Goal: Task Accomplishment & Management: Manage account settings

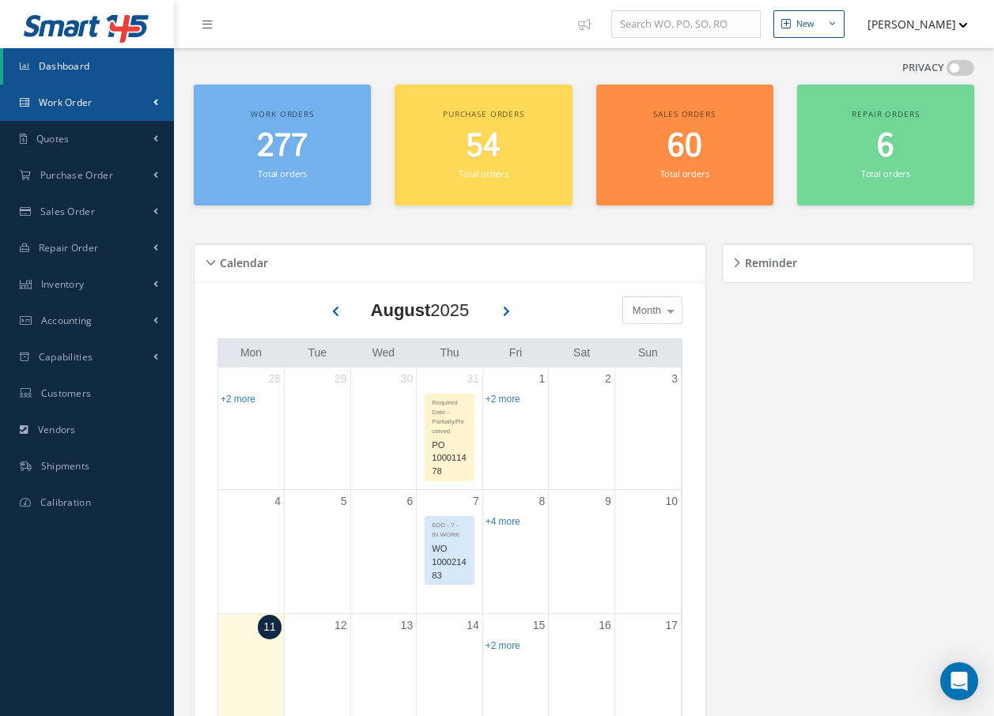
click at [87, 106] on span "Work Order" at bounding box center [66, 102] width 54 height 13
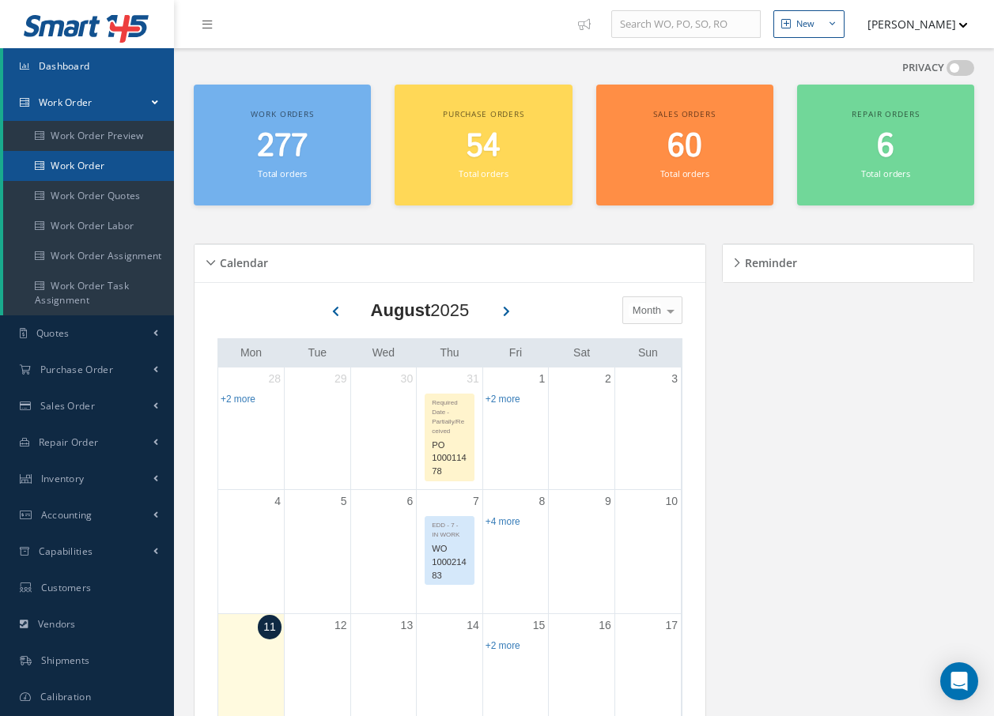
click at [78, 166] on link "Work Order" at bounding box center [88, 166] width 171 height 30
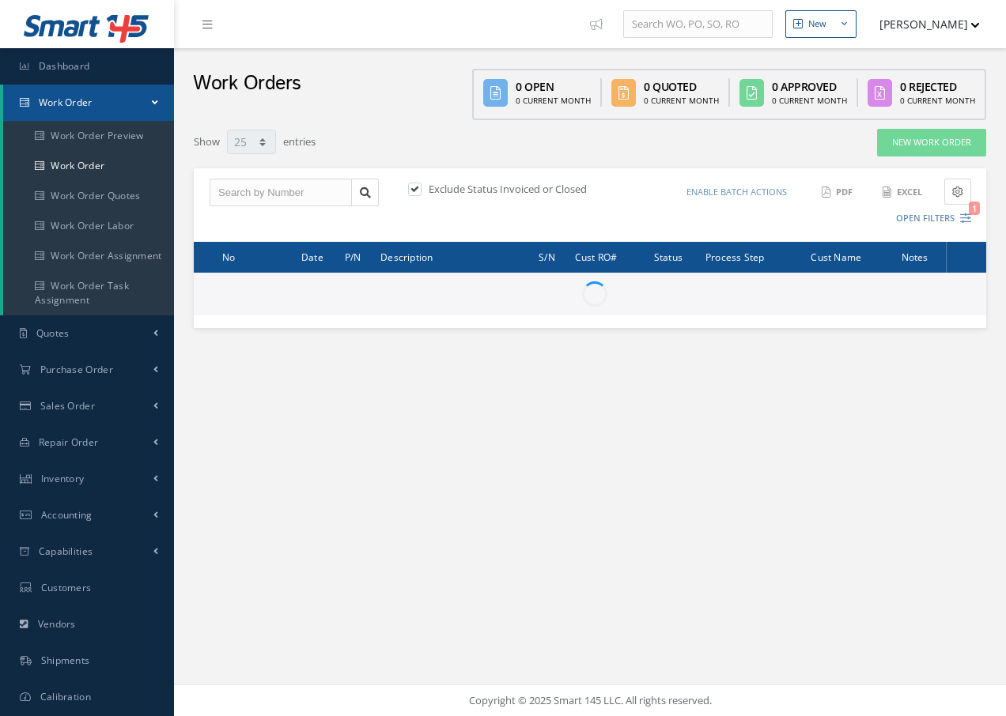
select select "25"
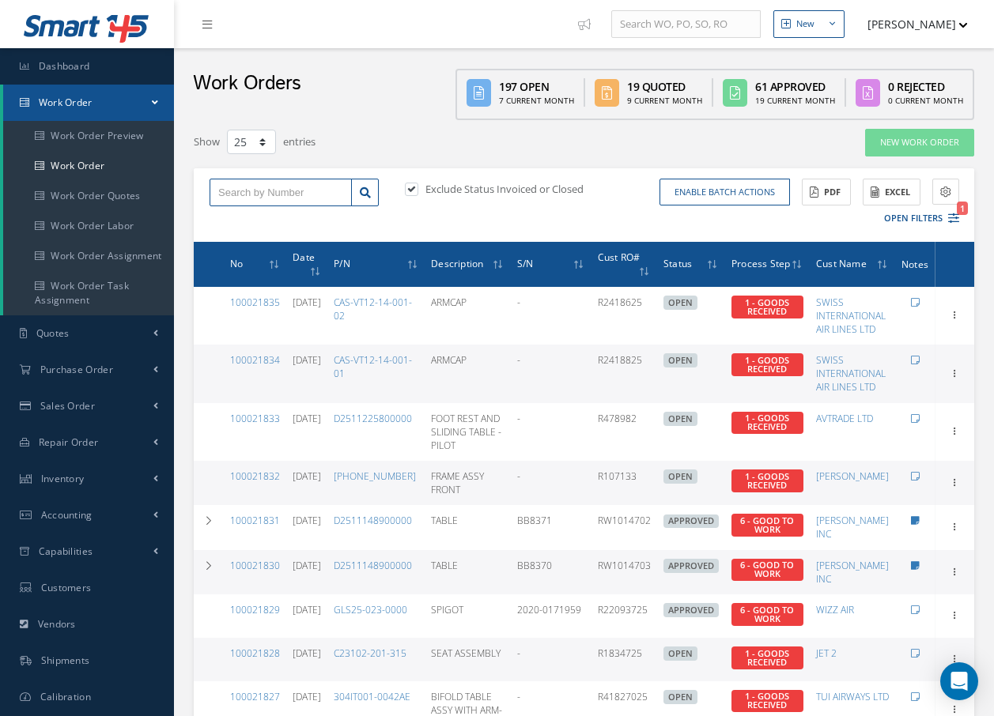
click at [255, 190] on input "text" at bounding box center [281, 193] width 142 height 28
type input "100021775"
click at [236, 217] on span "100021775" at bounding box center [241, 220] width 47 height 11
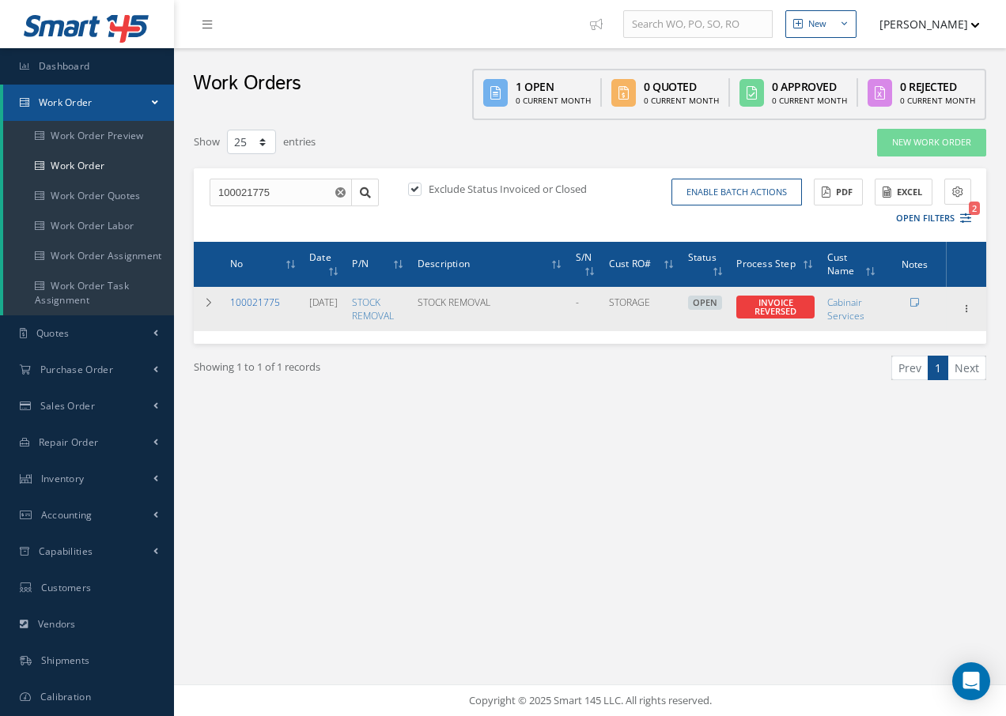
click at [259, 302] on link "100021775" at bounding box center [255, 302] width 50 height 13
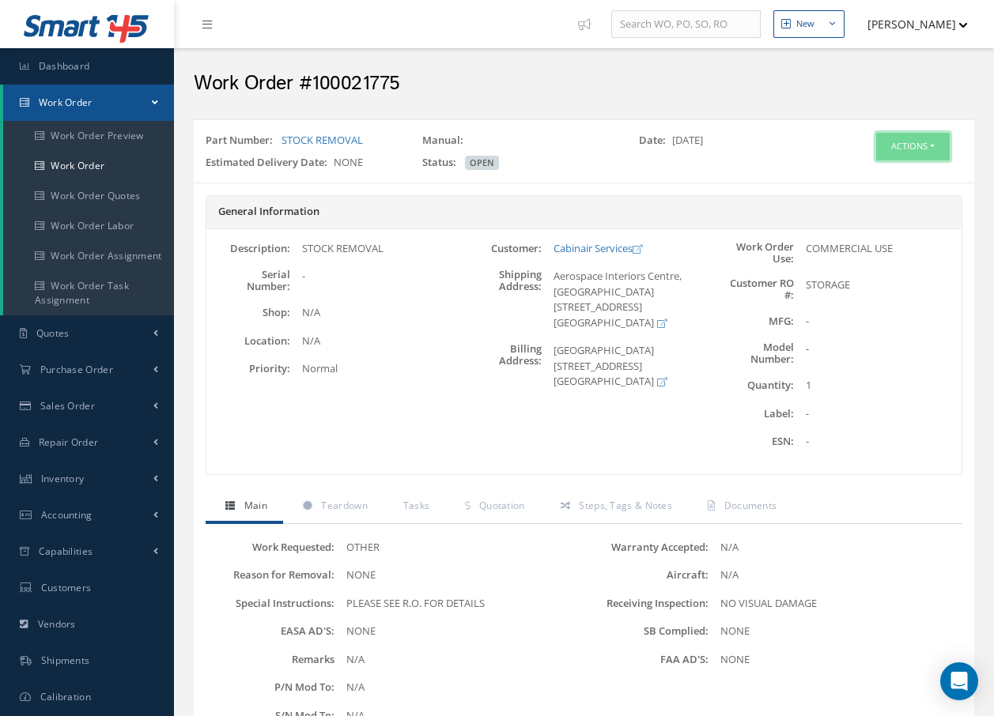
click at [929, 145] on button "Actions" at bounding box center [913, 147] width 74 height 28
click at [864, 173] on link "Edit" at bounding box center [888, 176] width 127 height 21
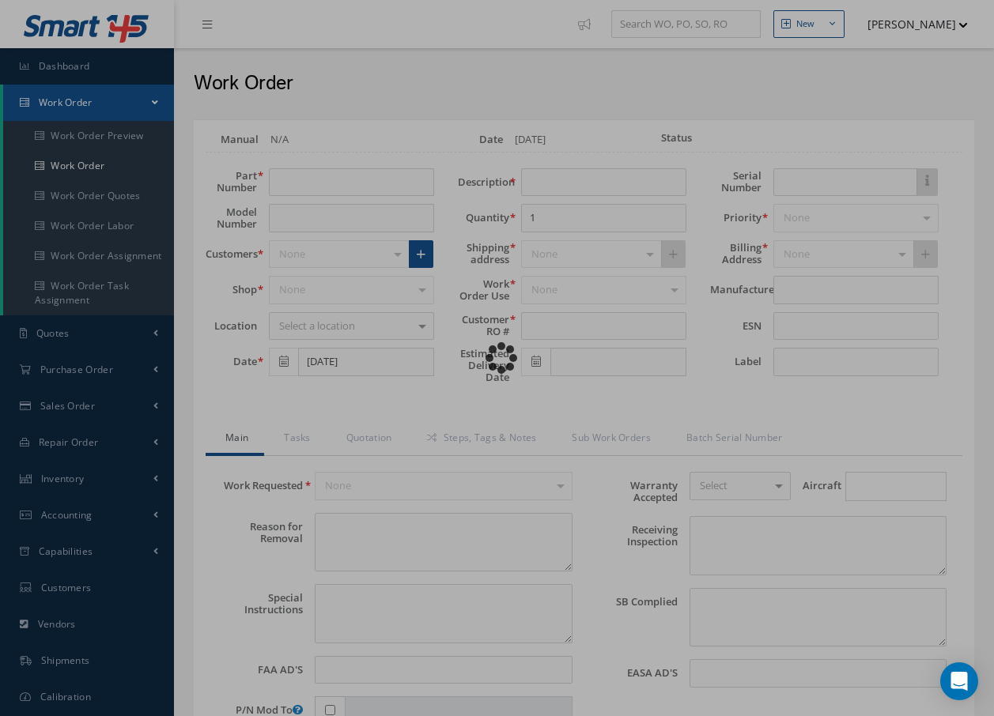
type input "STOCK REMOVAL"
type input "[DATE]"
type input "STOCK REMOVAL"
type input "STORAGE"
type textarea "NONE"
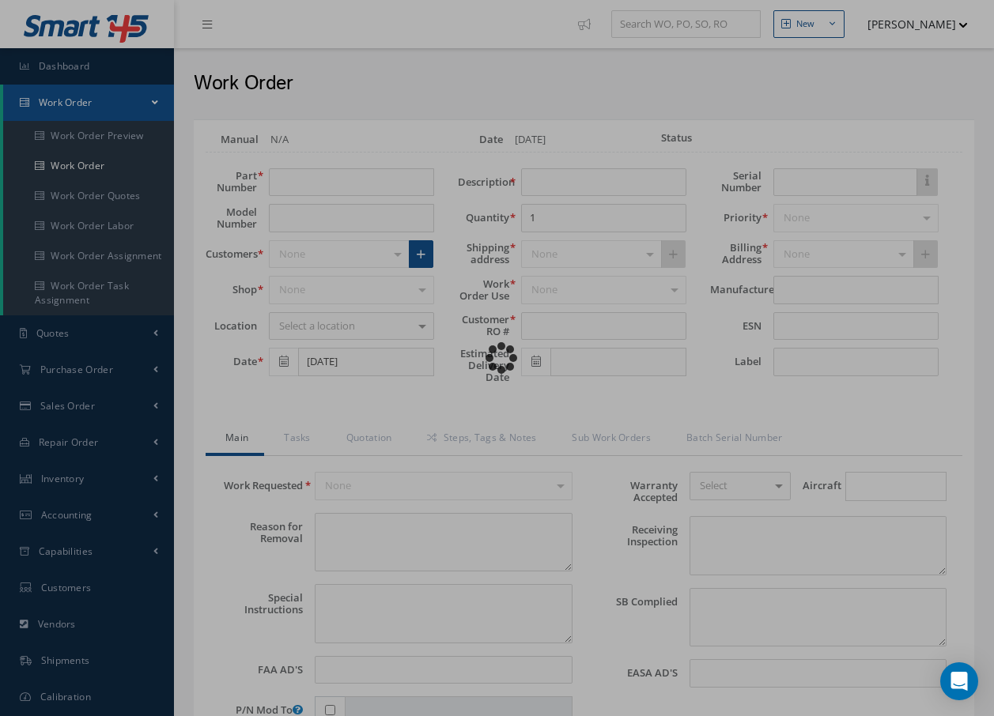
type textarea "PLEASE SEE R.O. FOR DETAILS"
type input "NONE"
type textarea "NO VISUAL DAMAGE"
type textarea "NONE"
type input "NONE"
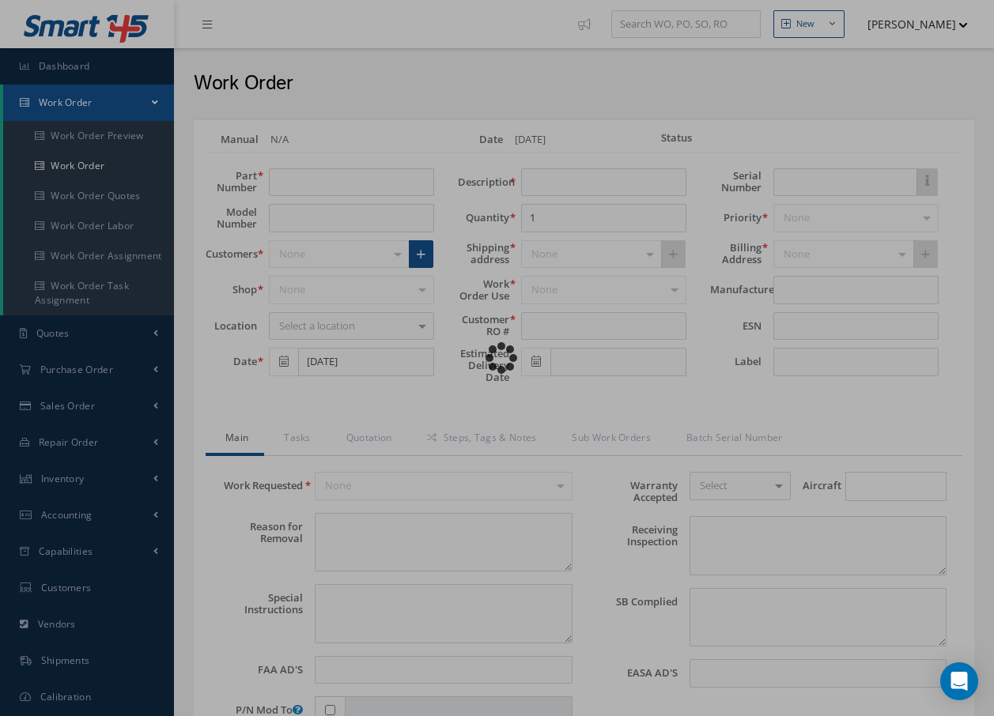
type input "[DATE]"
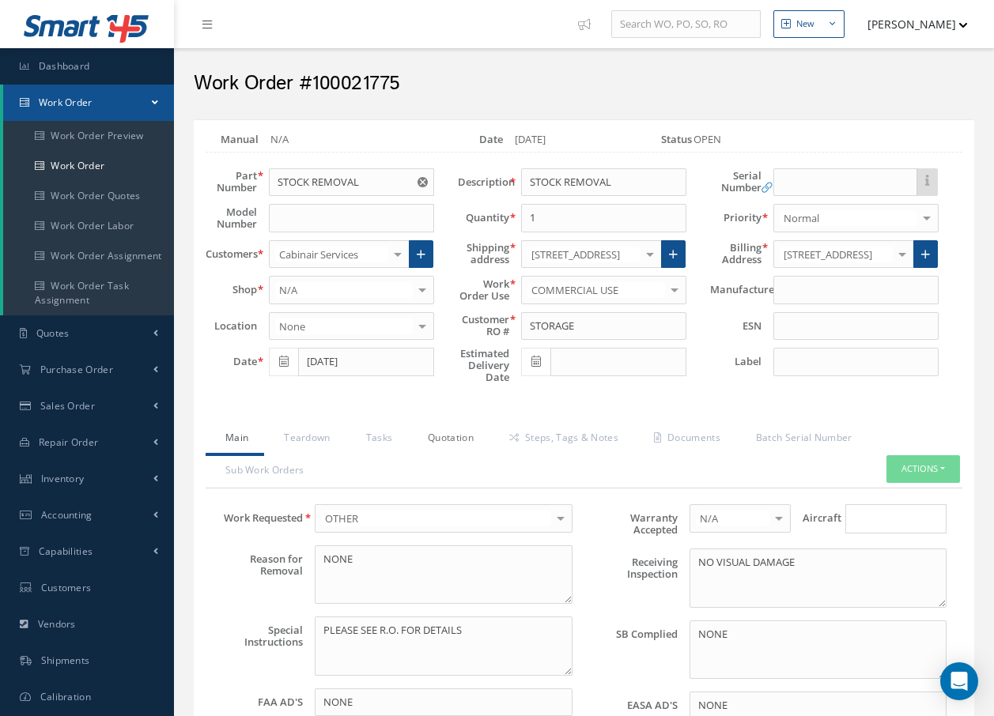
click at [436, 439] on link "Quotation" at bounding box center [448, 439] width 81 height 33
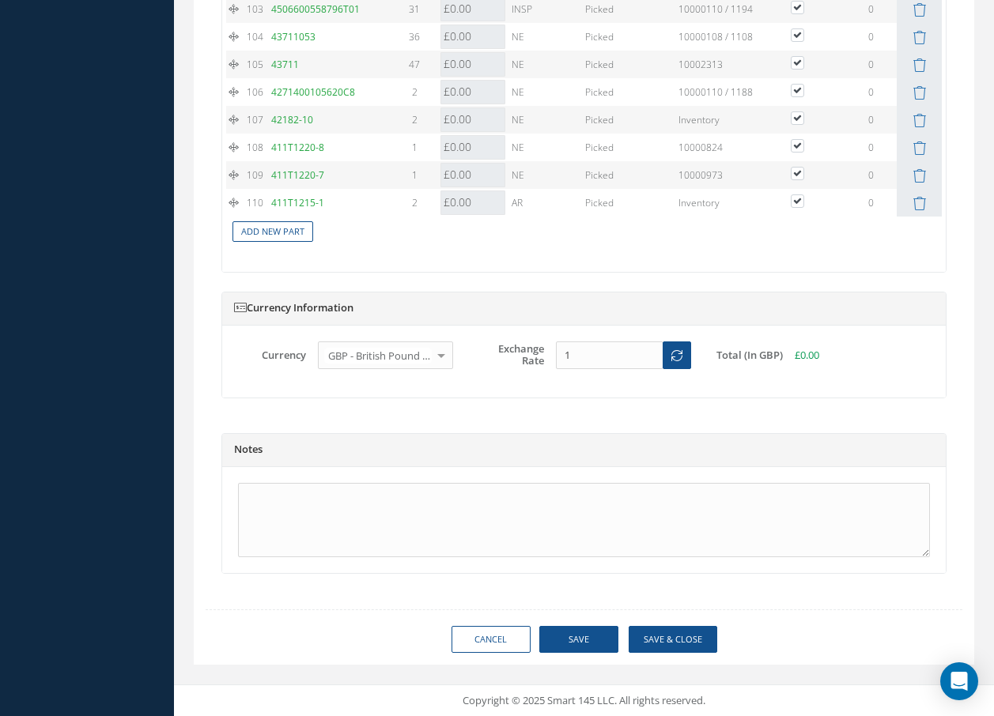
scroll to position [4371, 0]
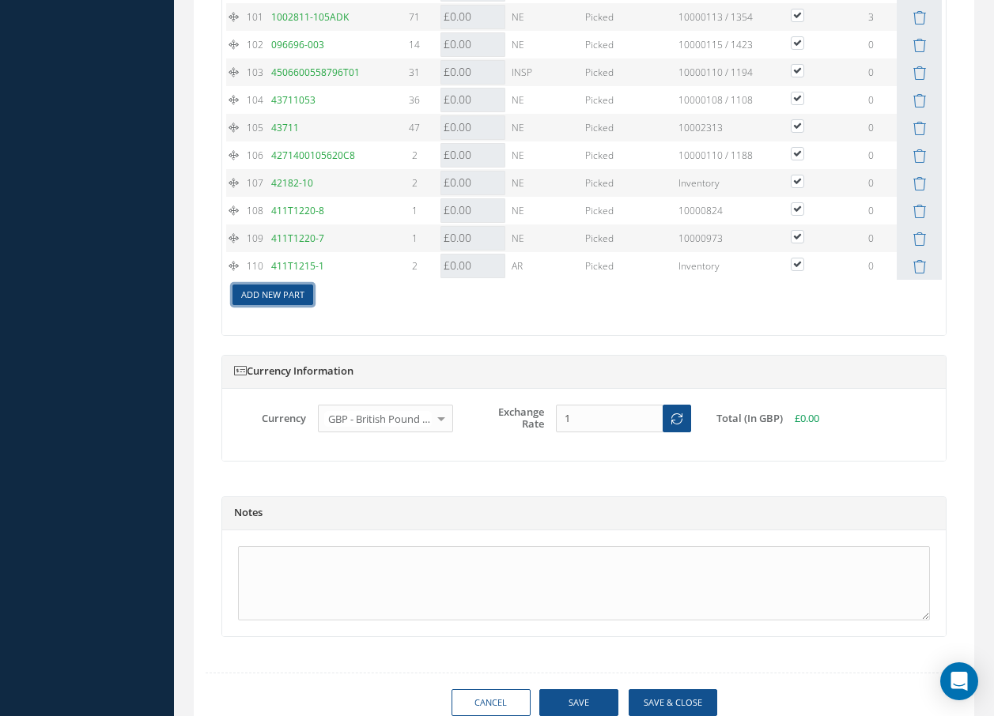
click at [296, 306] on link "Add New Part" at bounding box center [272, 295] width 81 height 21
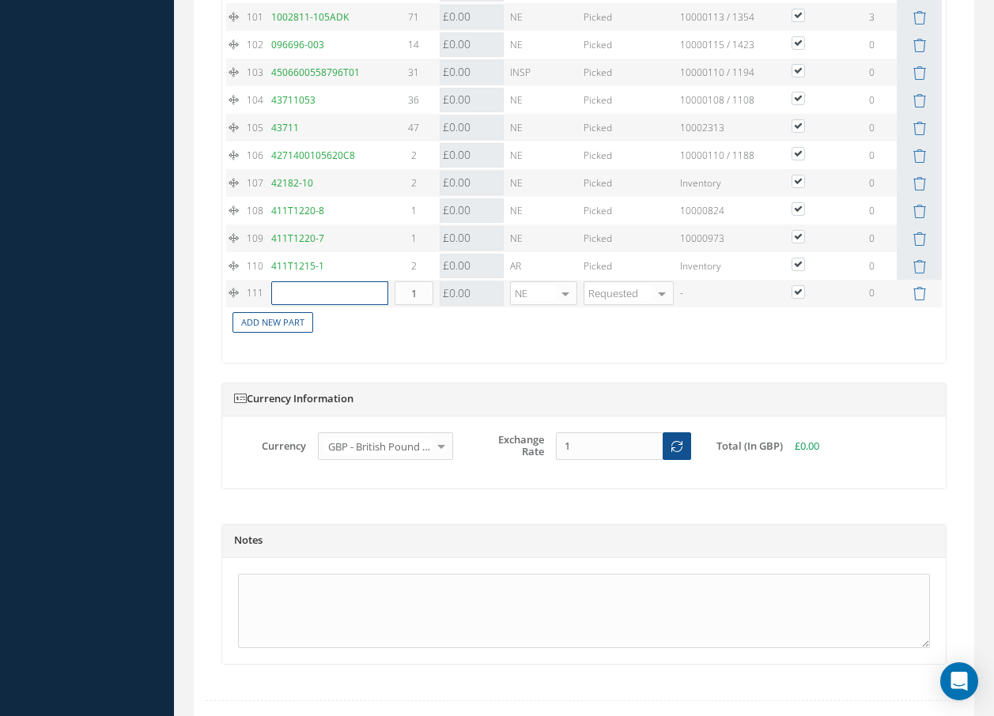
click at [296, 305] on input "text" at bounding box center [329, 293] width 117 height 24
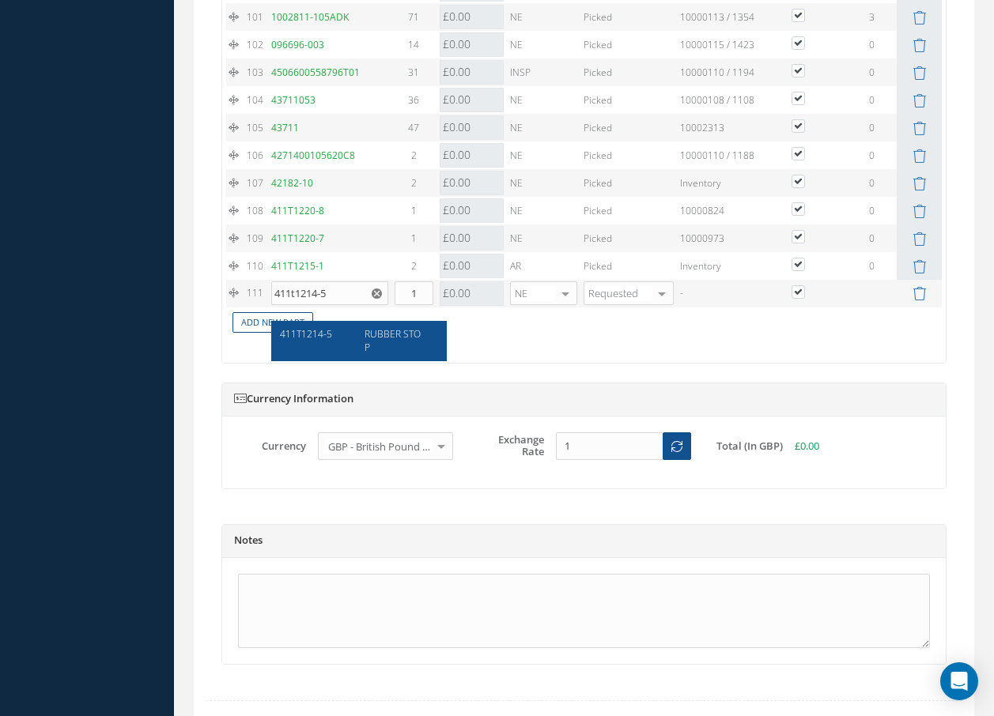
click at [293, 330] on span "411T1214-5" at bounding box center [306, 333] width 52 height 13
type input "411T1214-5"
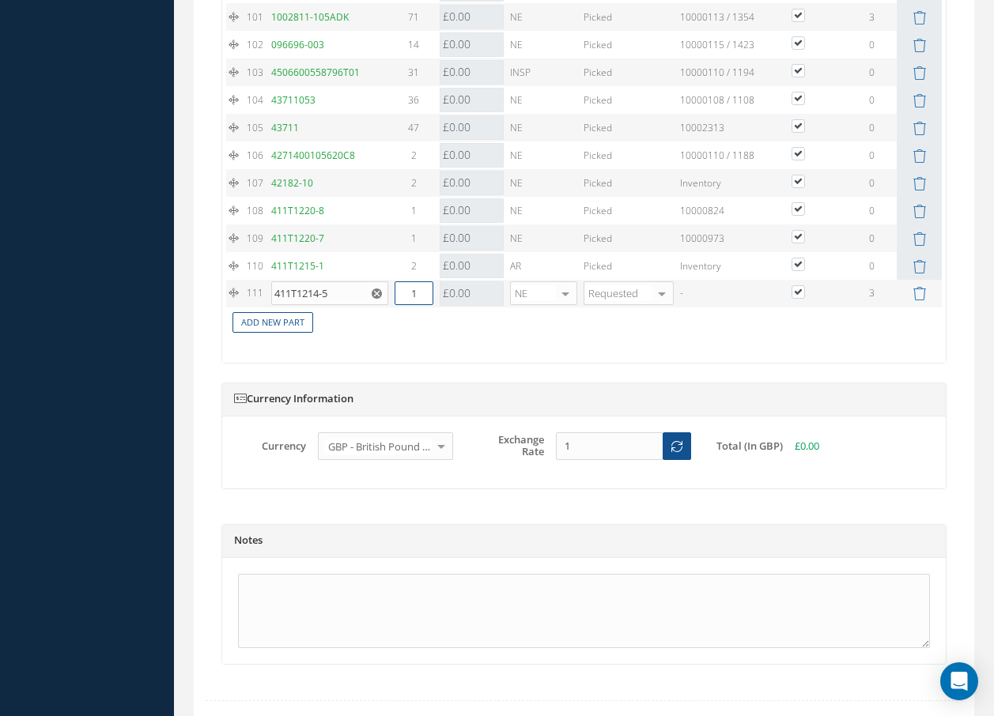
drag, startPoint x: 421, startPoint y: 313, endPoint x: 401, endPoint y: 304, distance: 22.3
click at [400, 305] on input "1" at bounding box center [414, 293] width 39 height 24
type input "3"
click at [278, 334] on link "Add New Part" at bounding box center [272, 322] width 81 height 21
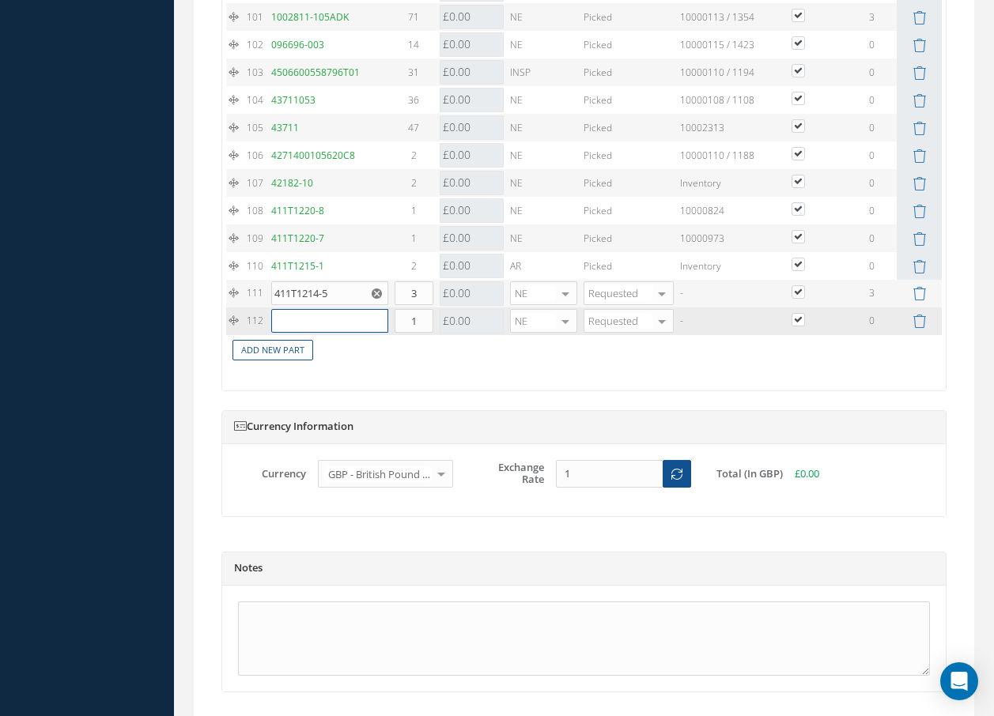
click at [297, 333] on input "text" at bounding box center [329, 321] width 117 height 24
type input "3A090-0377"
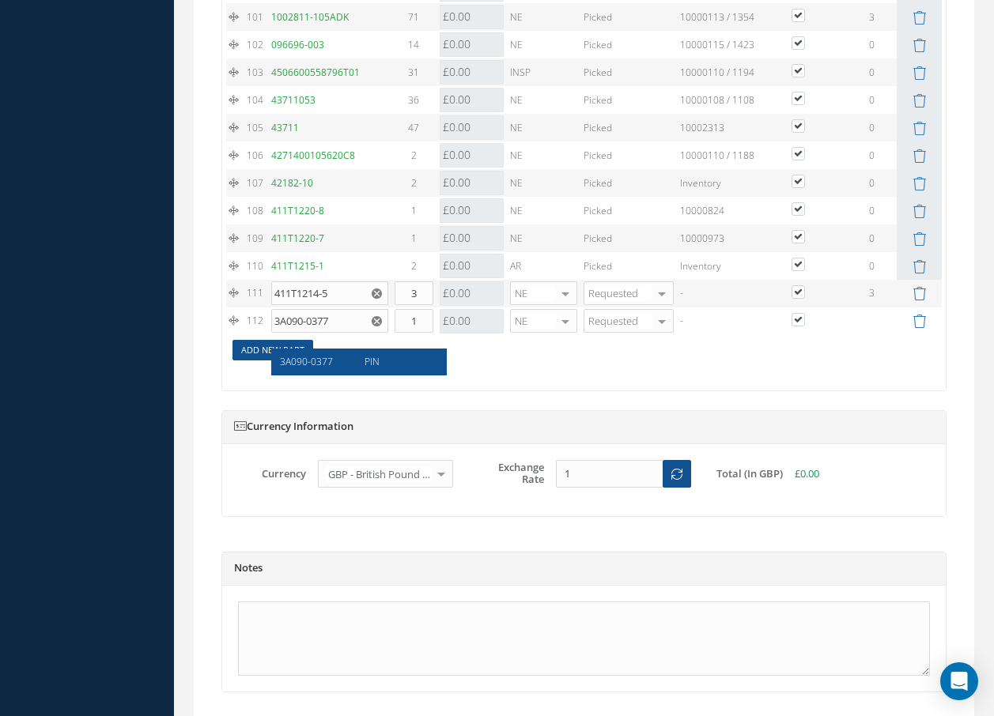
click at [304, 366] on span "3A090-0377" at bounding box center [306, 361] width 53 height 13
click at [304, 361] on link "Add New Part" at bounding box center [272, 350] width 81 height 21
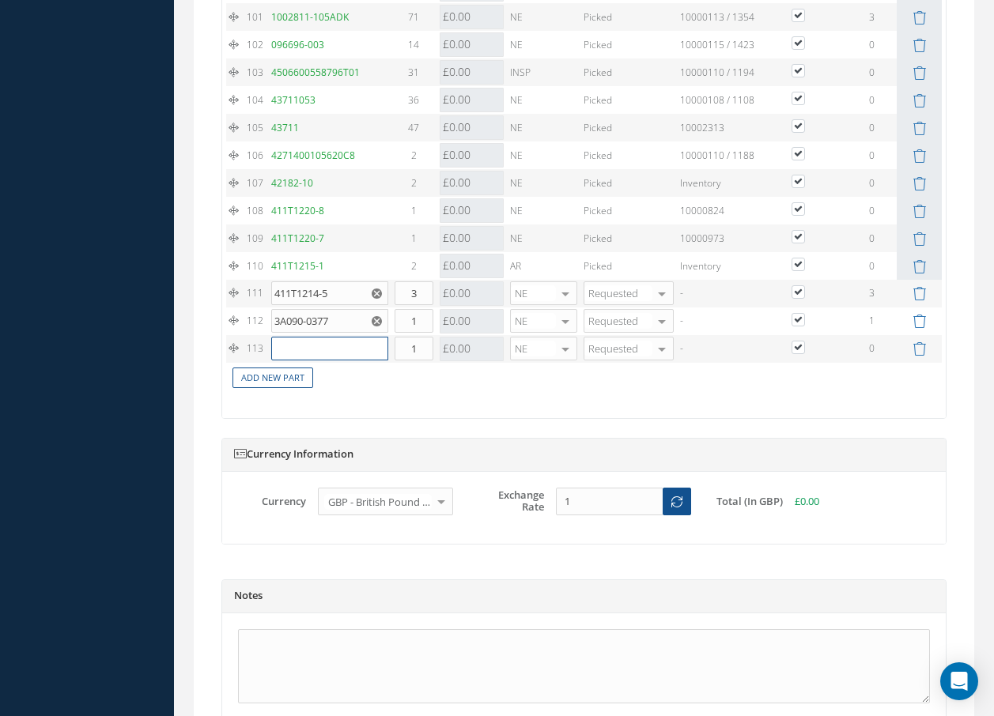
click at [304, 361] on input "text" at bounding box center [329, 349] width 117 height 24
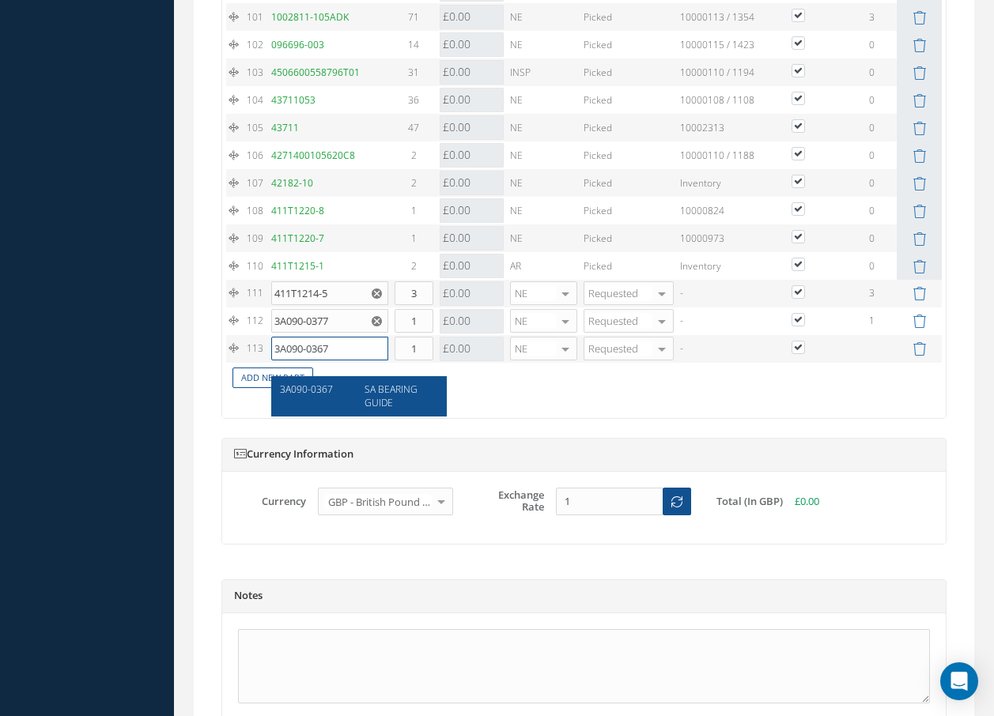
type input "3A090-0367"
click at [320, 388] on span "3A090-0367" at bounding box center [306, 389] width 53 height 13
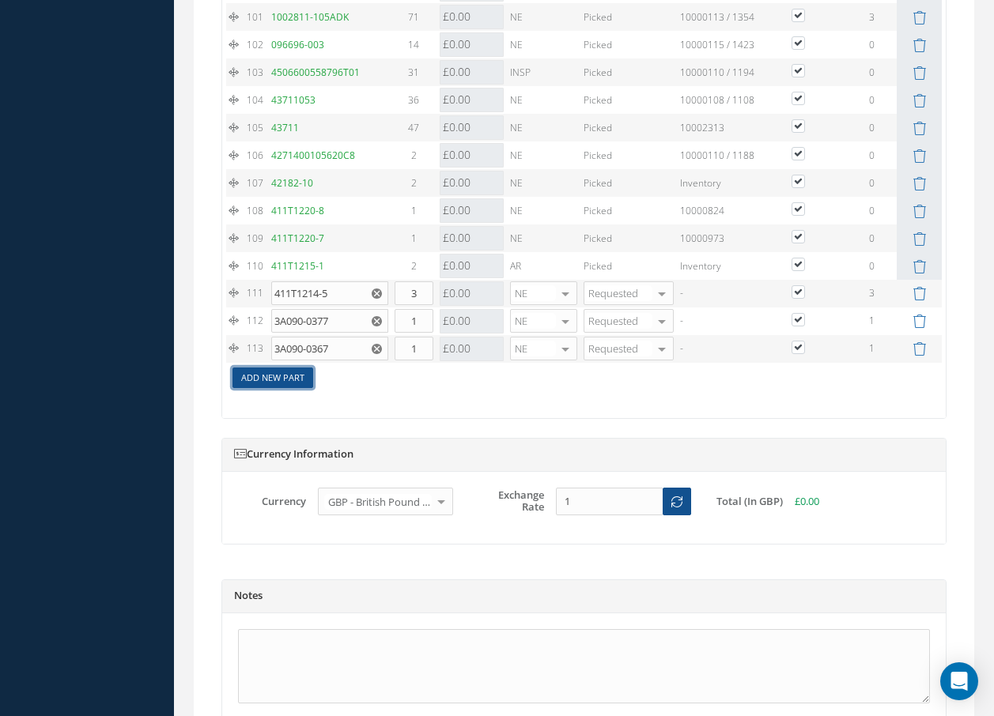
click at [296, 389] on link "Add New Part" at bounding box center [272, 378] width 81 height 21
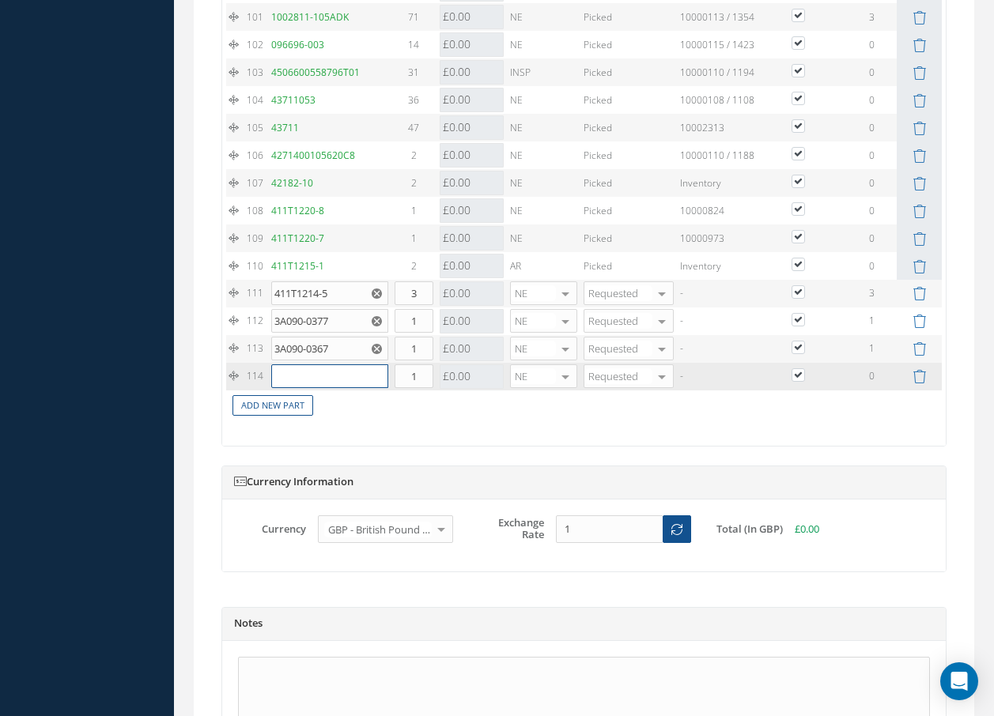
click at [303, 388] on input "text" at bounding box center [329, 376] width 117 height 24
type input "3A090-0311"
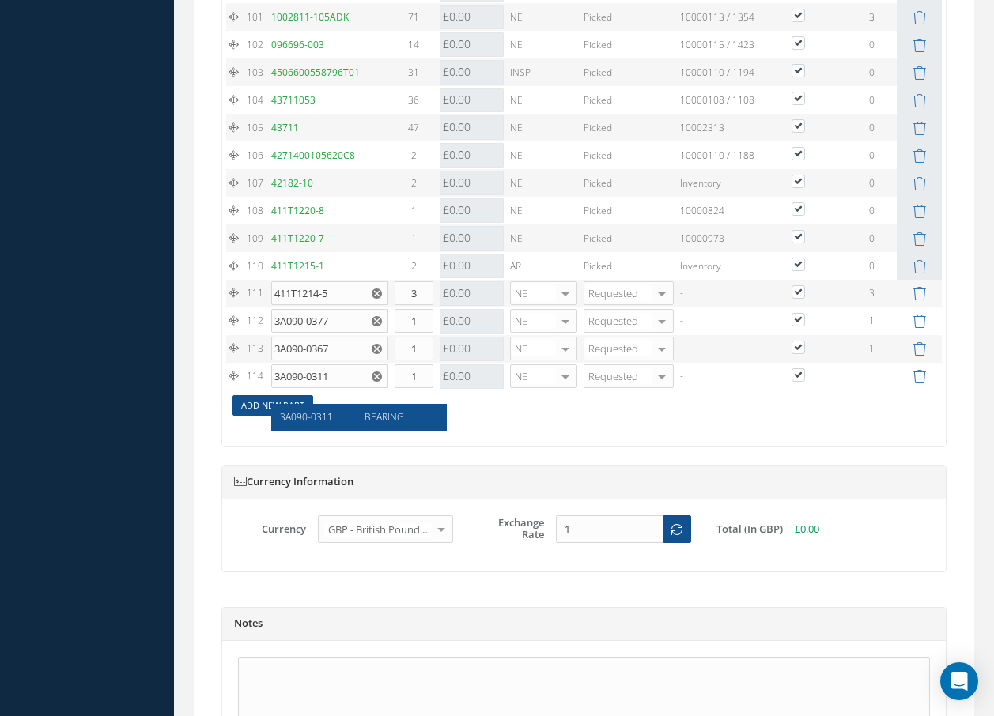
click at [293, 416] on span "3A090-0311" at bounding box center [306, 416] width 53 height 13
click at [296, 416] on link "Add New Part" at bounding box center [272, 405] width 81 height 21
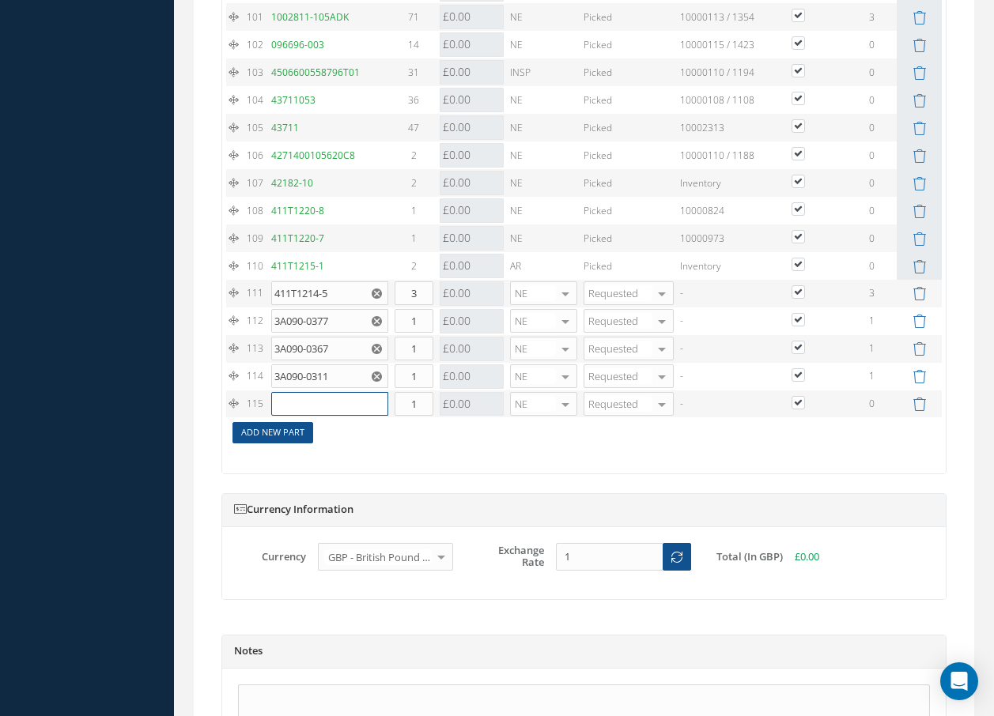
drag, startPoint x: 296, startPoint y: 416, endPoint x: 304, endPoint y: 400, distance: 18.0
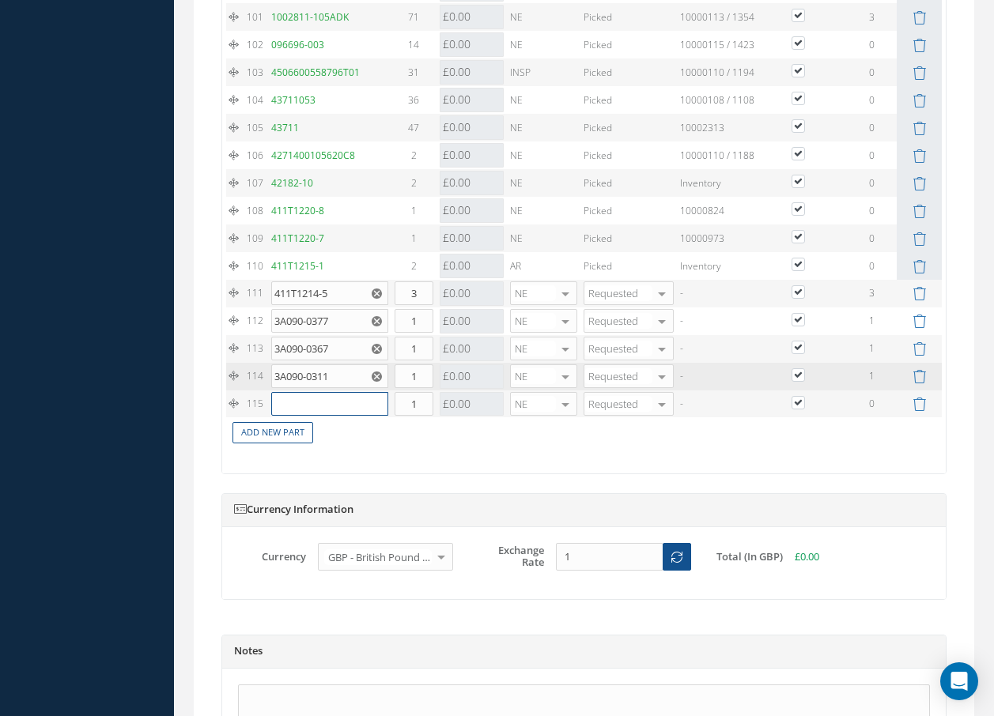
click at [296, 416] on input "text" at bounding box center [329, 404] width 117 height 24
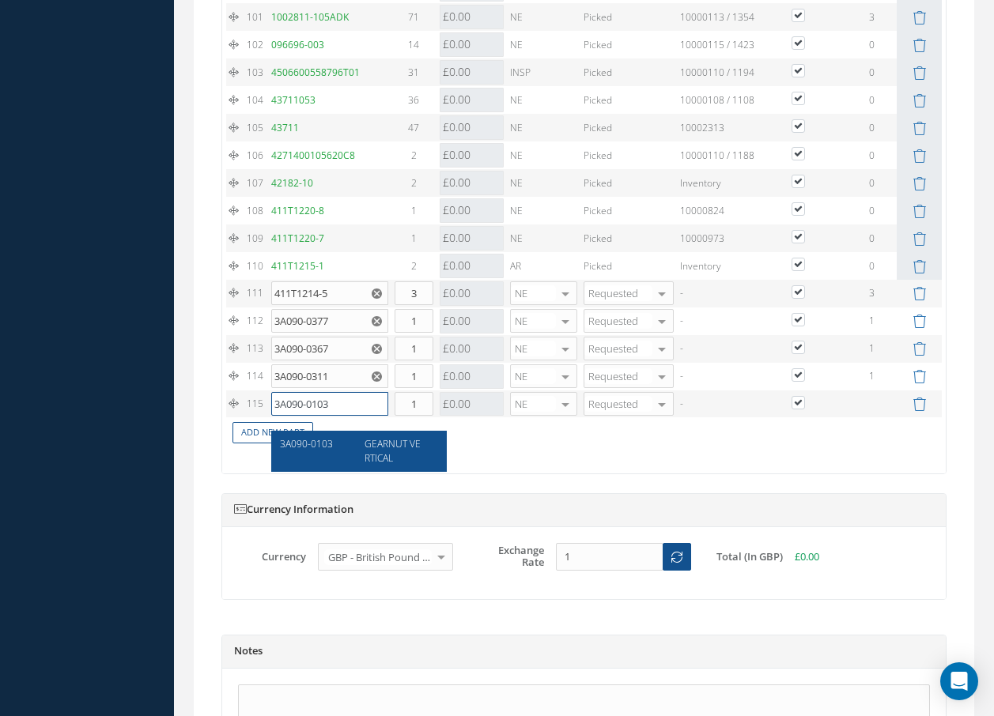
type input "3A090-0103"
click at [386, 459] on span "GEARNUT VERTICAL" at bounding box center [392, 450] width 56 height 27
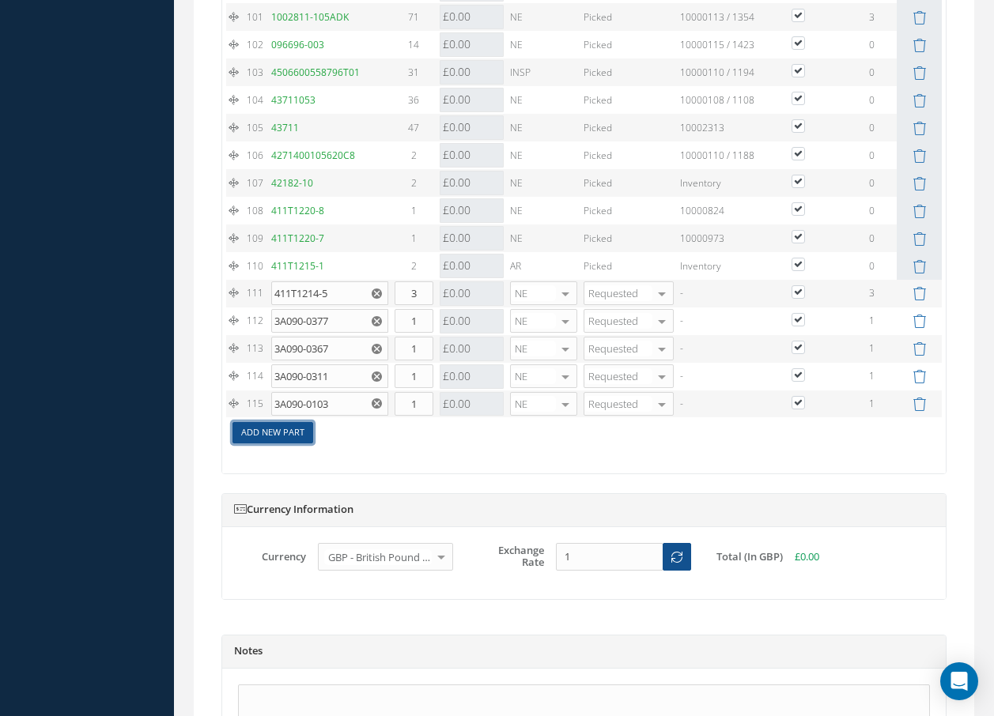
click at [303, 444] on link "Add New Part" at bounding box center [272, 432] width 81 height 21
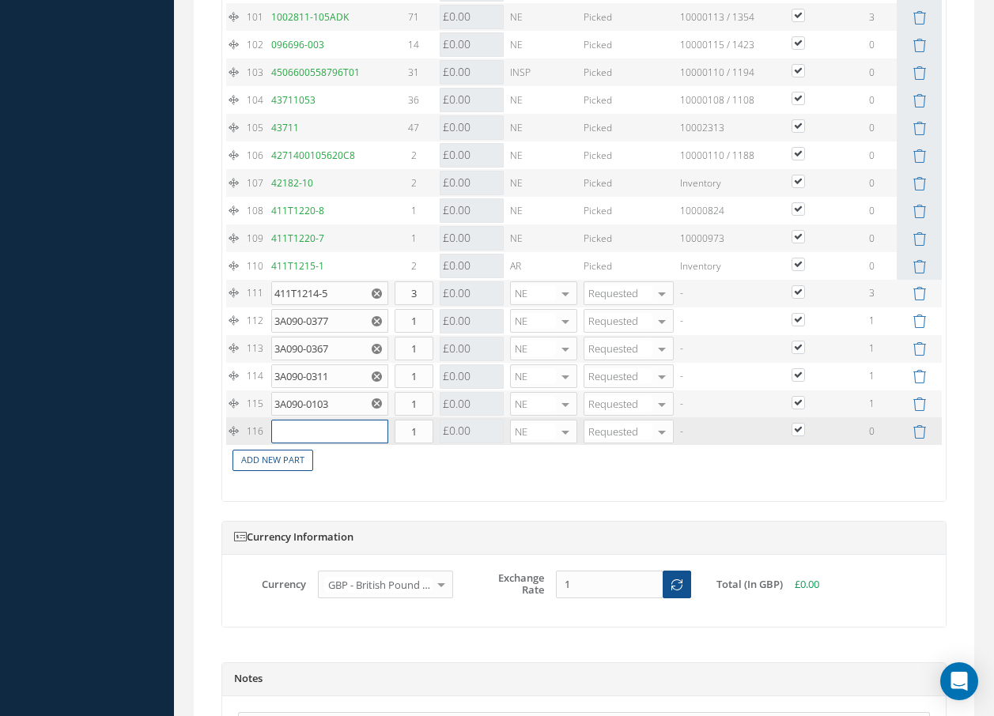
click at [303, 444] on input "text" at bounding box center [329, 432] width 117 height 24
type input "365-25"
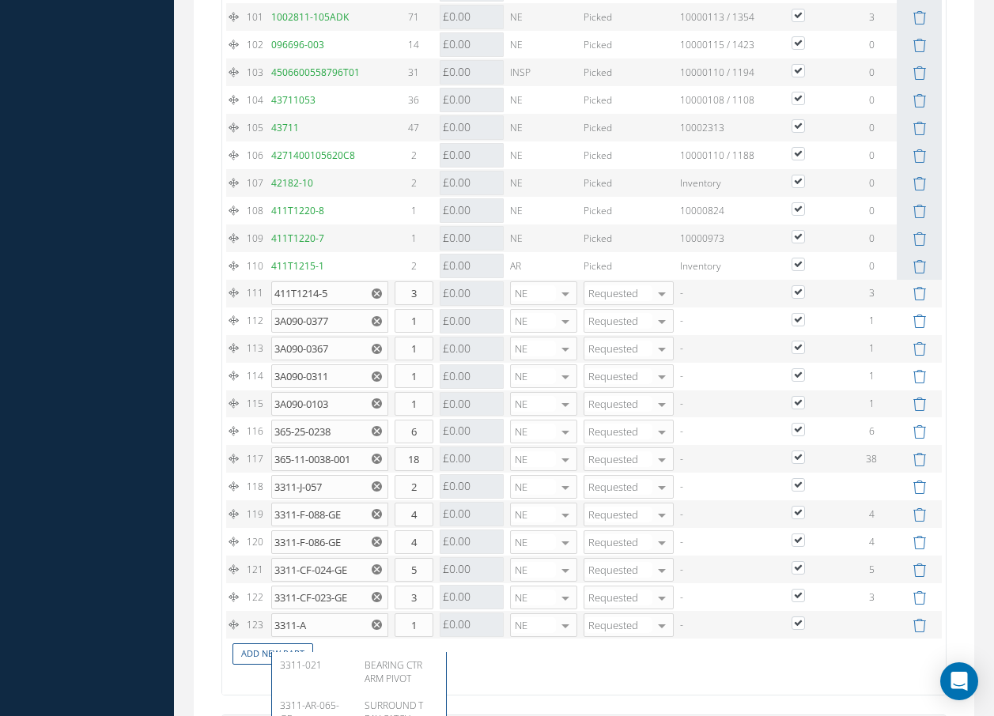
scroll to position [4371, 0]
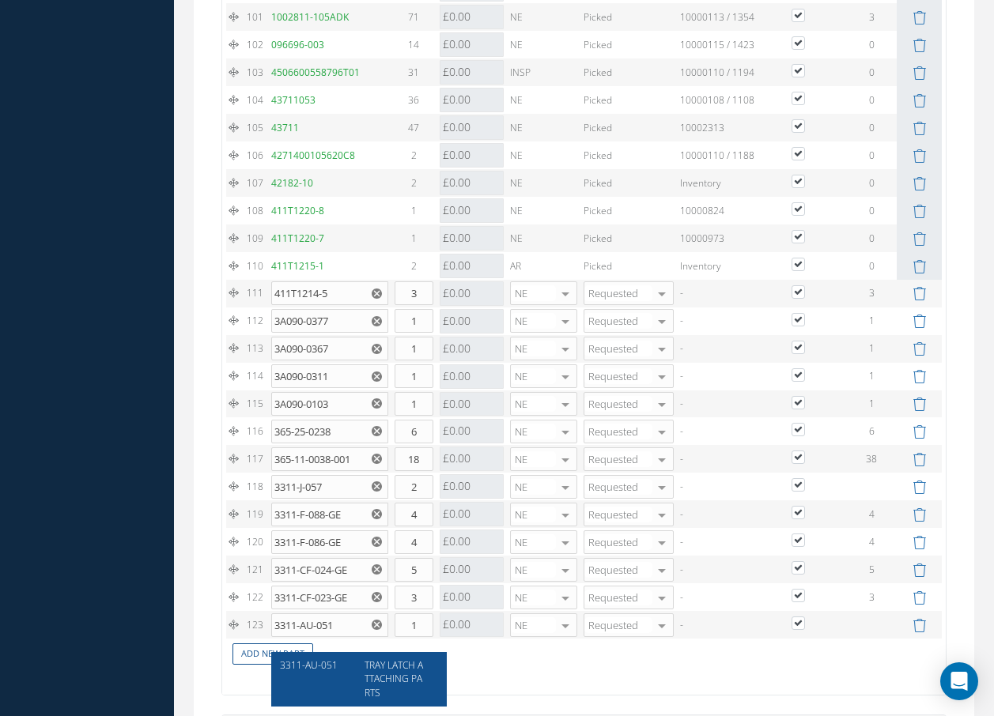
type input "3311-AU-051"
click at [399, 668] on span "TRAY LATCH ATTACHING PARTS" at bounding box center [393, 679] width 59 height 40
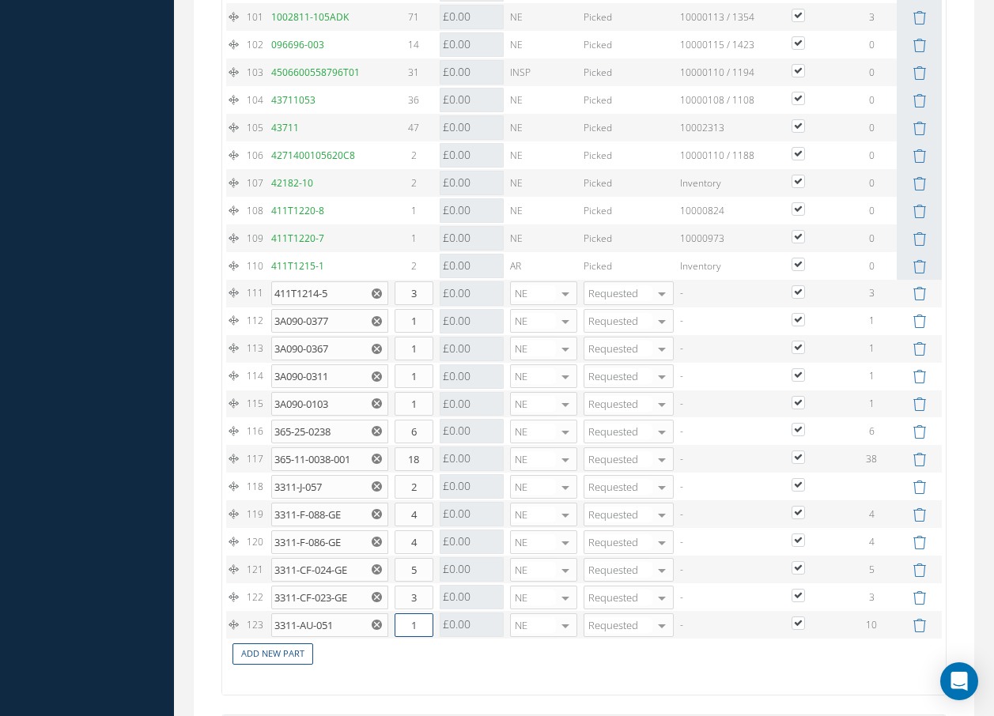
drag, startPoint x: 417, startPoint y: 640, endPoint x: 379, endPoint y: 636, distance: 39.0
click at [380, 636] on tr "123 3311-AU-051 TRAY LATCH ATTACHING PARTS Part Number Description Qty in Stock…" at bounding box center [584, 625] width 716 height 28
type input "10"
click at [302, 665] on link "Add New Part" at bounding box center [272, 654] width 81 height 21
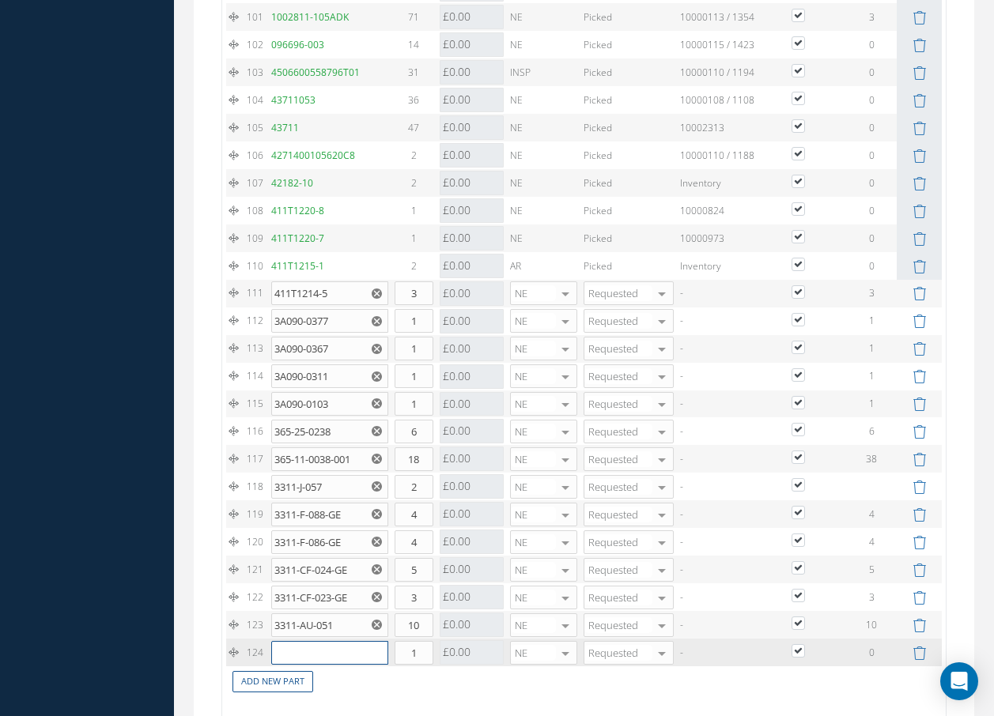
click at [304, 665] on input "text" at bounding box center [329, 653] width 117 height 24
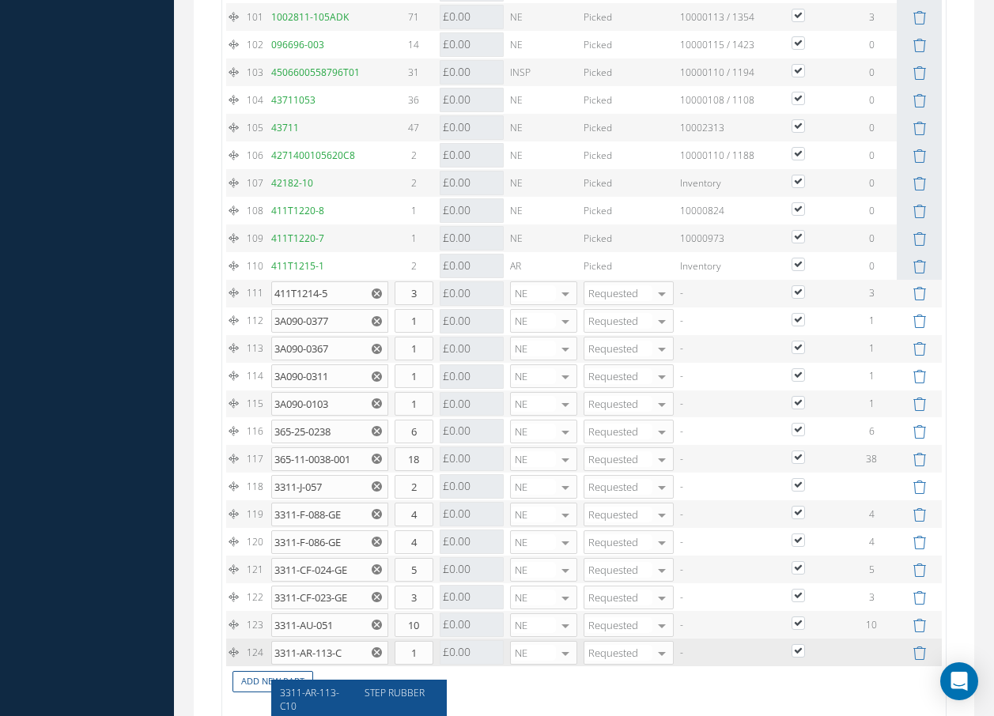
click at [358, 692] on div "STEP RUBBER" at bounding box center [395, 699] width 85 height 27
type input "3311-AR-113-C10"
drag, startPoint x: 405, startPoint y: 672, endPoint x: 437, endPoint y: 662, distance: 34.0
click at [429, 665] on input "1" at bounding box center [414, 653] width 39 height 24
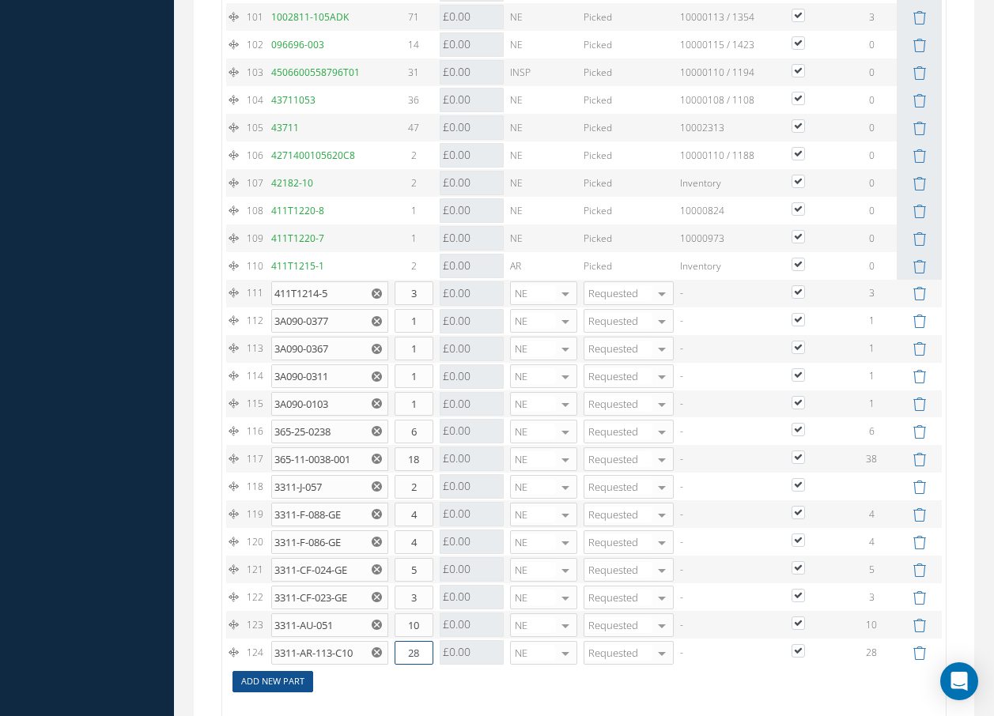
type input "28"
click at [303, 693] on link "Add New Part" at bounding box center [272, 681] width 81 height 21
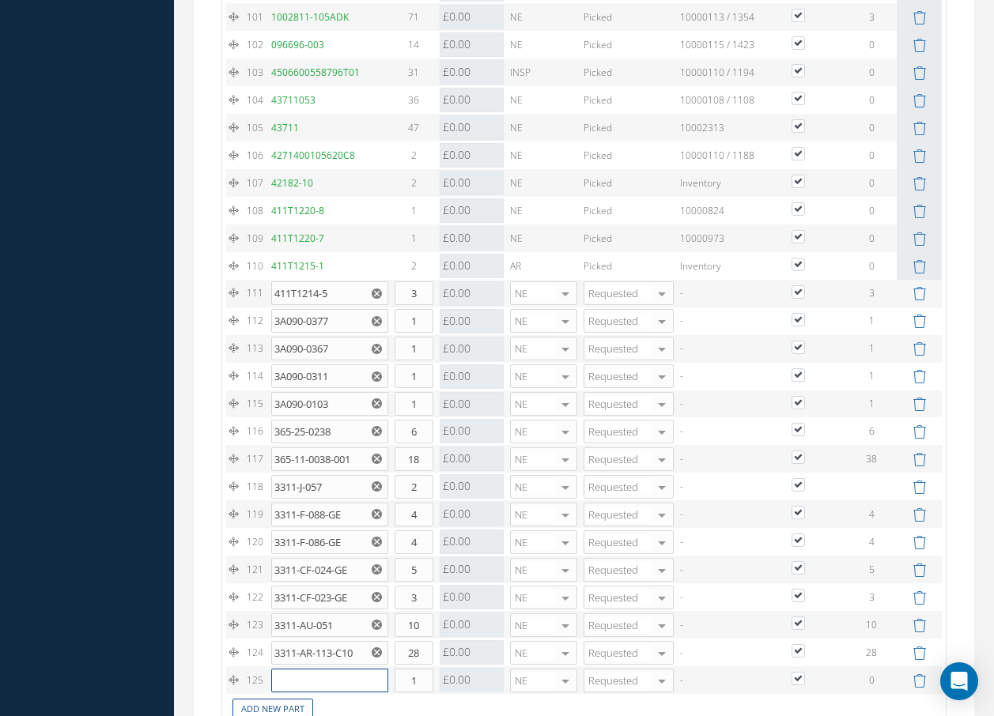
click at [311, 693] on input "text" at bounding box center [329, 681] width 117 height 24
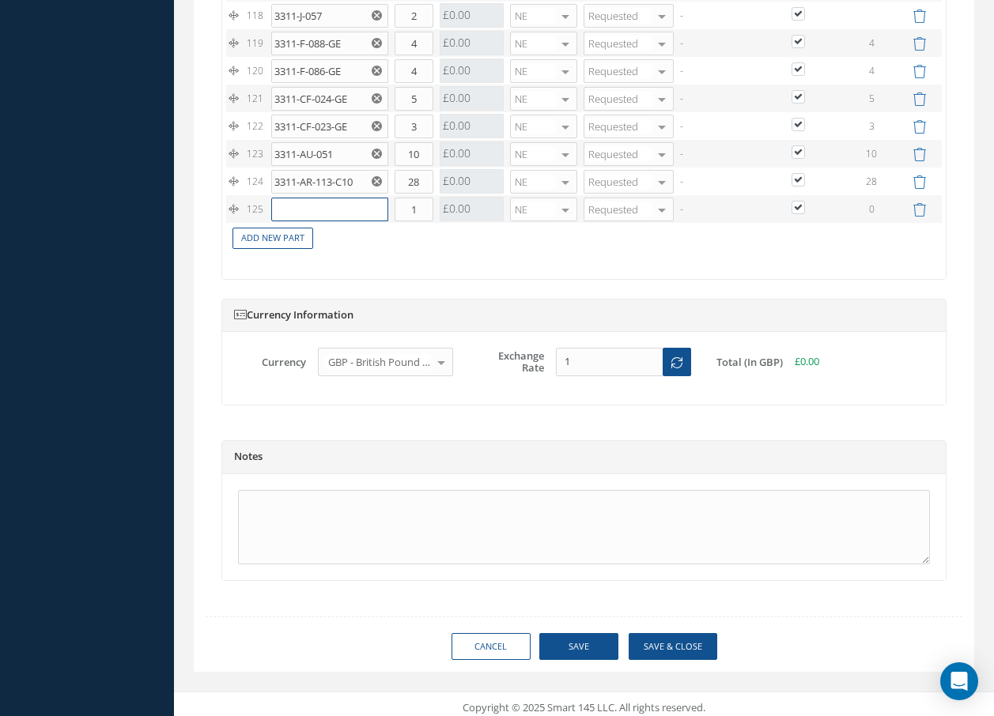
scroll to position [4846, 0]
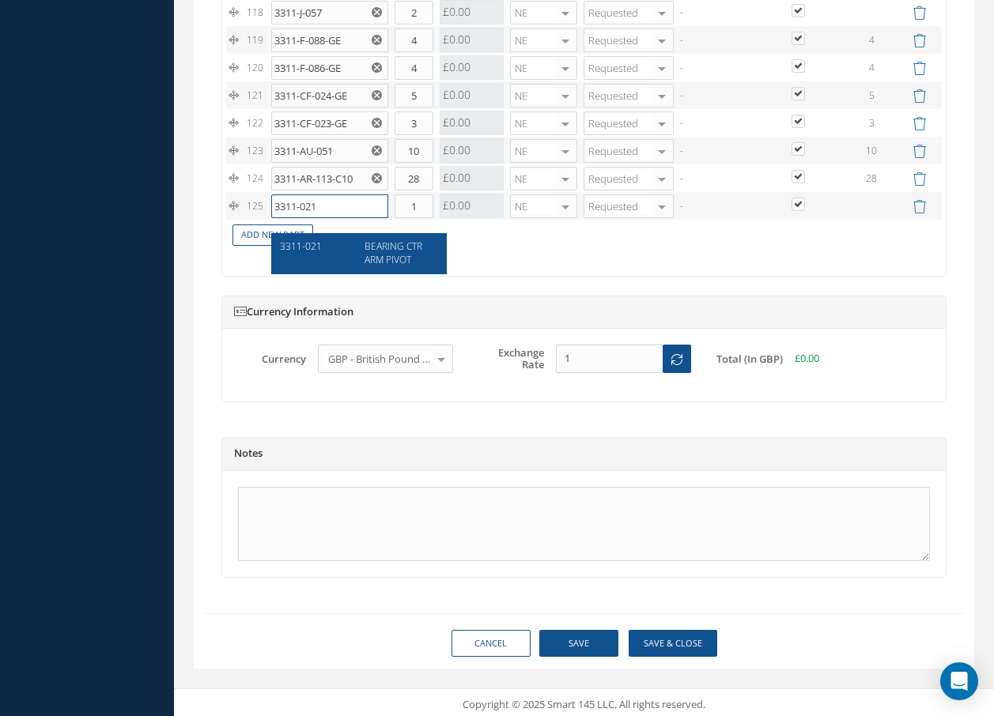
type input "3311-021"
click at [378, 251] on span "BEARING CTR ARM PIVOT" at bounding box center [393, 253] width 58 height 27
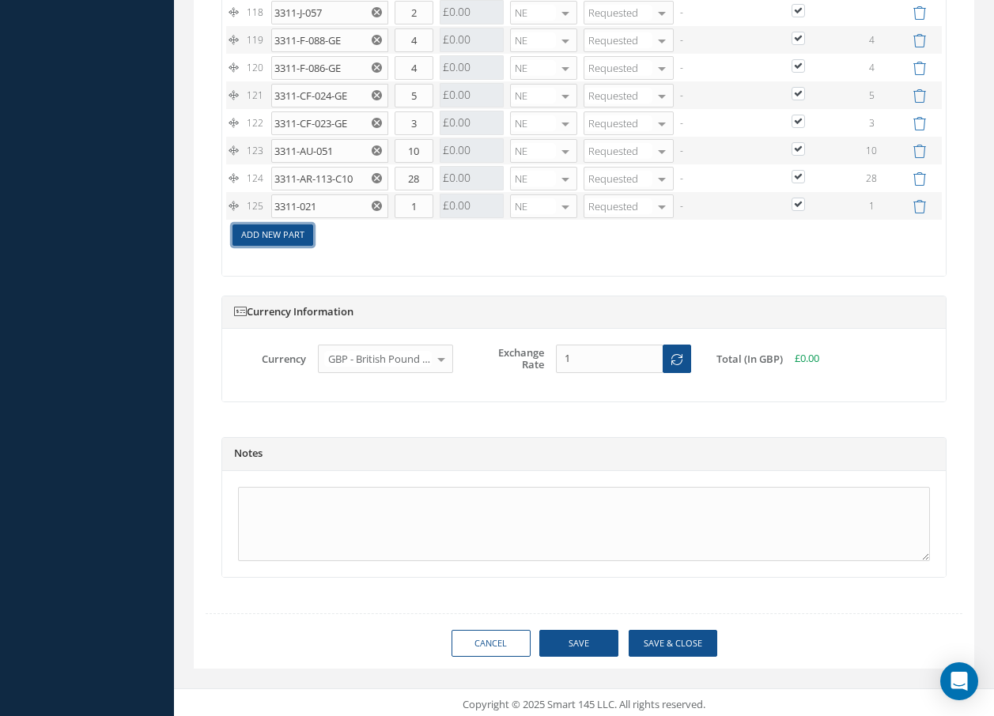
click at [293, 246] on link "Add New Part" at bounding box center [272, 235] width 81 height 21
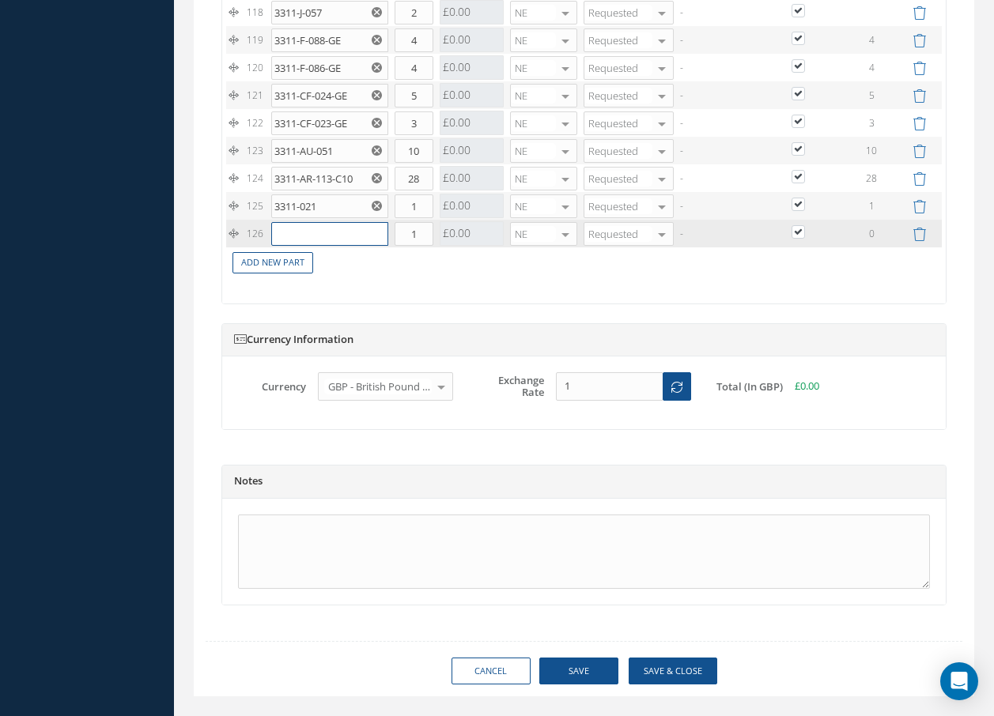
click at [293, 246] on input "text" at bounding box center [329, 234] width 117 height 24
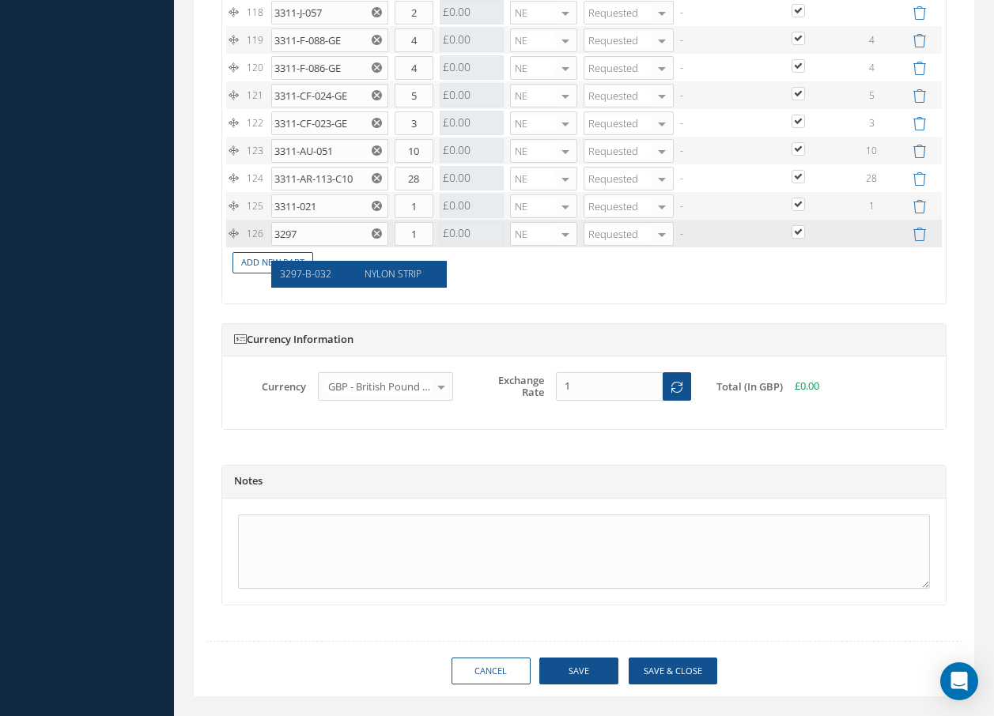
click at [336, 274] on div "3297-B-032" at bounding box center [317, 273] width 74 height 13
type input "3297-B-032"
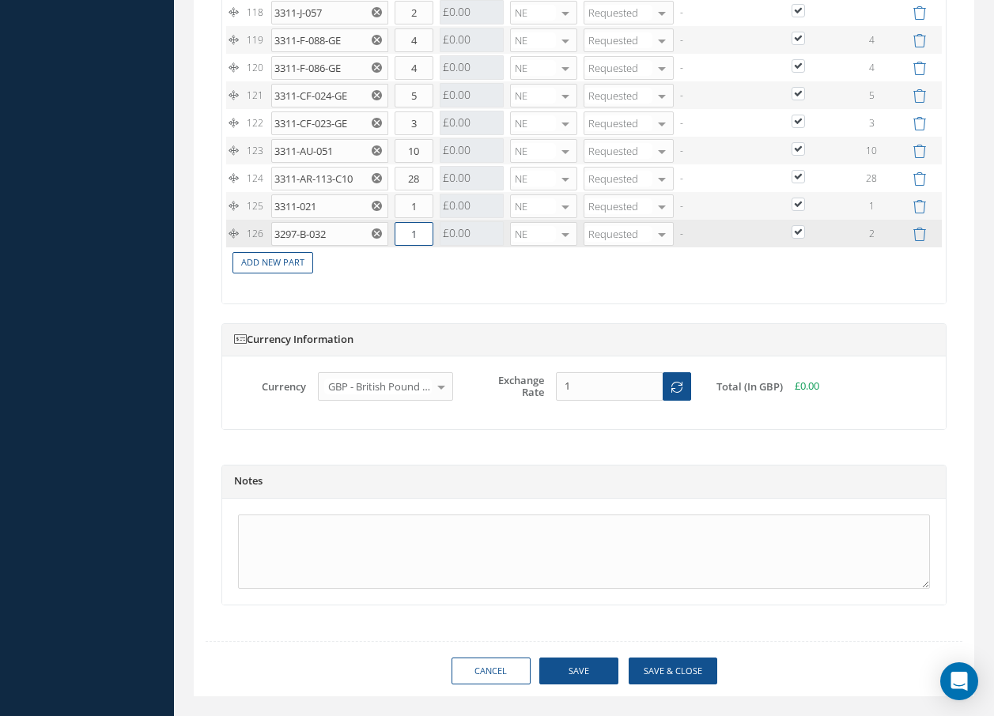
drag, startPoint x: 435, startPoint y: 244, endPoint x: 454, endPoint y: 244, distance: 19.0
click at [451, 244] on tr "126 3297-B-032 NYLON STRIP Part Number Description Qty in Stock Master Cost Mas…" at bounding box center [584, 234] width 716 height 28
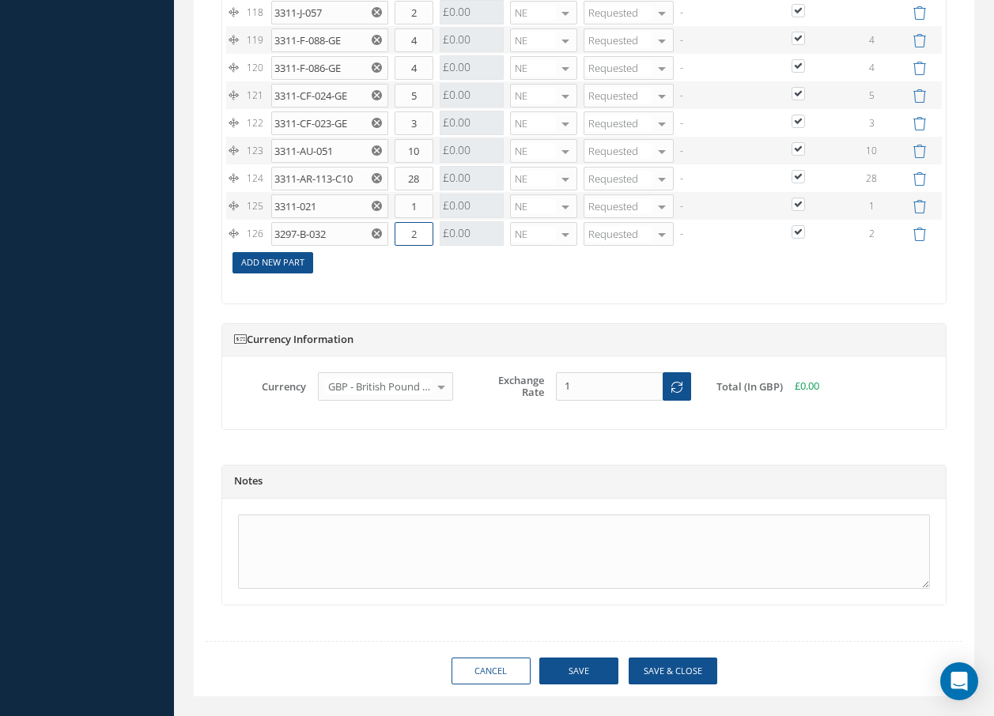
type input "2"
click at [280, 274] on link "Add New Part" at bounding box center [272, 262] width 81 height 21
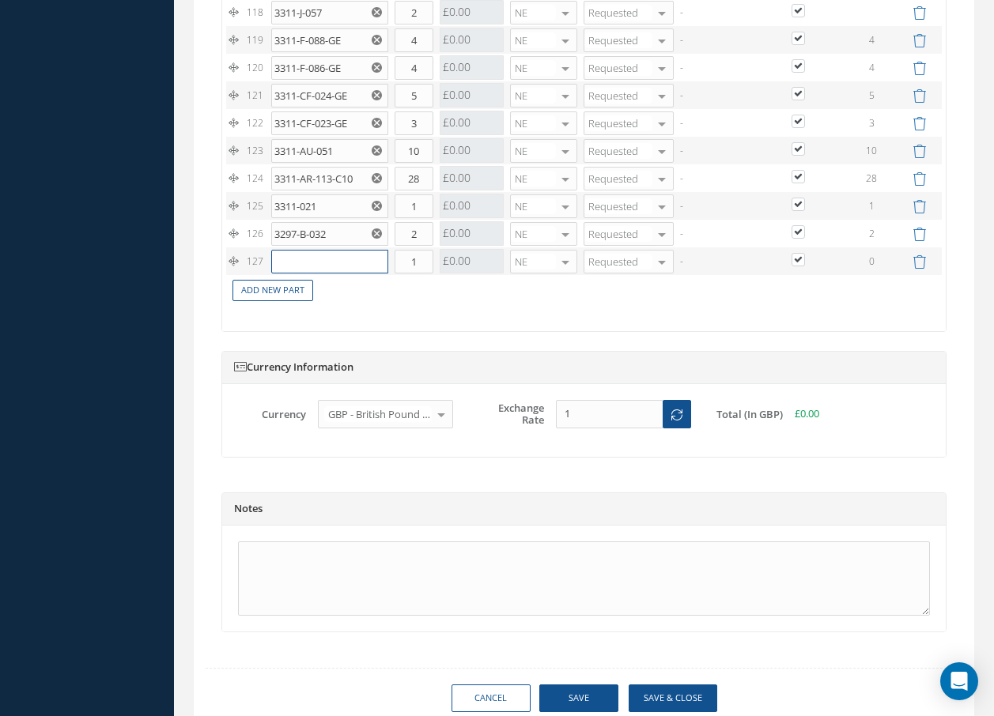
click at [285, 274] on input "text" at bounding box center [329, 262] width 117 height 24
type input "300-1799"
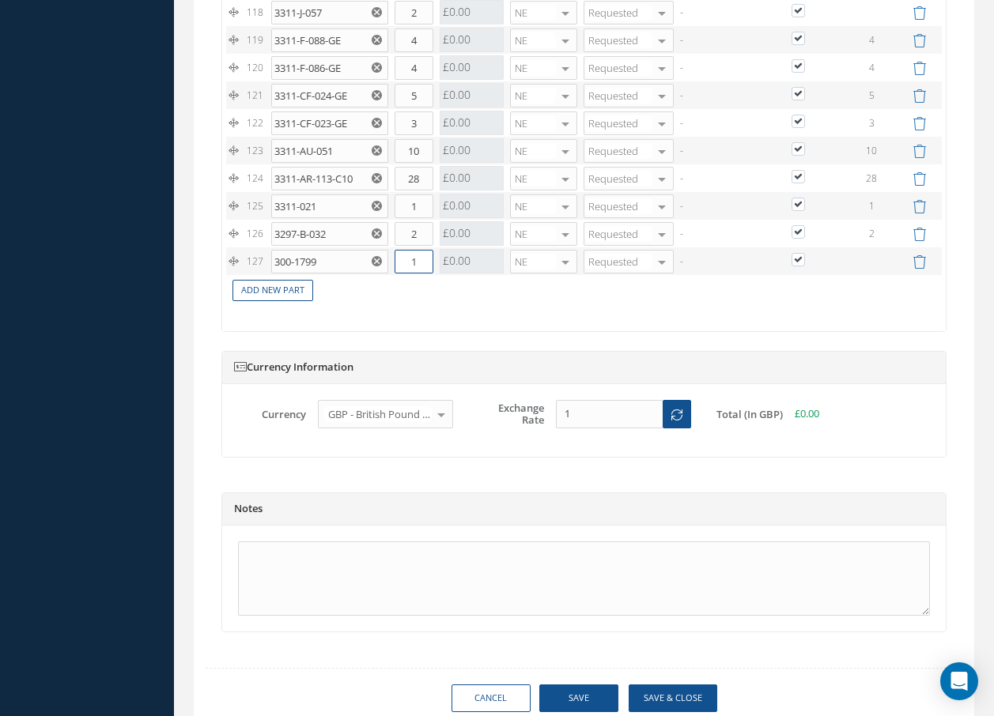
drag, startPoint x: 408, startPoint y: 268, endPoint x: 429, endPoint y: 277, distance: 23.1
click at [424, 274] on input "1" at bounding box center [414, 262] width 39 height 24
type input "8"
click at [306, 301] on link "Add New Part" at bounding box center [272, 290] width 81 height 21
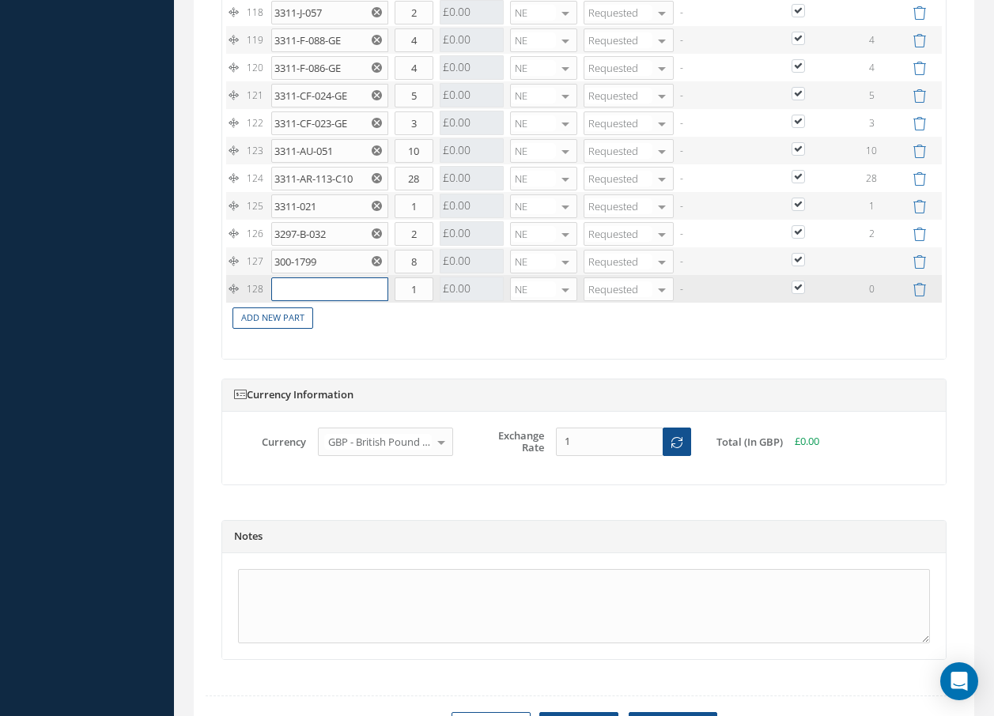
click at [306, 301] on input "text" at bounding box center [329, 290] width 117 height 24
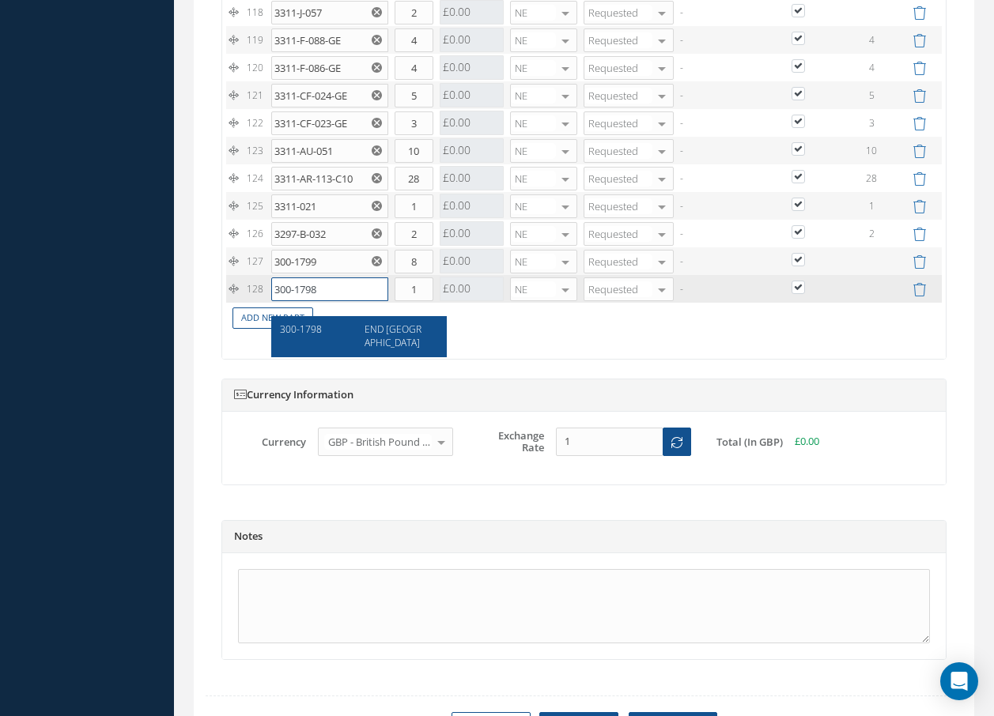
type input "300-1798"
click at [397, 345] on div "END [GEOGRAPHIC_DATA]" at bounding box center [395, 336] width 85 height 27
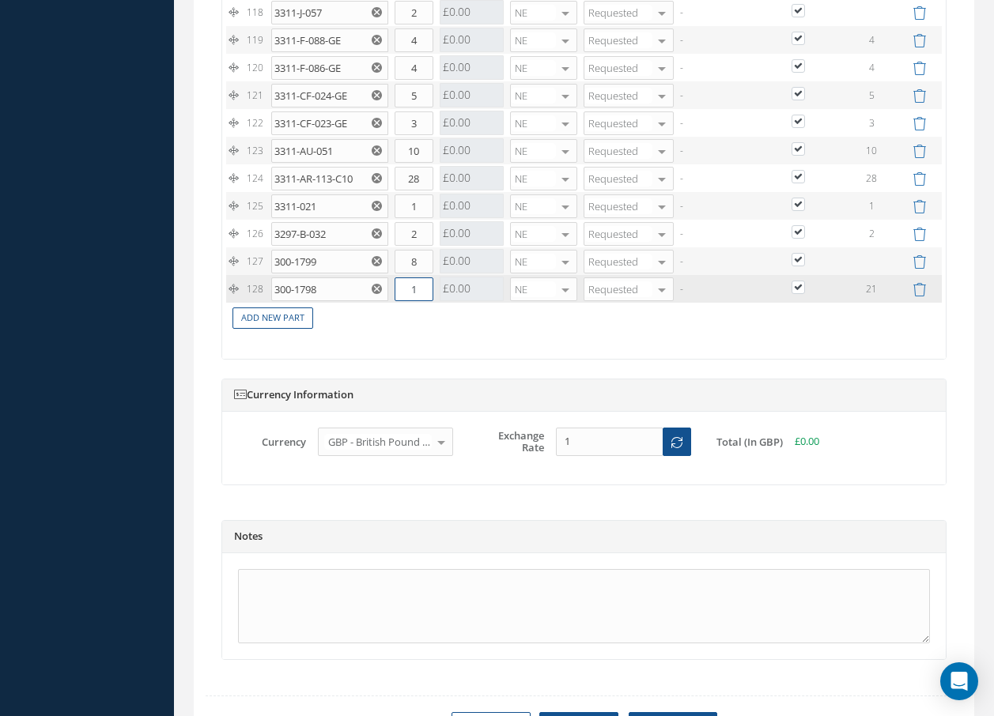
drag, startPoint x: 424, startPoint y: 308, endPoint x: 408, endPoint y: 306, distance: 16.0
click at [408, 301] on input "1" at bounding box center [414, 290] width 39 height 24
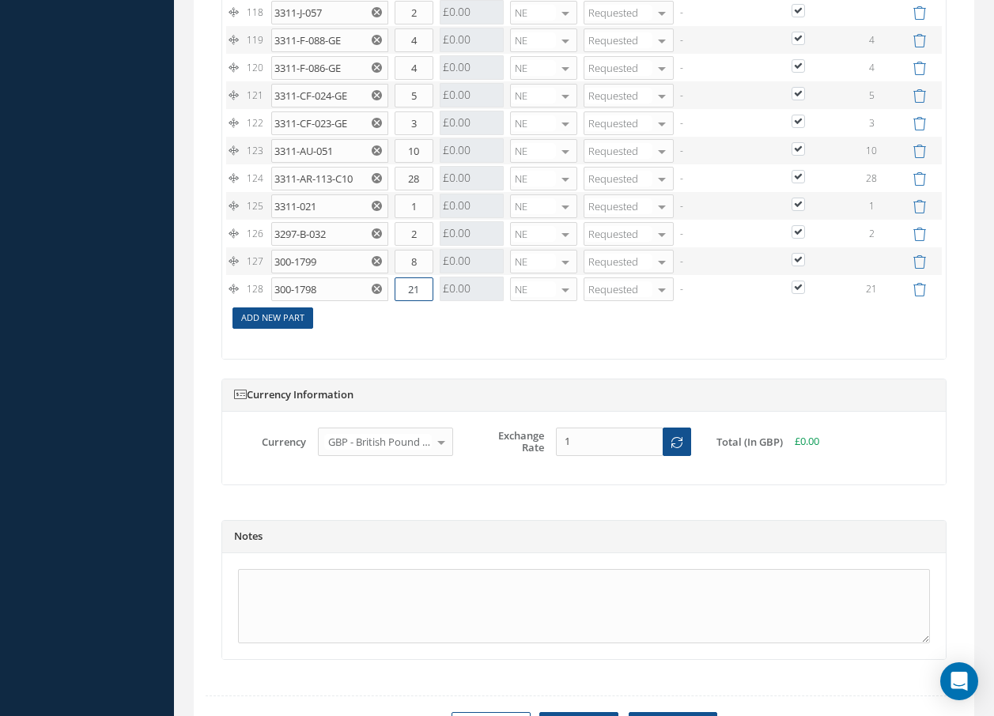
type input "21"
click at [290, 329] on link "Add New Part" at bounding box center [272, 318] width 81 height 21
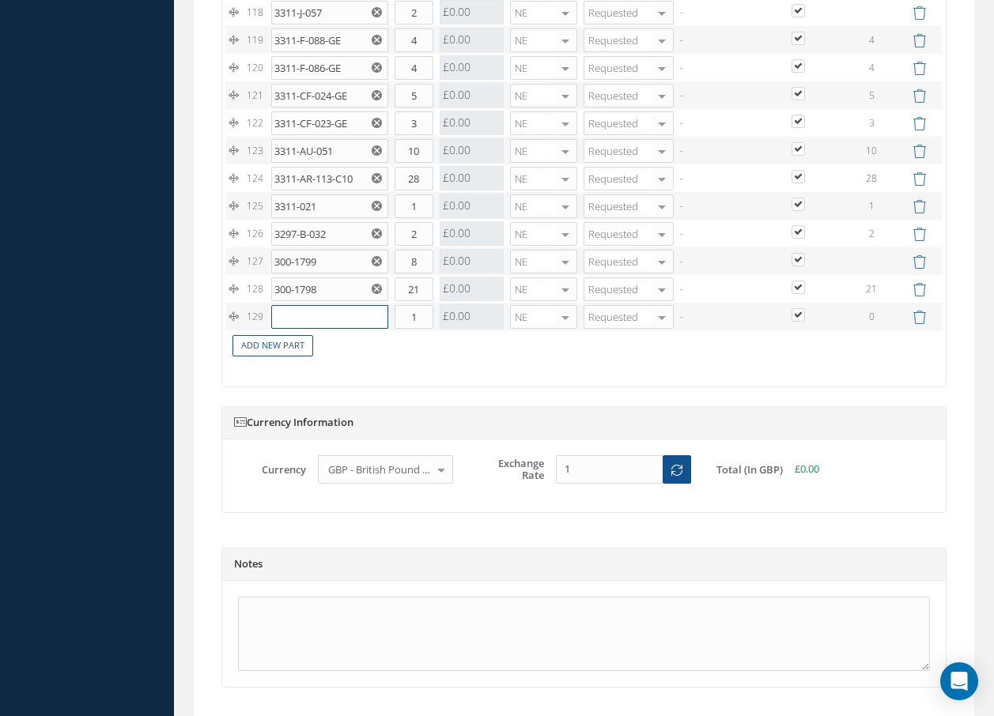
click at [301, 329] on input "text" at bounding box center [329, 317] width 117 height 24
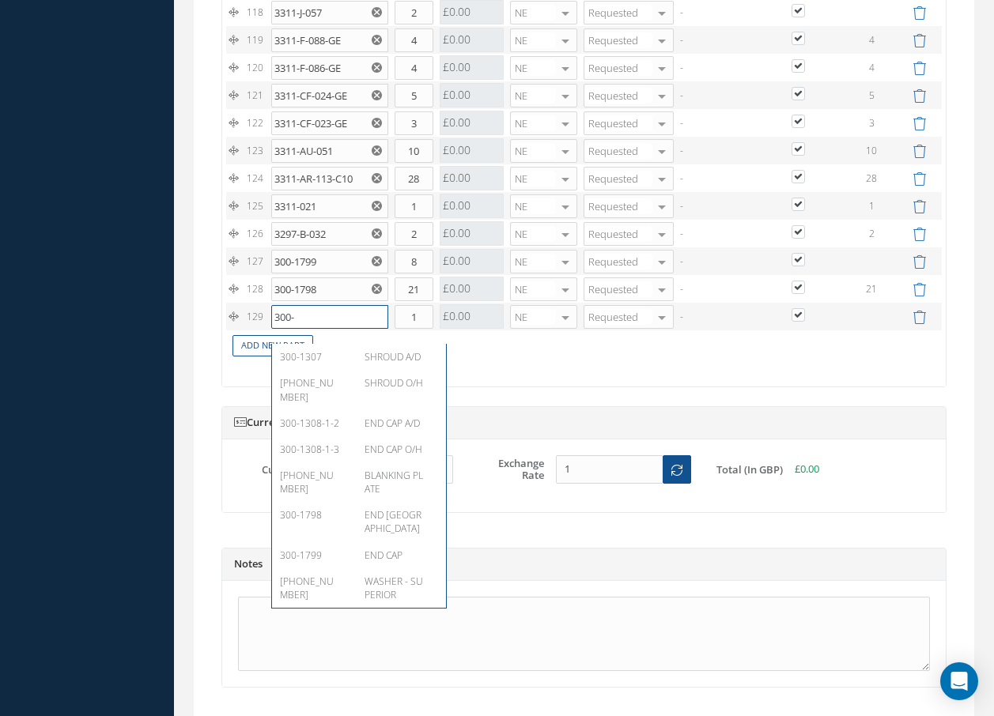
type input "300-1"
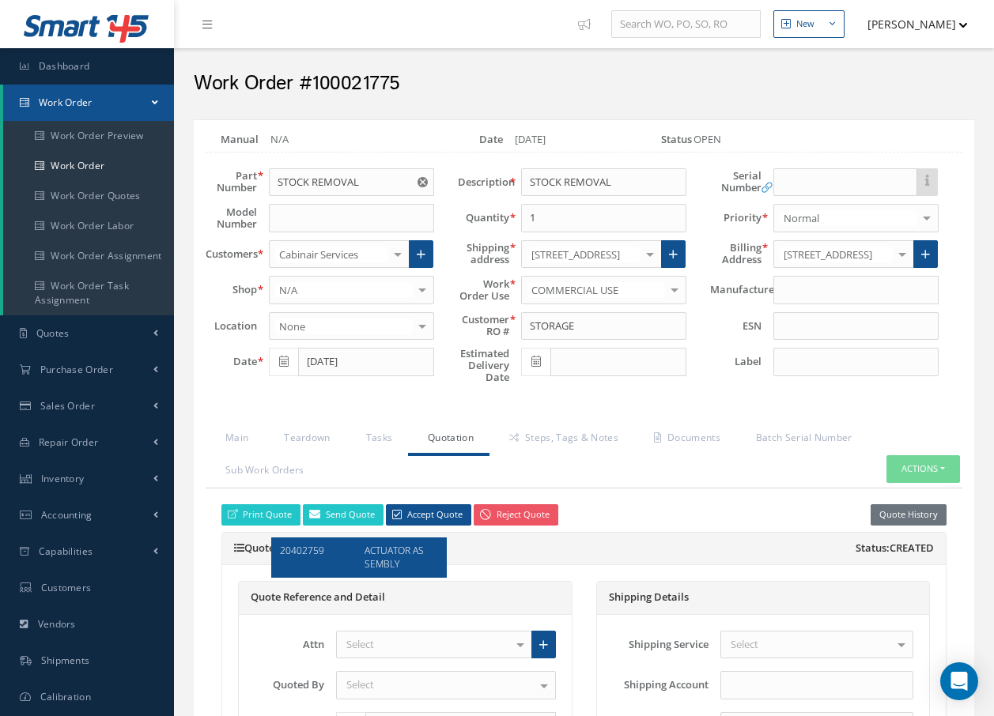
click at [300, 549] on span "20402759" at bounding box center [302, 550] width 44 height 13
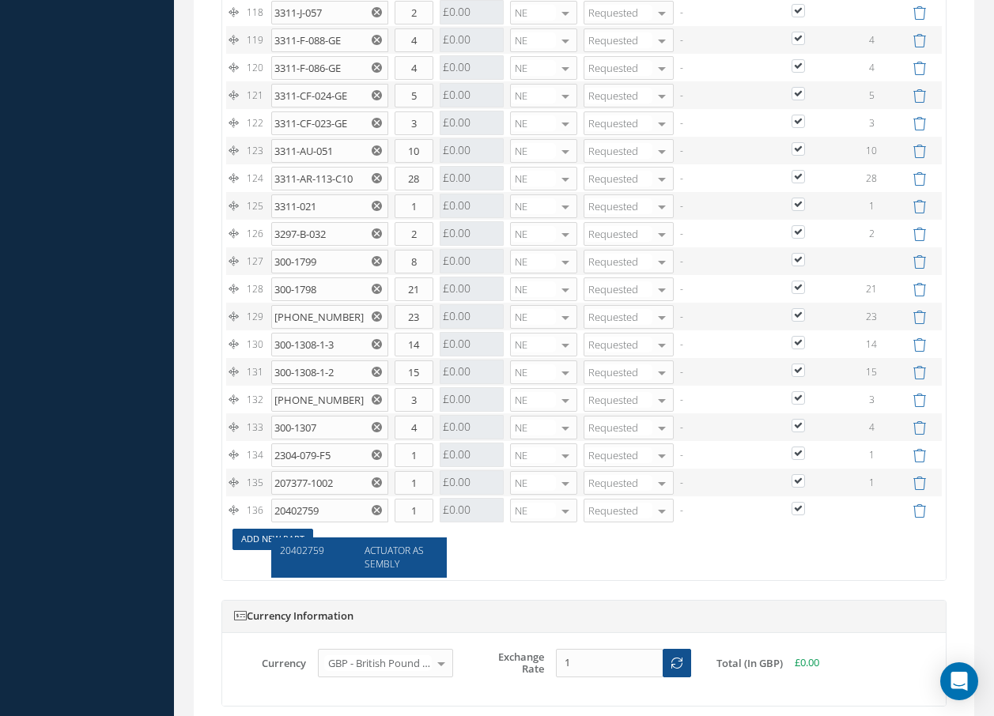
scroll to position [4846, 0]
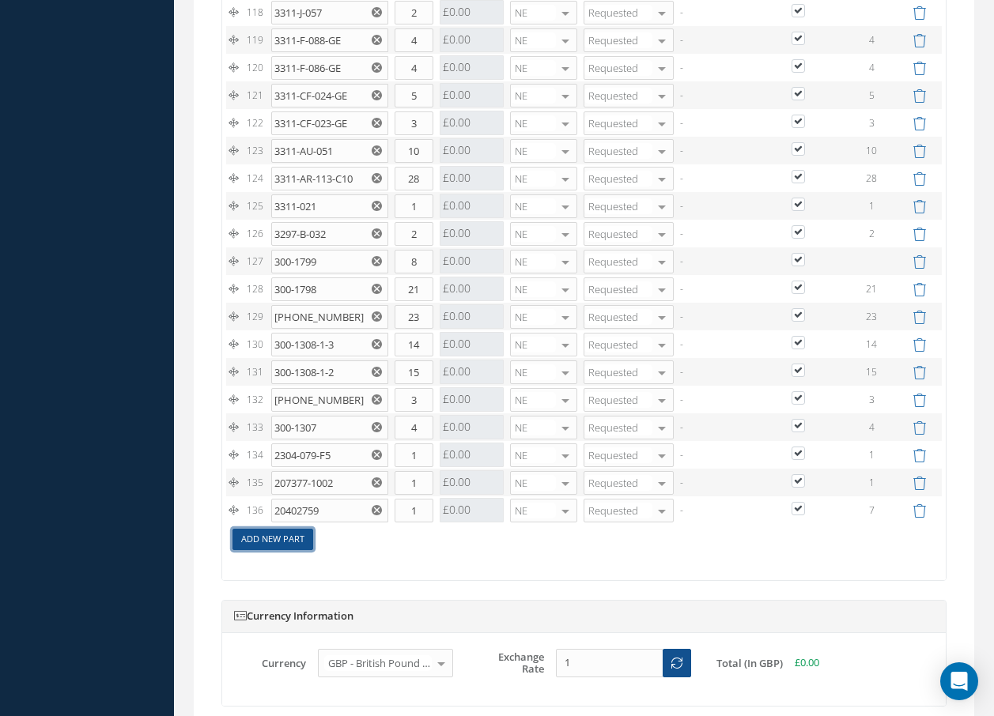
click at [300, 550] on link "Add New Part" at bounding box center [272, 539] width 81 height 21
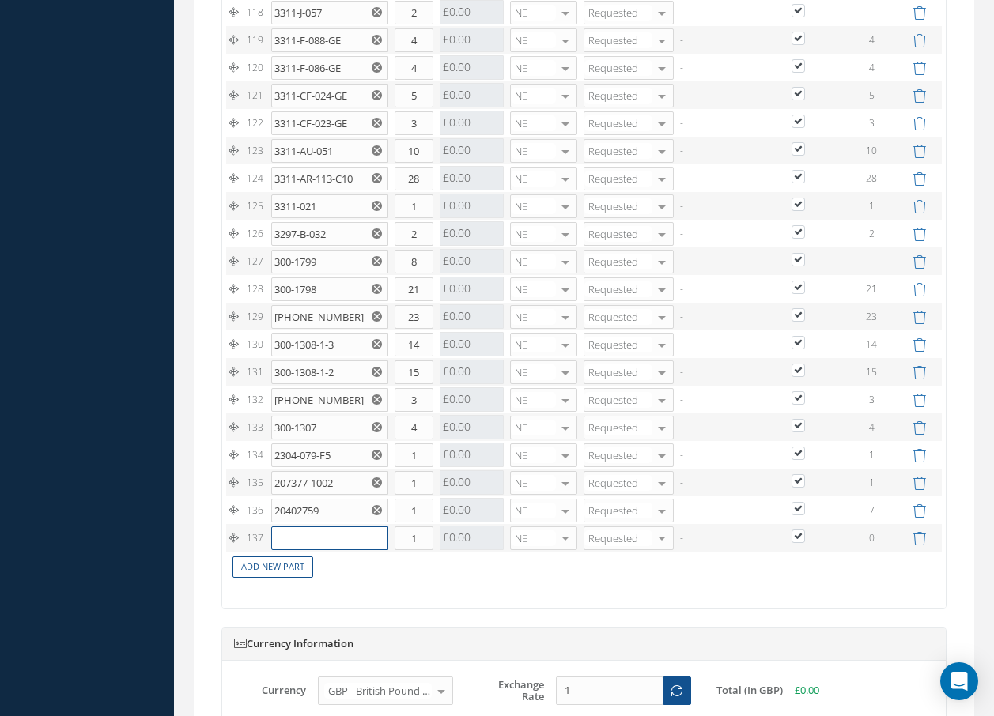
click at [300, 550] on input "text" at bounding box center [329, 539] width 117 height 24
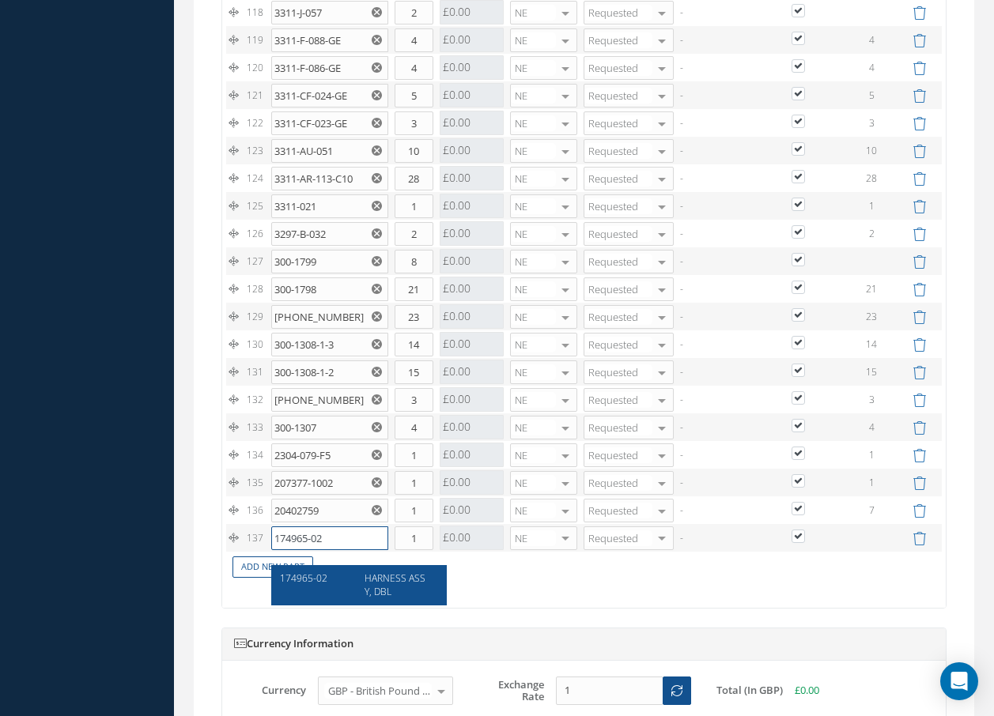
type input "174965-02"
click at [374, 582] on span "HARNESS ASSY, DBL" at bounding box center [394, 585] width 61 height 27
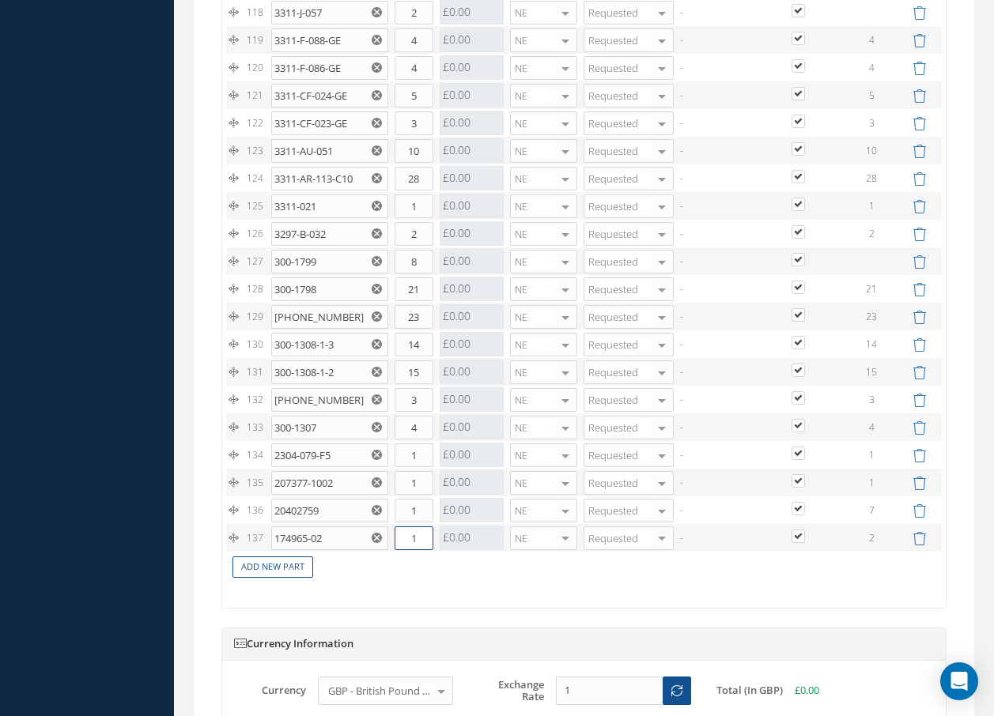
drag, startPoint x: 398, startPoint y: 555, endPoint x: 435, endPoint y: 553, distance: 37.2
click at [435, 552] on td "1" at bounding box center [413, 538] width 45 height 28
type input "2"
click at [272, 578] on link "Add New Part" at bounding box center [272, 567] width 81 height 21
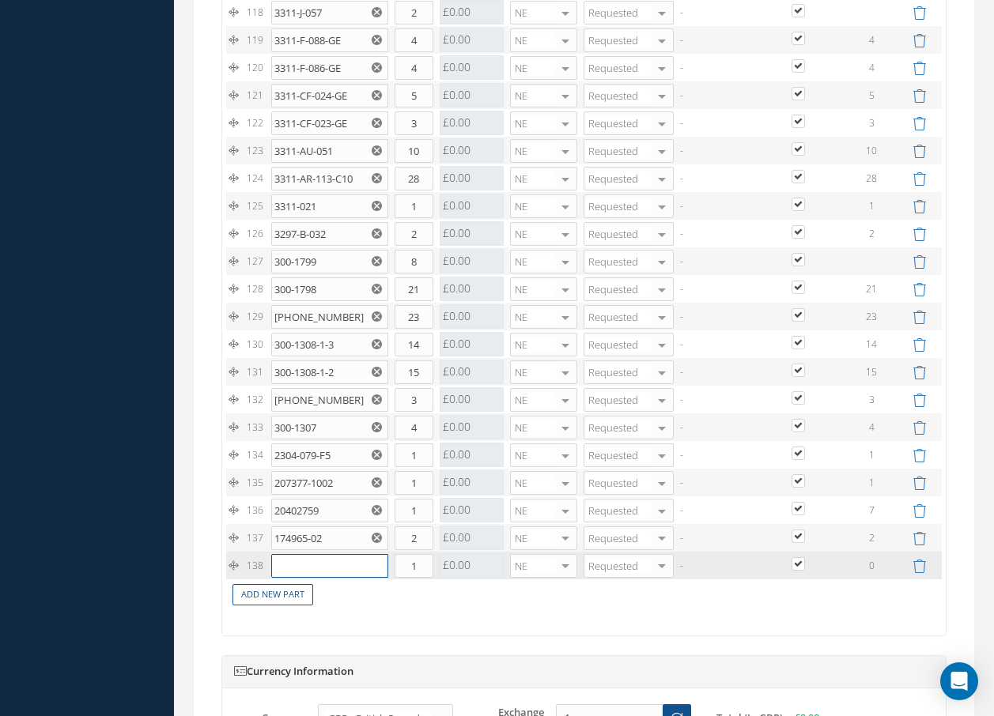
click at [281, 578] on input "text" at bounding box center [329, 566] width 117 height 24
type input "174960-01"
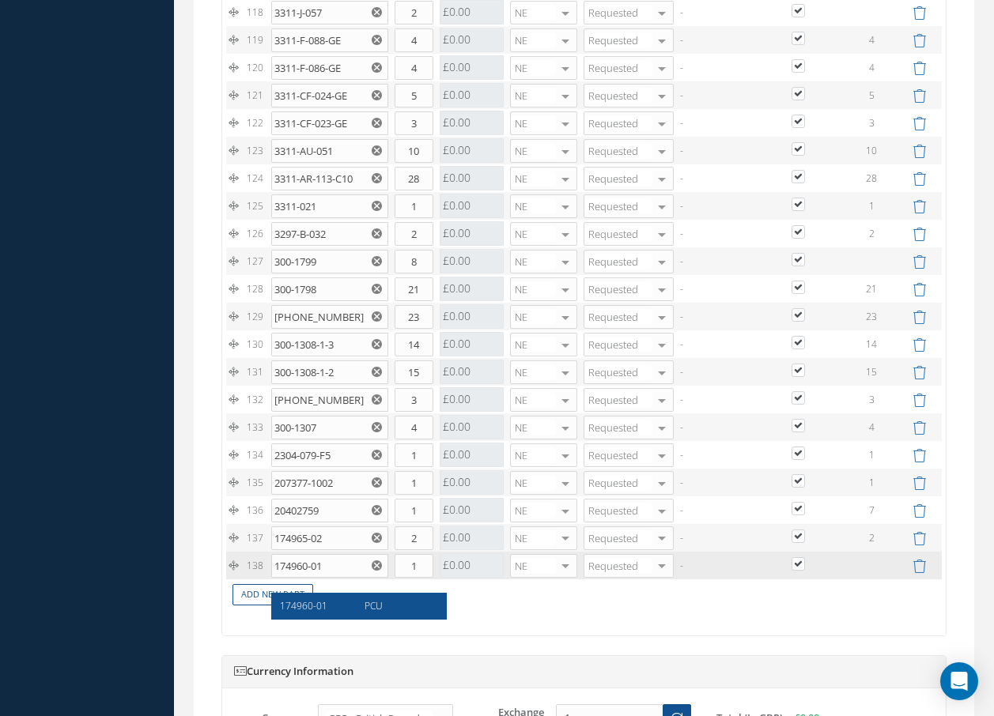
click at [308, 602] on span "174960-01" at bounding box center [303, 605] width 47 height 13
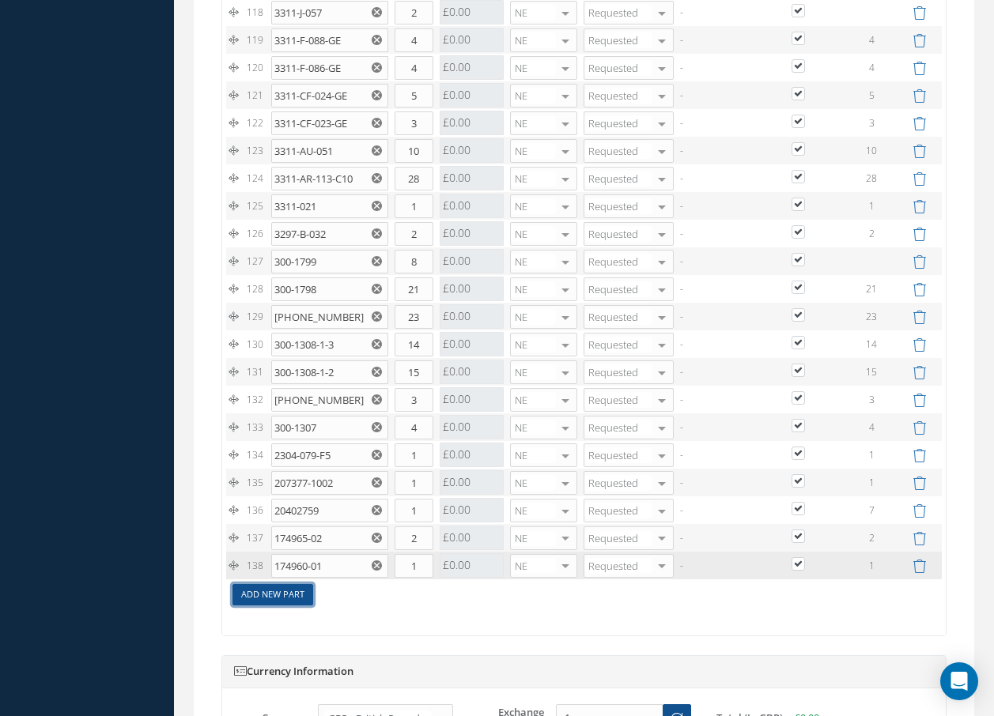
click at [300, 606] on link "Add New Part" at bounding box center [272, 594] width 81 height 21
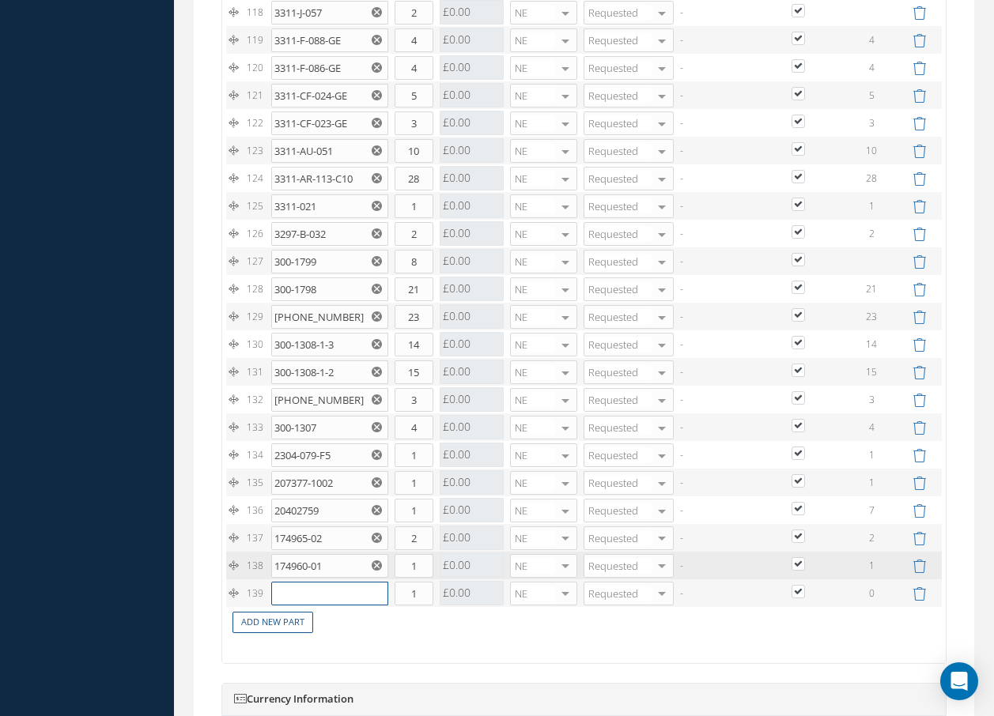
click at [304, 603] on input "text" at bounding box center [329, 594] width 117 height 24
type input "1"
click at [354, 606] on input "text" at bounding box center [329, 594] width 117 height 24
type input "170-94647-"
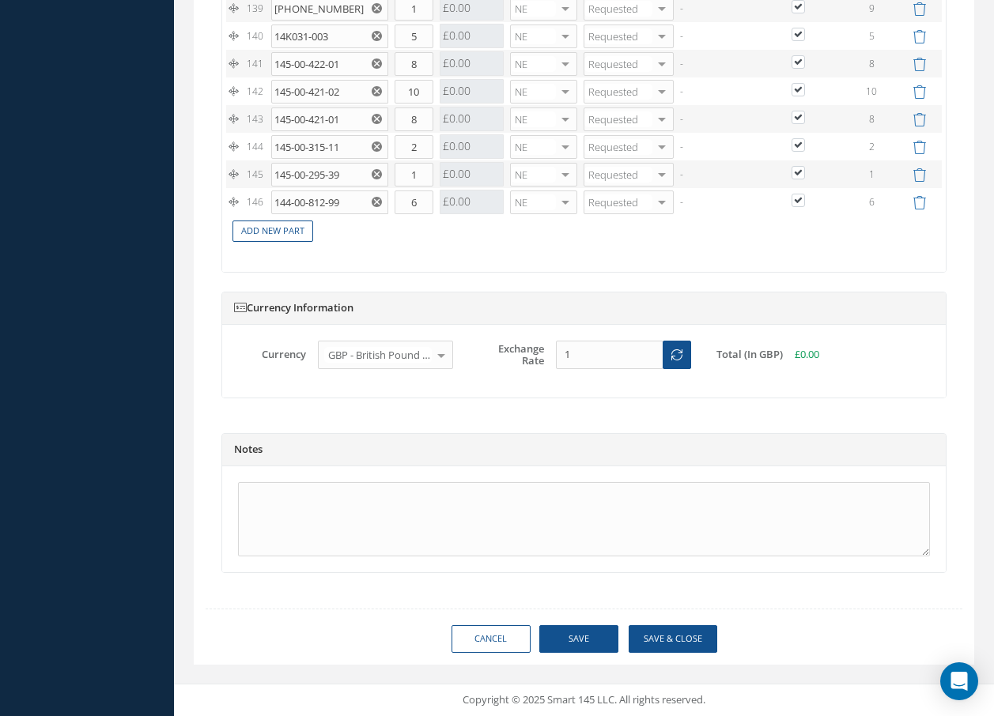
scroll to position [5446, 0]
type input "6"
click at [660, 640] on button "Save & Close" at bounding box center [673, 639] width 89 height 28
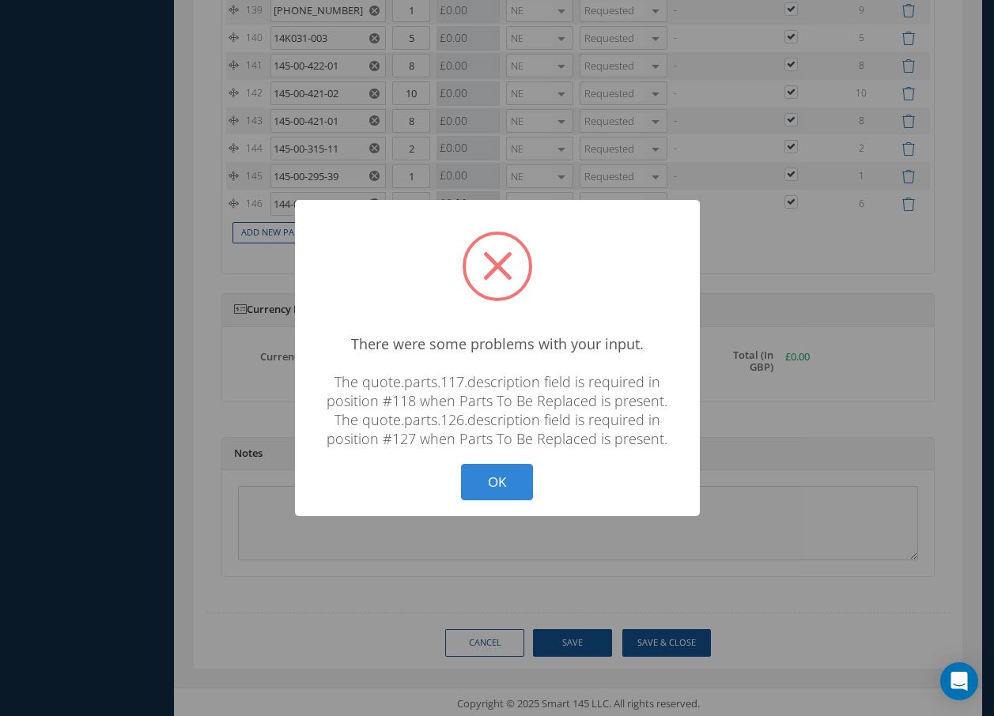
scroll to position [5431, 0]
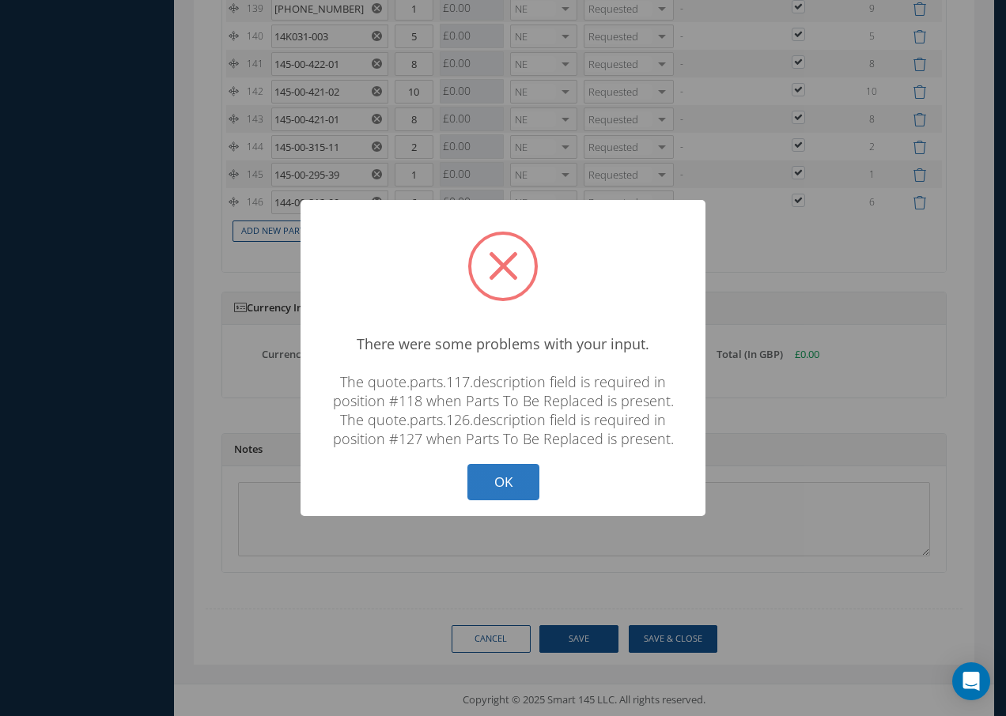
click at [522, 490] on button "OK" at bounding box center [503, 482] width 72 height 37
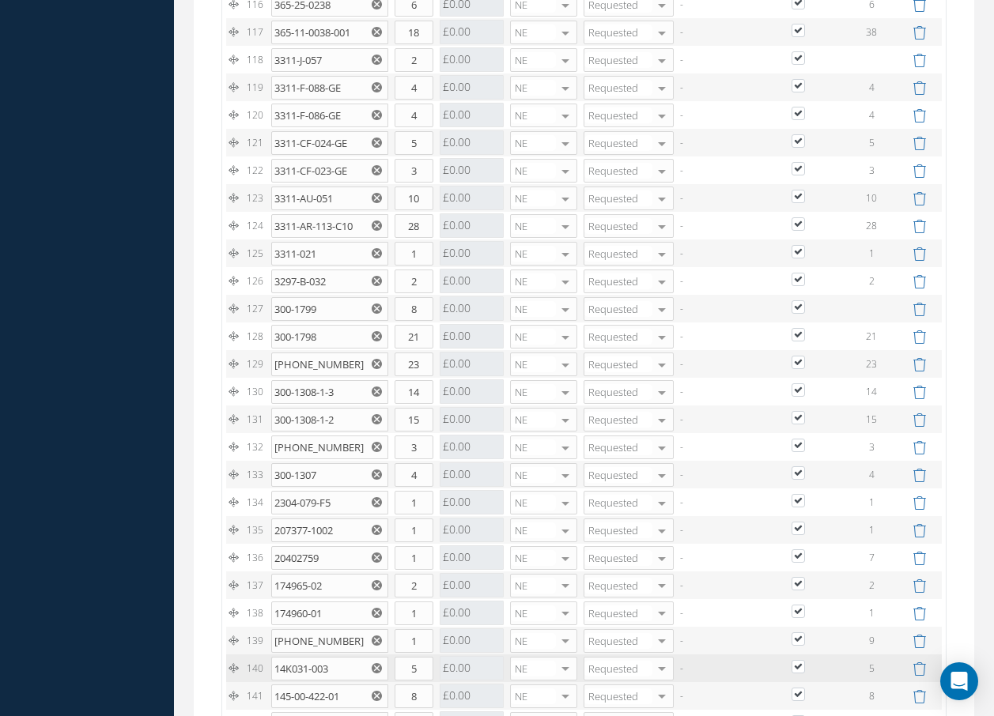
scroll to position [4482, 0]
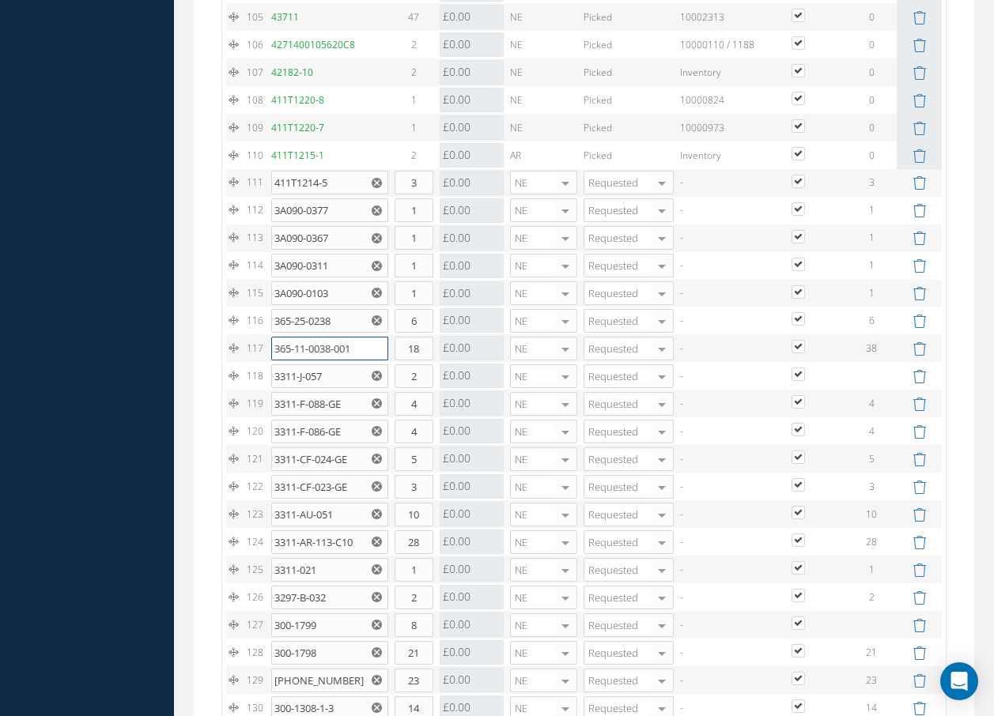
click at [357, 361] on input "365-11-0038-001" at bounding box center [329, 349] width 117 height 24
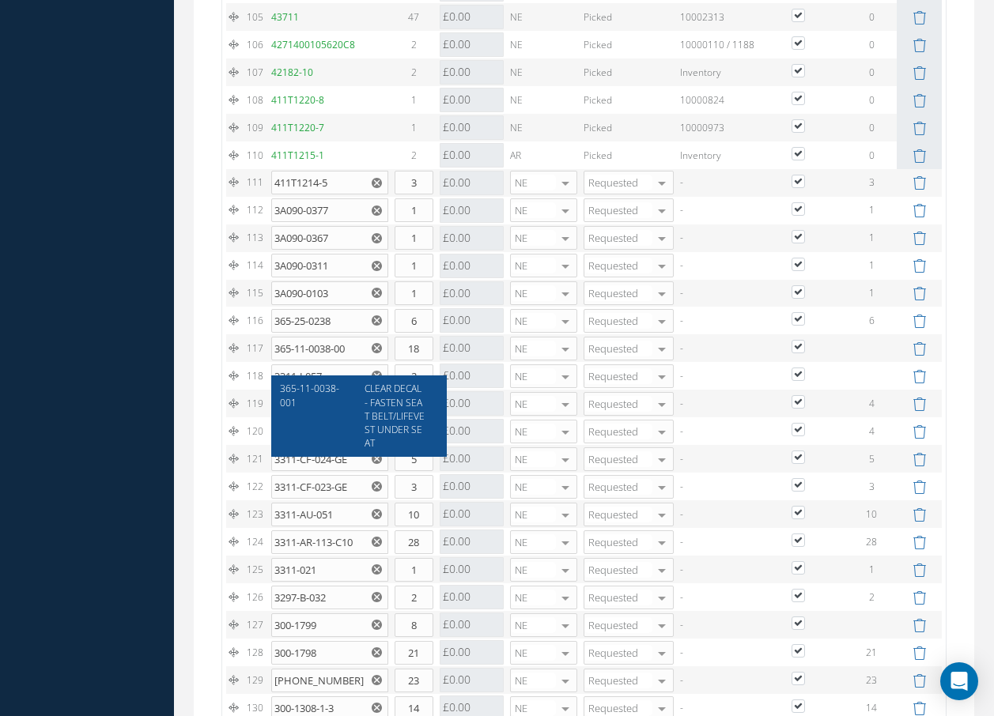
click at [288, 390] on span "365-11-0038-001" at bounding box center [309, 395] width 59 height 27
type input "365-11-0038-001"
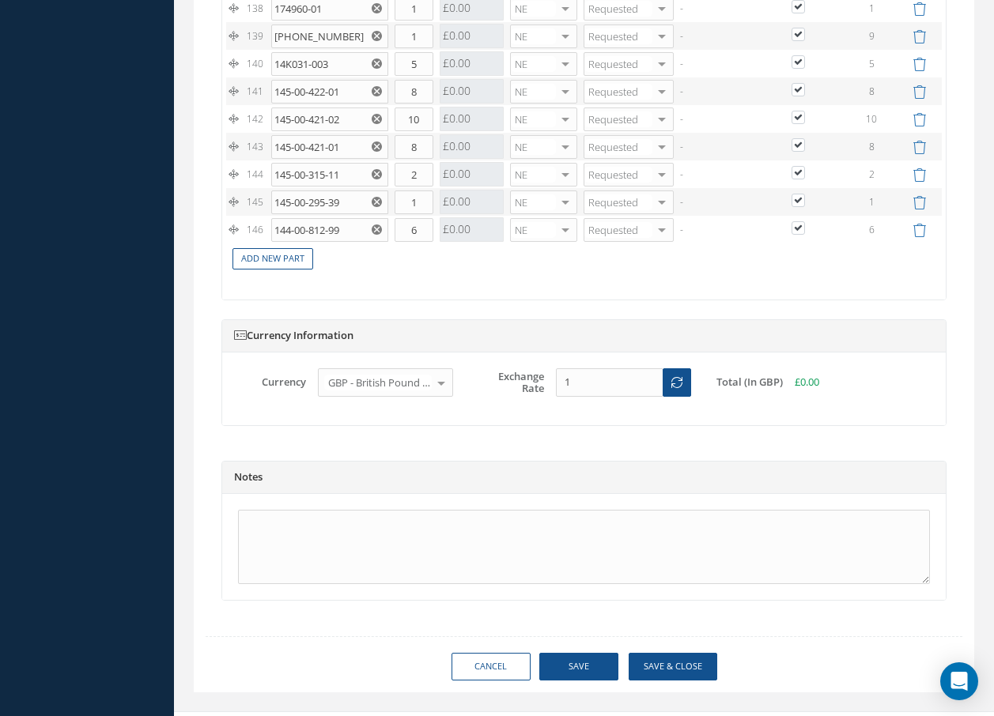
scroll to position [5431, 0]
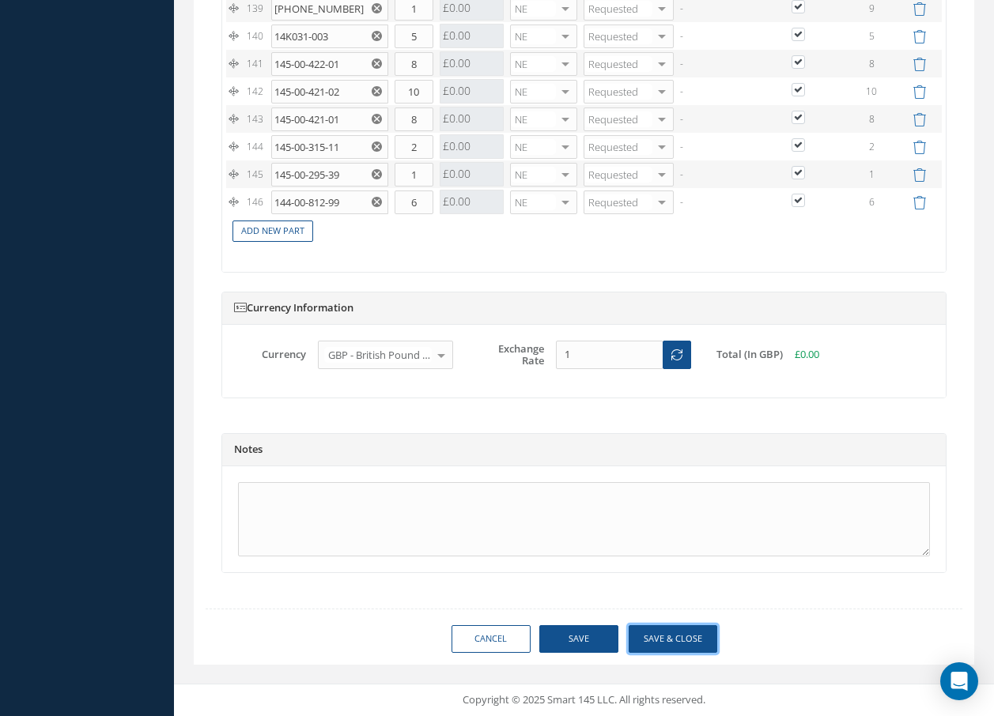
click at [673, 653] on button "Save & Close" at bounding box center [673, 639] width 89 height 28
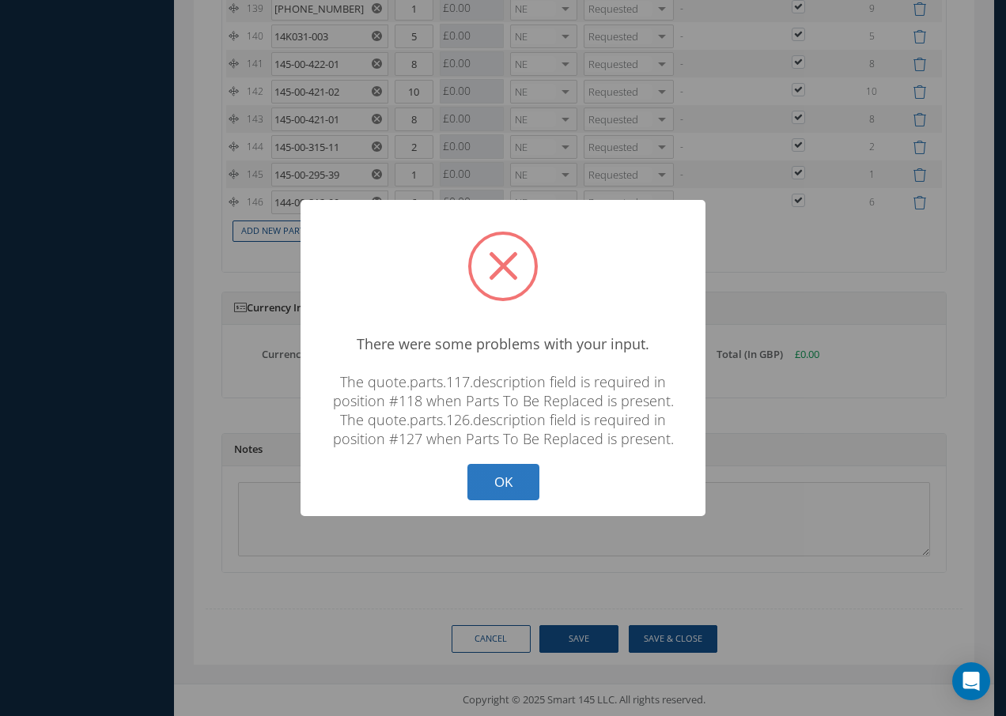
click at [504, 474] on button "OK" at bounding box center [503, 482] width 72 height 37
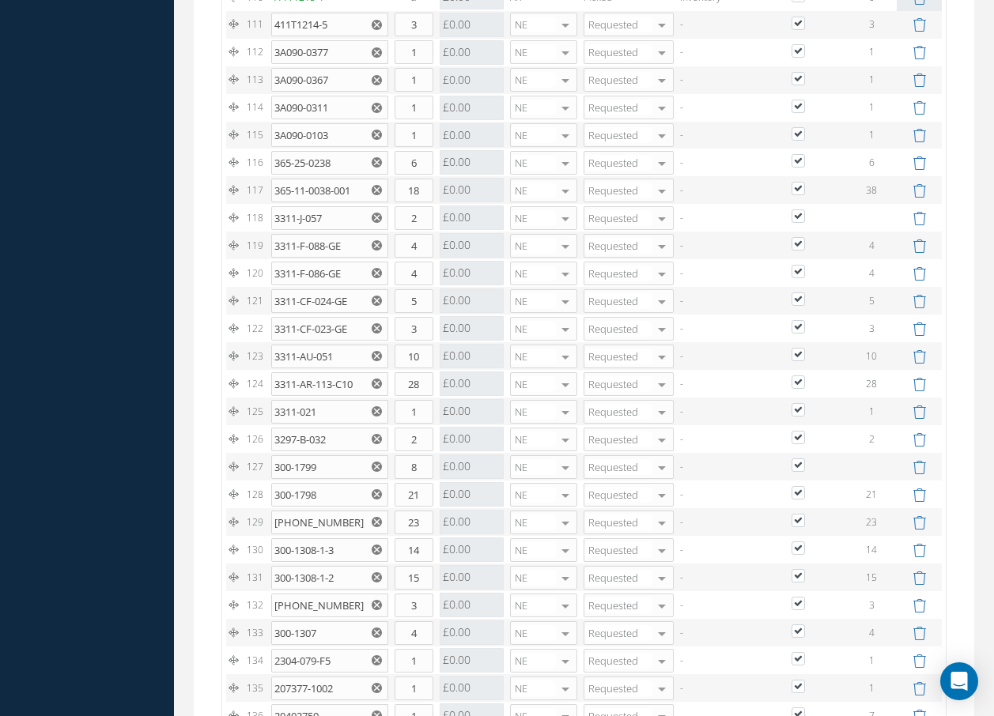
scroll to position [4482, 0]
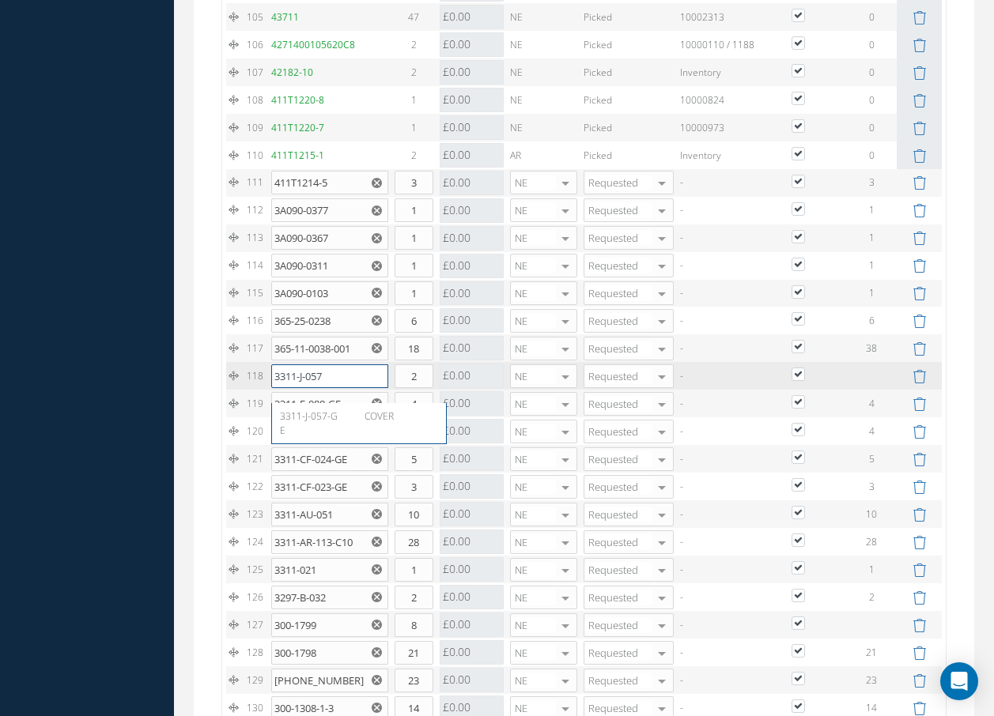
click at [334, 388] on input "3311-J-057" at bounding box center [329, 376] width 117 height 24
click at [335, 388] on input "3311-J-057" at bounding box center [329, 376] width 117 height 24
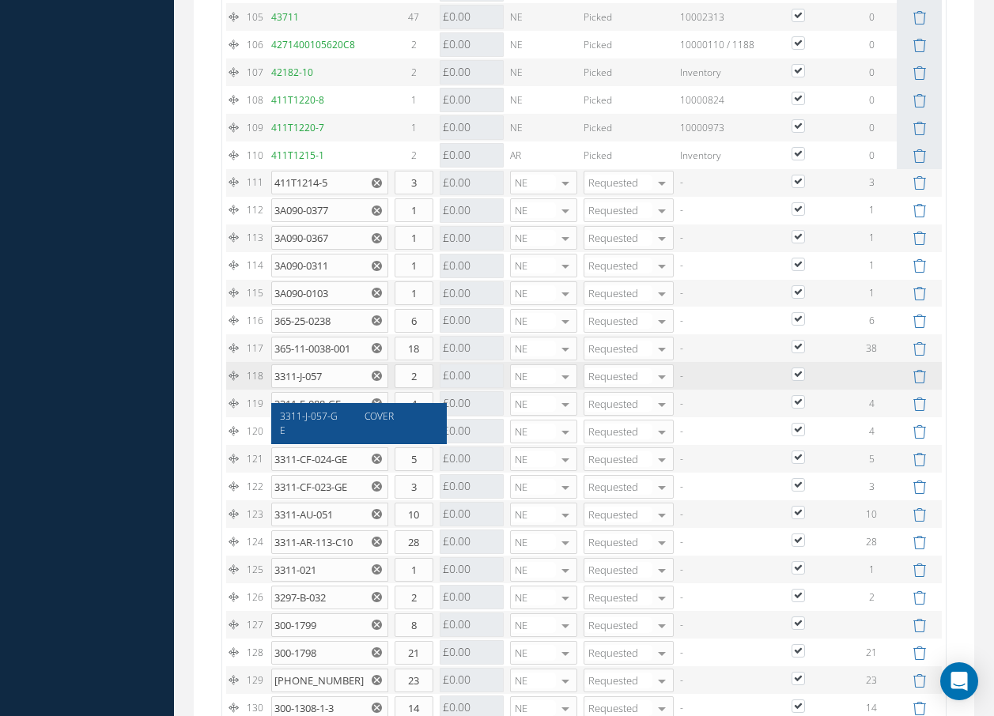
click at [287, 418] on span "3311-J-057-GE" at bounding box center [309, 423] width 58 height 27
type input "3311-J-057-GE"
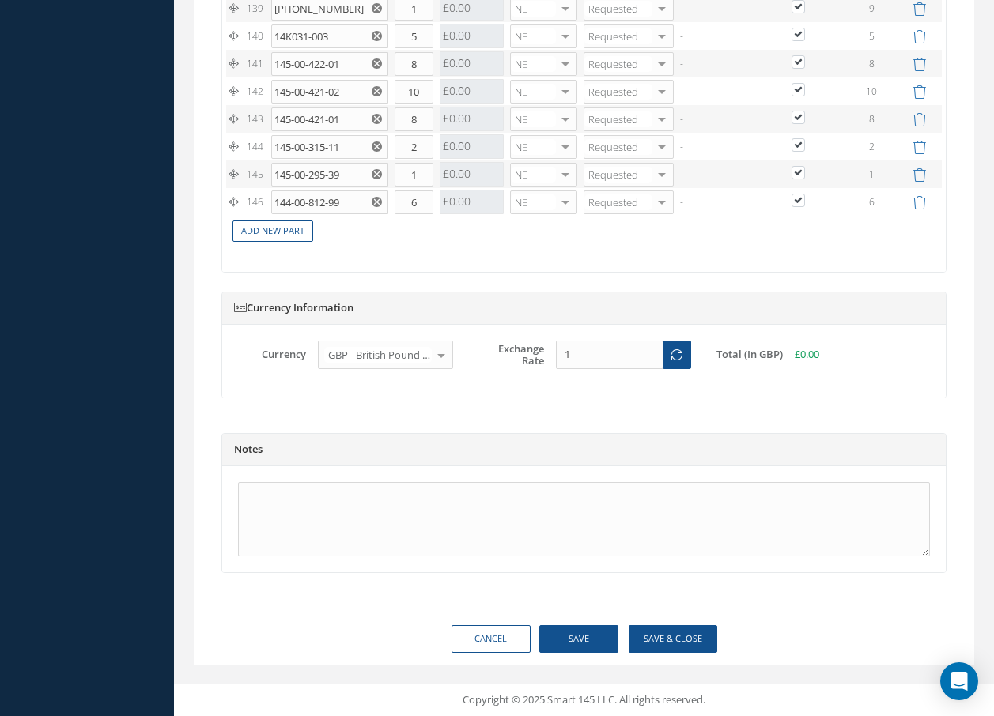
scroll to position [5446, 0]
click at [661, 643] on button "Save & Close" at bounding box center [673, 639] width 89 height 28
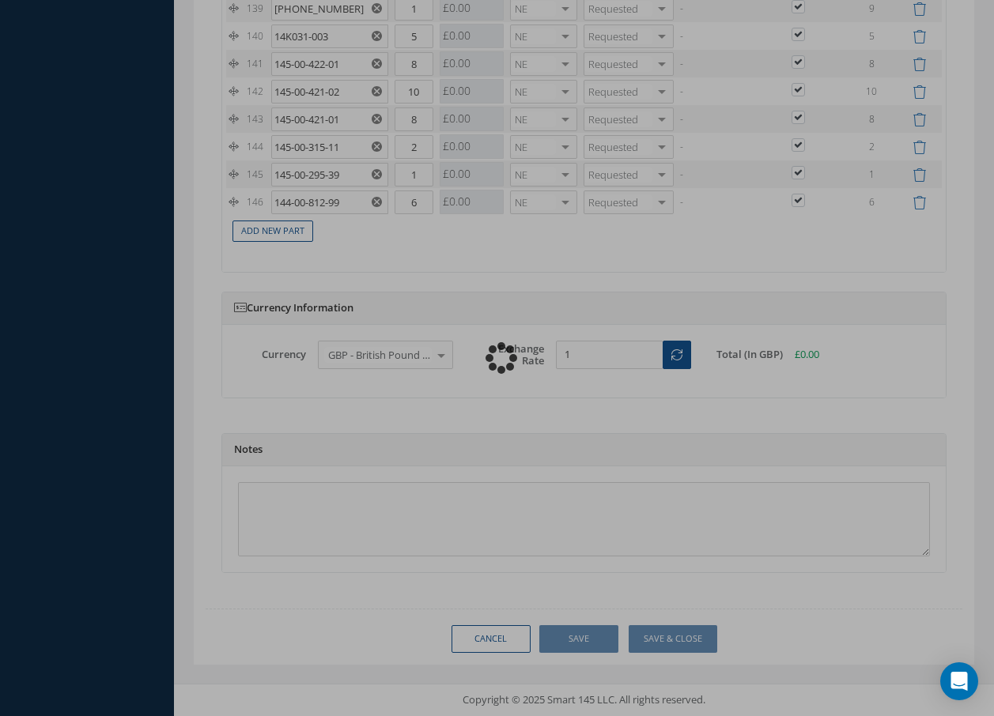
scroll to position [5431, 0]
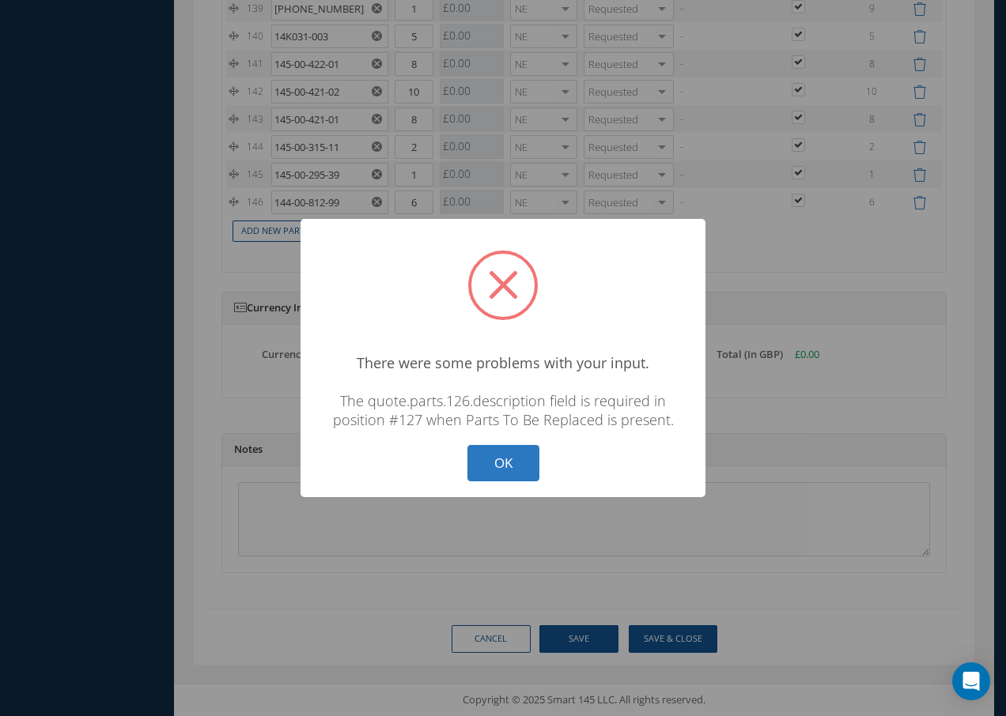
click at [506, 470] on button "OK" at bounding box center [503, 463] width 72 height 37
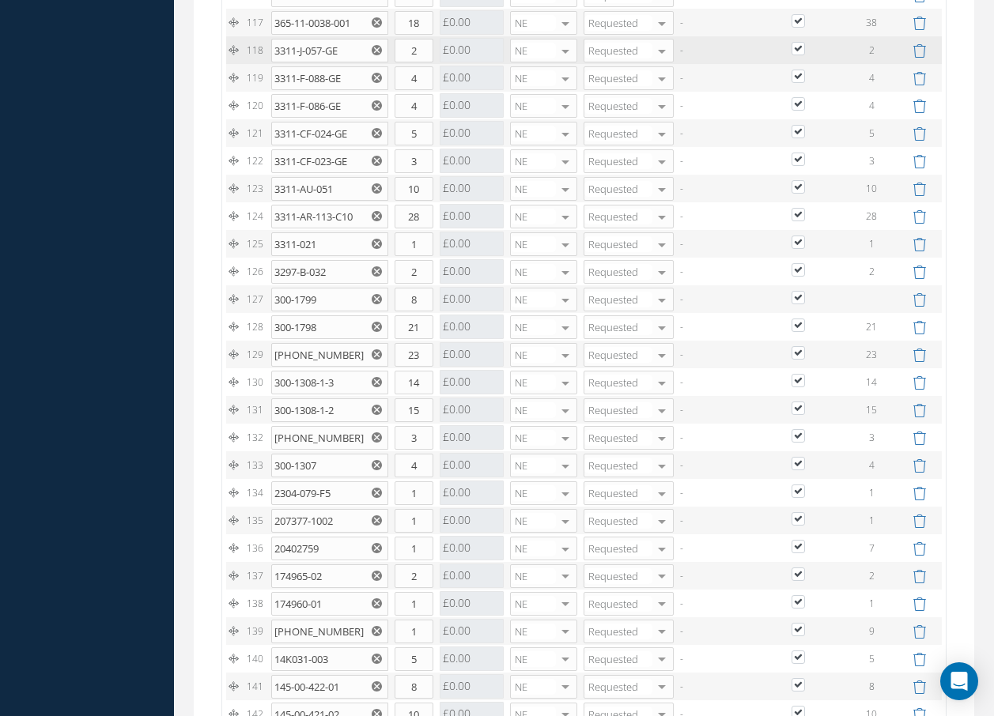
scroll to position [4798, 0]
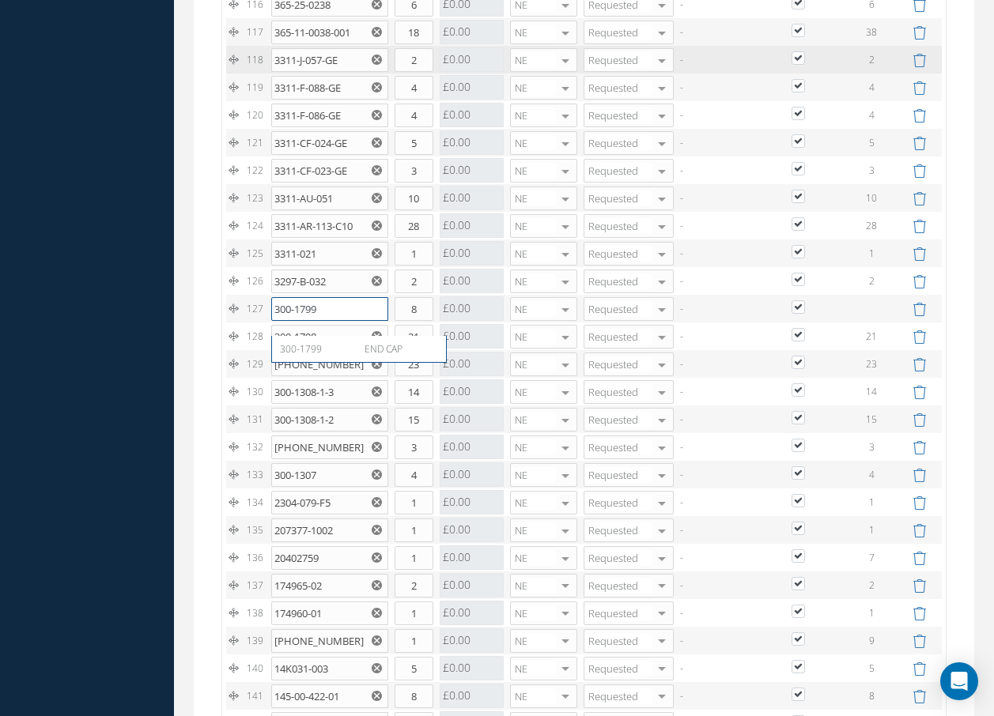
click at [326, 321] on input "300-1799" at bounding box center [329, 309] width 117 height 24
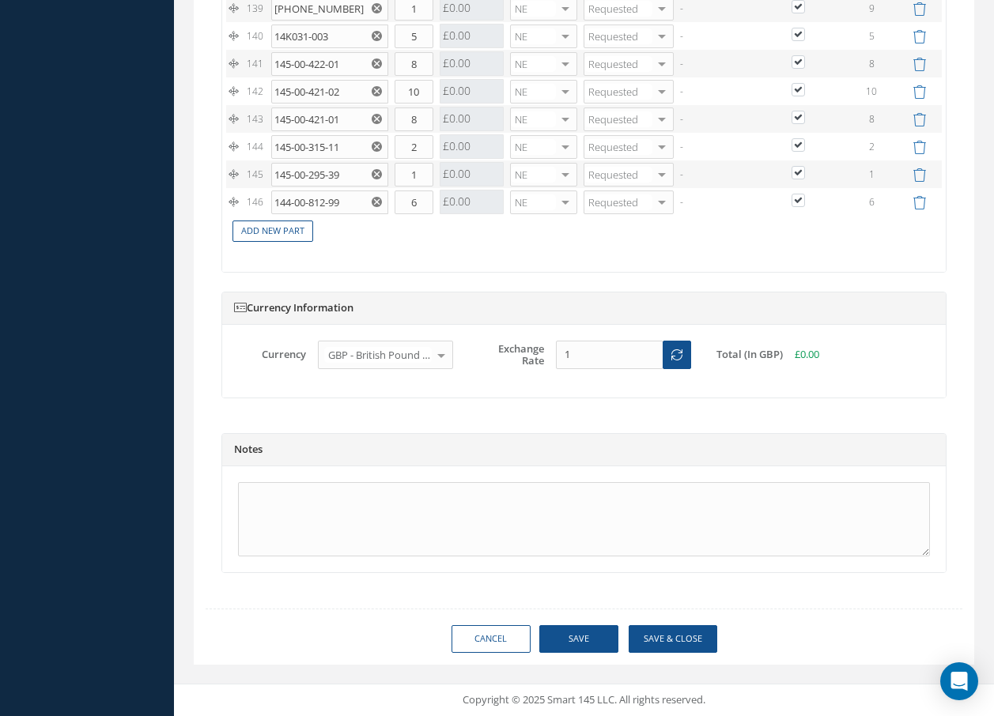
scroll to position [5446, 0]
click at [651, 638] on button "Save & Close" at bounding box center [673, 639] width 89 height 28
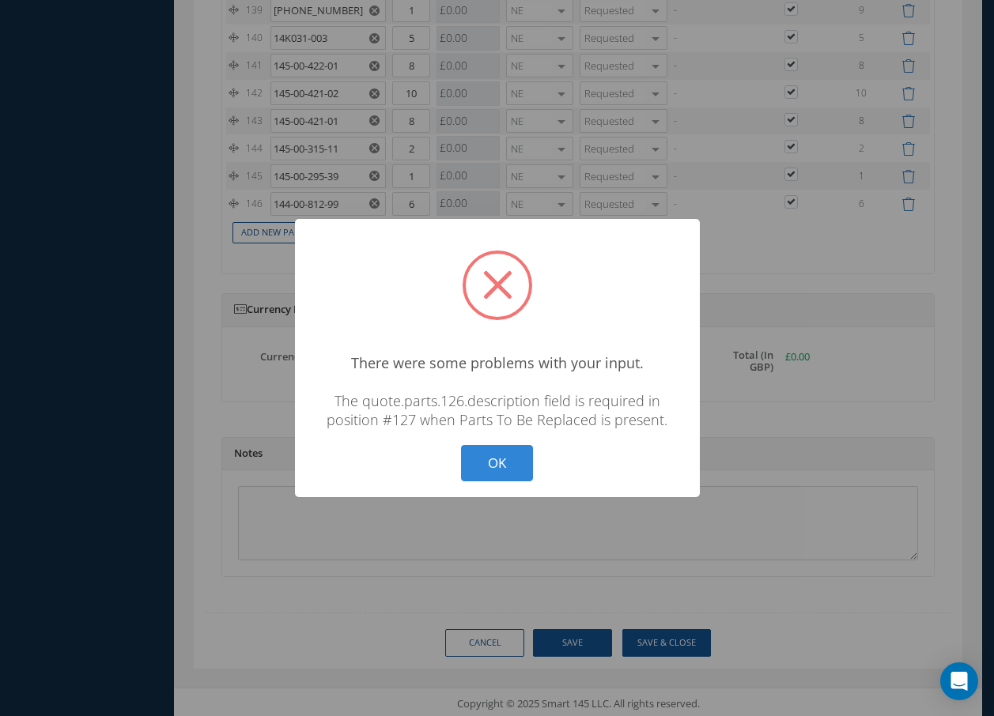
scroll to position [5431, 0]
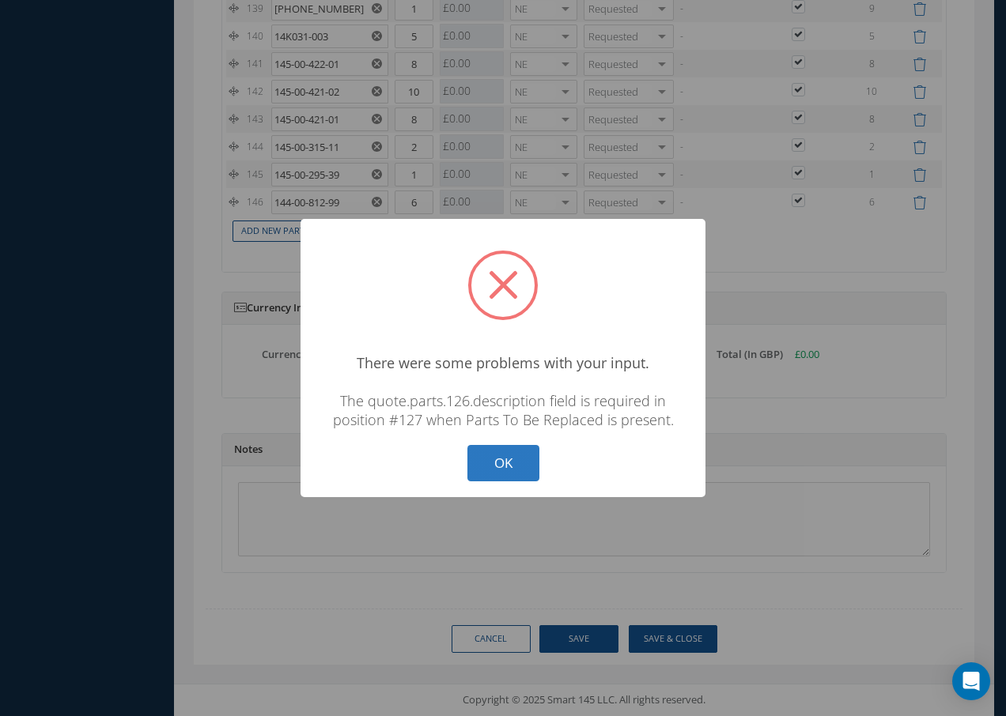
click at [514, 465] on button "OK" at bounding box center [503, 463] width 72 height 37
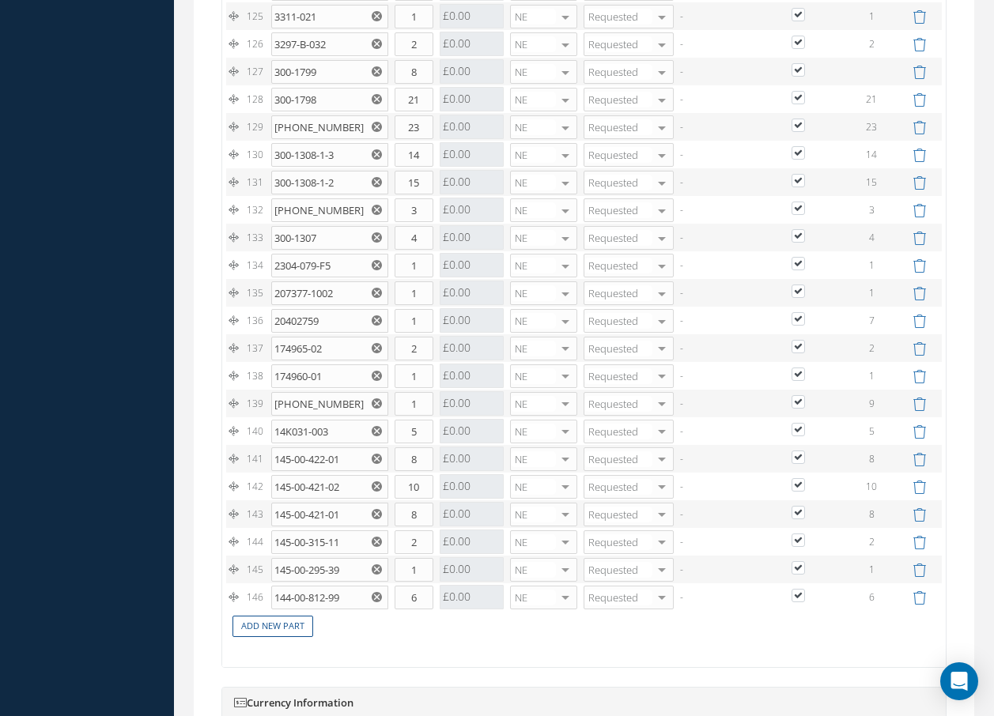
scroll to position [4957, 0]
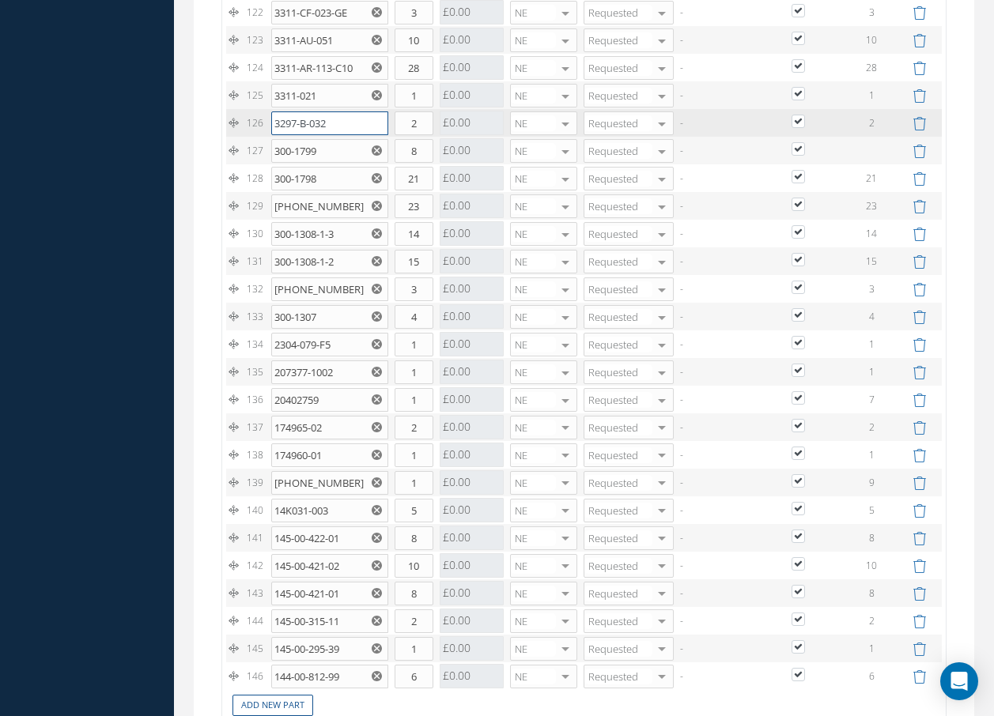
click at [340, 135] on input "3297-B-032" at bounding box center [329, 123] width 117 height 24
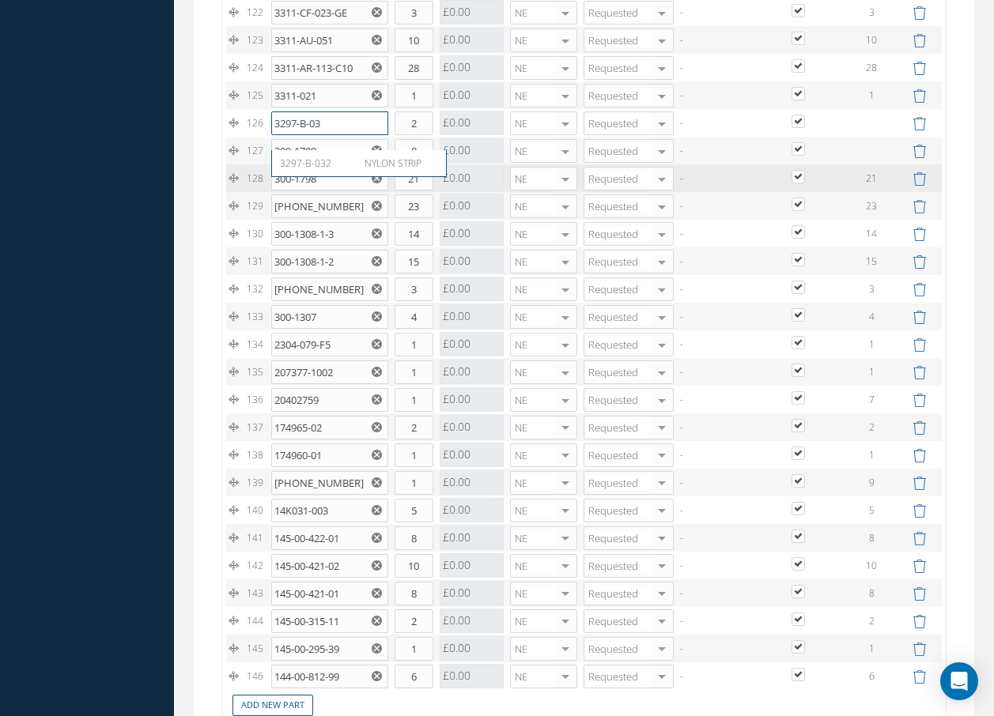
type input "3297-B-032"
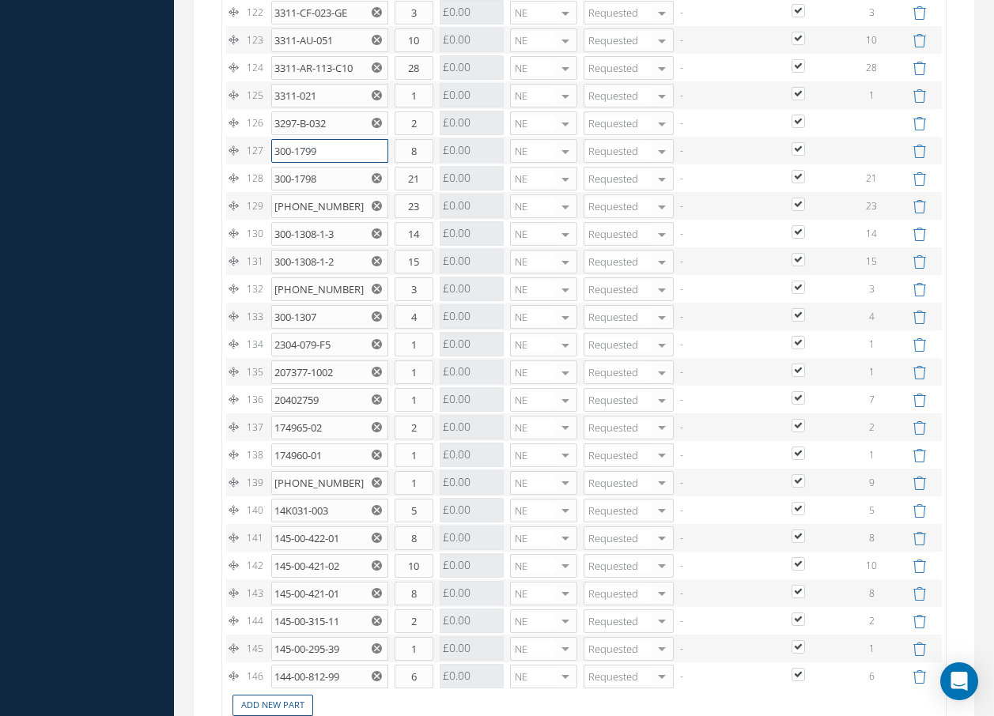
click at [327, 163] on input "300-1799" at bounding box center [329, 151] width 117 height 24
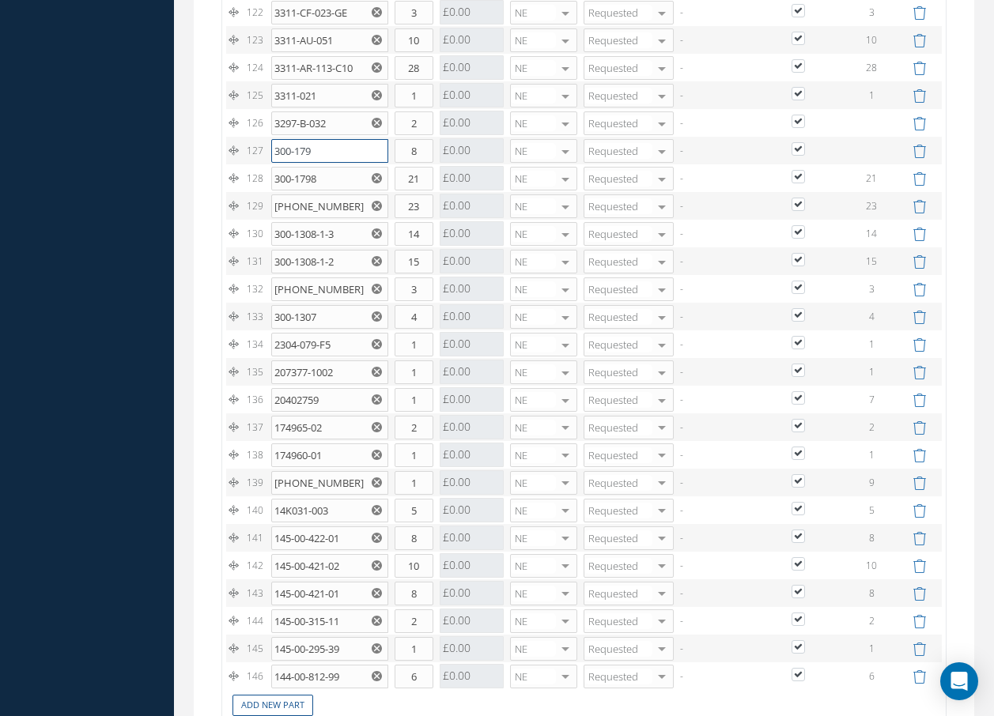
click at [323, 163] on input "300-179" at bounding box center [329, 151] width 117 height 24
click at [321, 163] on input "300-179" at bounding box center [329, 151] width 117 height 24
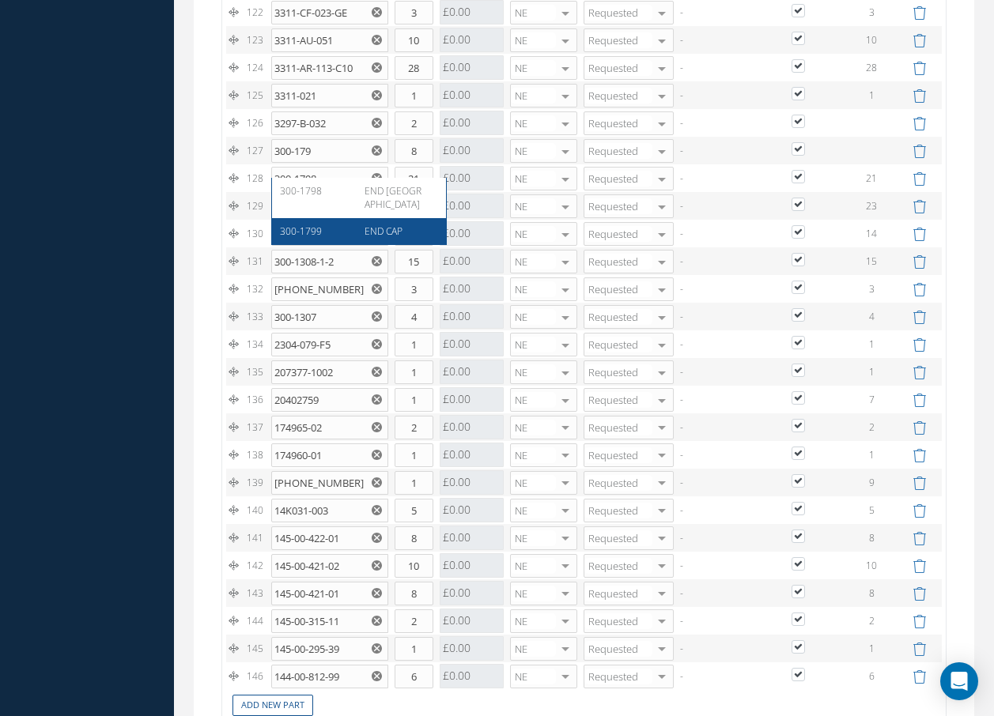
click at [284, 228] on span "300-1799" at bounding box center [301, 231] width 42 height 13
type input "300-1799"
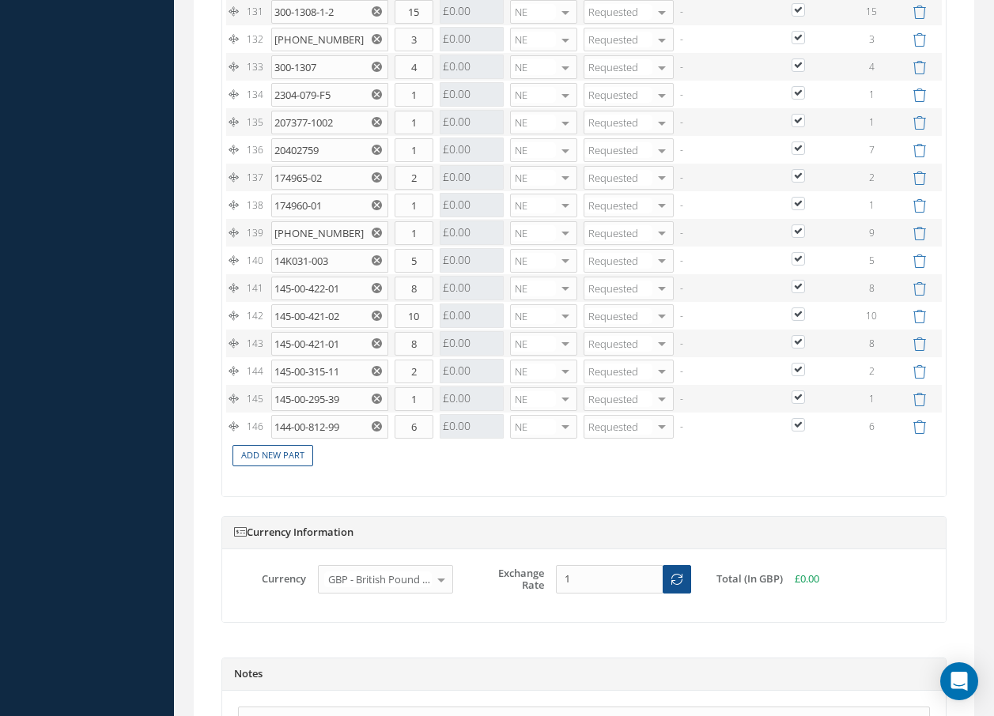
scroll to position [5446, 0]
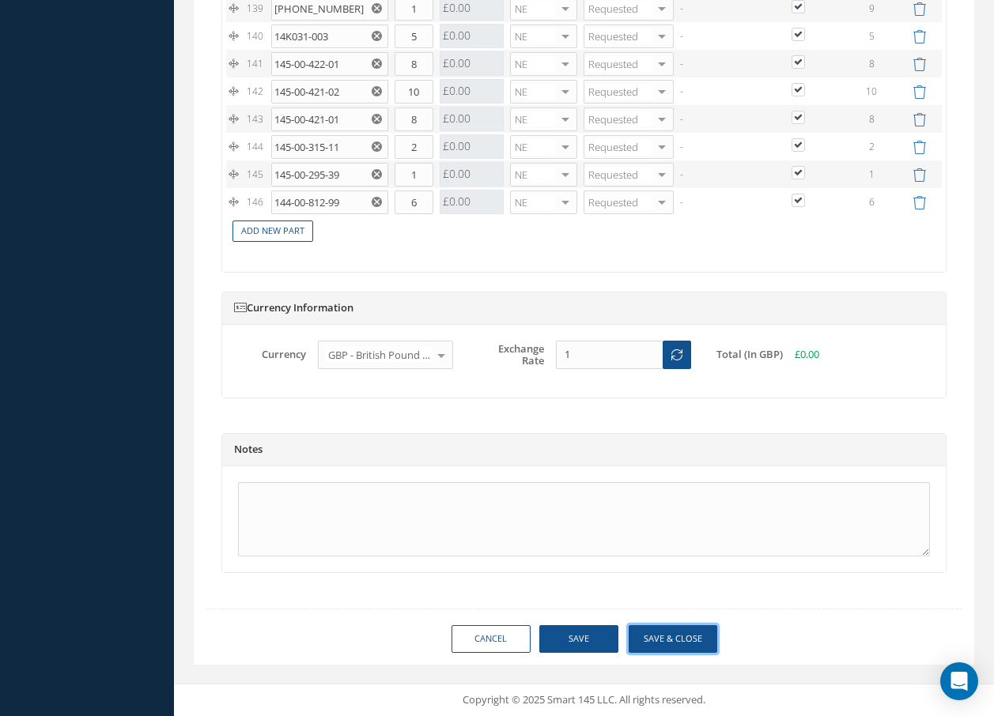
click at [651, 645] on button "Save & Close" at bounding box center [673, 639] width 89 height 28
checkbox input "true"
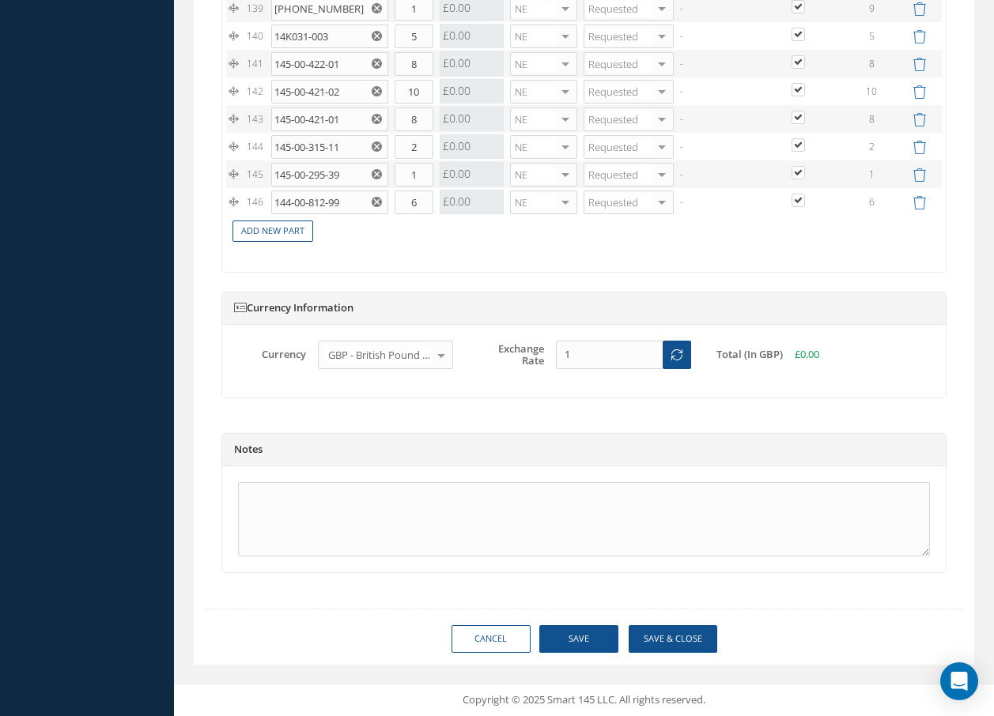
checkbox input "true"
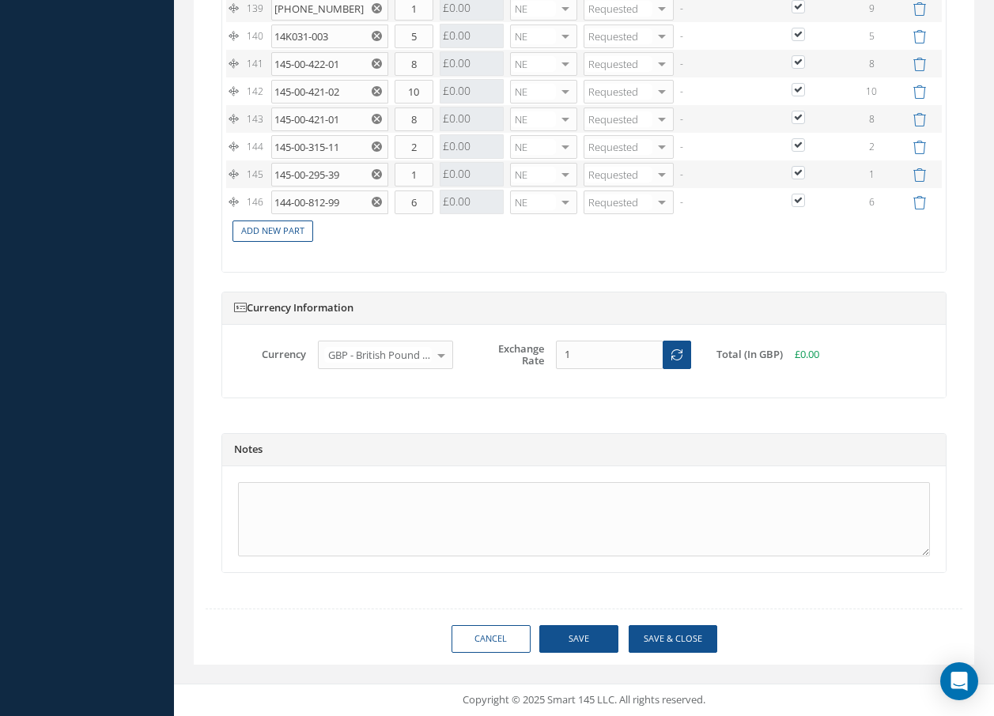
checkbox input "true"
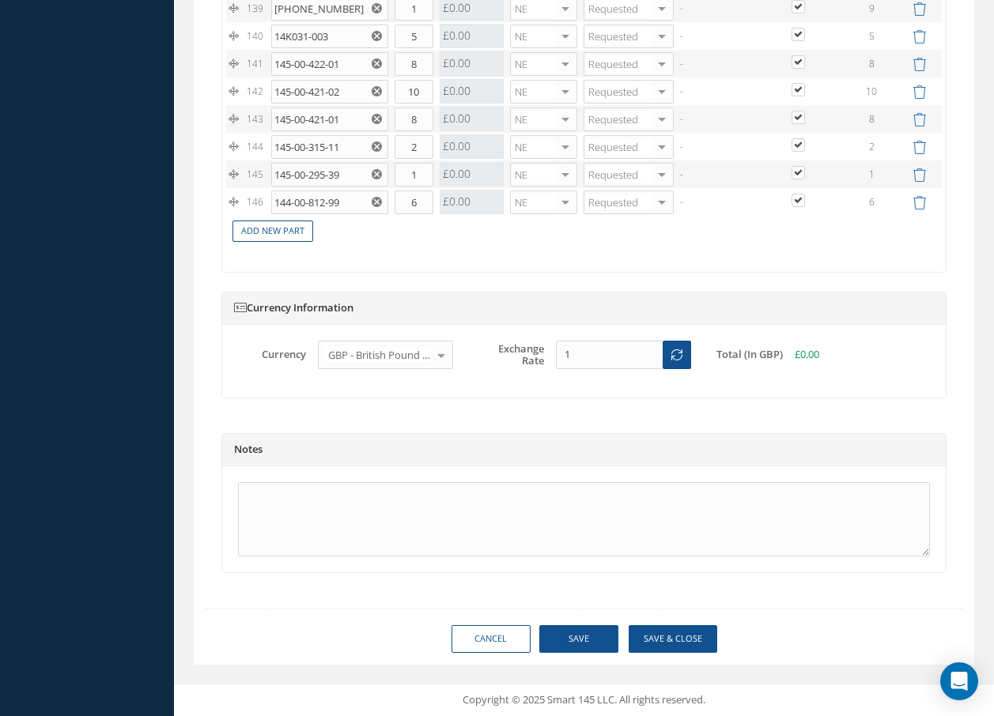
checkbox input "true"
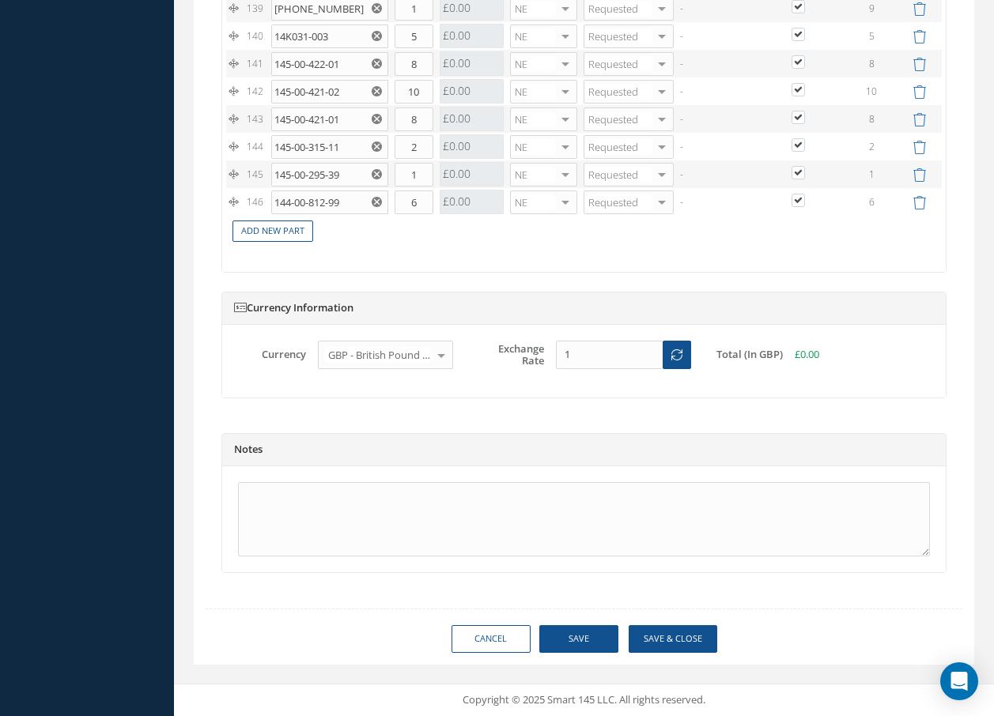
checkbox input "true"
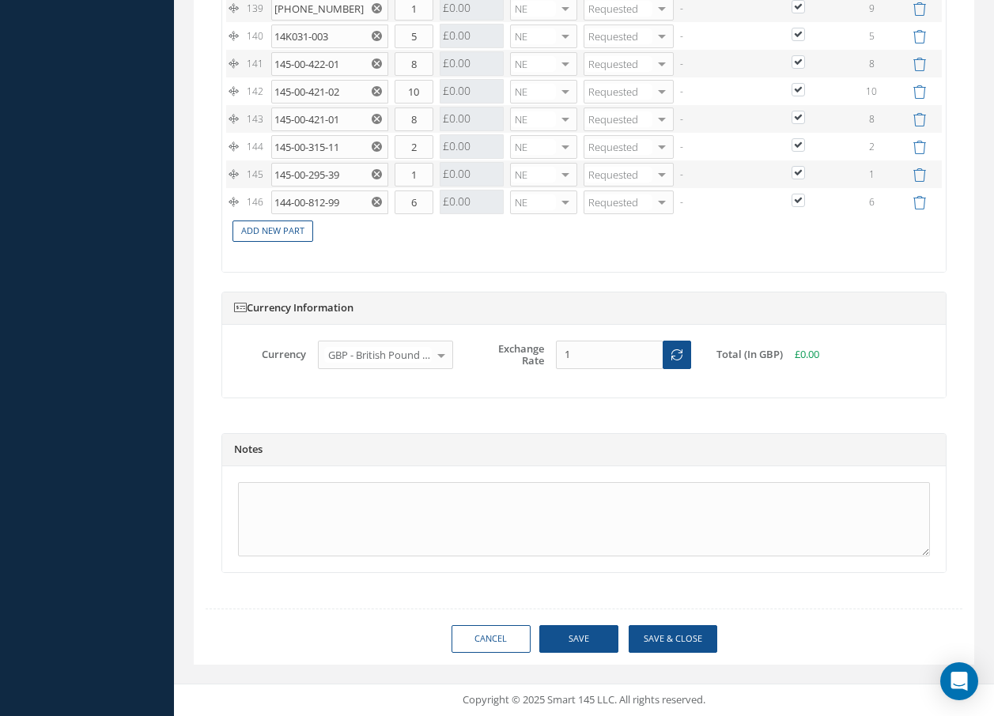
checkbox input "true"
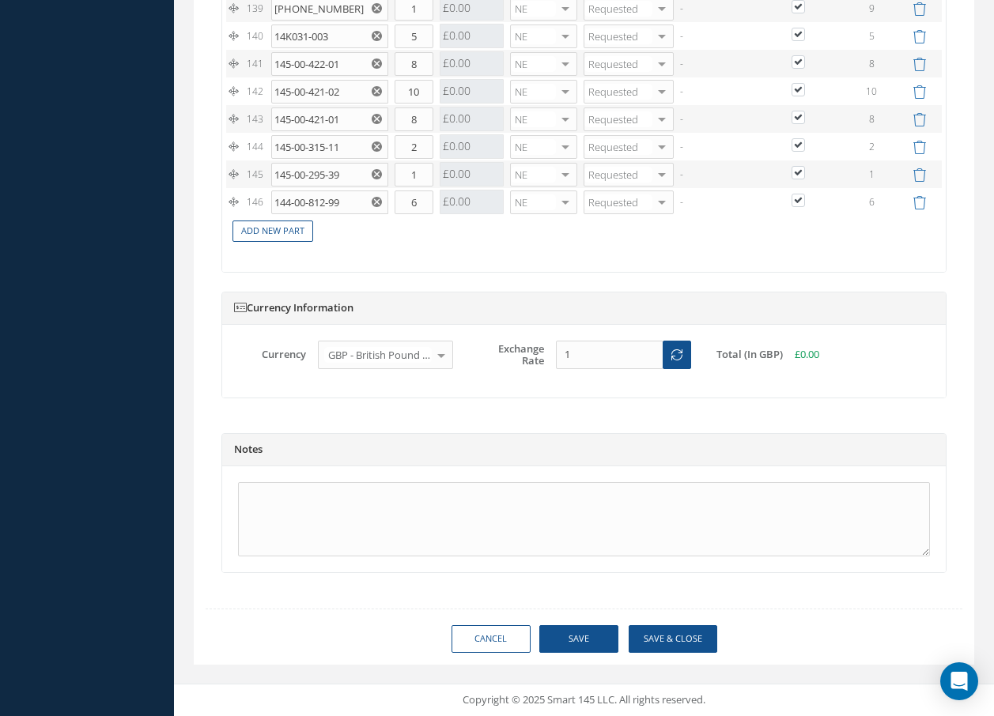
checkbox input "true"
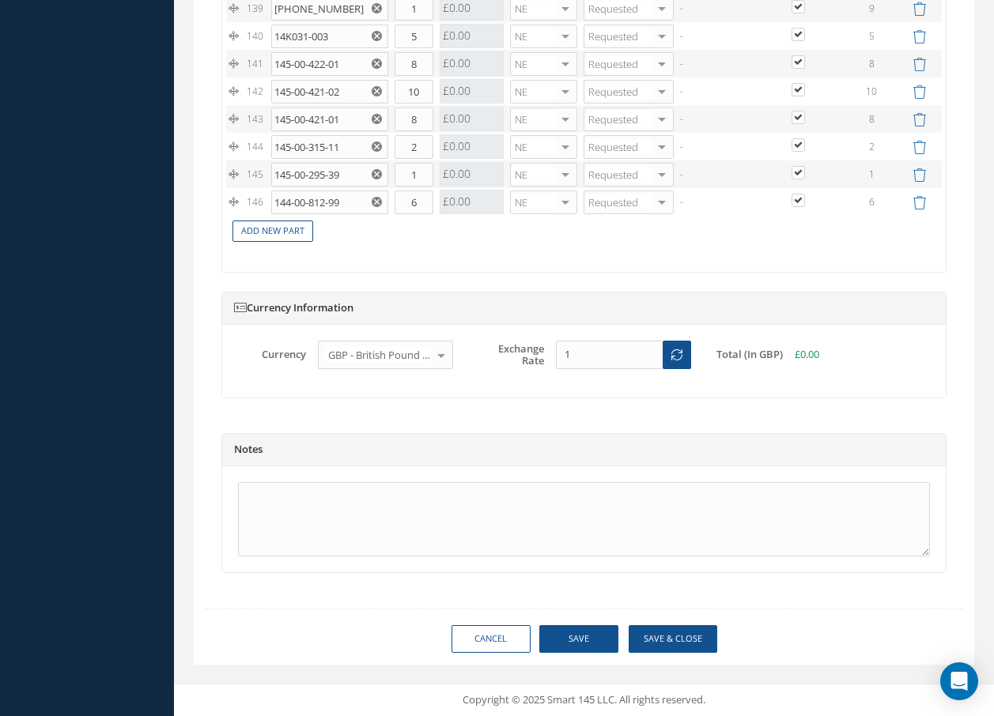
checkbox input "true"
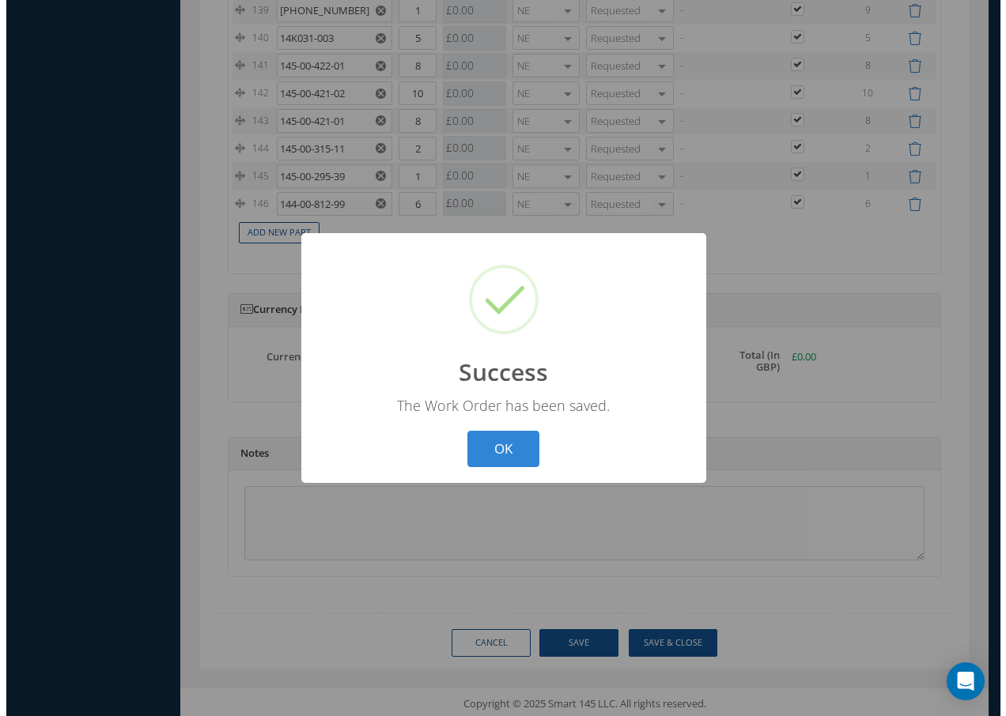
scroll to position [5431, 0]
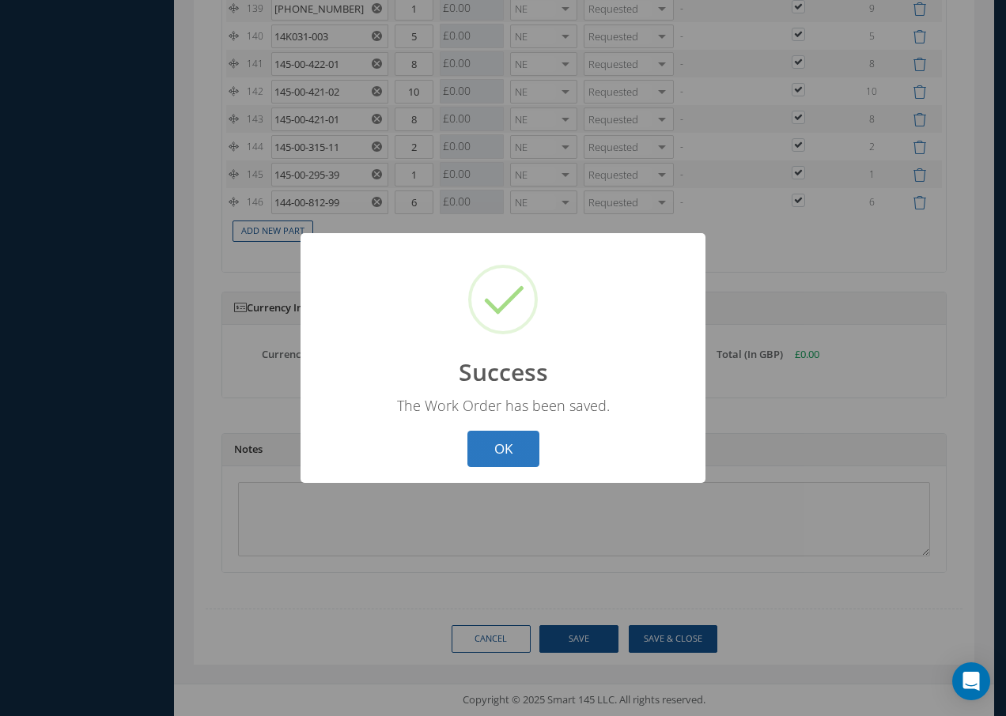
click at [519, 453] on button "OK" at bounding box center [503, 449] width 72 height 37
select select "25"
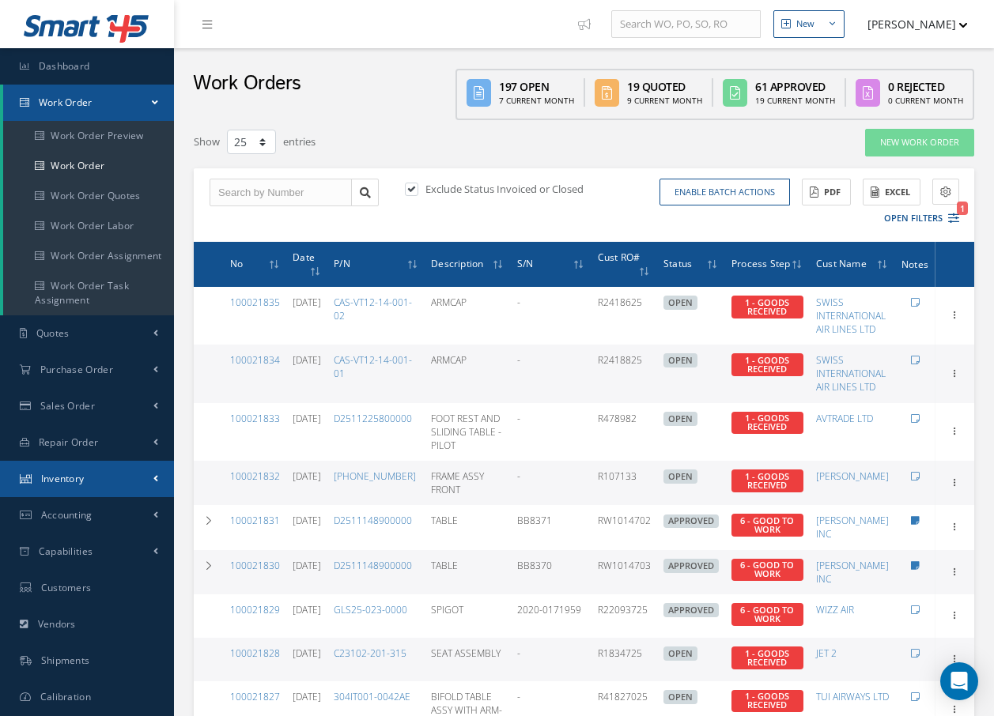
click at [45, 478] on span "Inventory" at bounding box center [62, 478] width 43 height 13
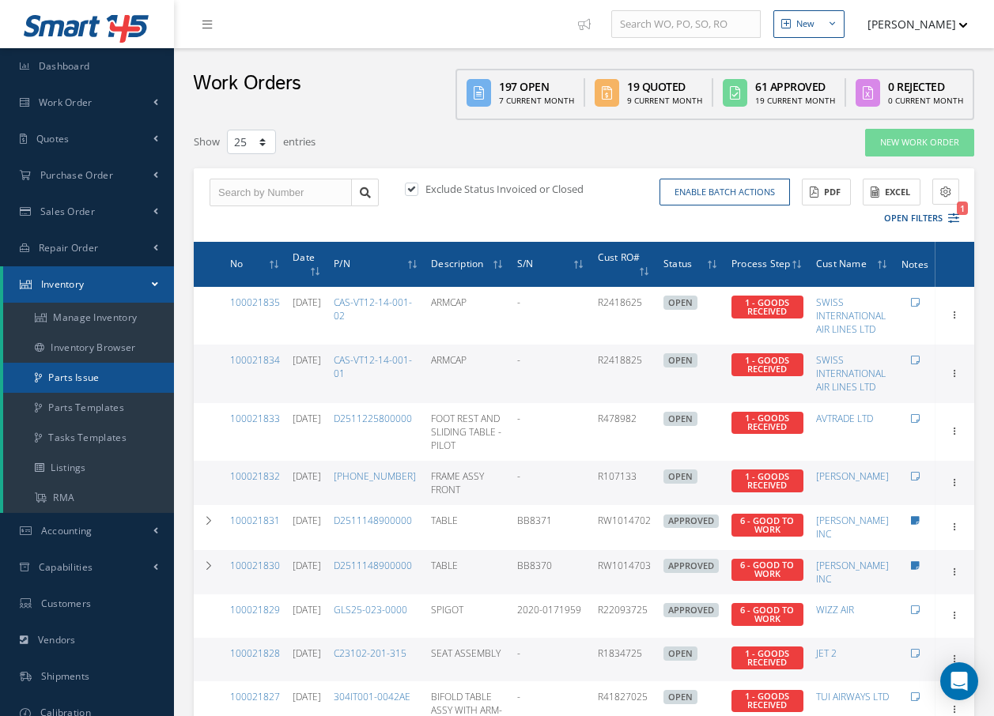
click at [70, 377] on link "Parts Issue" at bounding box center [88, 378] width 171 height 30
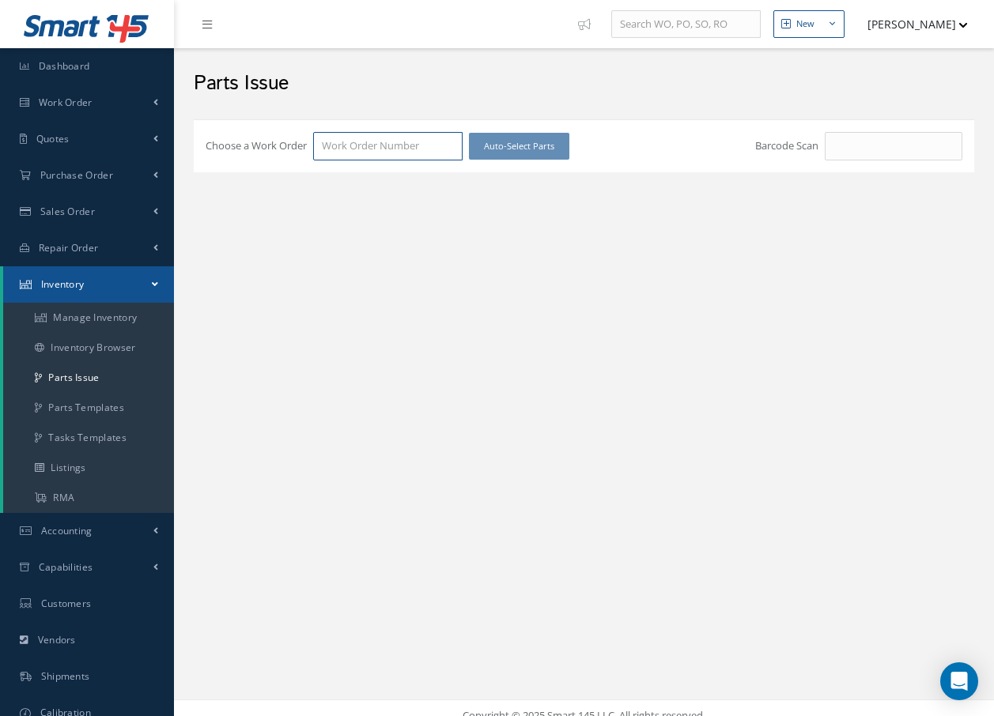
click at [394, 144] on input "Choose a Work Order" at bounding box center [387, 146] width 149 height 28
type input "100021775"
click at [353, 168] on span "100021775" at bounding box center [347, 174] width 50 height 14
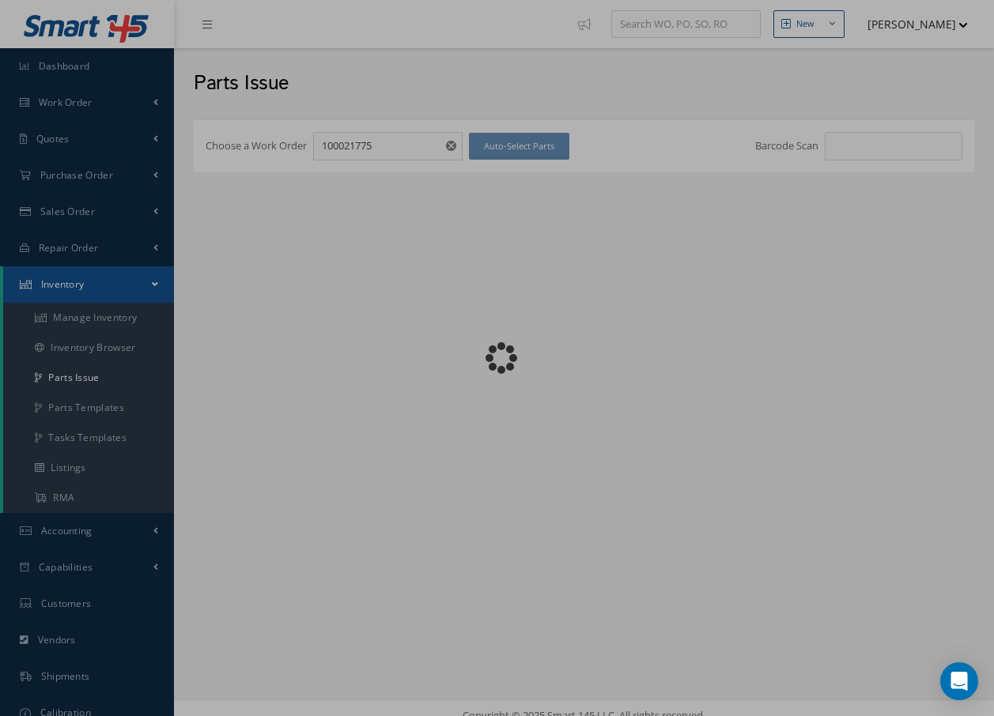
checkbox input "false"
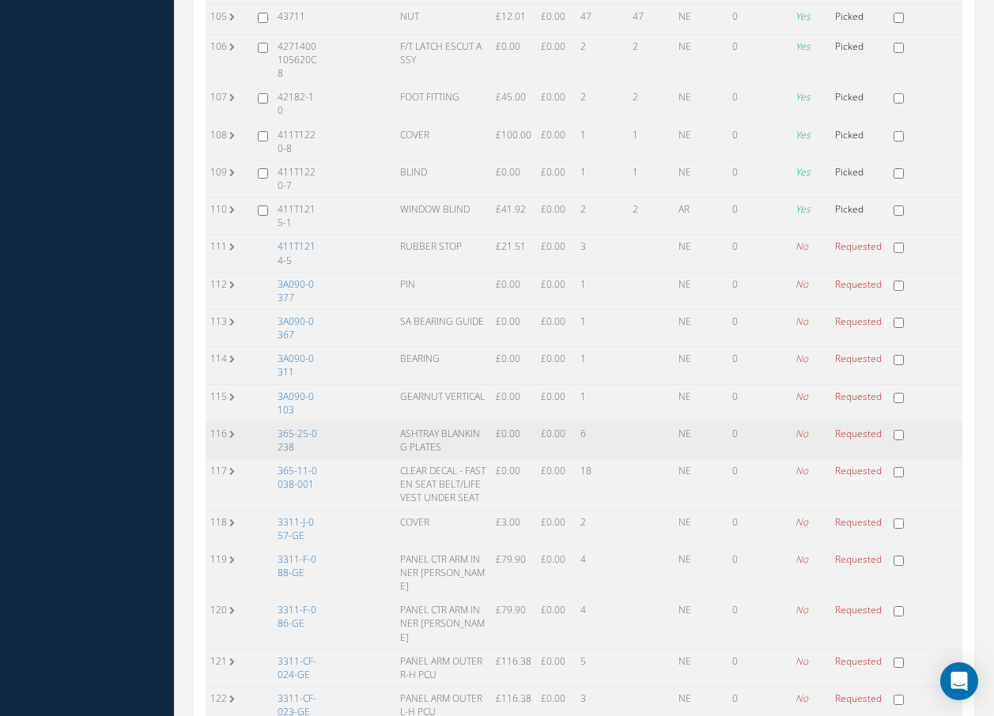
scroll to position [4190, 0]
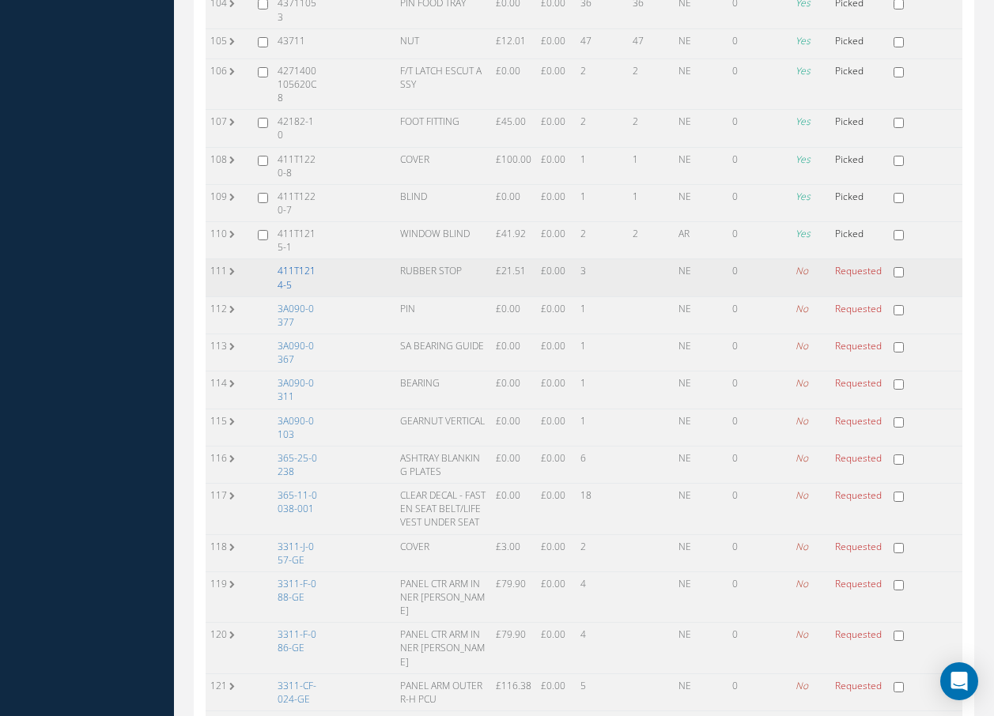
click at [280, 264] on link "411T1214-5" at bounding box center [297, 277] width 38 height 27
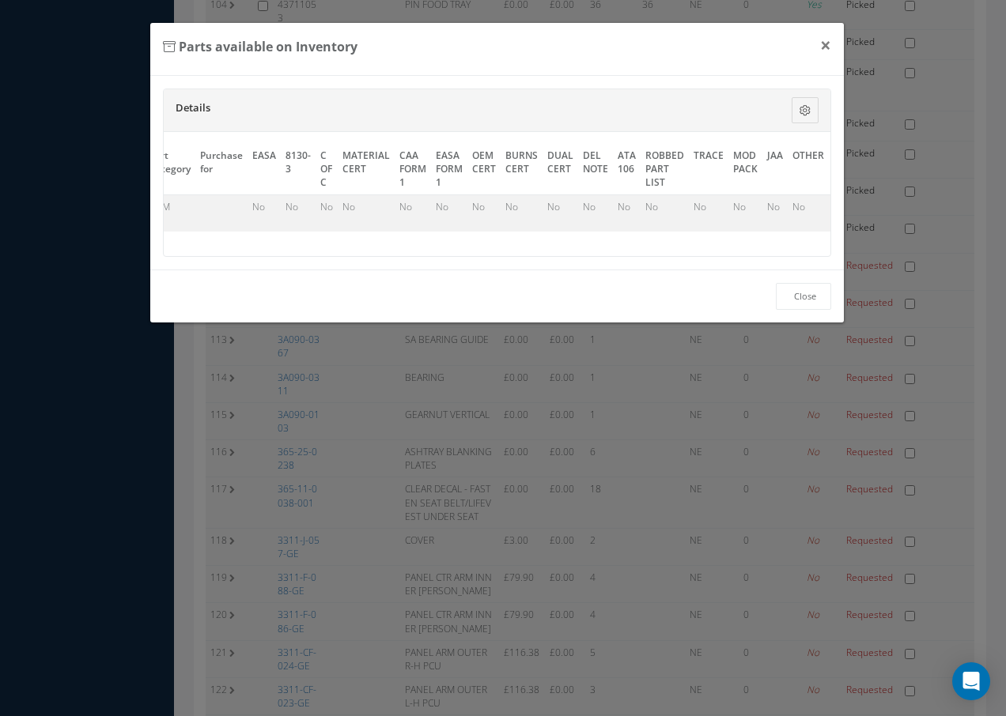
scroll to position [0, 721]
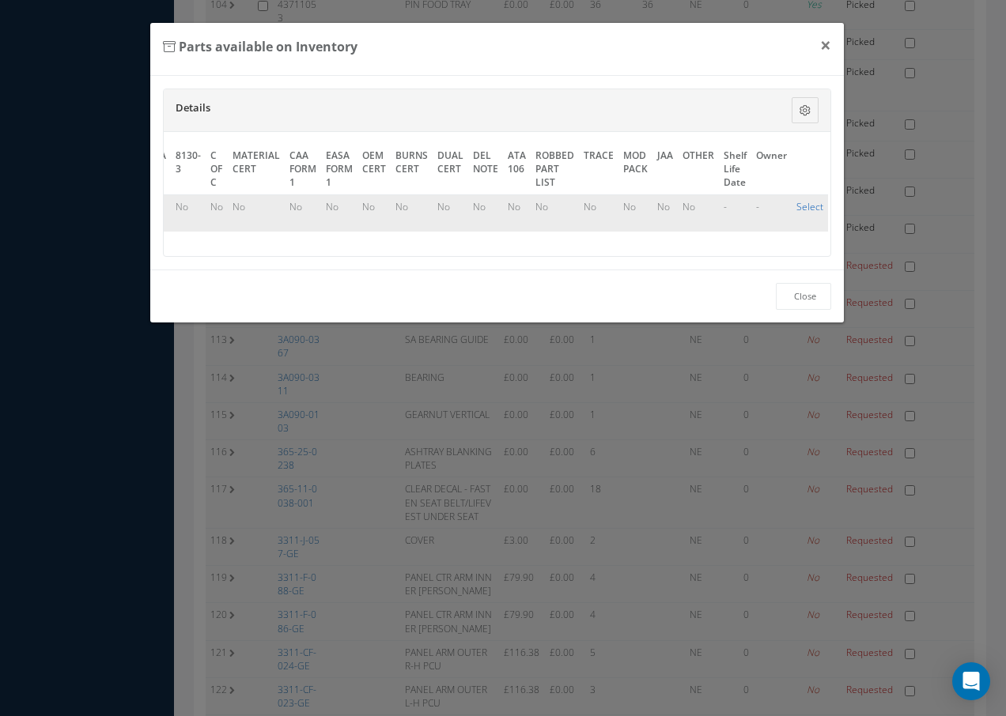
click at [805, 207] on link "Select" at bounding box center [809, 206] width 27 height 13
checkbox input "true"
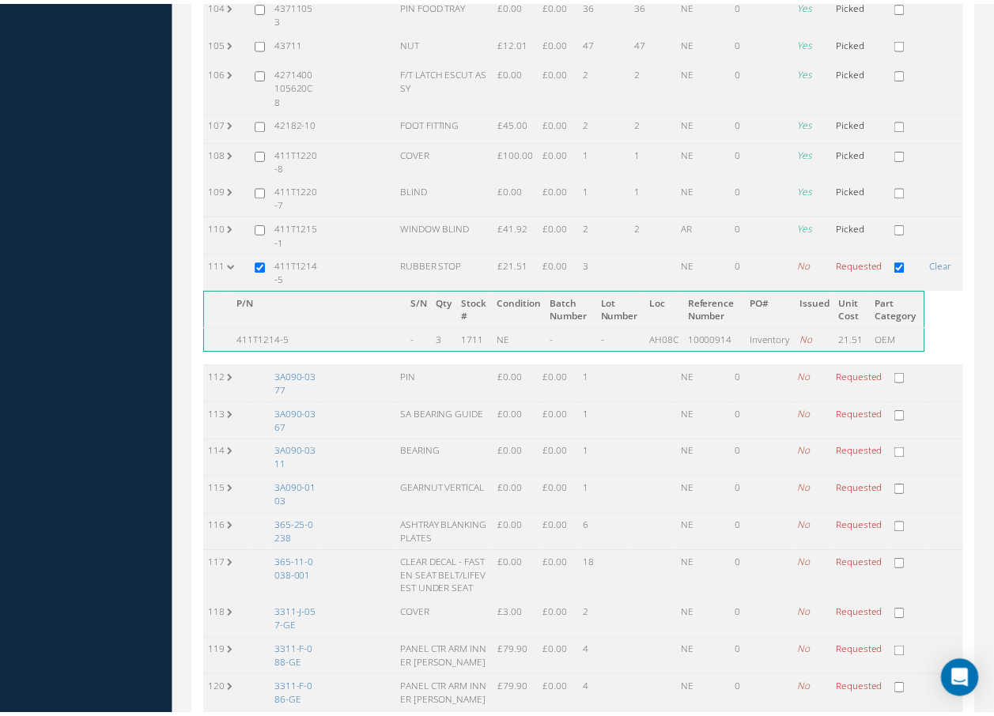
scroll to position [4190, 0]
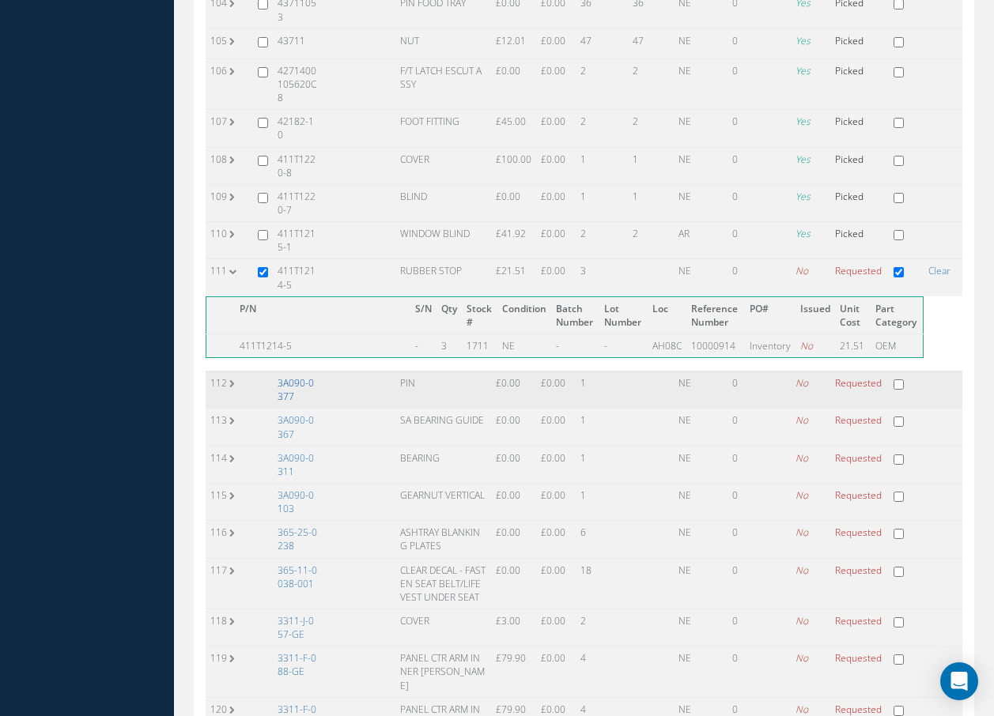
click at [289, 376] on link "3A090-0377" at bounding box center [296, 389] width 36 height 27
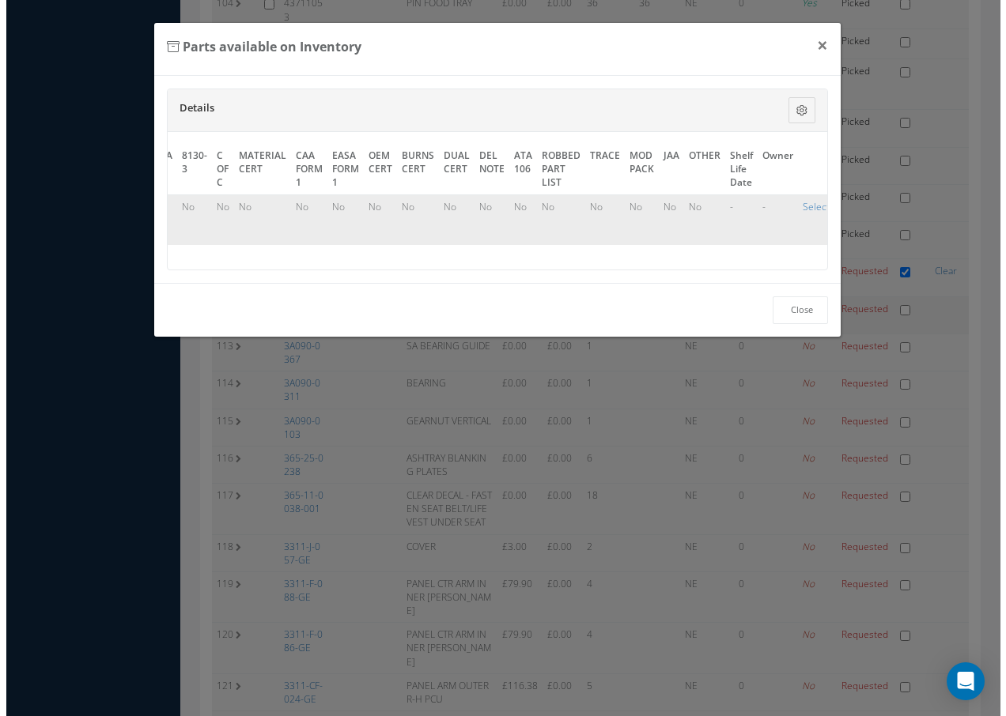
scroll to position [4141, 0]
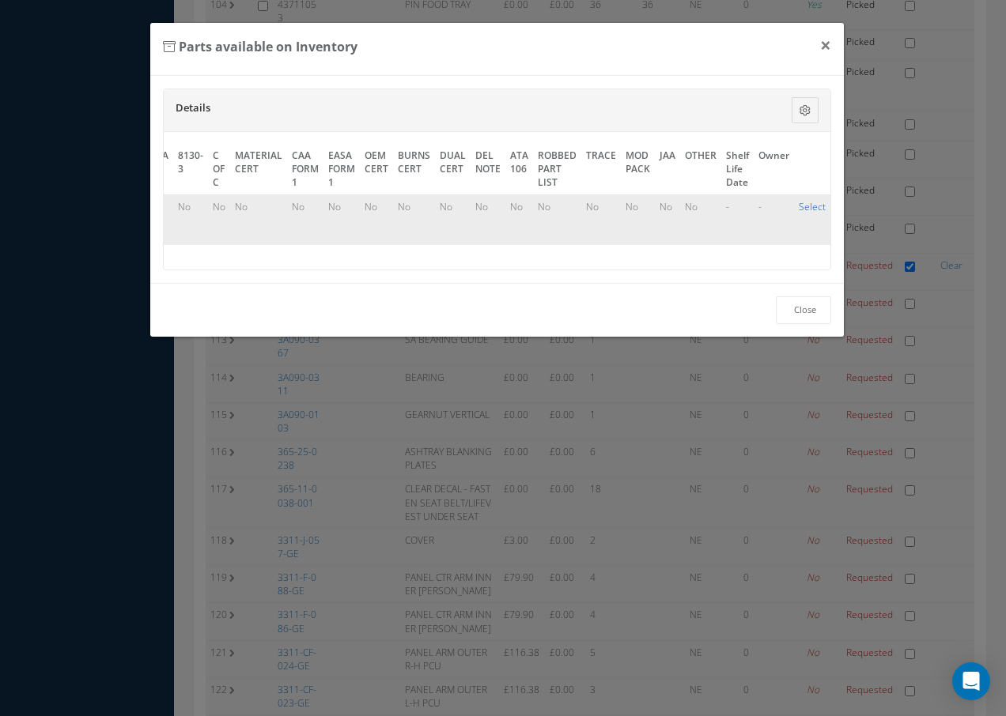
click at [802, 207] on link "Select" at bounding box center [812, 206] width 27 height 13
checkbox input "true"
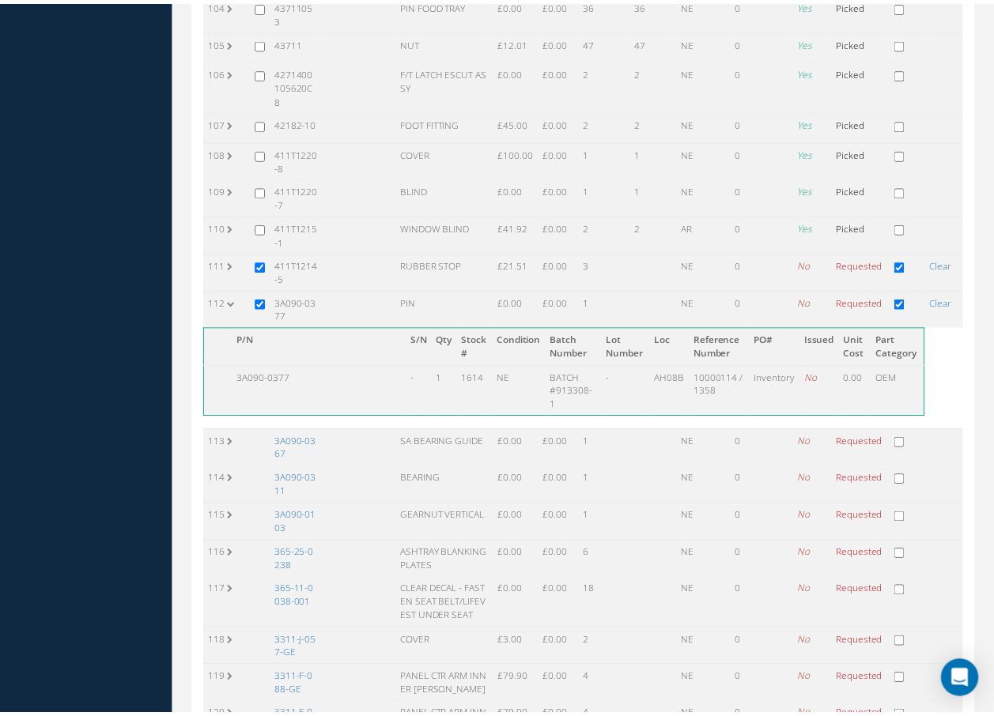
scroll to position [4190, 0]
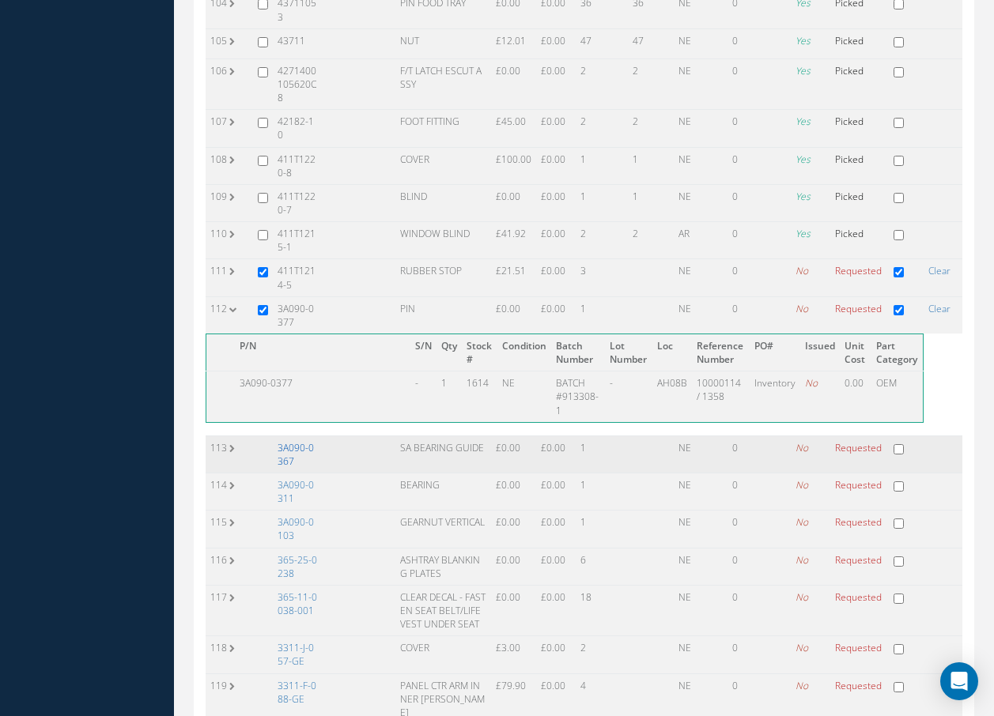
click at [287, 441] on link "3A090-0367" at bounding box center [296, 454] width 36 height 27
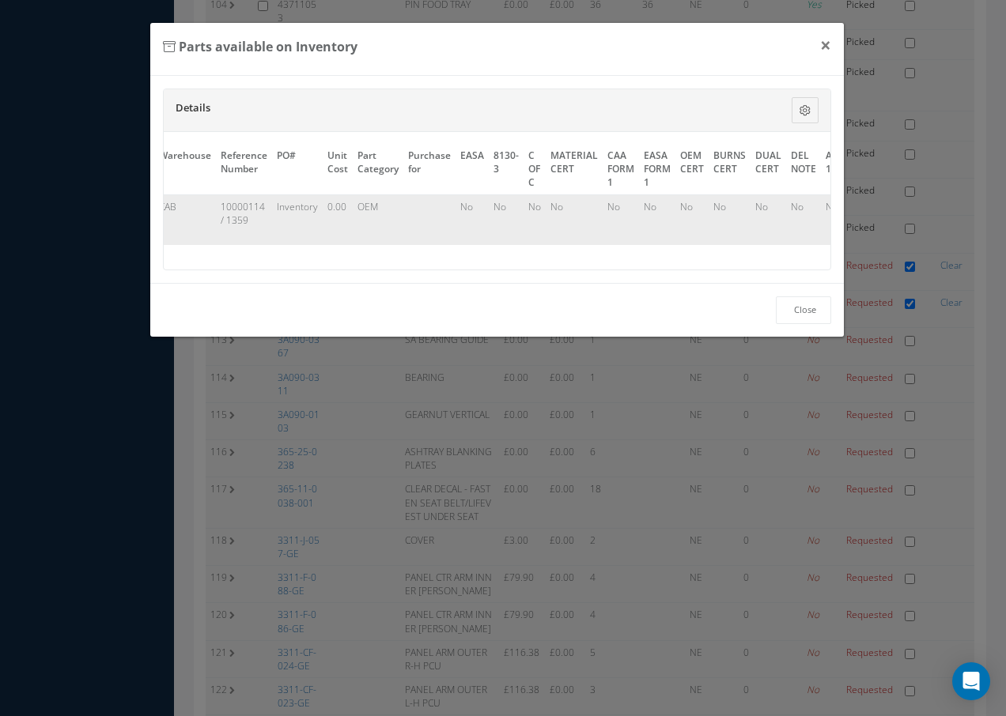
scroll to position [0, 289]
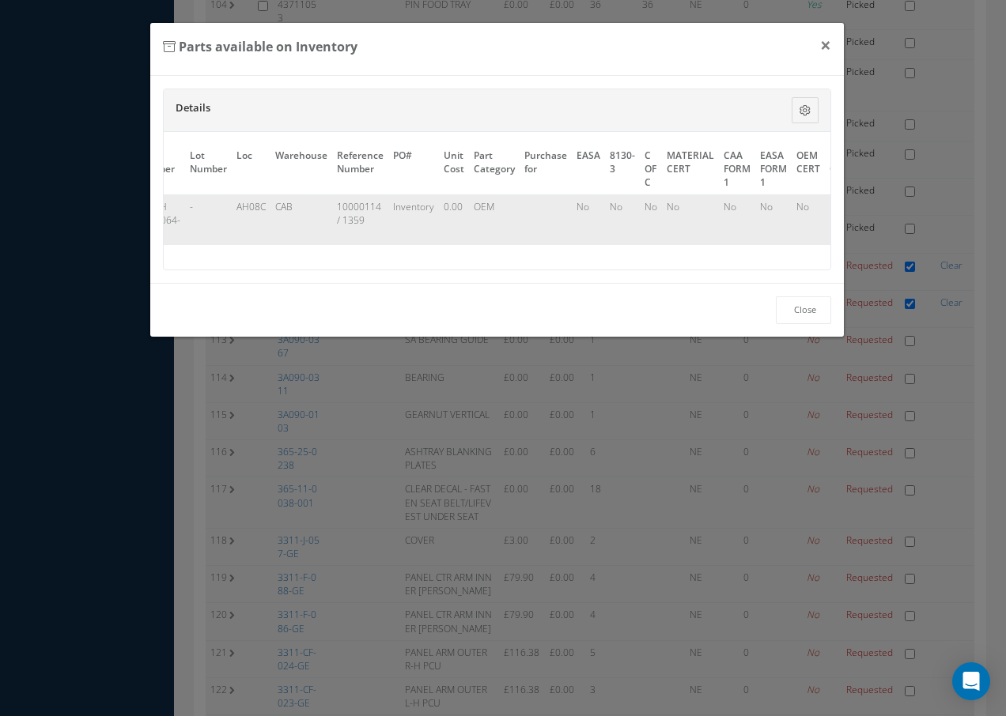
drag, startPoint x: 815, startPoint y: 281, endPoint x: 821, endPoint y: 276, distance: 8.4
click at [821, 270] on div "P/N Description S/N Qty Condition Batch Number Lot Number Loc Warehouse Referen…" at bounding box center [497, 201] width 667 height 138
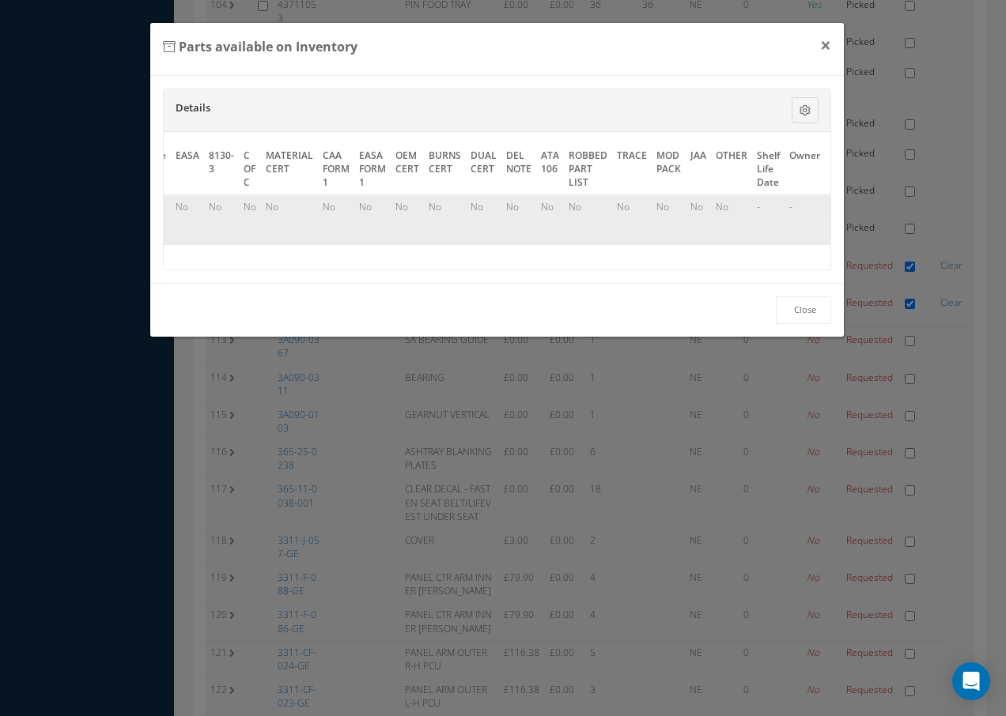
scroll to position [0, 722]
click at [809, 206] on link "Select" at bounding box center [810, 206] width 27 height 13
checkbox input "true"
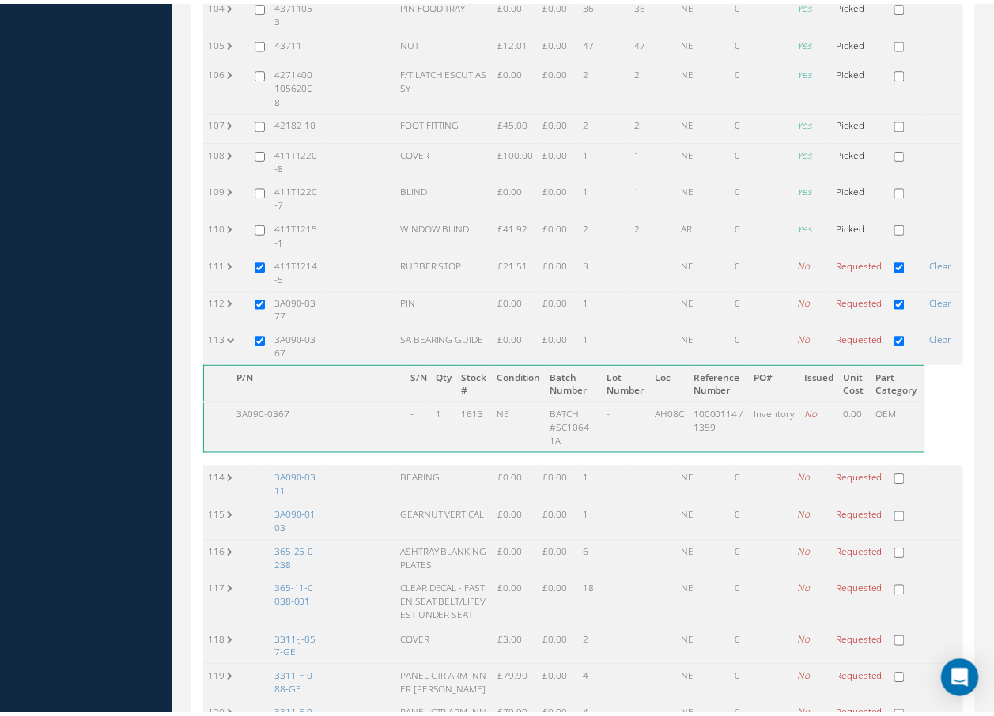
scroll to position [4190, 0]
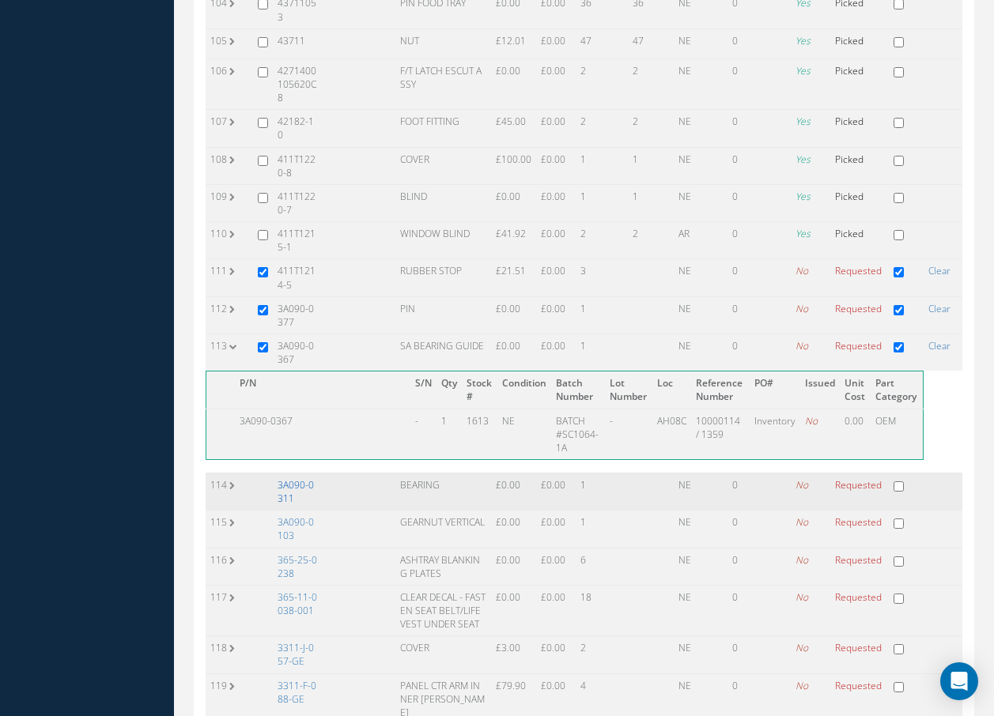
click at [312, 478] on link "3A090-0311" at bounding box center [296, 491] width 36 height 27
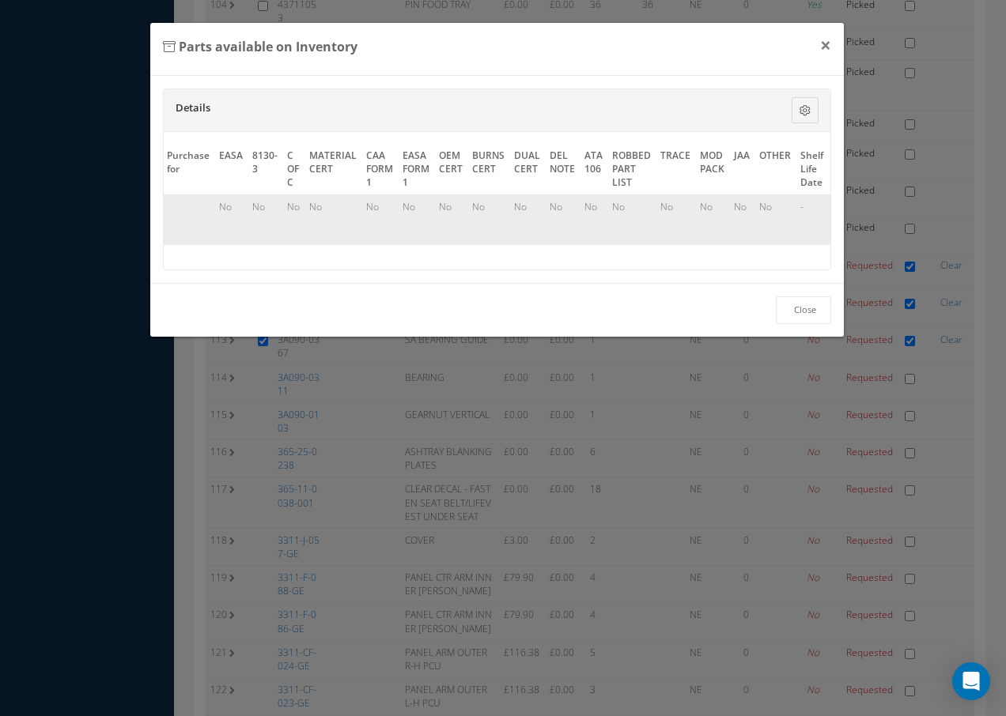
scroll to position [0, 721]
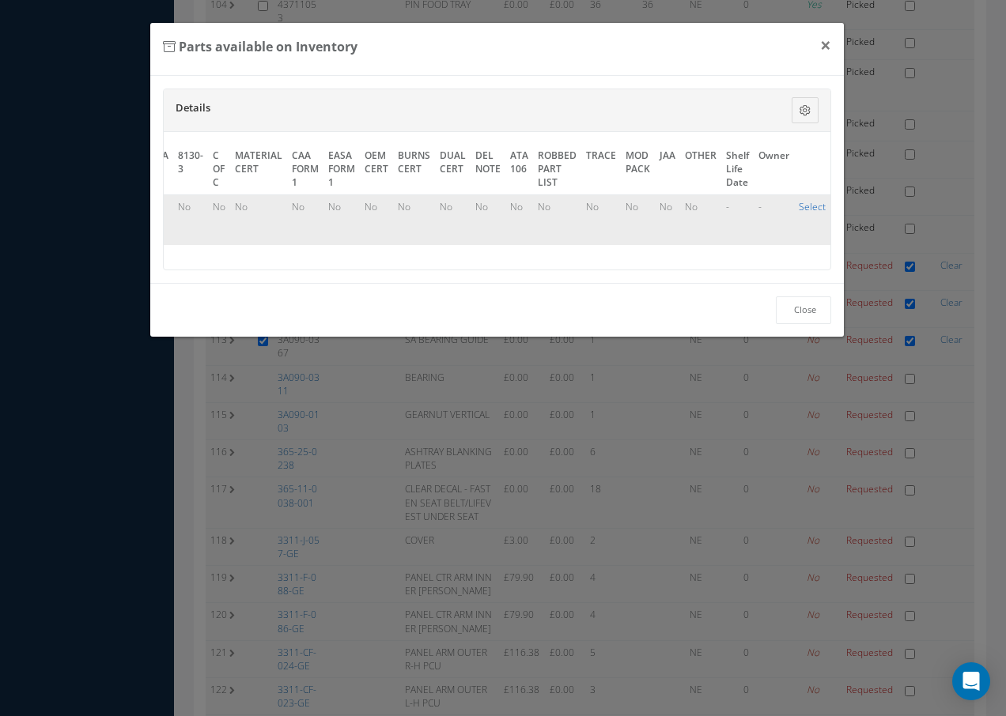
click at [799, 207] on link "Select" at bounding box center [812, 206] width 27 height 13
checkbox input "true"
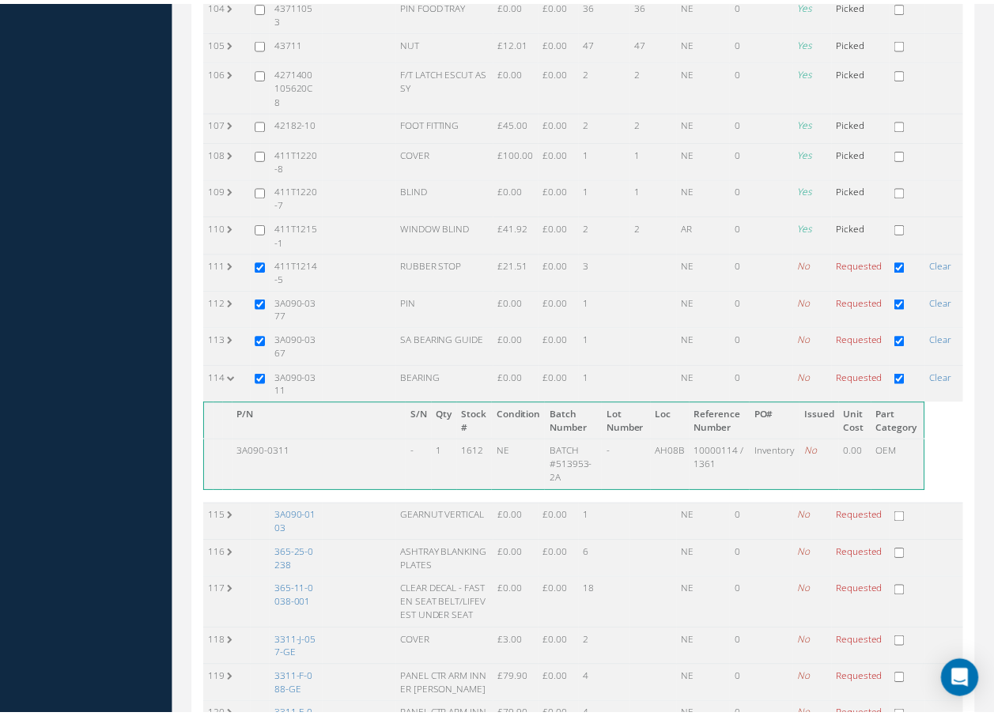
scroll to position [4190, 0]
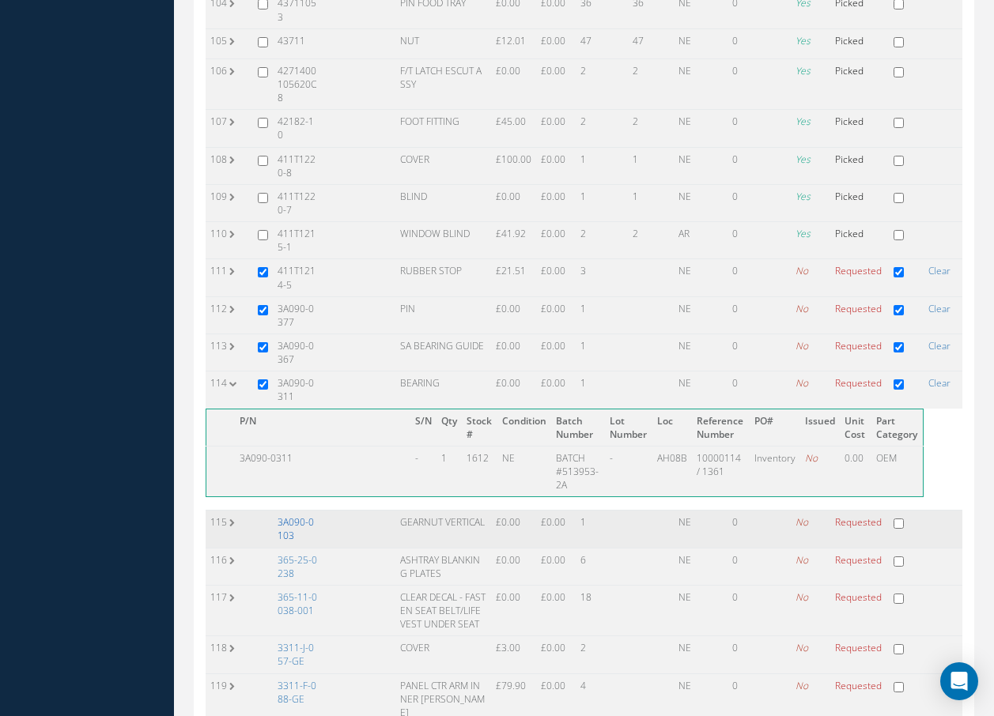
click at [308, 515] on link "3A090-0103" at bounding box center [296, 528] width 36 height 27
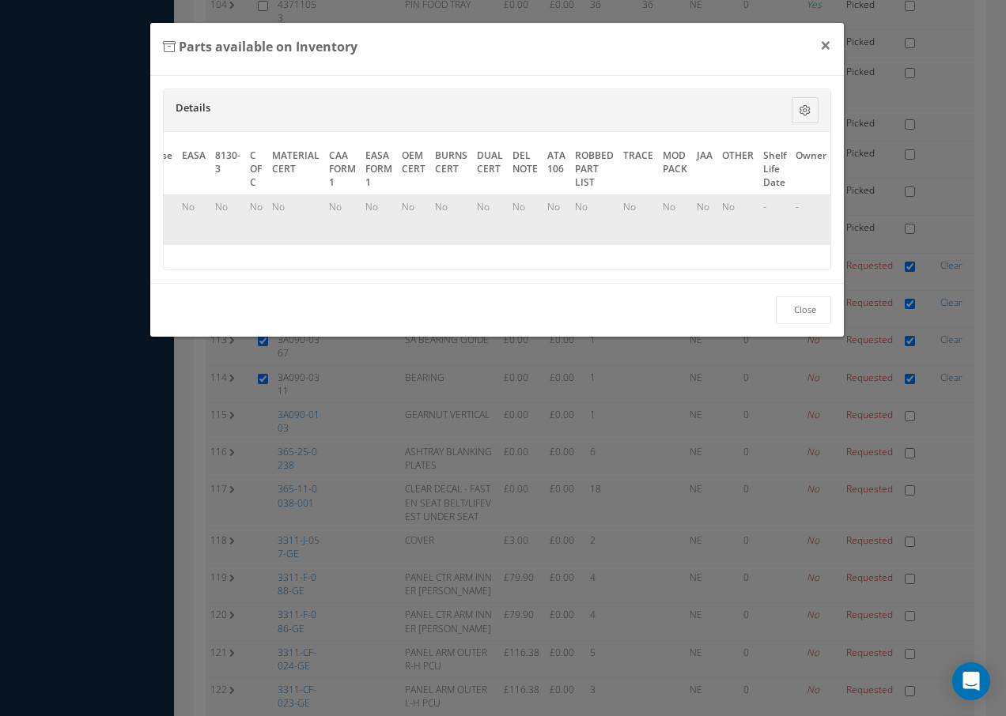
scroll to position [0, 727]
click at [814, 209] on td "Select" at bounding box center [812, 219] width 36 height 51
click at [799, 204] on link "Select" at bounding box center [812, 206] width 27 height 13
checkbox input "true"
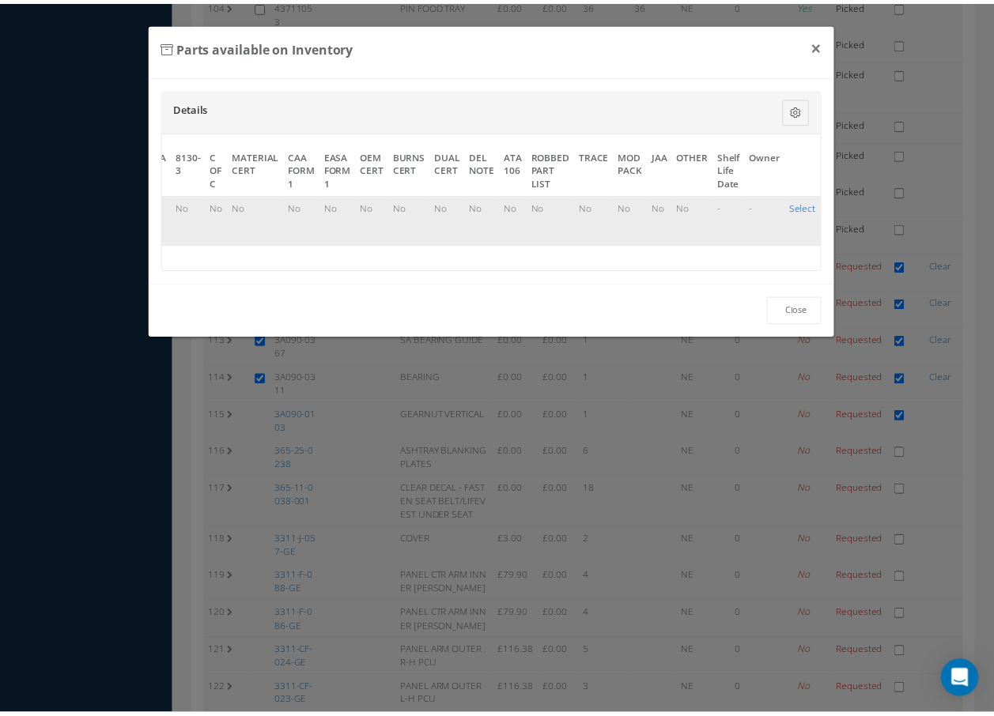
scroll to position [4190, 0]
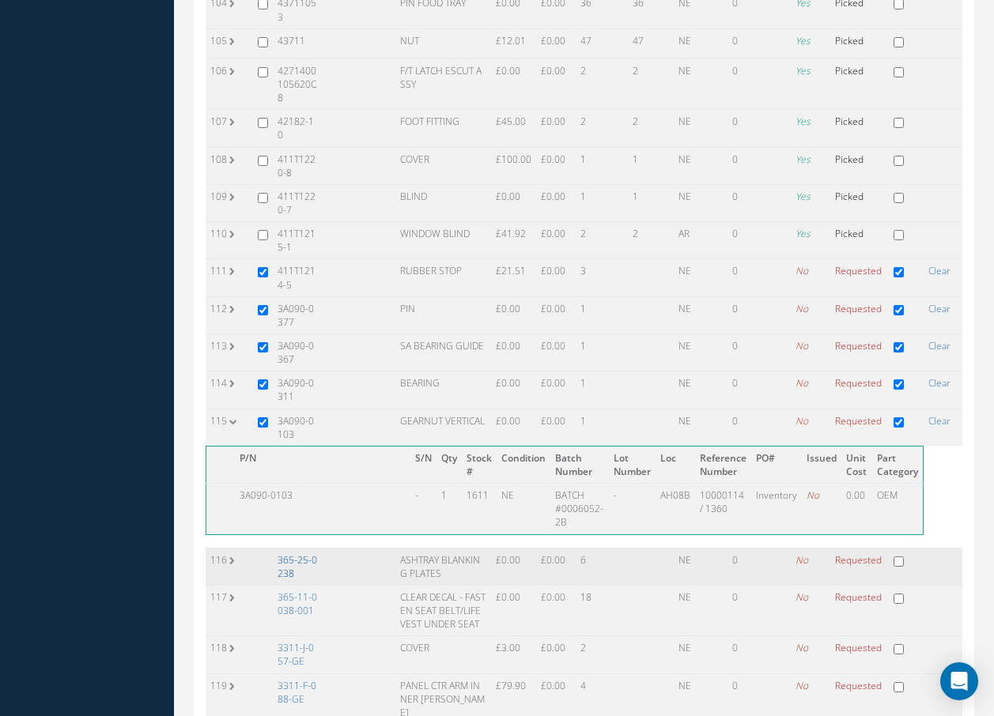
click at [304, 553] on link "365-25-0238" at bounding box center [298, 566] width 40 height 27
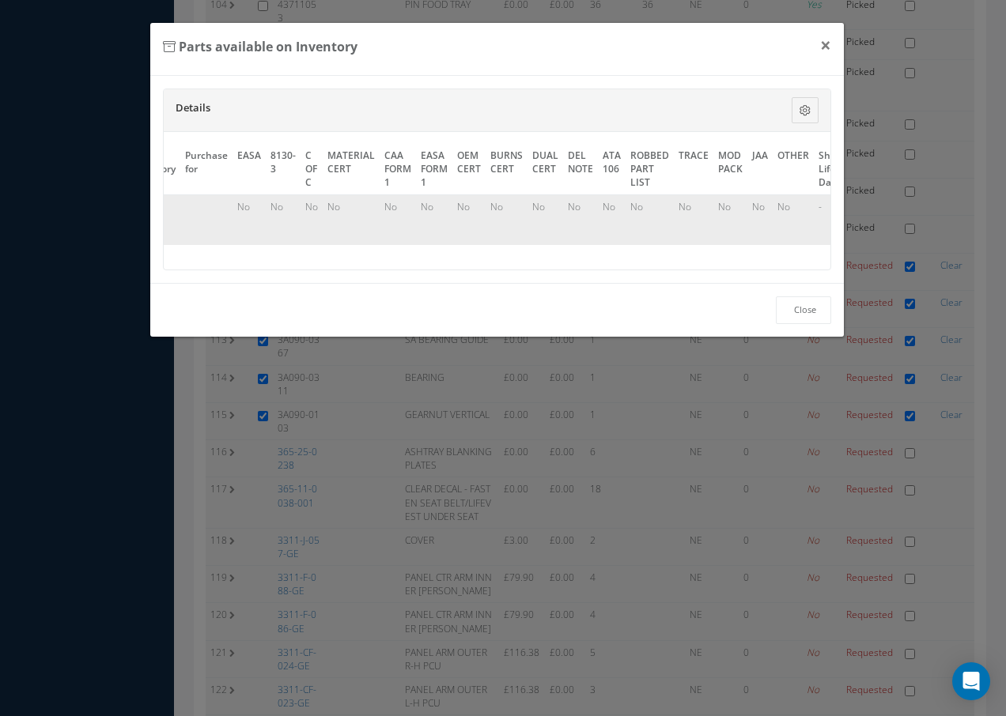
scroll to position [0, 717]
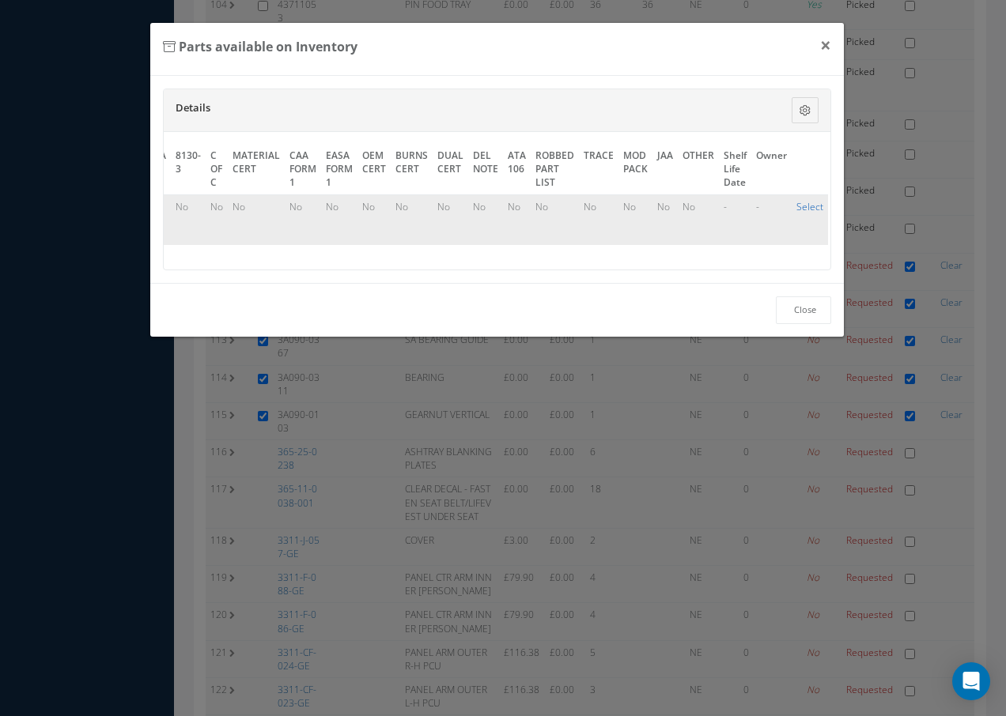
click at [811, 205] on link "Select" at bounding box center [809, 206] width 27 height 13
checkbox input "true"
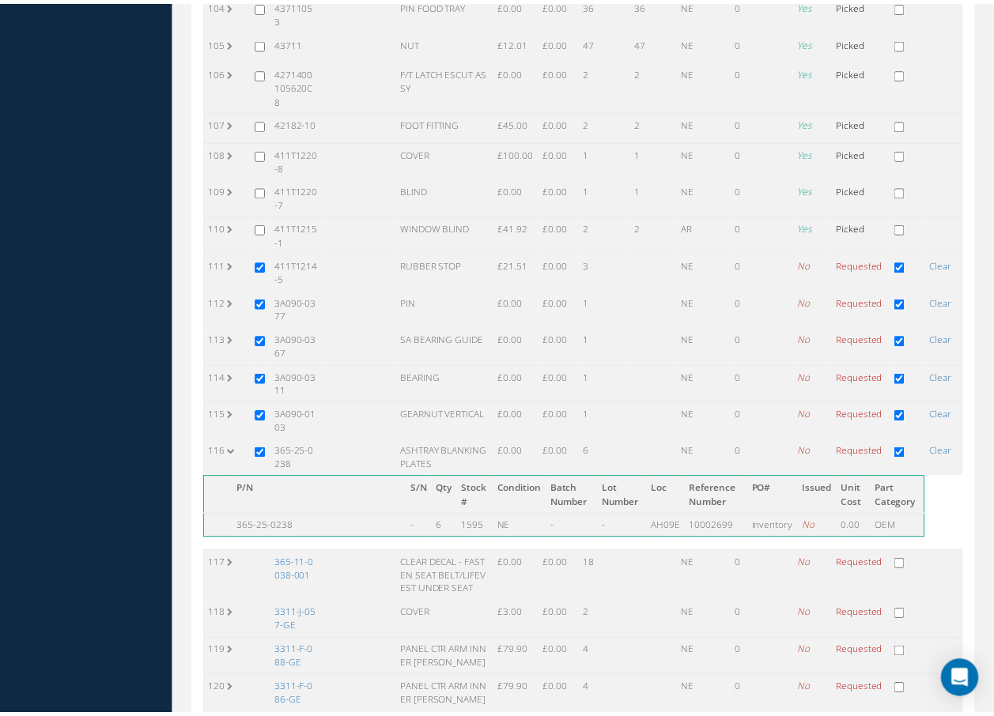
scroll to position [4190, 0]
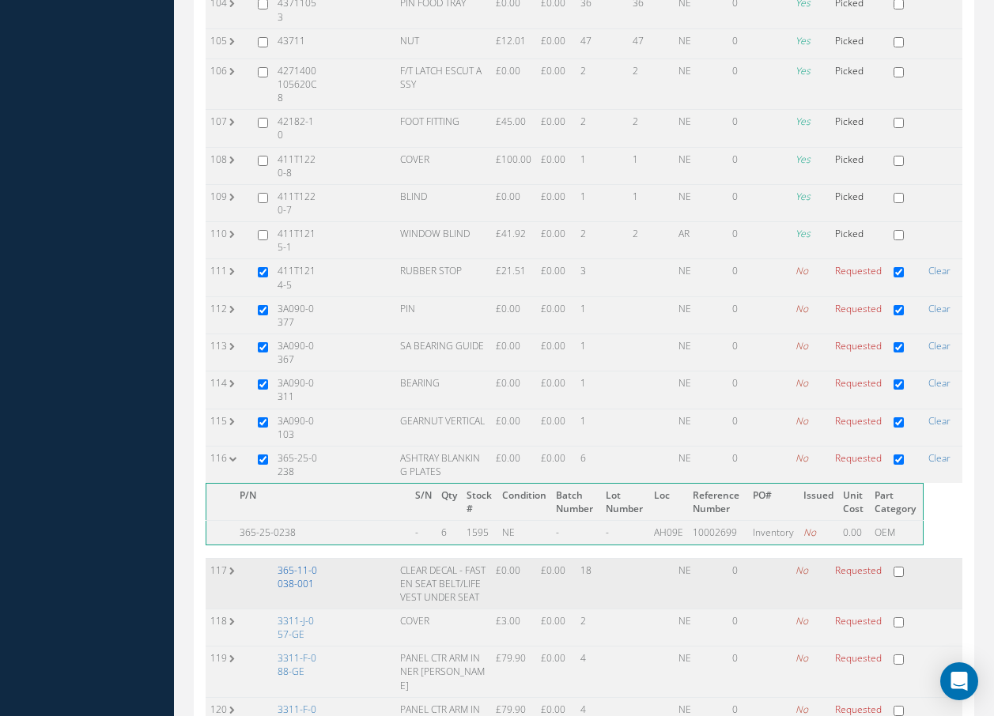
click at [297, 564] on link "365-11-0038-001" at bounding box center [298, 577] width 40 height 27
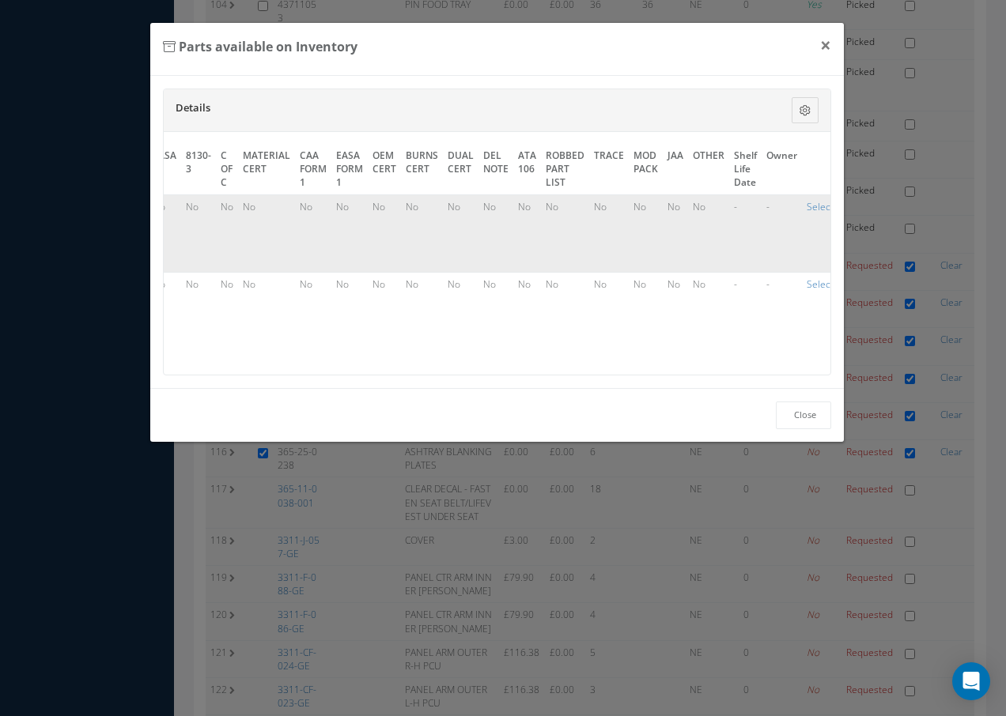
scroll to position [0, 717]
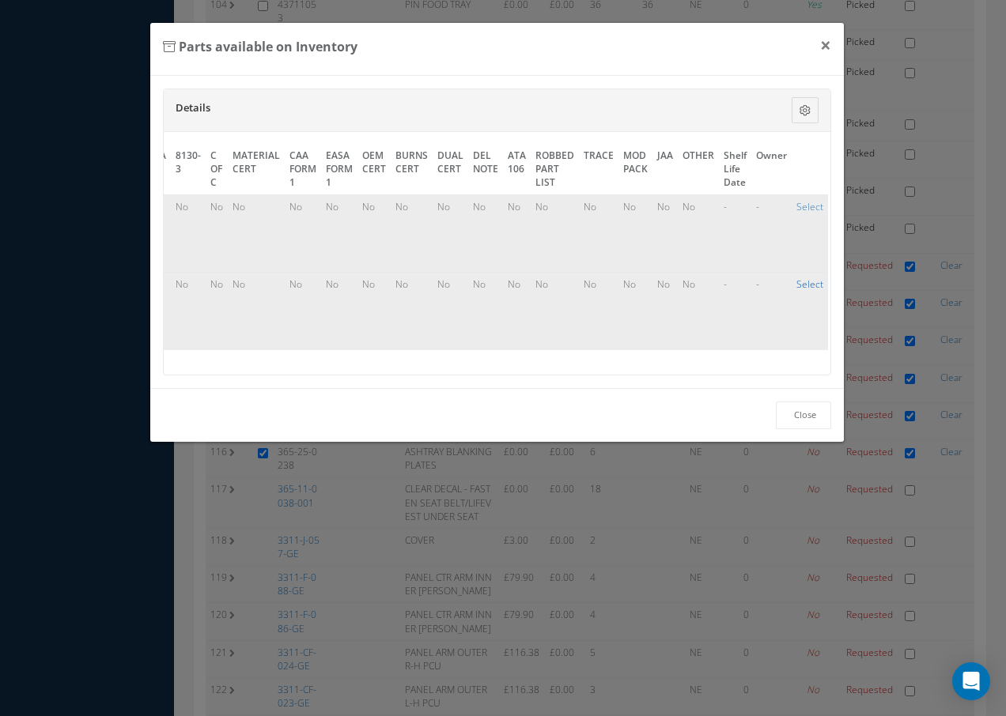
click at [807, 284] on link "Select" at bounding box center [809, 284] width 27 height 13
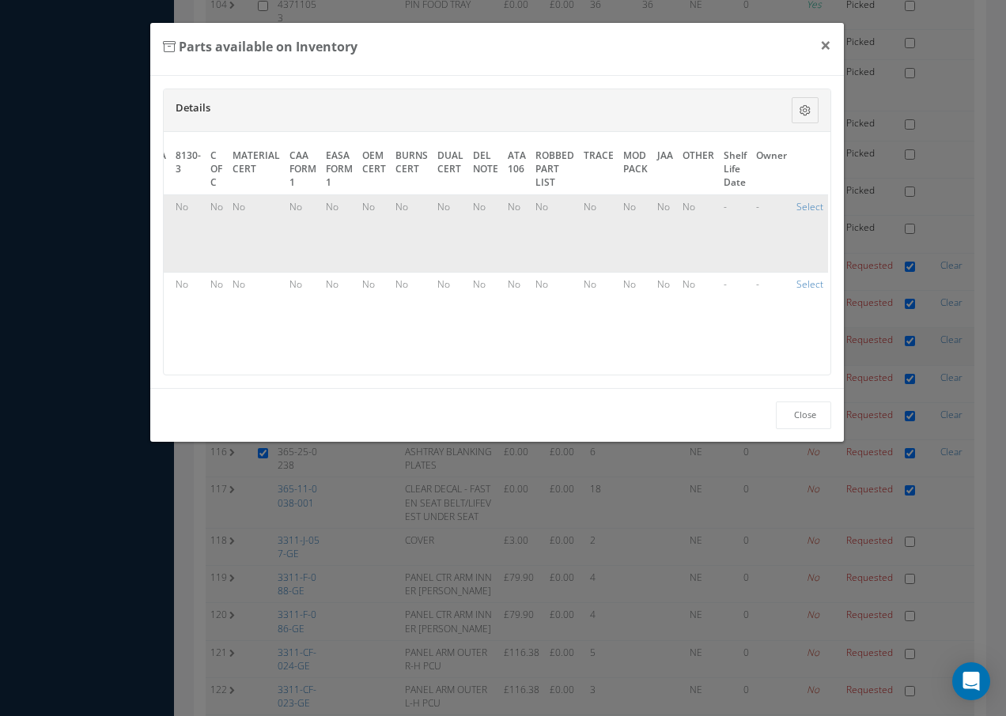
checkbox input "true"
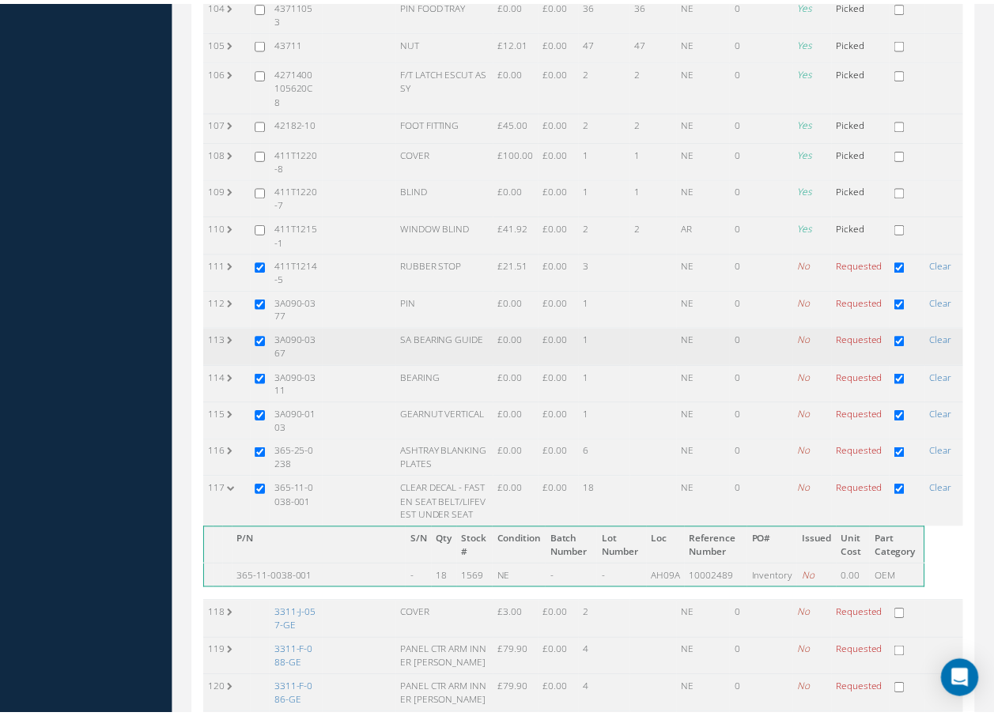
scroll to position [4190, 0]
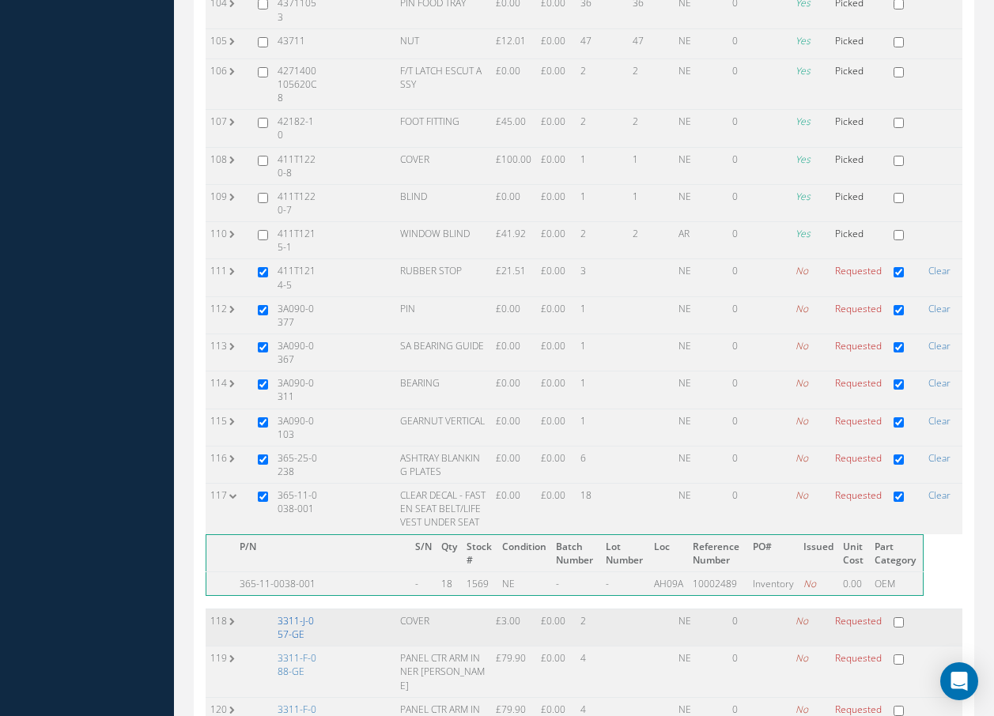
click at [312, 614] on link "3311-J-057-GE" at bounding box center [296, 627] width 36 height 27
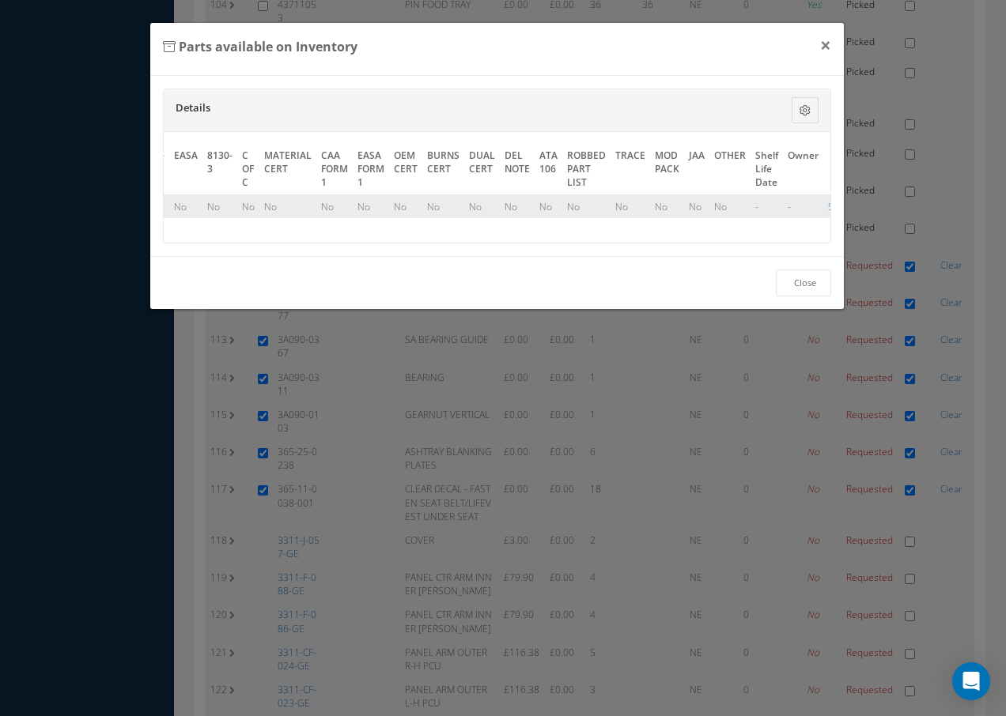
scroll to position [0, 717]
click at [810, 205] on link "Select" at bounding box center [809, 206] width 27 height 13
checkbox input "true"
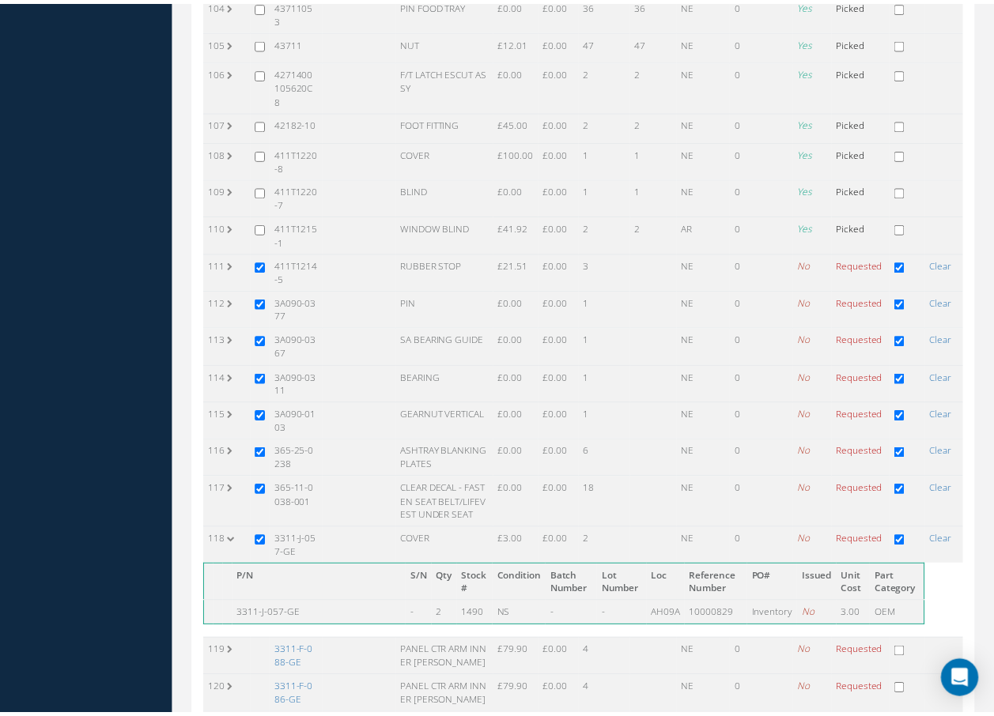
scroll to position [4190, 0]
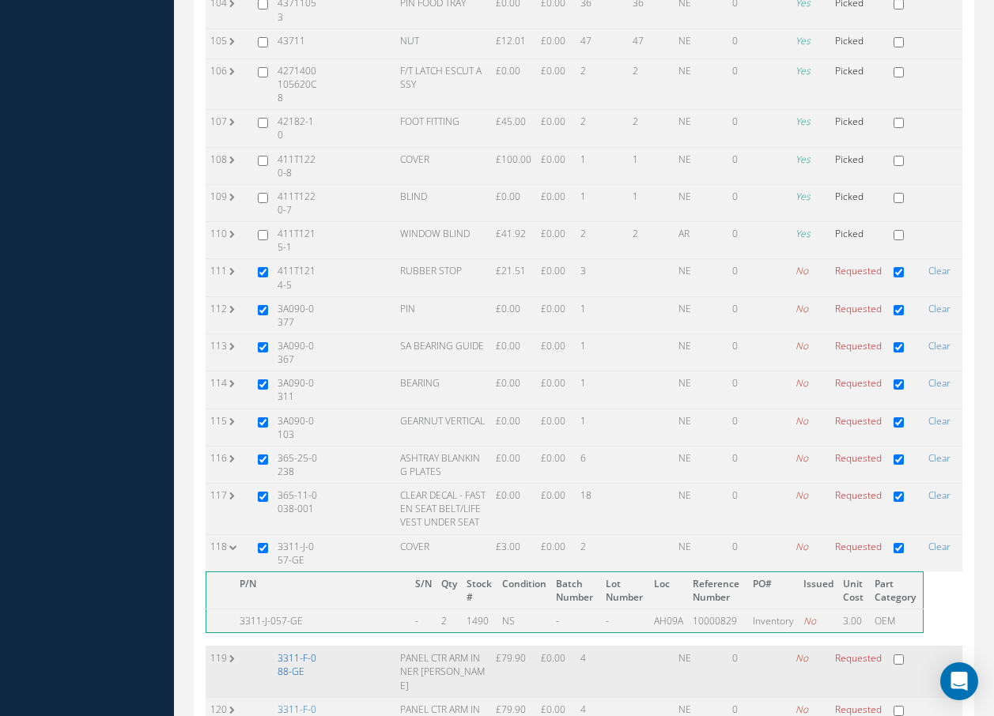
click at [296, 651] on link "3311-F-088-GE" at bounding box center [297, 664] width 39 height 27
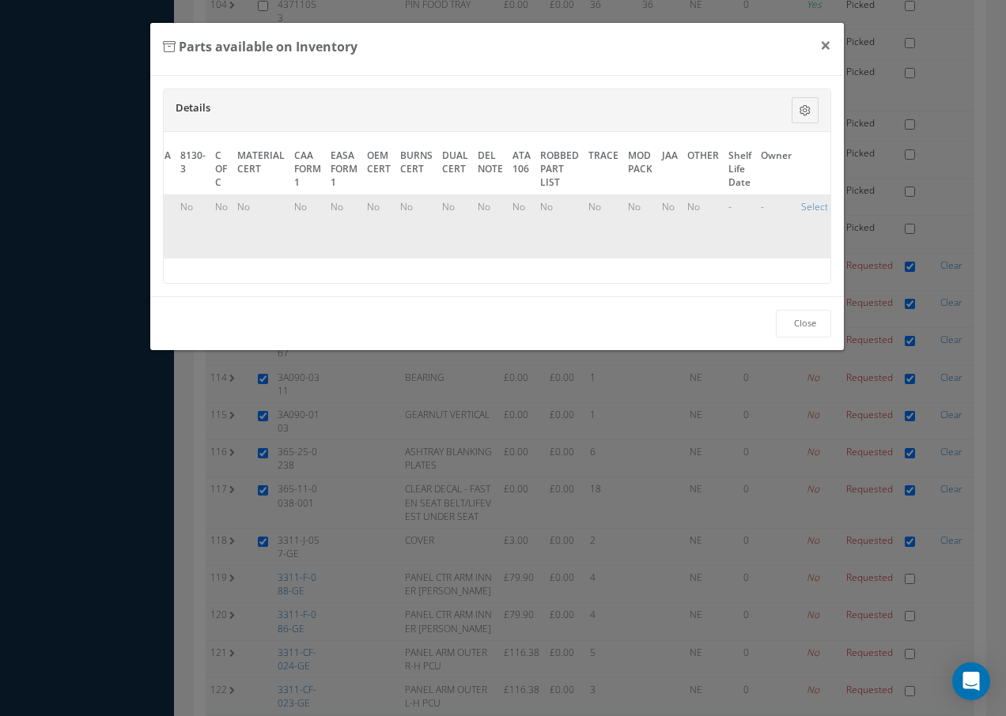
scroll to position [0, 721]
click at [807, 202] on link "Select" at bounding box center [810, 206] width 27 height 13
checkbox input "true"
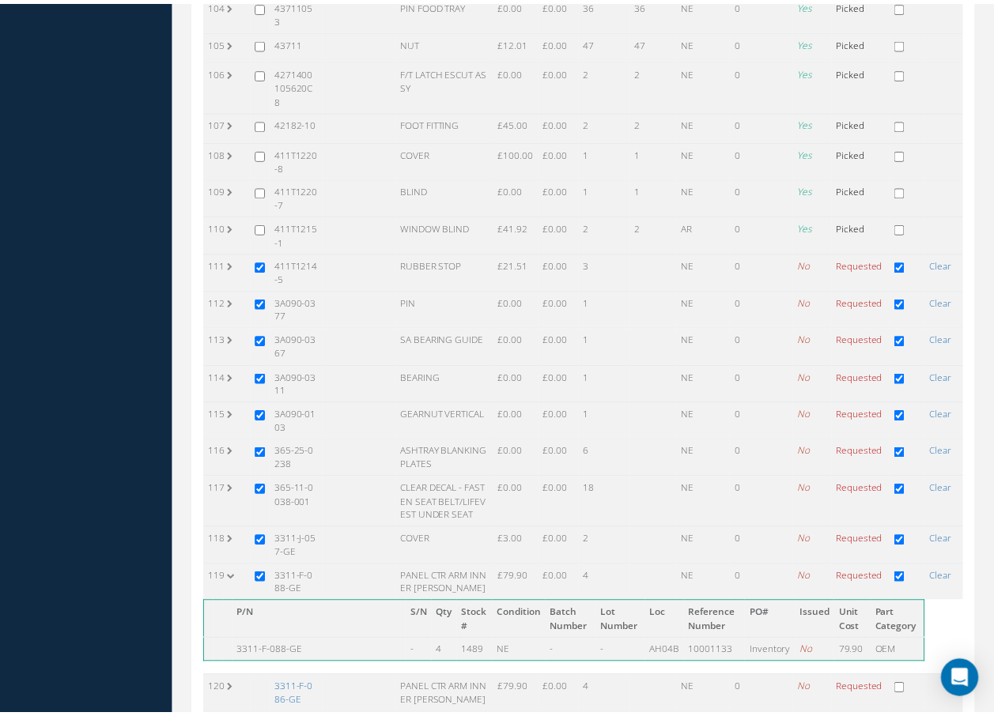
scroll to position [4190, 0]
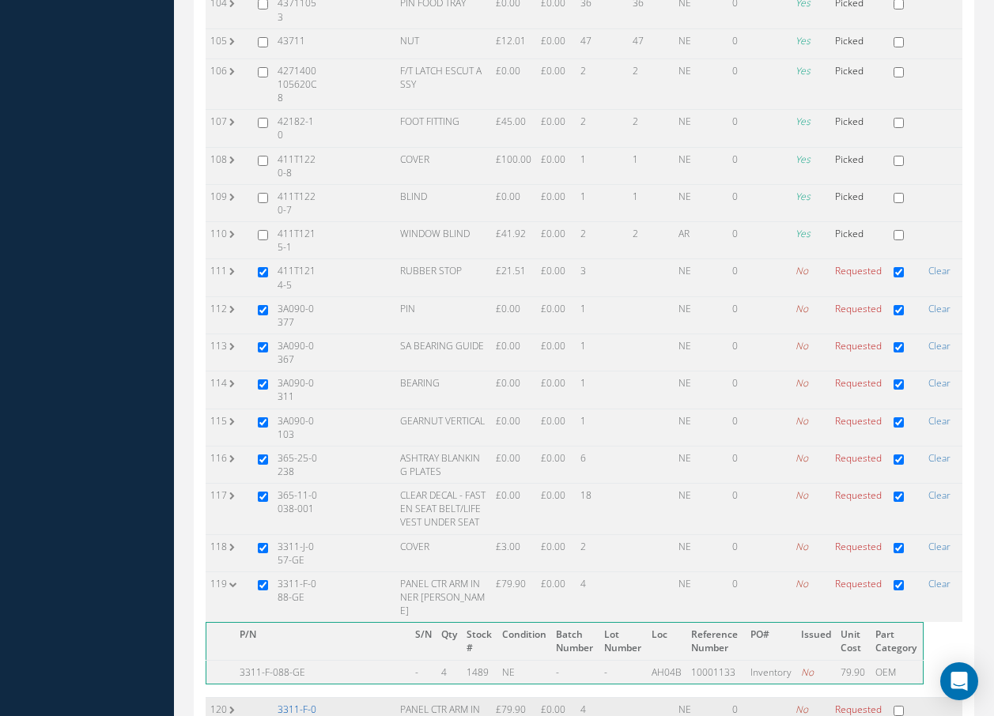
click at [293, 703] on link "3311-F-086-GE" at bounding box center [297, 716] width 39 height 27
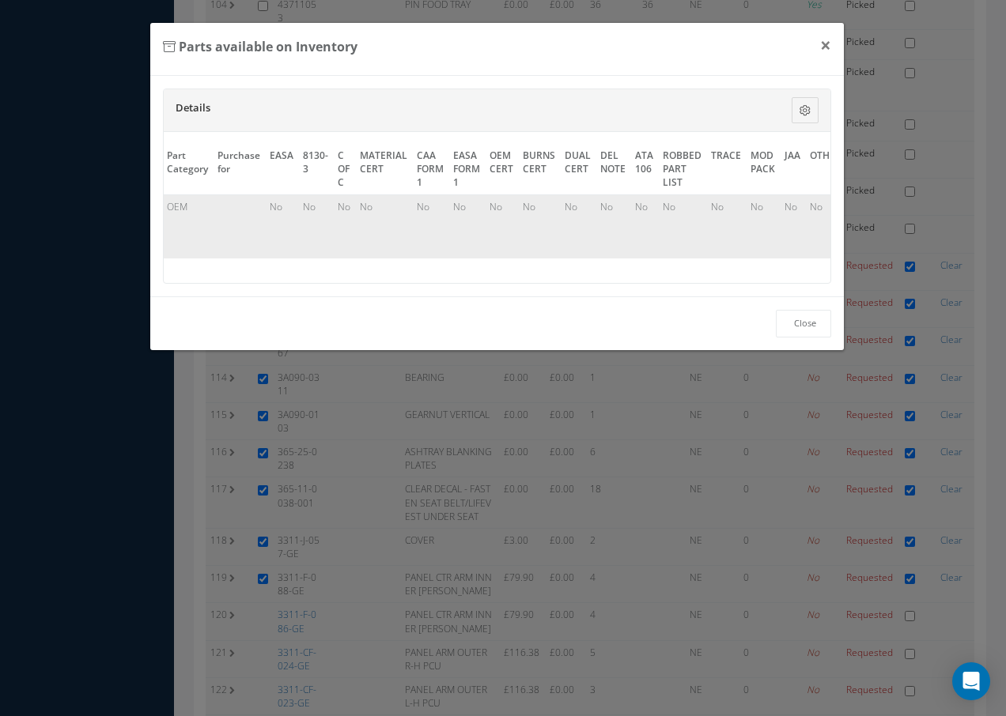
scroll to position [0, 721]
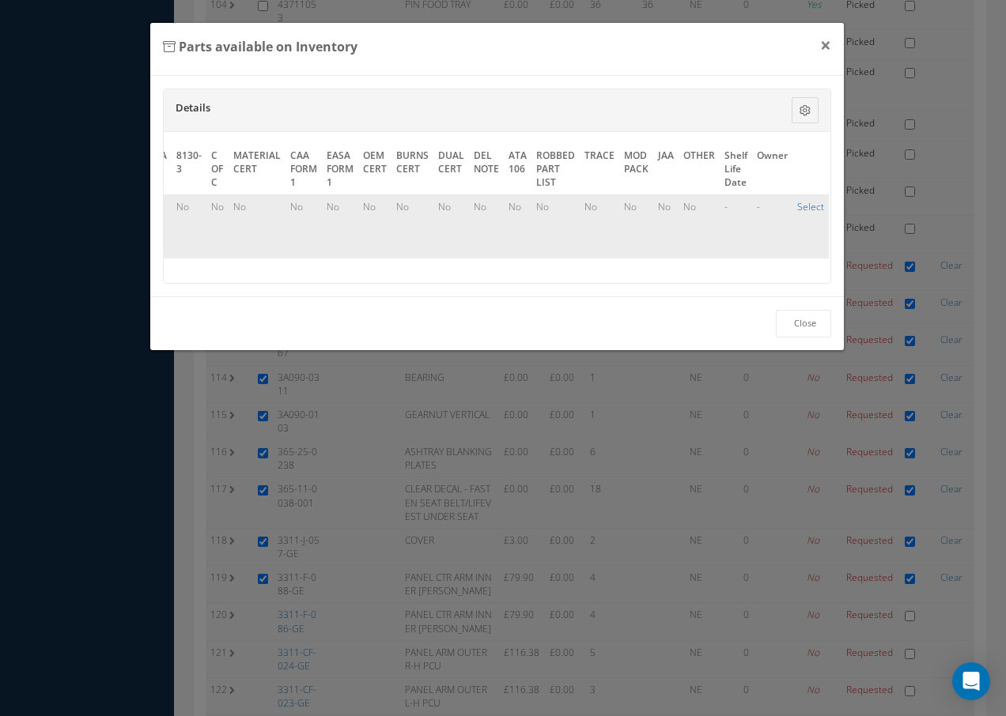
click at [799, 210] on link "Select" at bounding box center [810, 206] width 27 height 13
checkbox input "true"
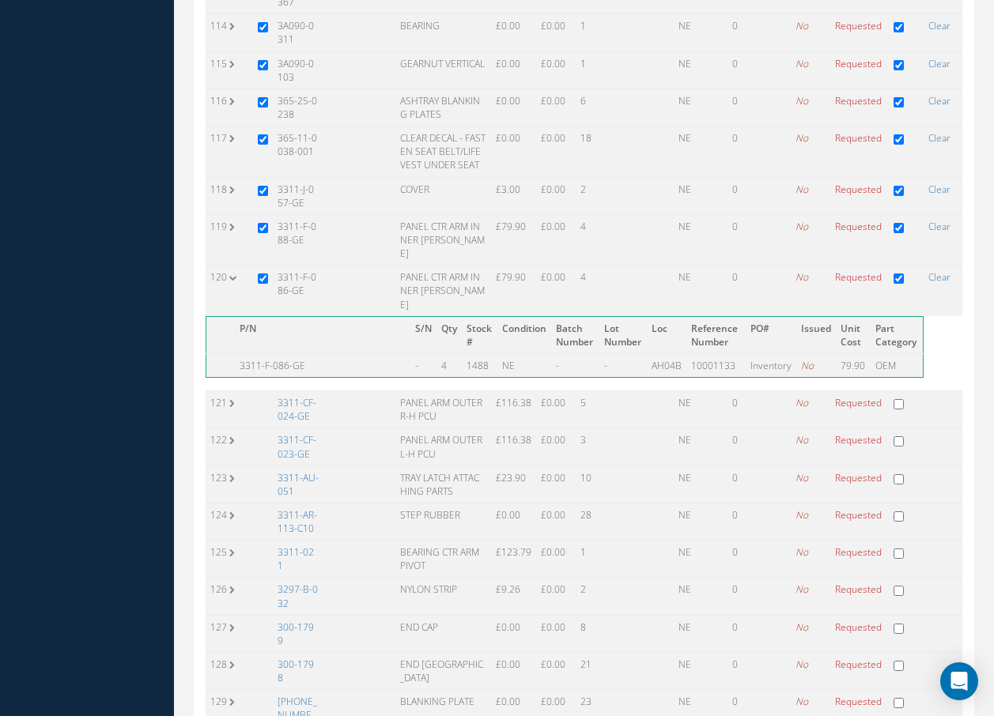
scroll to position [4586, 0]
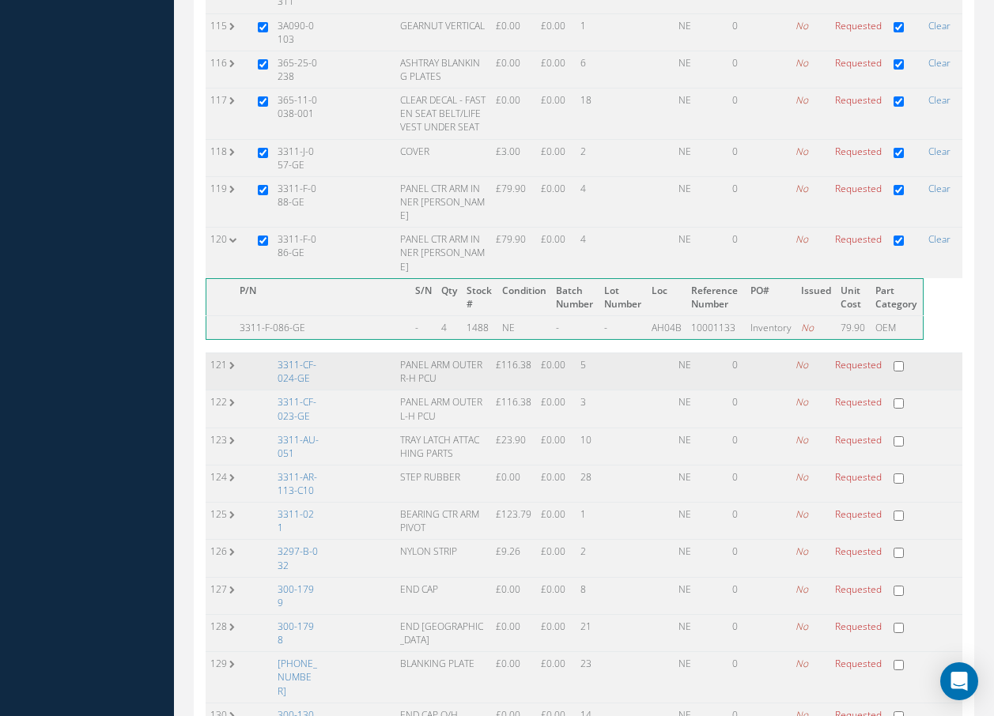
click at [309, 353] on td "3311-CF-024-GE" at bounding box center [298, 371] width 51 height 37
click at [301, 358] on link "3311-CF-024-GE" at bounding box center [297, 371] width 39 height 27
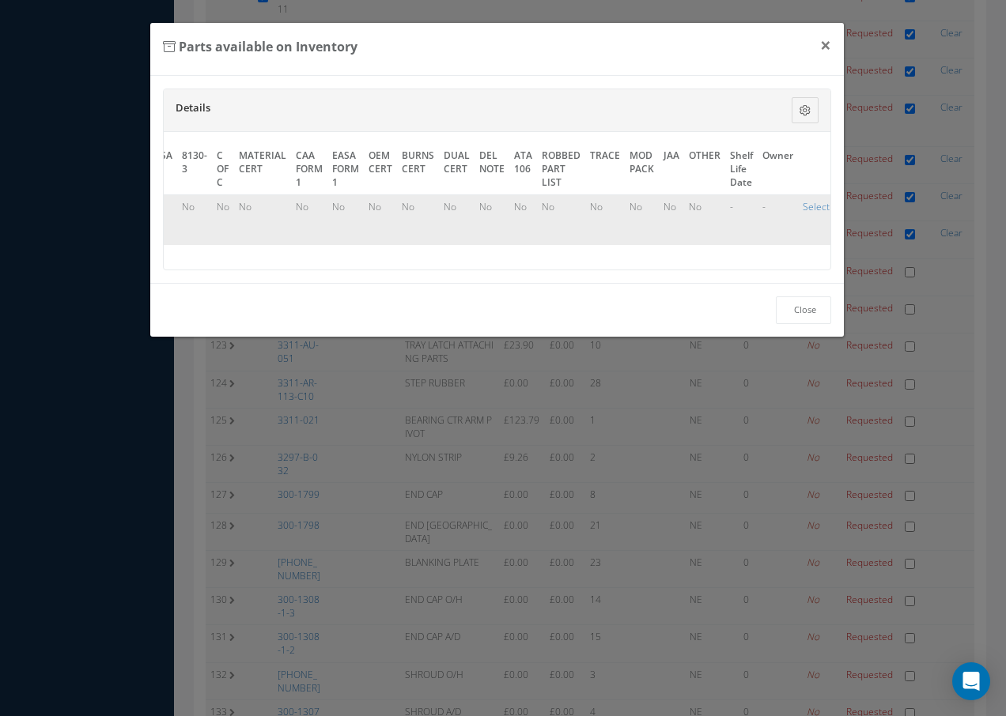
scroll to position [0, 727]
click at [801, 203] on link "Select" at bounding box center [810, 206] width 27 height 13
checkbox input "true"
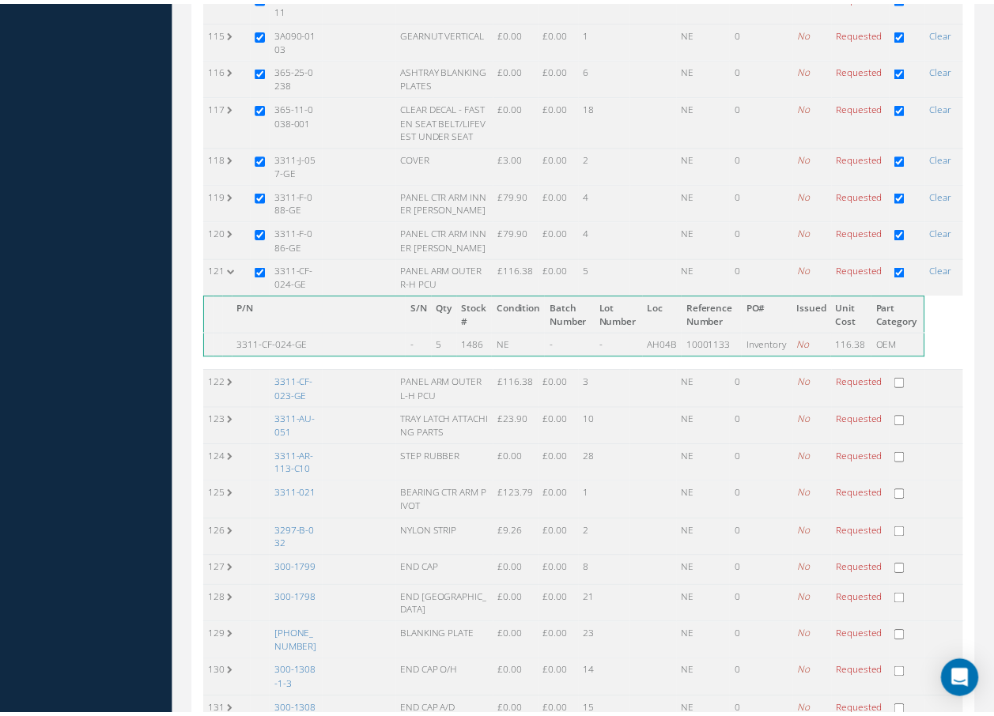
scroll to position [4586, 0]
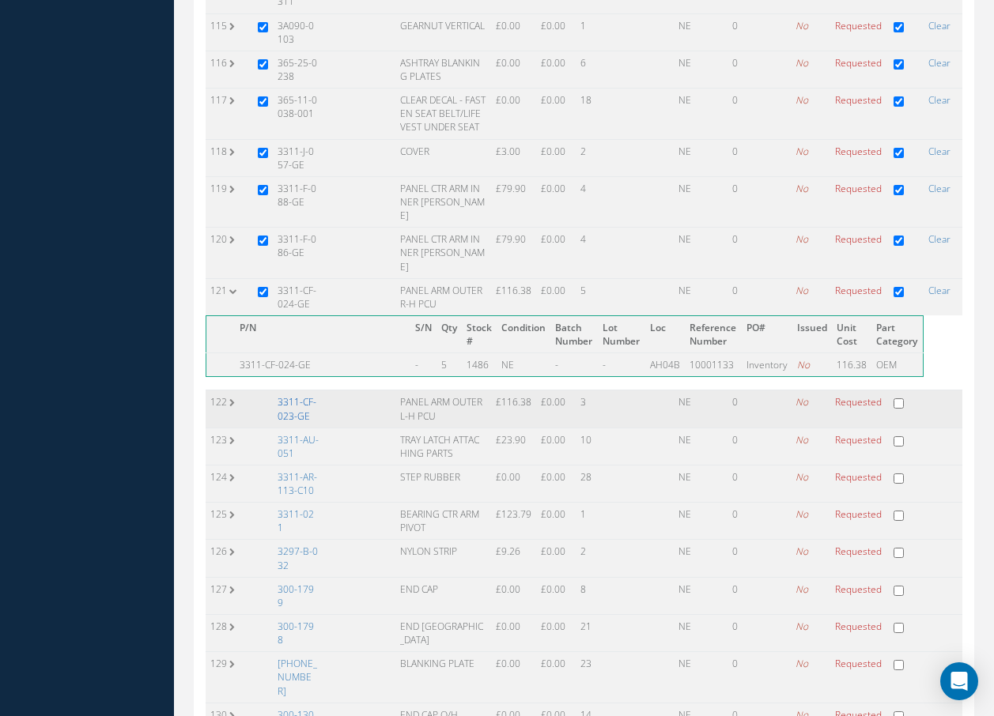
click at [293, 395] on link "3311-CF-023-GE" at bounding box center [297, 408] width 39 height 27
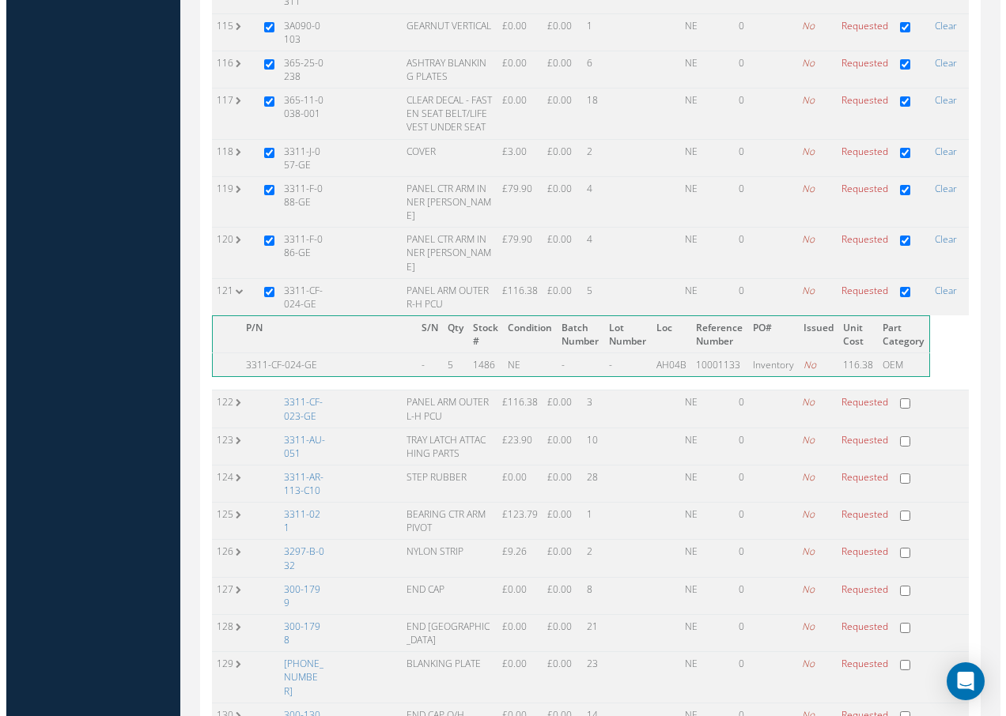
scroll to position [4523, 0]
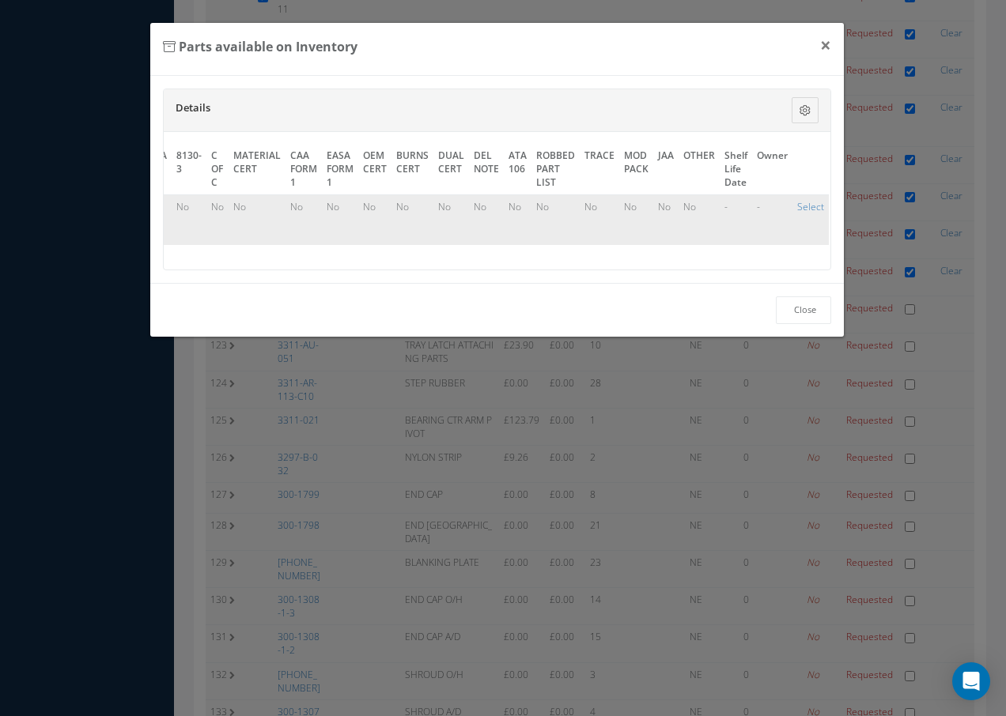
click at [294, 331] on div "Close" at bounding box center [497, 310] width 694 height 54
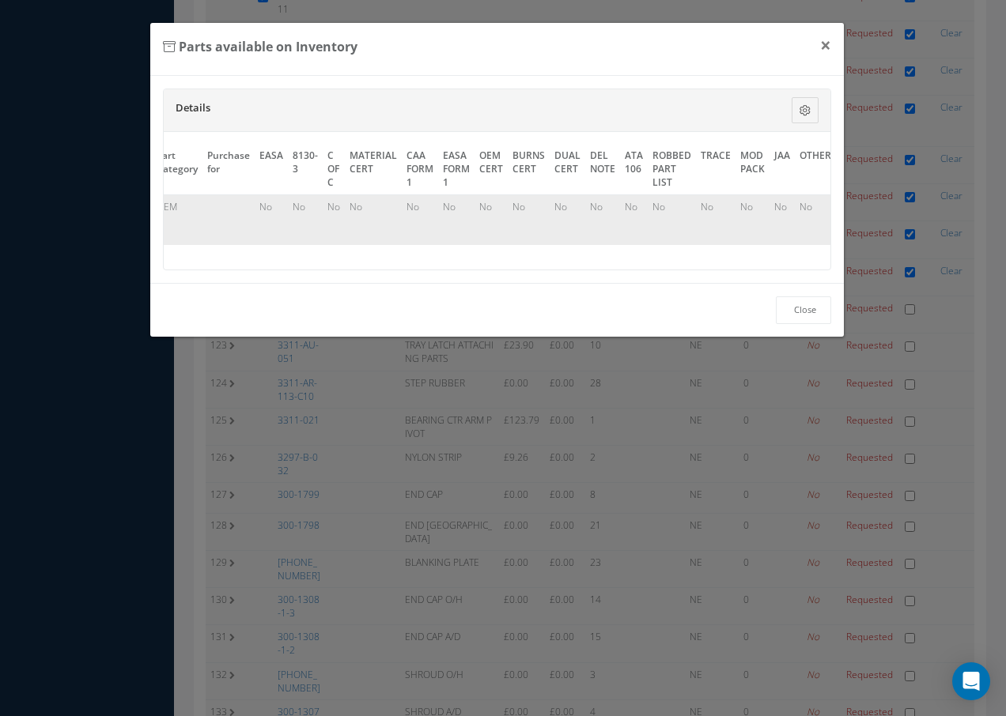
scroll to position [0, 727]
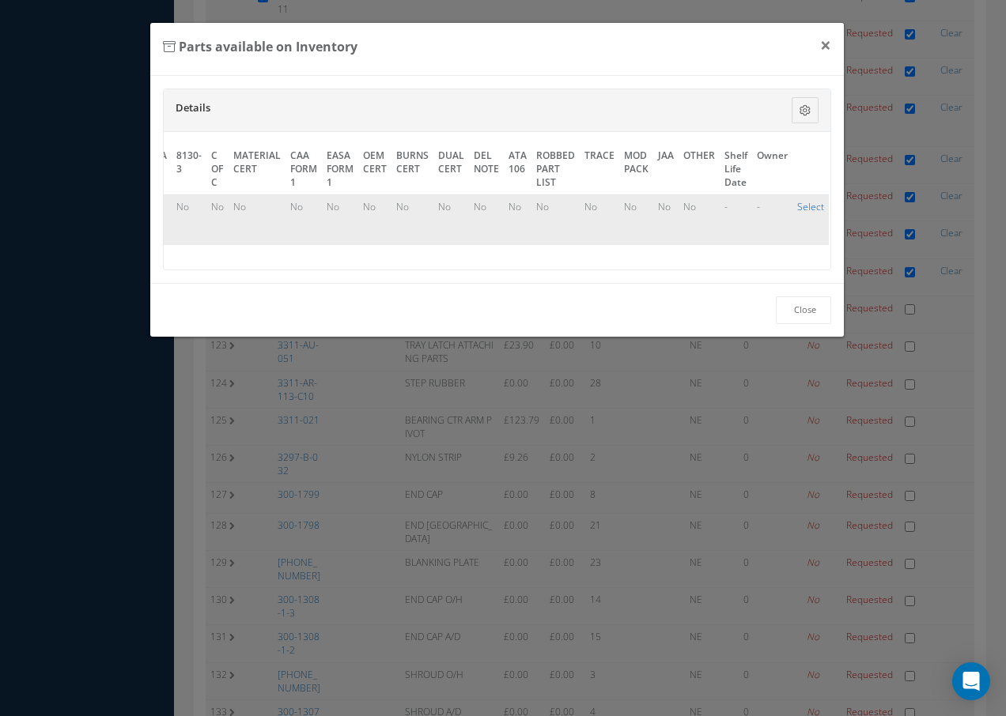
click at [811, 205] on link "Select" at bounding box center [810, 206] width 27 height 13
checkbox input "true"
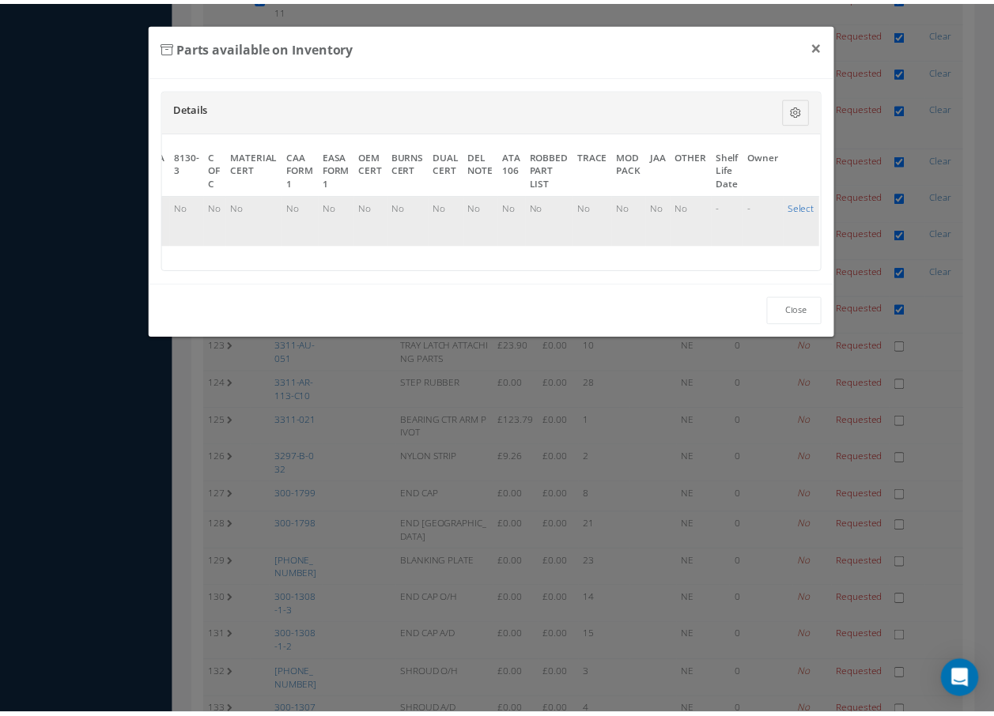
scroll to position [4586, 0]
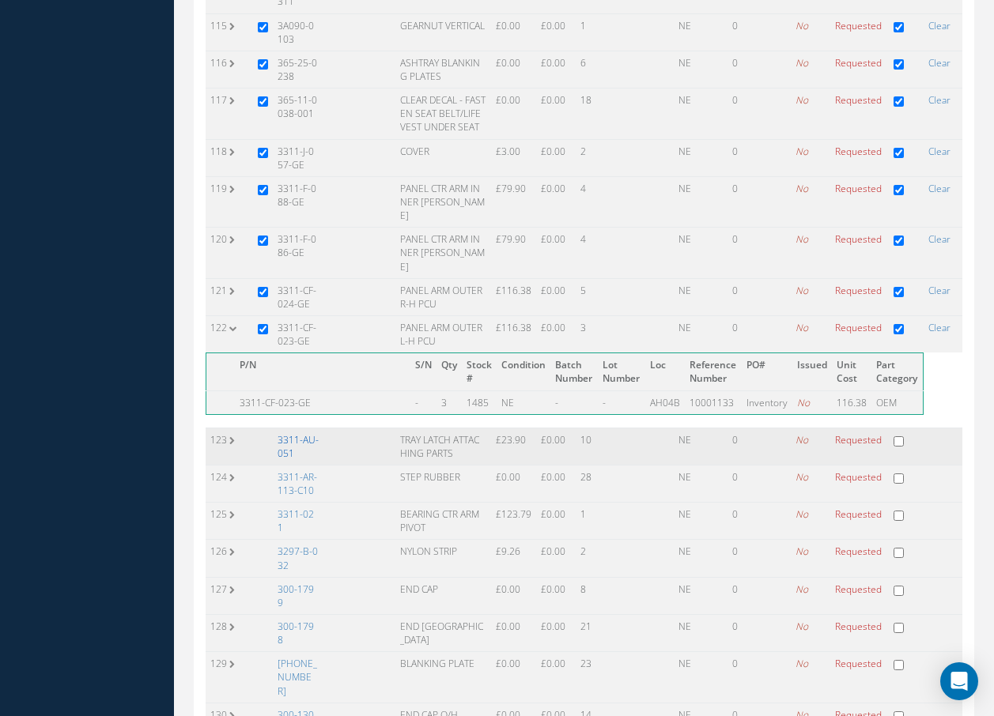
click at [285, 433] on link "3311-AU-051" at bounding box center [298, 446] width 41 height 27
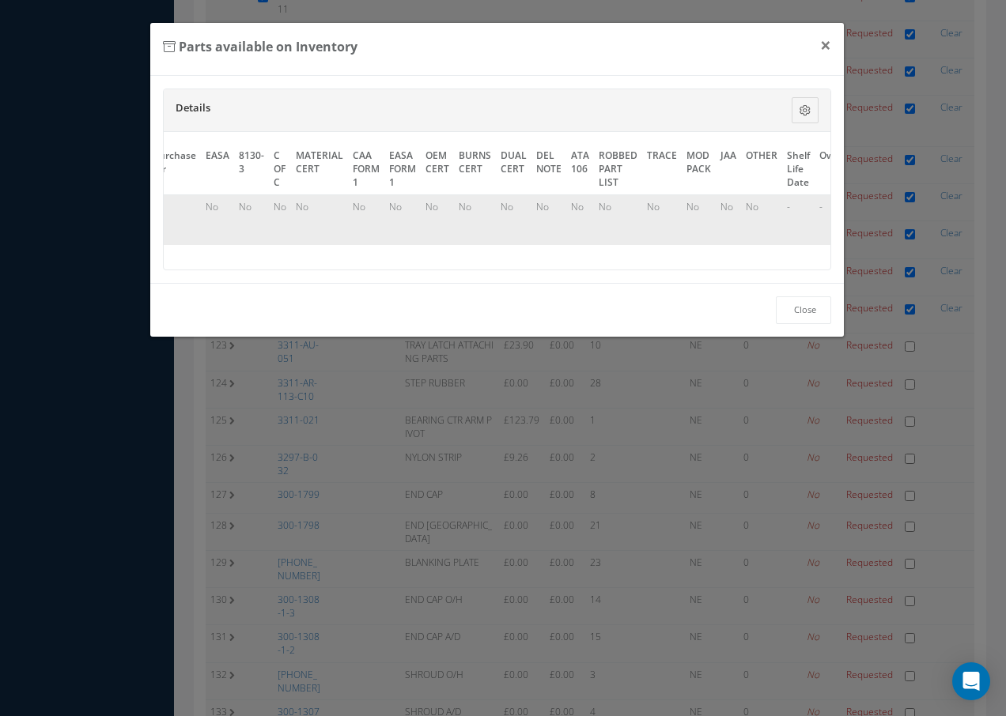
scroll to position [0, 722]
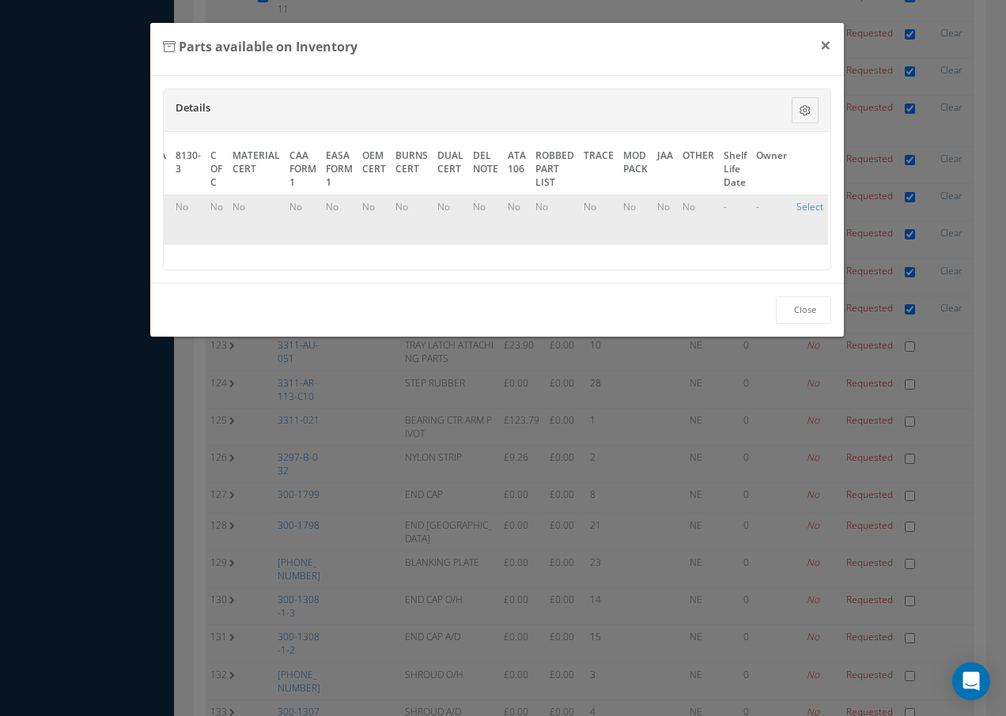
click at [809, 205] on link "Select" at bounding box center [809, 206] width 27 height 13
checkbox input "true"
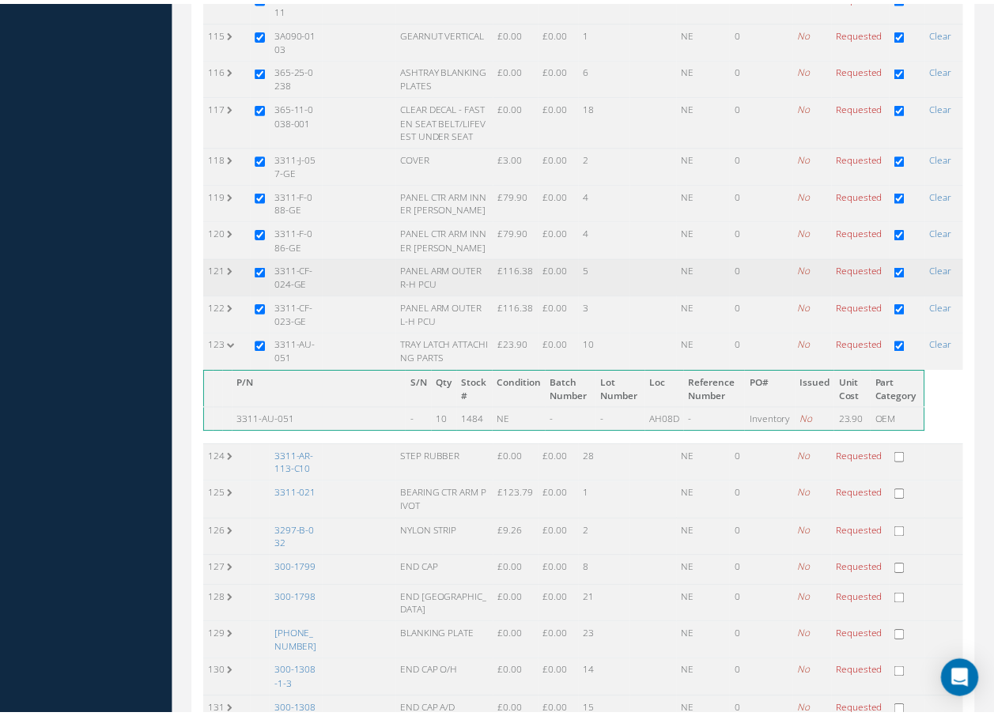
scroll to position [4586, 0]
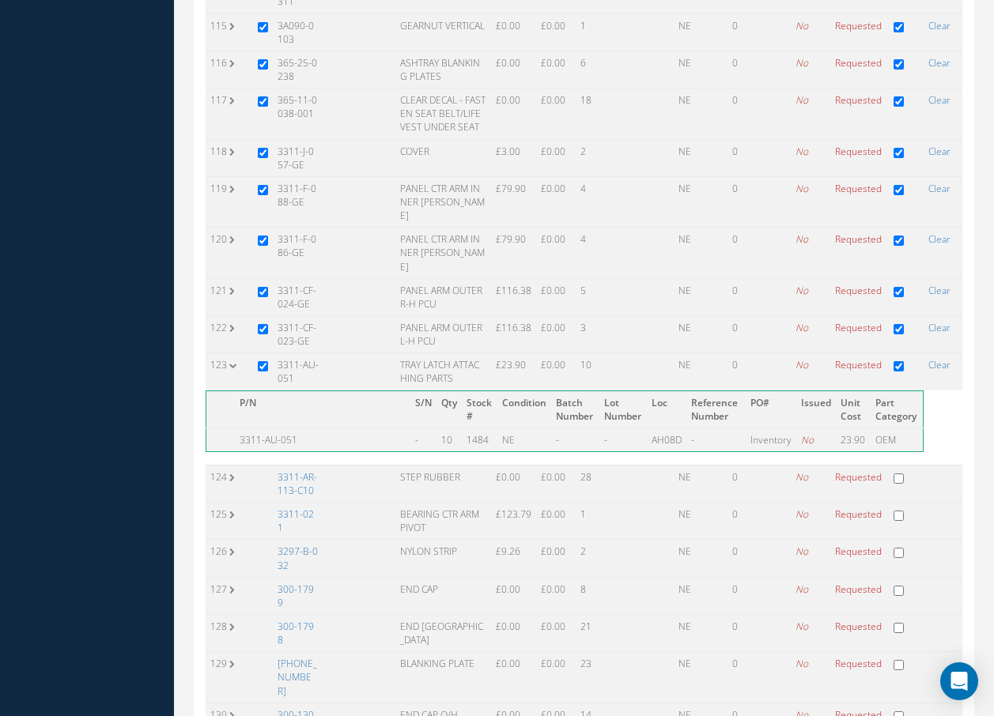
click at [297, 470] on link "3311-AR-113-C10" at bounding box center [298, 483] width 40 height 27
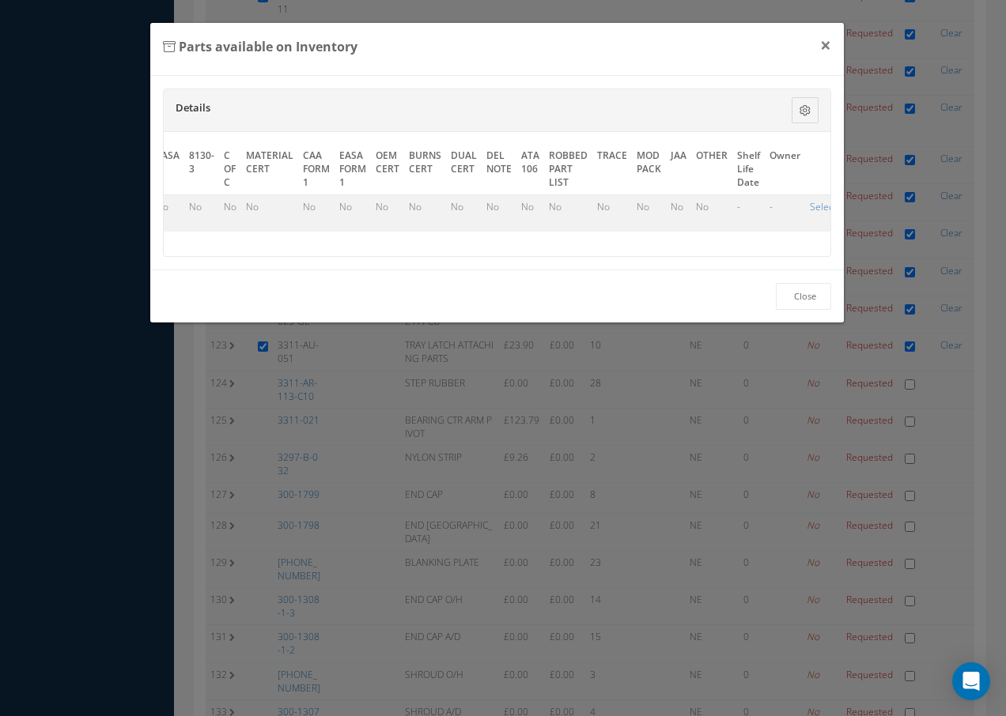
scroll to position [0, 735]
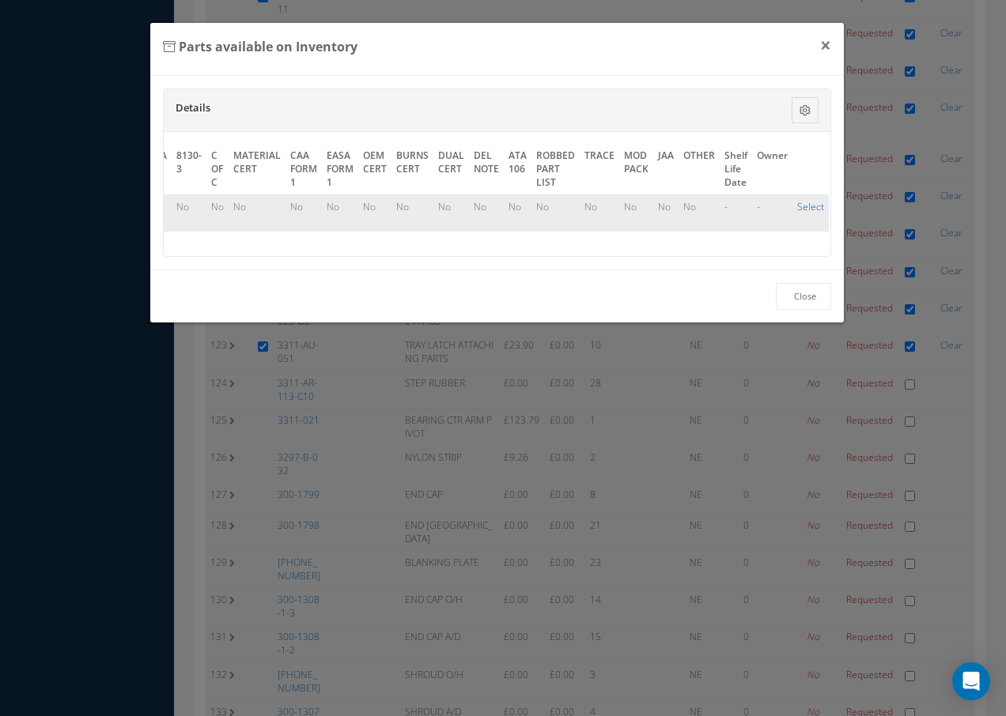
click at [804, 206] on link "Select" at bounding box center [810, 206] width 27 height 13
checkbox input "true"
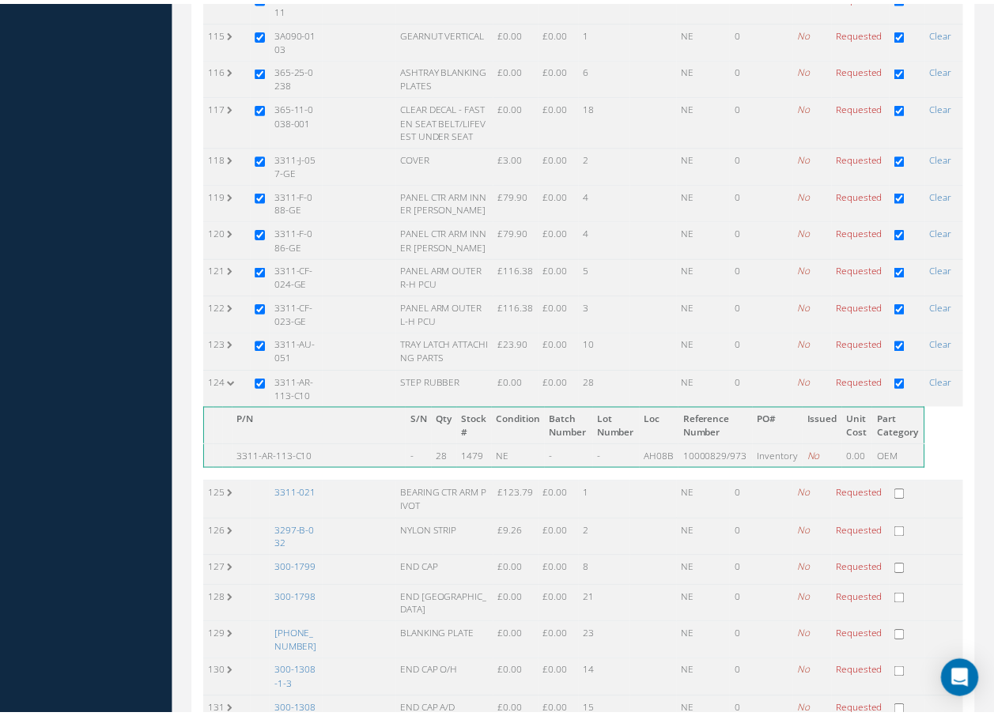
scroll to position [4586, 0]
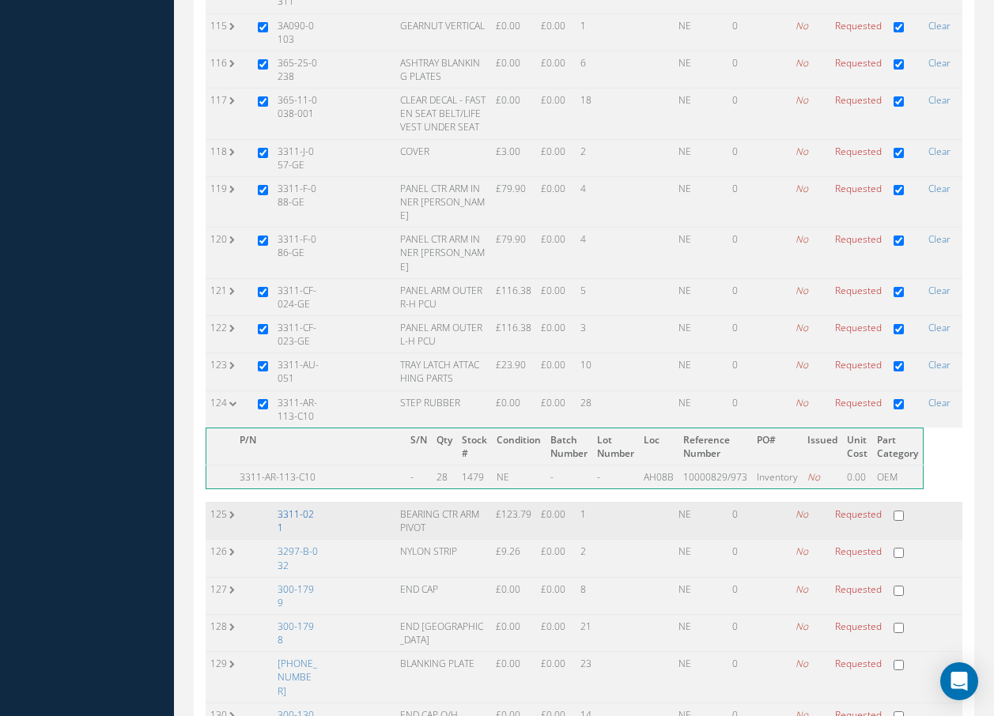
click at [314, 508] on link "3311-021" at bounding box center [296, 521] width 36 height 27
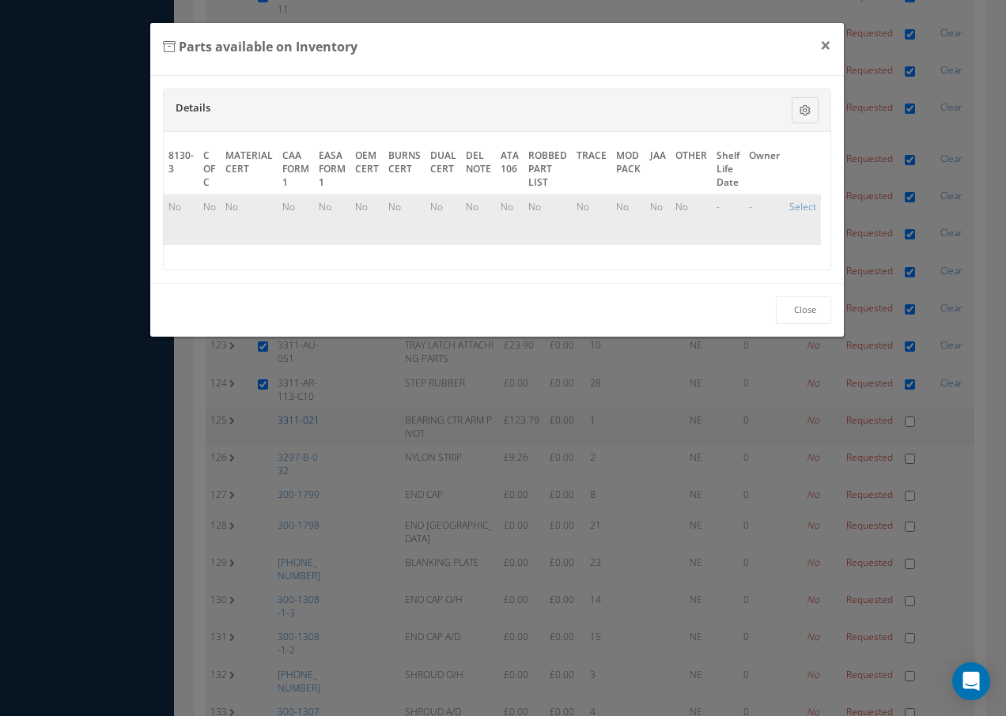
scroll to position [0, 727]
click at [807, 208] on link "Select" at bounding box center [809, 206] width 27 height 13
checkbox input "true"
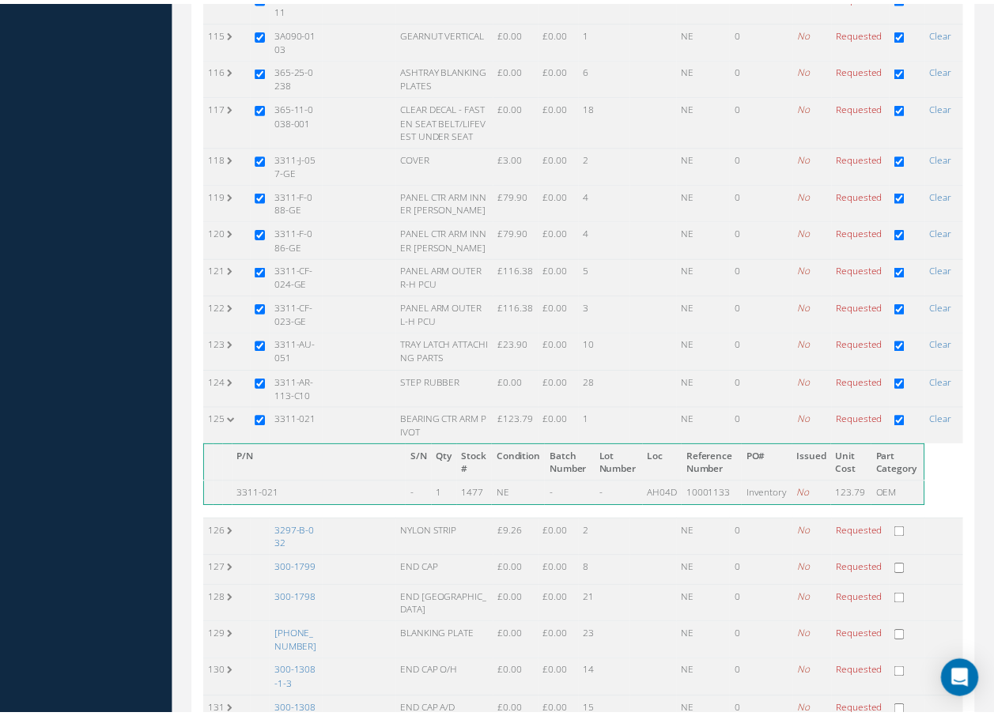
scroll to position [4586, 0]
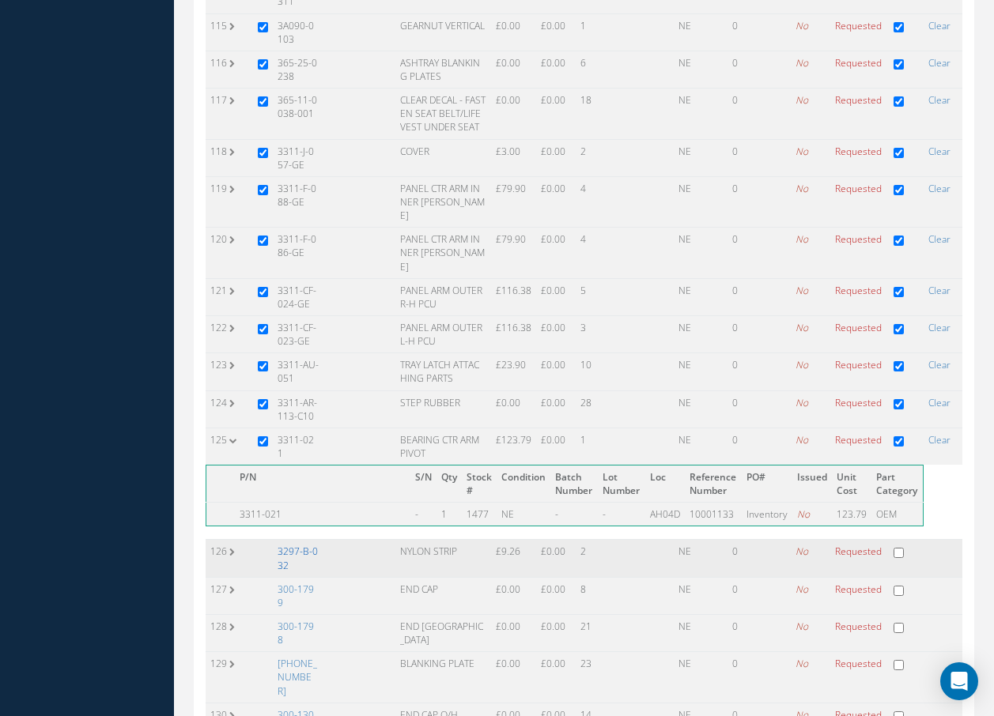
click at [310, 545] on link "3297-B-032" at bounding box center [298, 558] width 40 height 27
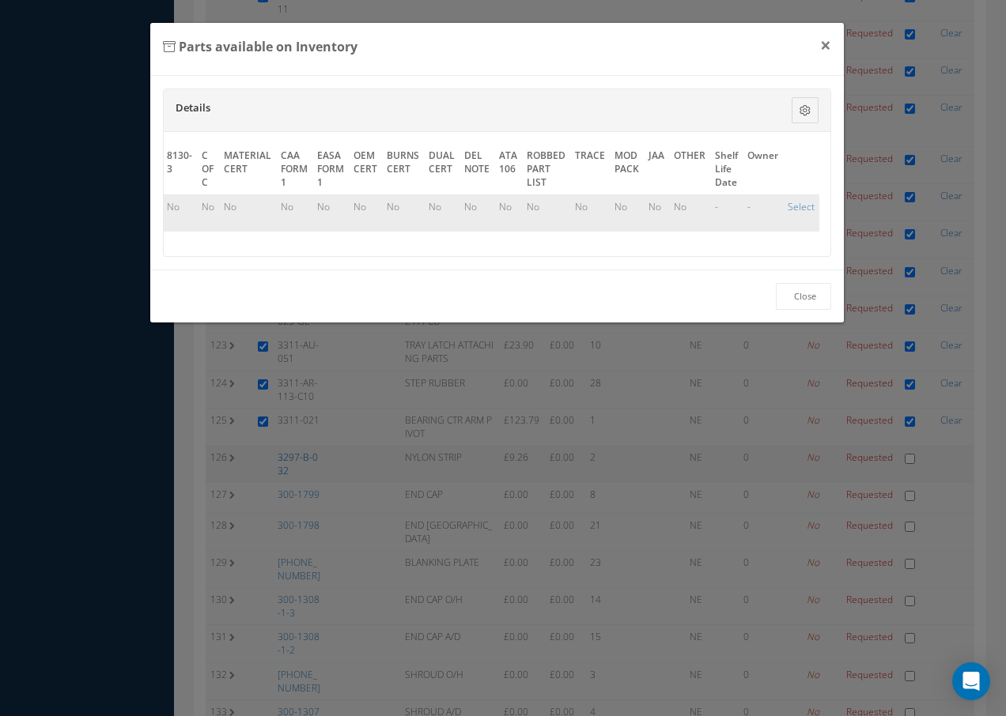
scroll to position [0, 717]
click at [796, 203] on link "Select" at bounding box center [809, 206] width 27 height 13
checkbox input "true"
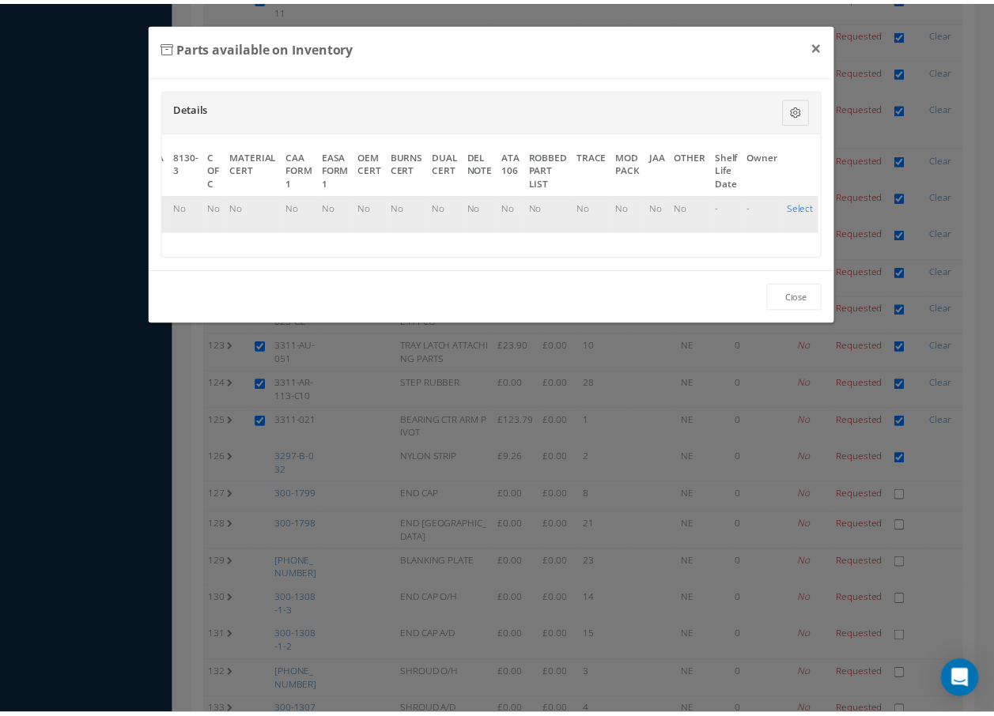
scroll to position [4586, 0]
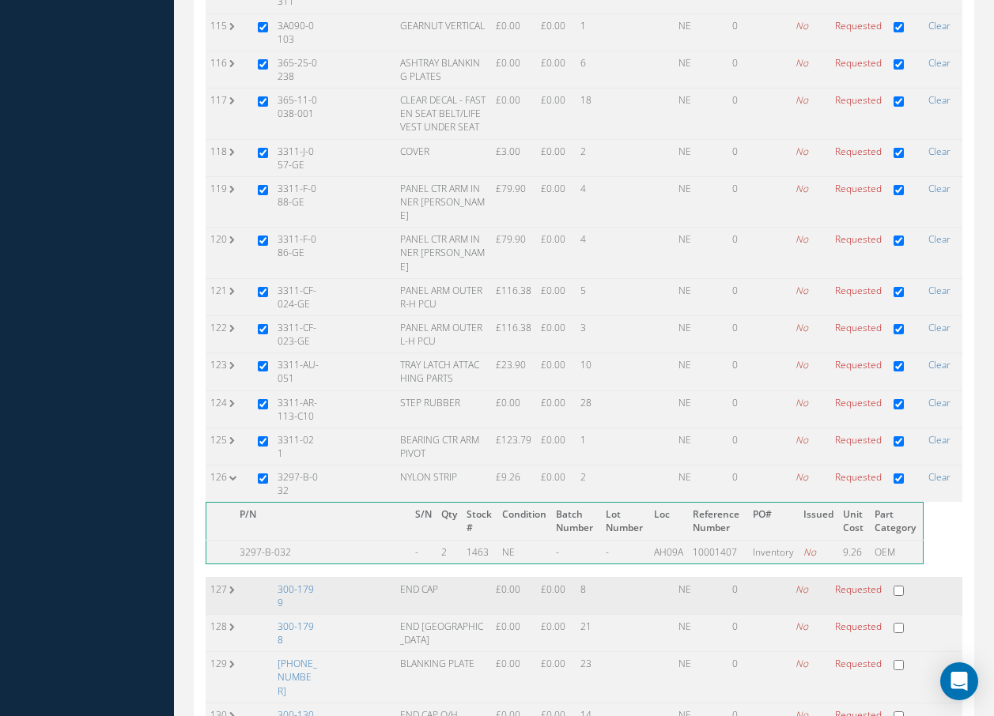
click at [294, 577] on td "300-1799" at bounding box center [298, 595] width 51 height 37
click at [303, 583] on link "300-1799" at bounding box center [296, 596] width 36 height 27
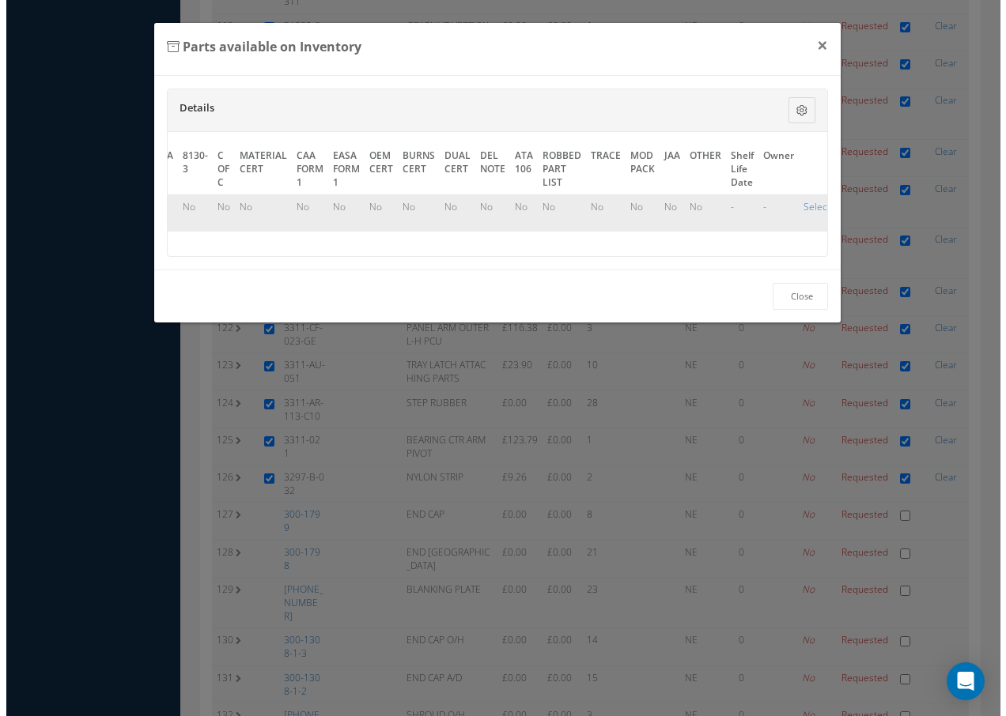
scroll to position [4523, 0]
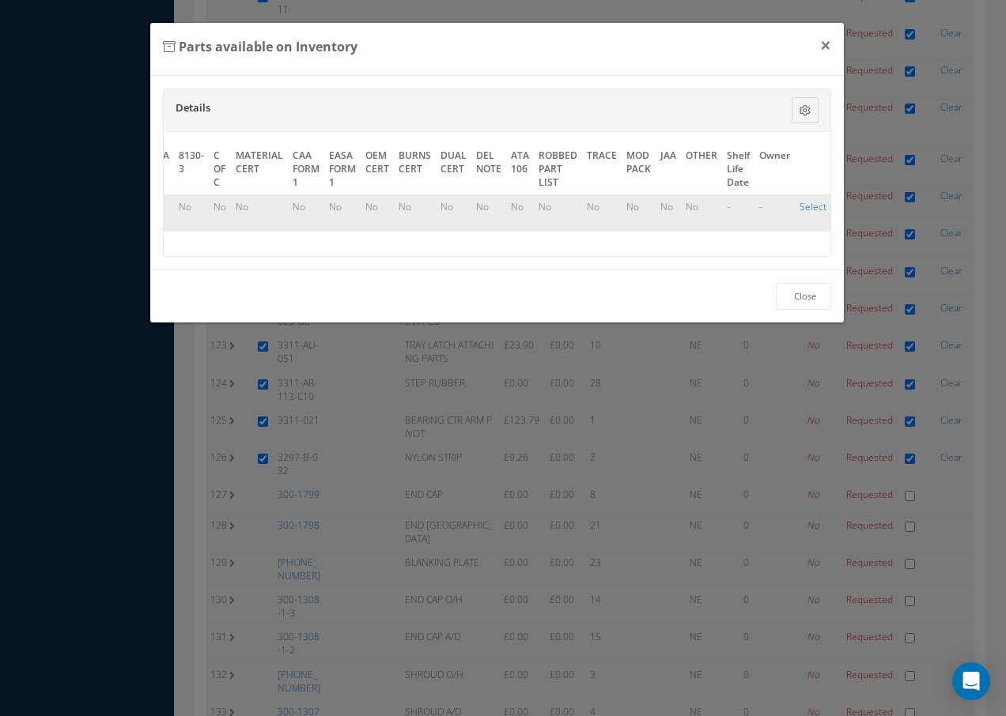
click at [807, 204] on link "Select" at bounding box center [812, 206] width 27 height 13
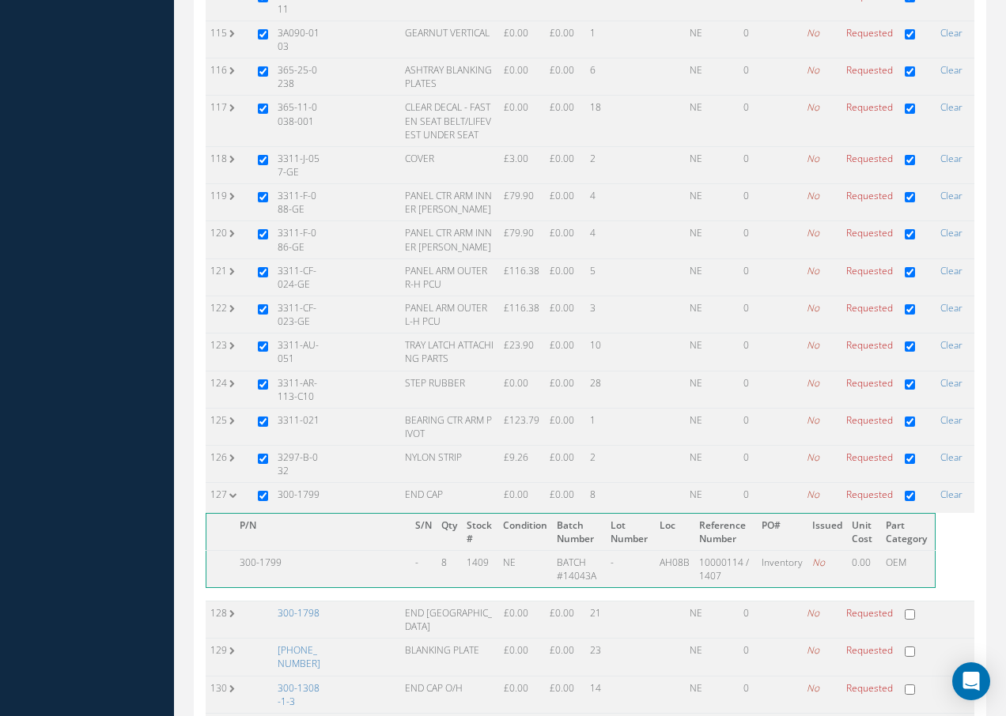
checkbox input "true"
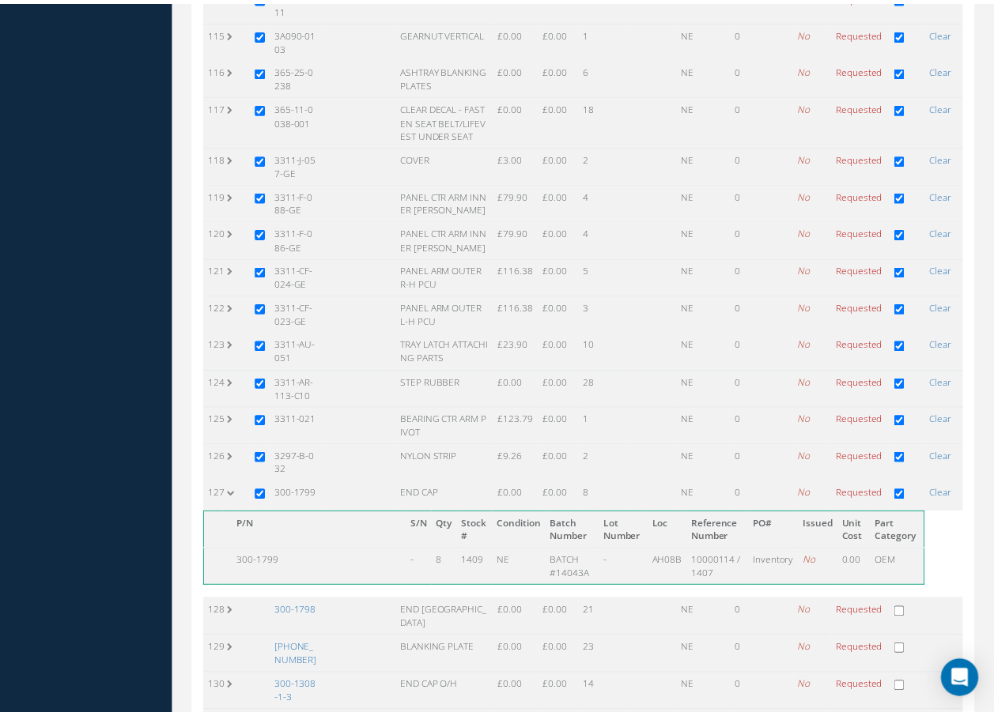
scroll to position [4586, 0]
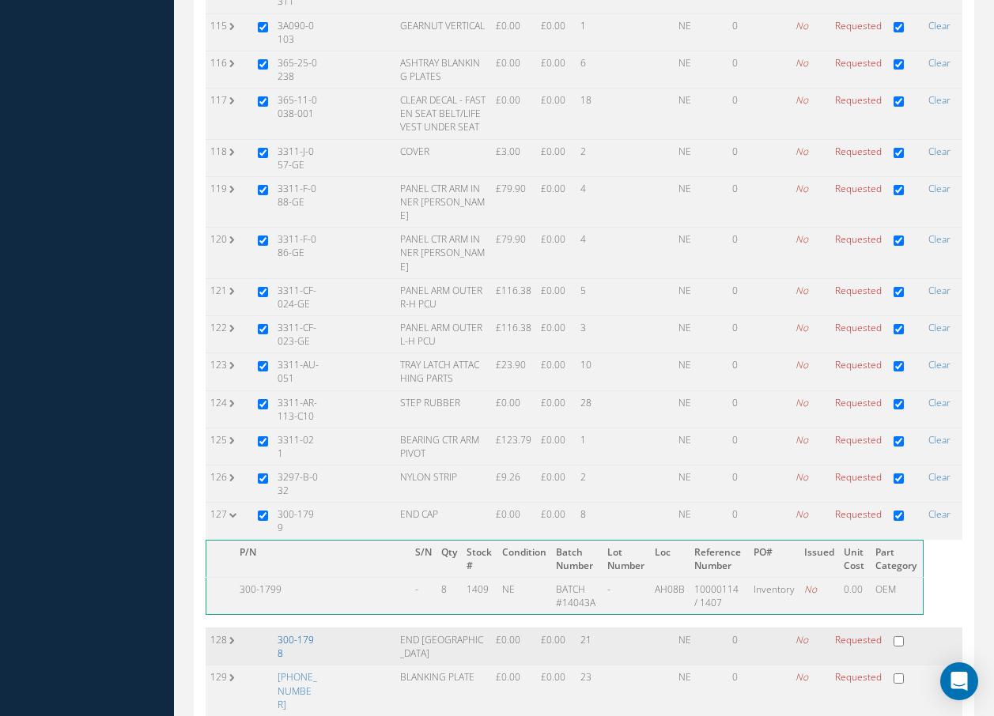
click at [302, 633] on link "300-1798" at bounding box center [296, 646] width 36 height 27
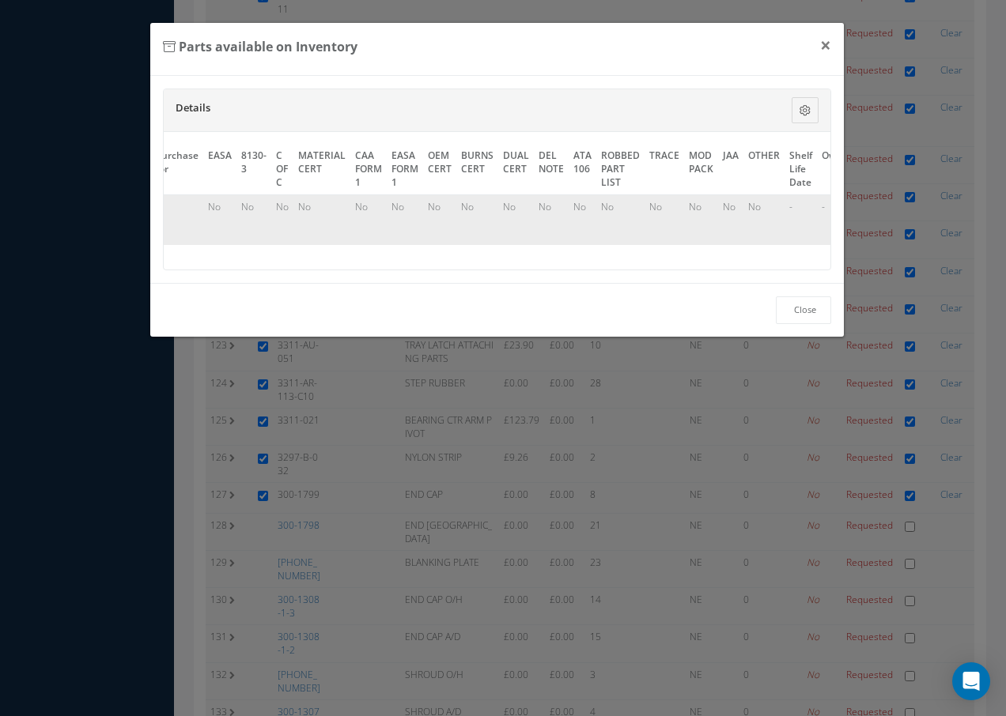
scroll to position [0, 719]
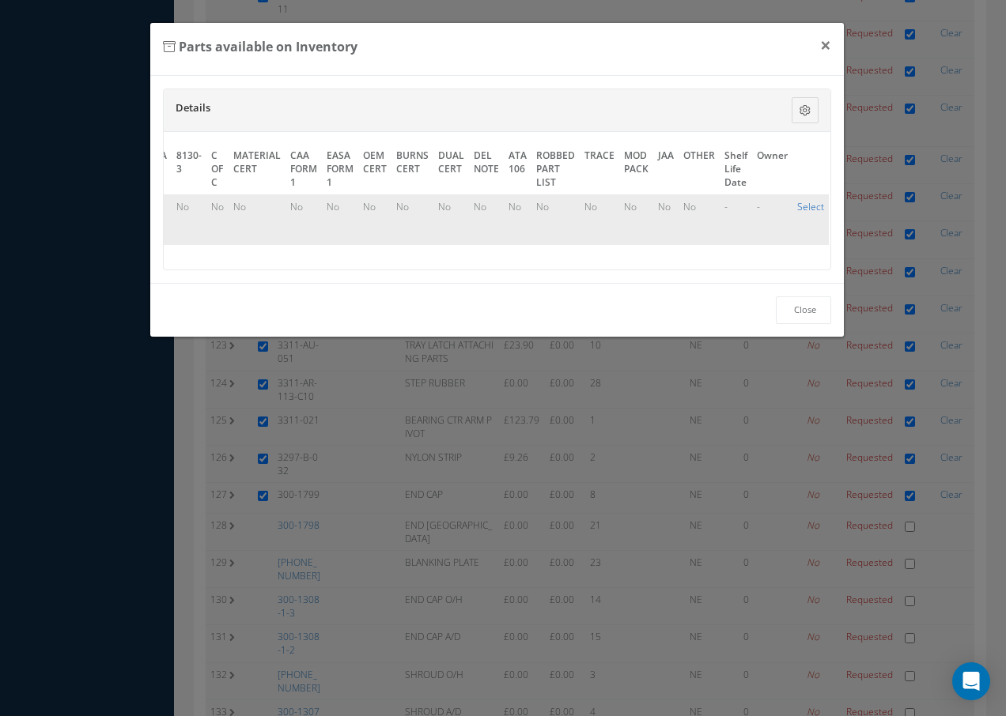
click at [803, 210] on link "Select" at bounding box center [810, 206] width 27 height 13
checkbox input "true"
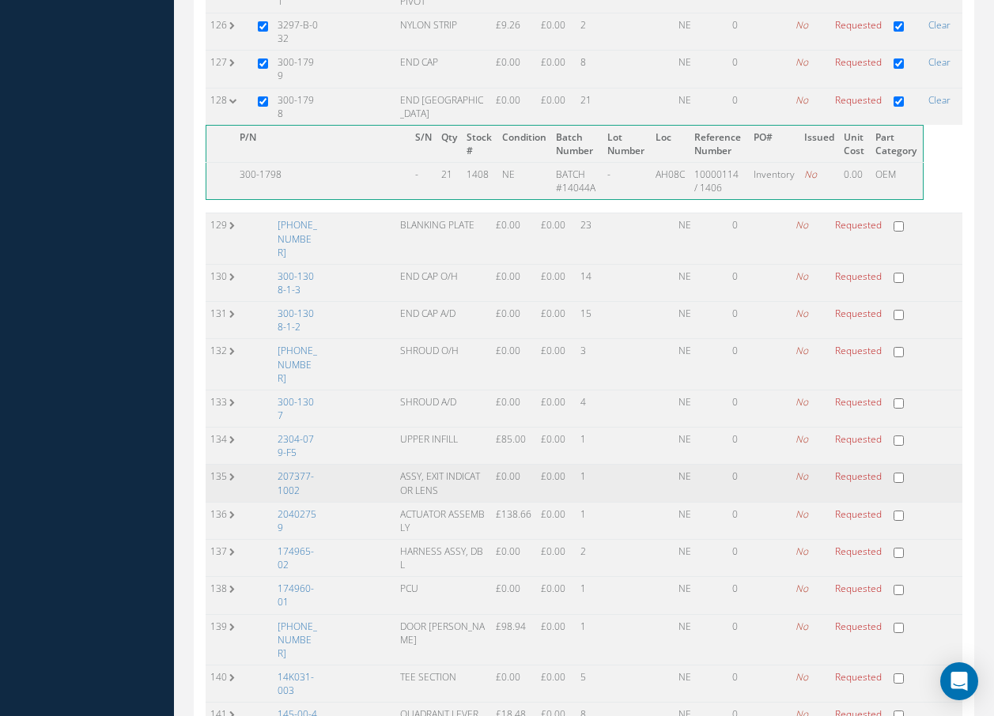
scroll to position [5060, 0]
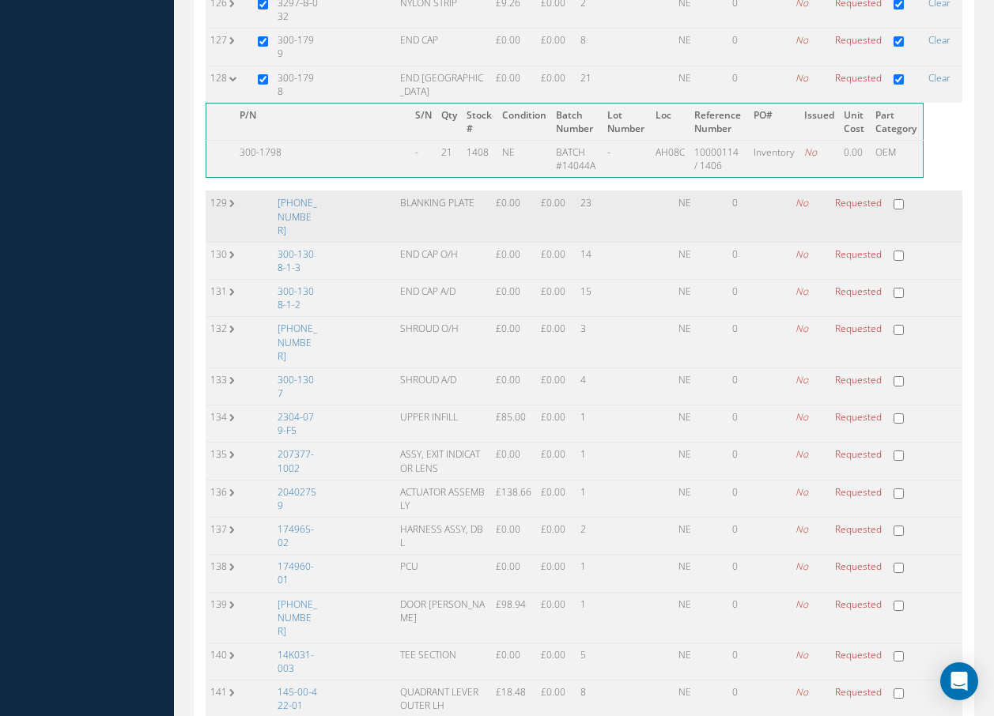
click at [321, 191] on td "[PHONE_NUMBER]" at bounding box center [298, 216] width 51 height 51
click at [301, 196] on link "[PHONE_NUMBER]" at bounding box center [298, 216] width 40 height 40
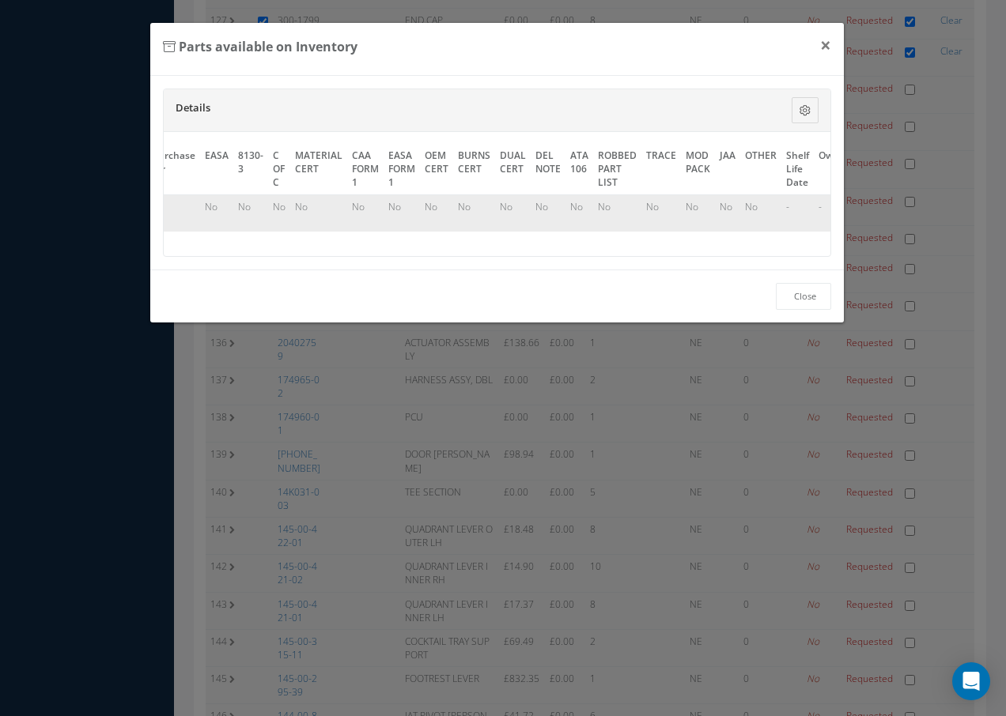
scroll to position [0, 719]
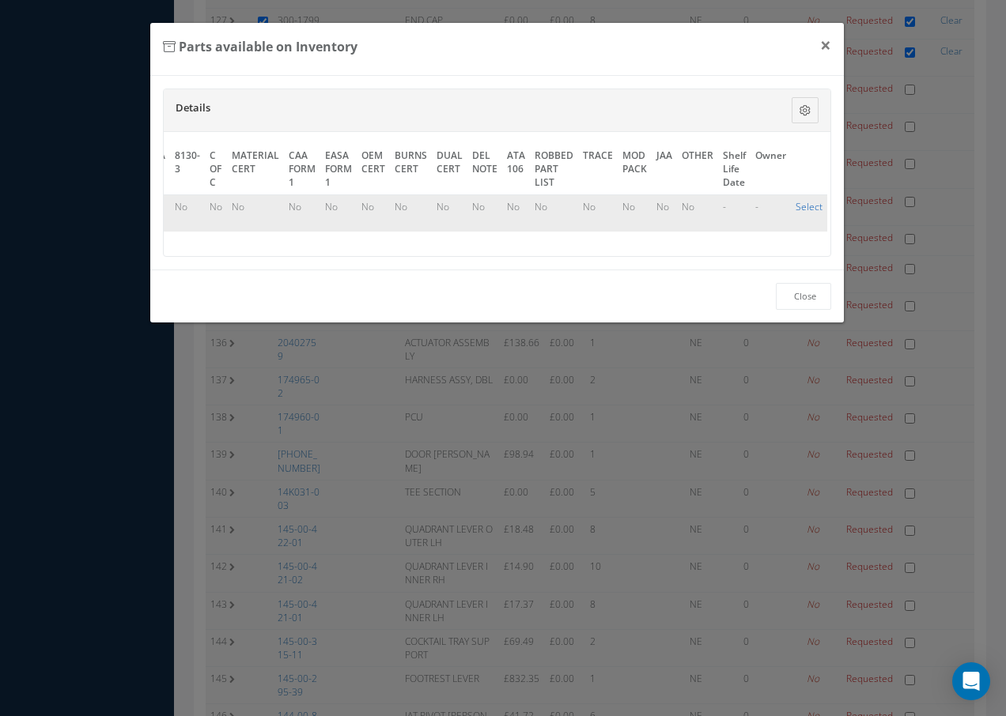
click at [809, 204] on link "Select" at bounding box center [808, 206] width 27 height 13
checkbox input "true"
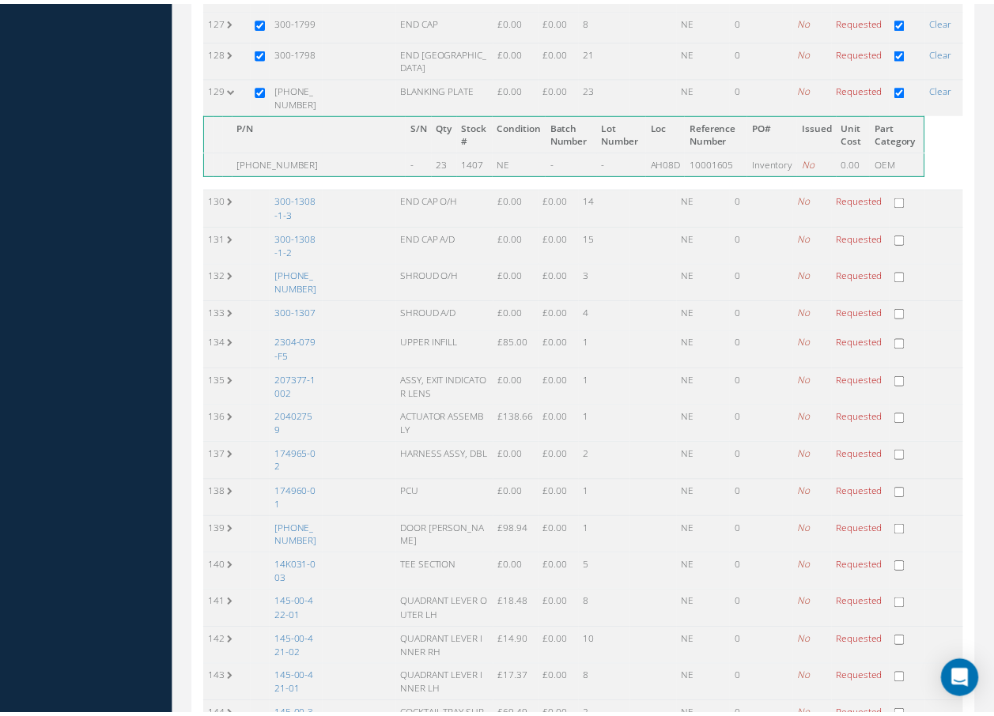
scroll to position [5060, 0]
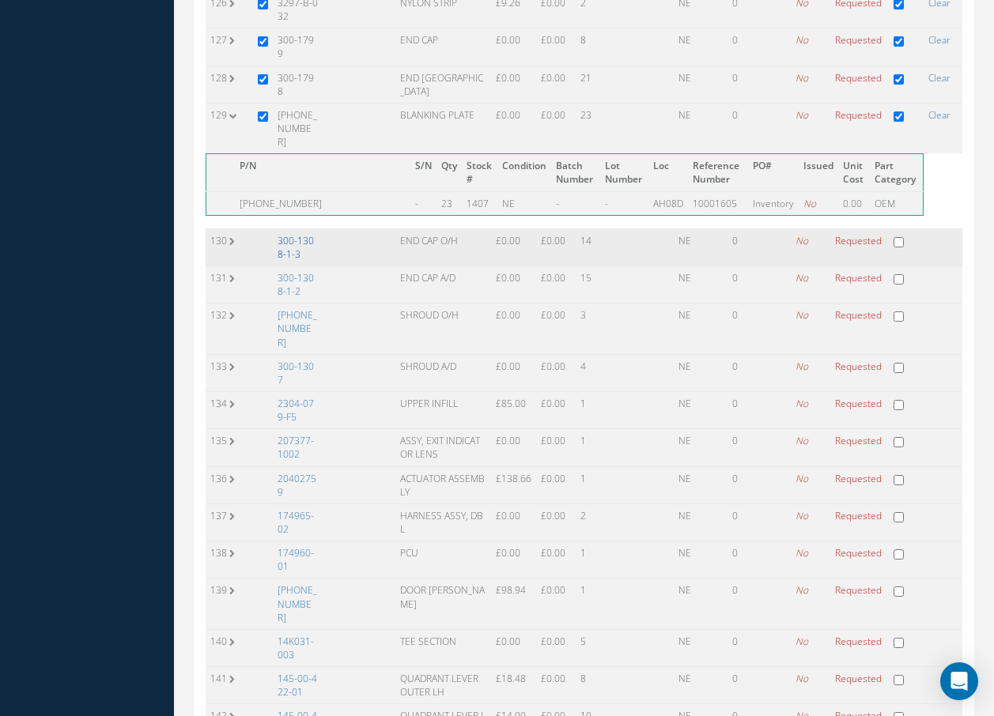
click at [286, 234] on link "300-1308-1-3" at bounding box center [296, 247] width 36 height 27
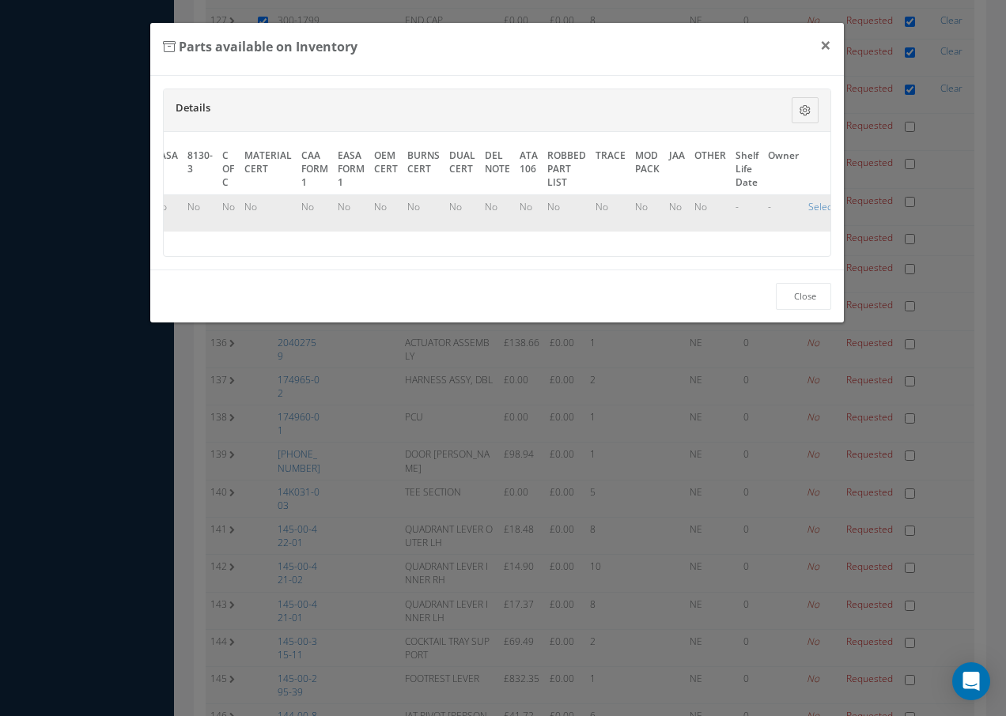
scroll to position [0, 719]
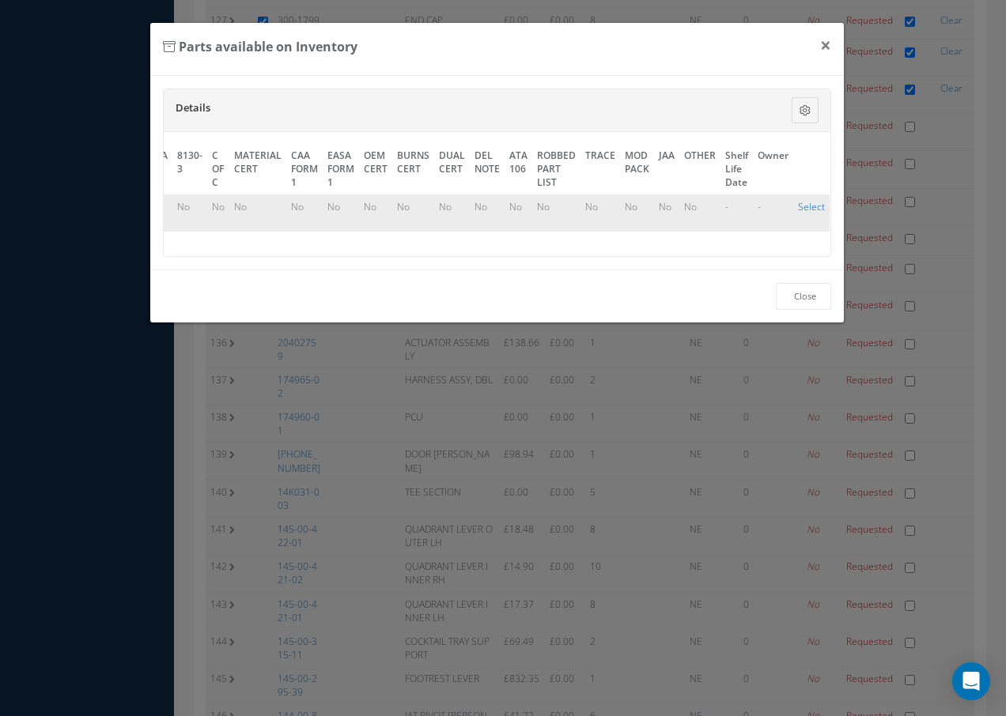
click at [802, 204] on link "Select" at bounding box center [811, 206] width 27 height 13
checkbox input "true"
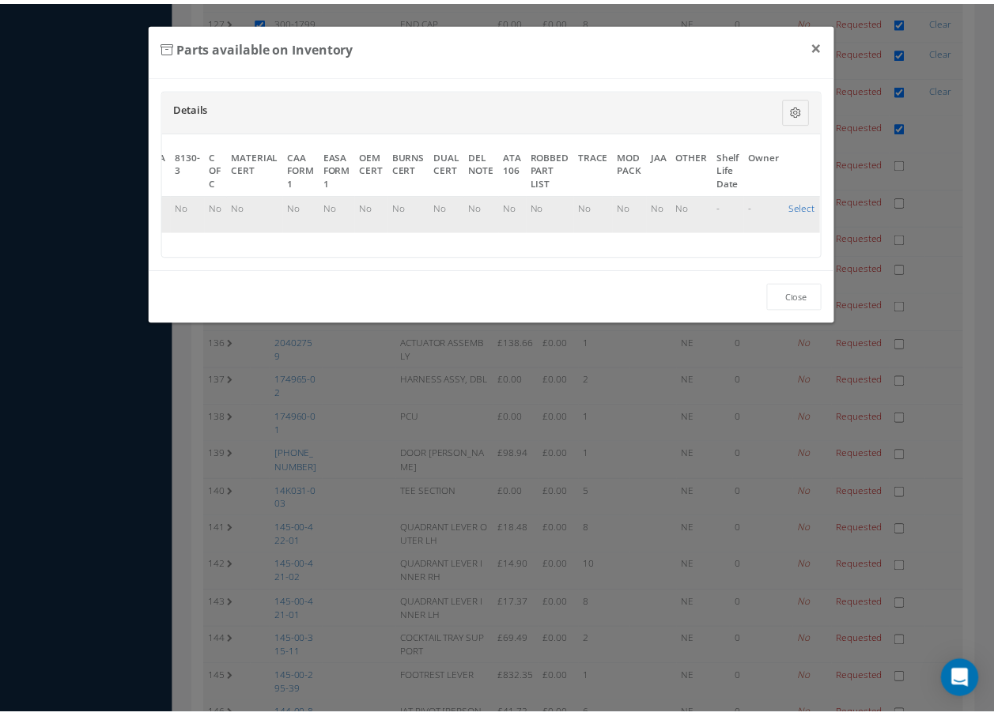
scroll to position [5060, 0]
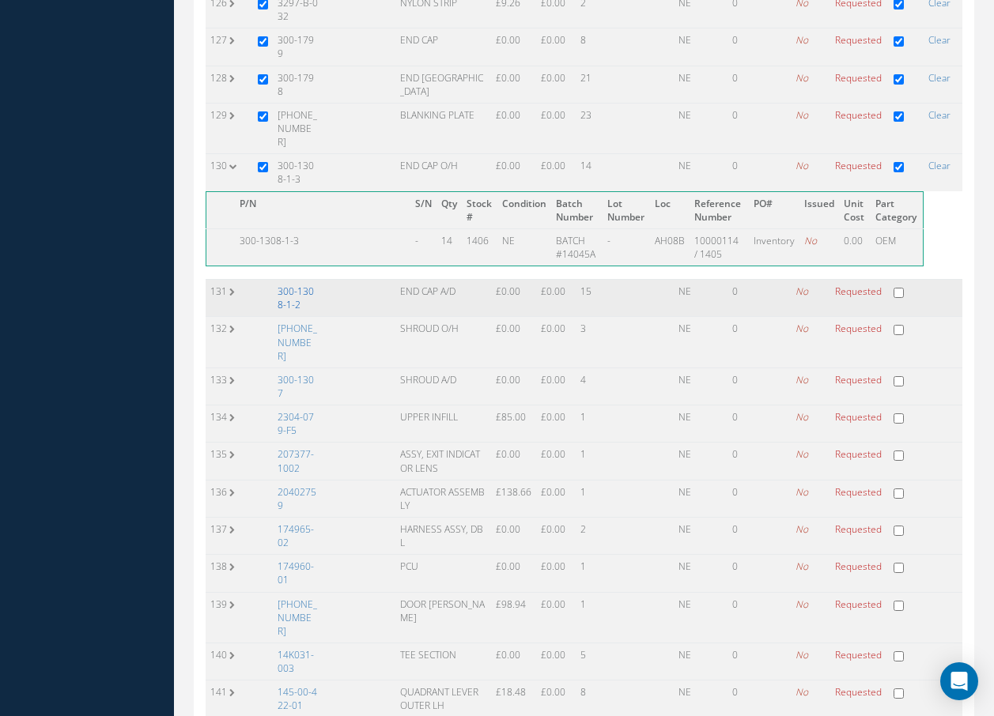
click at [314, 285] on link "300-1308-1-2" at bounding box center [296, 298] width 36 height 27
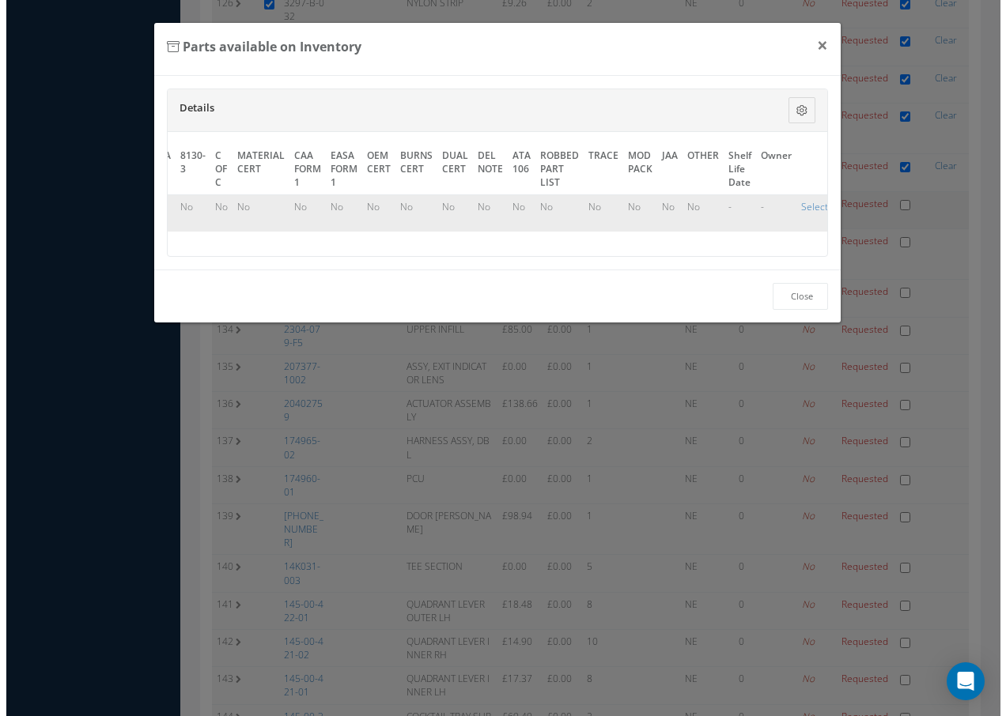
scroll to position [4998, 0]
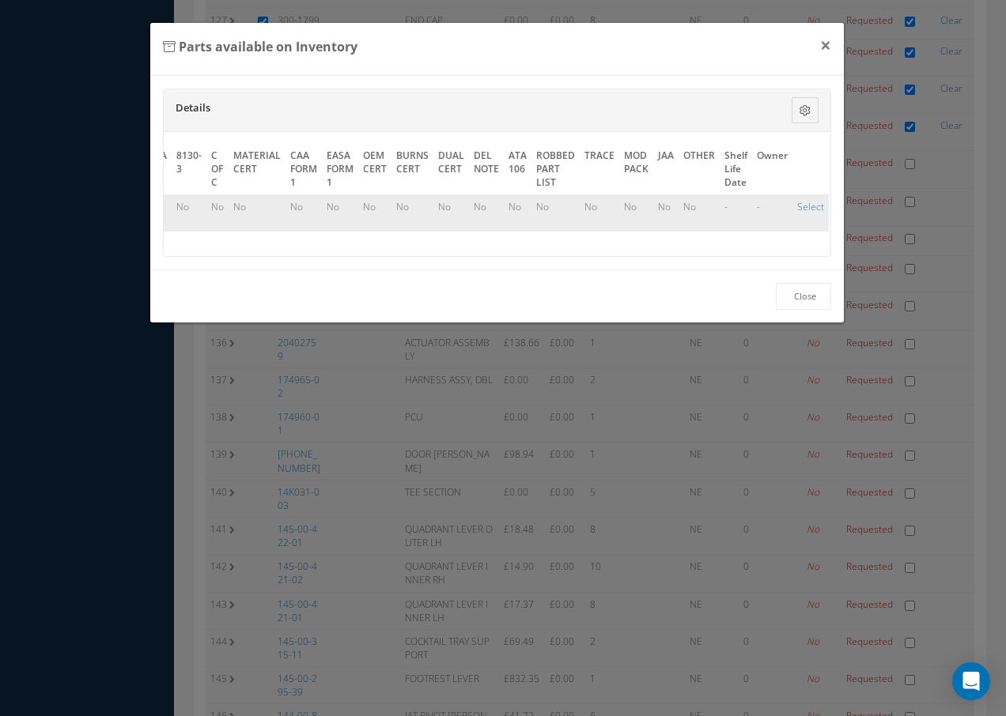
click at [173, 257] on div "Details Description S/N Qty Condition Batch Number Lot Number Loc Warehouse Ref…" at bounding box center [497, 173] width 669 height 168
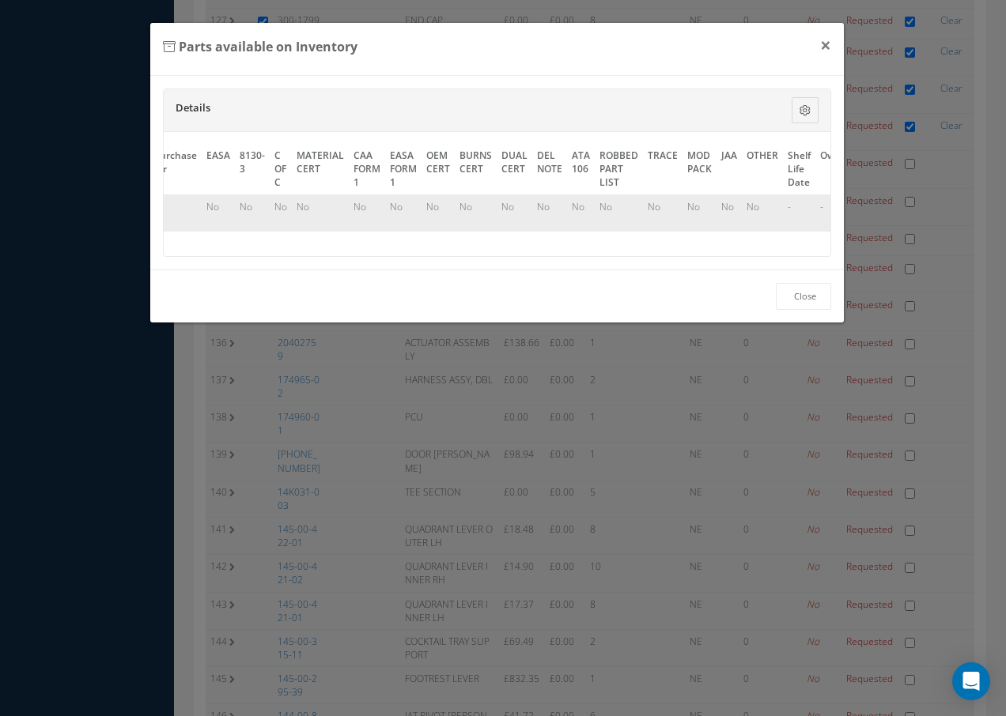
scroll to position [0, 719]
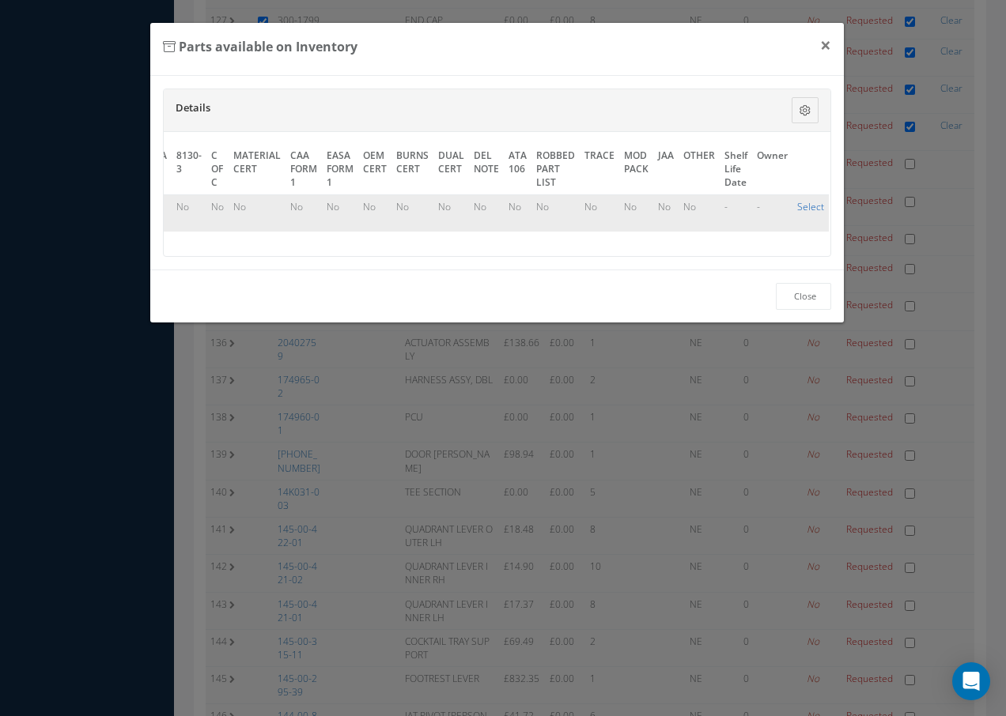
click at [810, 205] on link "Select" at bounding box center [810, 206] width 27 height 13
checkbox input "true"
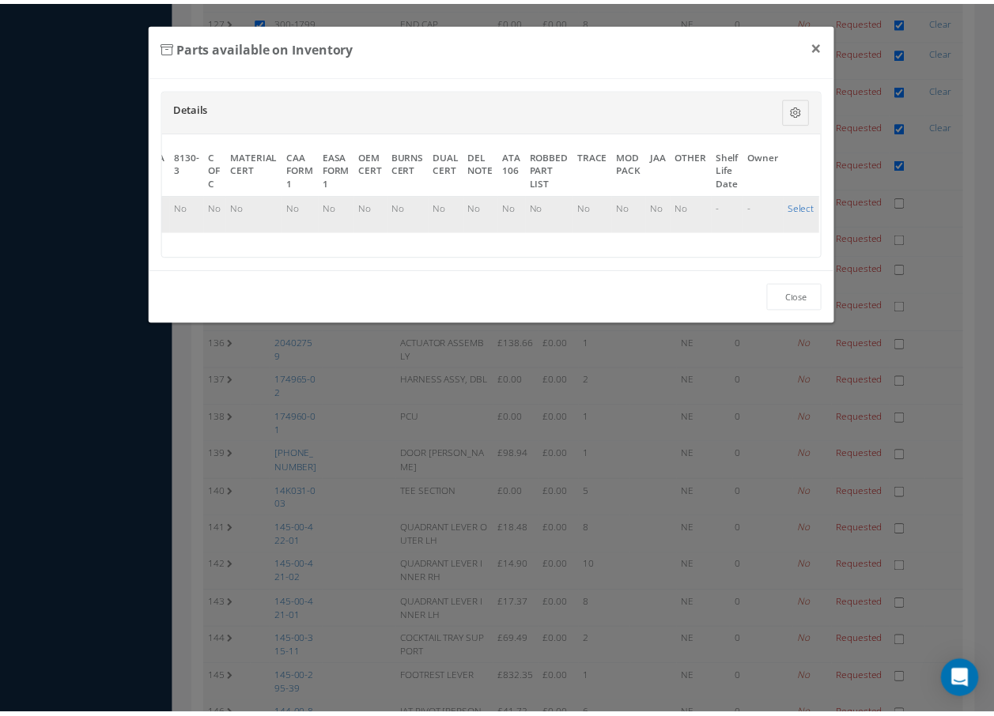
scroll to position [5060, 0]
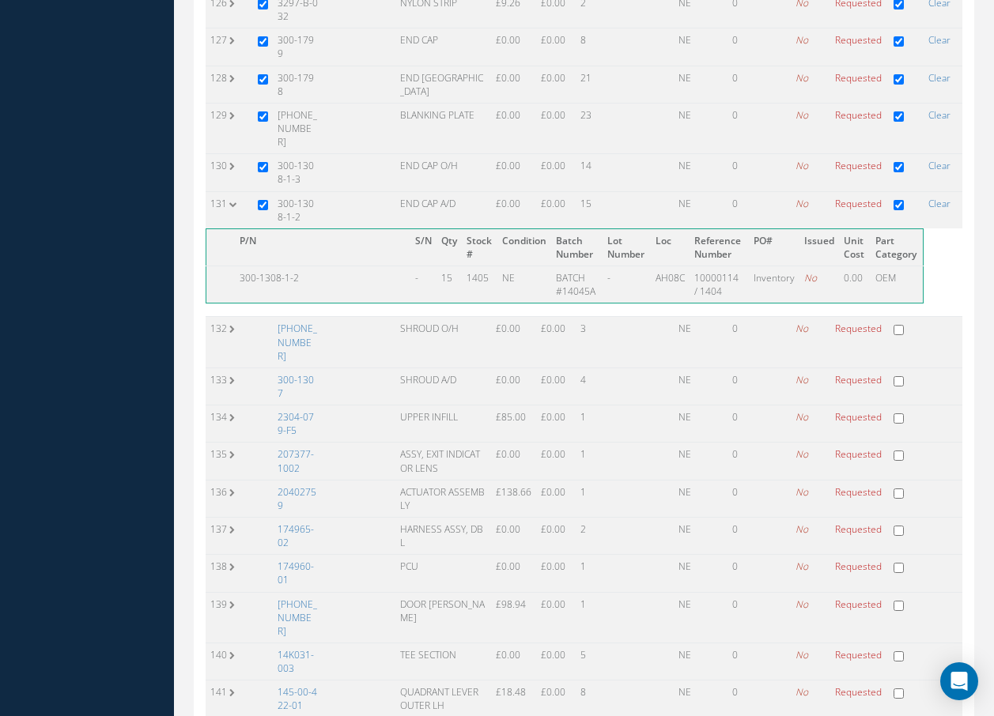
click at [296, 322] on link "[PHONE_NUMBER]" at bounding box center [298, 342] width 40 height 40
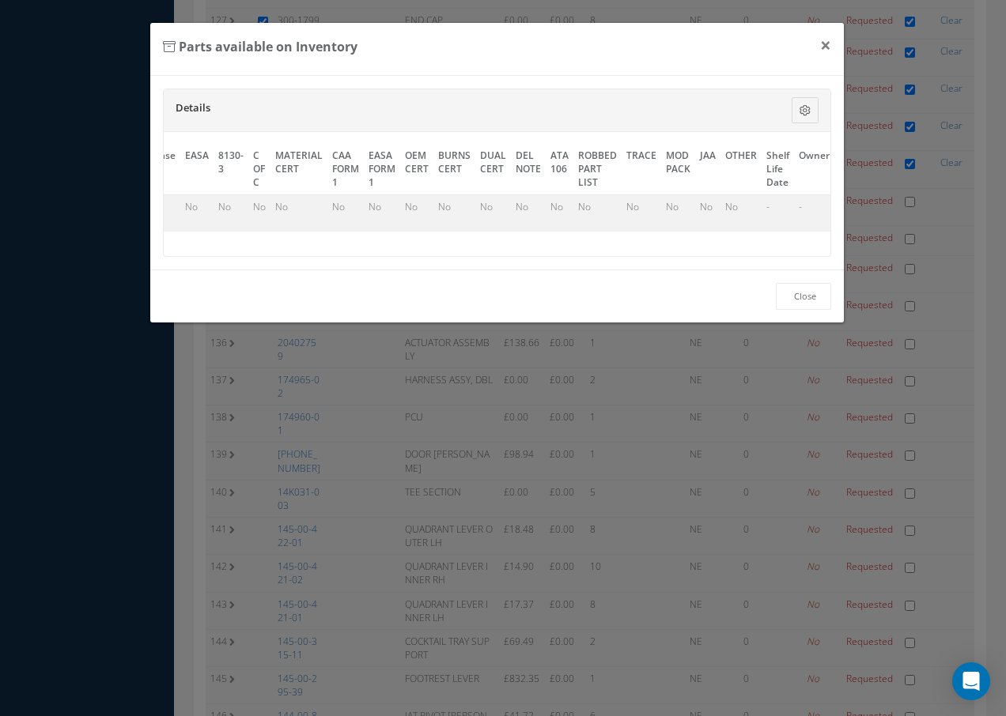
scroll to position [0, 719]
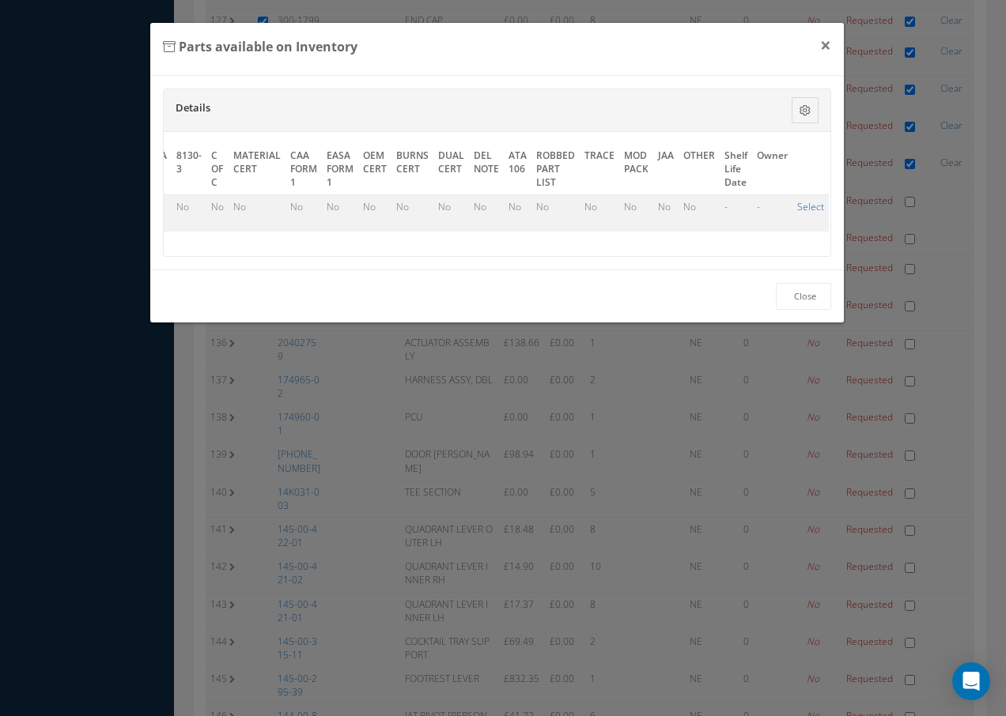
click at [802, 210] on link "Select" at bounding box center [810, 206] width 27 height 13
checkbox input "true"
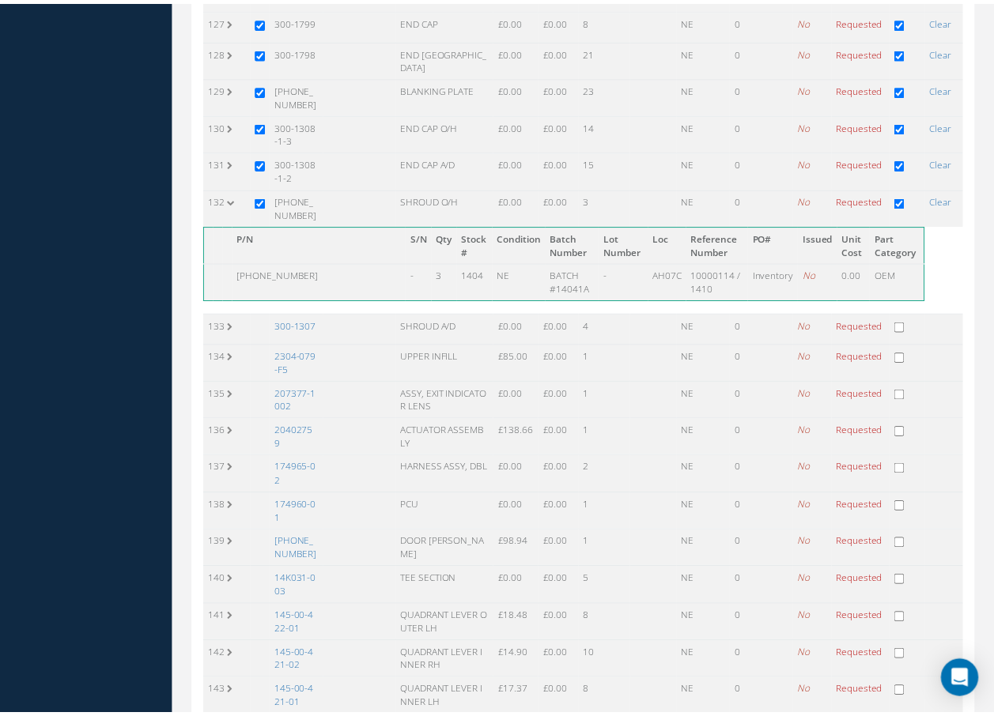
scroll to position [5060, 0]
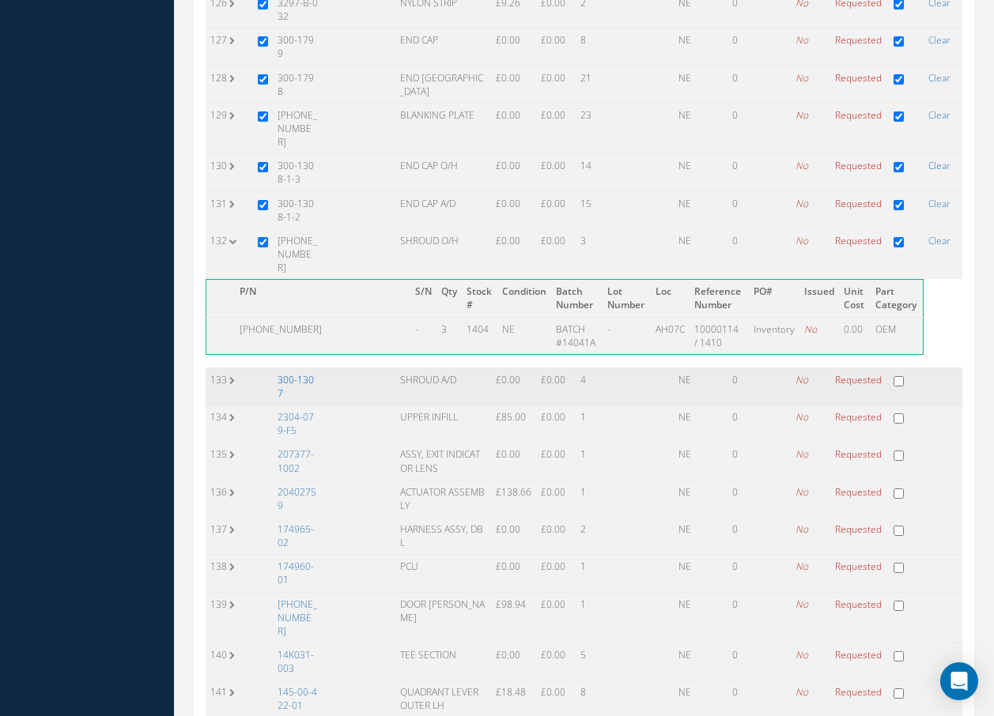
click at [305, 373] on link "300-1307" at bounding box center [296, 386] width 36 height 27
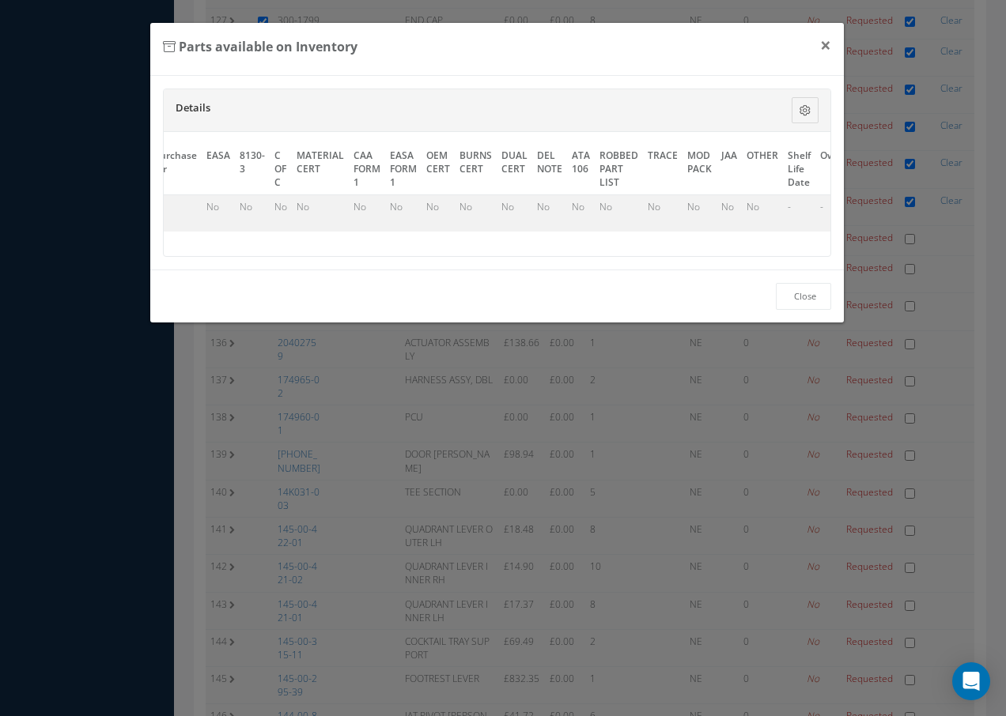
scroll to position [0, 719]
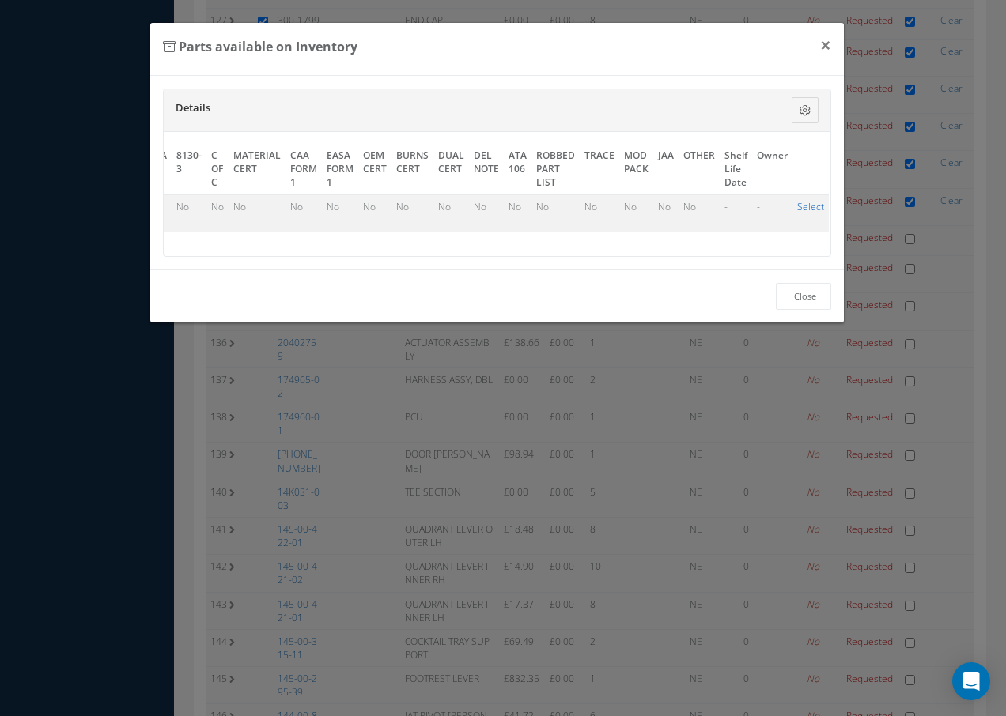
click at [809, 210] on link "Select" at bounding box center [810, 206] width 27 height 13
checkbox input "true"
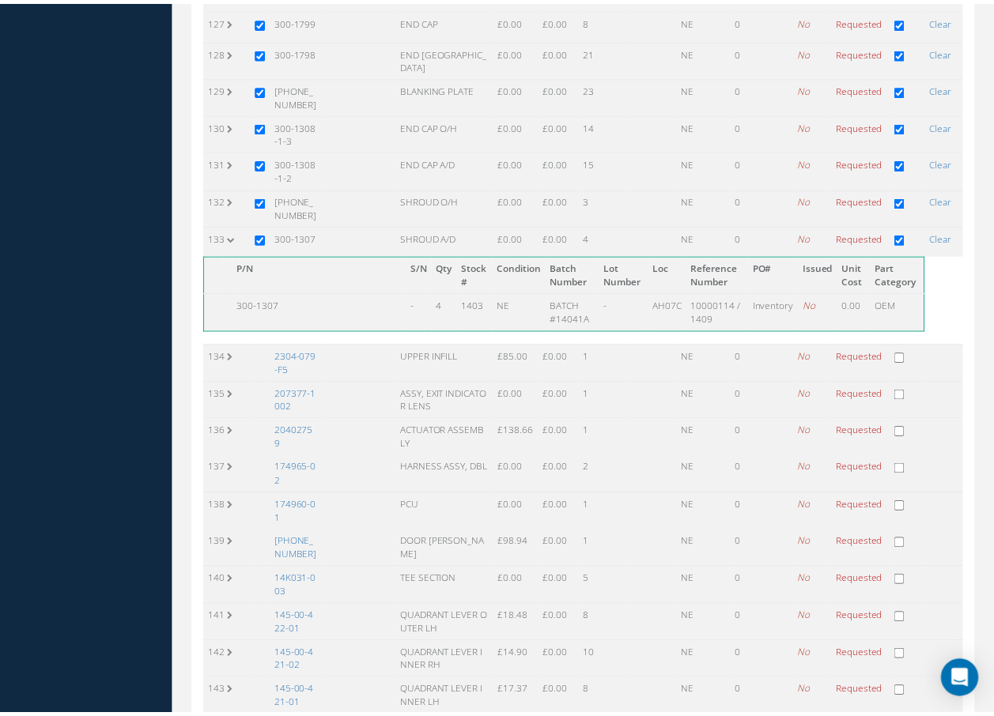
scroll to position [5060, 0]
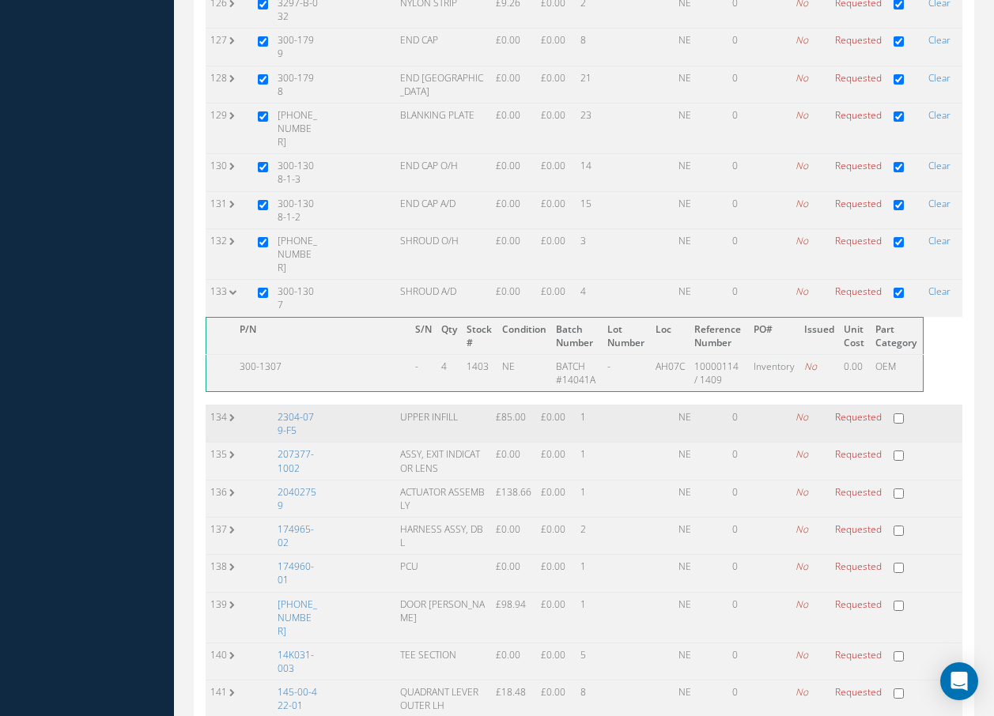
click at [302, 406] on td "2304-079-F5" at bounding box center [298, 424] width 51 height 37
click at [306, 410] on link "2304-079-F5" at bounding box center [296, 423] width 36 height 27
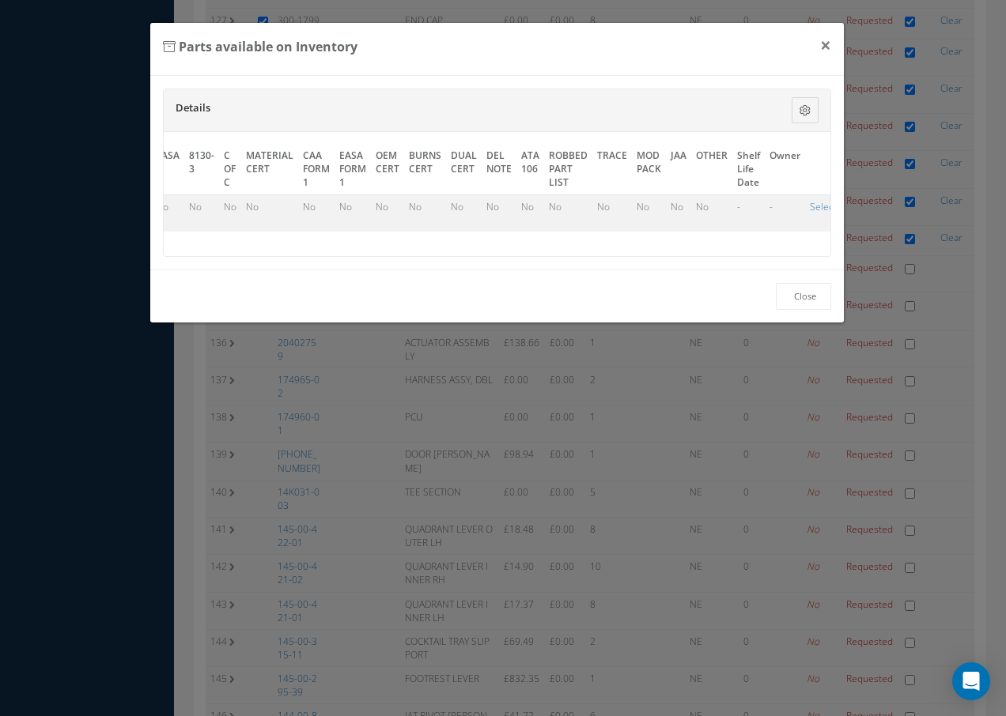
scroll to position [0, 721]
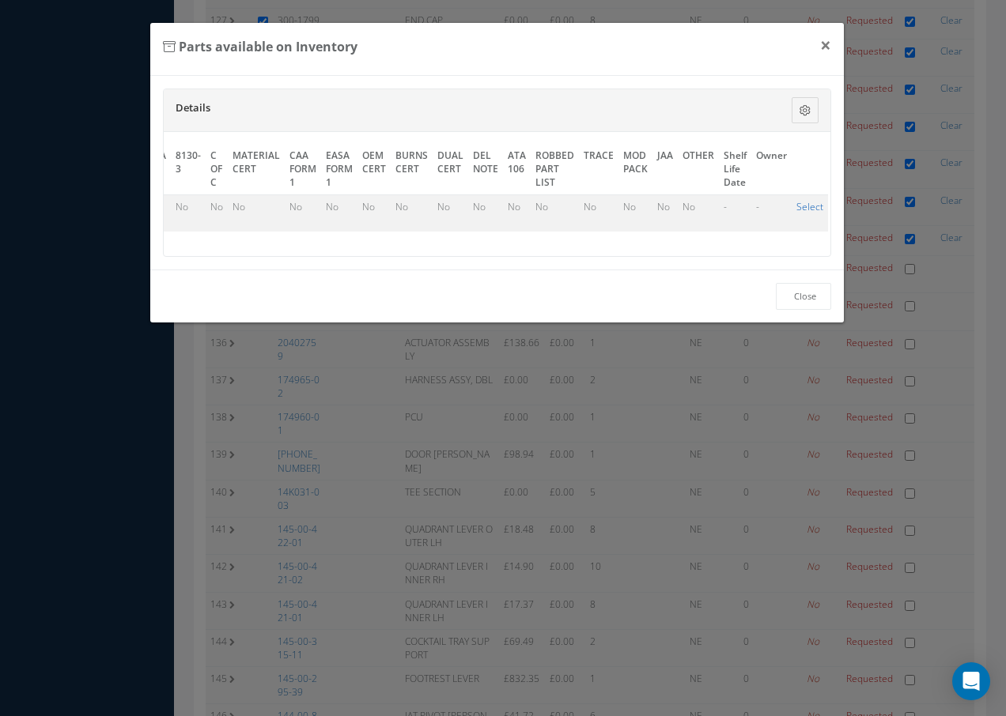
click at [807, 204] on link "Select" at bounding box center [809, 206] width 27 height 13
checkbox input "true"
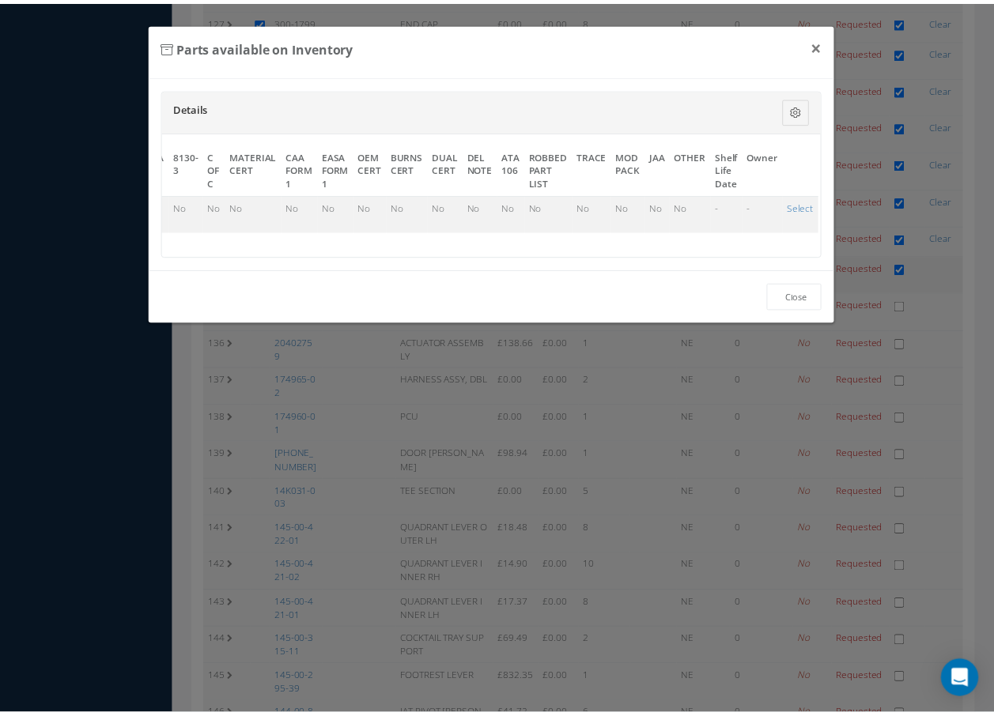
scroll to position [5060, 0]
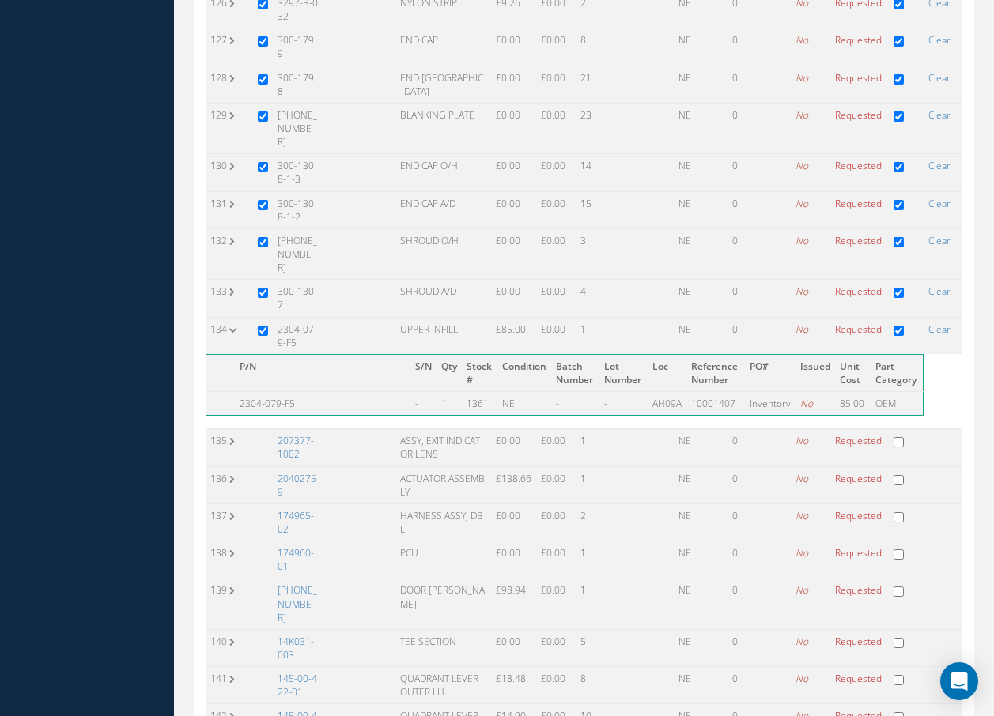
click at [296, 434] on link "207377-1002" at bounding box center [296, 447] width 36 height 27
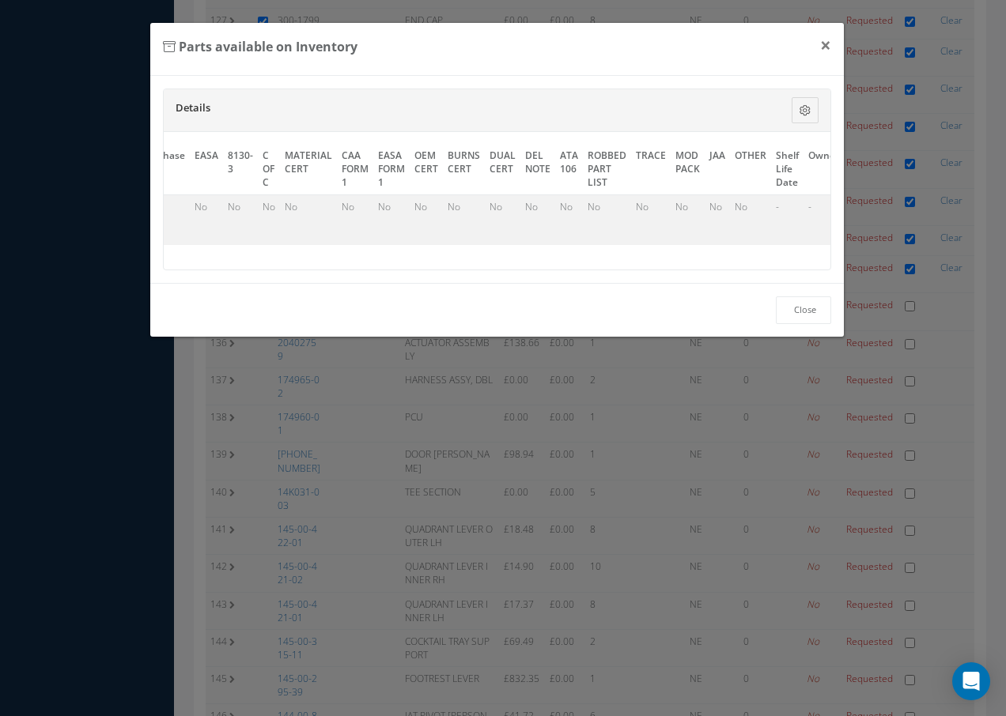
scroll to position [0, 718]
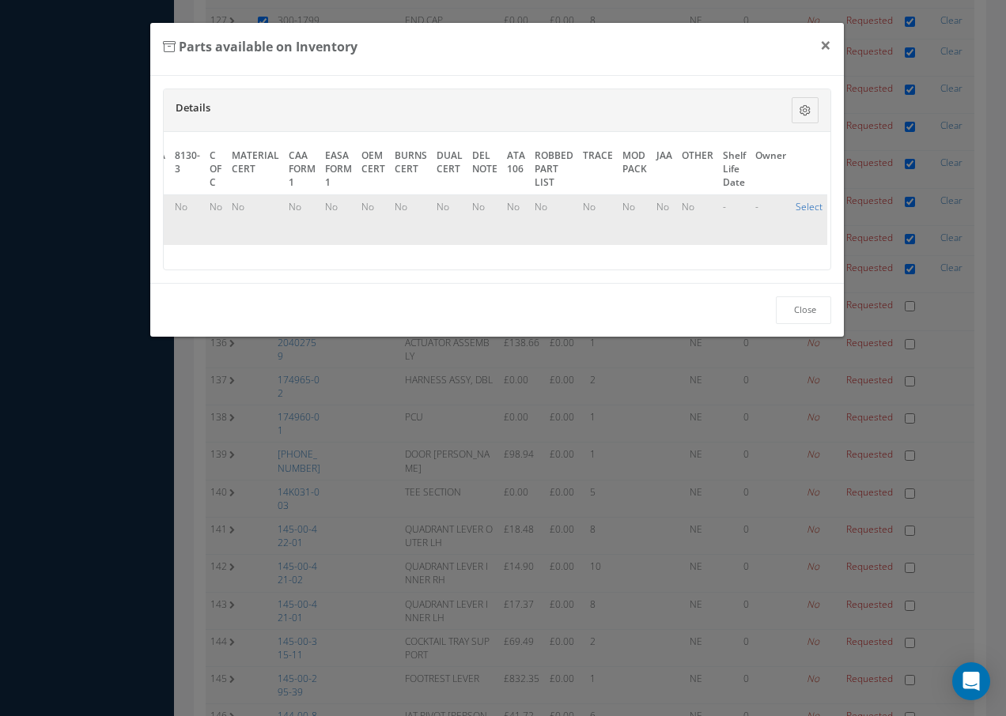
click at [806, 209] on link "Select" at bounding box center [808, 206] width 27 height 13
checkbox input "true"
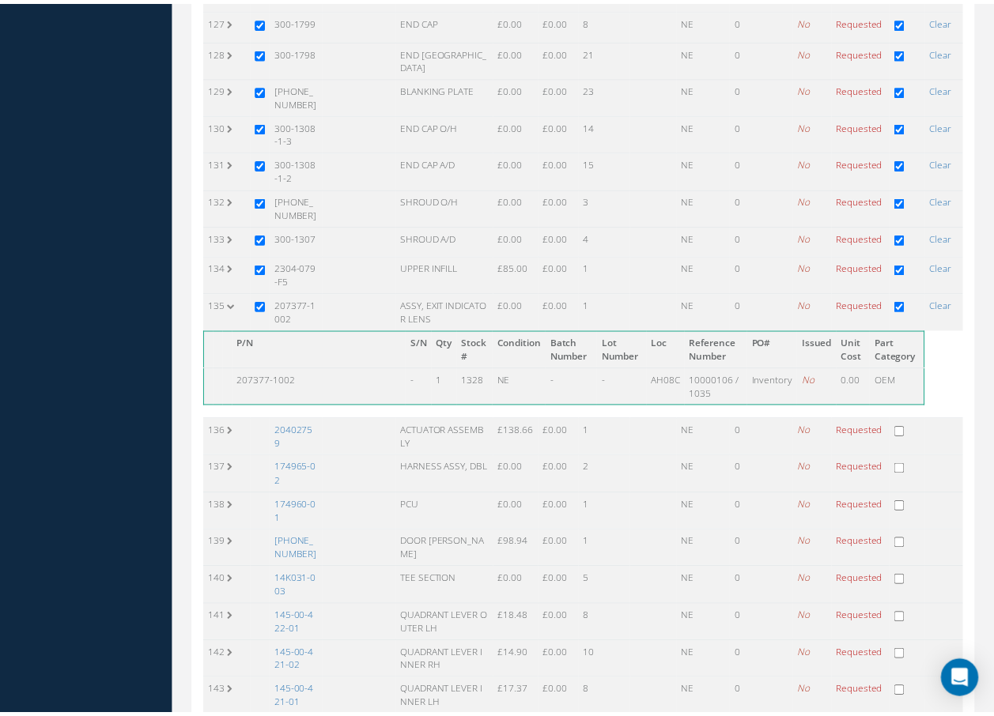
scroll to position [5060, 0]
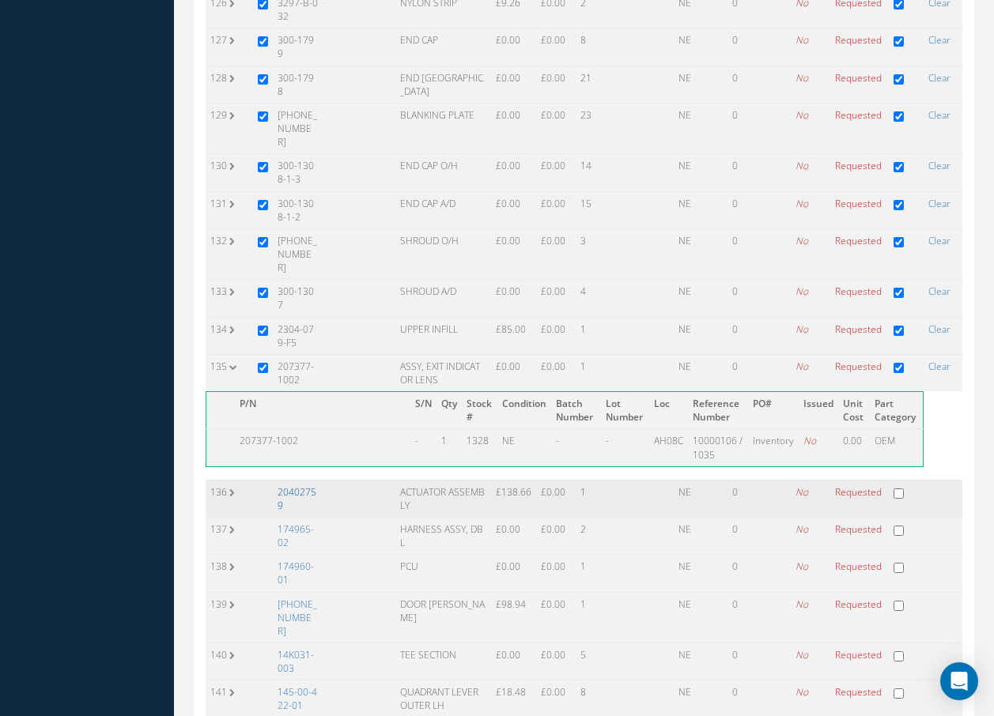
click at [304, 485] on link "20402759" at bounding box center [297, 498] width 39 height 27
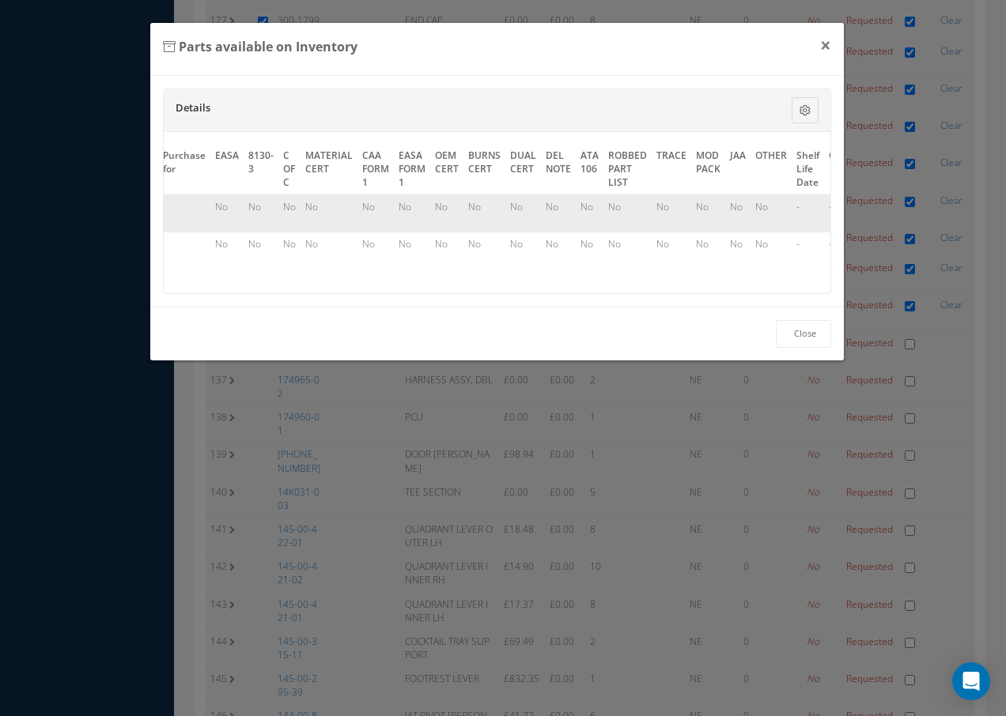
scroll to position [0, 727]
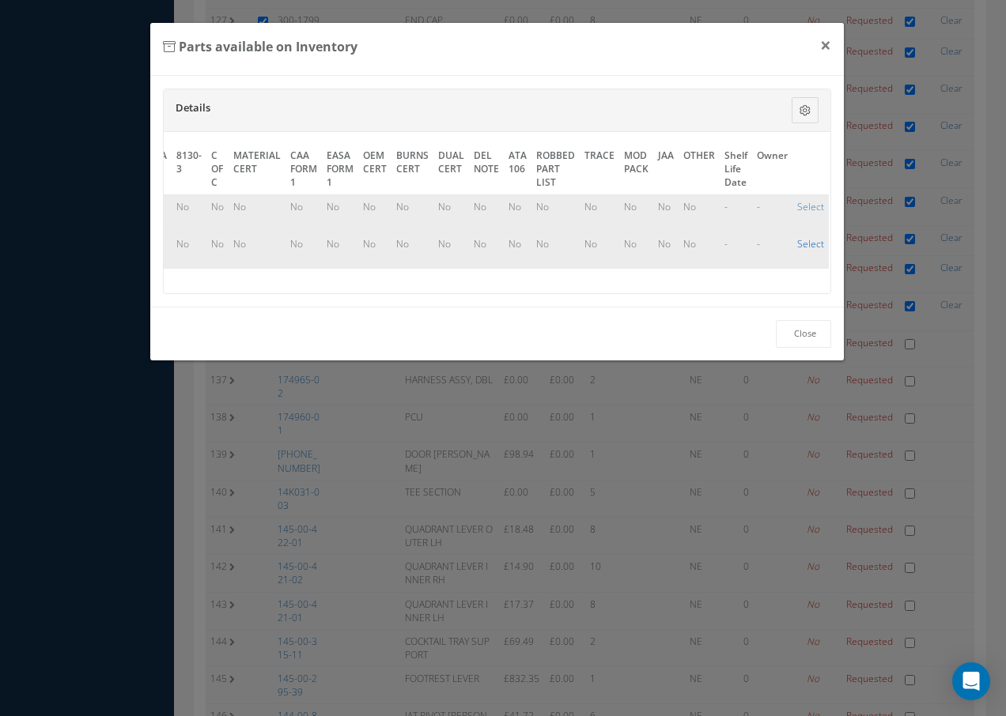
click at [809, 244] on link "Select" at bounding box center [810, 243] width 27 height 13
checkbox input "true"
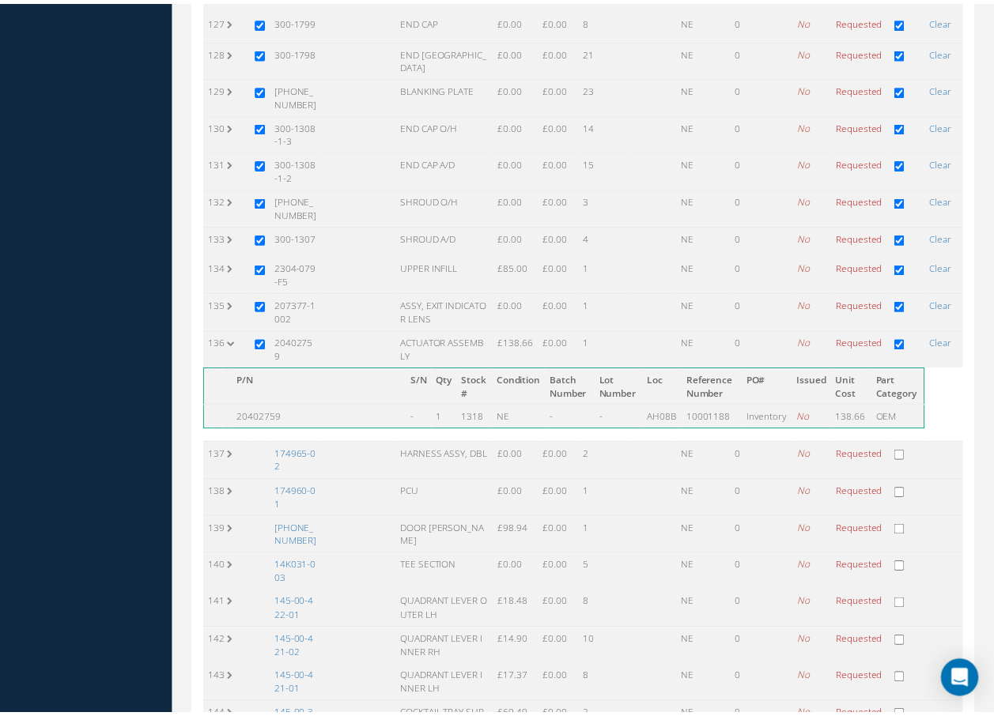
scroll to position [5060, 0]
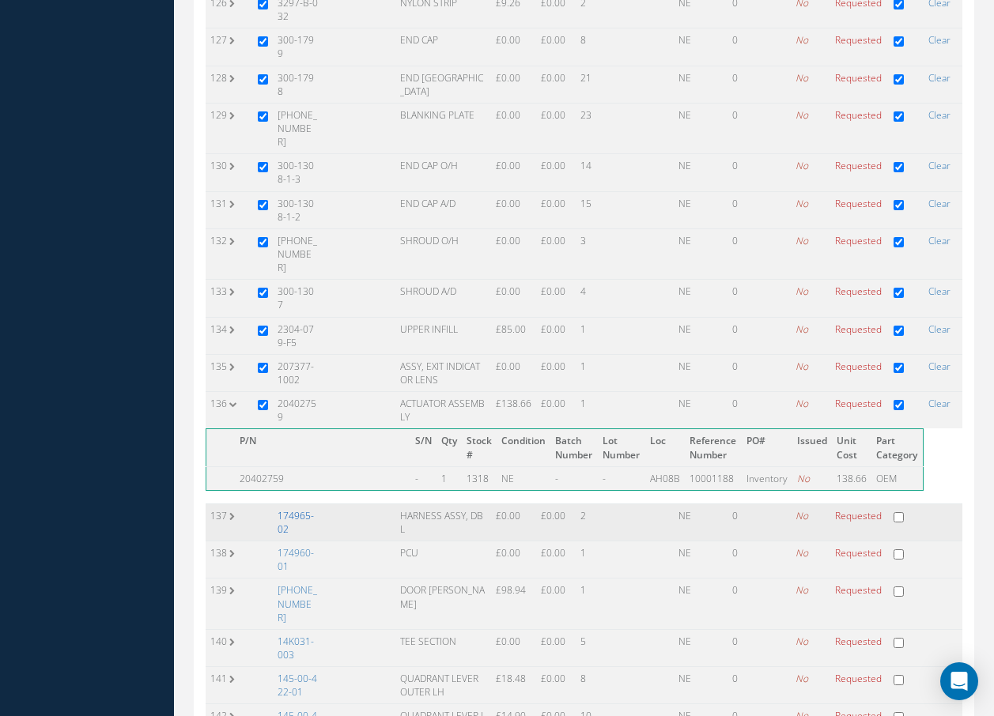
click at [304, 509] on link "174965-02" at bounding box center [296, 522] width 36 height 27
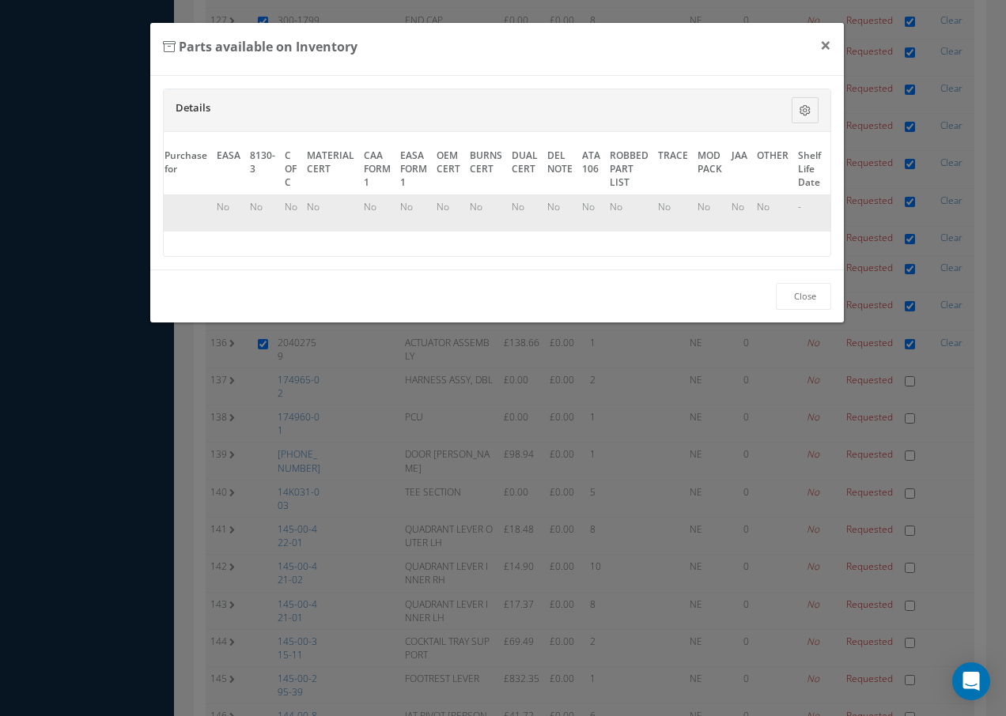
scroll to position [0, 718]
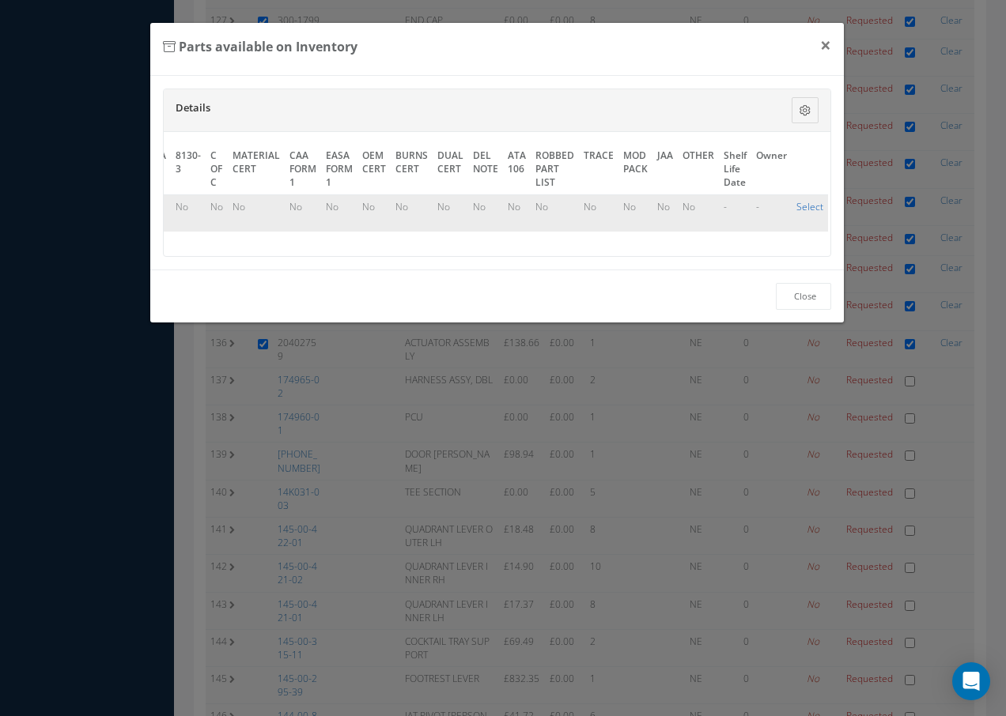
click at [814, 206] on link "Select" at bounding box center [809, 206] width 27 height 13
checkbox input "true"
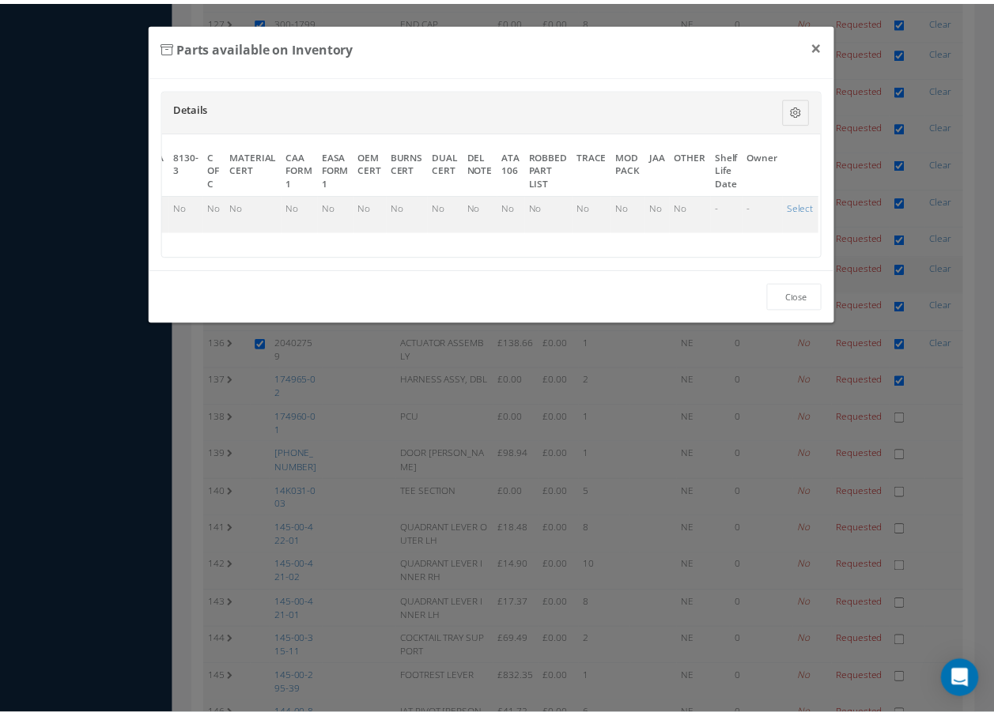
scroll to position [5060, 0]
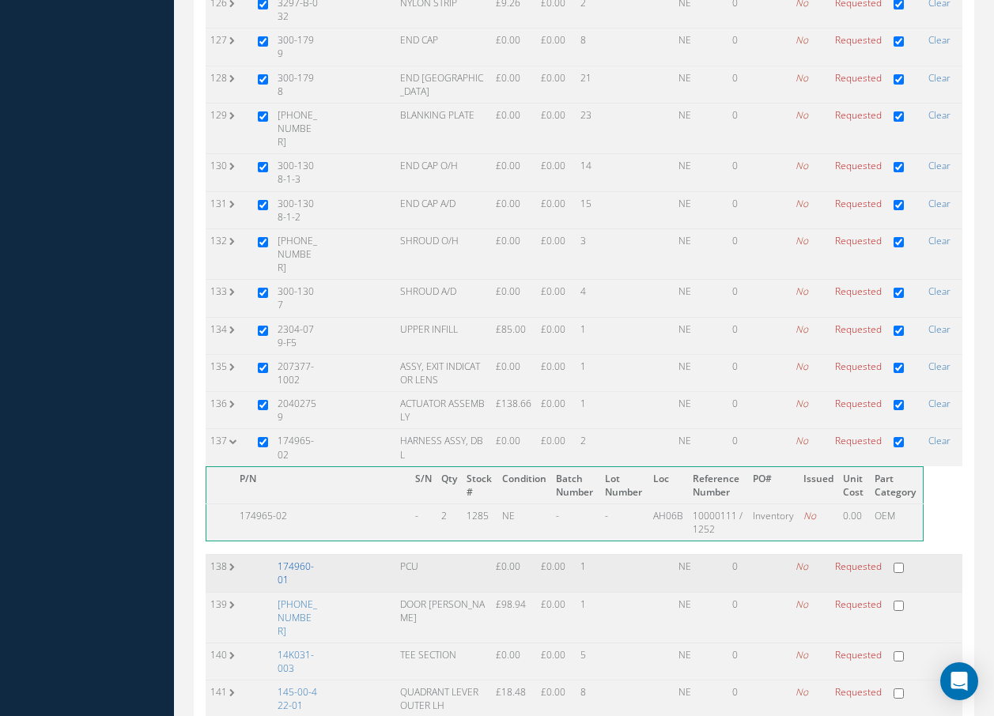
click at [292, 560] on link "174960-01" at bounding box center [296, 573] width 36 height 27
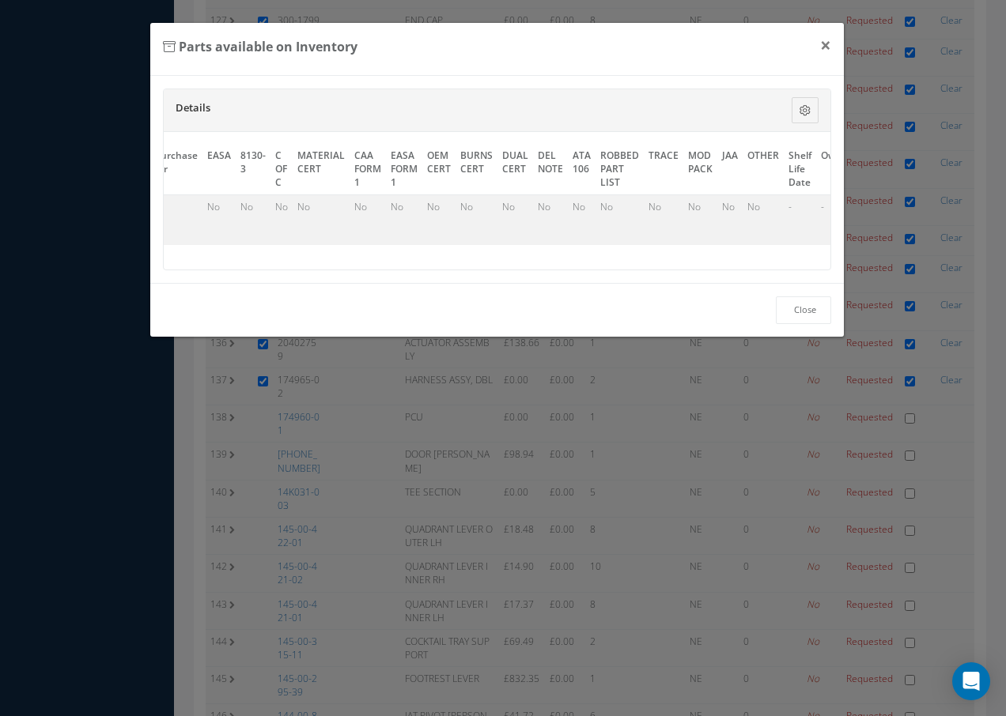
scroll to position [0, 738]
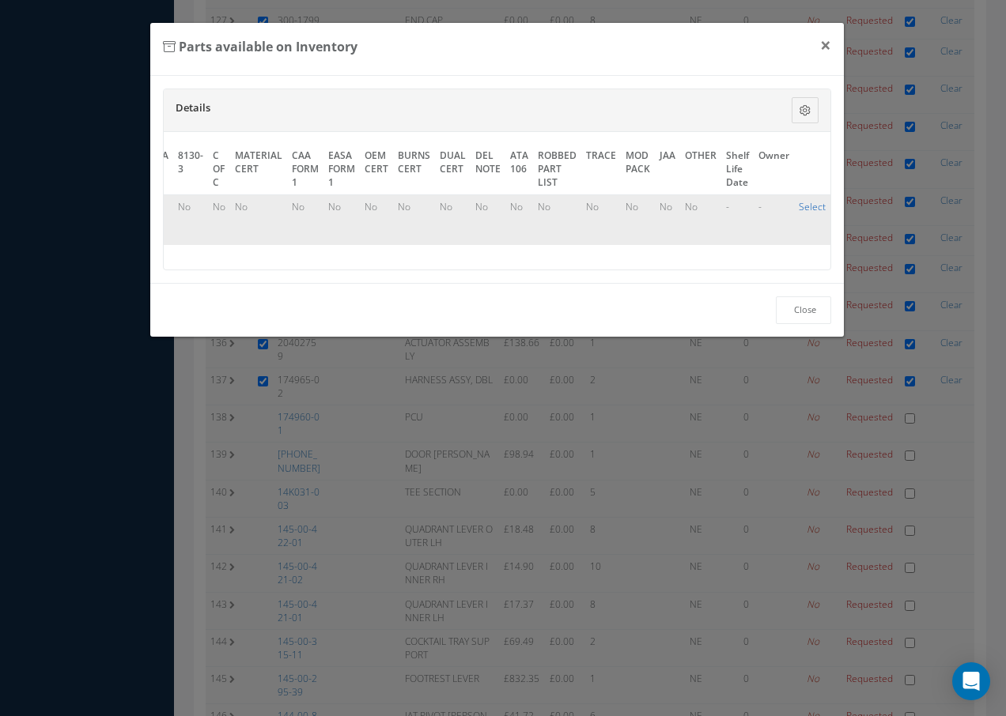
click at [810, 205] on link "Select" at bounding box center [812, 206] width 27 height 13
checkbox input "true"
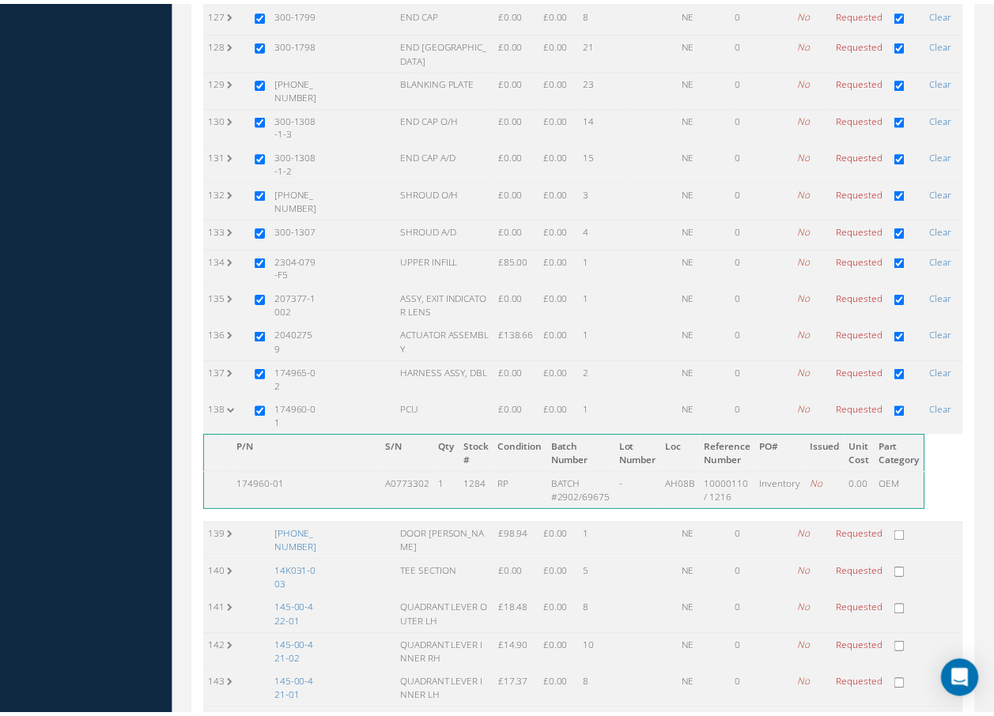
scroll to position [5060, 0]
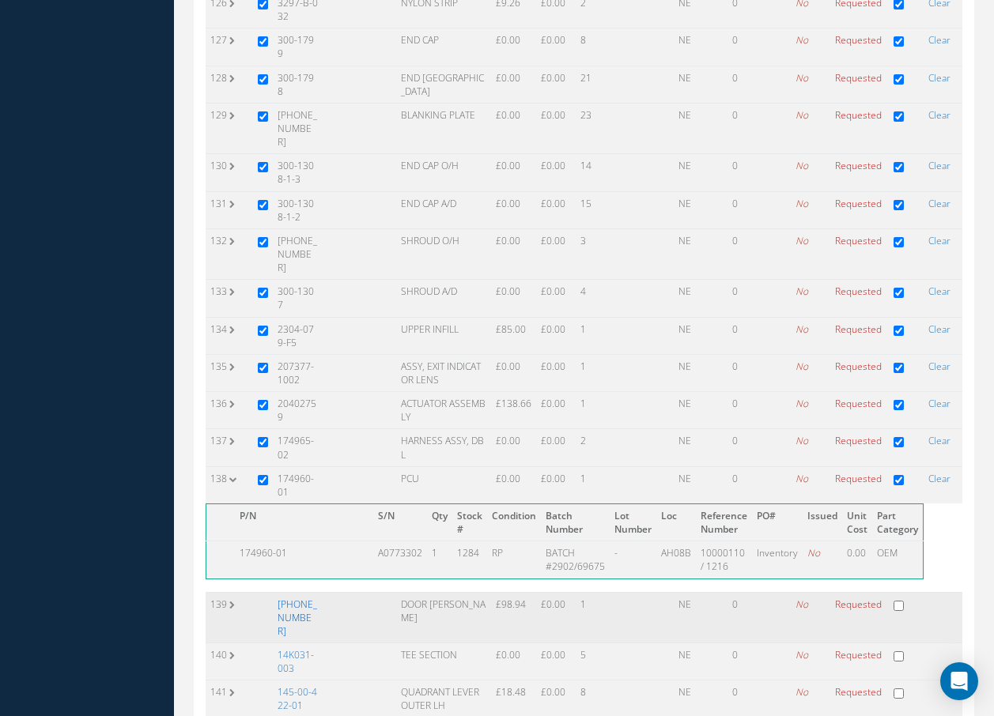
click at [297, 598] on link "[PHONE_NUMBER]" at bounding box center [298, 618] width 40 height 40
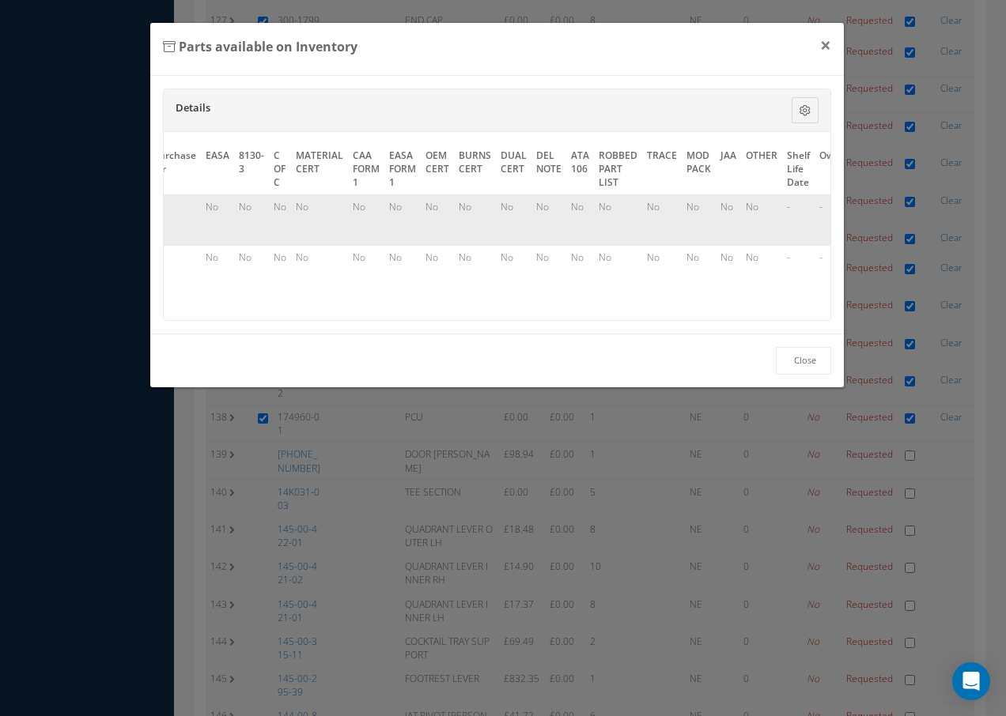
scroll to position [0, 721]
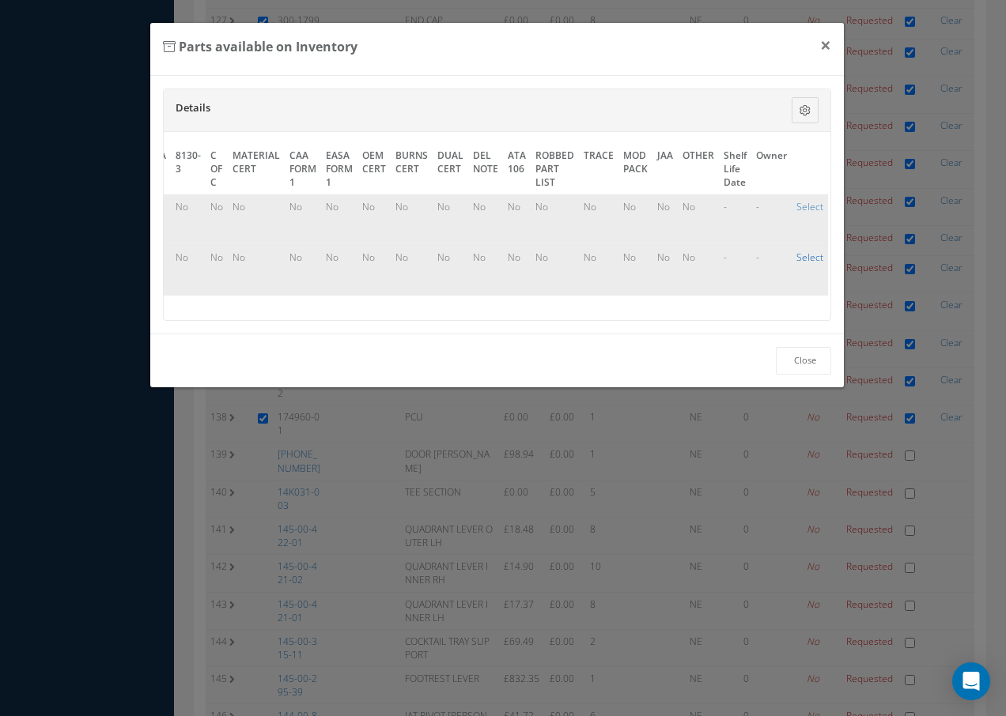
click at [801, 251] on link "Select" at bounding box center [809, 257] width 27 height 13
checkbox input "true"
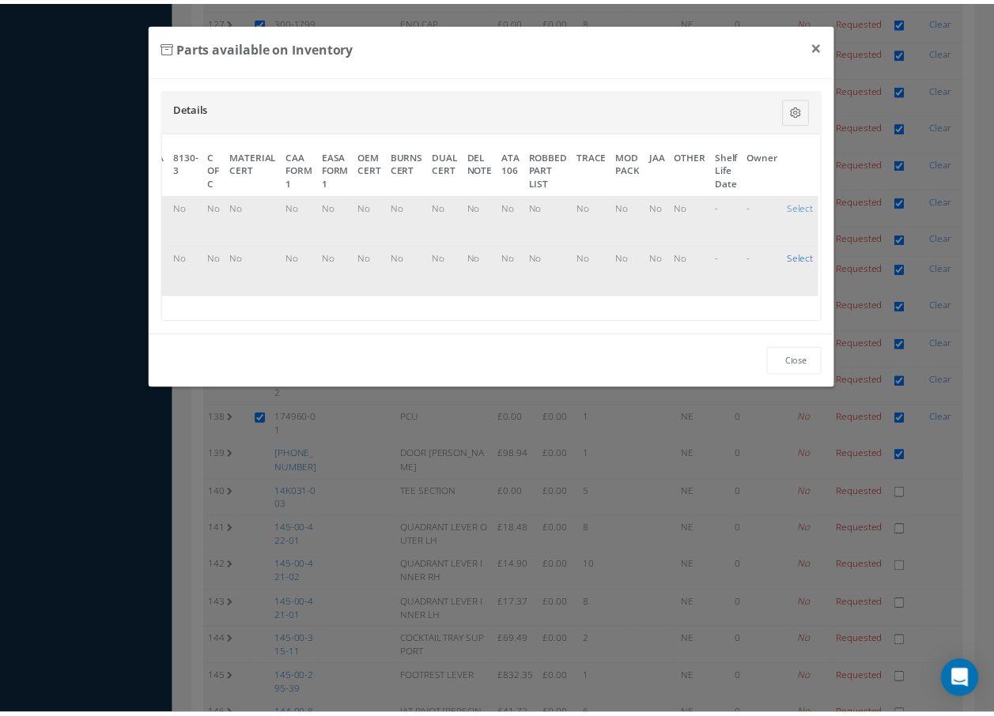
scroll to position [5060, 0]
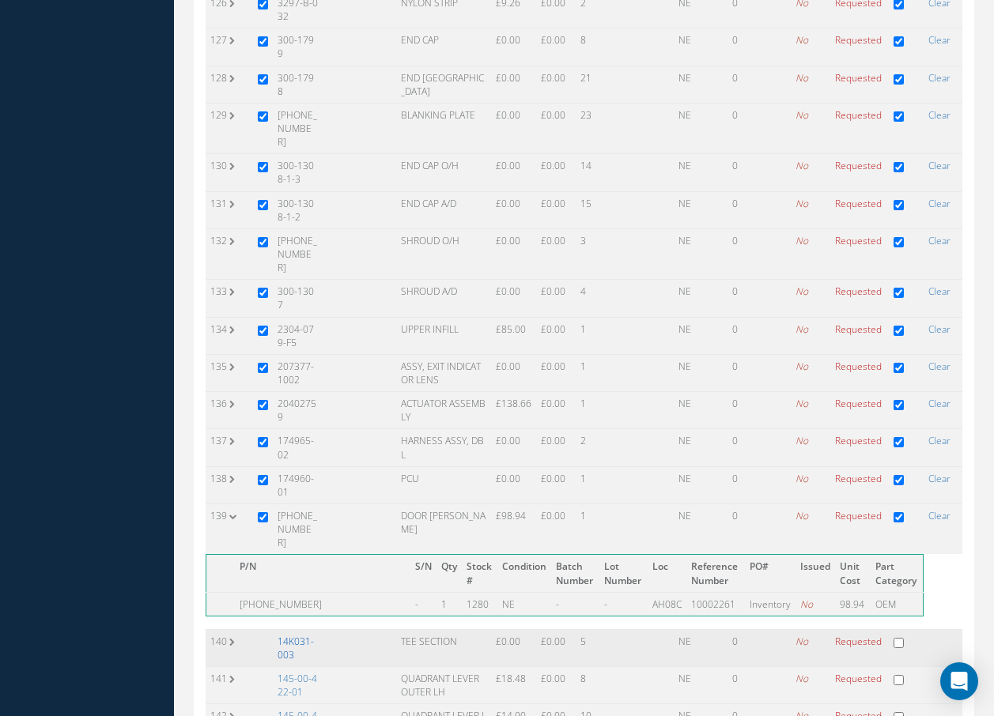
click at [312, 635] on link "14K031-003" at bounding box center [296, 648] width 36 height 27
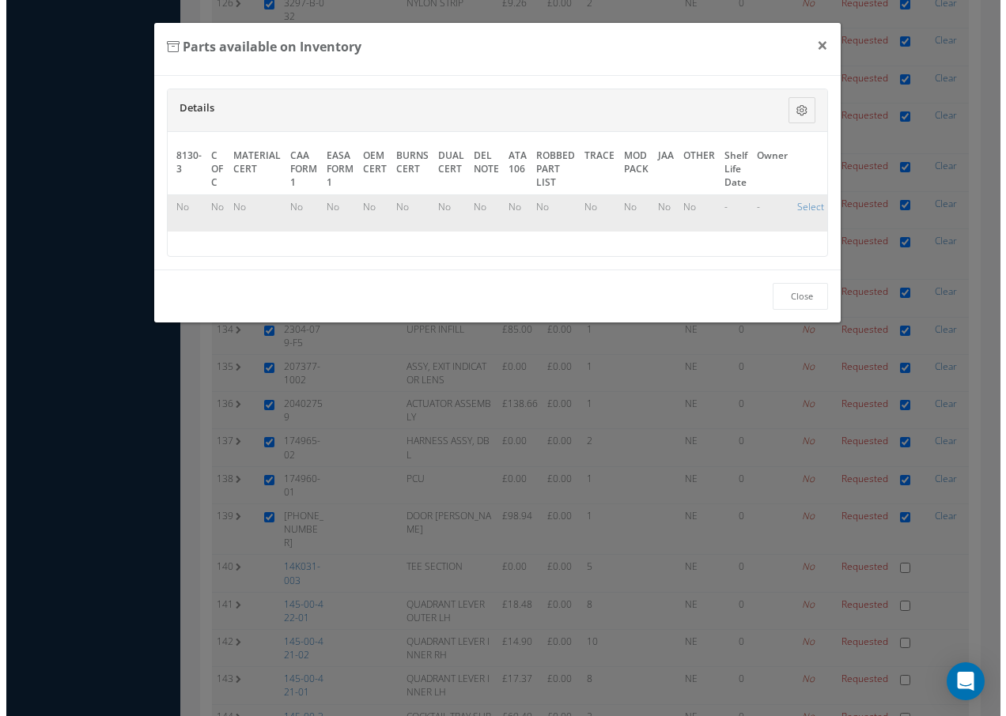
scroll to position [0, 719]
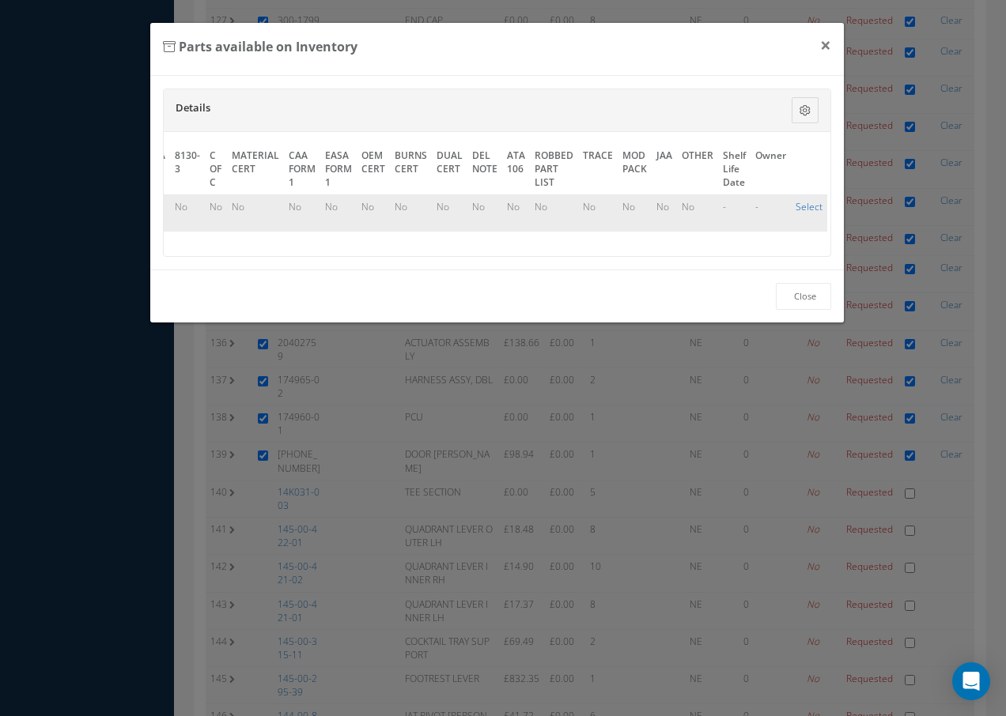
click at [807, 210] on link "Select" at bounding box center [808, 206] width 27 height 13
checkbox input "true"
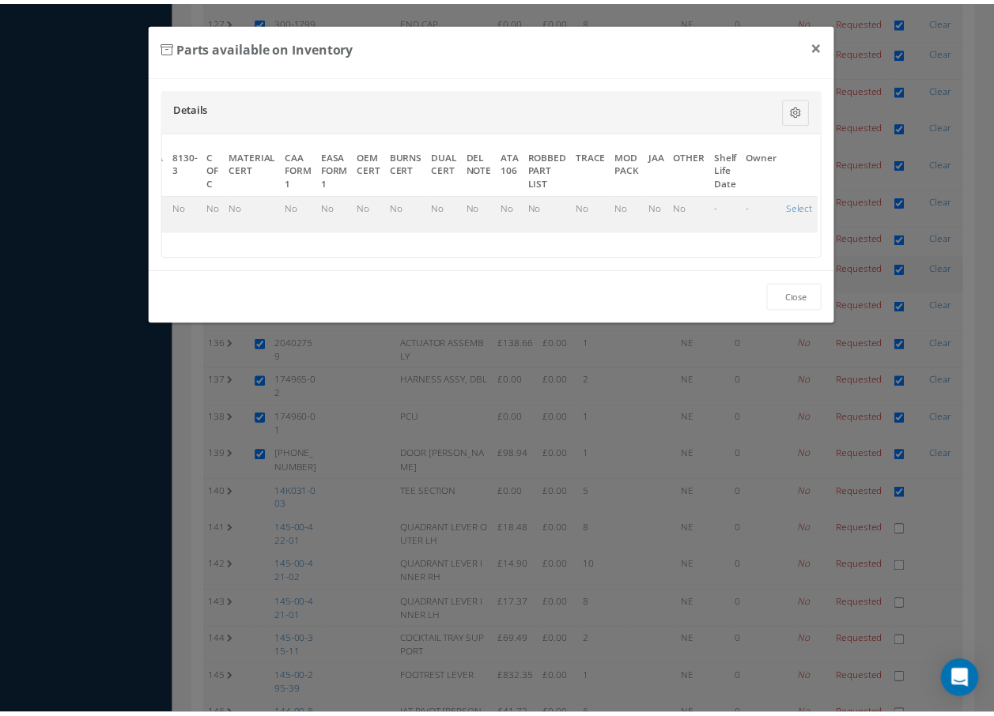
scroll to position [5060, 0]
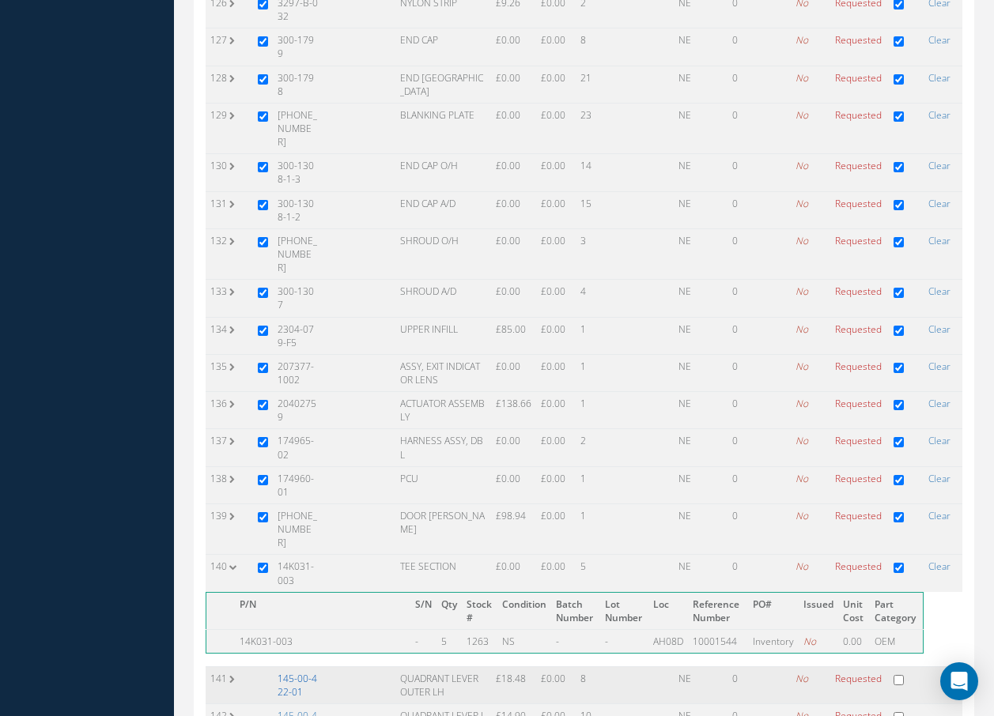
click at [297, 672] on link "145-00-422-01" at bounding box center [298, 685] width 40 height 27
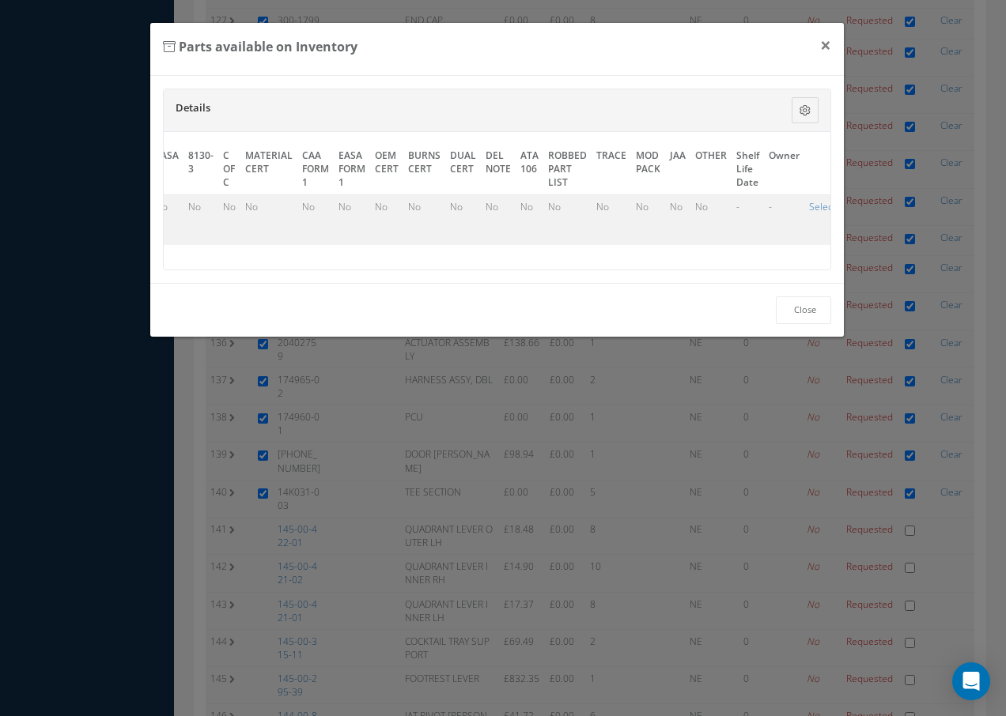
scroll to position [0, 721]
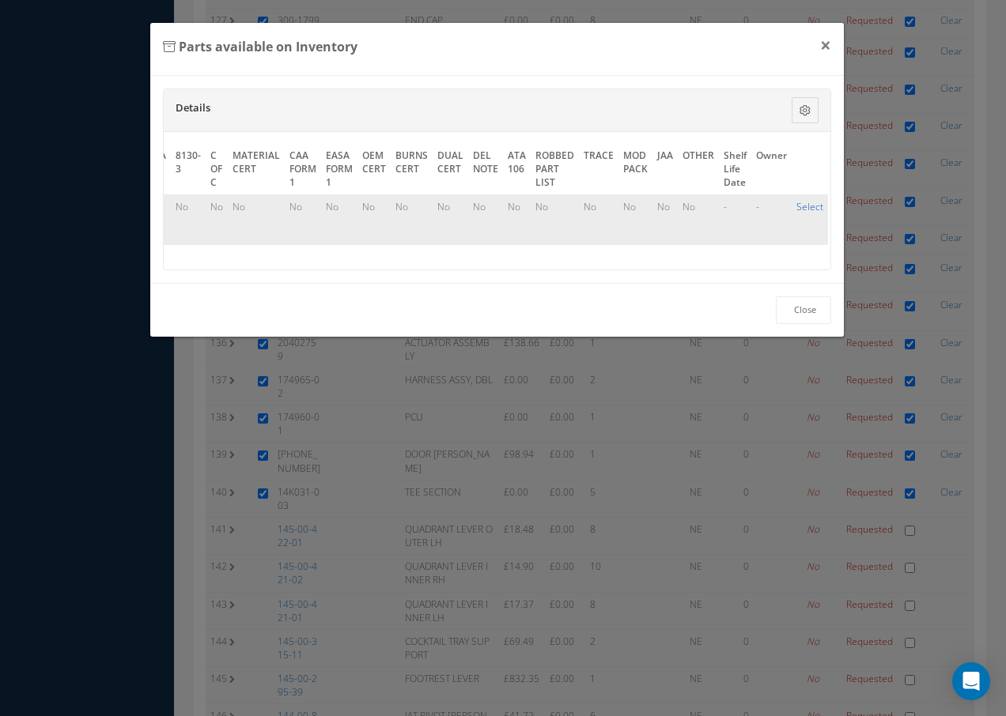
click at [806, 206] on link "Select" at bounding box center [809, 206] width 27 height 13
checkbox input "true"
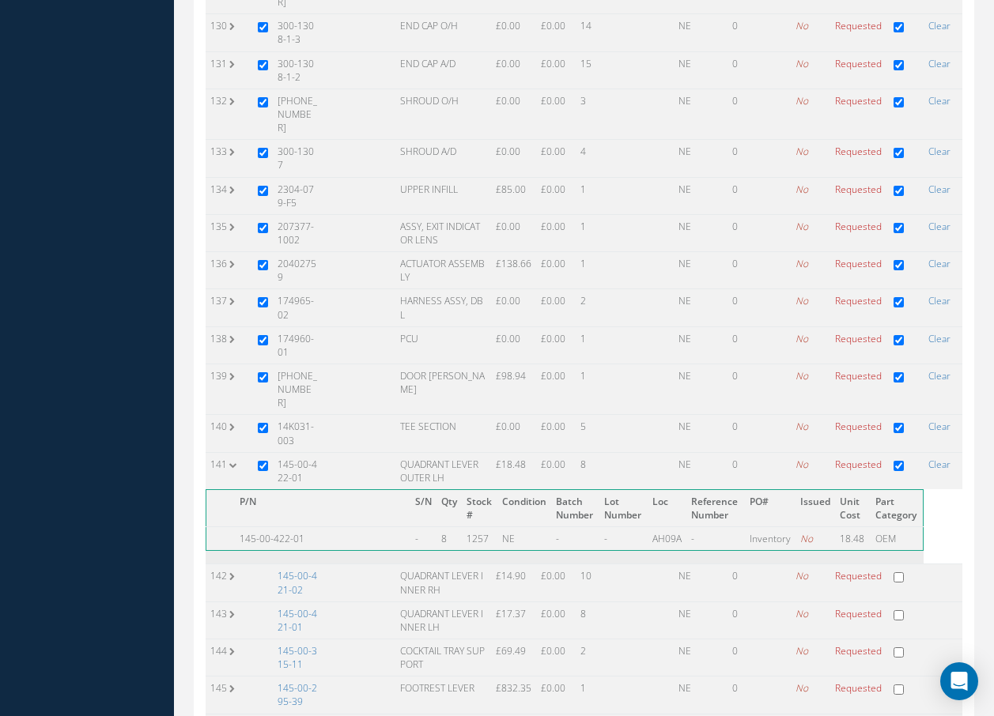
scroll to position [5216, 0]
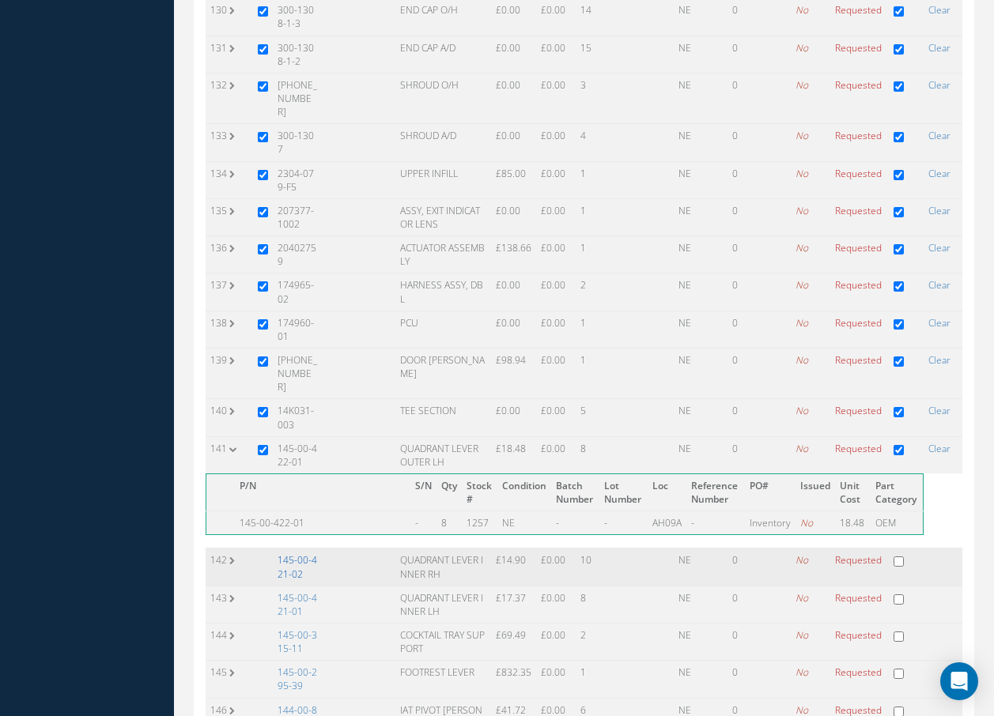
click at [300, 553] on link "145-00-421-02" at bounding box center [298, 566] width 40 height 27
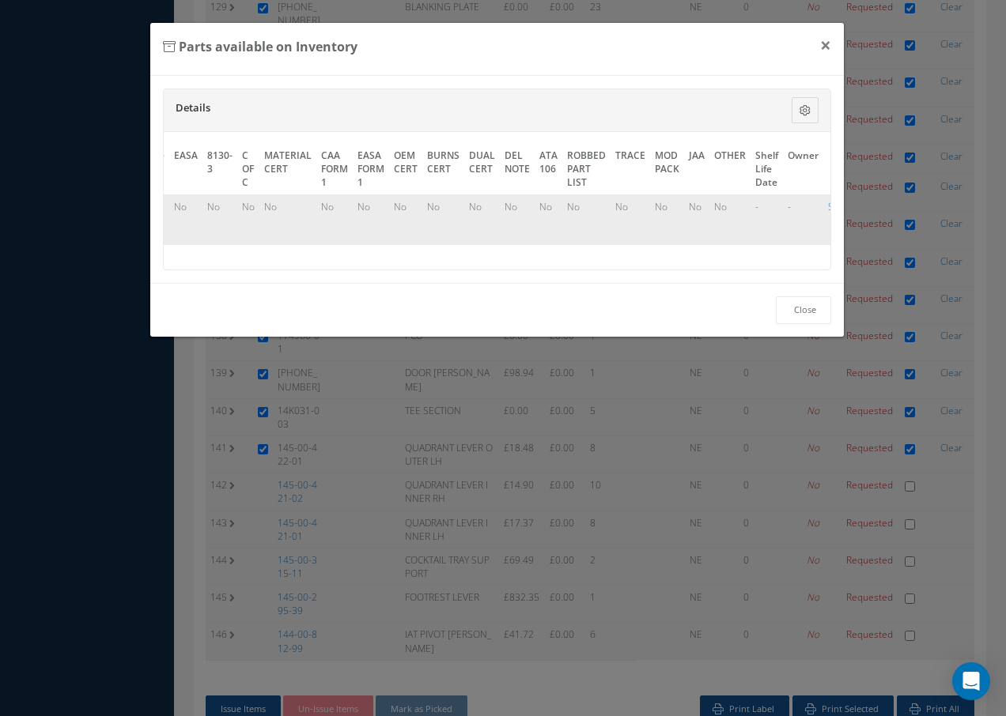
scroll to position [0, 721]
click at [811, 208] on link "Select" at bounding box center [809, 206] width 27 height 13
checkbox input "true"
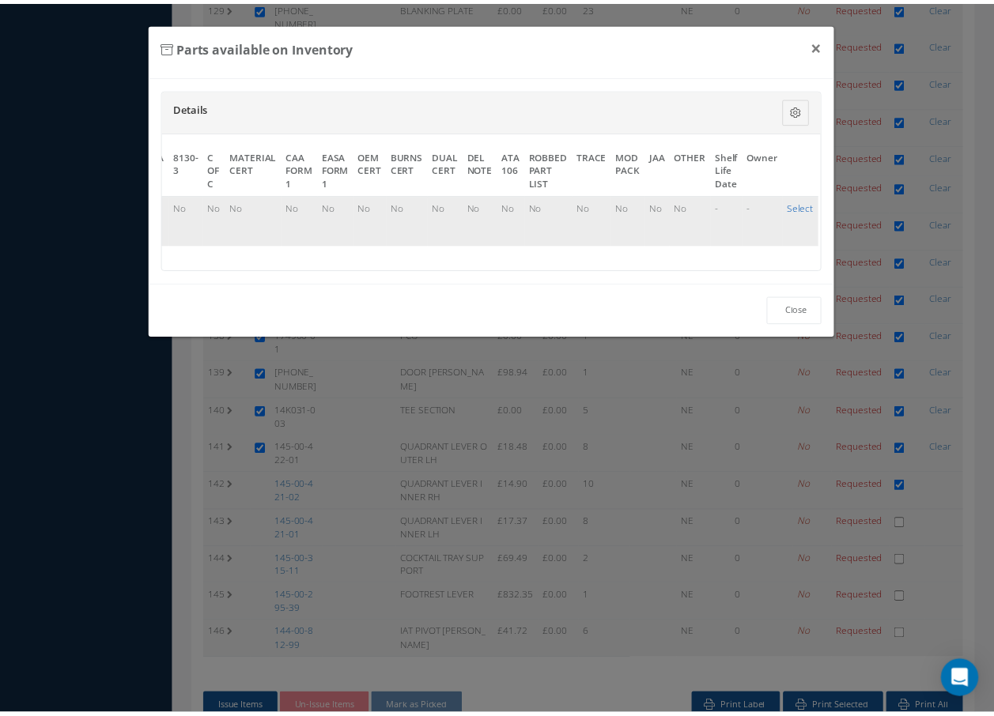
scroll to position [5142, 0]
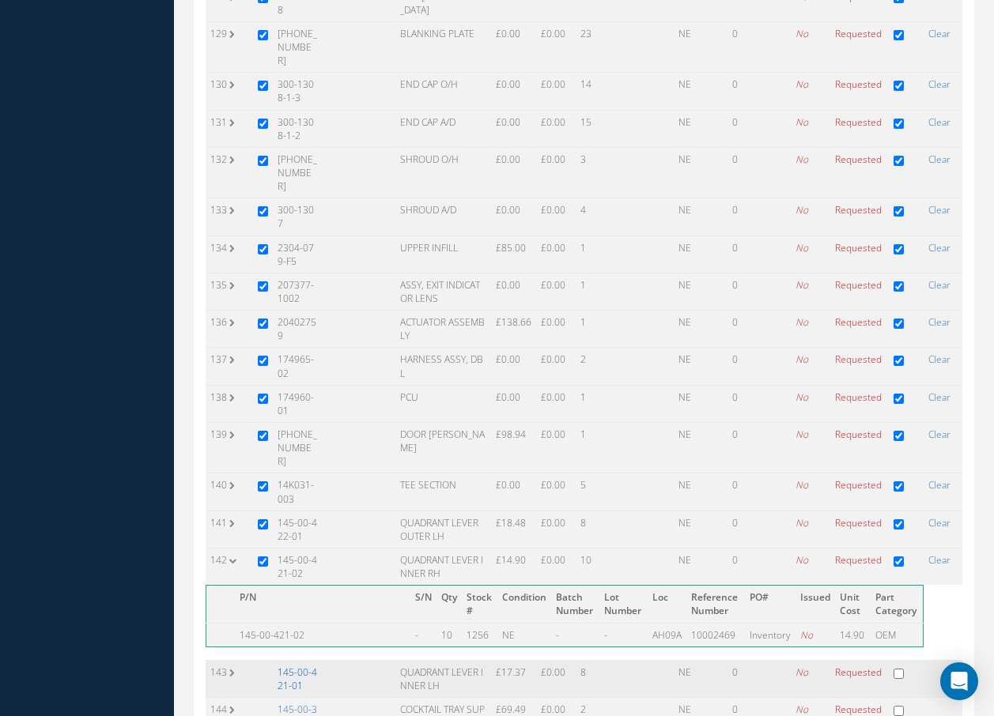
click at [295, 666] on link "145-00-421-01" at bounding box center [298, 679] width 40 height 27
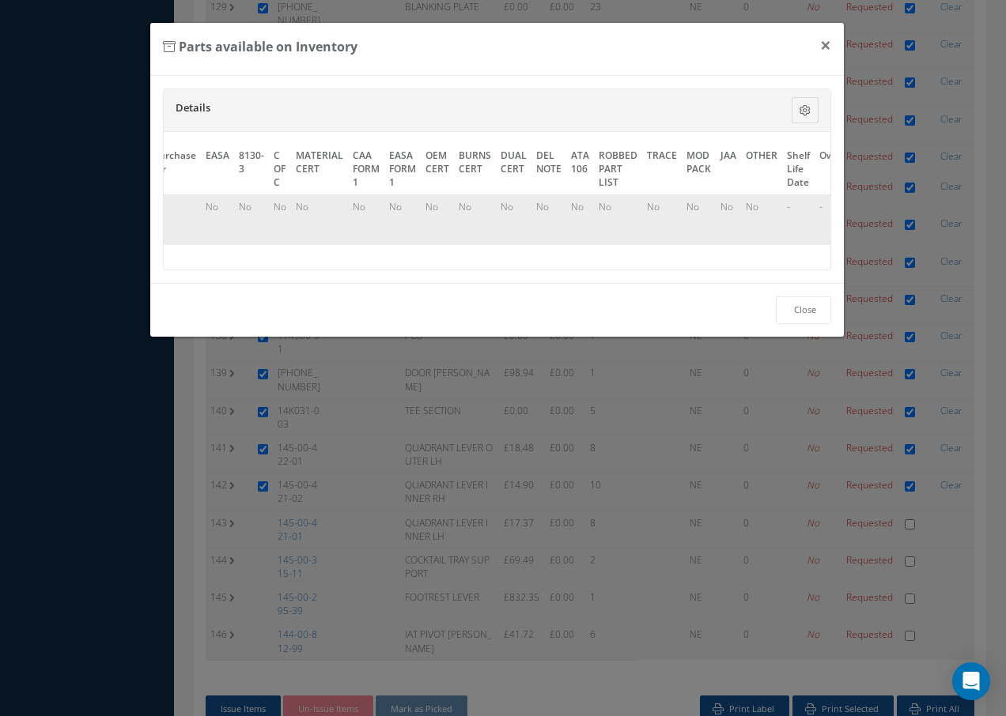
scroll to position [0, 721]
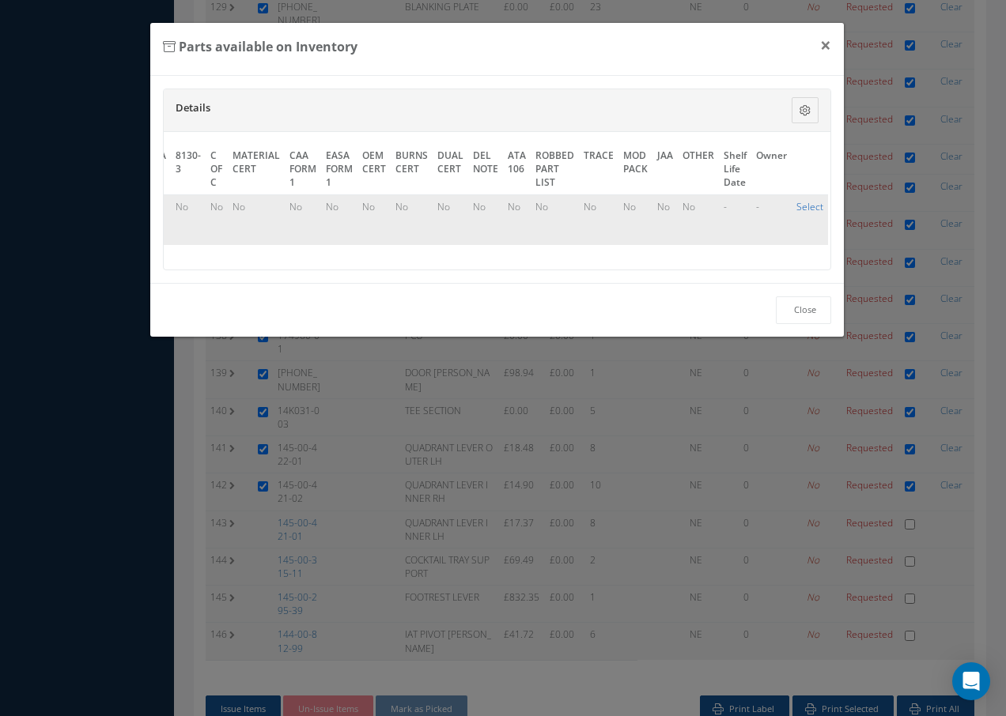
click at [807, 208] on link "Select" at bounding box center [809, 206] width 27 height 13
checkbox input "true"
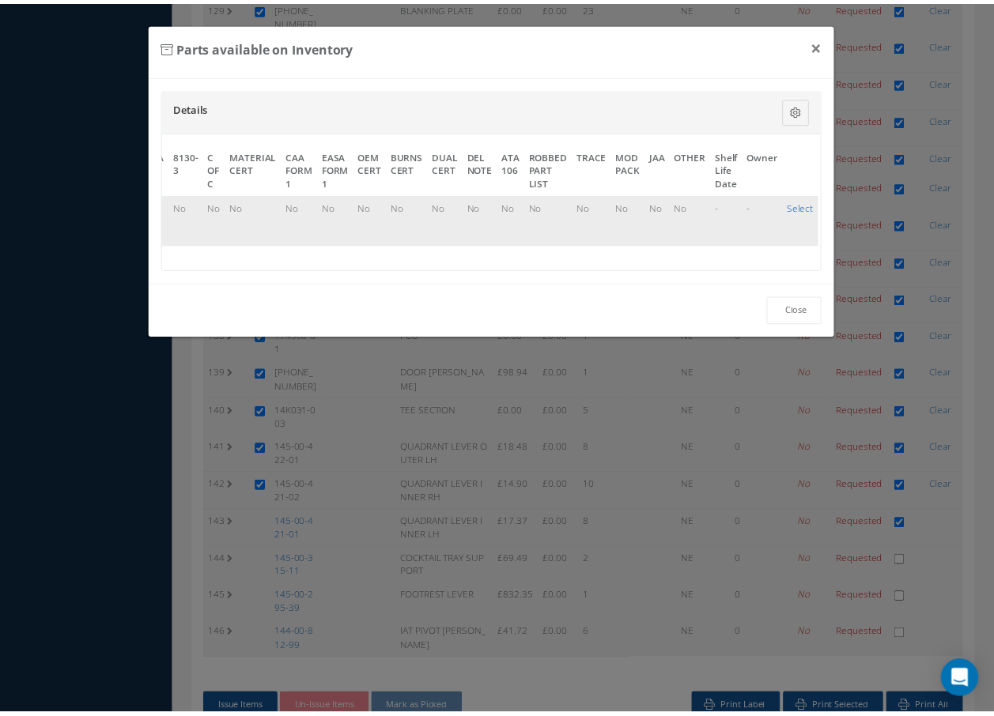
scroll to position [5142, 0]
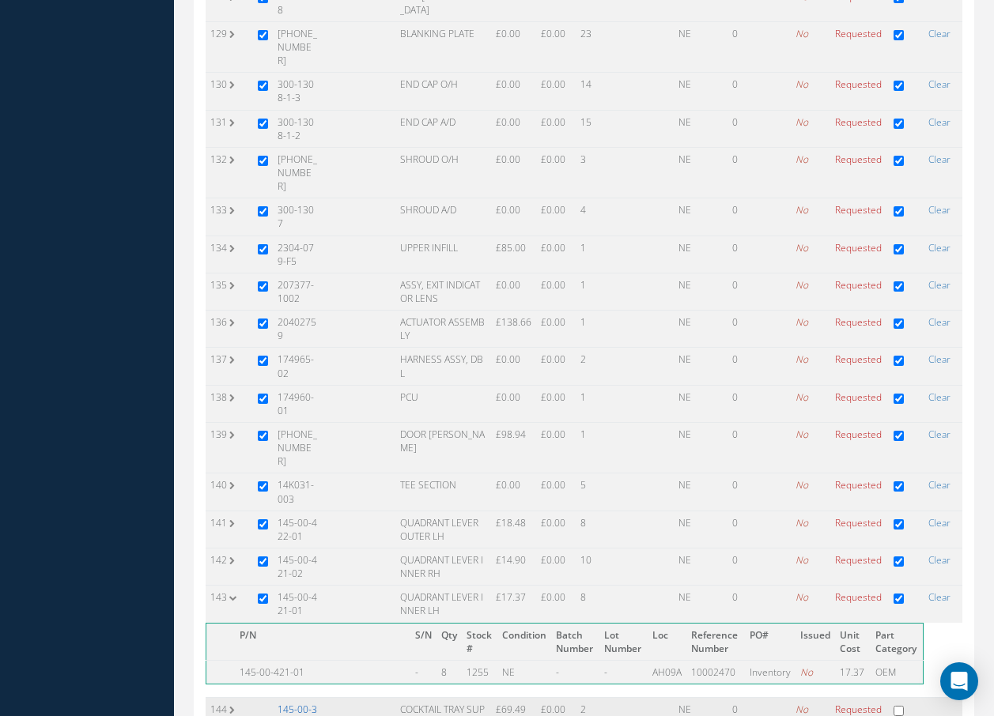
click at [301, 703] on link "145-00-315-11" at bounding box center [298, 716] width 40 height 27
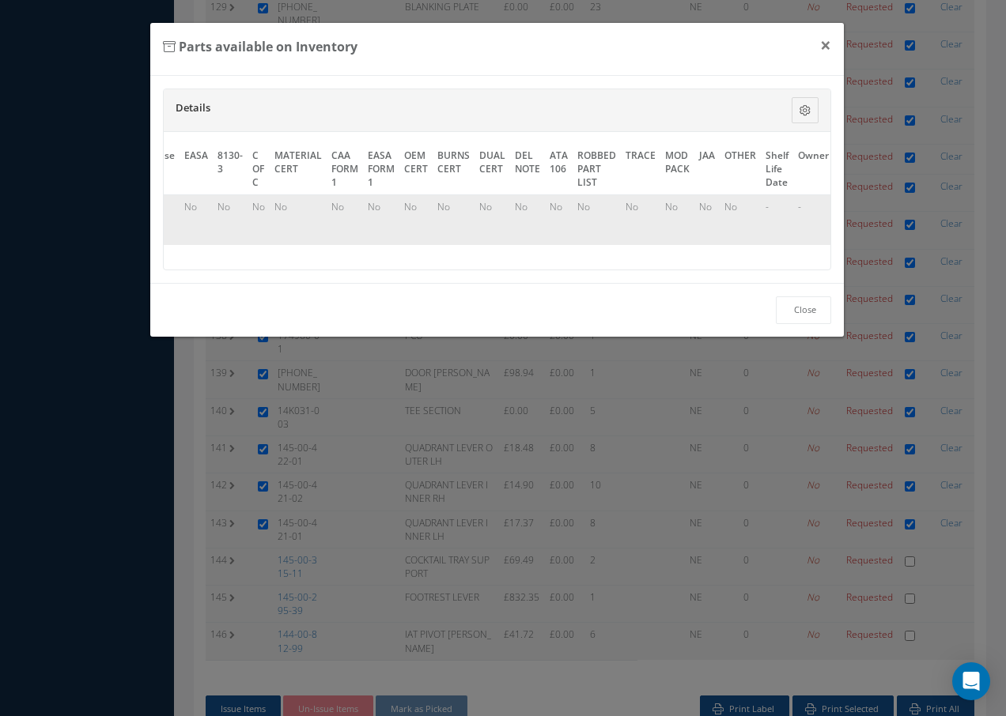
scroll to position [0, 721]
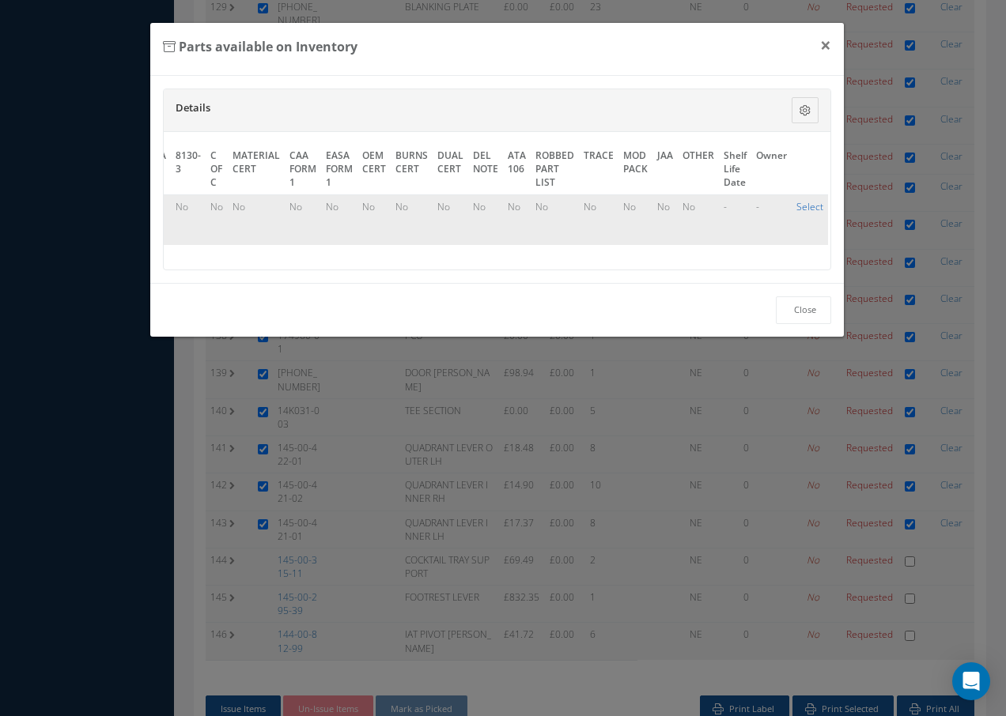
click at [798, 206] on link "Select" at bounding box center [809, 206] width 27 height 13
checkbox input "true"
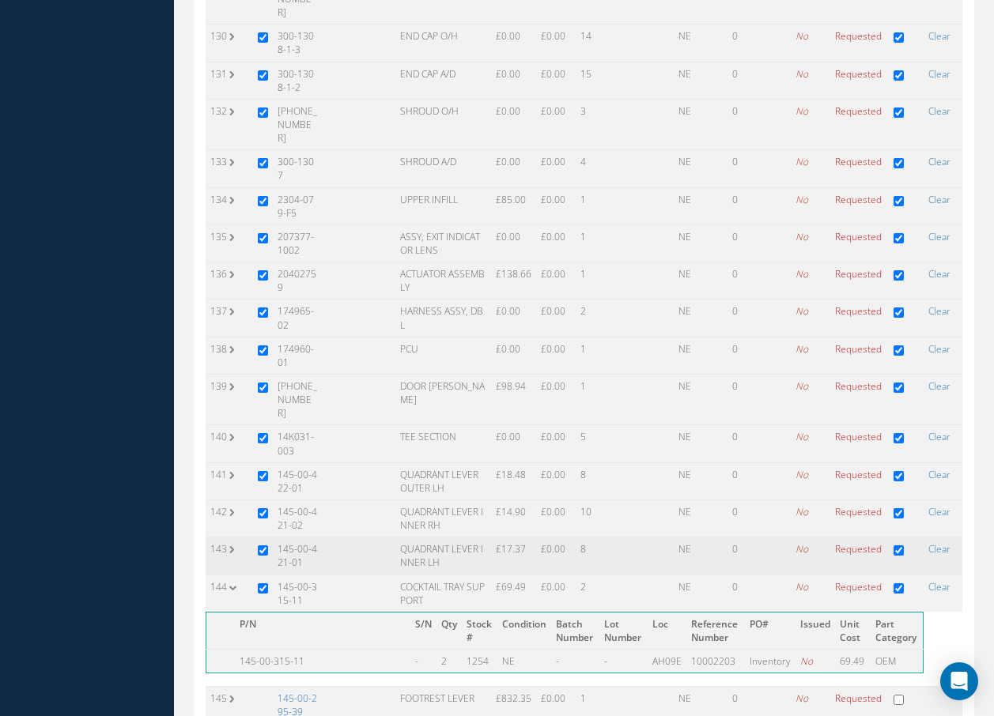
scroll to position [5216, 0]
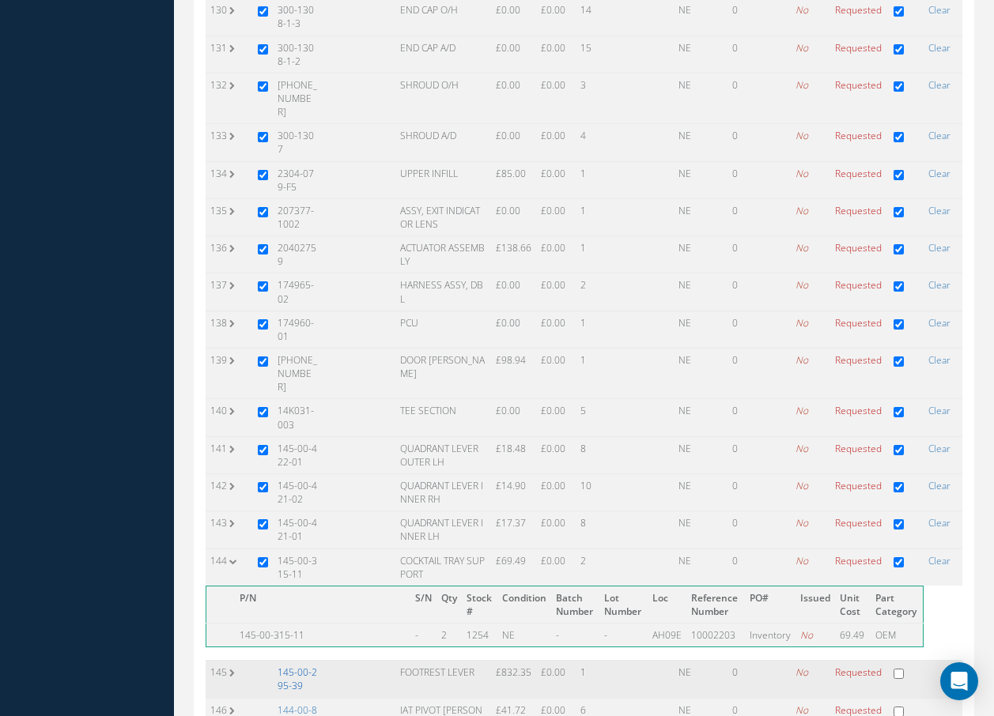
click at [288, 666] on link "145-00-295-39" at bounding box center [298, 679] width 40 height 27
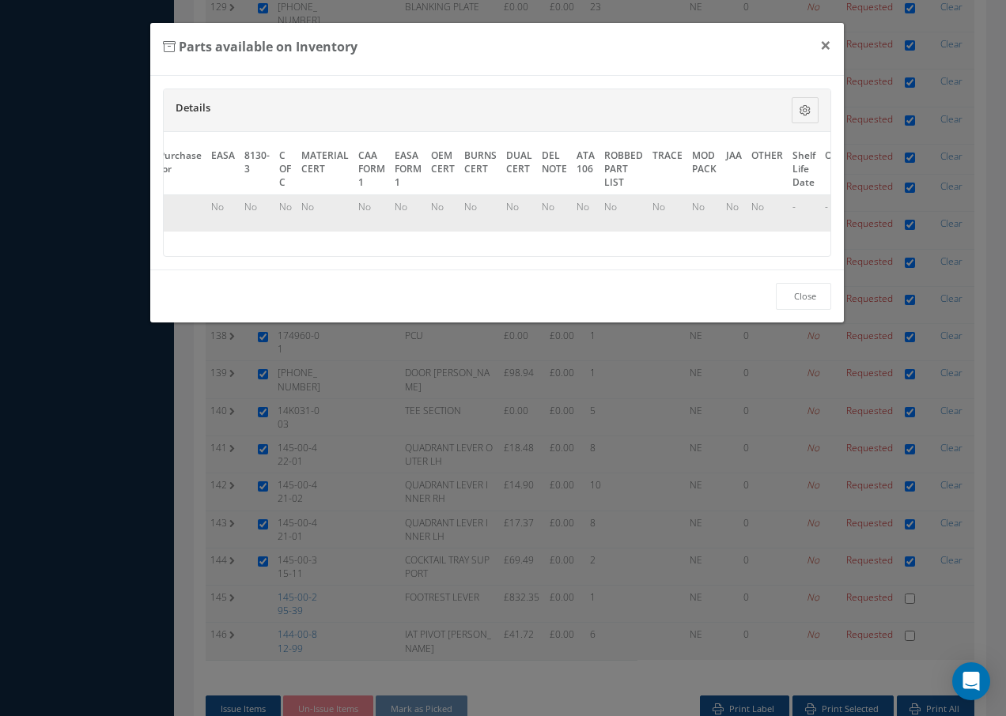
scroll to position [0, 700]
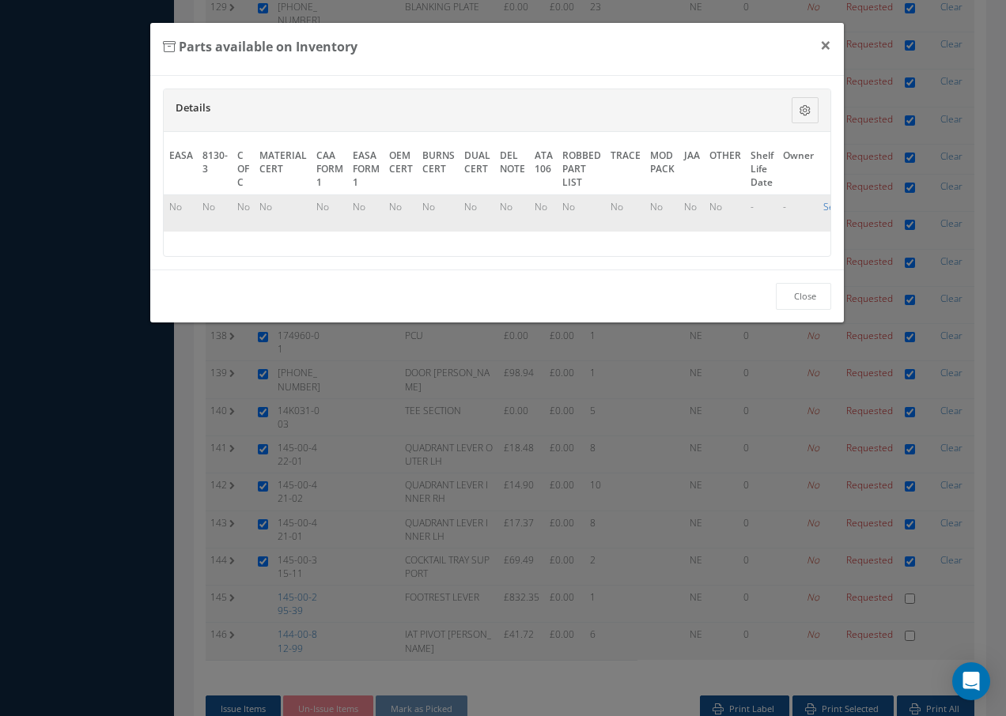
click at [823, 209] on link "Select" at bounding box center [836, 206] width 27 height 13
checkbox input "true"
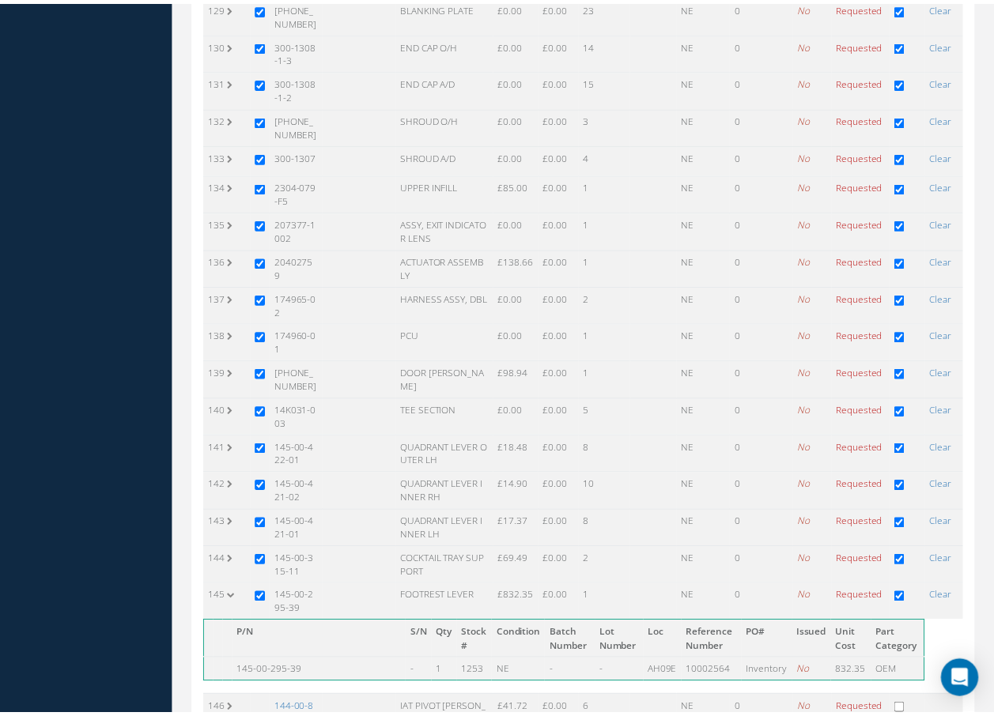
scroll to position [5142, 0]
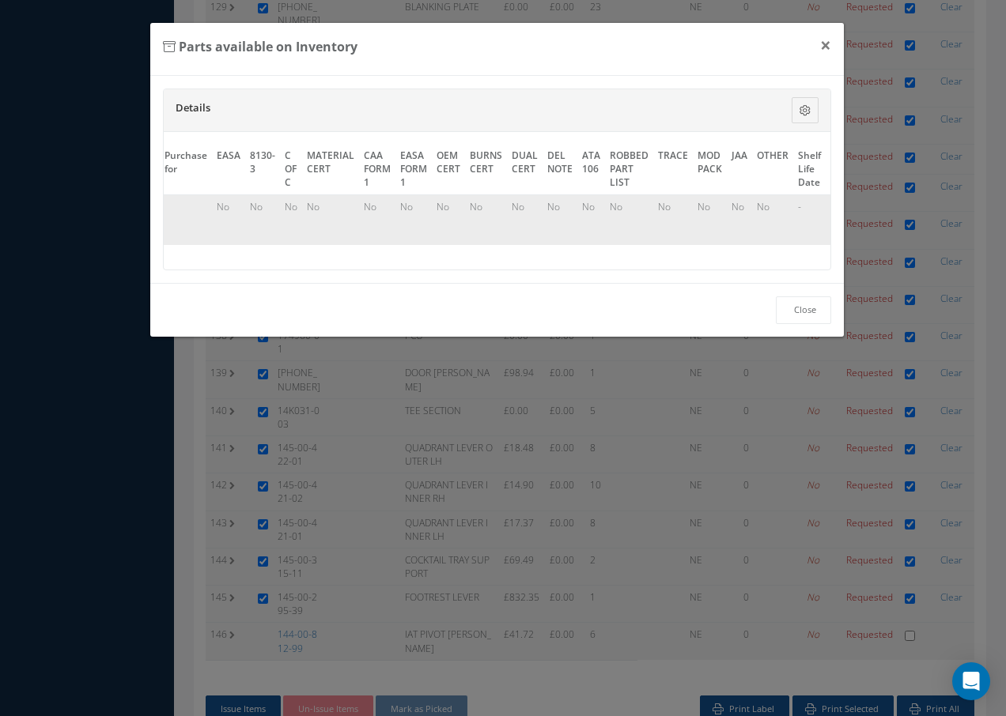
scroll to position [0, 721]
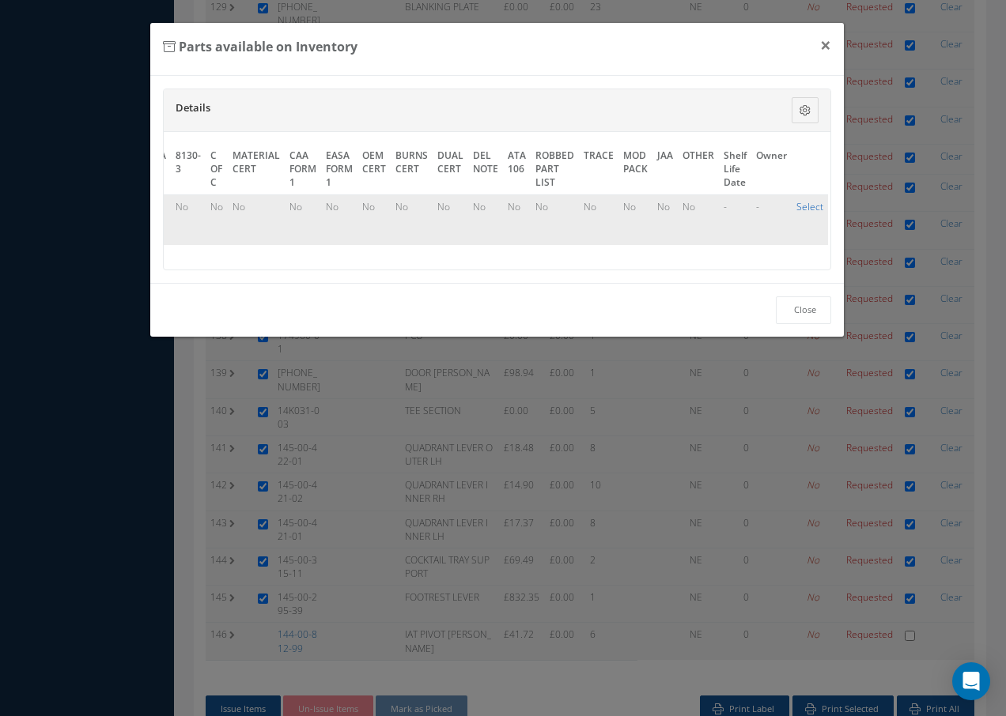
click at [798, 207] on link "Select" at bounding box center [809, 206] width 27 height 13
checkbox input "true"
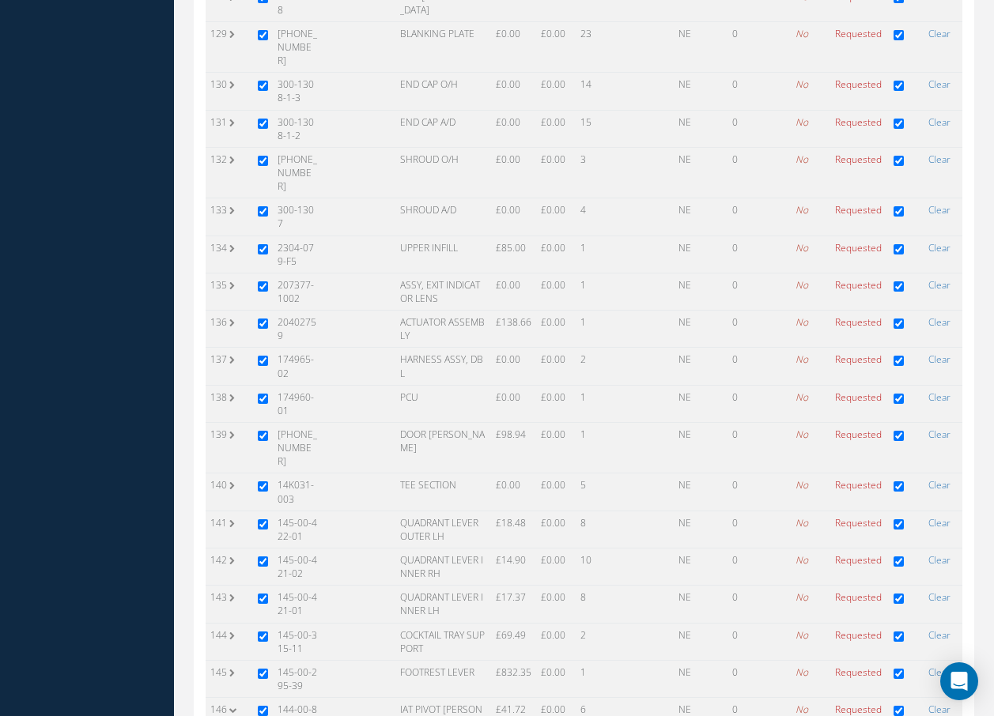
scroll to position [5216, 0]
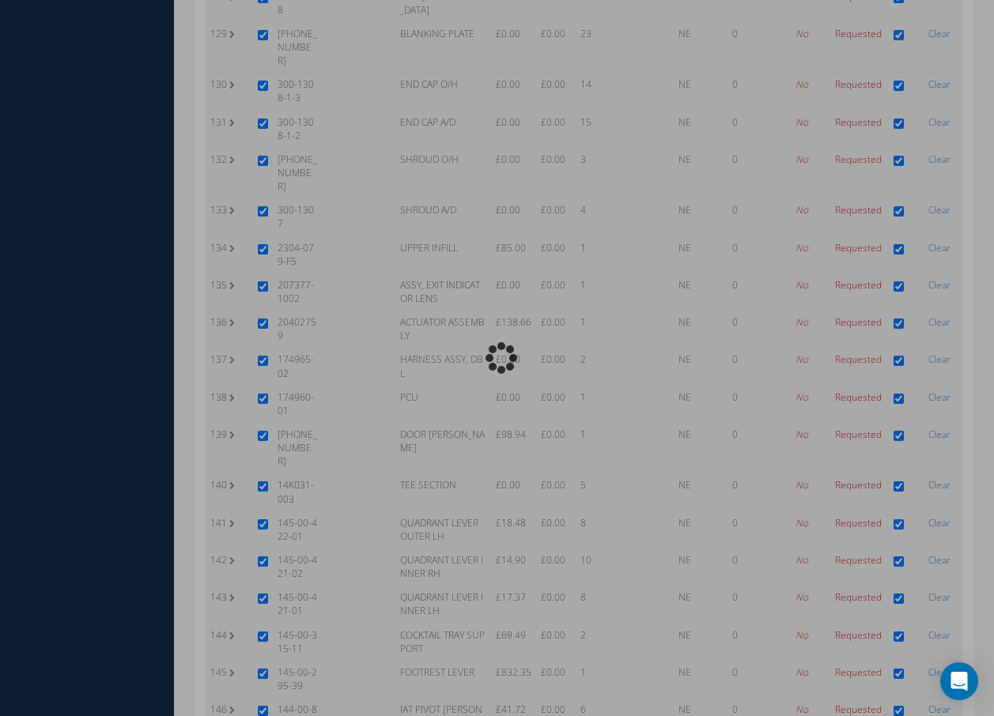
scroll to position [5079, 0]
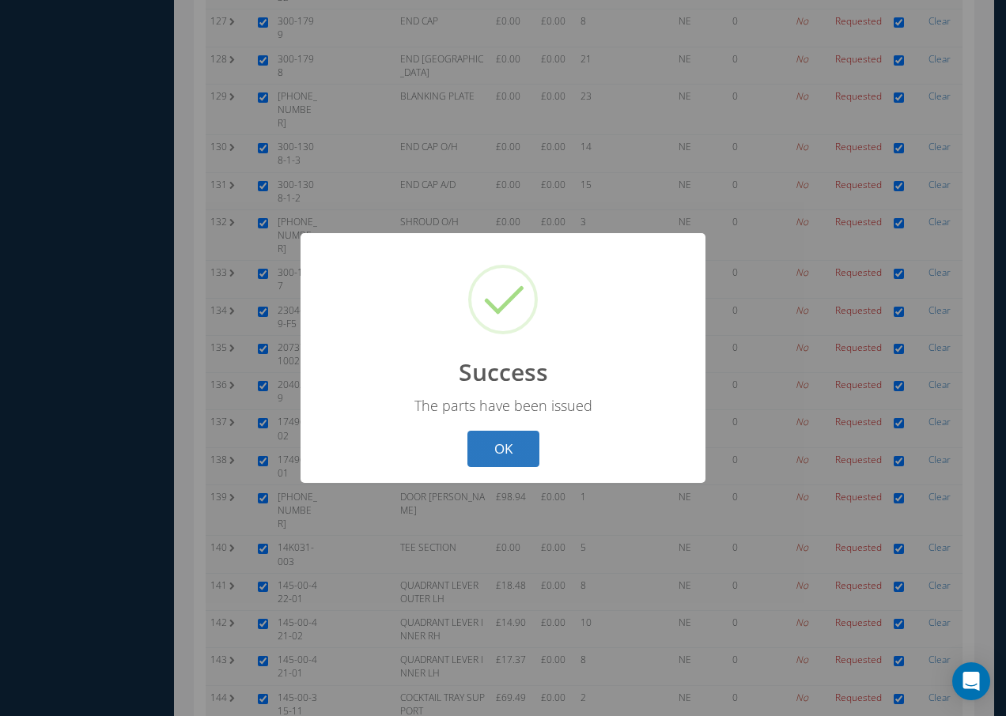
click at [505, 447] on button "OK" at bounding box center [503, 449] width 72 height 37
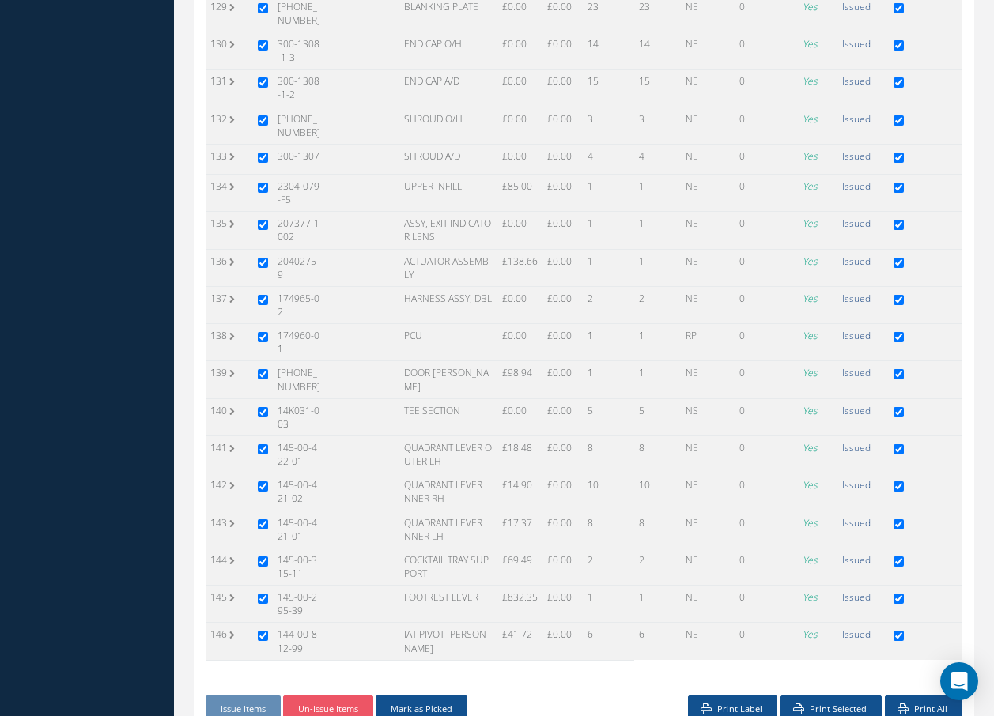
scroll to position [5037, 0]
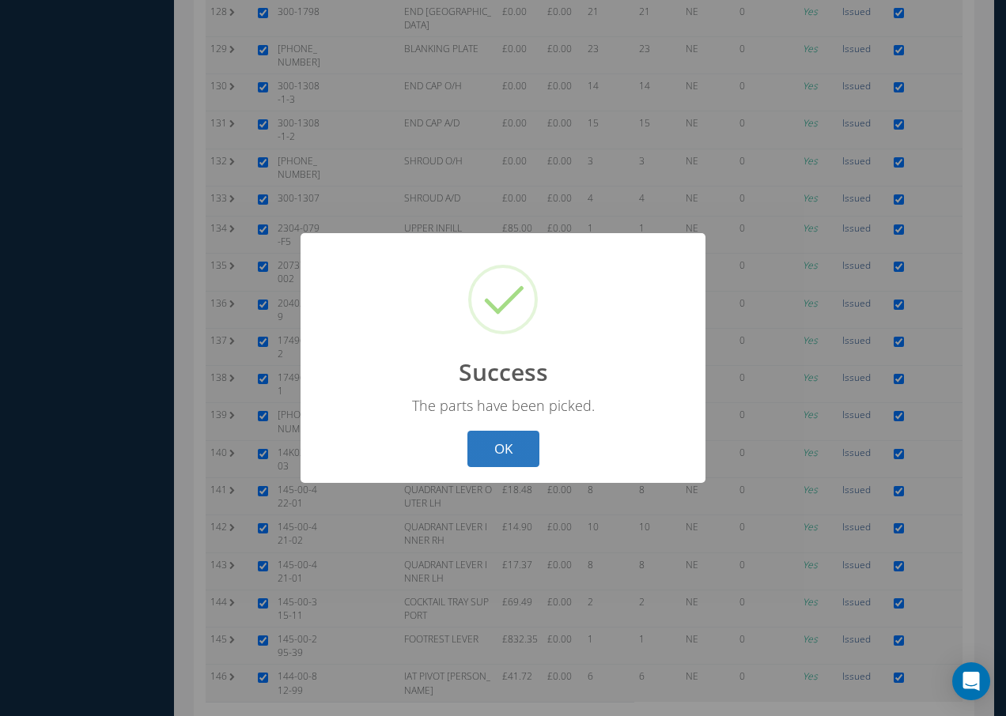
click at [503, 448] on button "OK" at bounding box center [503, 449] width 72 height 37
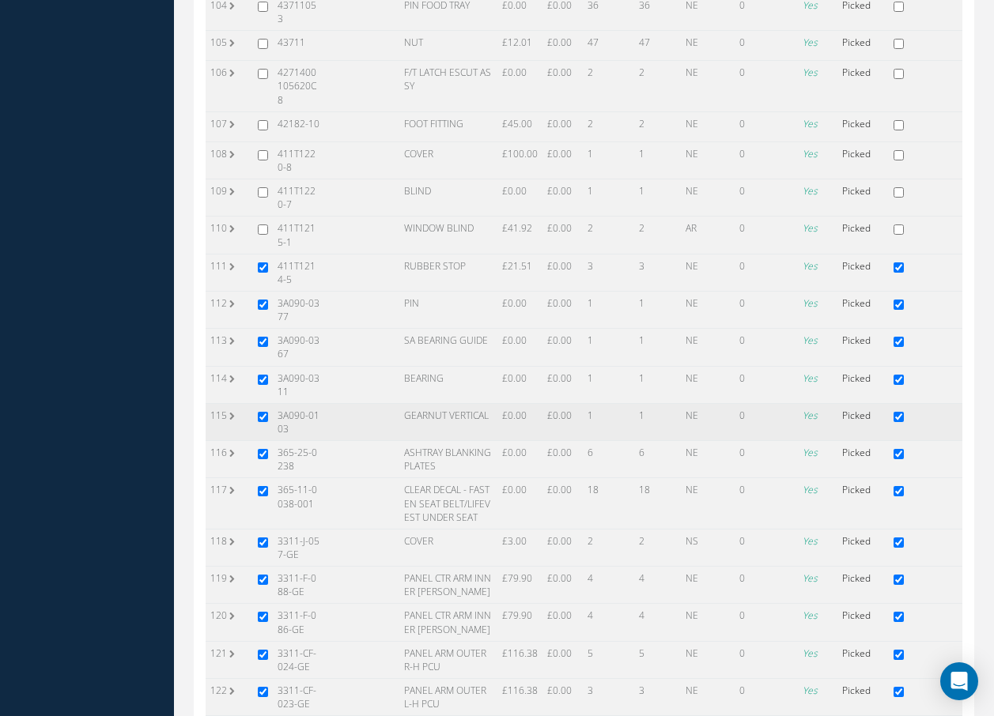
scroll to position [4073, 0]
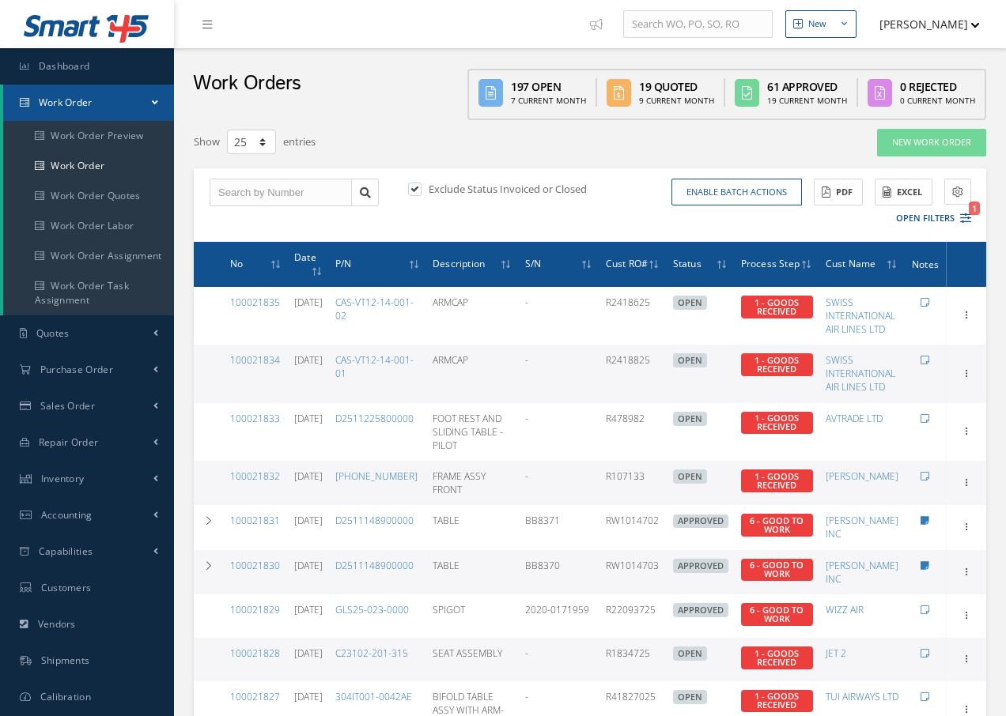
select select "25"
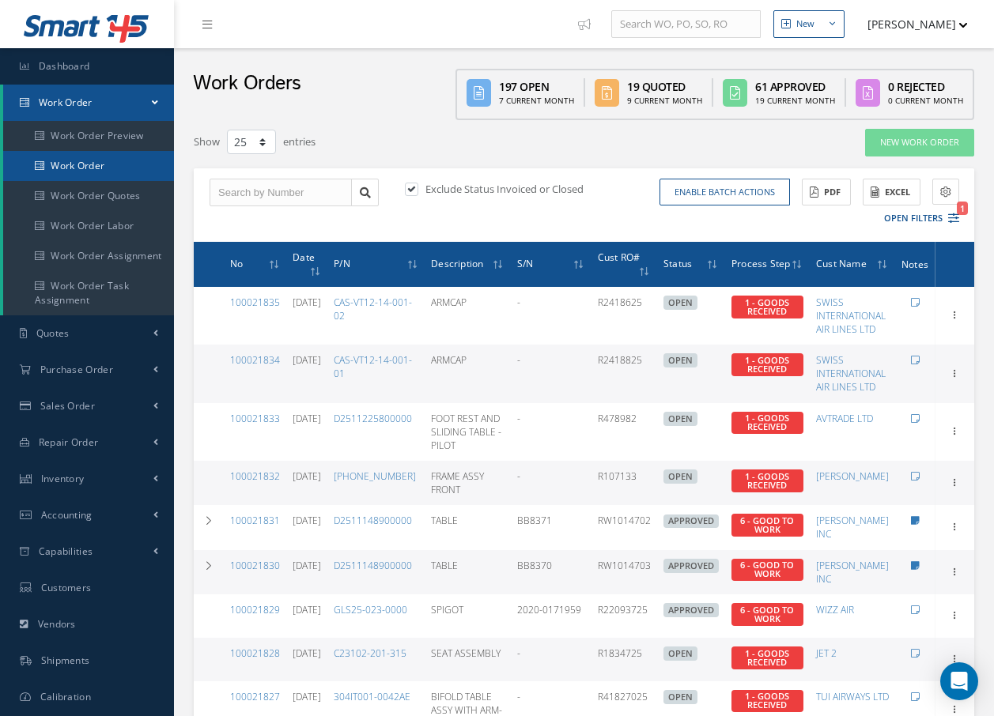
click at [87, 166] on link "Work Order" at bounding box center [88, 166] width 171 height 30
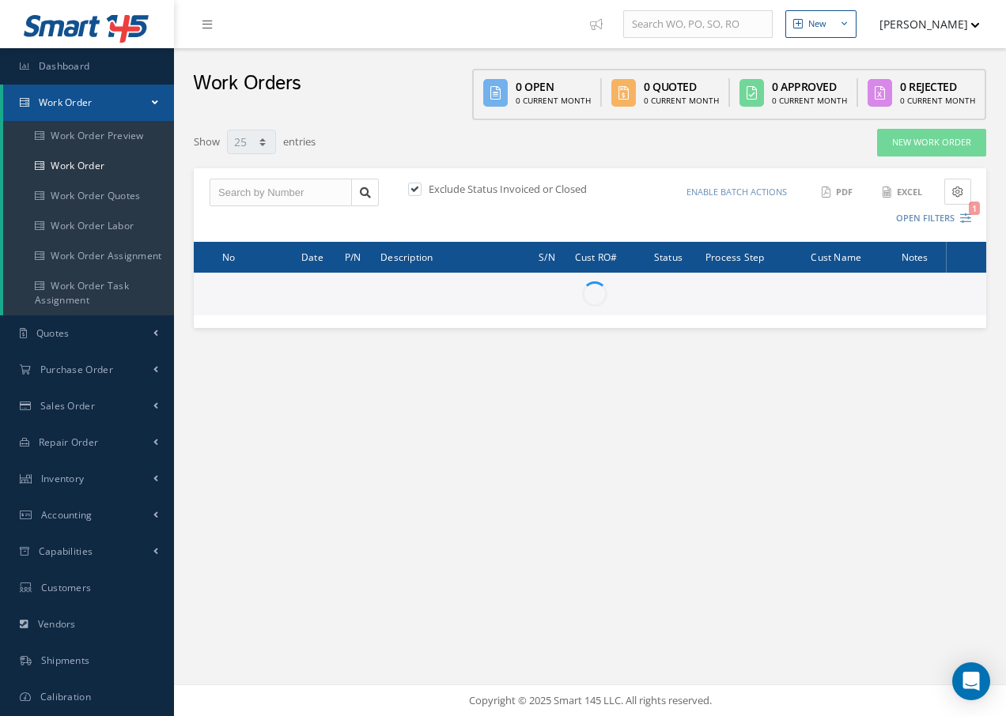
select select "25"
click at [261, 188] on input "text" at bounding box center [281, 193] width 142 height 28
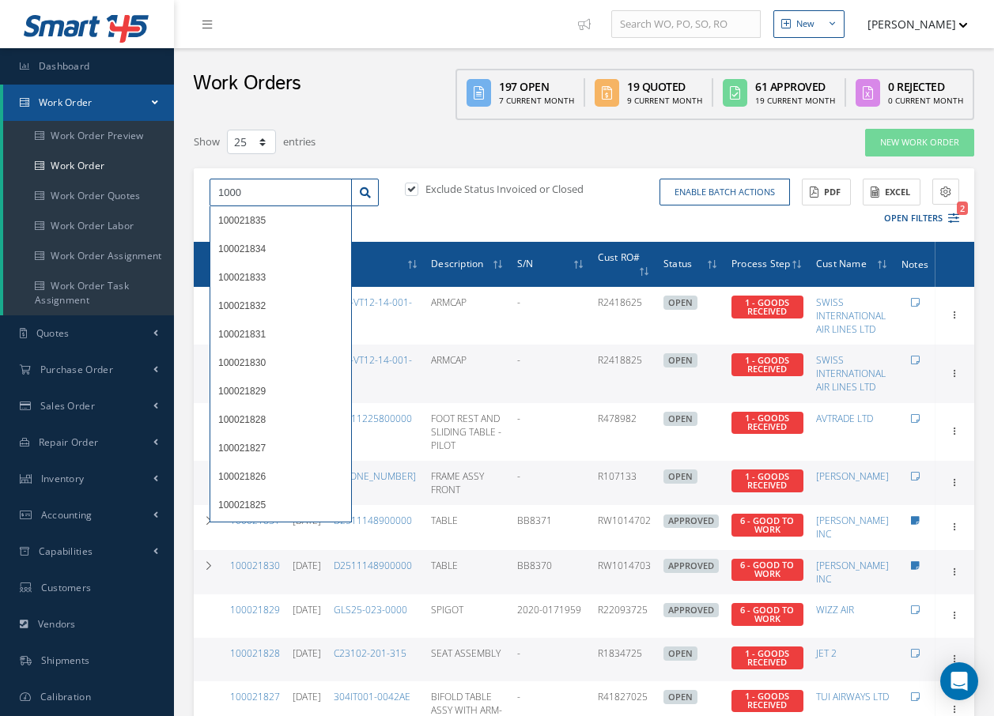
click at [262, 191] on input "1000" at bounding box center [281, 193] width 142 height 28
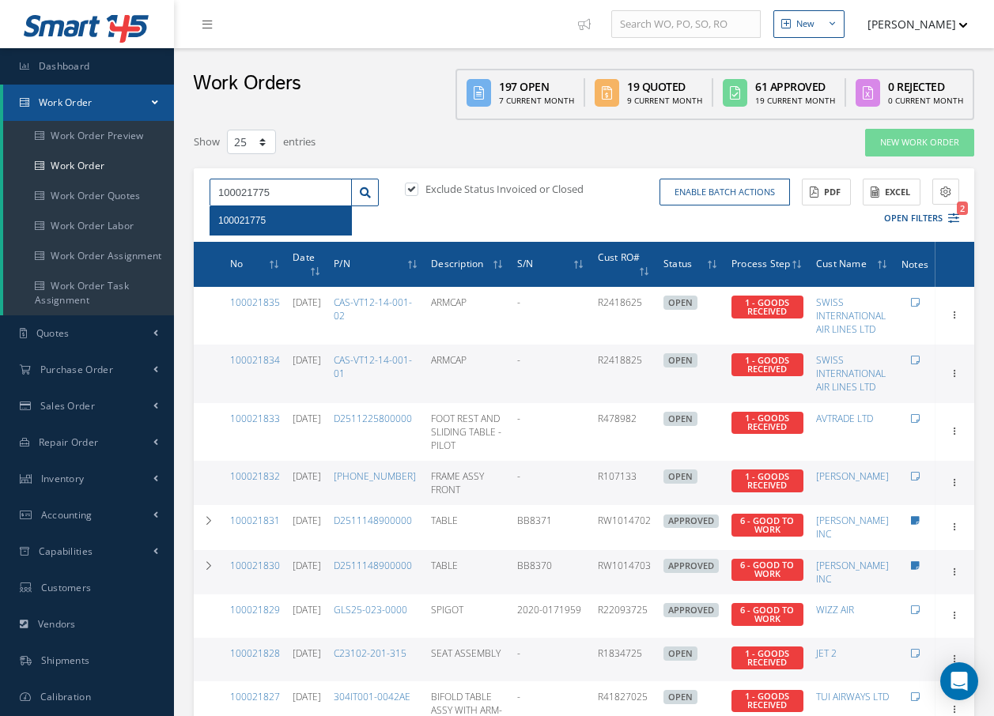
type input "100021775"
click at [293, 218] on div "100021775" at bounding box center [280, 221] width 125 height 16
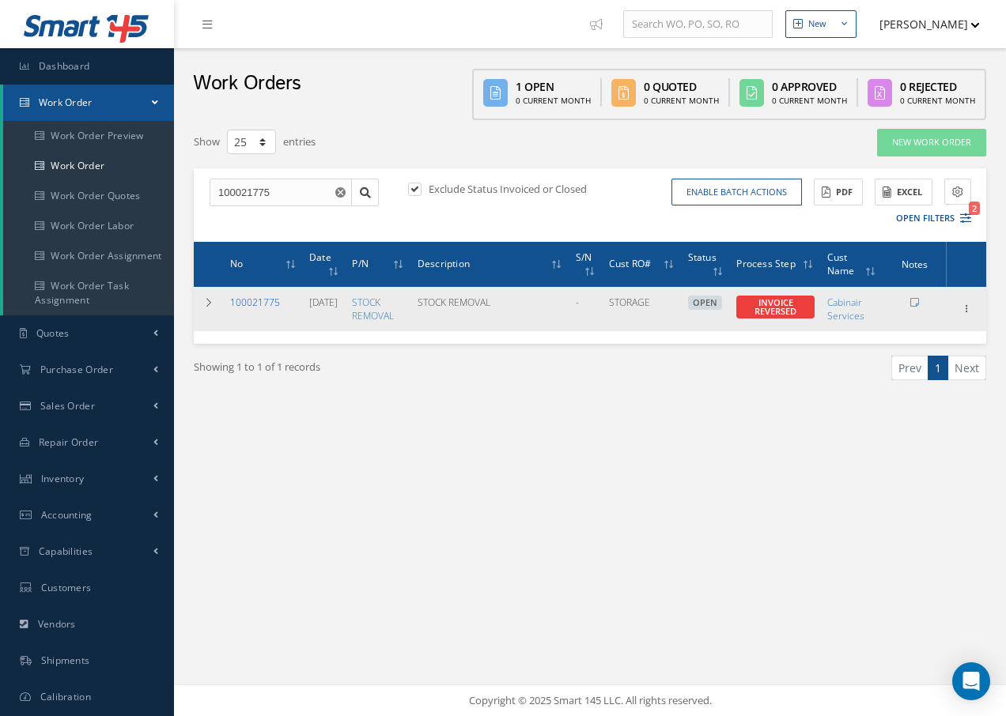
click at [272, 300] on link "100021775" at bounding box center [255, 302] width 50 height 13
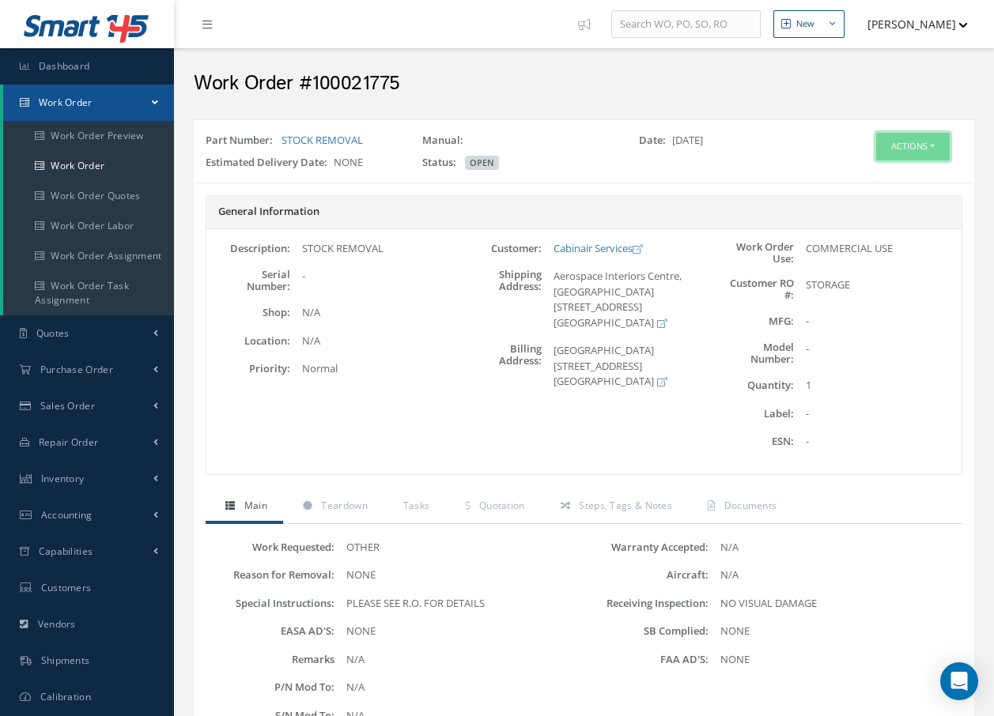
click at [936, 142] on button "Actions" at bounding box center [913, 147] width 74 height 28
click at [896, 183] on link "Edit" at bounding box center [888, 176] width 127 height 21
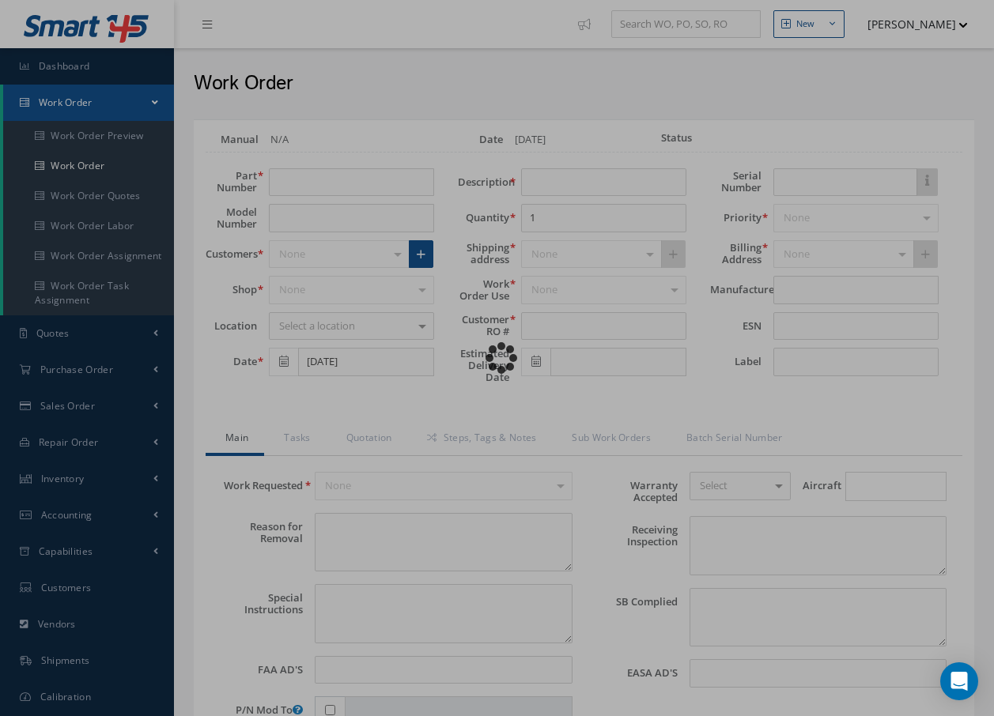
type input "STOCK REMOVAL"
type input "[DATE]"
type input "STOCK REMOVAL"
type input "STORAGE"
type textarea "NONE"
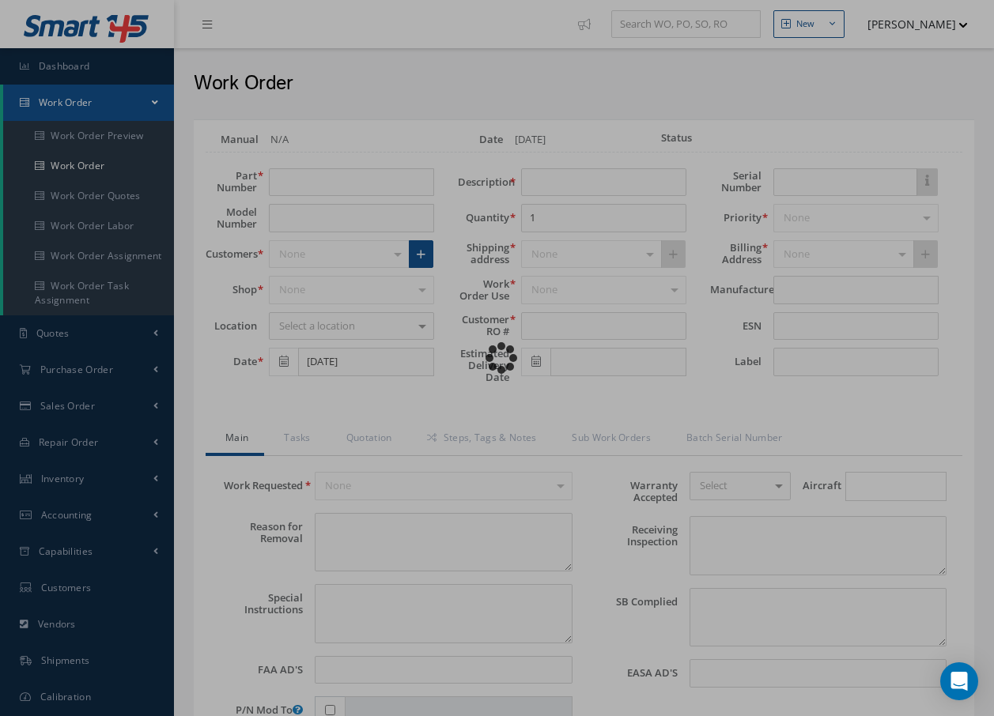
type textarea "PLEASE SEE R.O. FOR DETAILS"
type input "NONE"
type textarea "NO VISUAL DAMAGE"
type textarea "NONE"
type input "NONE"
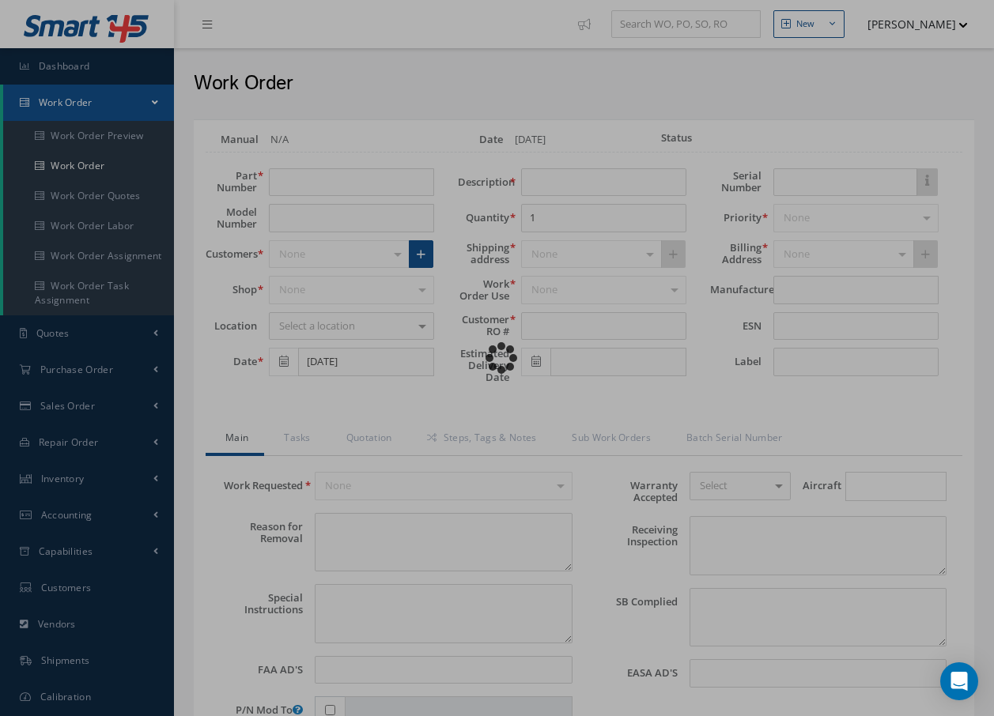
type input "[DATE]"
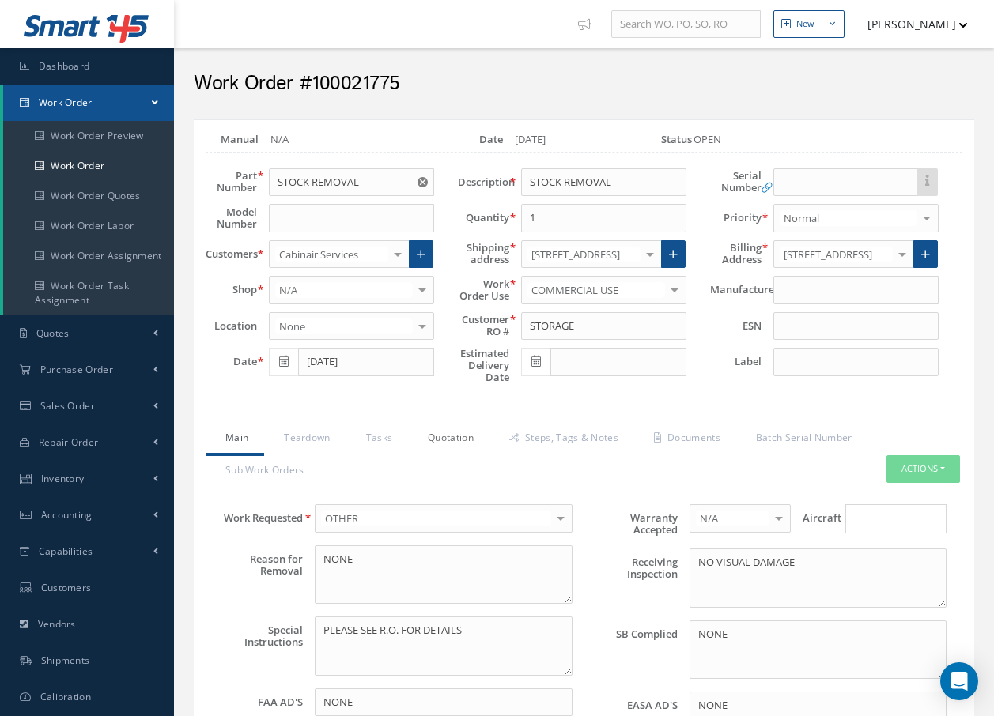
click at [466, 436] on link "Quotation" at bounding box center [448, 439] width 81 height 33
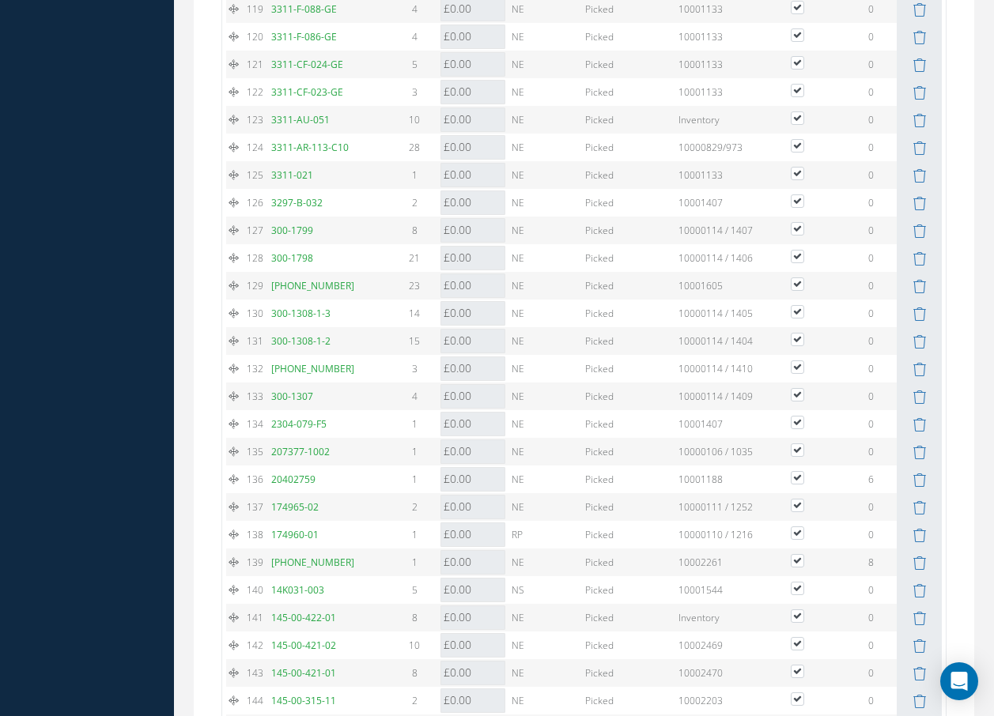
scroll to position [5139, 0]
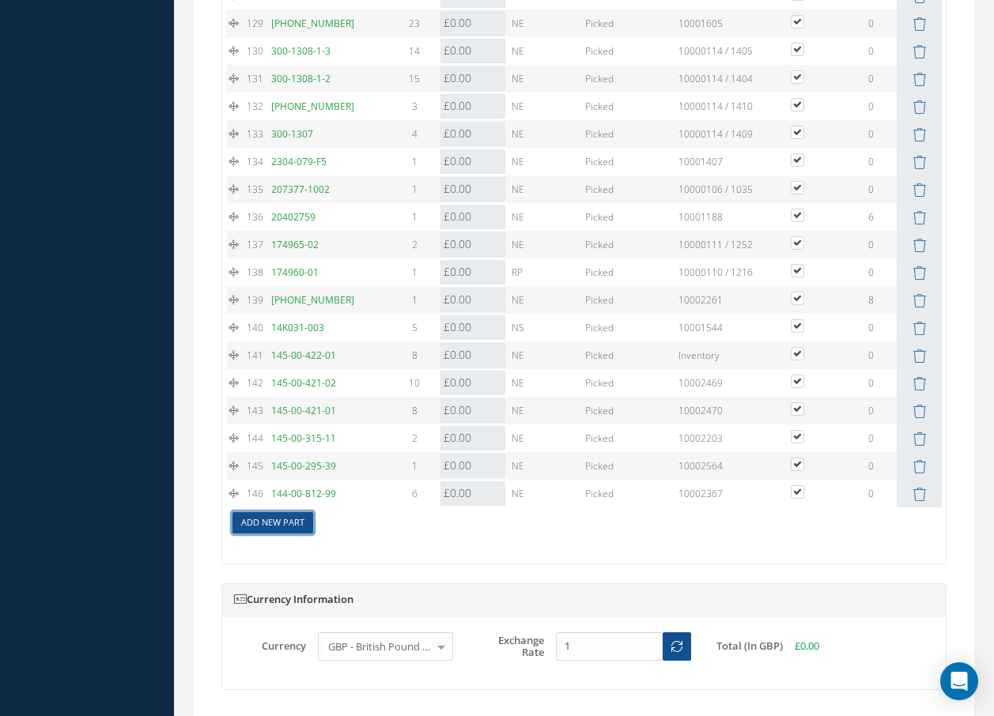
click at [274, 534] on link "Add New Part" at bounding box center [272, 522] width 81 height 21
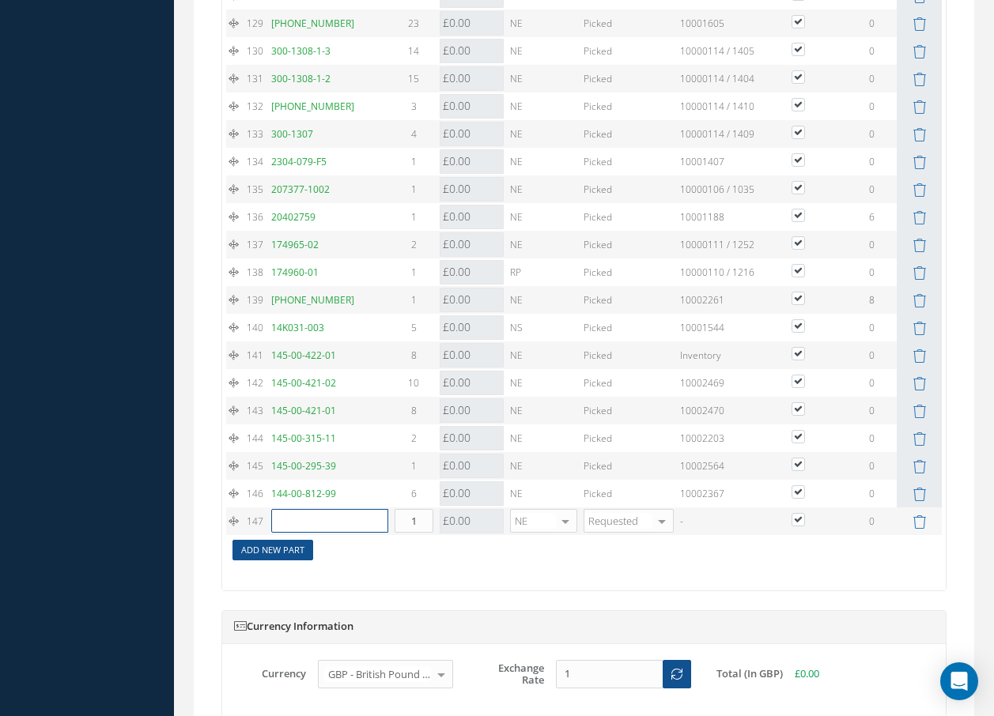
click at [274, 533] on input "text" at bounding box center [329, 521] width 117 height 24
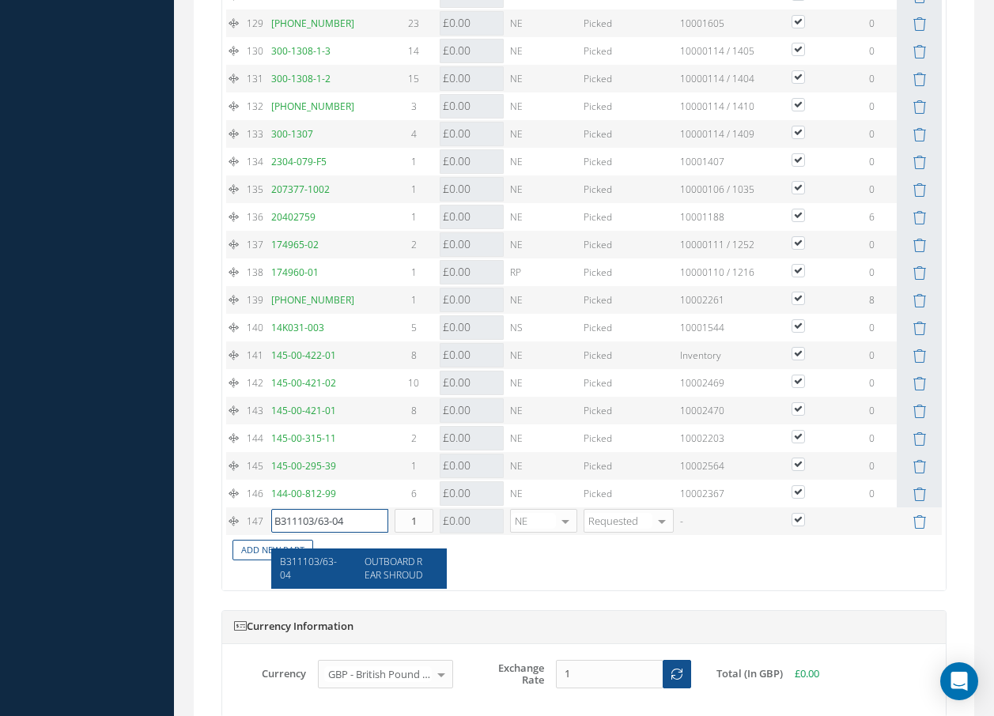
type input "B311103/63-04"
click at [417, 564] on span "OUTBOARD REAR SHROUD" at bounding box center [393, 568] width 58 height 27
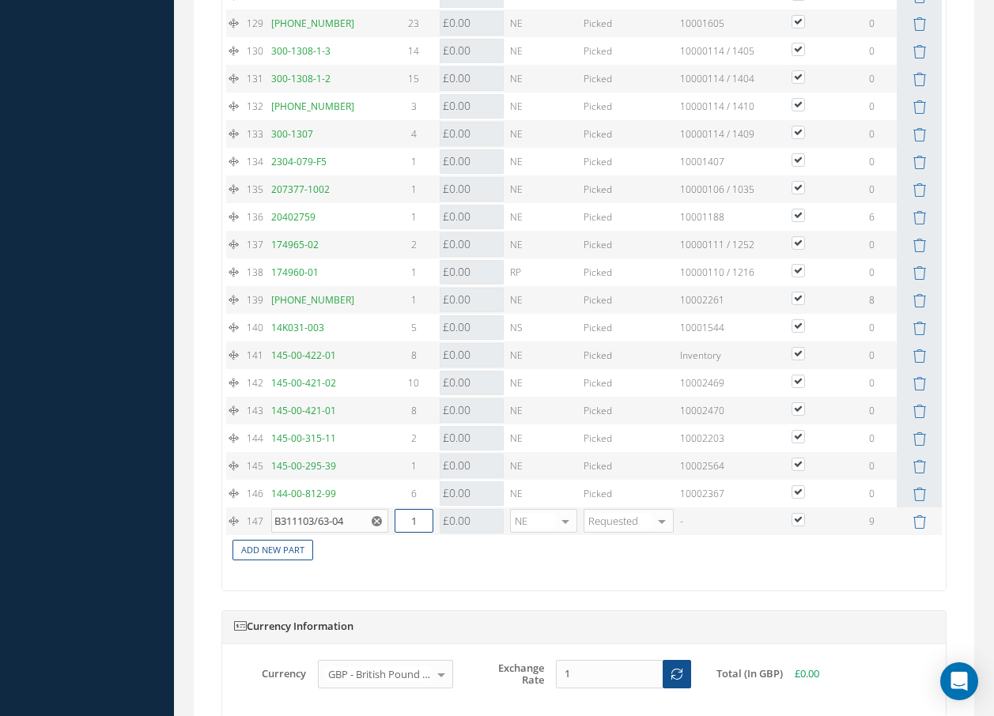
click at [392, 534] on td "1" at bounding box center [413, 522] width 45 height 28
type input "9"
click at [293, 561] on link "Add New Part" at bounding box center [272, 550] width 81 height 21
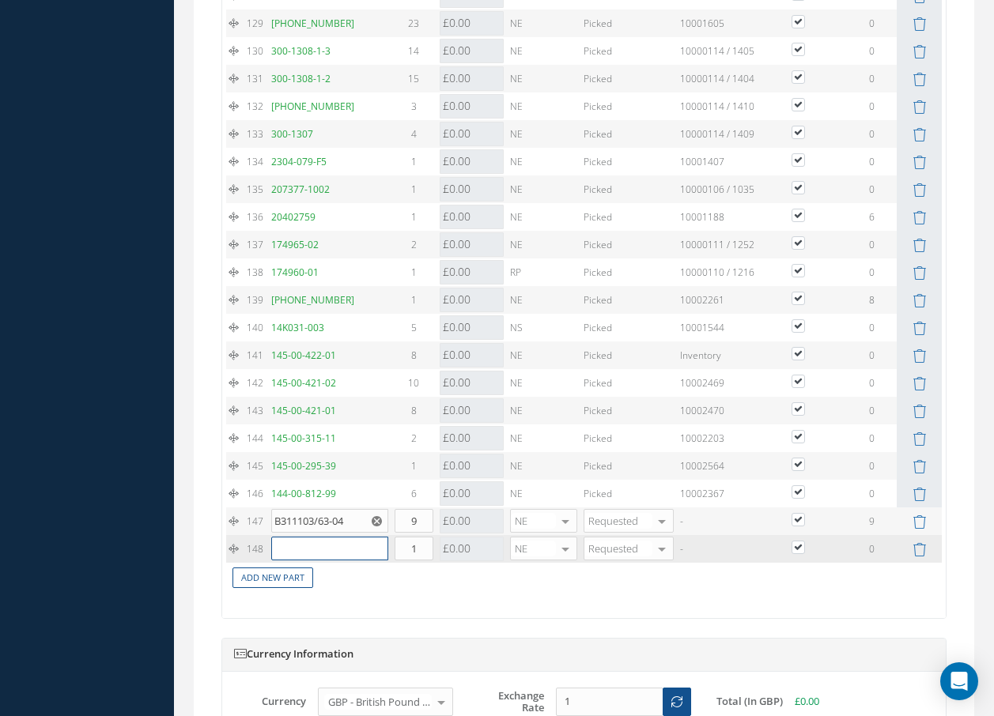
click at [297, 560] on input "text" at bounding box center [329, 549] width 117 height 24
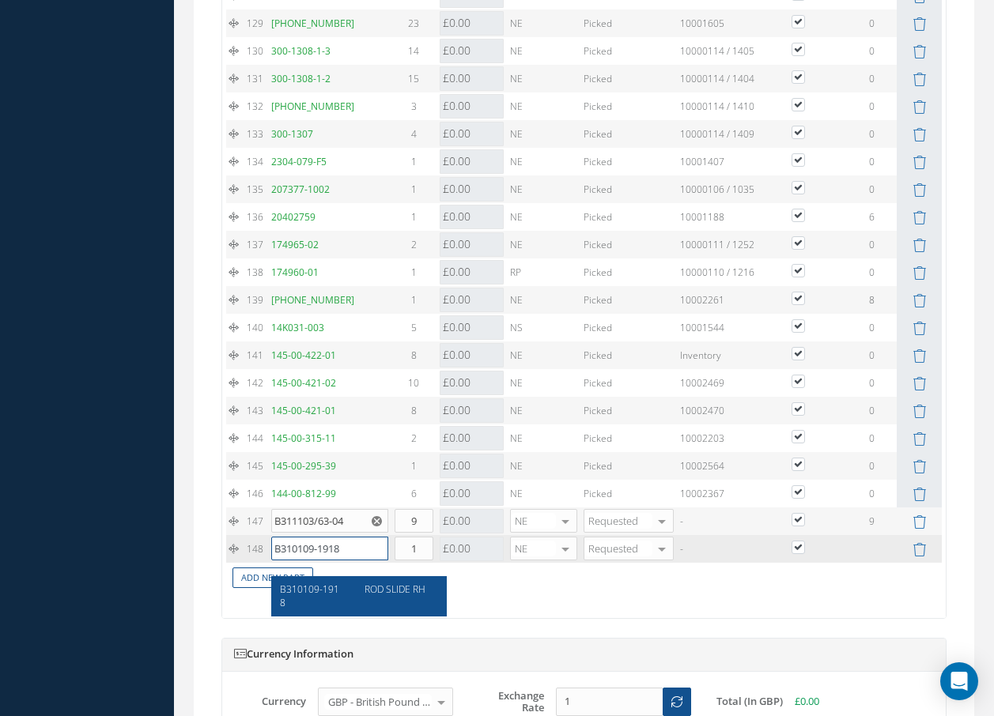
type input "B310109-1918"
click at [425, 585] on div "ROD SLIDE RH" at bounding box center [395, 596] width 85 height 27
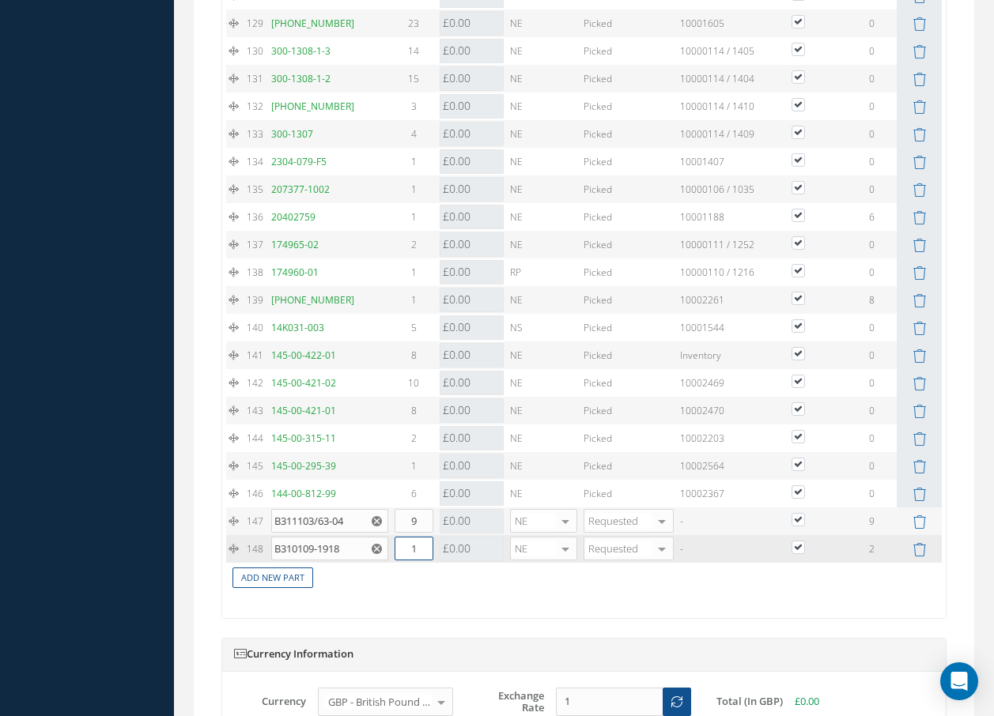
drag, startPoint x: 423, startPoint y: 561, endPoint x: 407, endPoint y: 558, distance: 16.1
click at [407, 558] on input "1" at bounding box center [414, 549] width 39 height 24
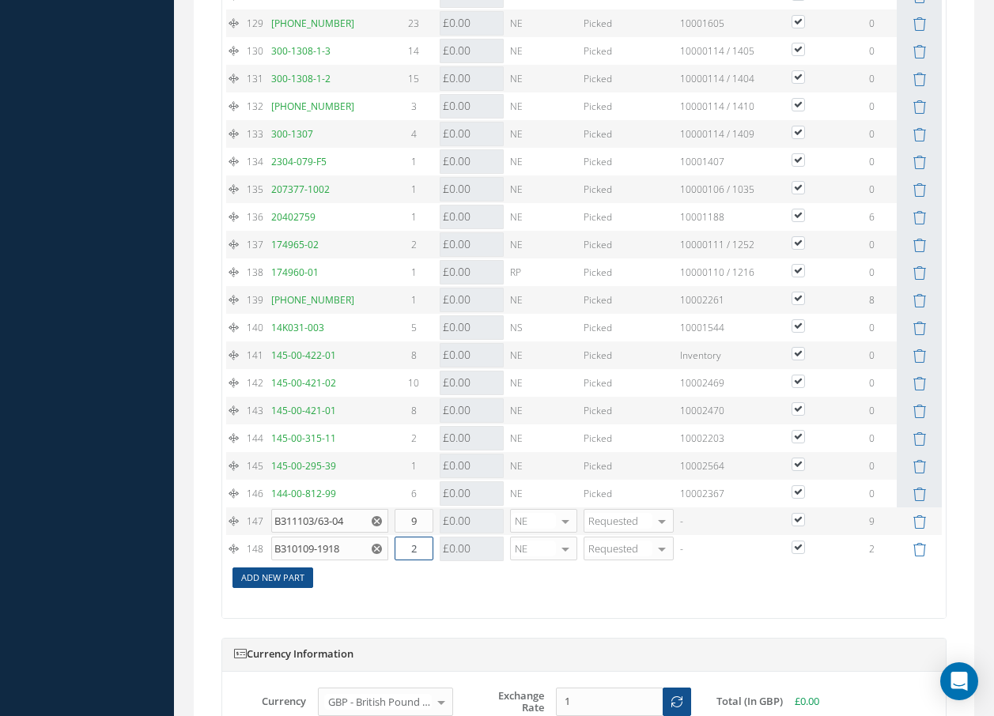
type input "2"
click at [281, 589] on link "Add New Part" at bounding box center [272, 578] width 81 height 21
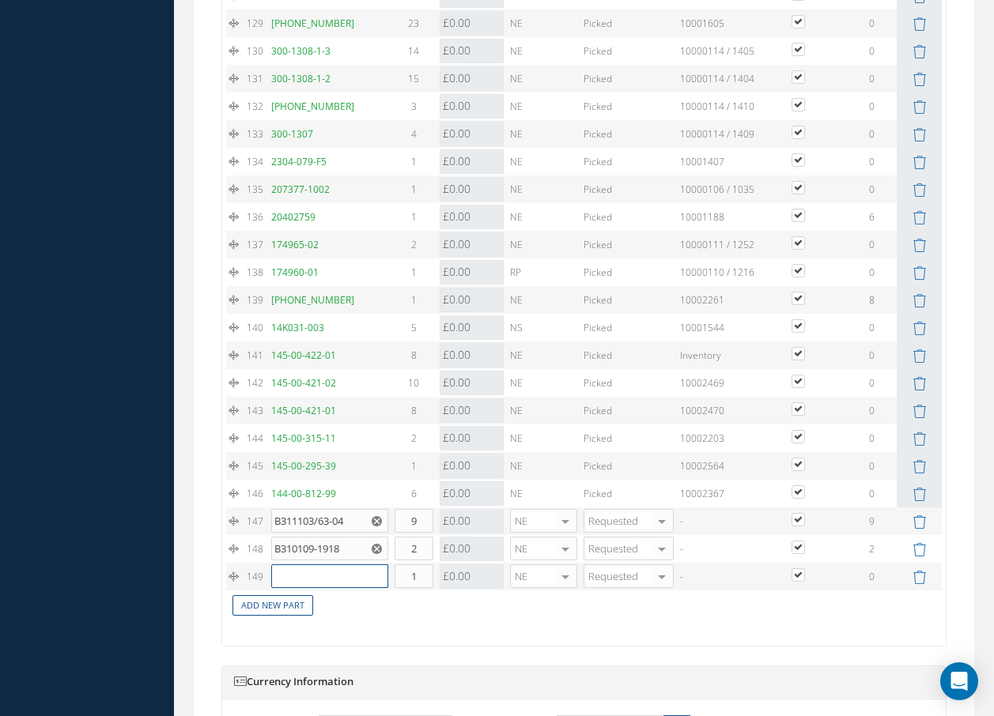
click at [289, 588] on input "text" at bounding box center [329, 577] width 117 height 24
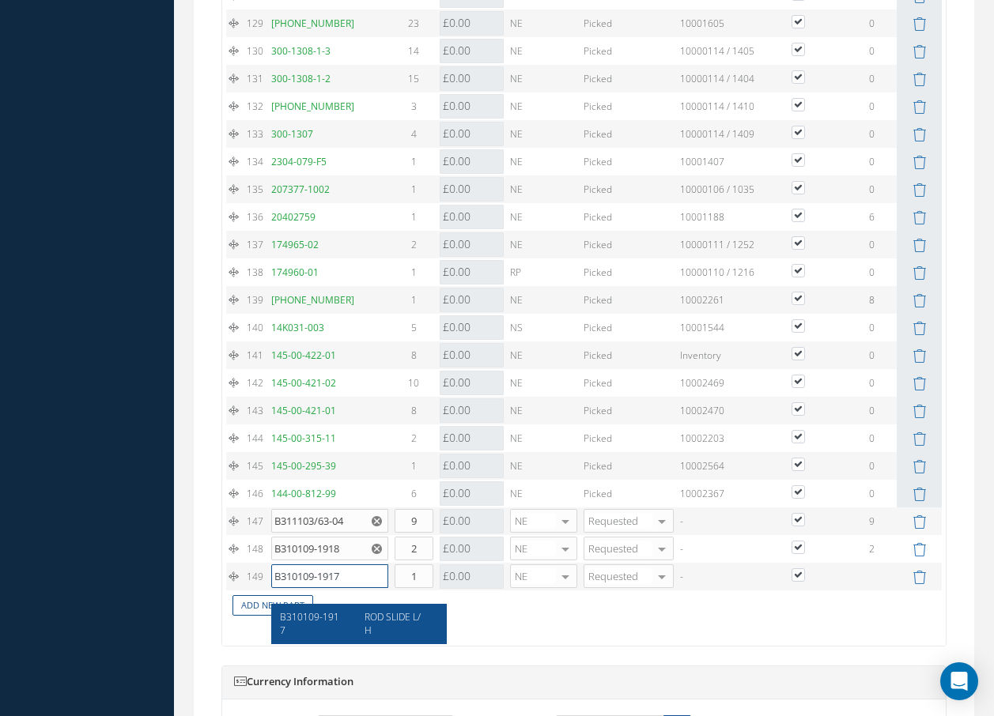
type input "B310109-1917"
click at [378, 620] on span "ROD SLIDE L/H" at bounding box center [392, 623] width 56 height 27
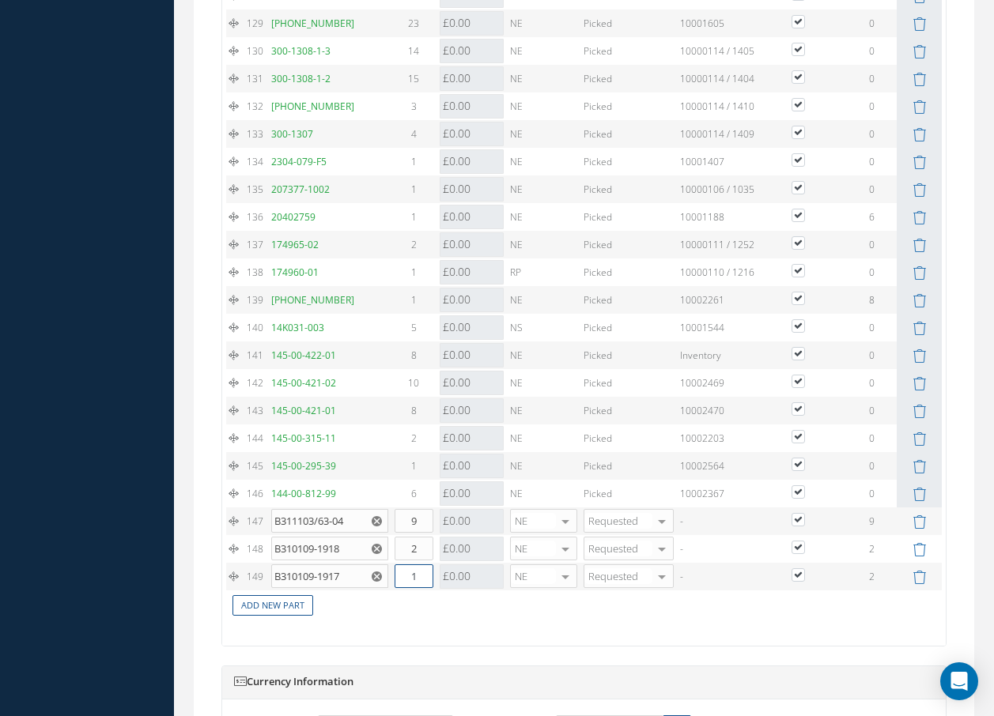
drag, startPoint x: 431, startPoint y: 589, endPoint x: 377, endPoint y: 589, distance: 53.8
click at [377, 589] on tr "149 B310109-1917 ROD SLIDE L/H Part Number Description Qty in Stock Master Cost…" at bounding box center [584, 577] width 716 height 28
type input "2"
click at [281, 617] on link "Add New Part" at bounding box center [272, 605] width 81 height 21
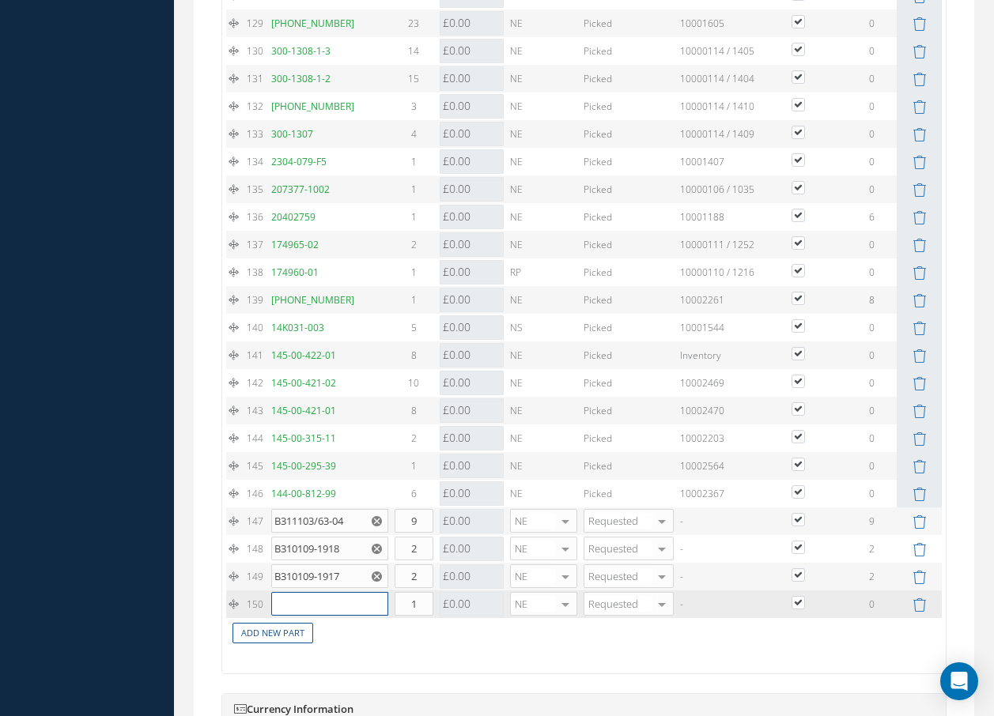
click at [291, 616] on input "text" at bounding box center [329, 604] width 117 height 24
type input "ALUMINIO"
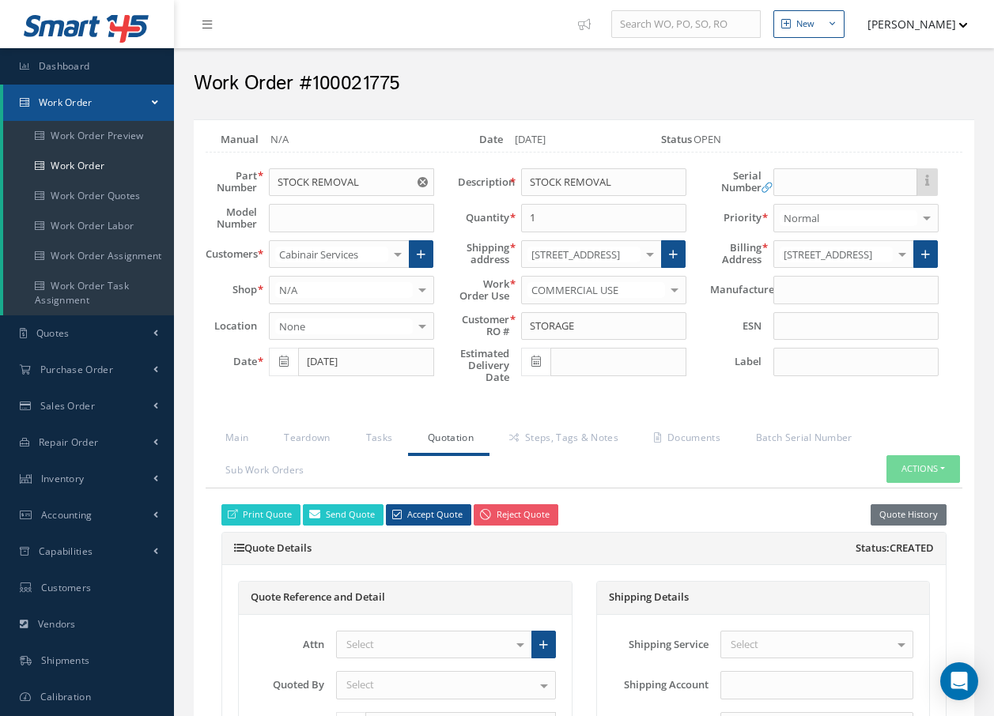
scroll to position [5535, 0]
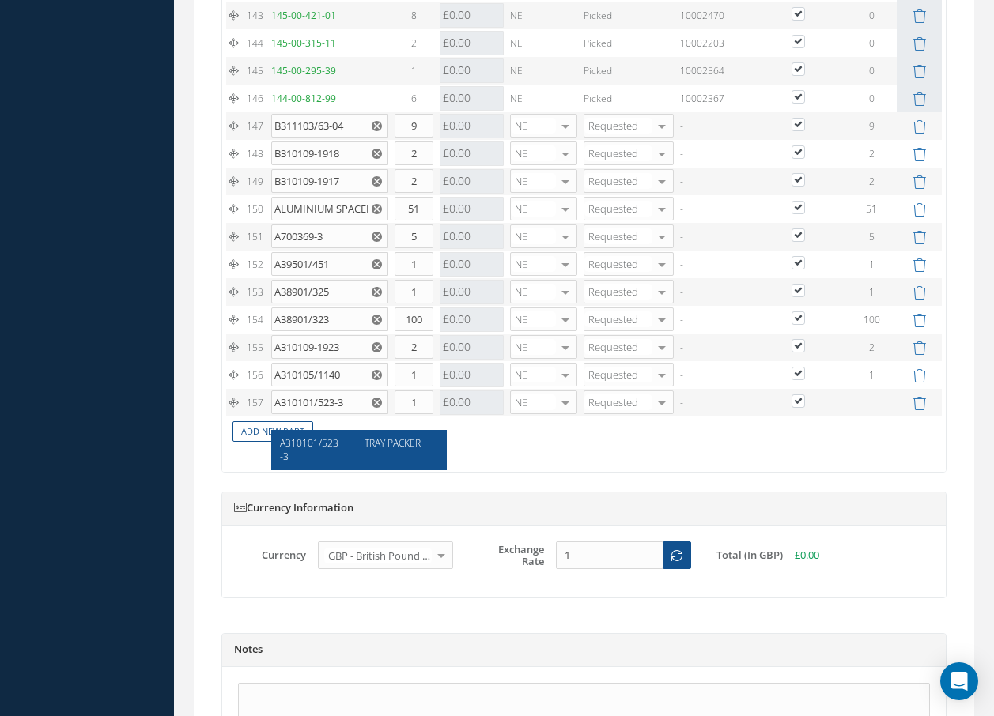
type input "A310101/523-3"
click at [303, 448] on span "A310101/523-3" at bounding box center [309, 449] width 59 height 27
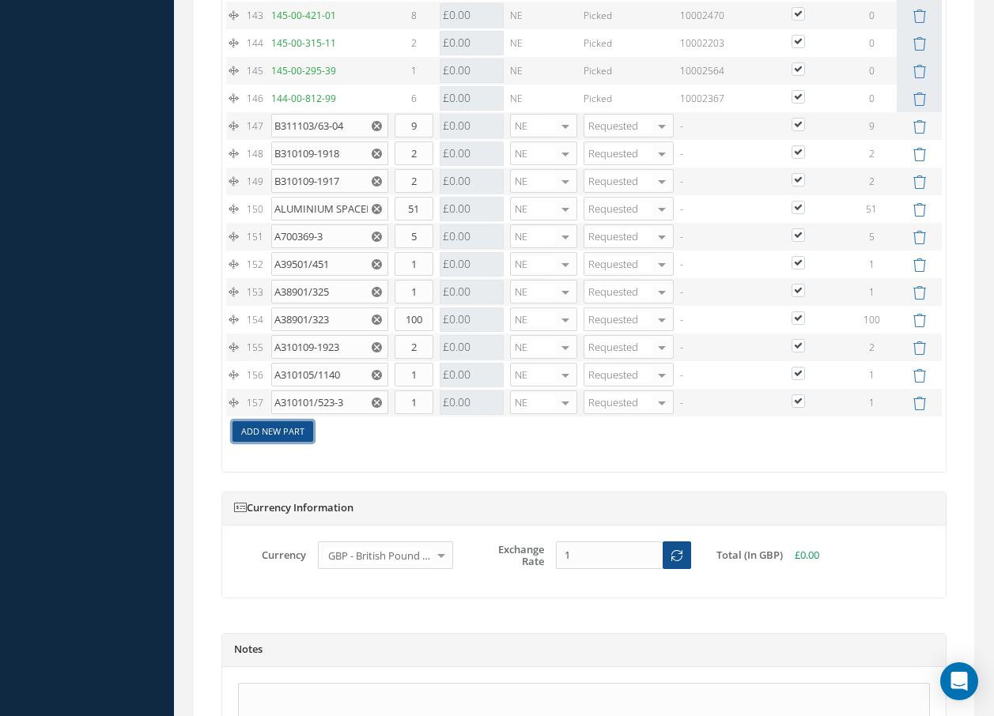
click at [303, 443] on link "Add New Part" at bounding box center [272, 431] width 81 height 21
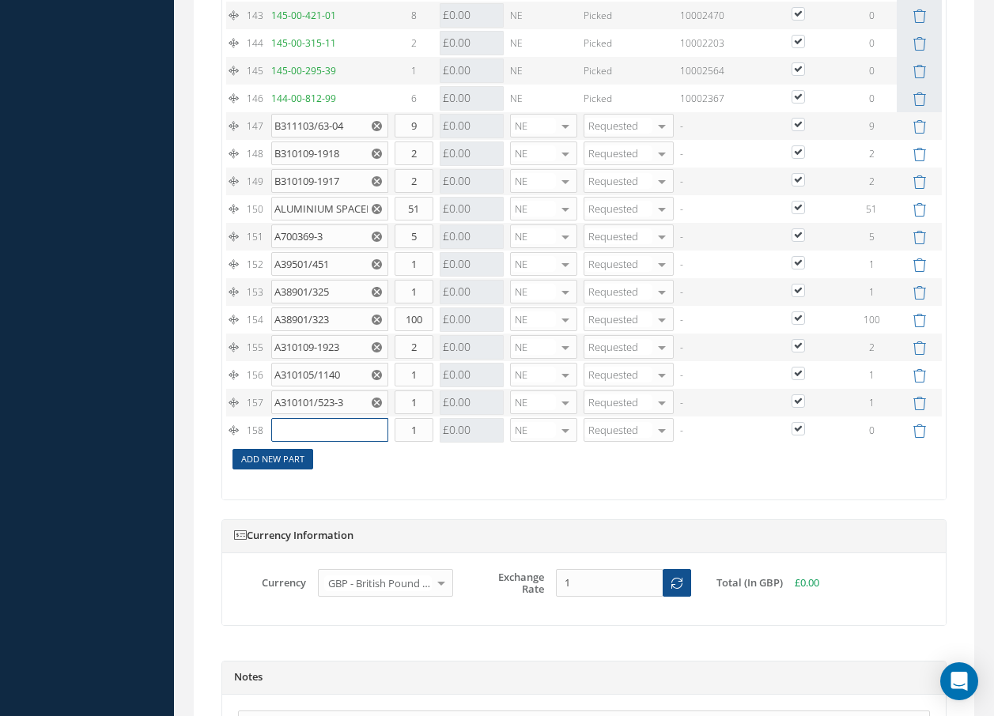
click at [303, 442] on input "text" at bounding box center [329, 430] width 117 height 24
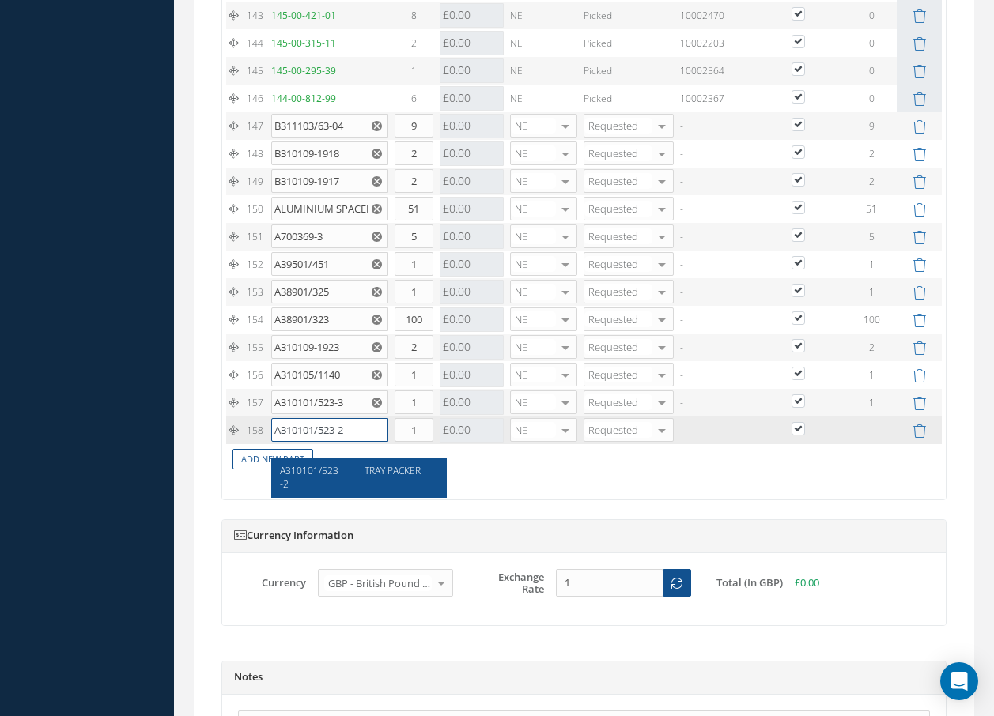
type input "A310101/523-2"
click at [282, 472] on span "A310101/523-2" at bounding box center [309, 477] width 59 height 27
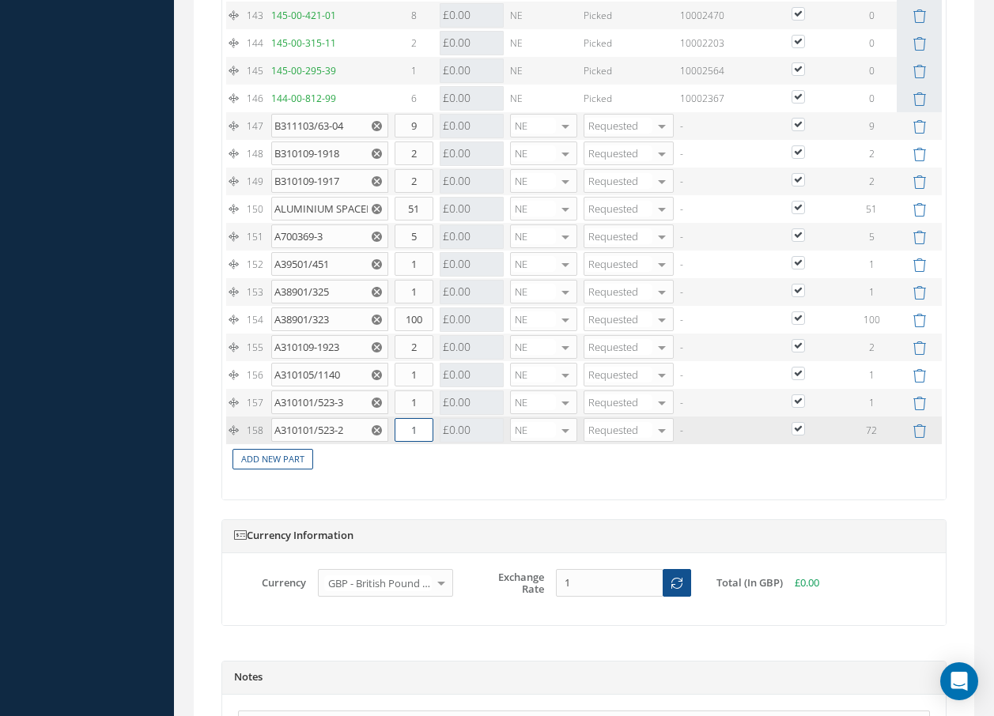
drag, startPoint x: 406, startPoint y: 448, endPoint x: 435, endPoint y: 435, distance: 31.1
click at [435, 435] on td "1" at bounding box center [413, 431] width 45 height 28
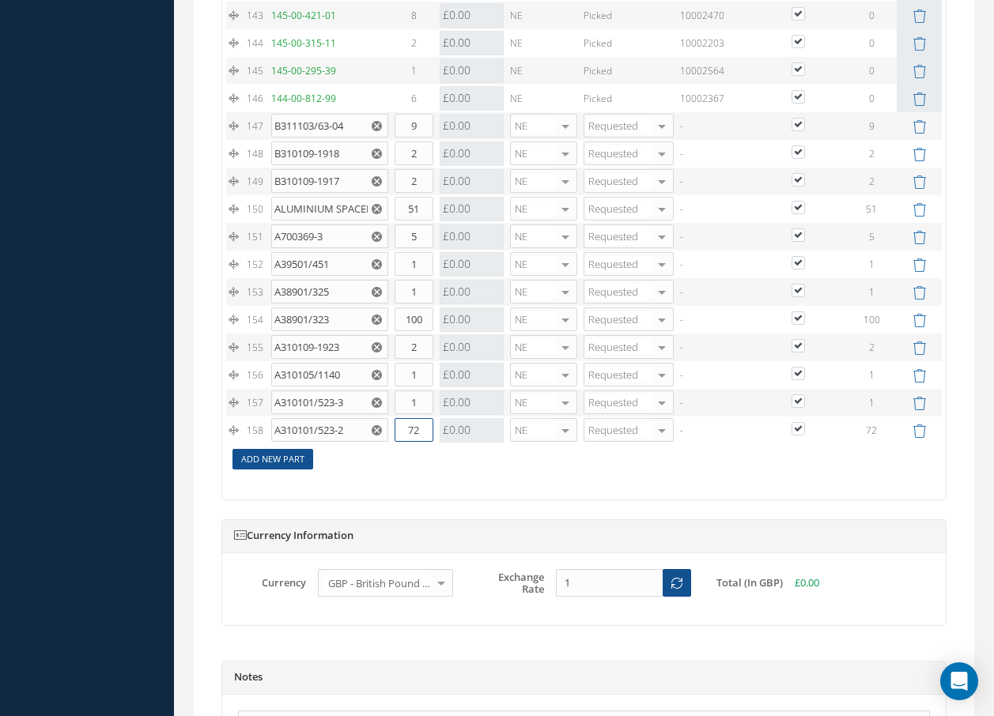
type input "72"
click at [299, 470] on link "Add New Part" at bounding box center [272, 459] width 81 height 21
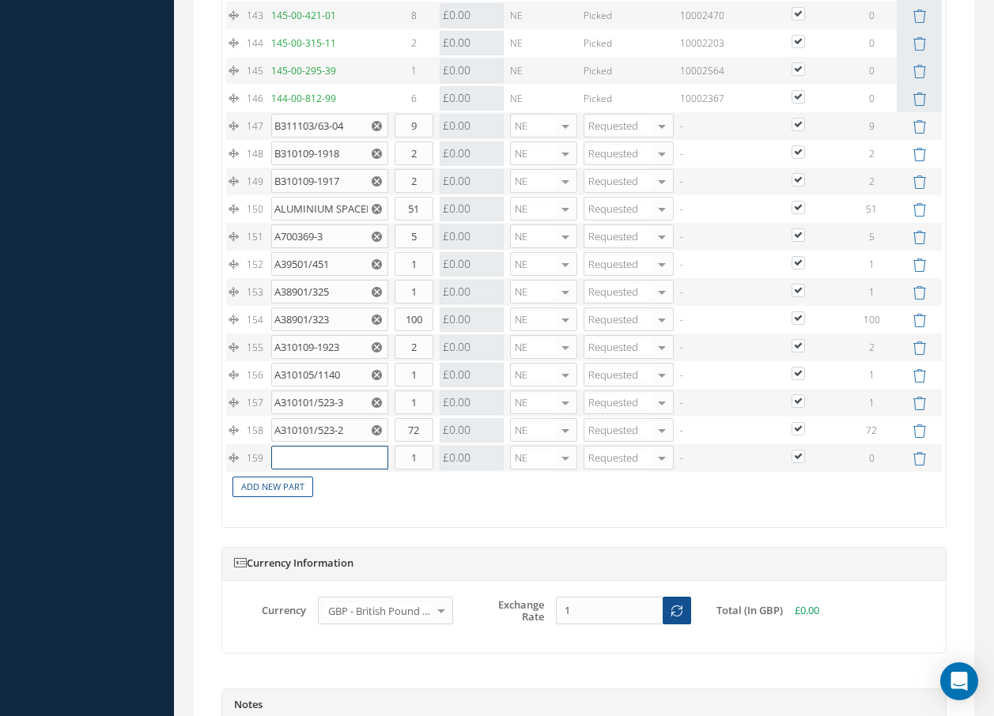
click at [303, 470] on input "text" at bounding box center [329, 458] width 117 height 24
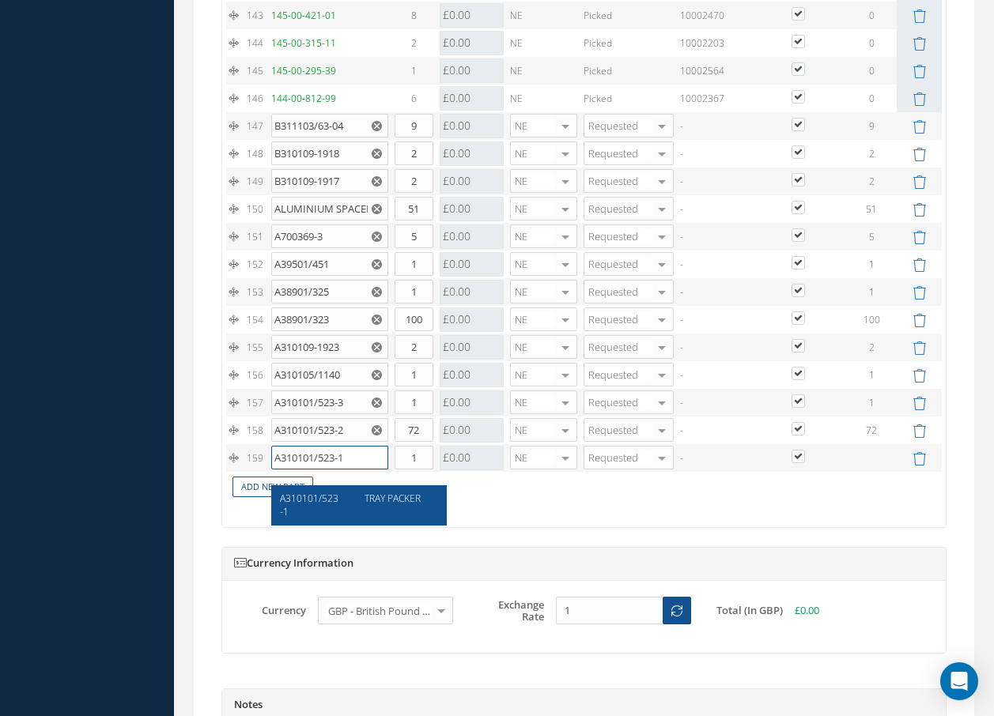
type input "A310101/523-1"
click at [306, 499] on span "A310101/523-1" at bounding box center [309, 505] width 59 height 27
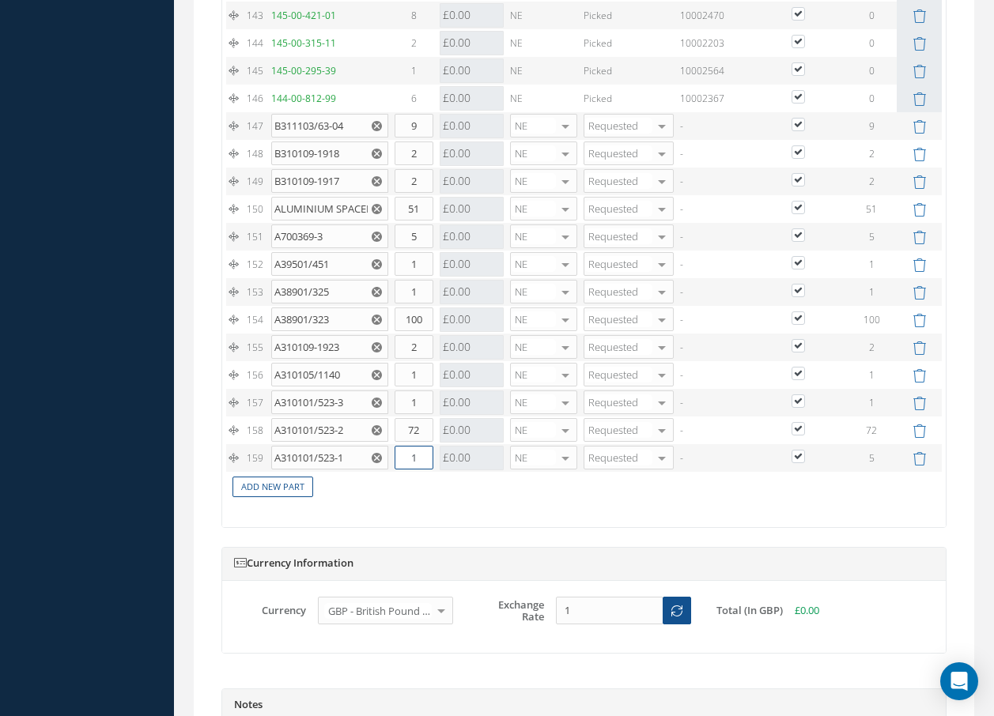
drag, startPoint x: 402, startPoint y: 471, endPoint x: 444, endPoint y: 471, distance: 41.1
click at [444, 471] on tr "159 A310101/523-1 TRAY PACKER Part Number Description Qty in Stock Master Cost …" at bounding box center [584, 458] width 716 height 28
type input "5"
click at [274, 498] on link "Add New Part" at bounding box center [272, 487] width 81 height 21
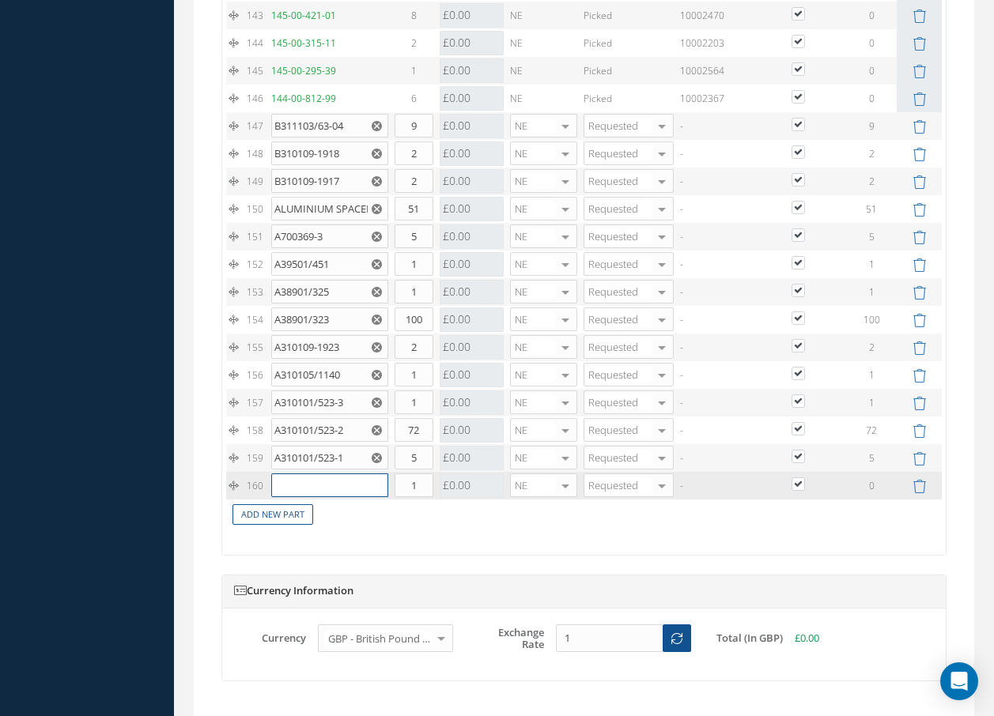
drag, startPoint x: 280, startPoint y: 506, endPoint x: 304, endPoint y: 491, distance: 28.1
click at [285, 497] on input "text" at bounding box center [329, 486] width 117 height 24
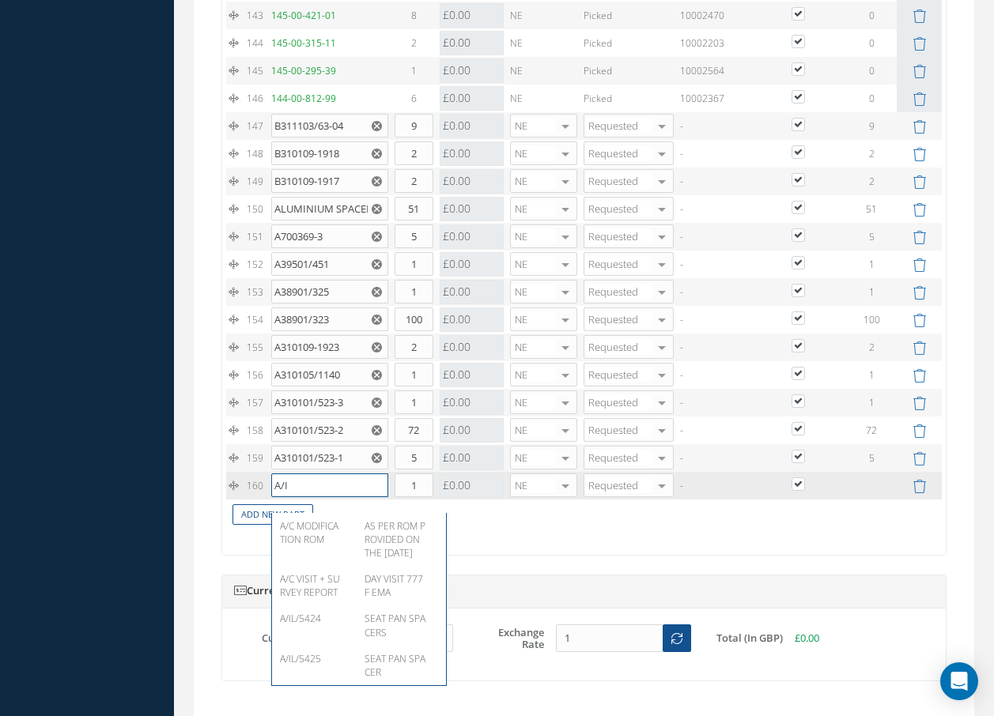
type input "A/IL"
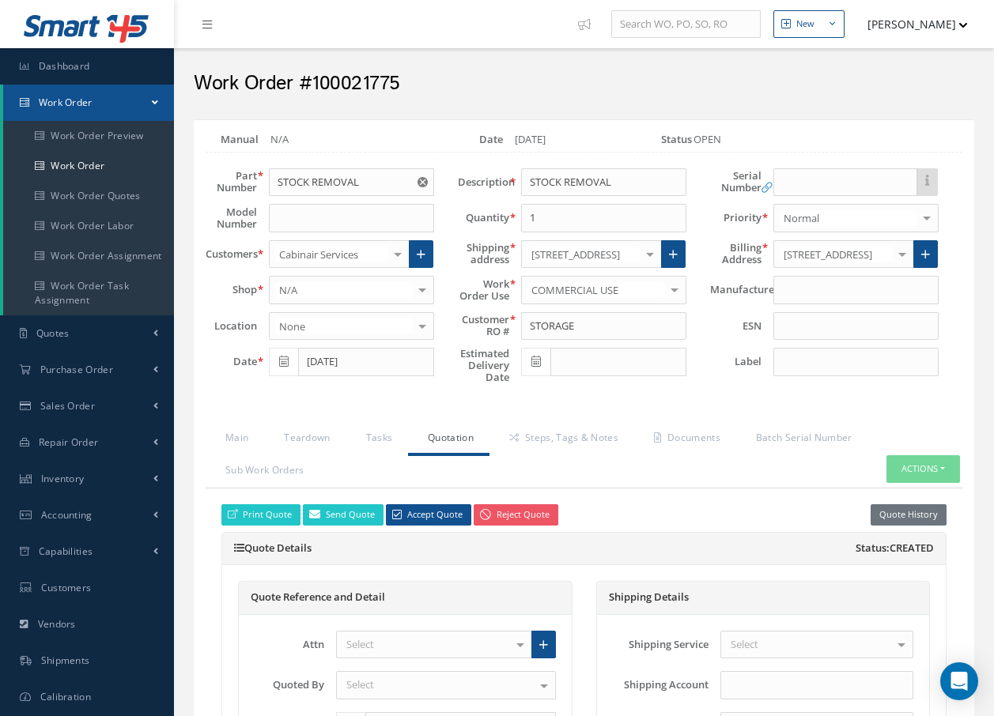
scroll to position [5535, 0]
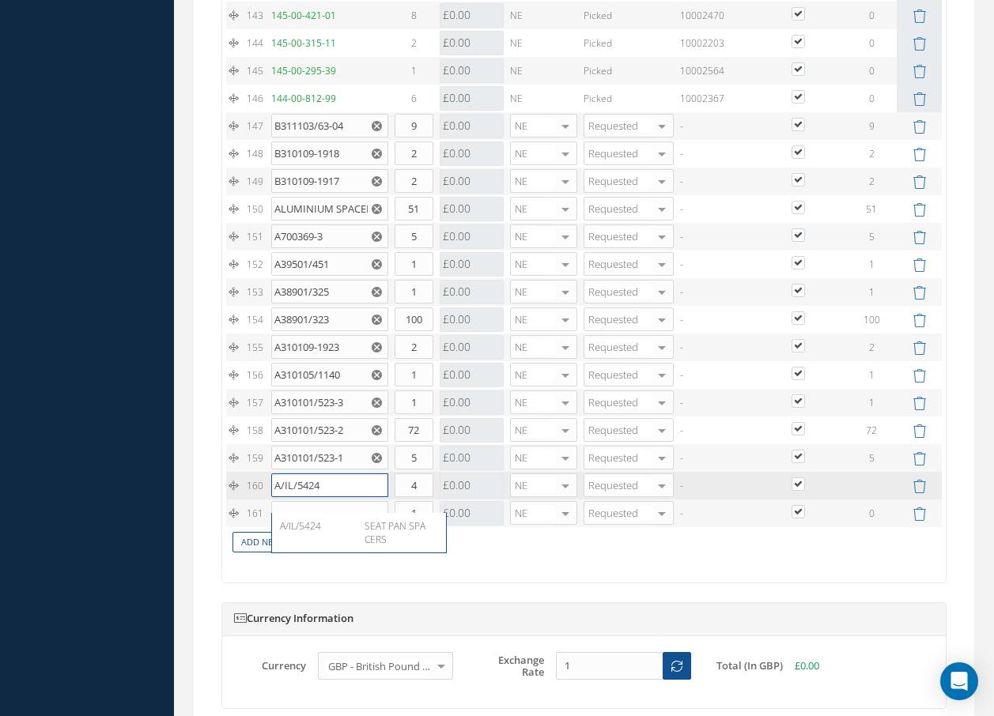
drag, startPoint x: 332, startPoint y: 500, endPoint x: 319, endPoint y: 494, distance: 14.5
click at [319, 494] on input "A/IL/5424" at bounding box center [329, 486] width 117 height 24
type input "A/IL/5425"
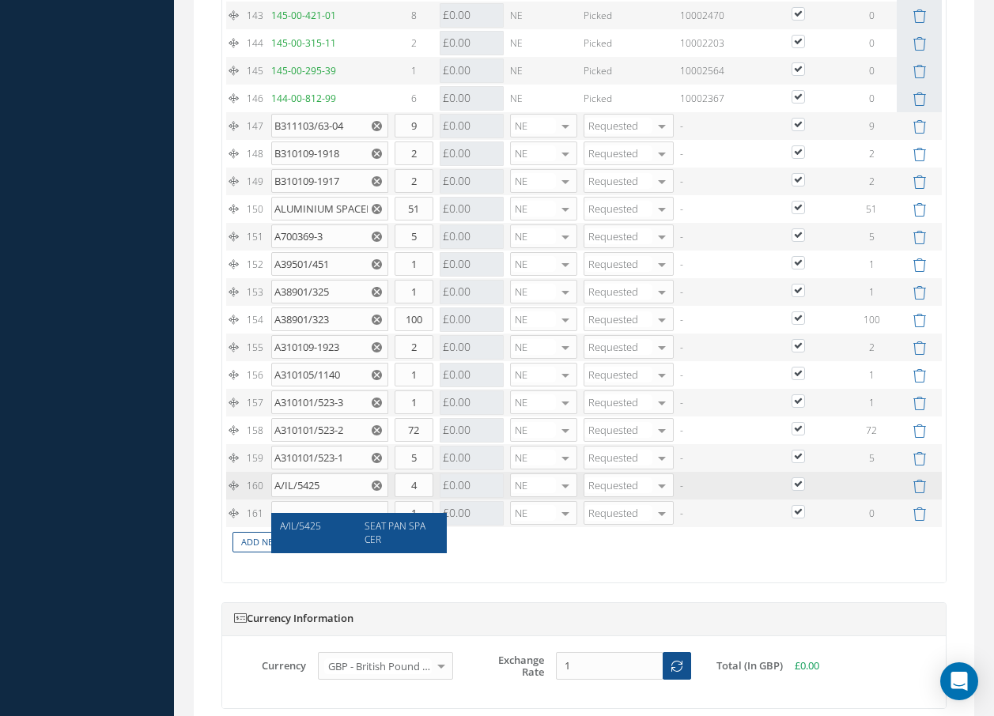
click at [285, 523] on span "A/IL/5425" at bounding box center [300, 525] width 41 height 13
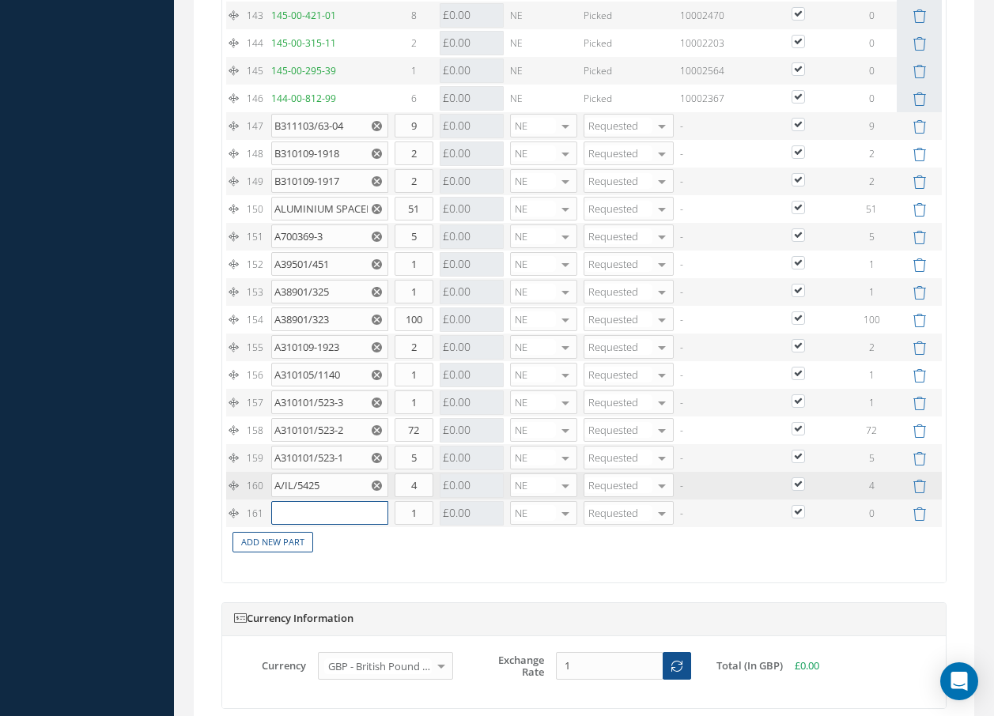
click at [283, 525] on input "text" at bounding box center [329, 513] width 117 height 24
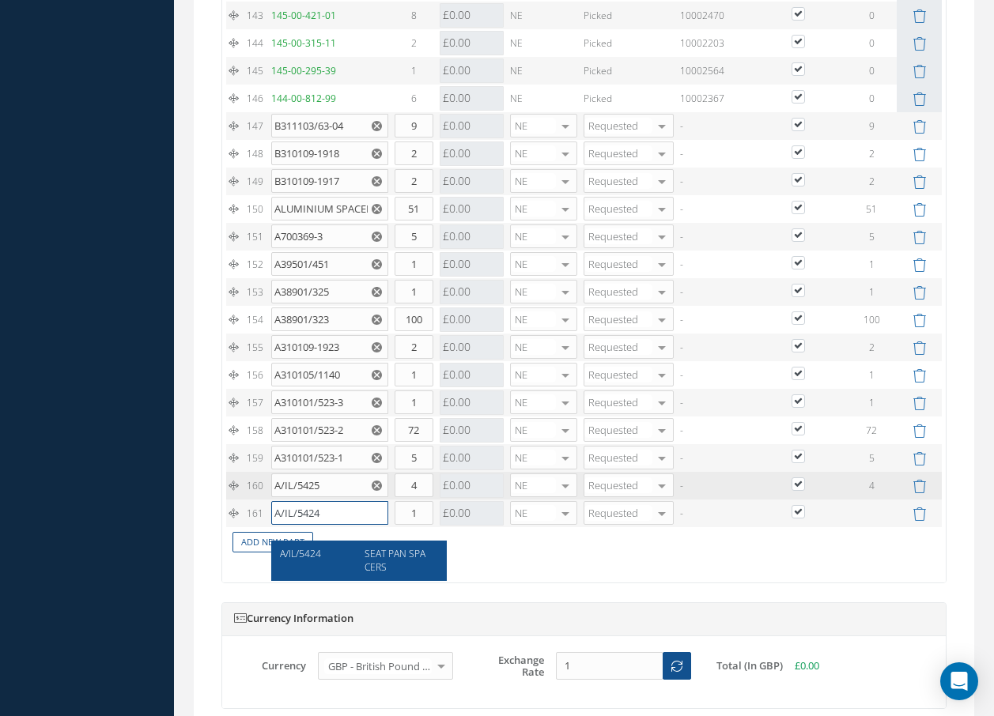
type input "A/IL/5424"
click at [381, 561] on span "SEAT PAN SPACERS" at bounding box center [394, 560] width 61 height 27
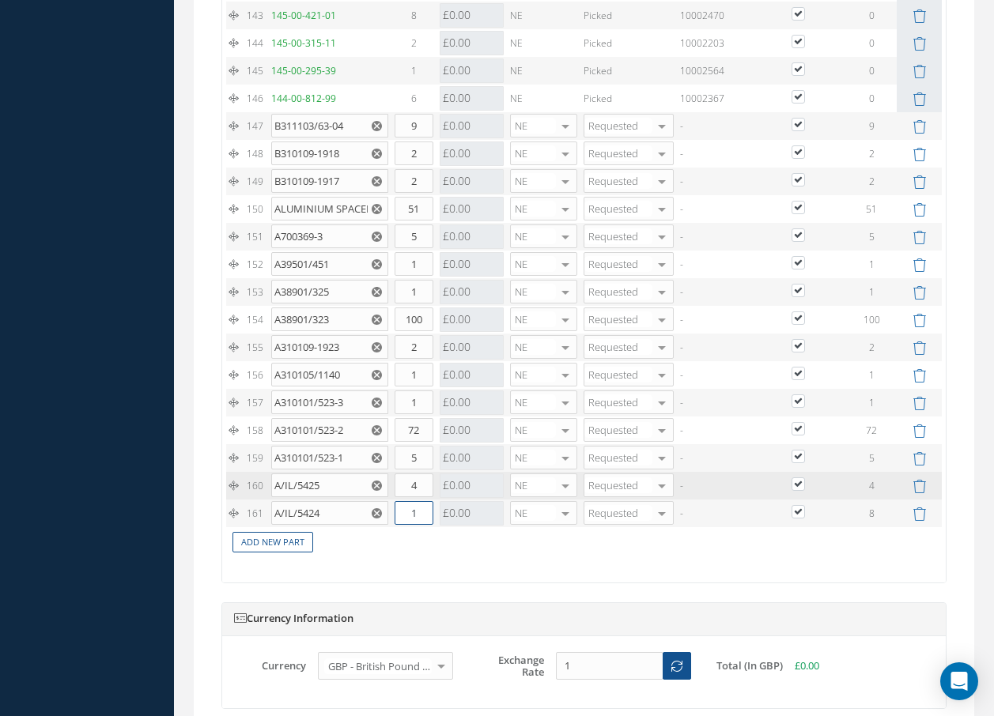
drag, startPoint x: 415, startPoint y: 531, endPoint x: 391, endPoint y: 523, distance: 25.0
click at [392, 524] on td "1" at bounding box center [413, 514] width 45 height 28
type input "8"
click at [295, 553] on link "Add New Part" at bounding box center [272, 542] width 81 height 21
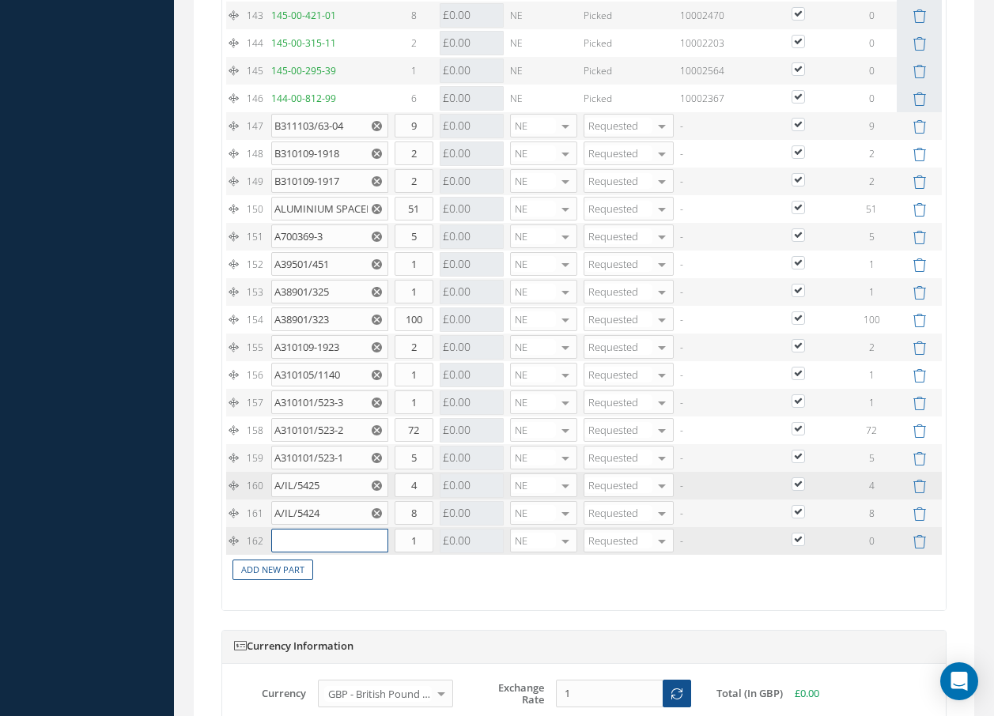
click at [299, 553] on input "text" at bounding box center [329, 541] width 117 height 24
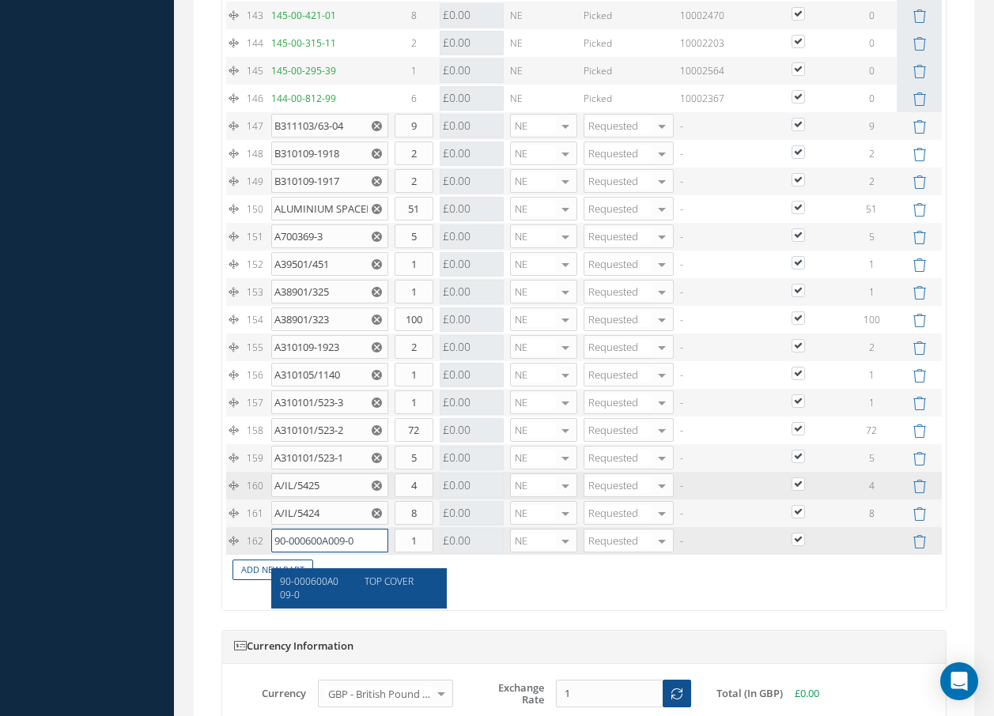
type input "90-000600A009-0"
click at [309, 586] on span "90-000600A009-0" at bounding box center [309, 588] width 59 height 27
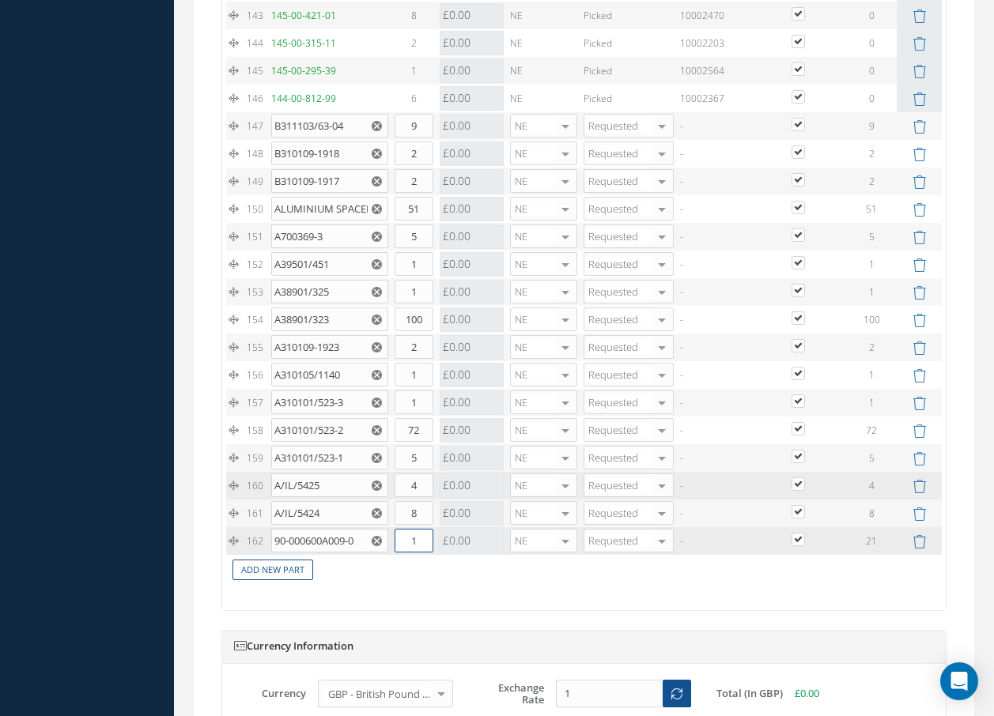
drag, startPoint x: 422, startPoint y: 554, endPoint x: 434, endPoint y: 548, distance: 13.4
click at [427, 553] on input "1" at bounding box center [414, 541] width 39 height 24
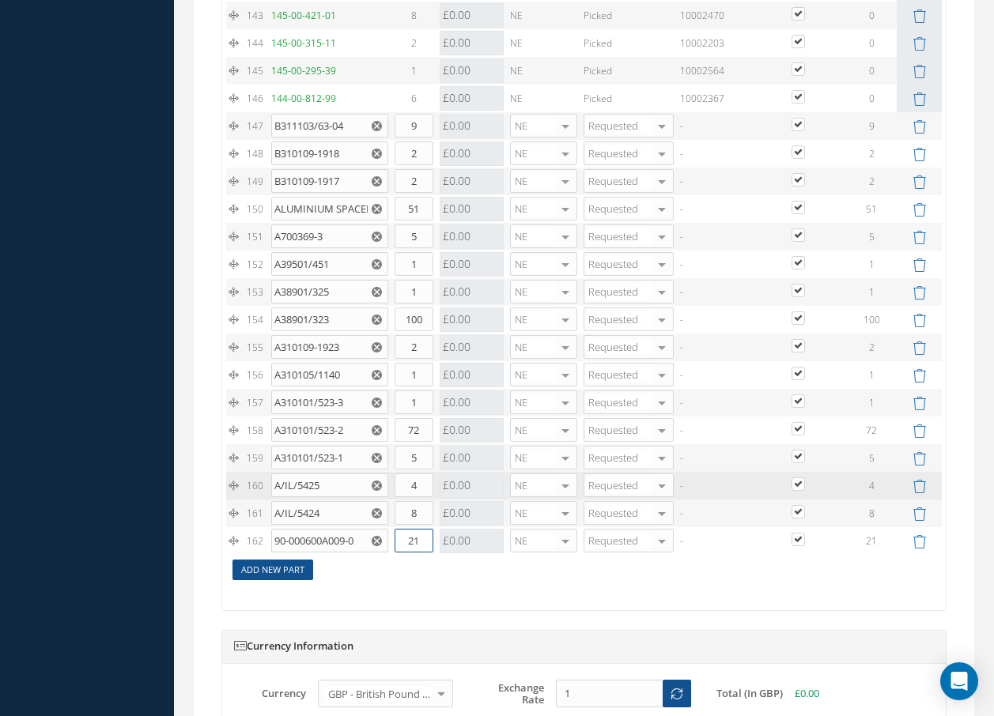
type input "21"
click at [304, 581] on link "Add New Part" at bounding box center [272, 570] width 81 height 21
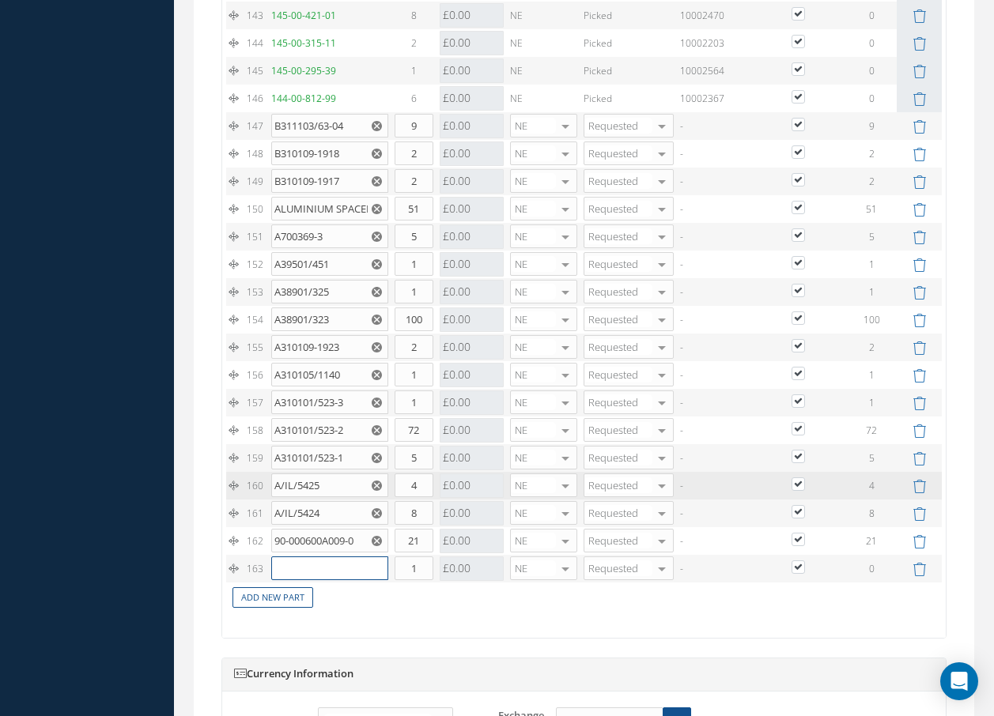
click at [304, 580] on input "text" at bounding box center [329, 569] width 117 height 24
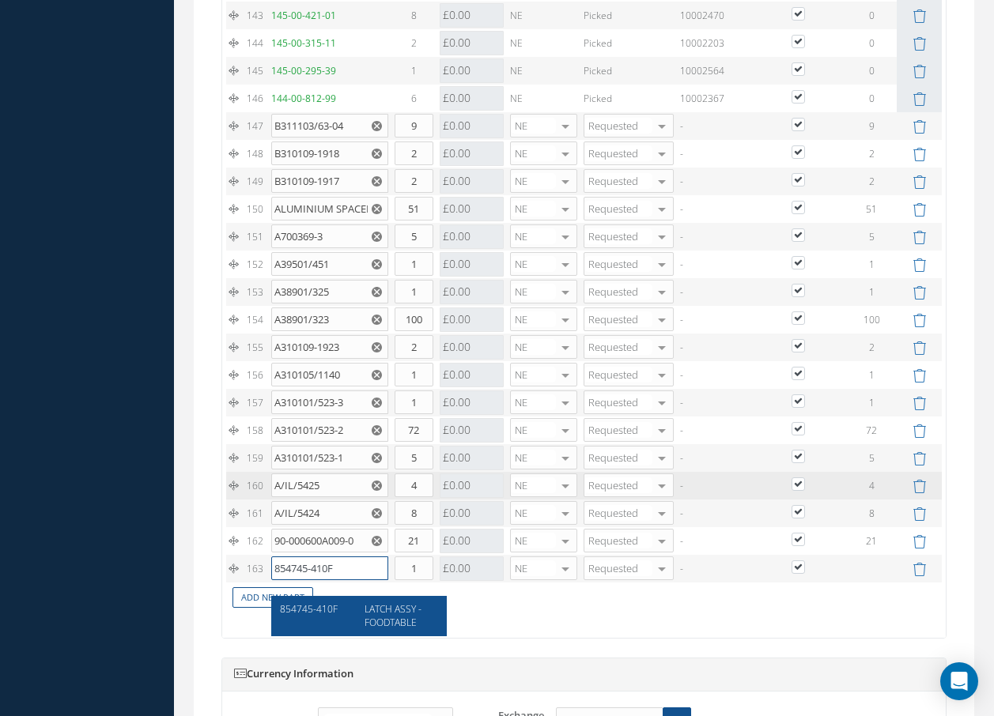
type input "854745-410F"
click at [364, 608] on span "LATCH ASSY - FOODTABLE" at bounding box center [392, 615] width 57 height 27
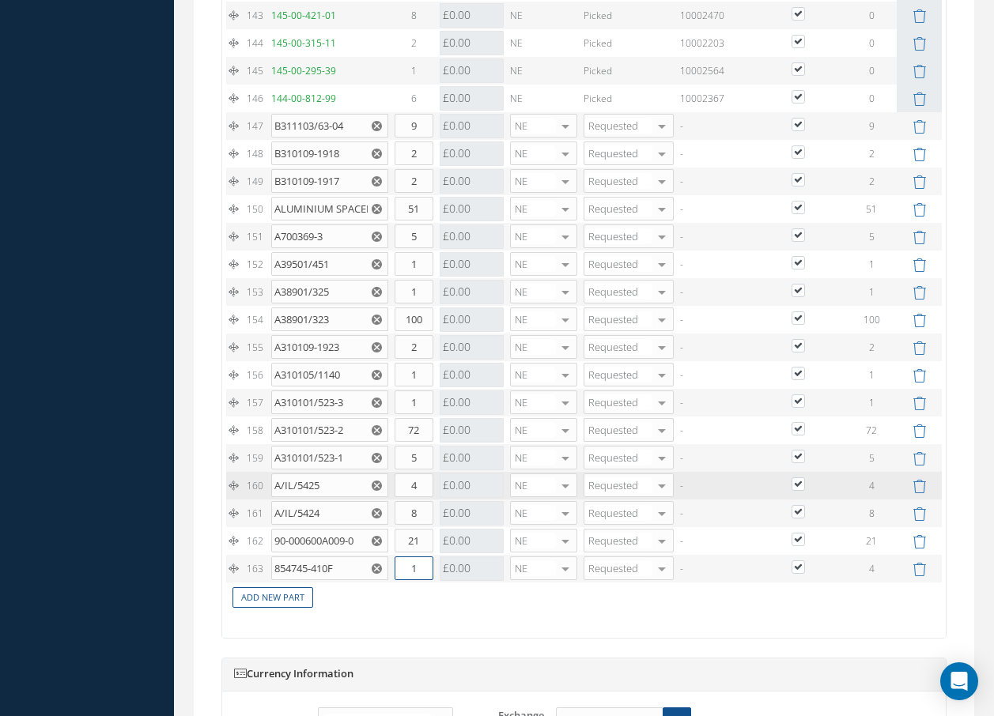
drag, startPoint x: 402, startPoint y: 588, endPoint x: 436, endPoint y: 580, distance: 35.9
click at [434, 583] on td "1" at bounding box center [413, 569] width 45 height 28
type input "4"
click at [281, 609] on link "Add New Part" at bounding box center [272, 597] width 81 height 21
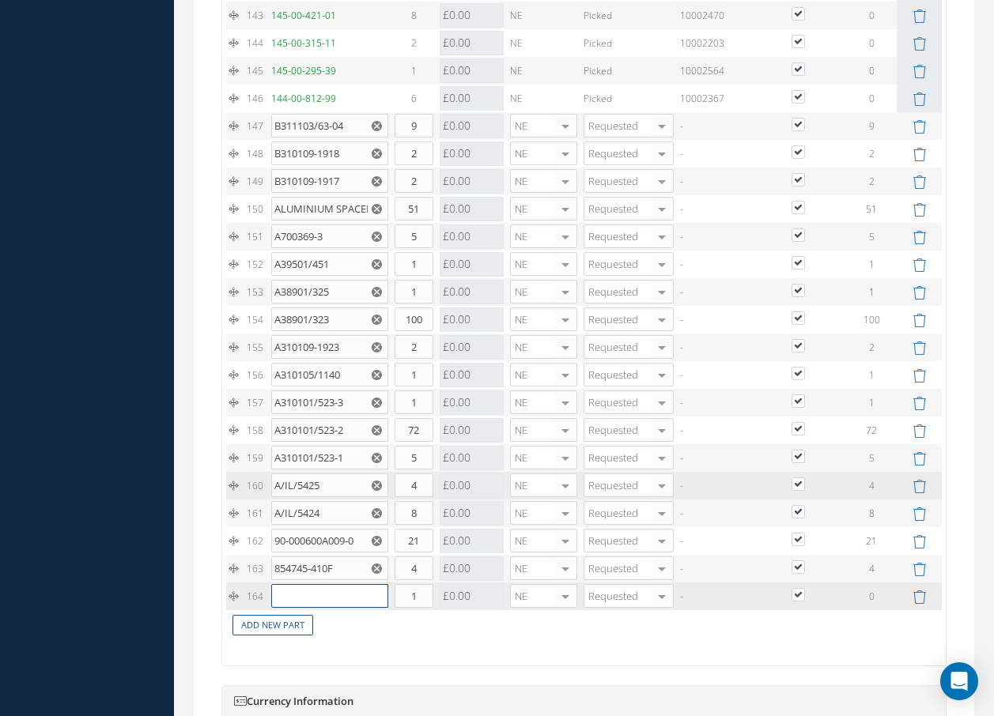
click at [283, 608] on input "text" at bounding box center [329, 596] width 117 height 24
type input "85"
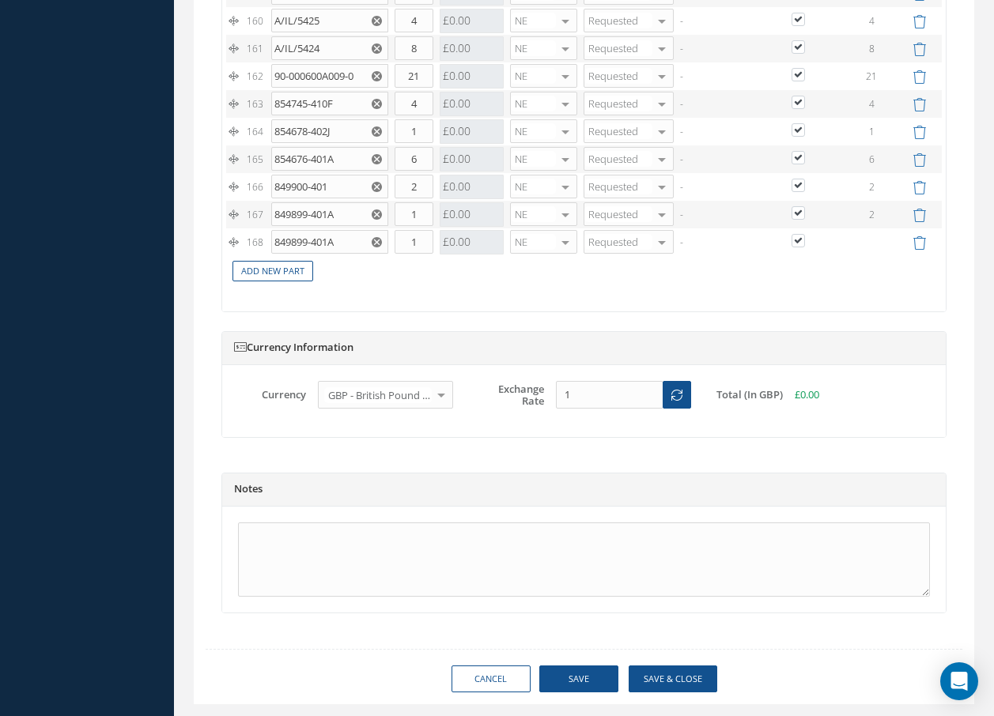
scroll to position [5999, 0]
drag, startPoint x: 421, startPoint y: 229, endPoint x: 406, endPoint y: 227, distance: 16.0
click at [406, 226] on input "1" at bounding box center [414, 214] width 39 height 24
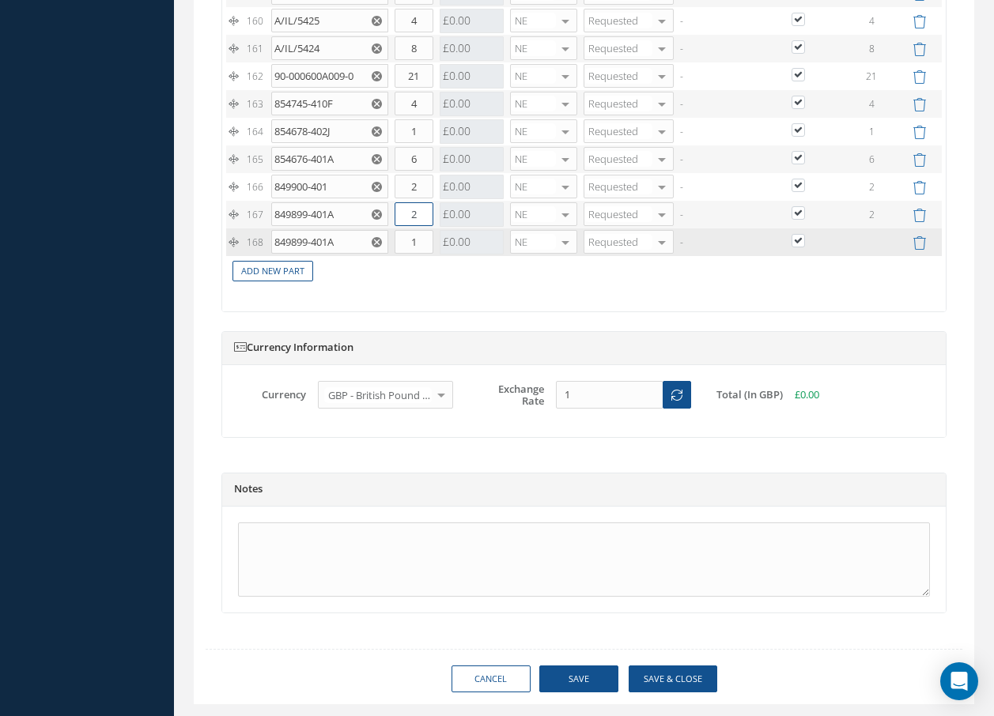
type input "2"
click at [376, 247] on icon "Reset" at bounding box center [377, 242] width 10 height 10
click at [323, 254] on input "text" at bounding box center [329, 242] width 117 height 24
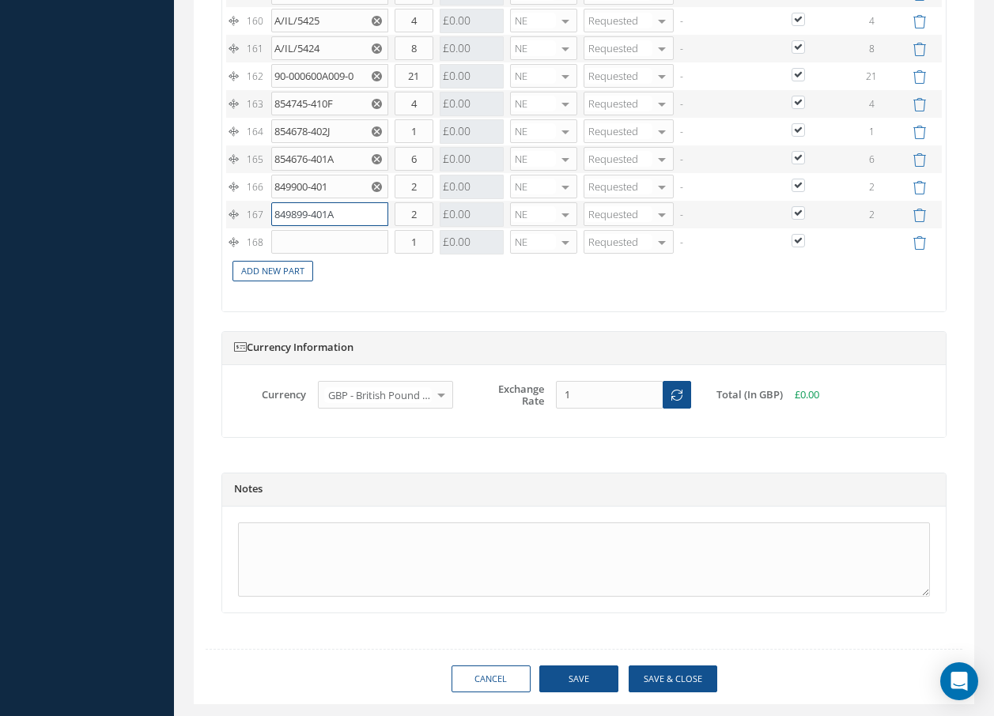
click at [350, 226] on input "849899-401A" at bounding box center [329, 214] width 117 height 24
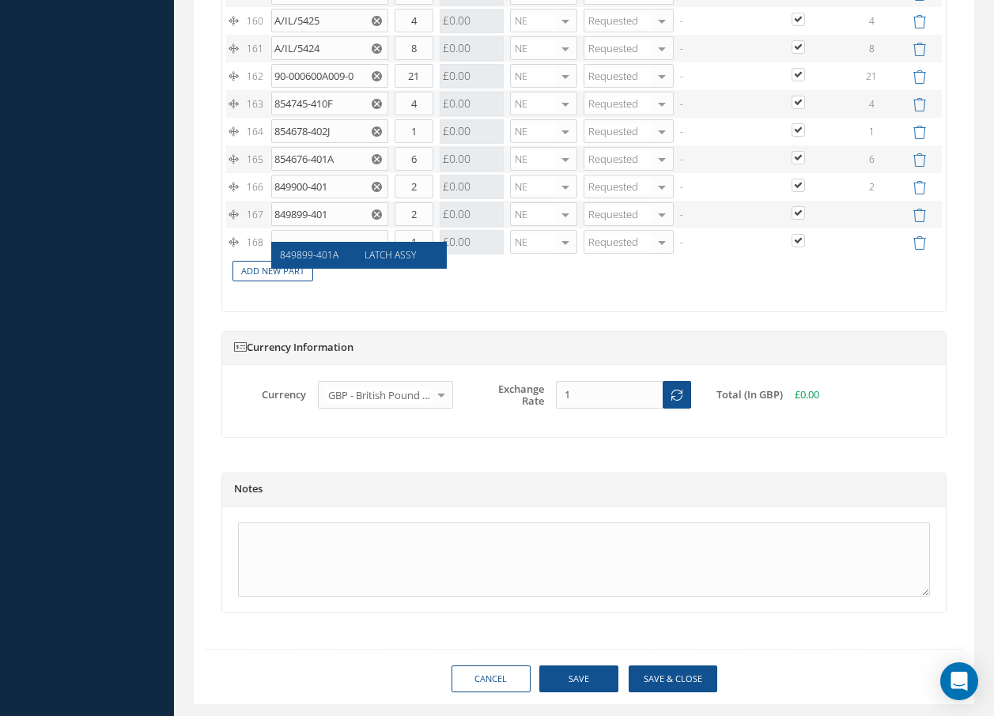
click at [289, 258] on span "849899-401A" at bounding box center [309, 254] width 59 height 13
type input "849899-401A"
click at [289, 254] on input "text" at bounding box center [329, 242] width 117 height 24
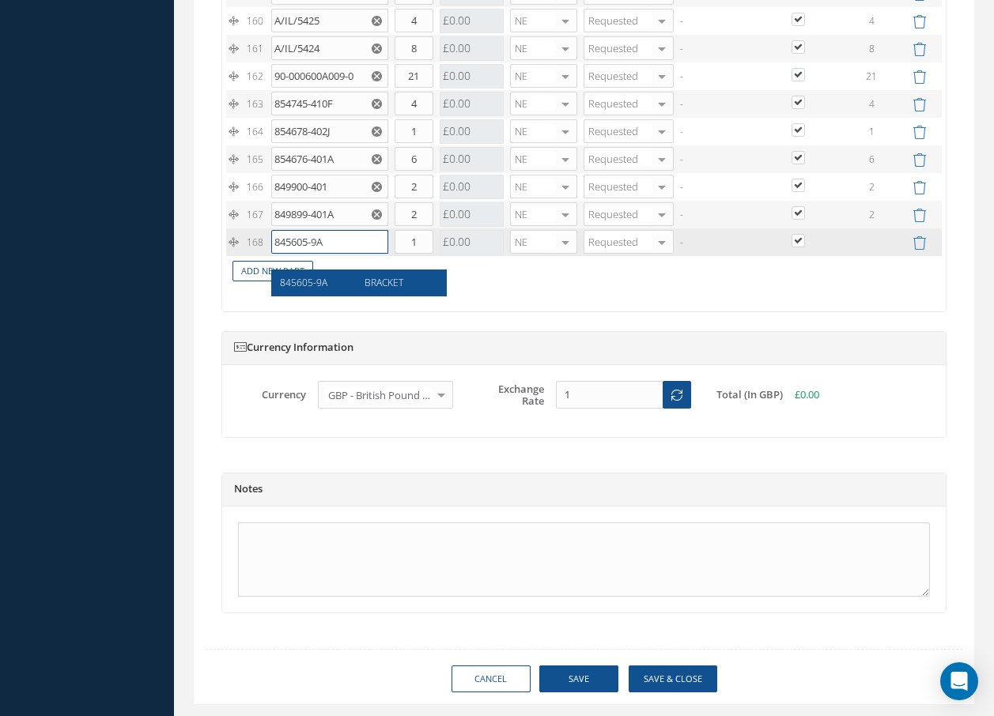
type input "845605-9A"
click at [282, 288] on span "845605-9A" at bounding box center [303, 282] width 47 height 13
drag, startPoint x: 405, startPoint y: 257, endPoint x: 461, endPoint y: 253, distance: 56.3
click at [452, 256] on tr "168 845605-9A BRACKET Part Number Description Qty in Stock Master Cost Master S…" at bounding box center [584, 242] width 716 height 28
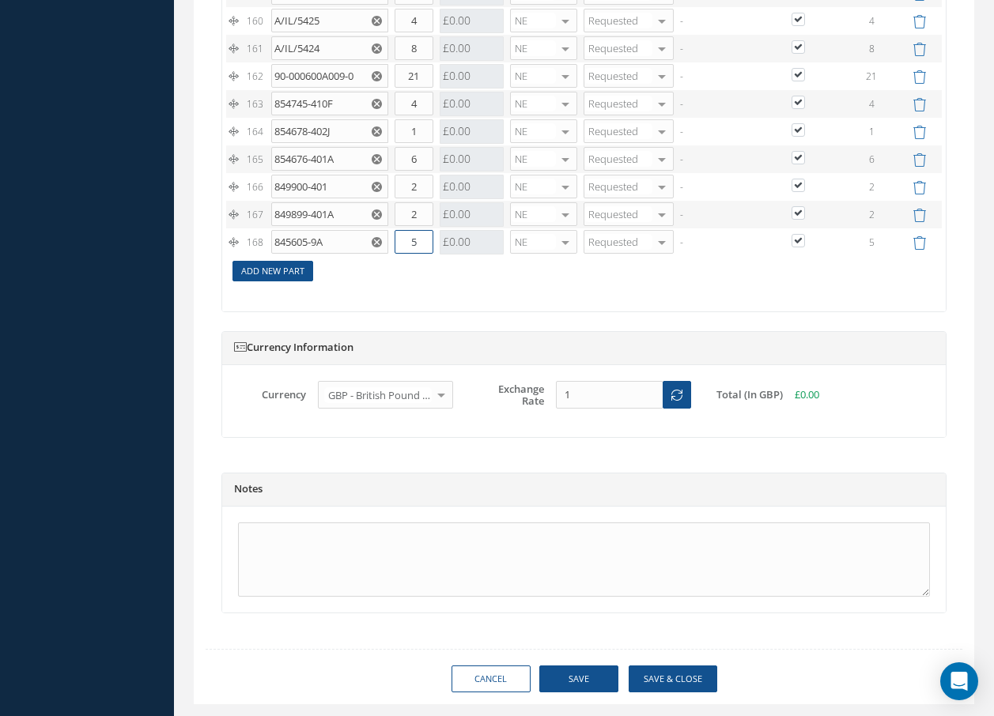
type input "5"
click at [270, 282] on link "Add New Part" at bounding box center [272, 271] width 81 height 21
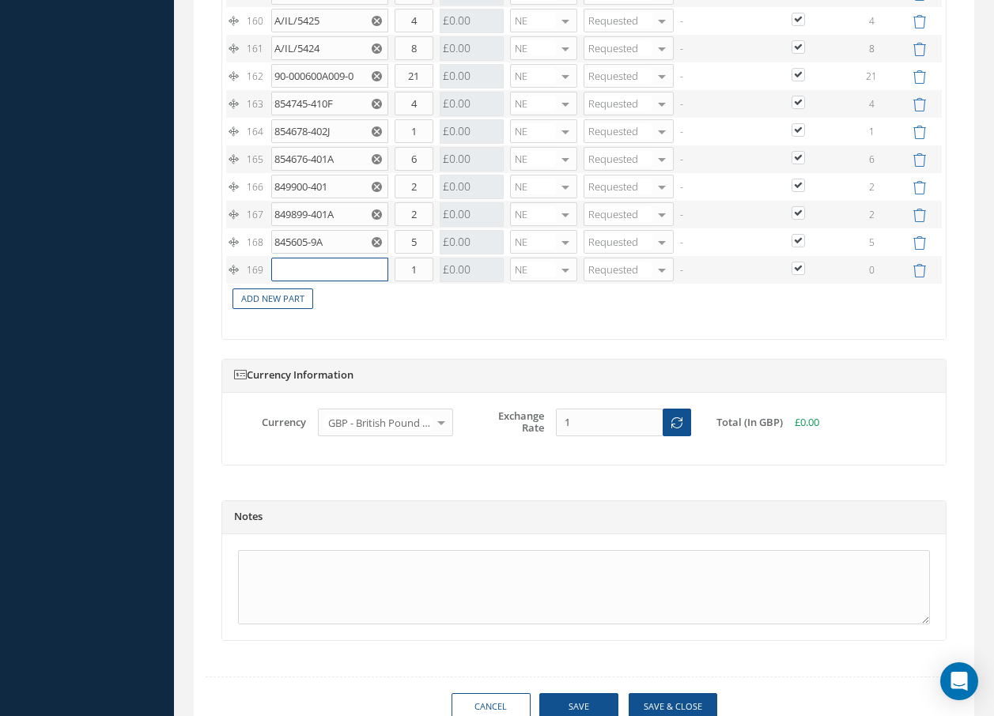
click at [285, 281] on input "text" at bounding box center [329, 270] width 117 height 24
click at [304, 281] on input "text" at bounding box center [329, 270] width 117 height 24
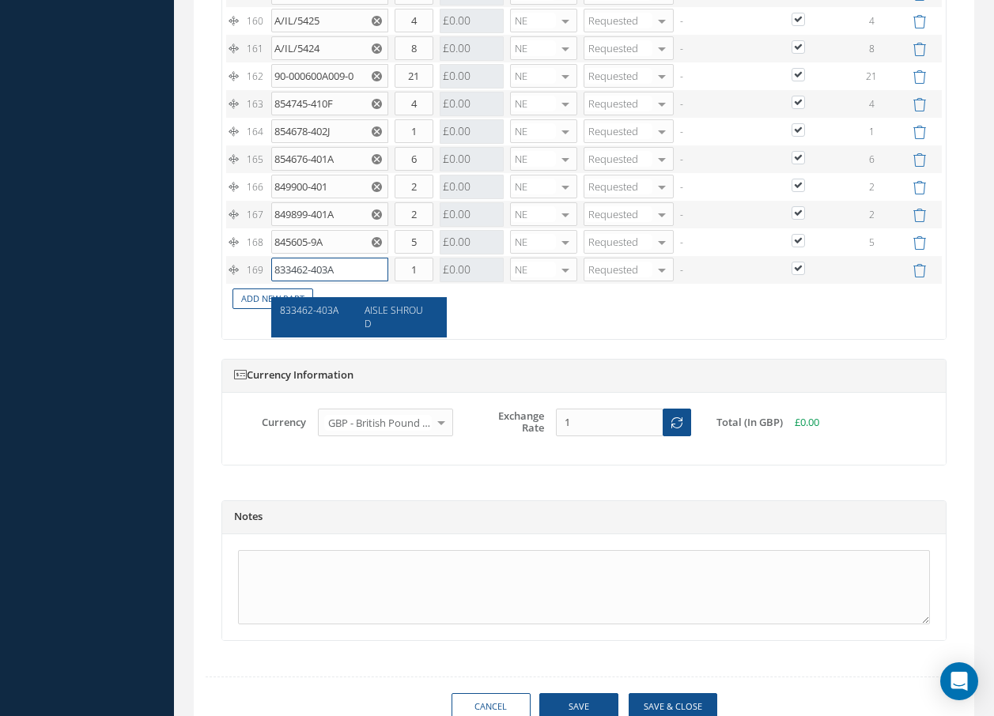
type input "833462-403A"
click at [342, 315] on div "833462-403A" at bounding box center [317, 317] width 74 height 27
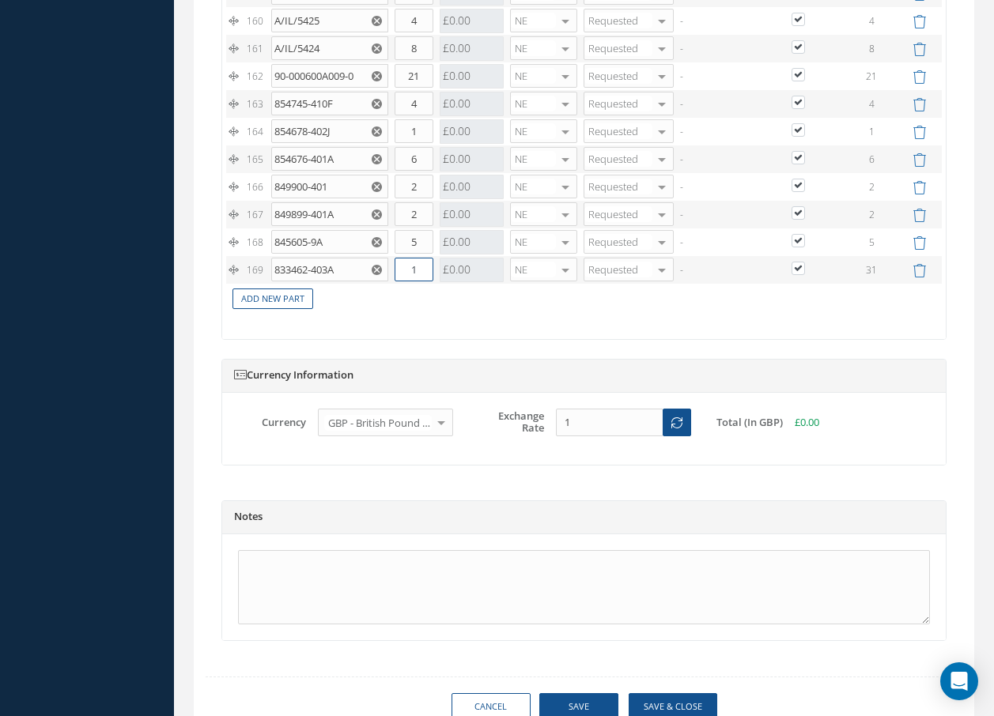
drag, startPoint x: 409, startPoint y: 285, endPoint x: 424, endPoint y: 282, distance: 15.4
click at [424, 281] on input "1" at bounding box center [414, 270] width 39 height 24
type input "31"
click at [293, 310] on link "Add New Part" at bounding box center [272, 299] width 81 height 21
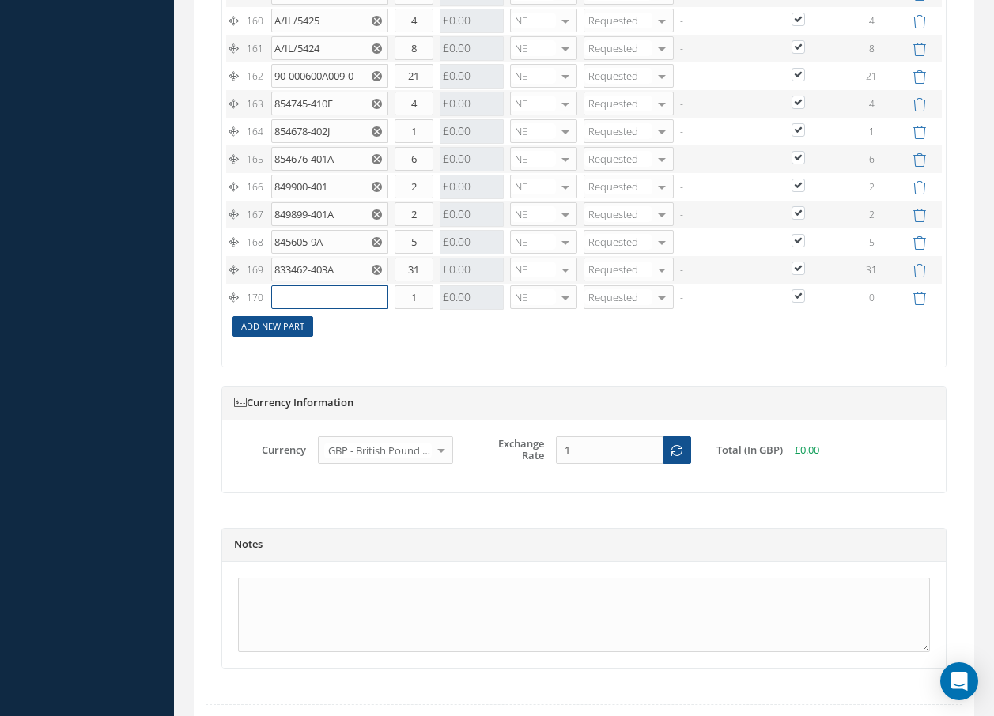
click at [293, 309] on input "text" at bounding box center [329, 297] width 117 height 24
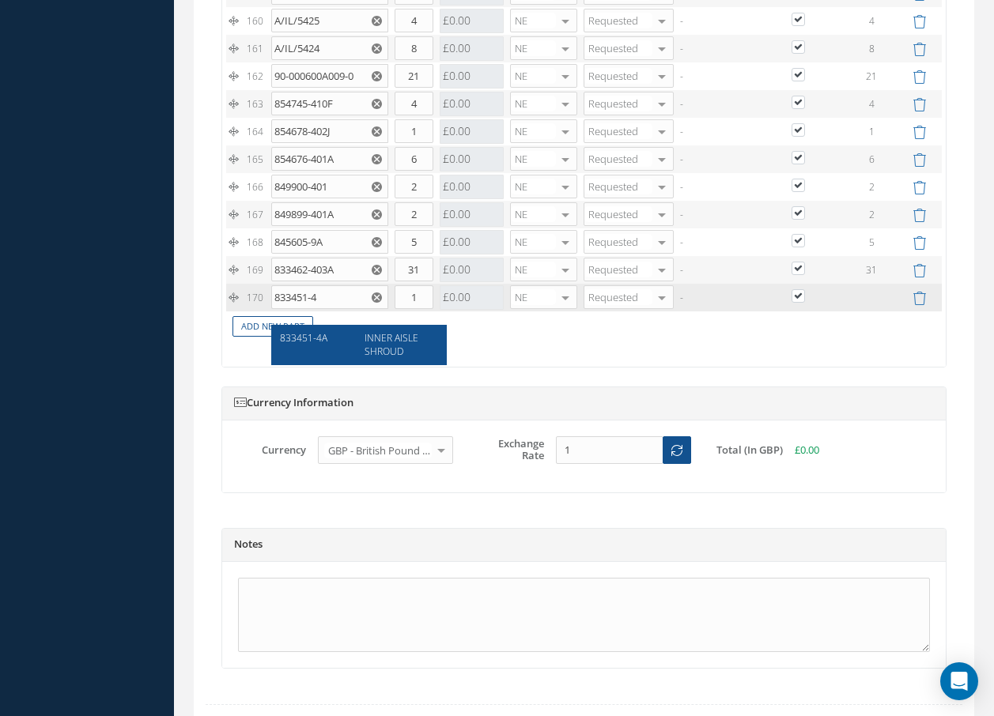
click at [437, 336] on div "INNER AISLE SHROUD" at bounding box center [395, 344] width 85 height 27
type input "833451-4A"
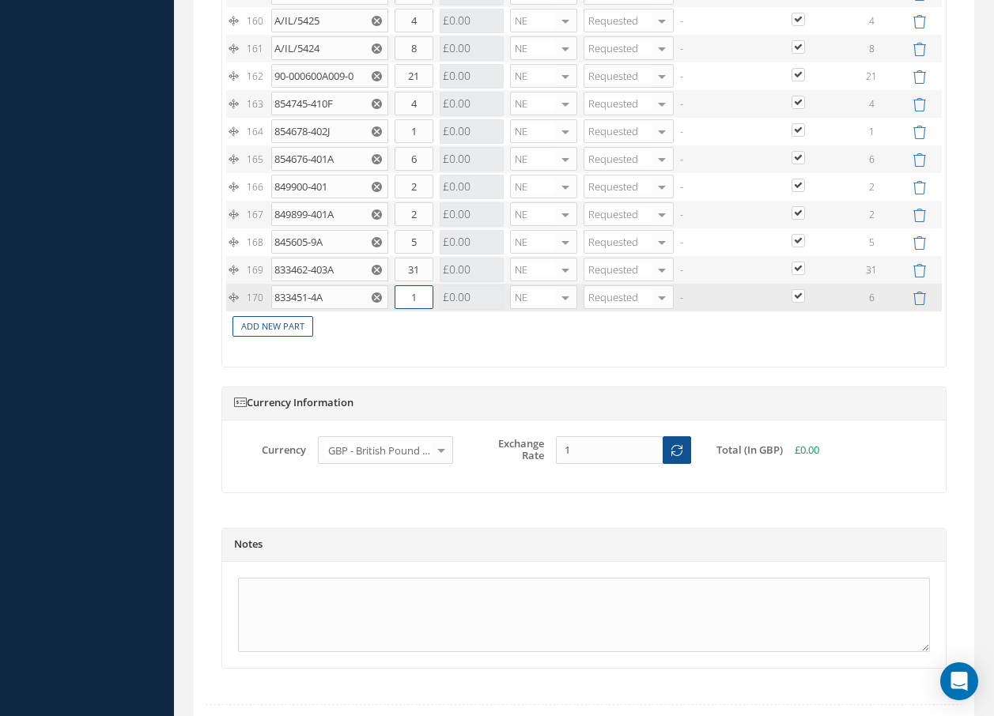
drag, startPoint x: 396, startPoint y: 315, endPoint x: 440, endPoint y: 310, distance: 44.6
click at [429, 309] on input "1" at bounding box center [414, 297] width 39 height 24
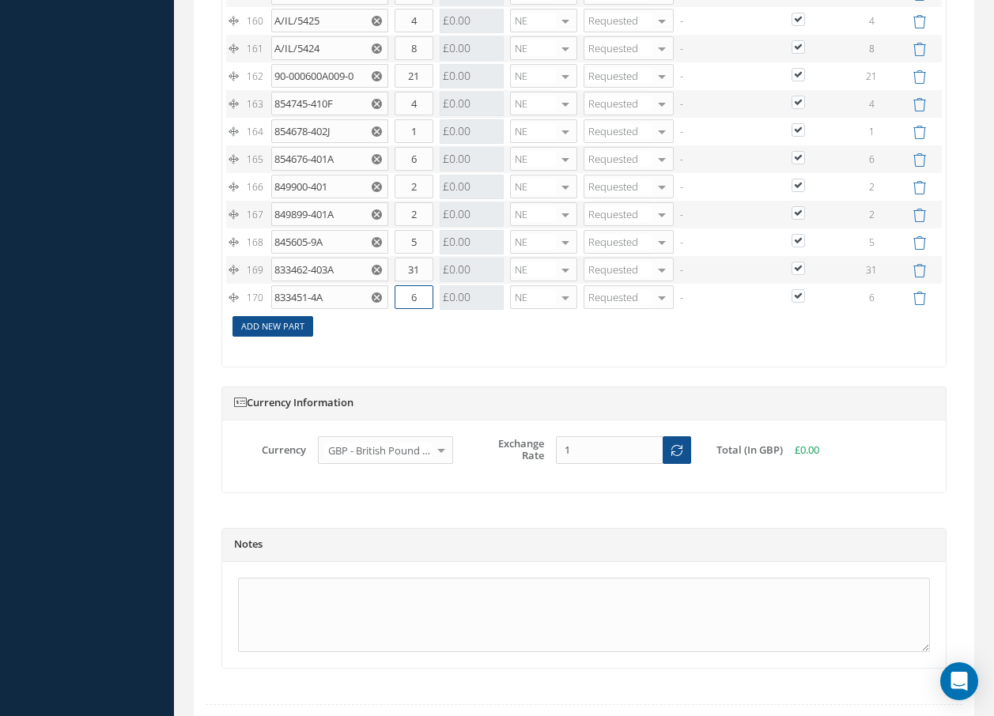
type input "6"
click at [257, 338] on link "Add New Part" at bounding box center [272, 326] width 81 height 21
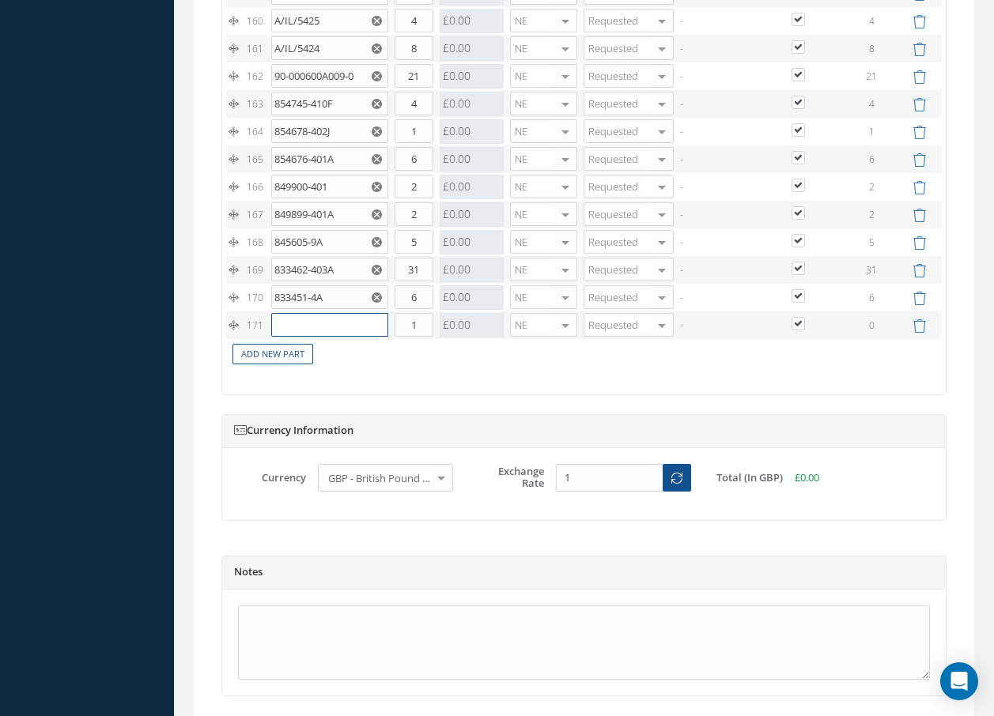
click at [297, 337] on input "text" at bounding box center [329, 325] width 117 height 24
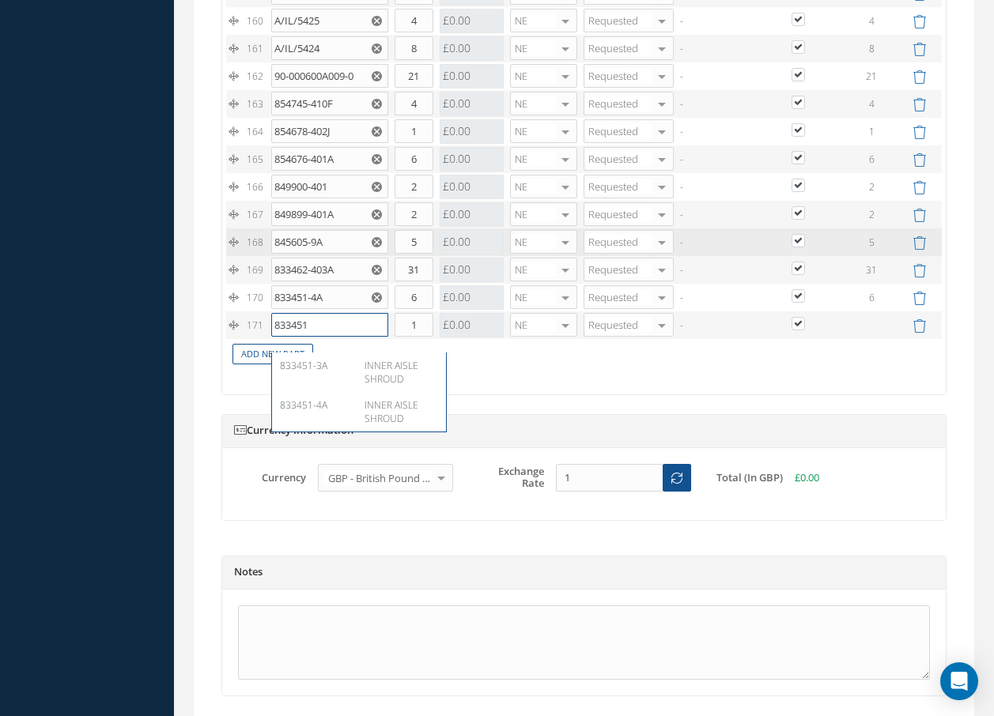
type input "833451-"
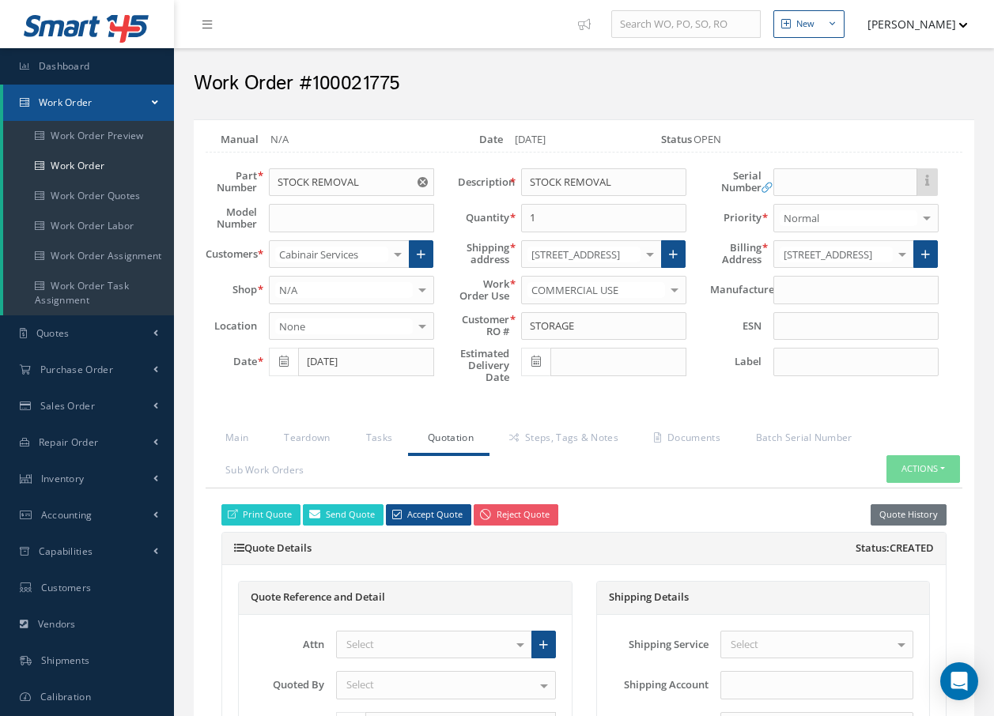
scroll to position [5999, 0]
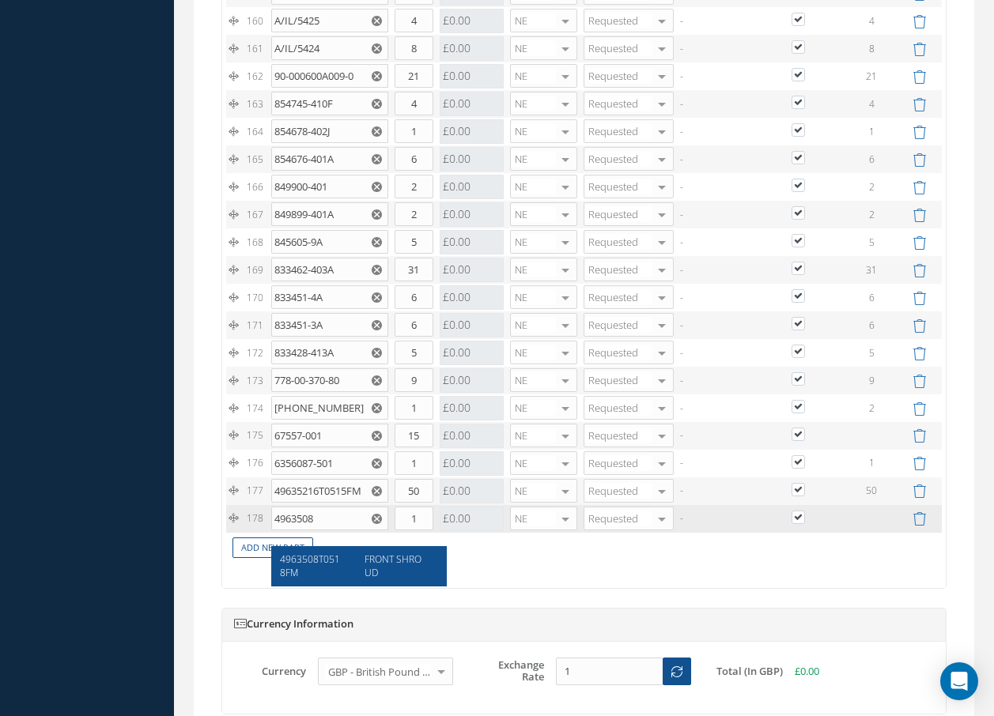
click at [306, 565] on span "4963508T0518FM" at bounding box center [310, 566] width 60 height 27
type input "4963508T0518FM"
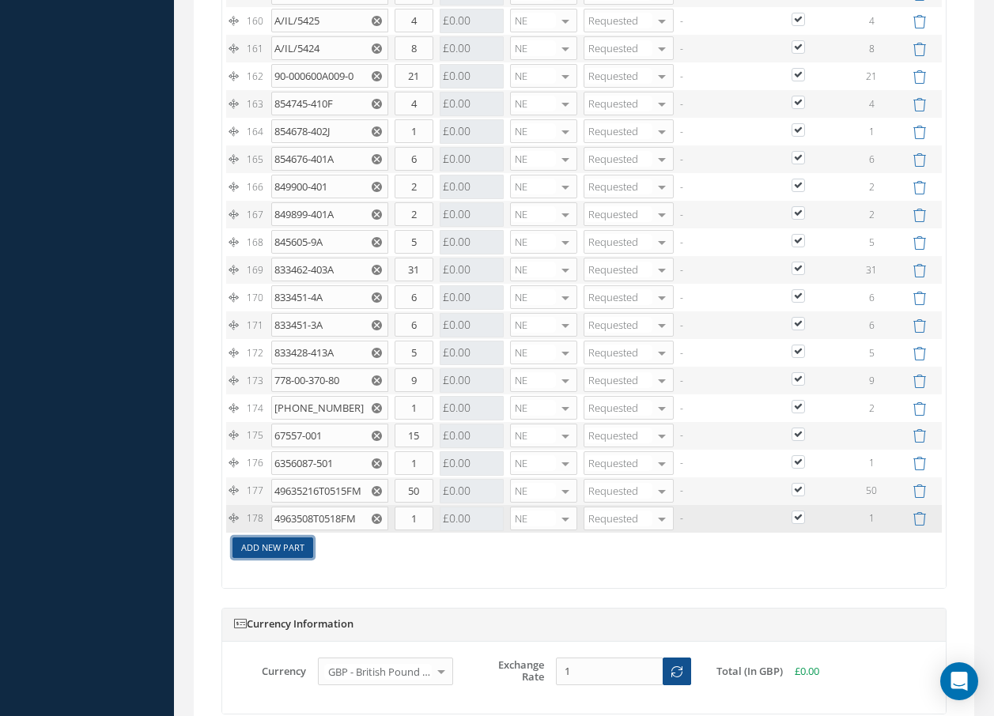
click at [293, 559] on link "Add New Part" at bounding box center [272, 548] width 81 height 21
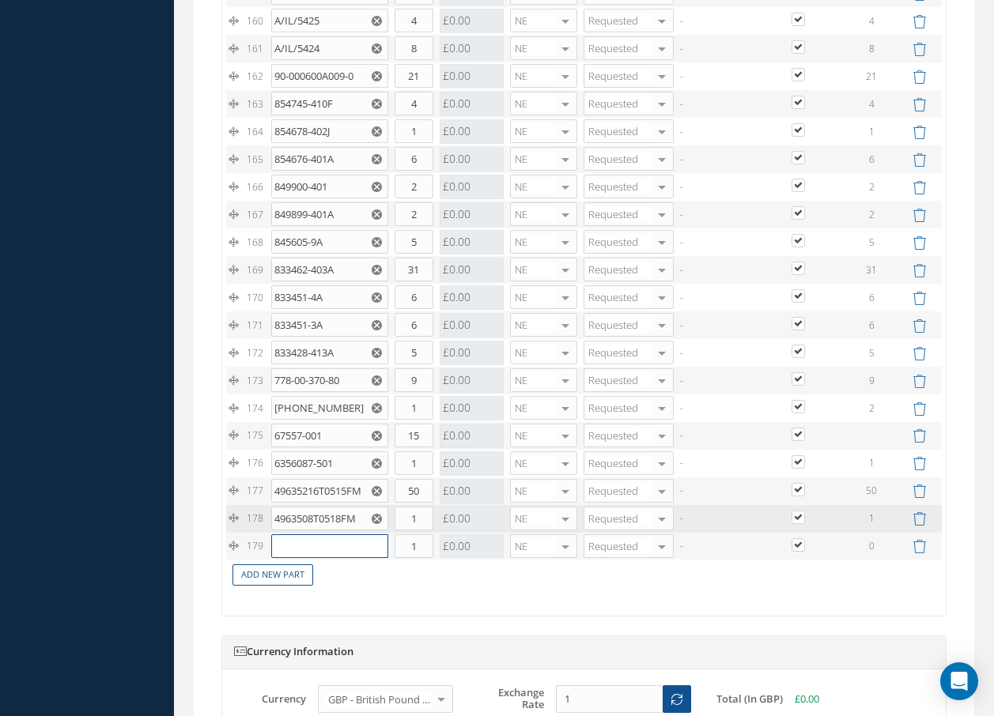
click at [293, 558] on input "text" at bounding box center [329, 546] width 117 height 24
type input "49632255"
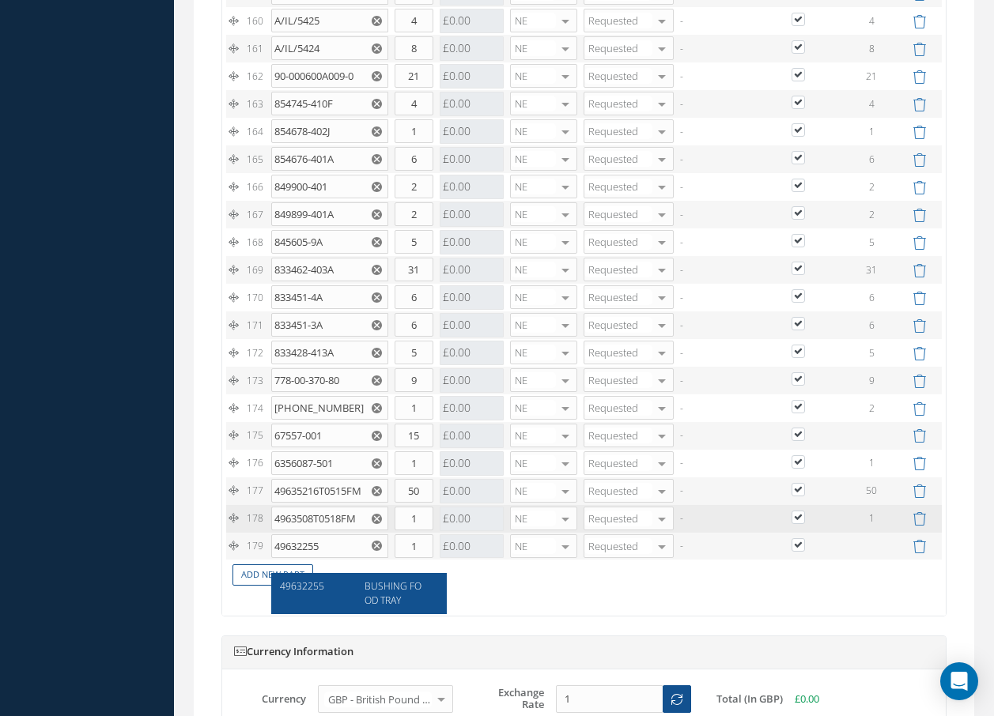
click at [285, 586] on span "49632255" at bounding box center [302, 586] width 44 height 13
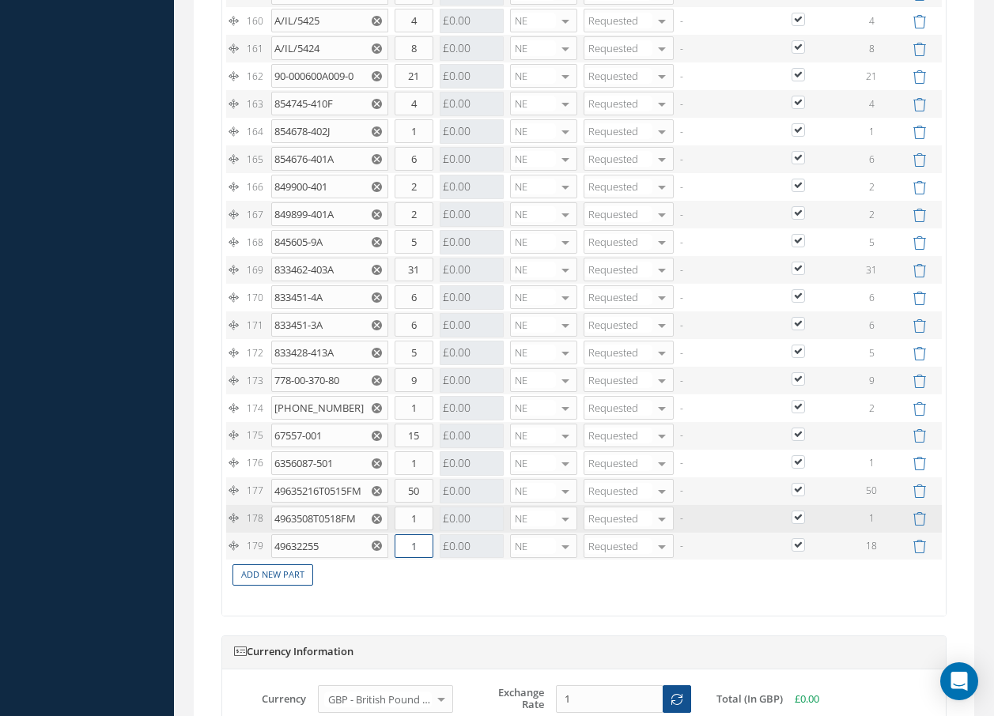
drag, startPoint x: 440, startPoint y: 558, endPoint x: 451, endPoint y: 546, distance: 16.8
click at [442, 557] on tr "179 49632255 BUSHING FOOD TRAY Part Number Description Qty in Stock Master Cost…" at bounding box center [584, 547] width 716 height 28
type input "16"
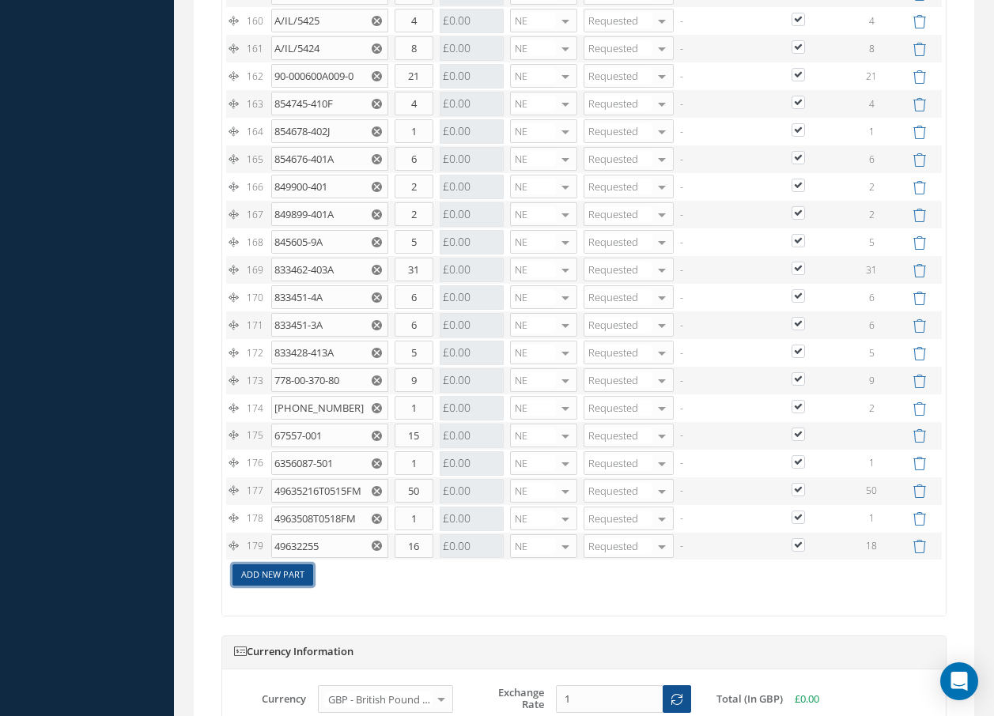
click at [292, 586] on link "Add New Part" at bounding box center [272, 575] width 81 height 21
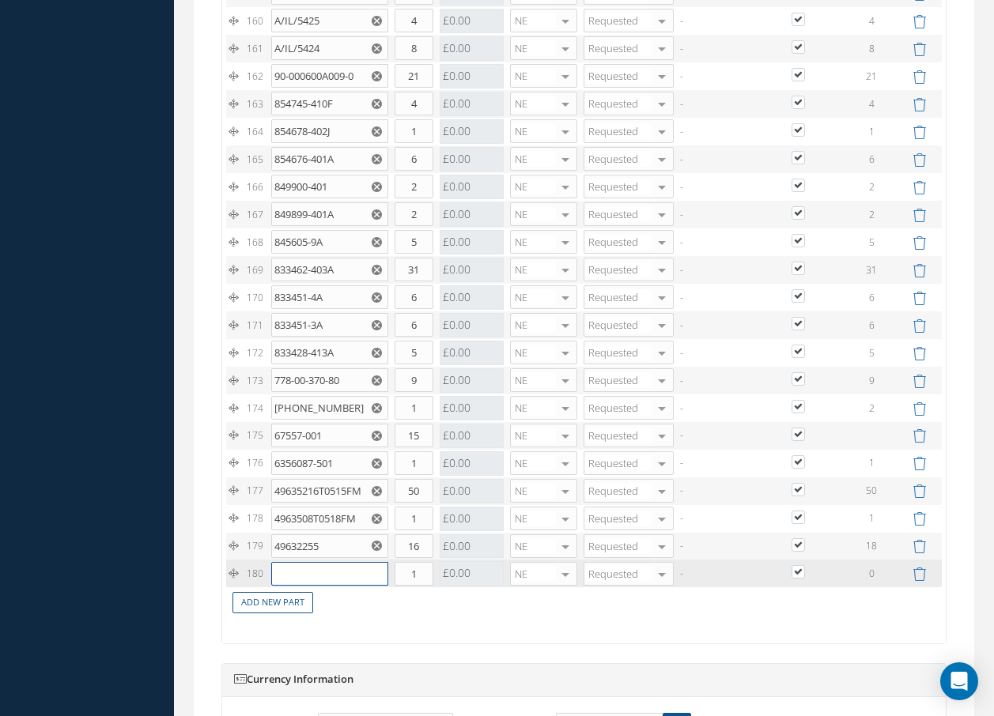
click at [298, 586] on input "text" at bounding box center [329, 574] width 117 height 24
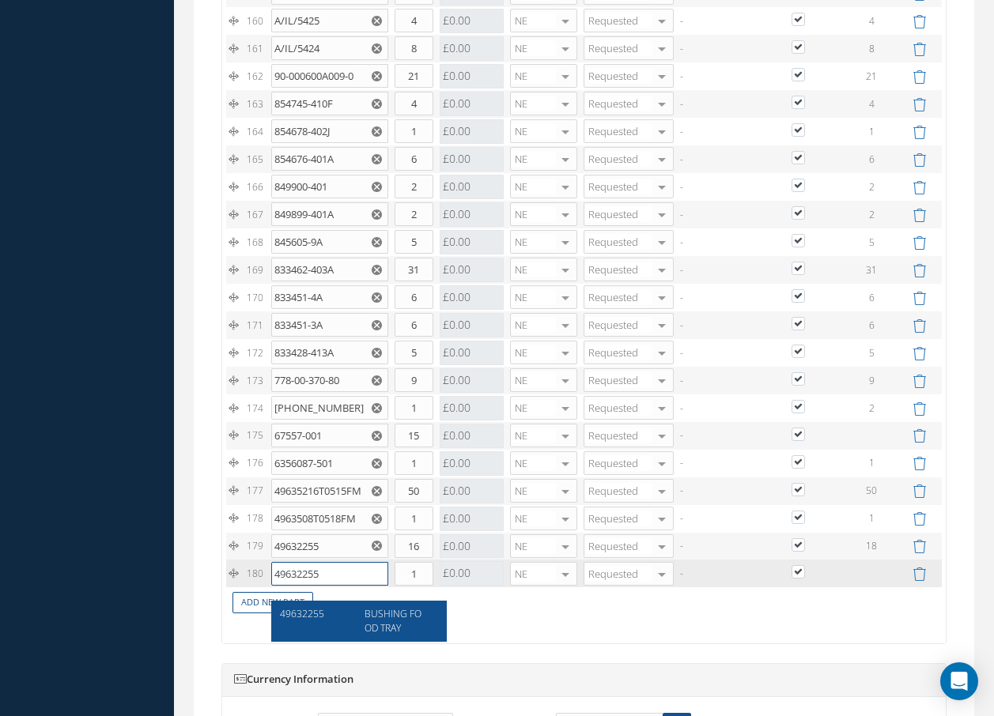
type input "49632255"
click at [338, 606] on div "49632255 BUSHING FOOD TRAY" at bounding box center [359, 621] width 174 height 40
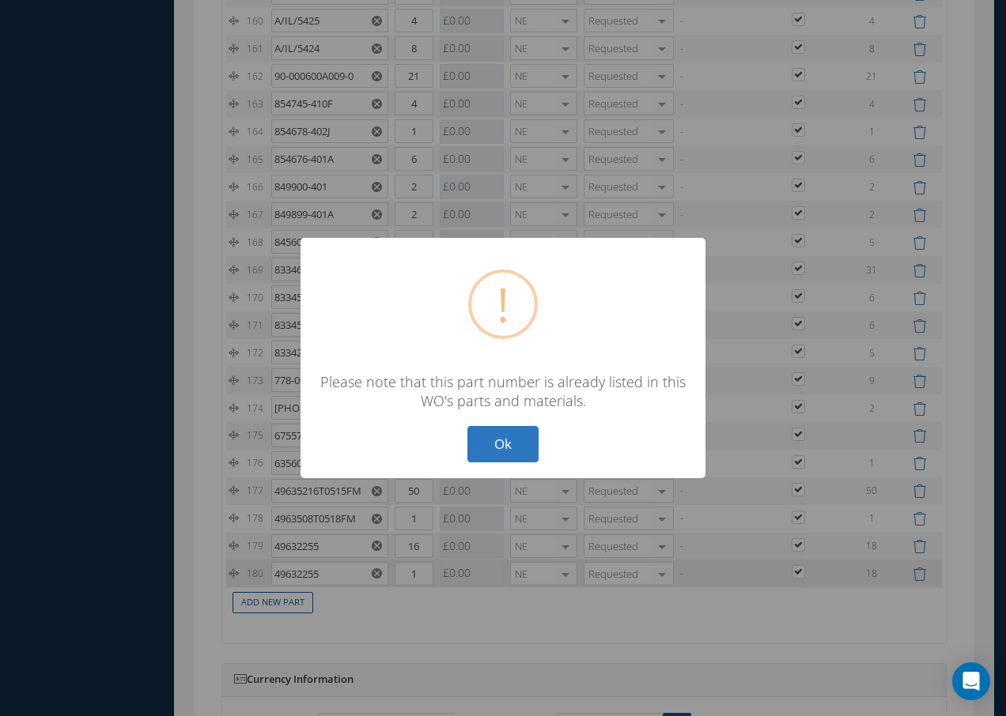
click at [490, 444] on button "Ok" at bounding box center [502, 444] width 71 height 37
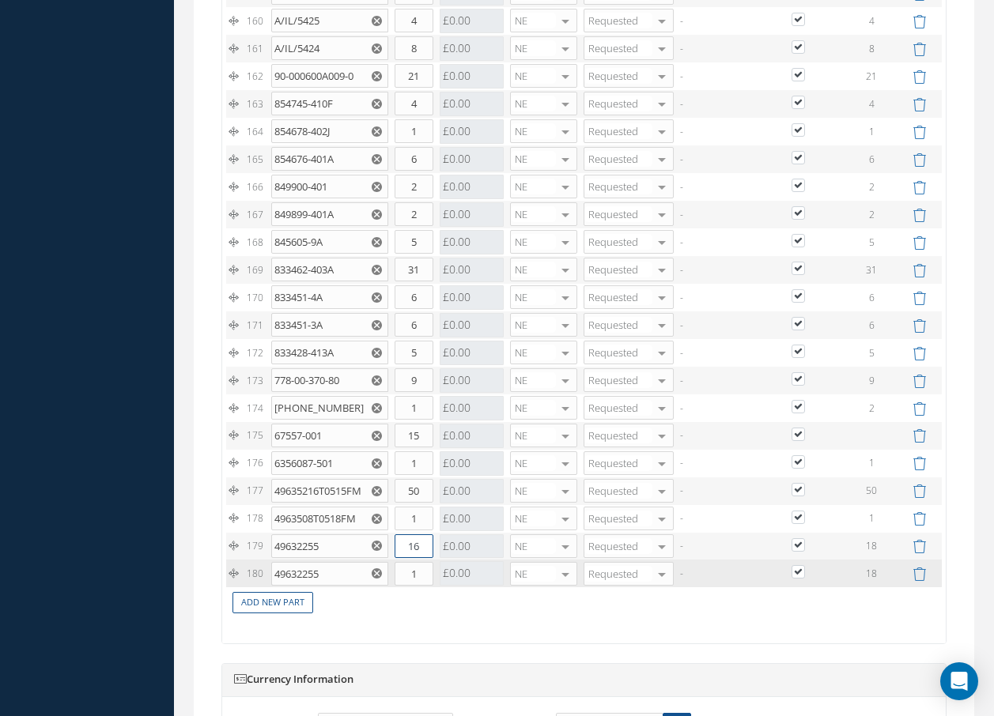
drag, startPoint x: 426, startPoint y: 561, endPoint x: 401, endPoint y: 556, distance: 25.9
click at [401, 556] on input "16" at bounding box center [414, 546] width 39 height 24
type input "18"
drag, startPoint x: 338, startPoint y: 591, endPoint x: 265, endPoint y: 582, distance: 74.1
click at [265, 582] on tr "180 49632255 BUSHING FOOD TRAY Part Number Description Qty in Stock Master Cost…" at bounding box center [584, 574] width 716 height 28
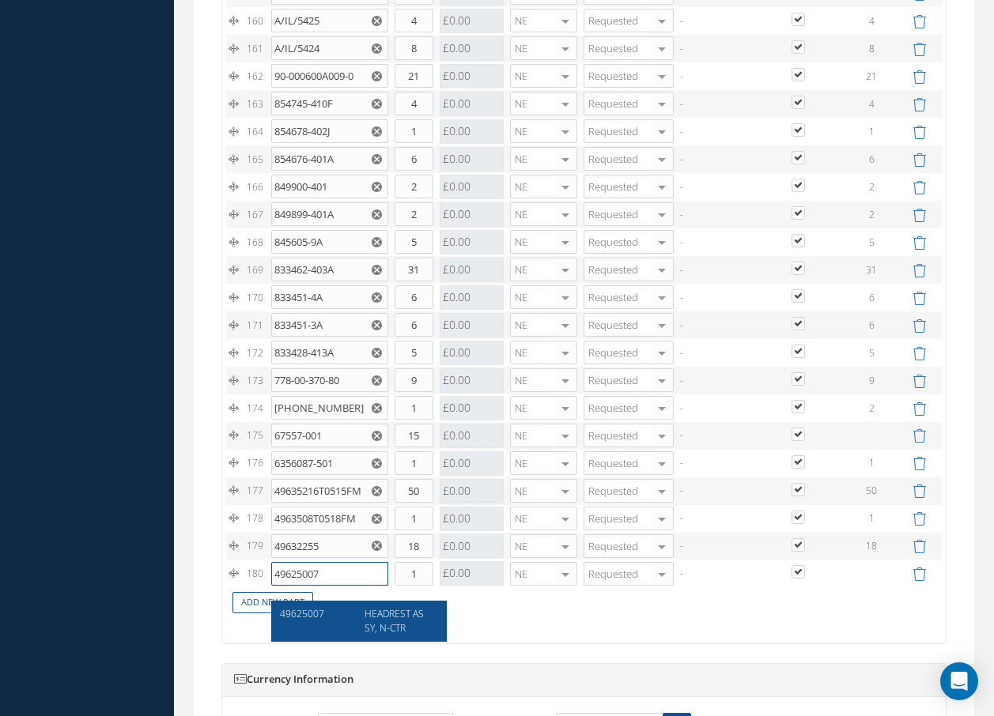
type input "49625007"
click at [372, 611] on span "HEADREST ASSY, N-CTR" at bounding box center [393, 620] width 59 height 27
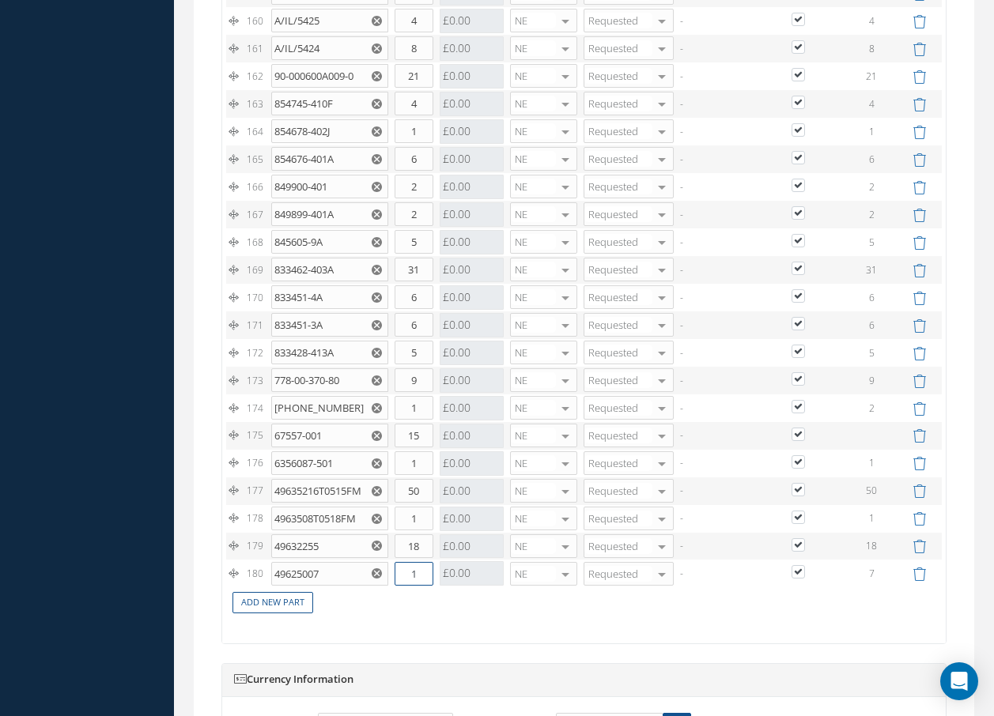
drag, startPoint x: 406, startPoint y: 592, endPoint x: 444, endPoint y: 574, distance: 42.1
click at [436, 585] on tr "180 49625007 HEADREST ASSY, N-CTR Part Number Description Qty in Stock Master C…" at bounding box center [584, 574] width 716 height 28
type input "7"
click at [299, 614] on link "Add New Part" at bounding box center [272, 602] width 81 height 21
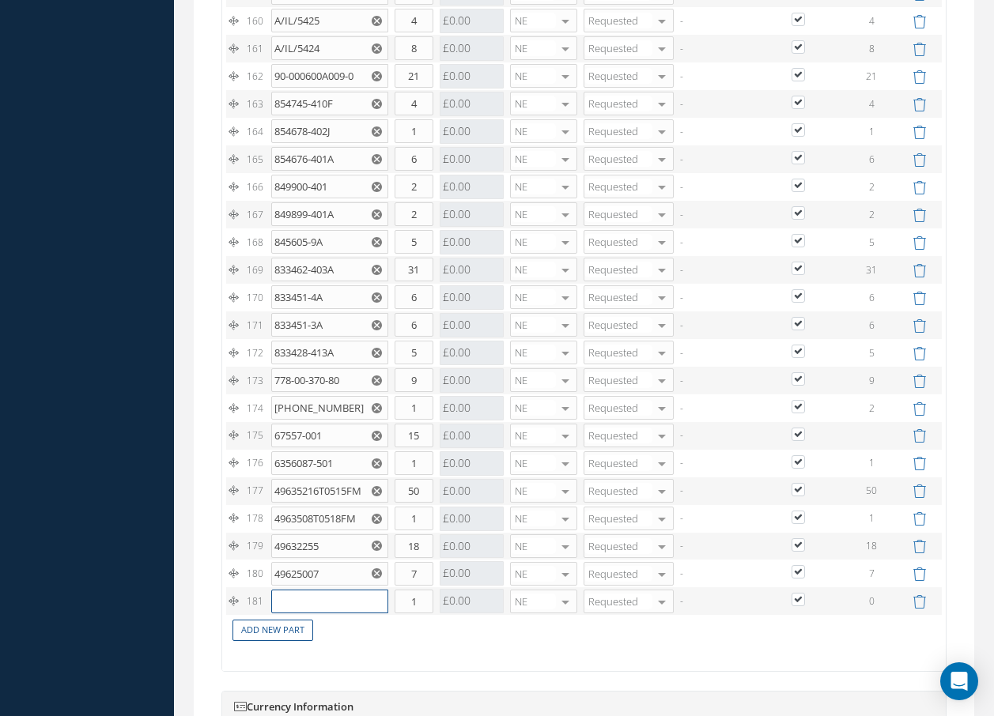
click at [299, 614] on input "text" at bounding box center [329, 602] width 117 height 24
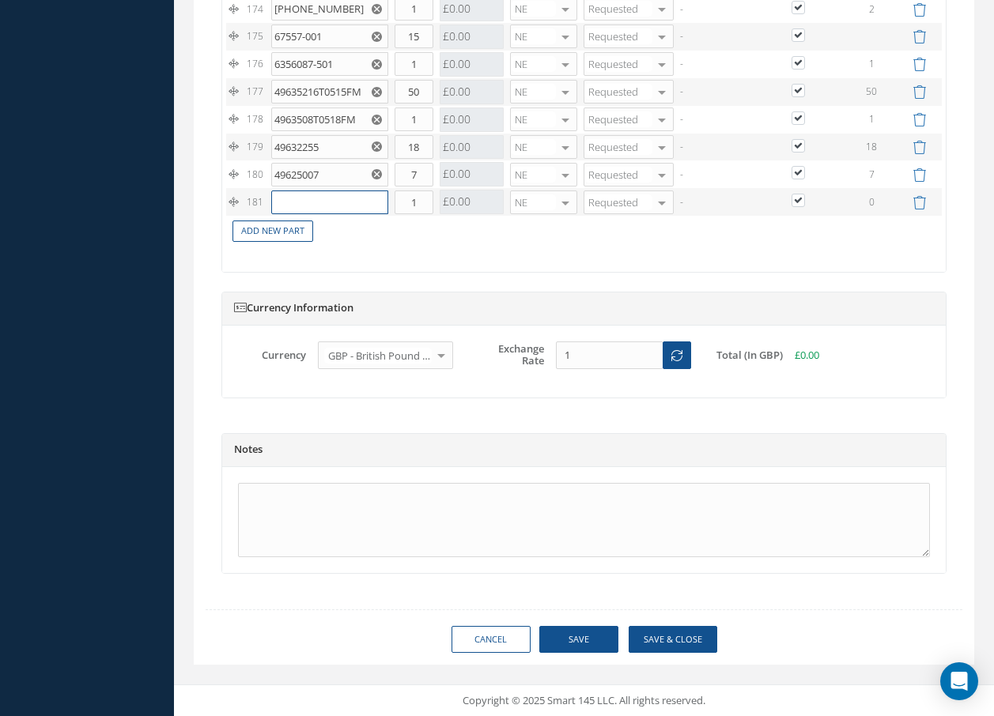
scroll to position [6414, 0]
type input "46366001"
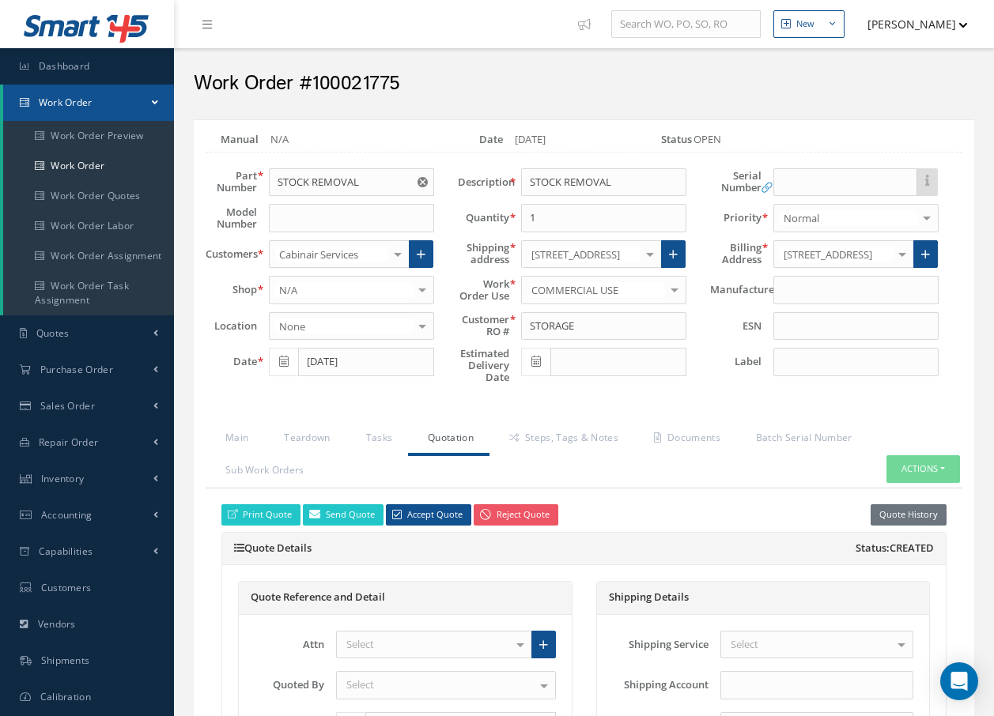
scroll to position [6414, 0]
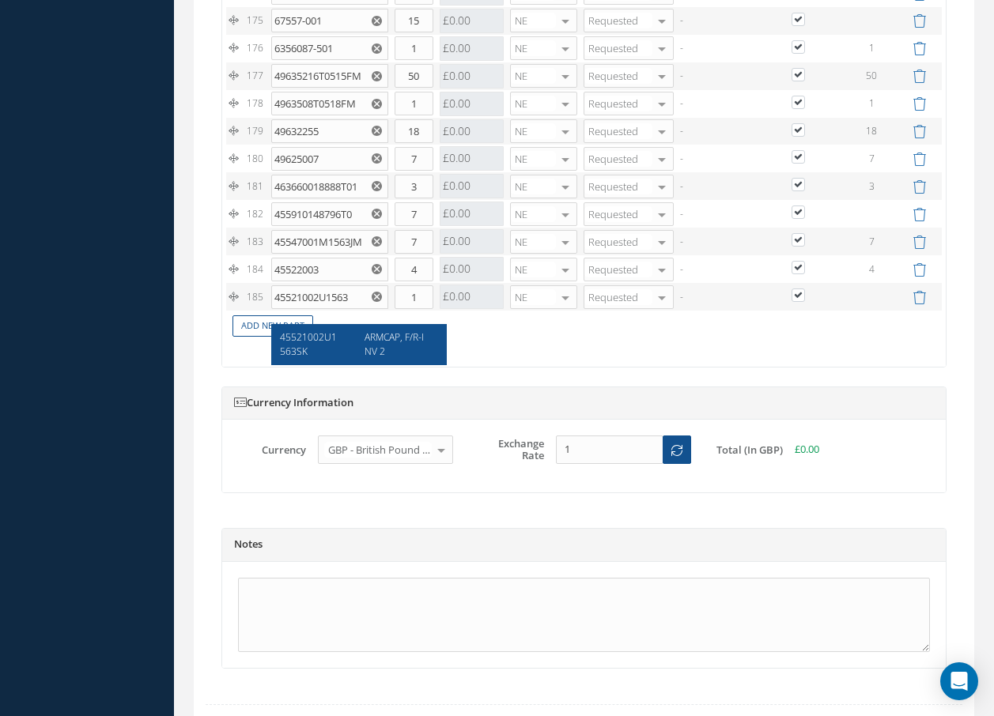
type input "45521002U1563"
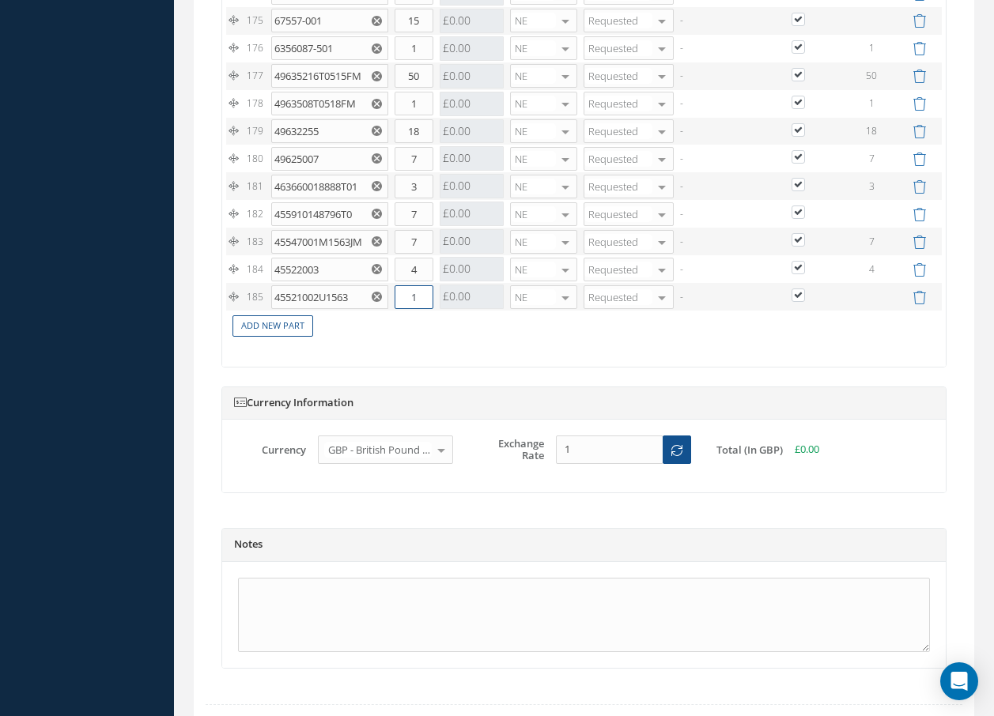
drag, startPoint x: 410, startPoint y: 311, endPoint x: 425, endPoint y: 305, distance: 16.0
click at [421, 306] on input "1" at bounding box center [414, 297] width 39 height 24
type input "4"
click at [301, 337] on link "Add New Part" at bounding box center [272, 325] width 81 height 21
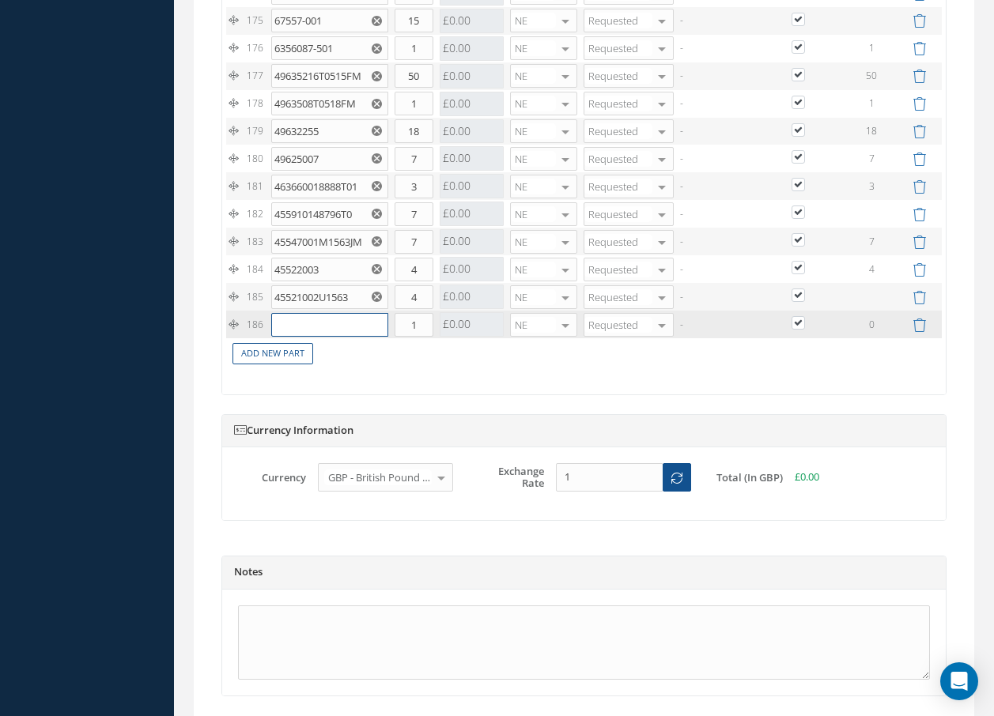
click at [311, 337] on input "text" at bounding box center [329, 325] width 117 height 24
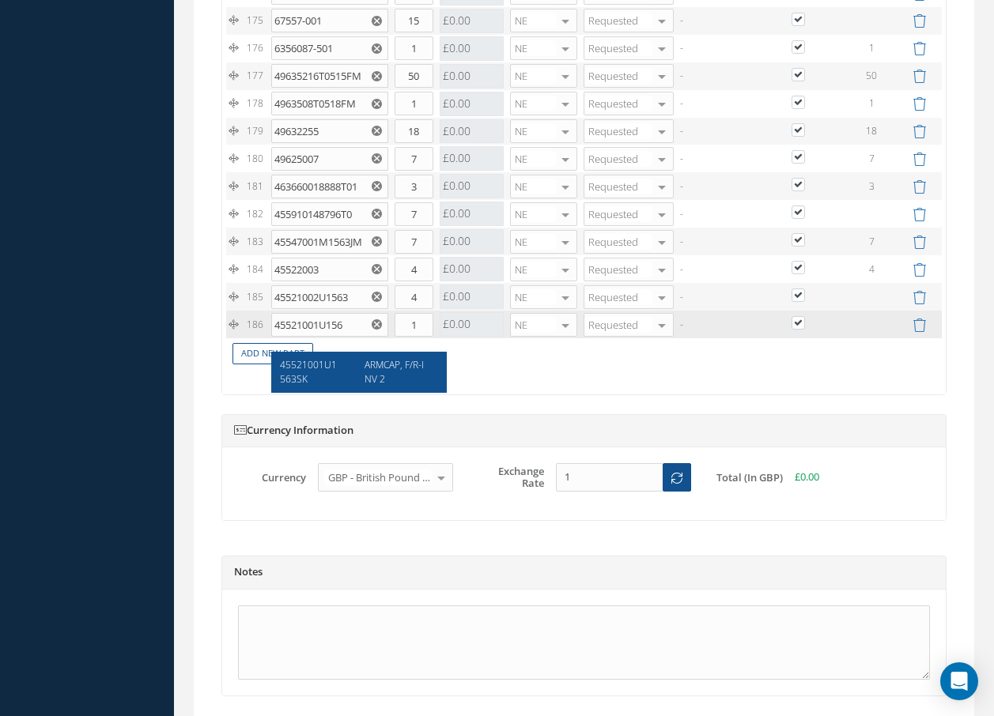
click at [288, 366] on span "45521001U1563SK" at bounding box center [308, 371] width 57 height 27
type input "45521001U1563SK"
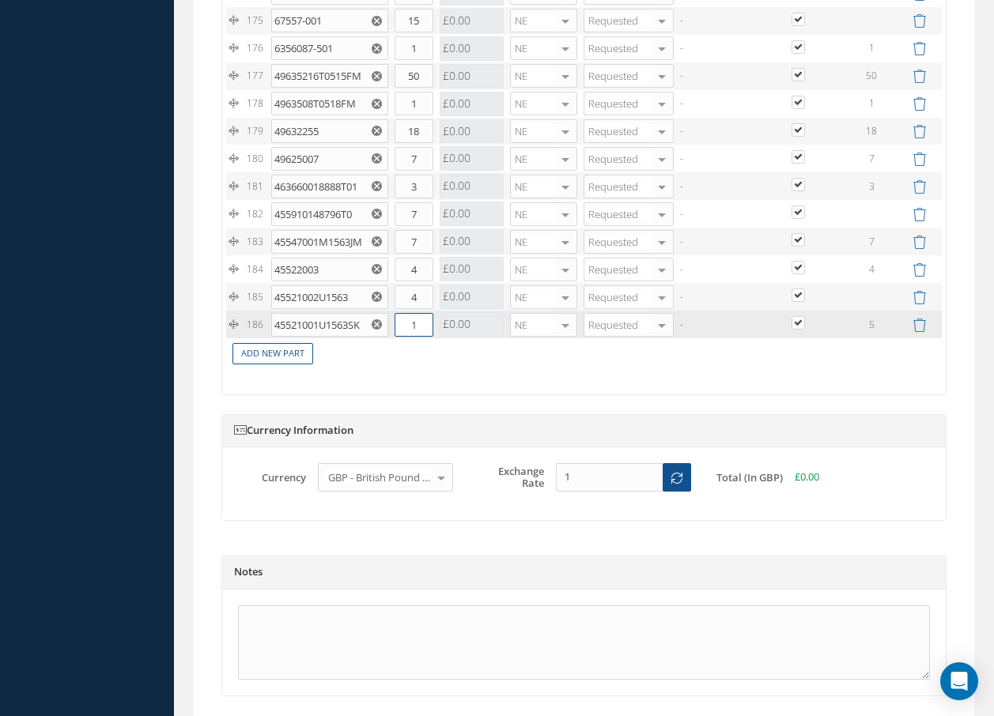
drag, startPoint x: 417, startPoint y: 339, endPoint x: 434, endPoint y: 338, distance: 17.5
click at [432, 337] on input "1" at bounding box center [414, 325] width 39 height 24
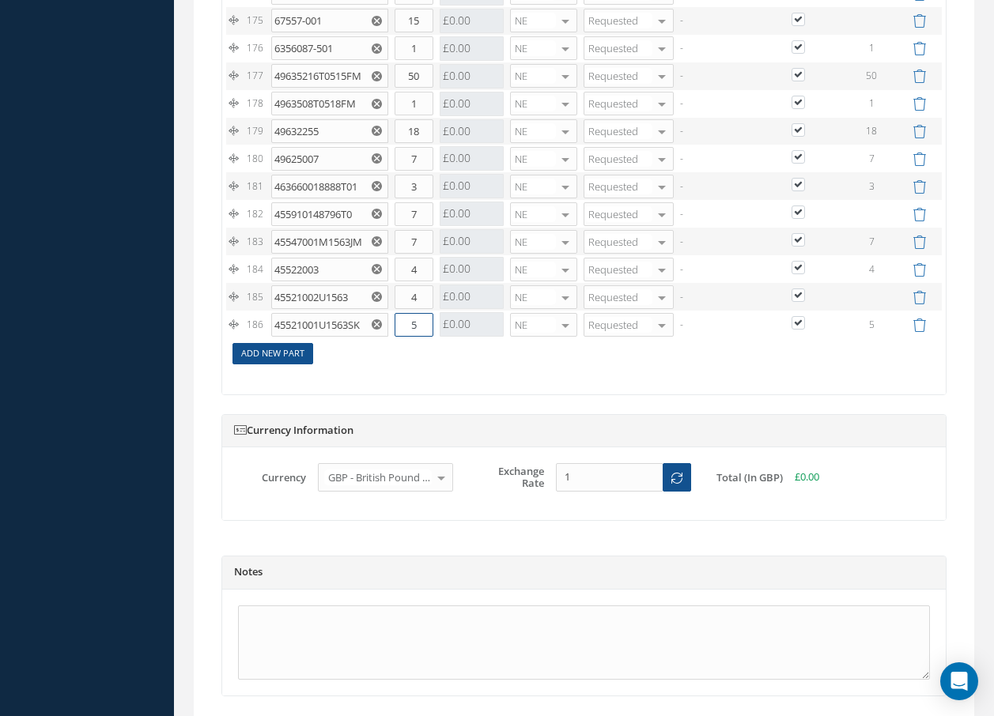
type input "5"
click at [278, 364] on link "Add New Part" at bounding box center [272, 353] width 81 height 21
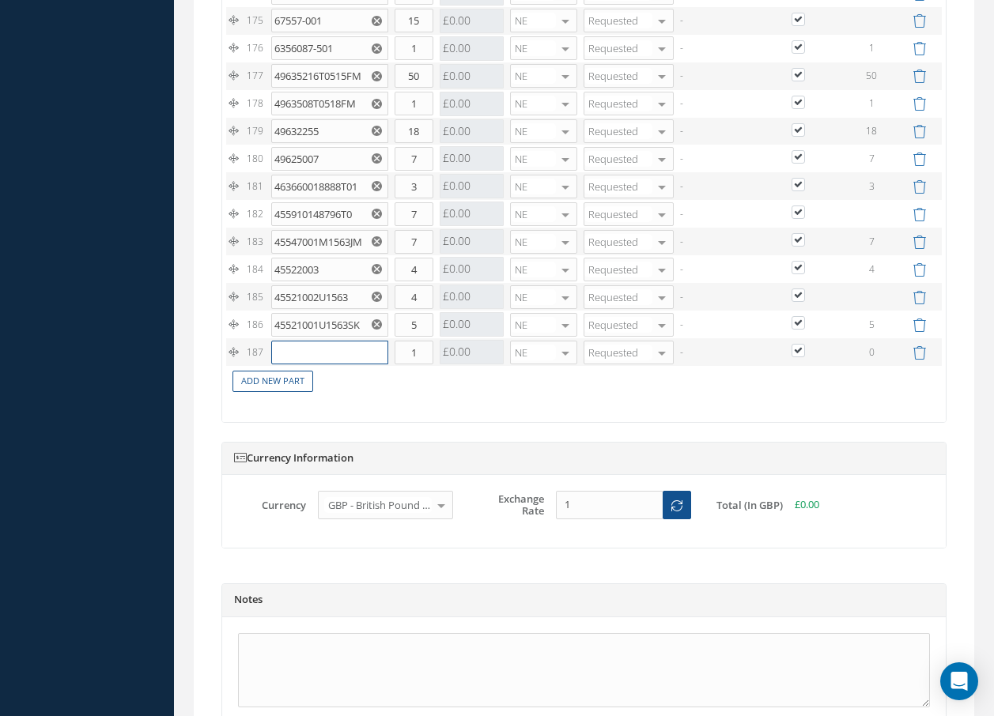
click at [278, 364] on input "text" at bounding box center [329, 353] width 117 height 24
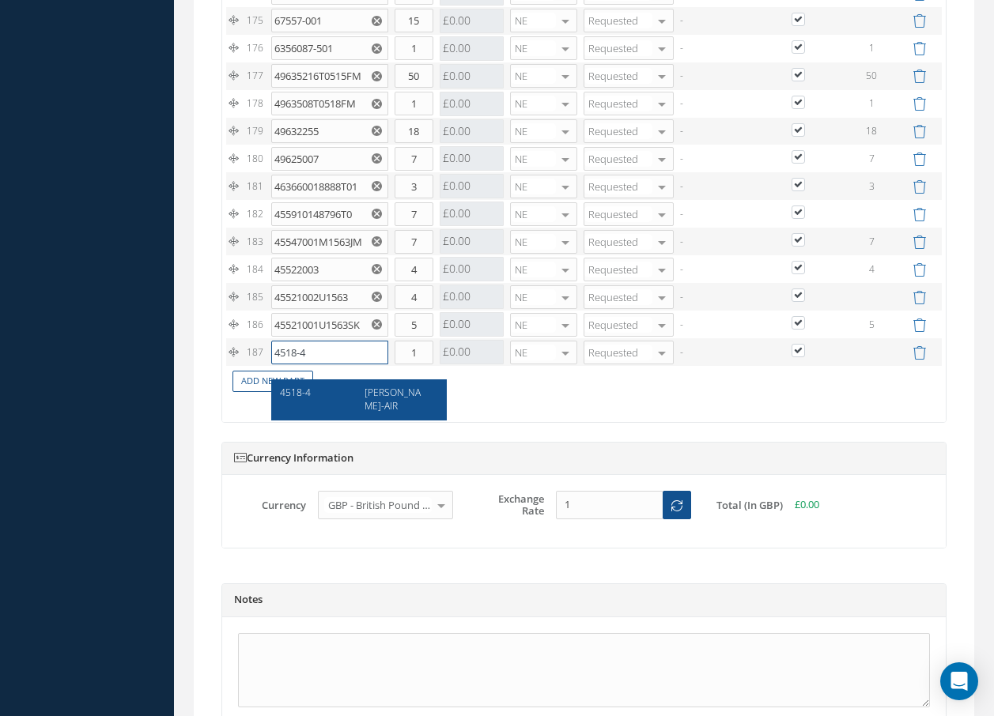
type input "4518-4"
click at [290, 397] on span "4518-4" at bounding box center [295, 392] width 31 height 13
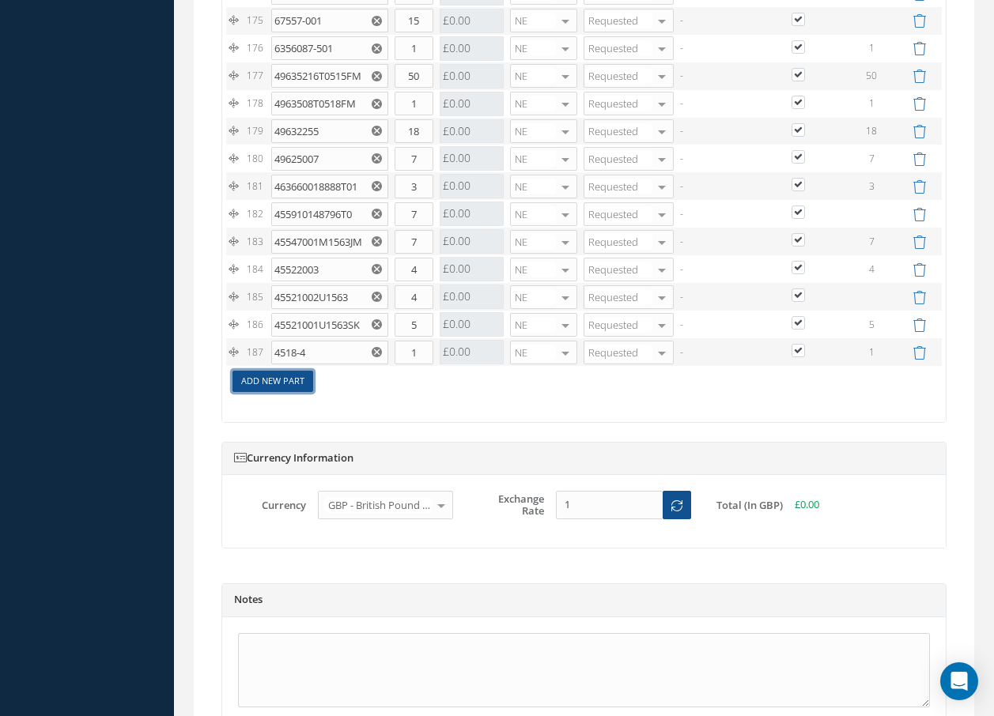
click at [290, 392] on link "Add New Part" at bounding box center [272, 381] width 81 height 21
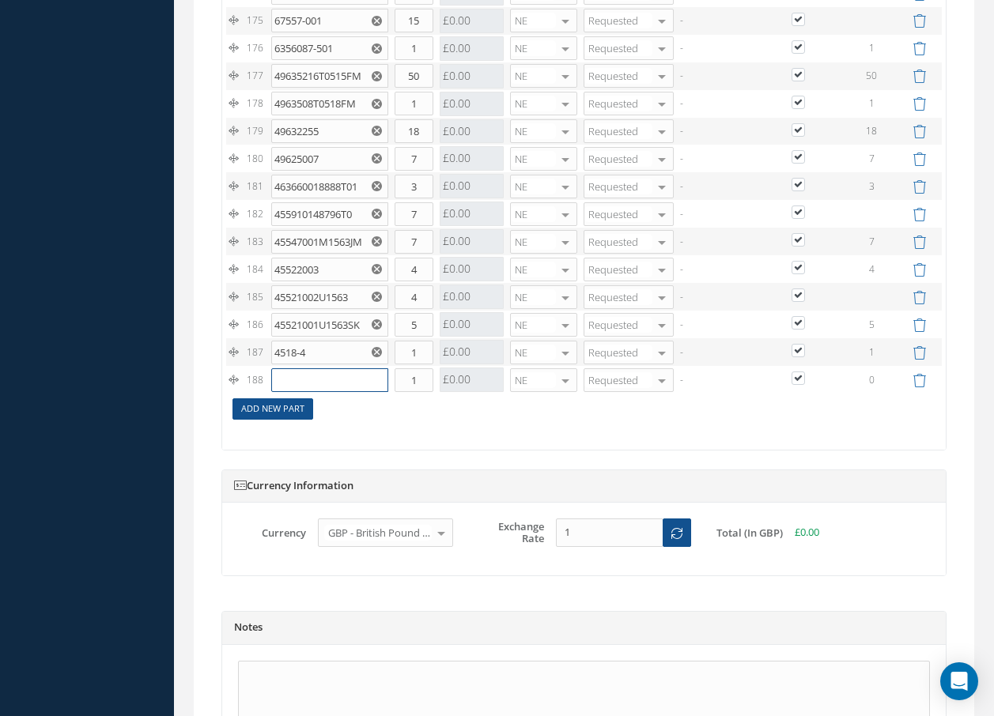
click at [290, 392] on input "text" at bounding box center [329, 380] width 117 height 24
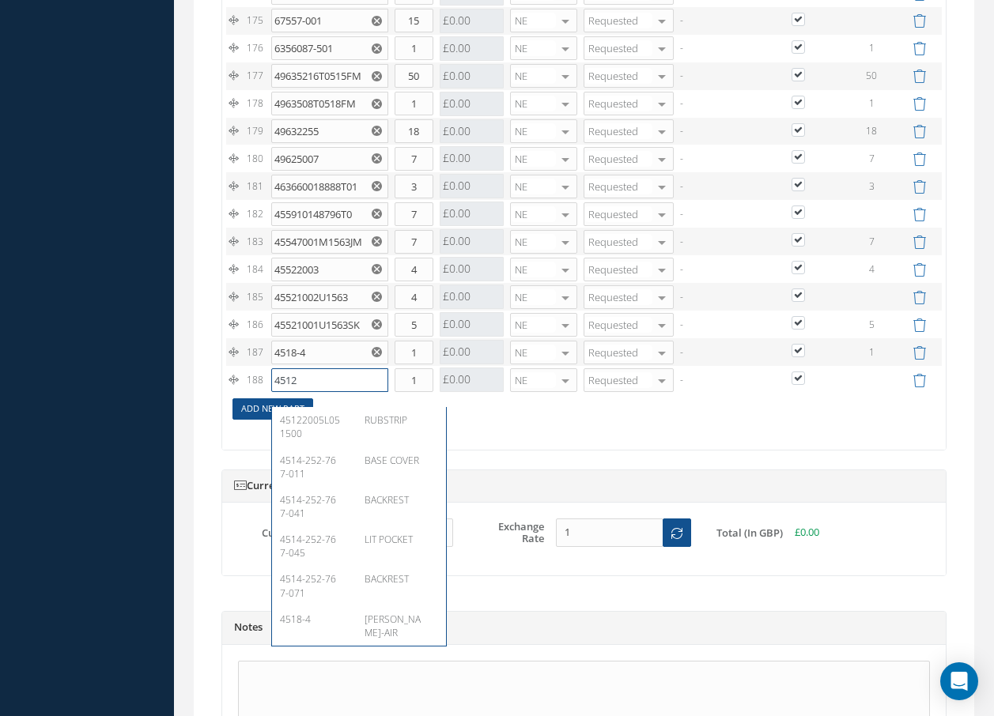
type input "45122"
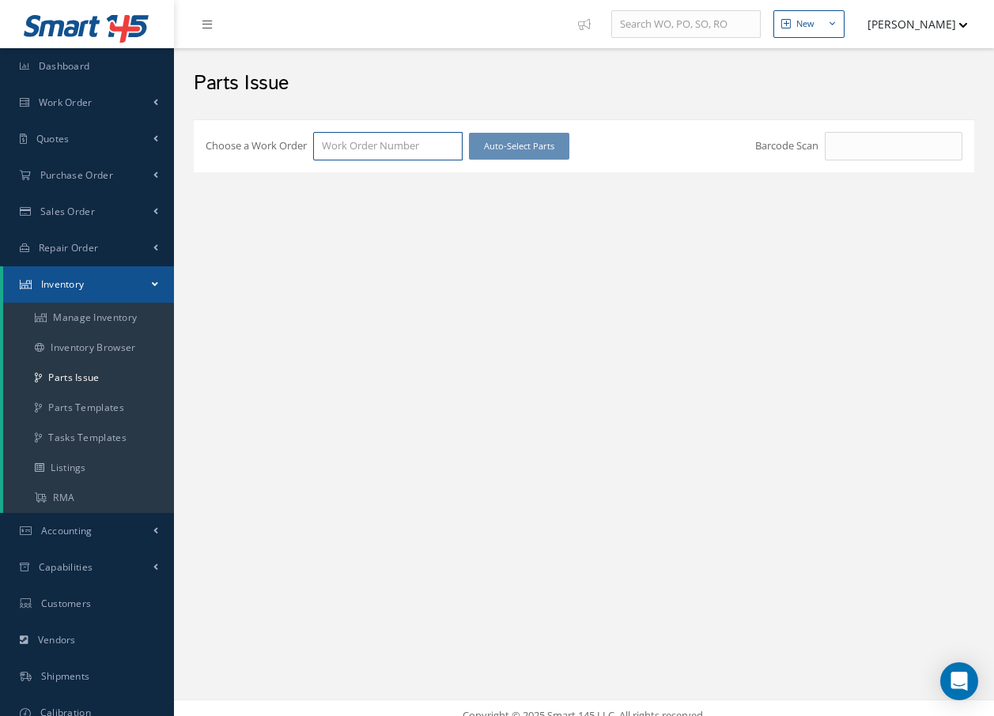
click at [419, 143] on input "Choose a Work Order" at bounding box center [387, 146] width 149 height 28
type input "100021775"
click at [364, 171] on span "100021775" at bounding box center [347, 174] width 50 height 14
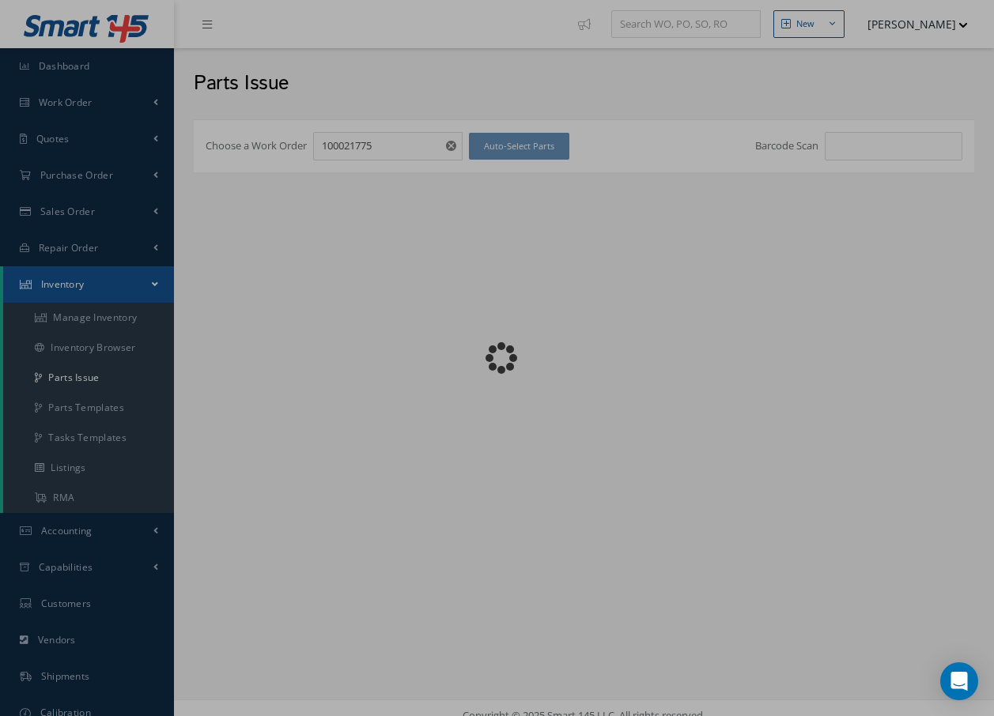
checkbox input "false"
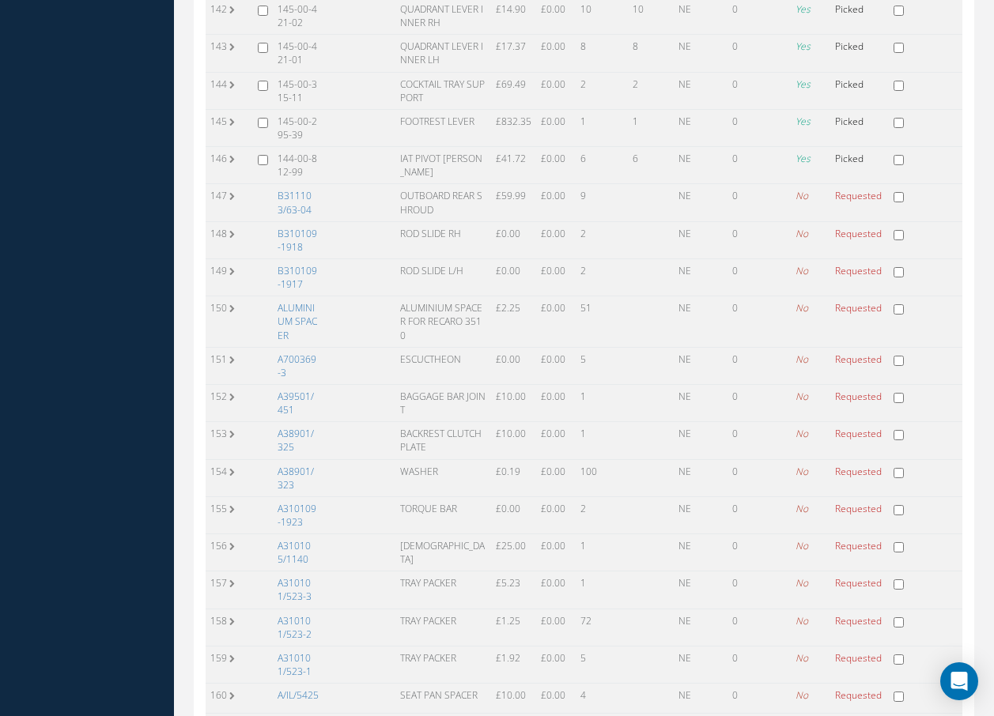
scroll to position [5614, 0]
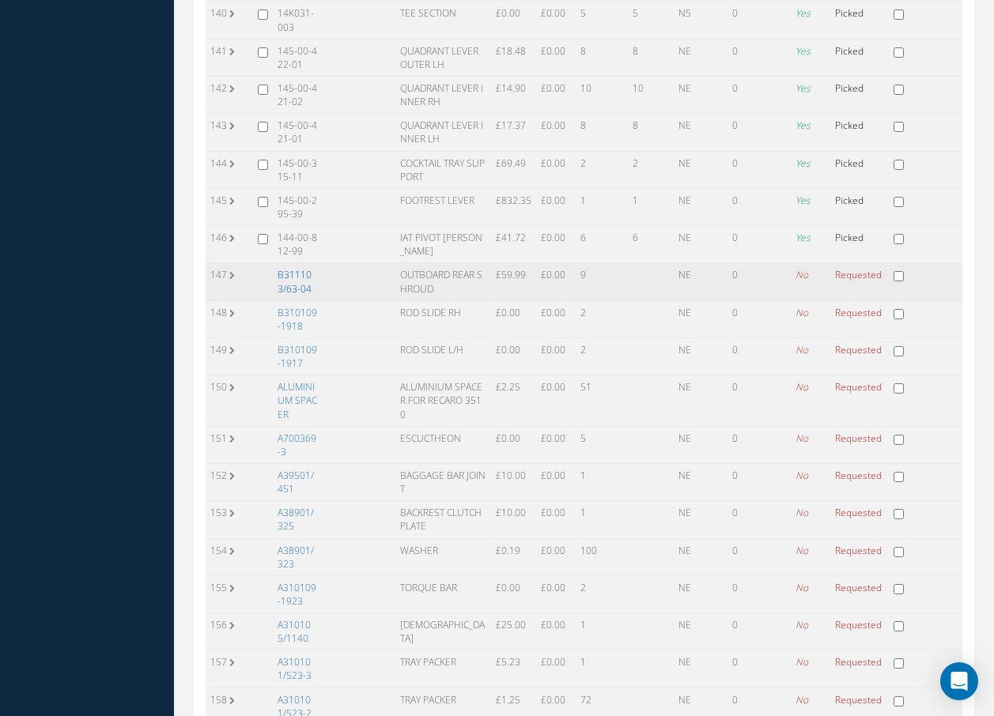
click at [296, 268] on link "B311103/63-04" at bounding box center [295, 281] width 34 height 27
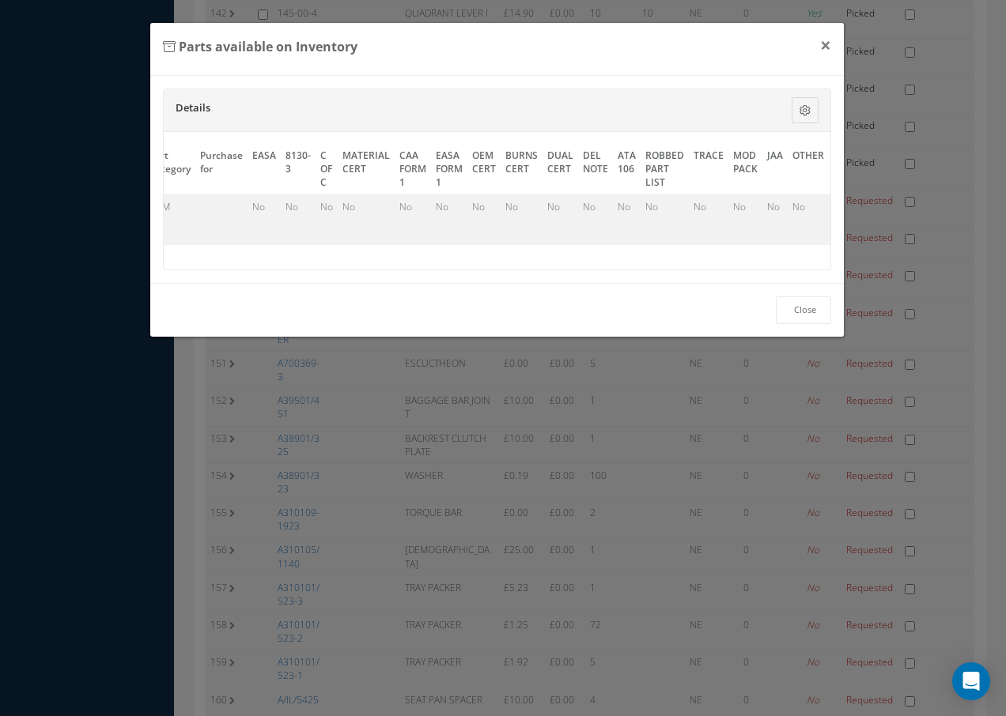
scroll to position [0, 721]
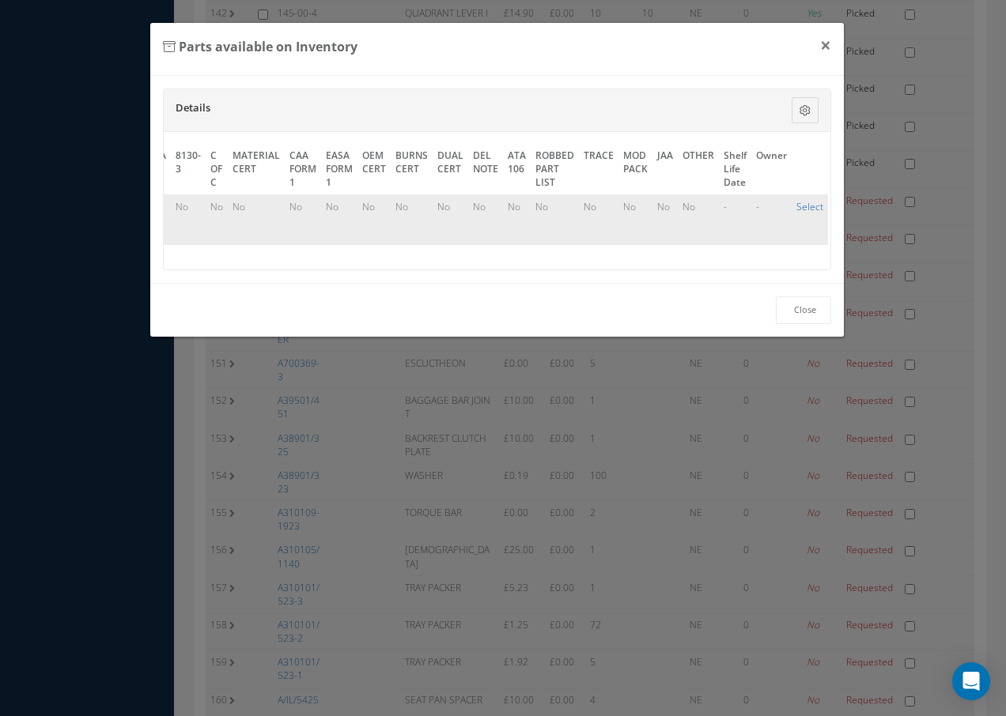
click at [804, 203] on link "Select" at bounding box center [809, 206] width 27 height 13
checkbox input "true"
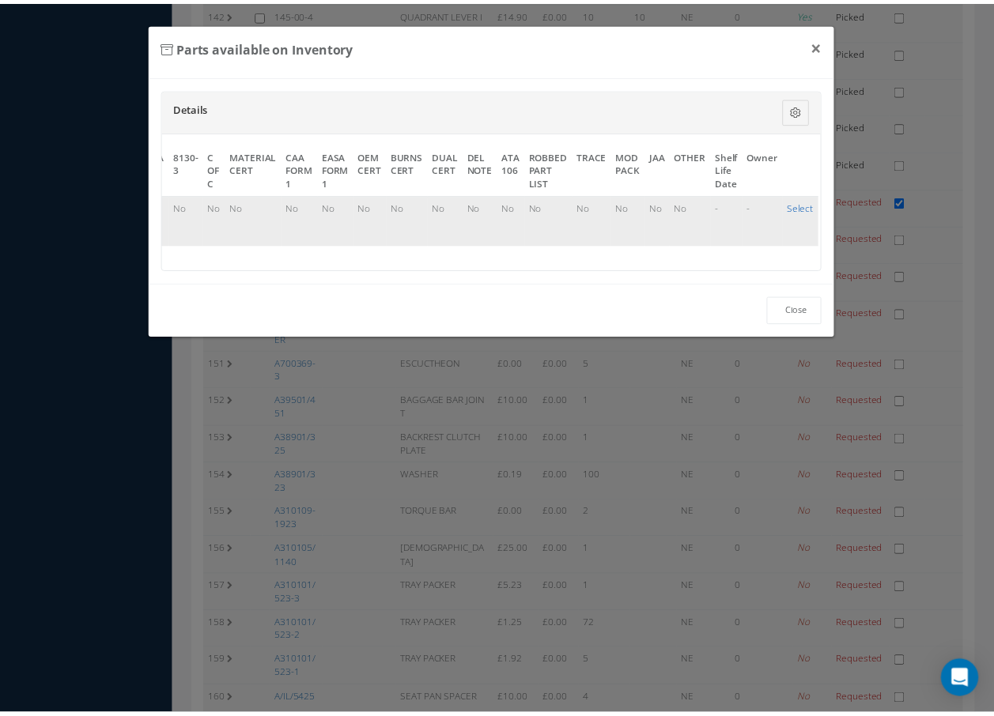
scroll to position [5614, 0]
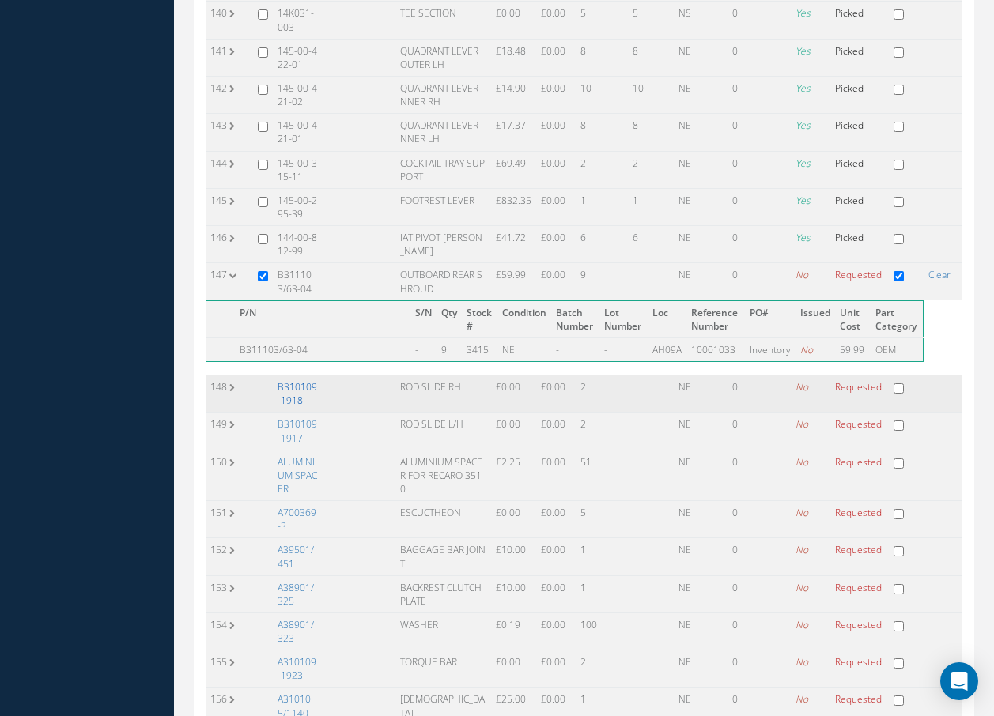
click at [292, 380] on link "B310109-1918" at bounding box center [298, 393] width 40 height 27
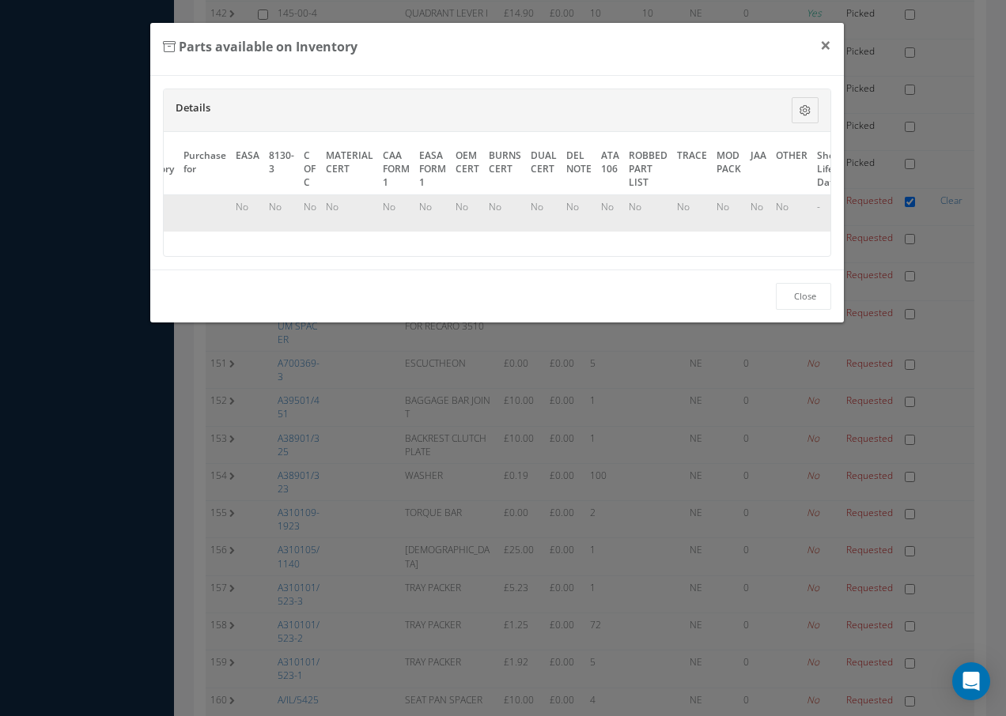
scroll to position [0, 721]
click at [816, 209] on link "Select" at bounding box center [829, 206] width 27 height 13
checkbox input "true"
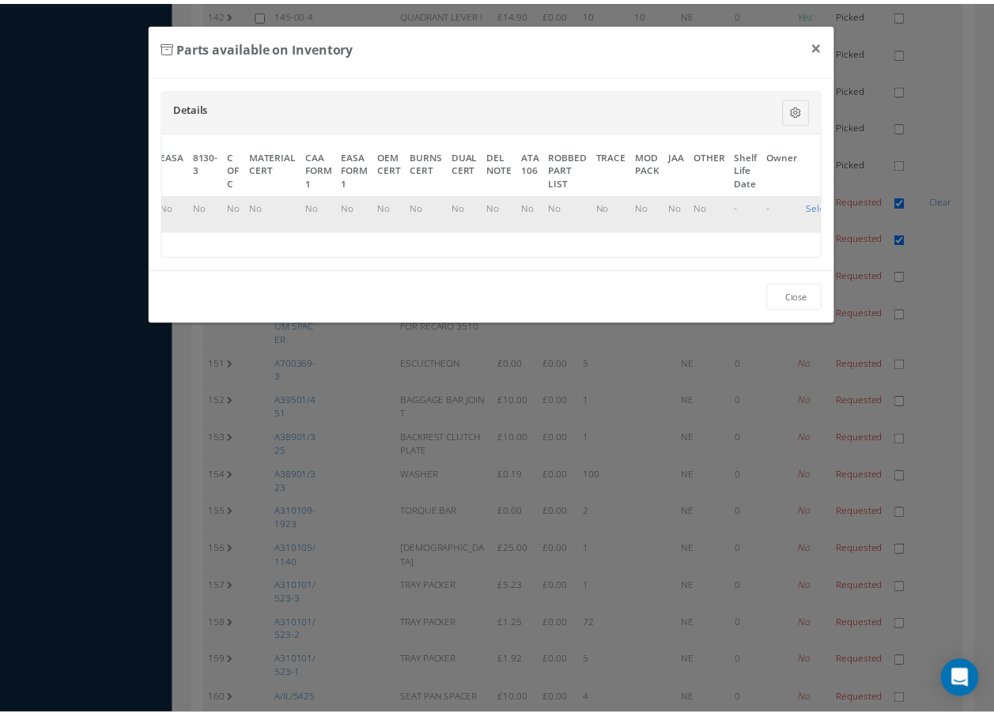
scroll to position [5614, 0]
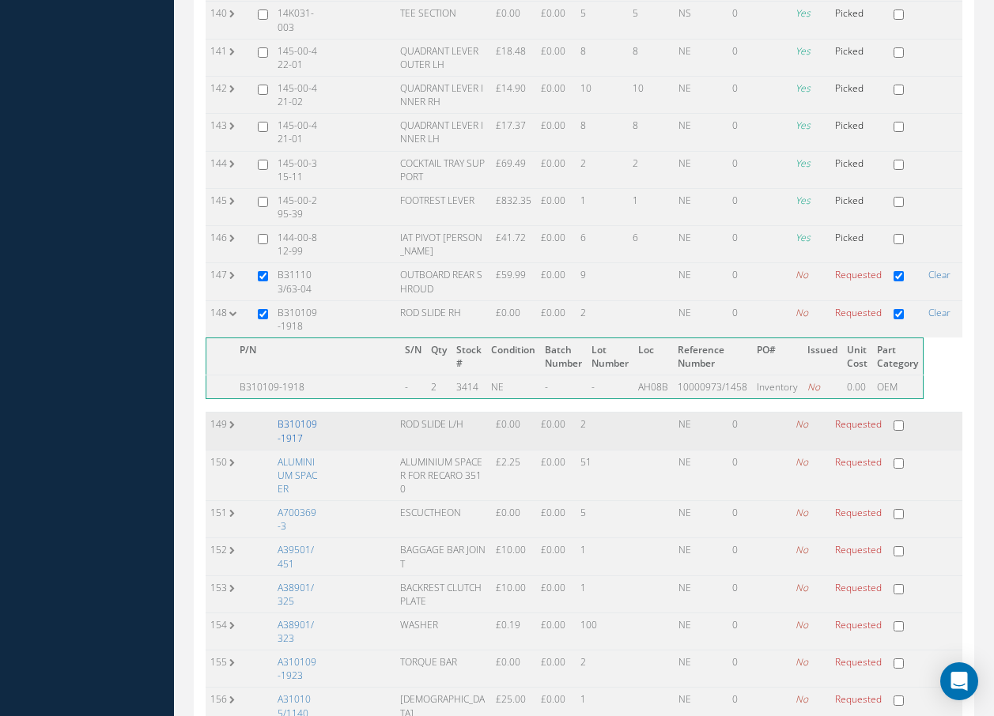
click at [293, 417] on link "B310109-1917" at bounding box center [298, 430] width 40 height 27
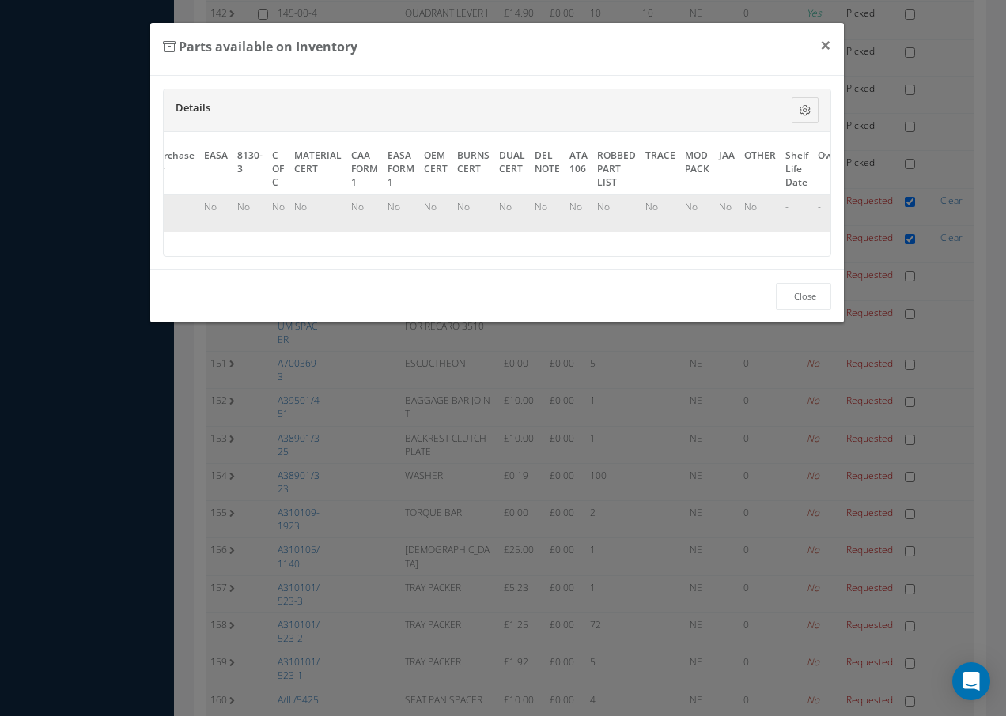
scroll to position [0, 740]
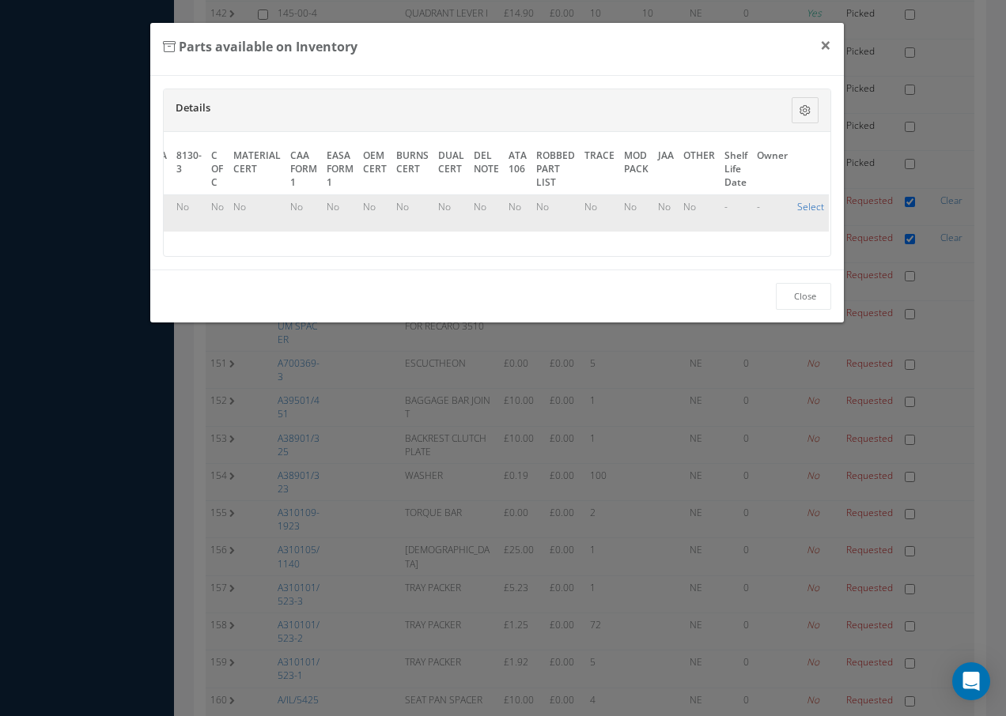
click at [804, 207] on link "Select" at bounding box center [810, 206] width 27 height 13
checkbox input "true"
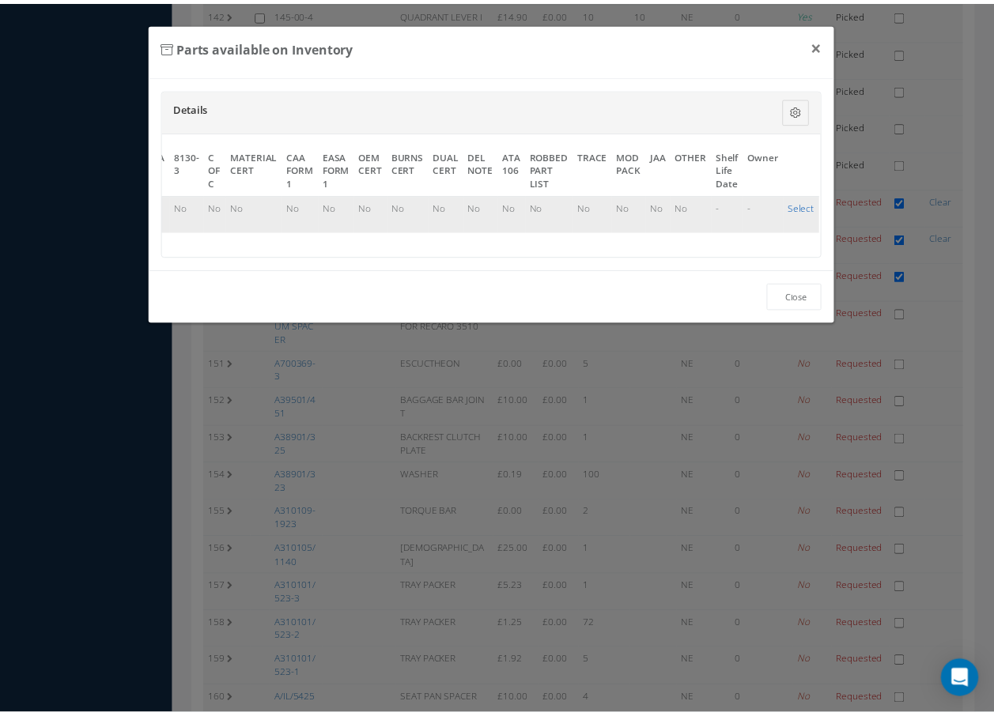
scroll to position [5614, 0]
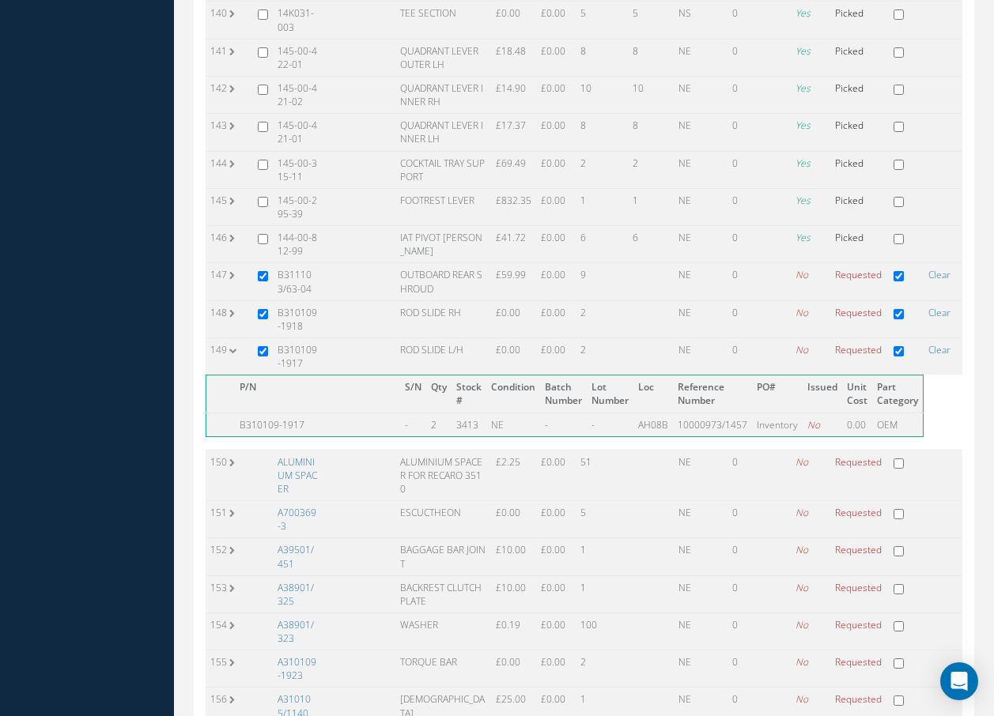
click at [296, 455] on link "ALUMINIUM SPACER" at bounding box center [298, 475] width 40 height 40
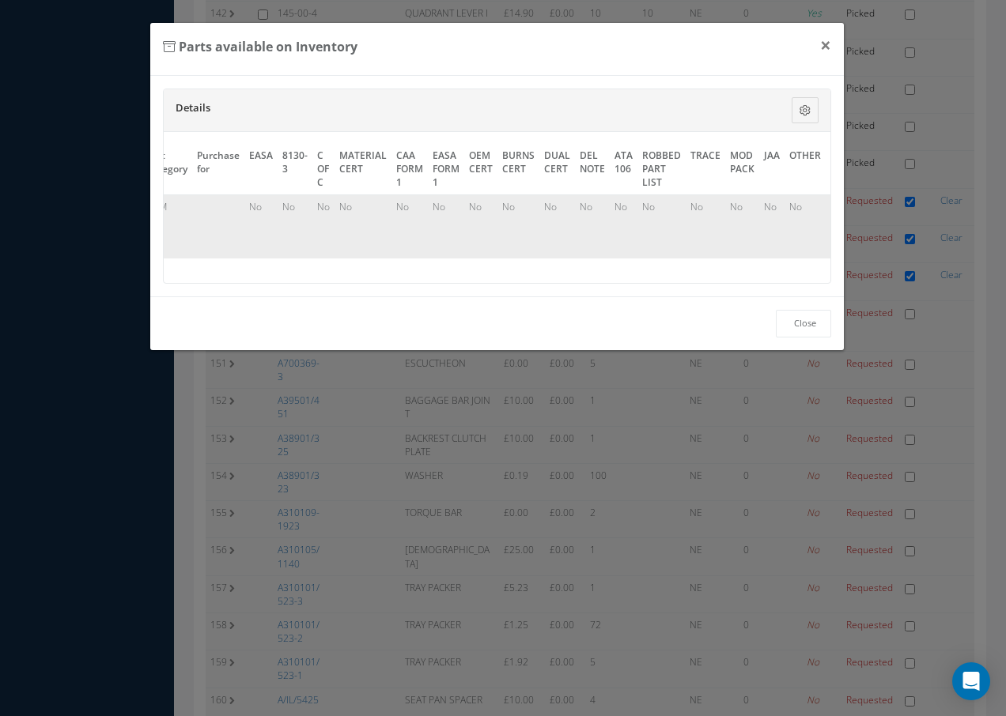
scroll to position [0, 727]
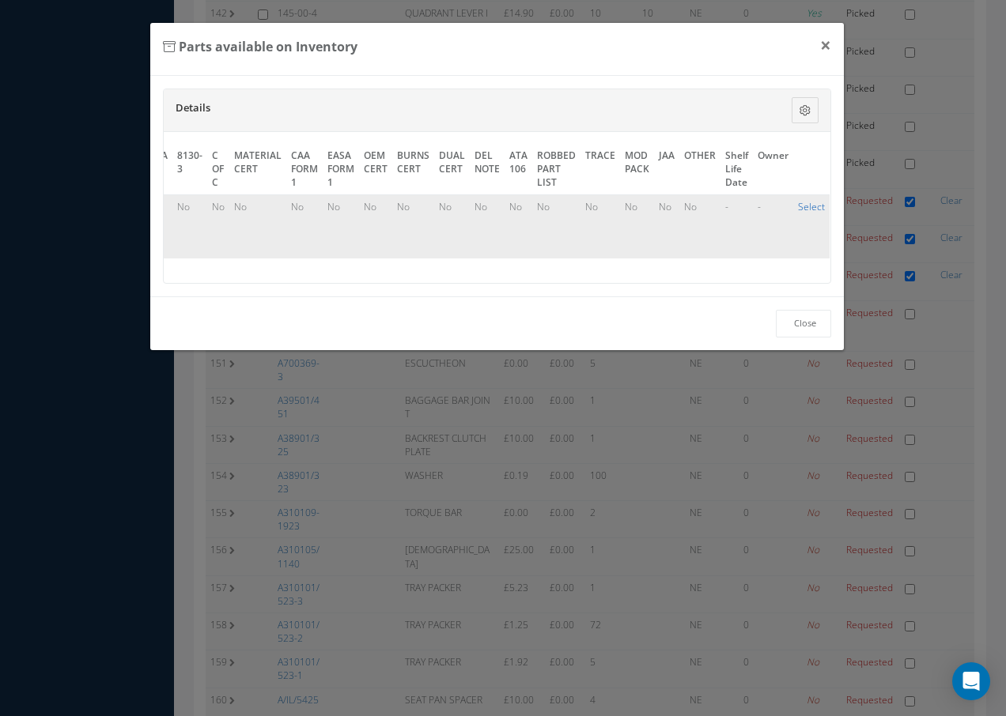
click at [810, 203] on link "Select" at bounding box center [811, 206] width 27 height 13
checkbox input "true"
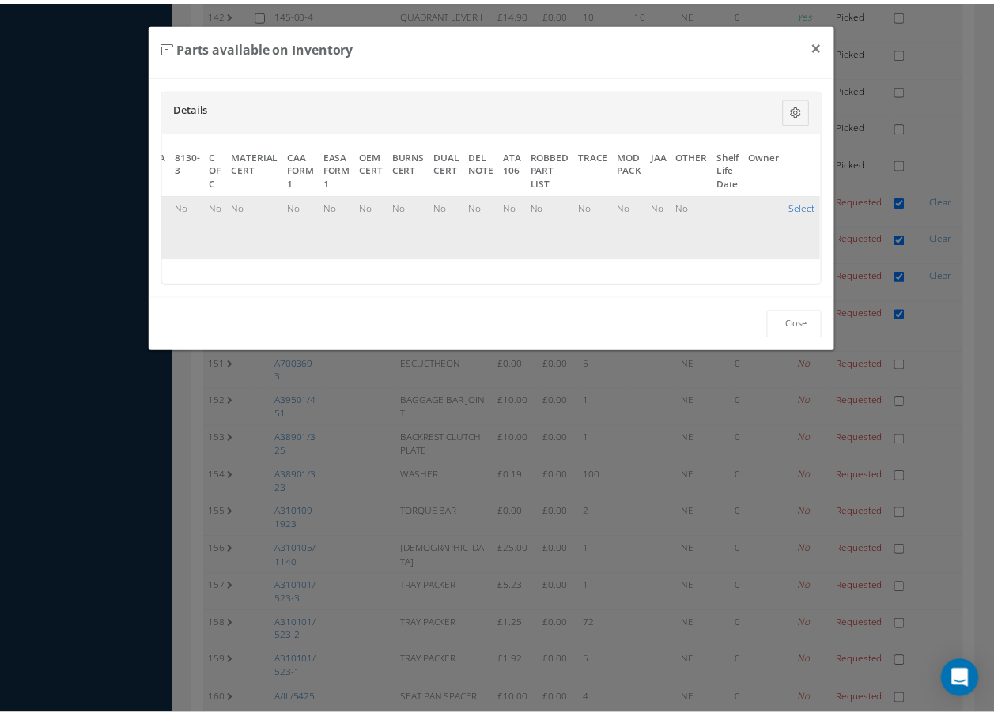
scroll to position [5614, 0]
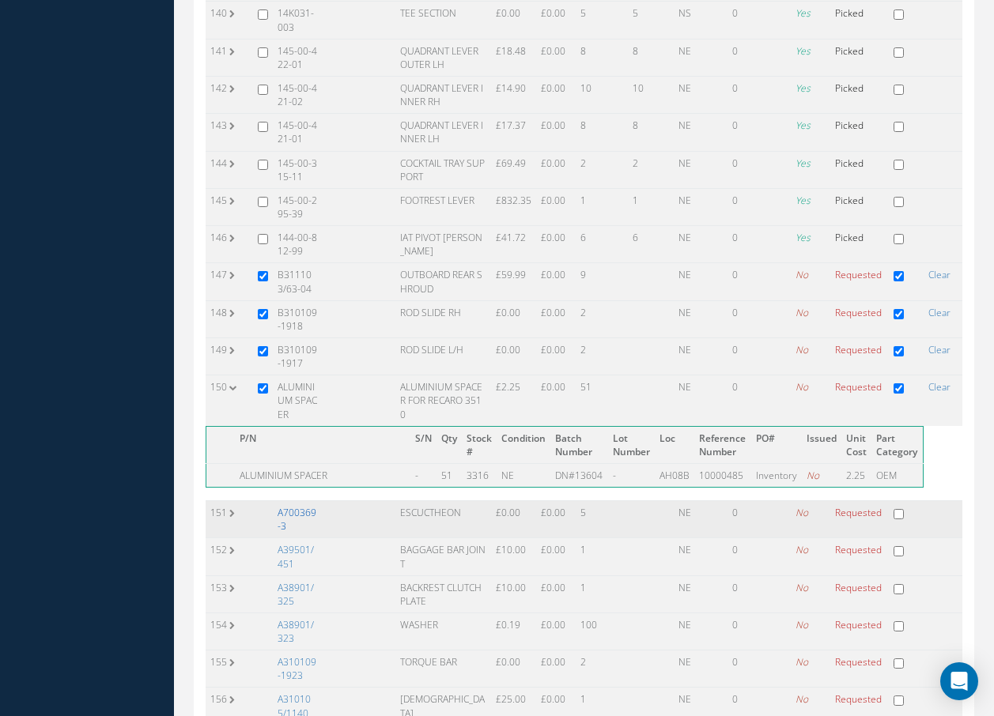
click at [309, 506] on link "A700369-3" at bounding box center [297, 519] width 39 height 27
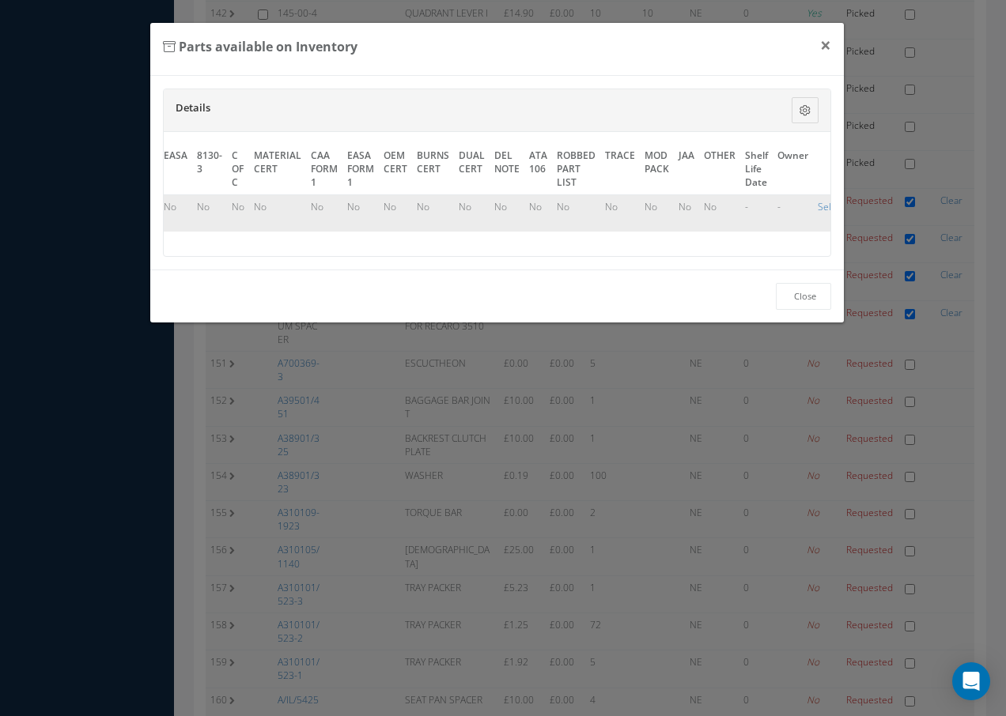
scroll to position [0, 718]
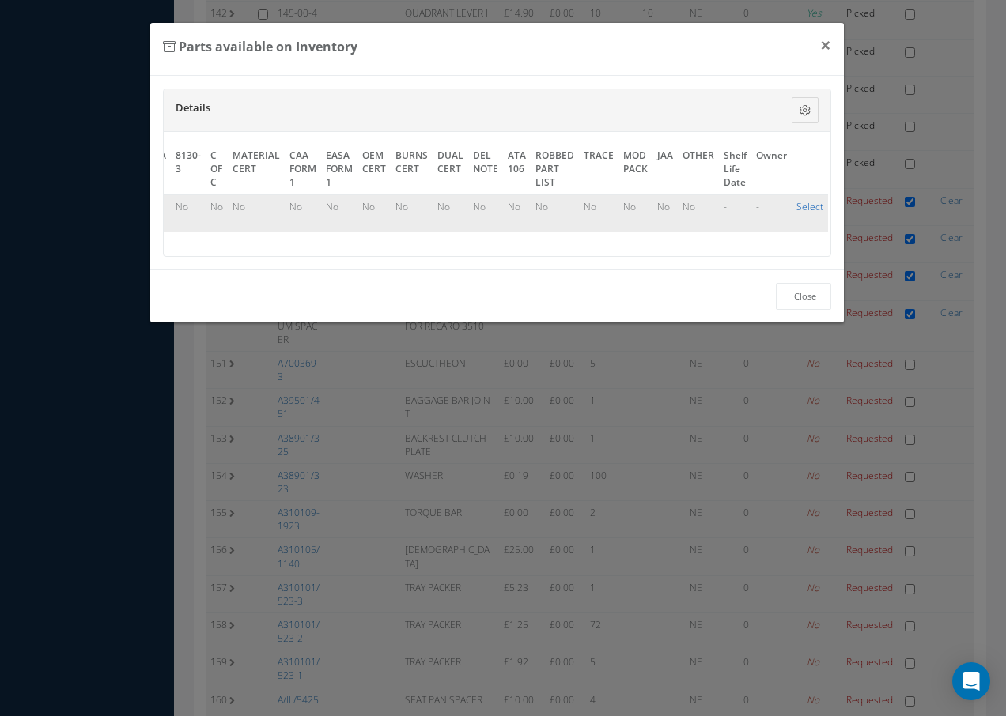
click at [807, 208] on link "Select" at bounding box center [809, 206] width 27 height 13
checkbox input "true"
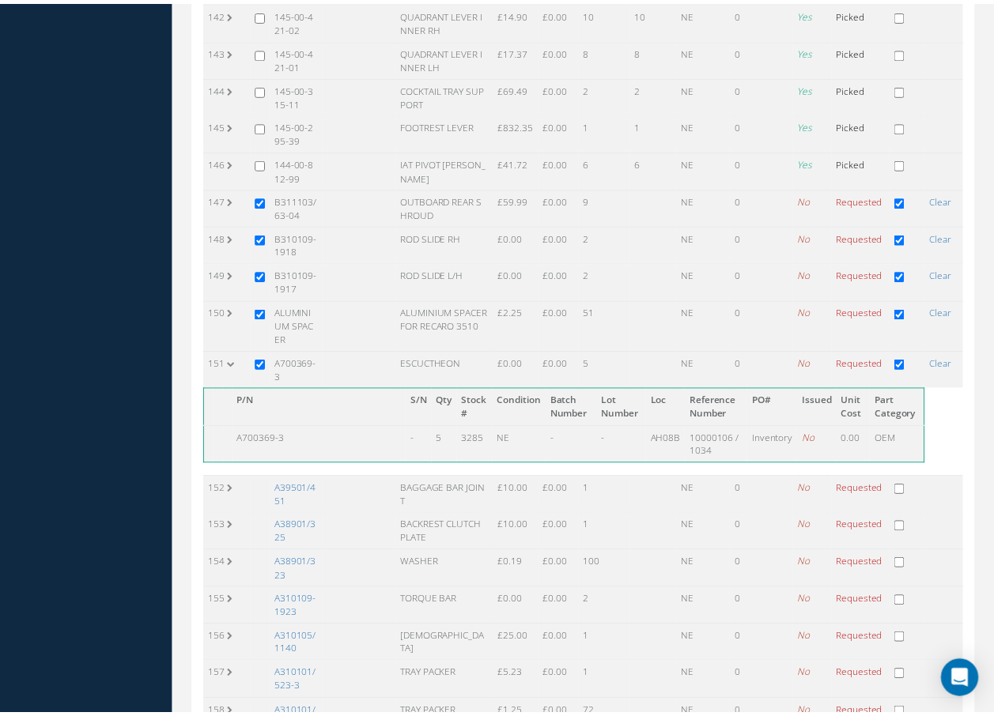
scroll to position [5614, 0]
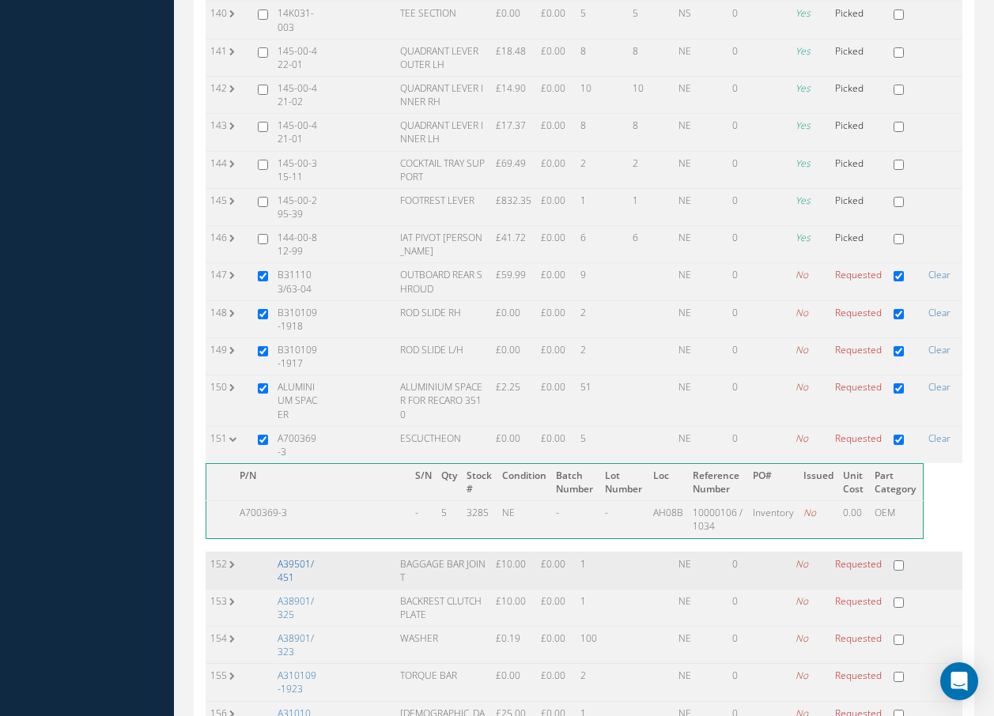
click at [291, 557] on link "A39501/451" at bounding box center [296, 570] width 36 height 27
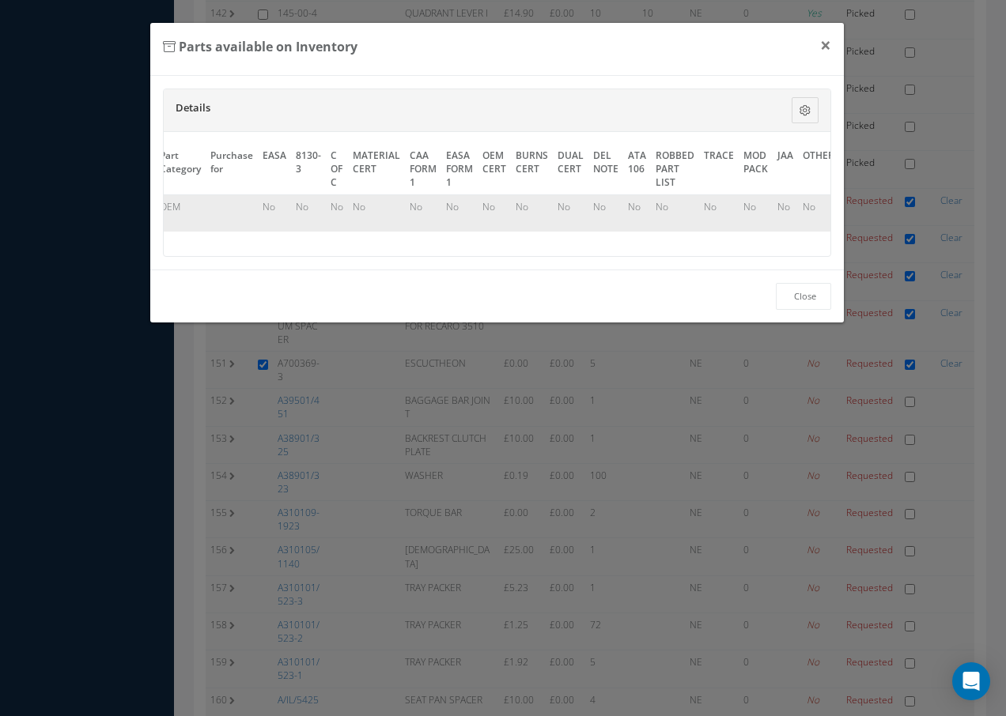
scroll to position [0, 722]
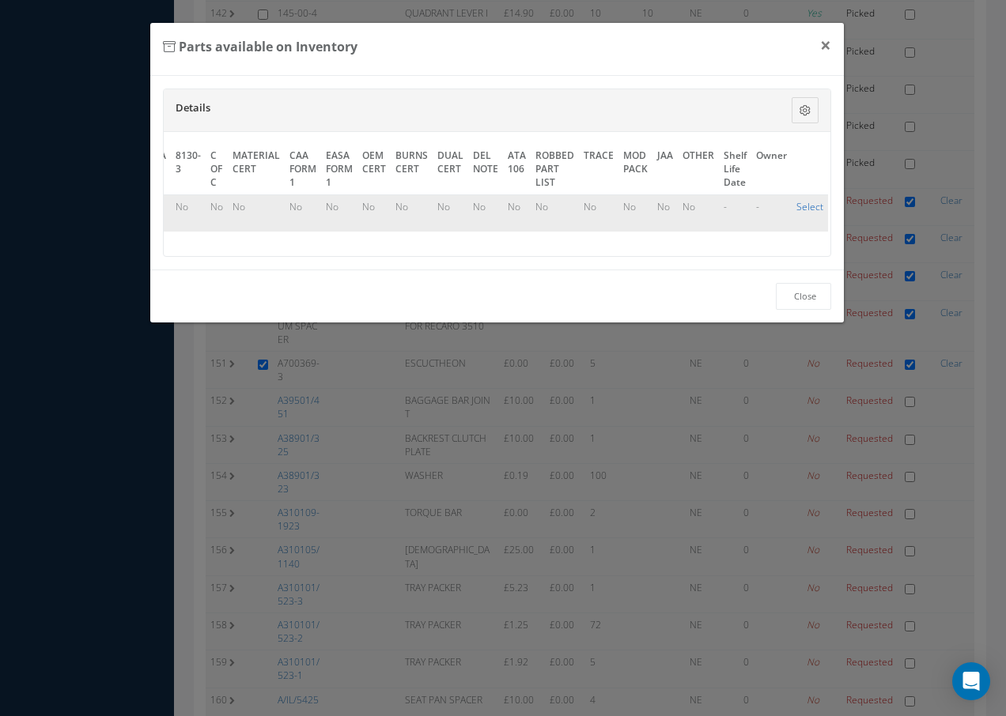
click at [806, 206] on link "Select" at bounding box center [809, 206] width 27 height 13
checkbox input "true"
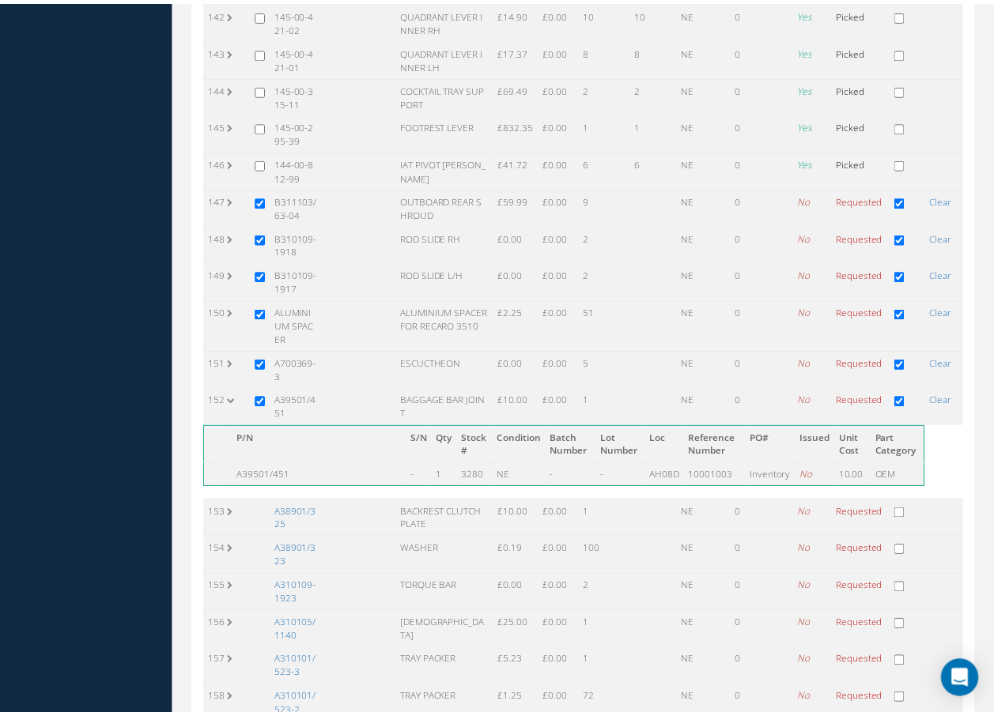
scroll to position [5614, 0]
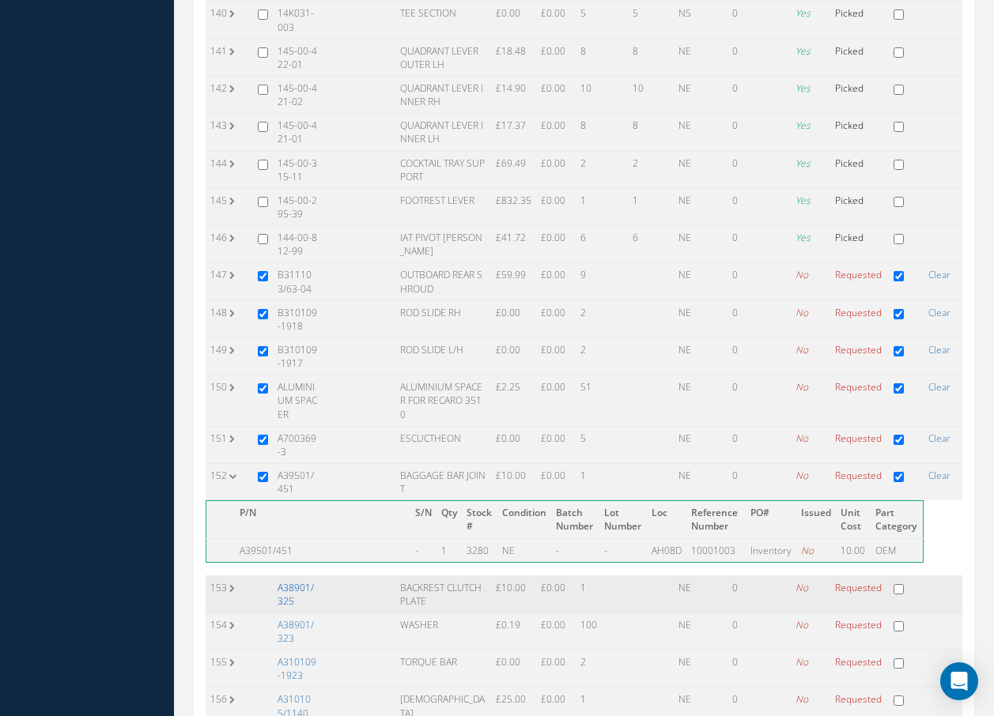
click at [299, 581] on link "A38901/325" at bounding box center [296, 594] width 36 height 27
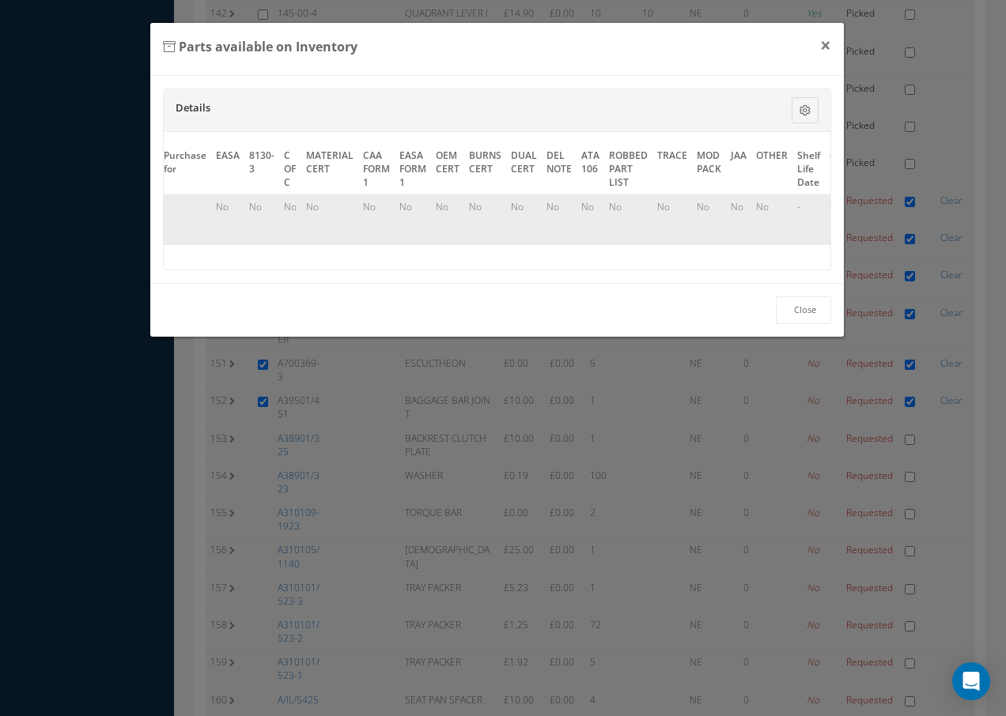
scroll to position [0, 722]
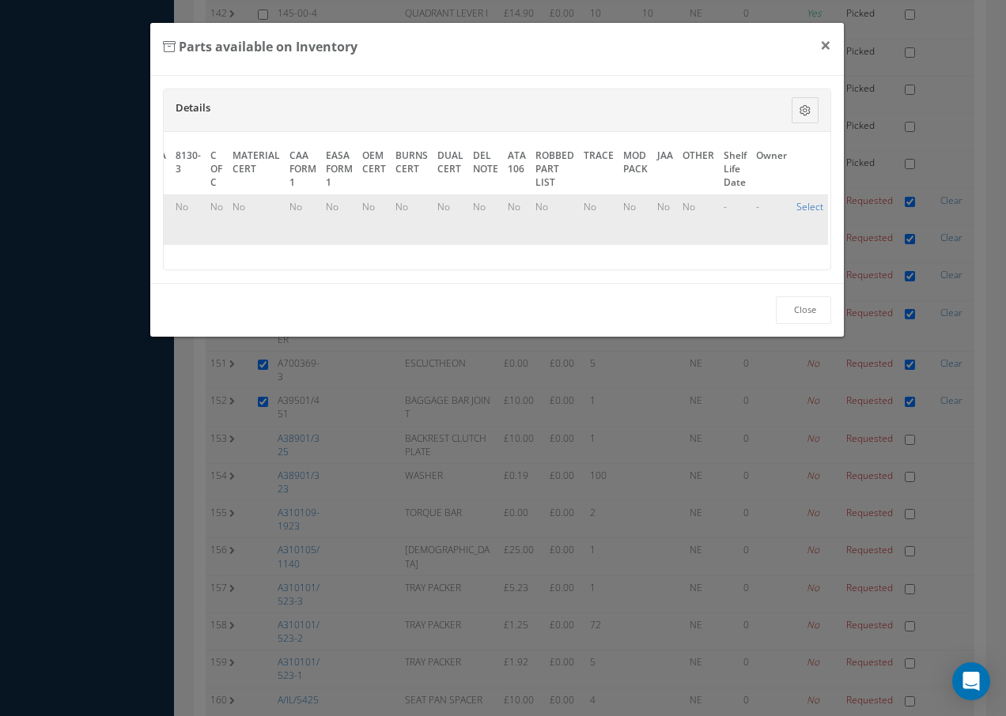
click at [802, 202] on link "Select" at bounding box center [809, 206] width 27 height 13
checkbox input "true"
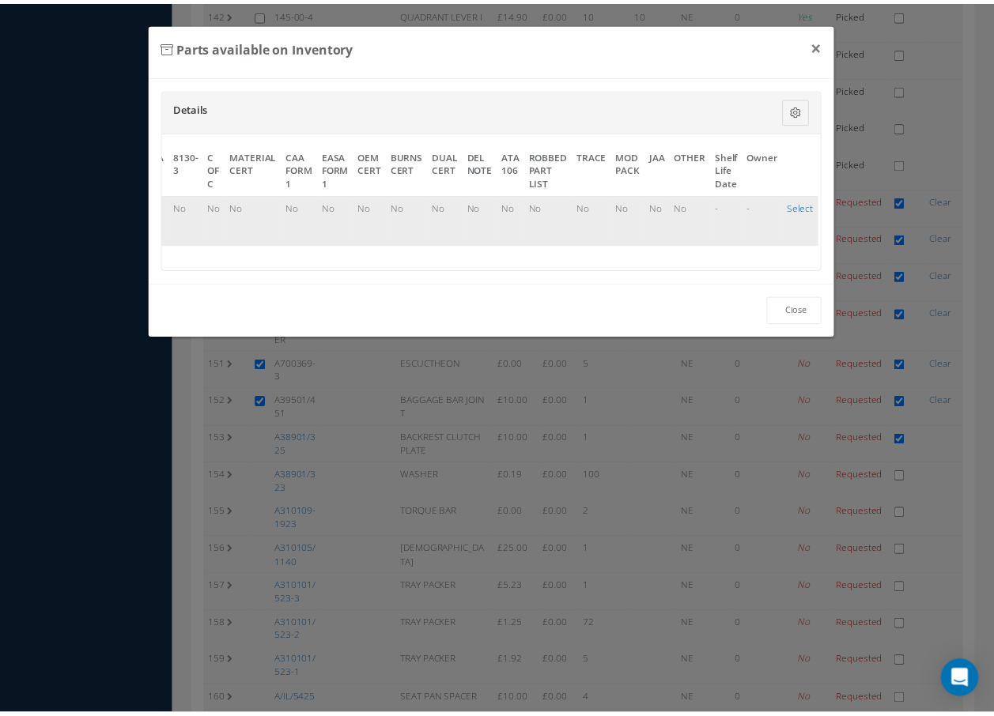
scroll to position [5614, 0]
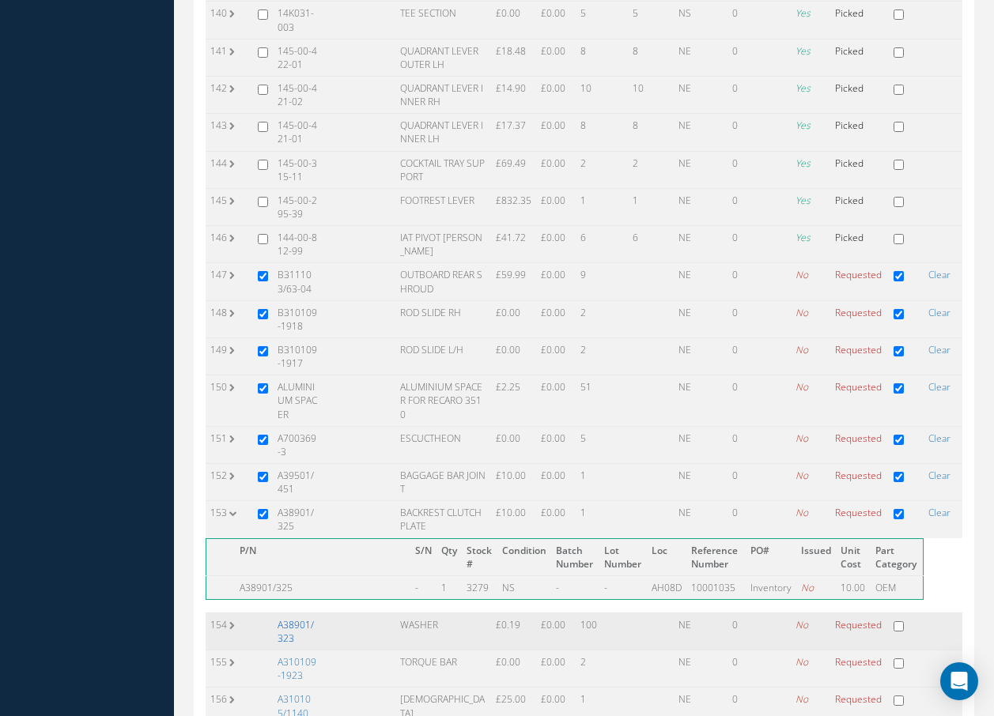
click at [300, 618] on link "A38901/323" at bounding box center [296, 631] width 36 height 27
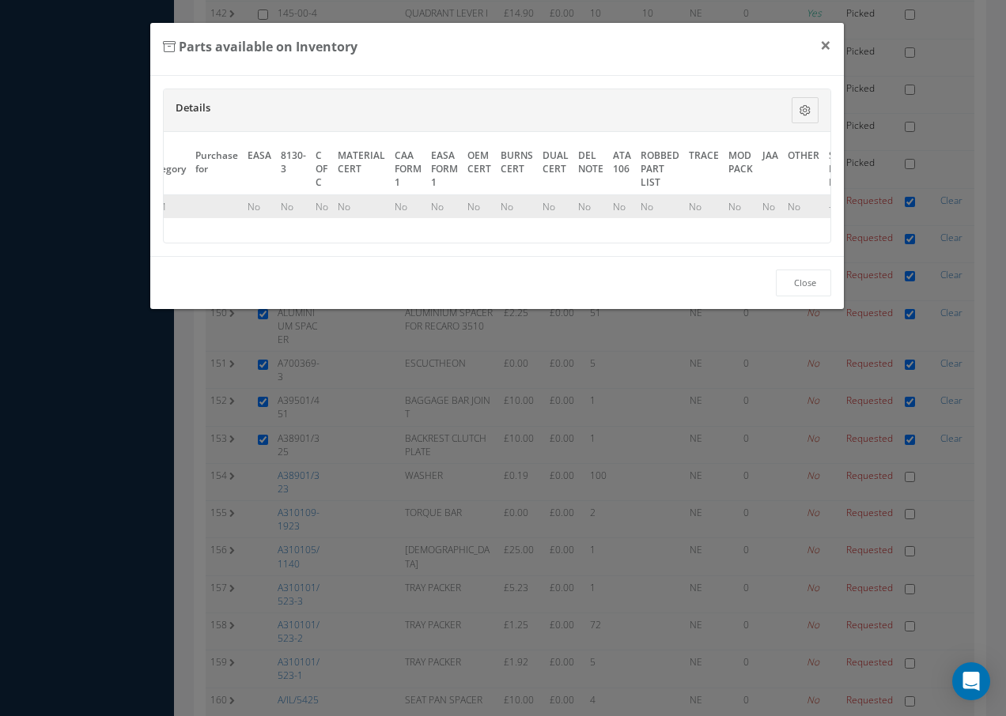
scroll to position [0, 719]
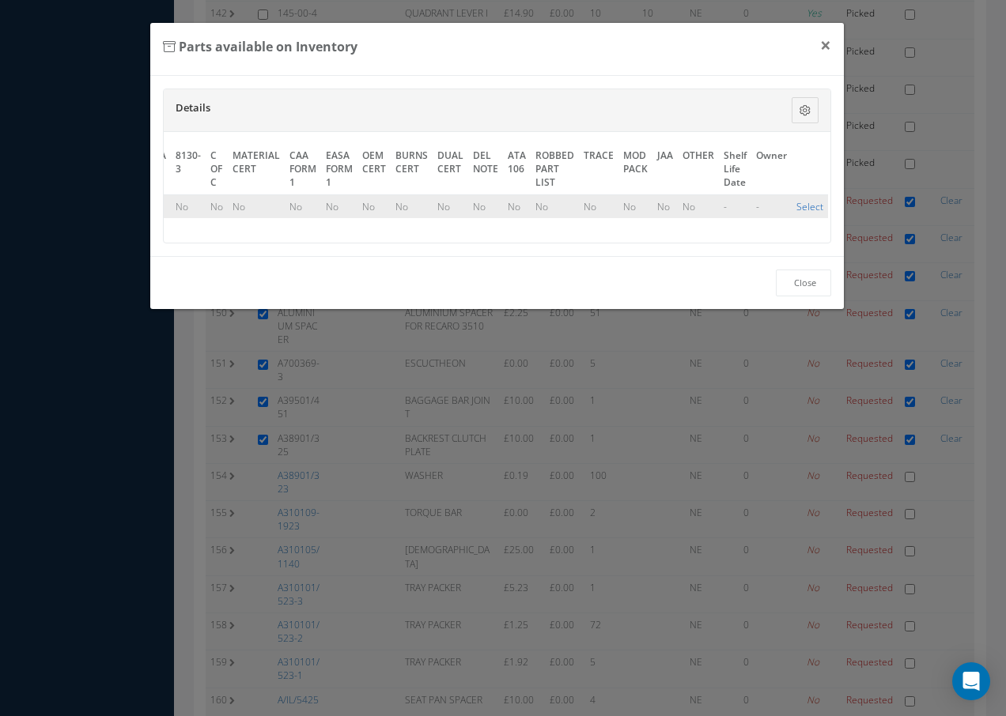
click at [804, 207] on link "Select" at bounding box center [809, 206] width 27 height 13
checkbox input "true"
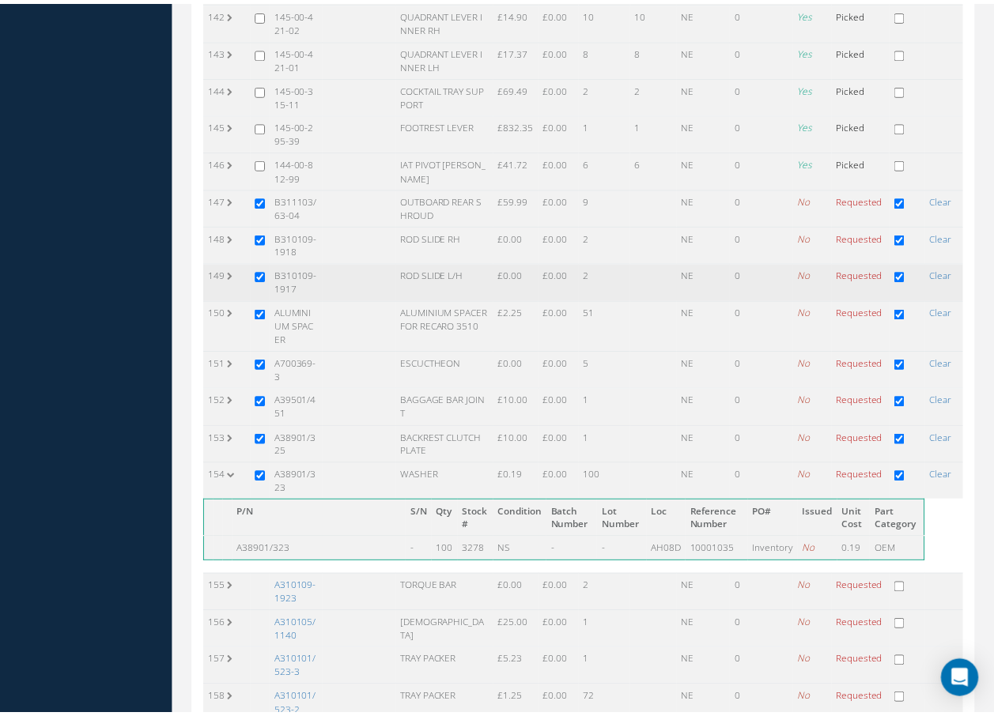
scroll to position [0, 0]
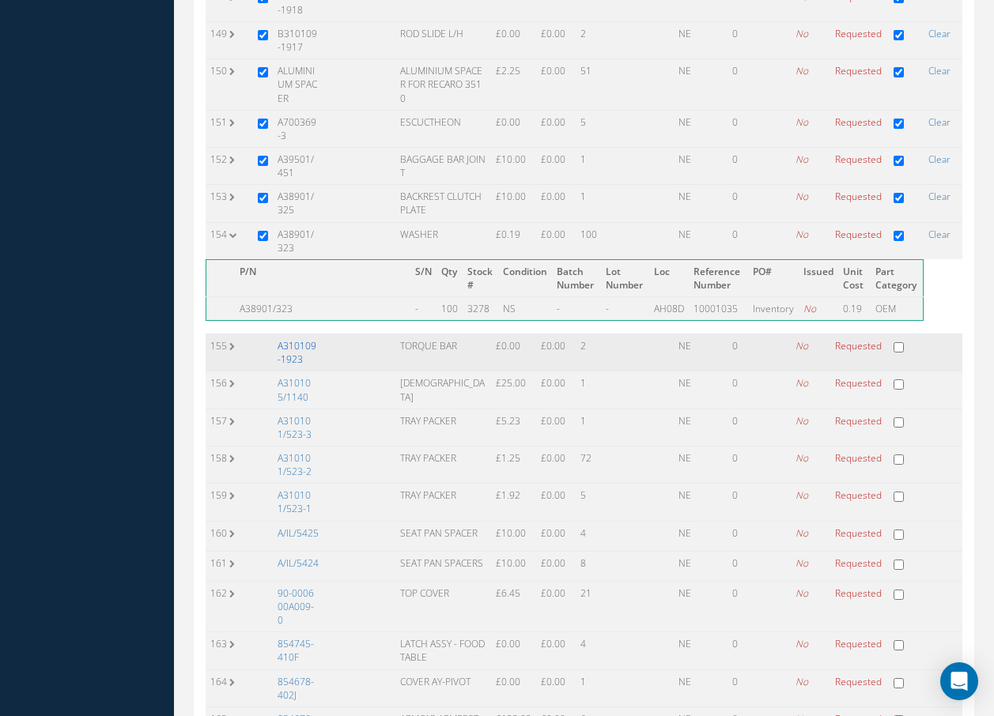
click at [300, 339] on link "A310109-1923" at bounding box center [297, 352] width 39 height 27
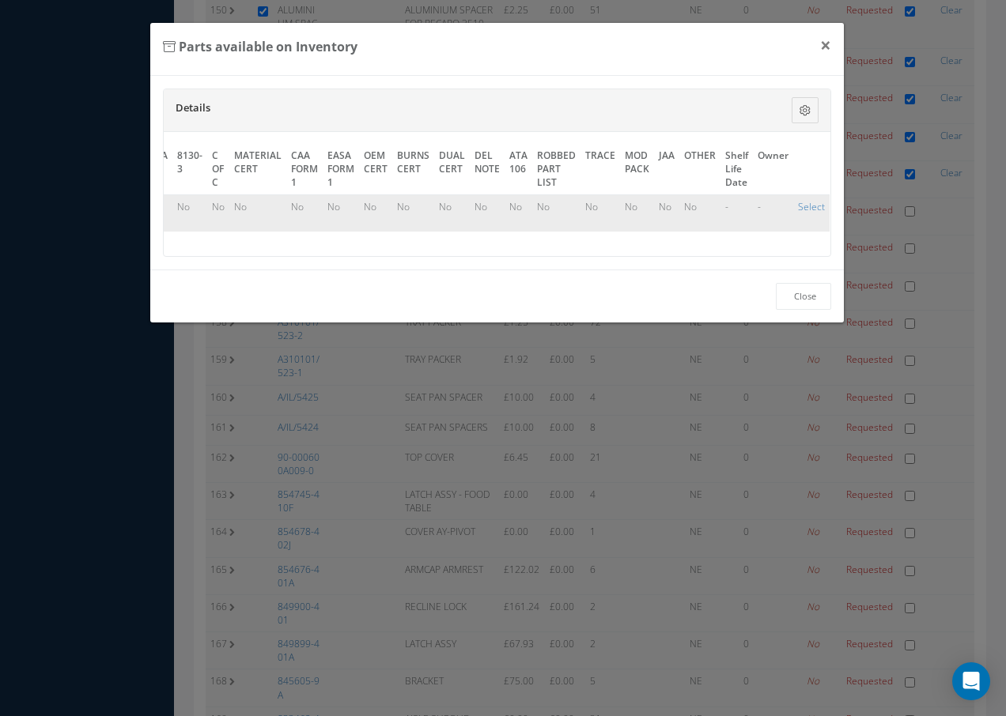
scroll to position [0, 740]
click at [803, 205] on link "Select" at bounding box center [810, 206] width 27 height 13
checkbox input "true"
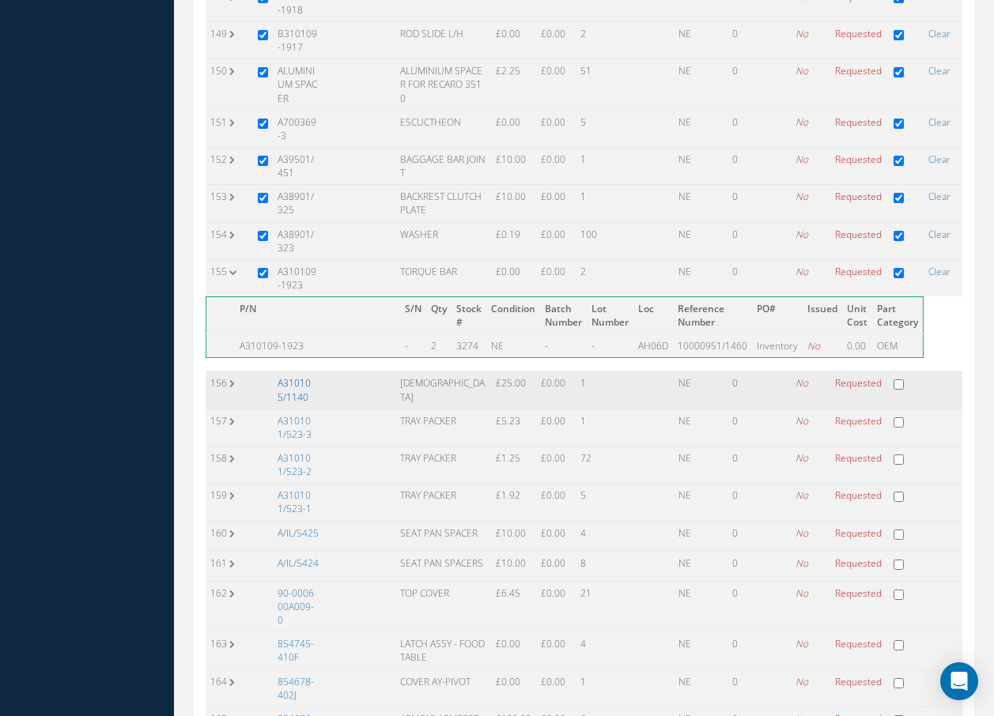
click at [305, 376] on link "A310105/1140" at bounding box center [294, 389] width 33 height 27
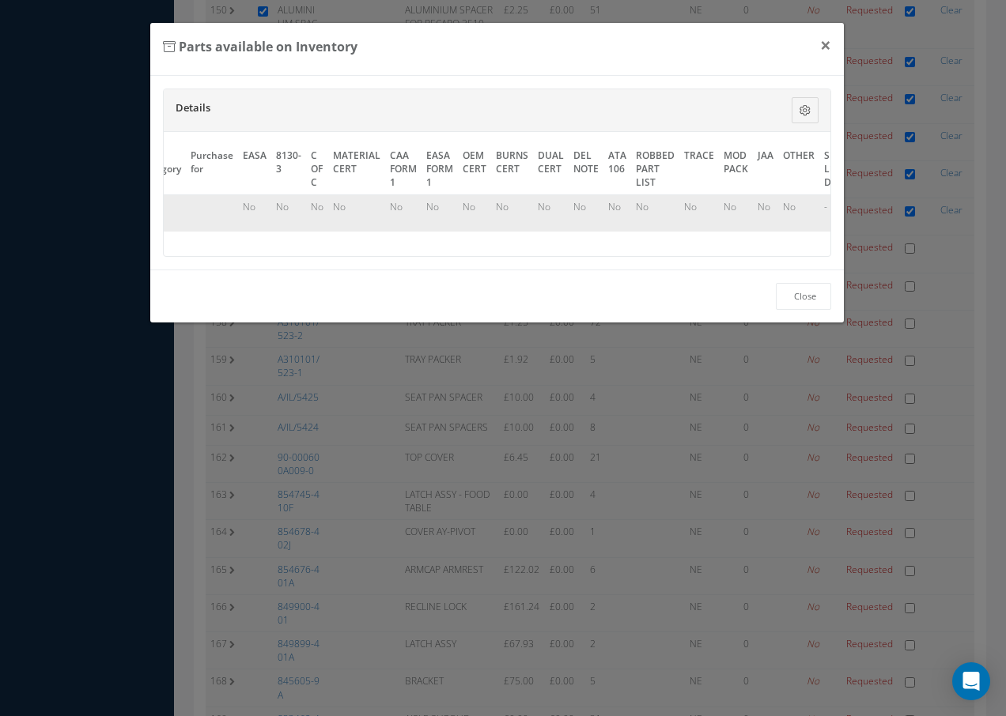
scroll to position [0, 766]
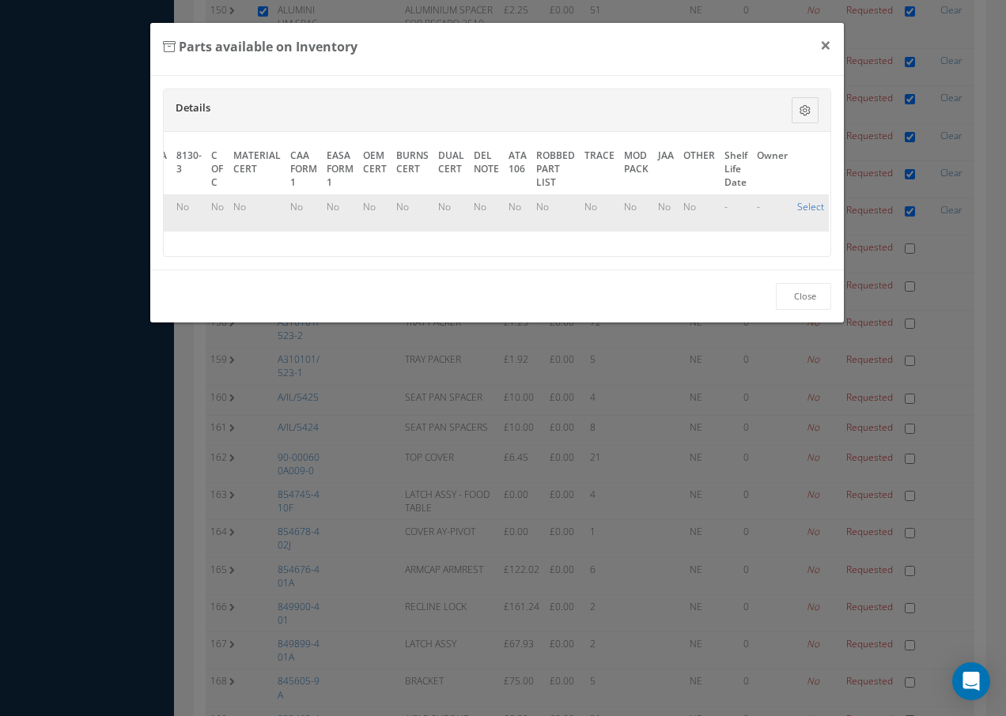
click at [814, 207] on link "Select" at bounding box center [810, 206] width 27 height 13
checkbox input "true"
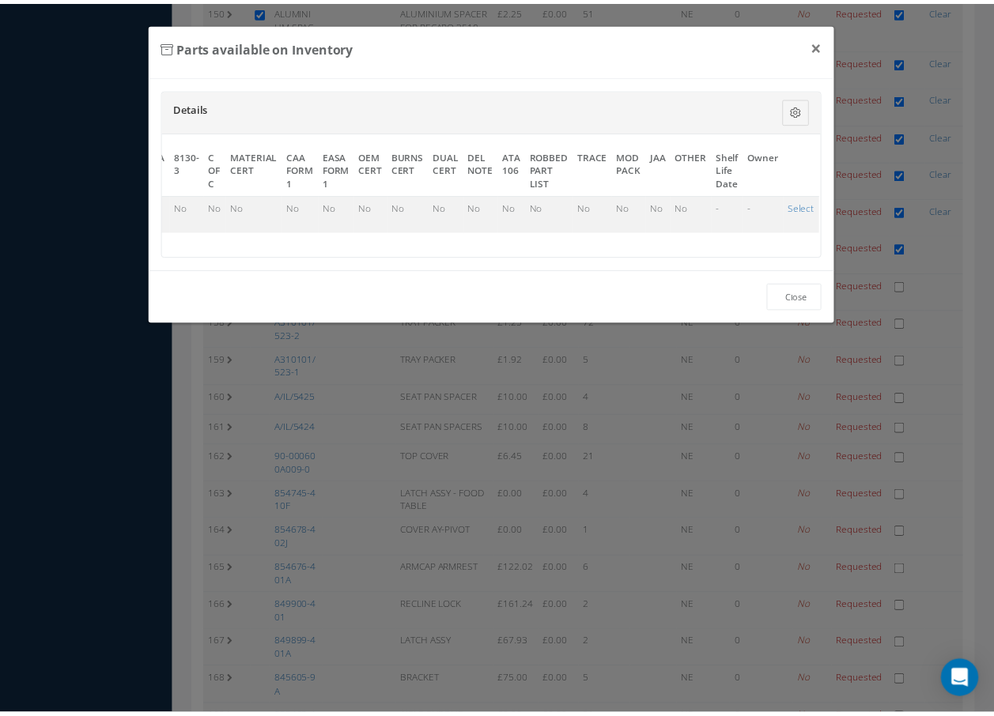
scroll to position [5930, 0]
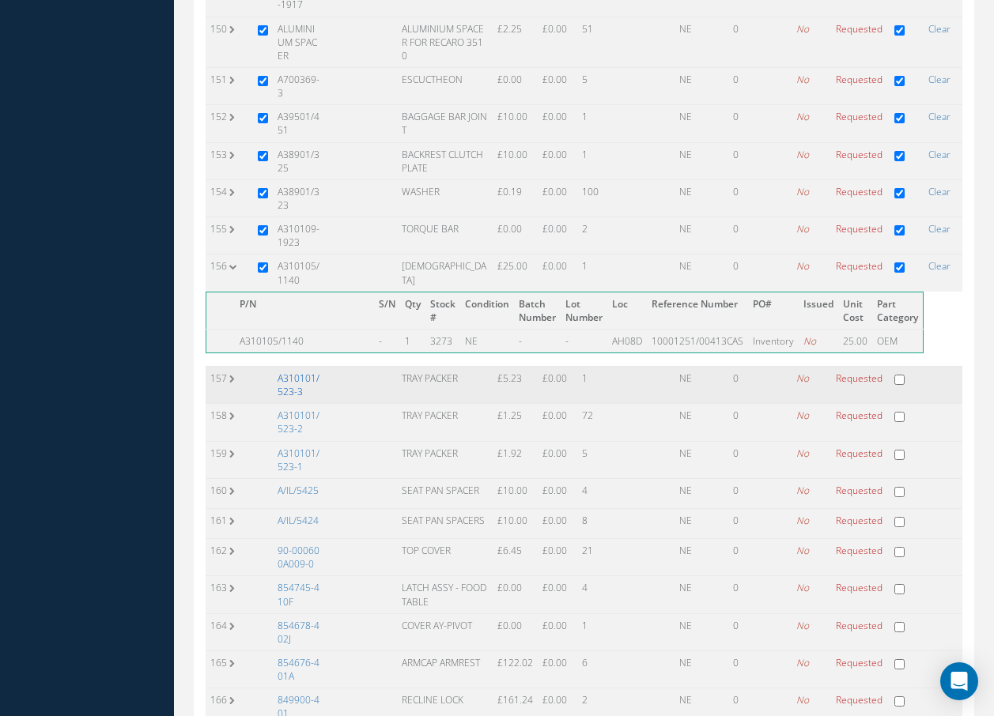
click at [292, 372] on link "A310101/523-3" at bounding box center [299, 385] width 42 height 27
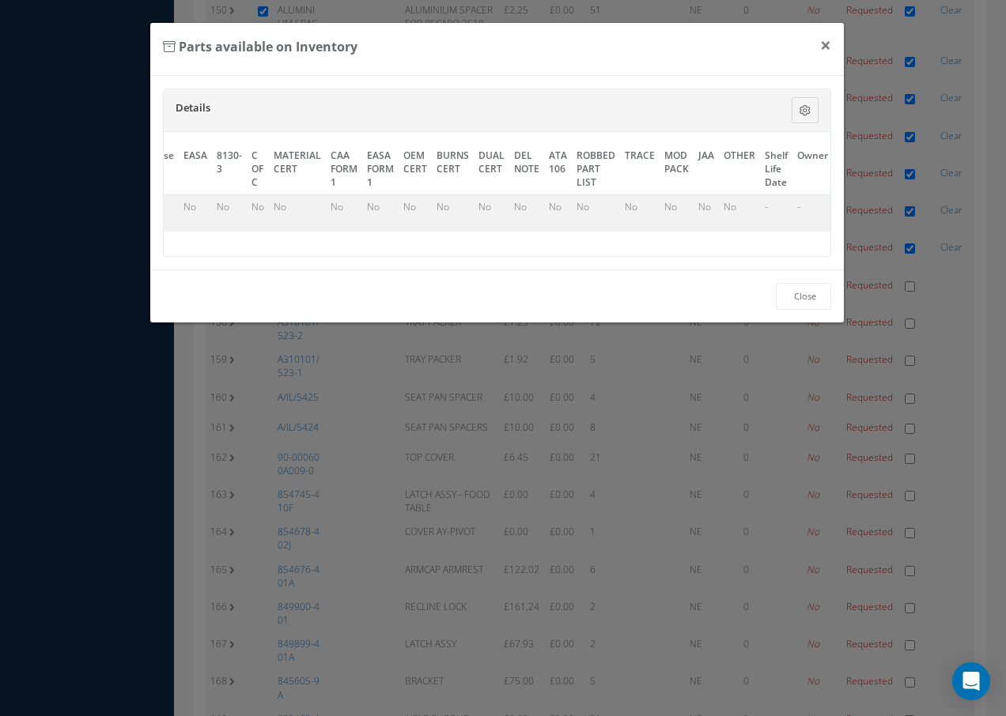
scroll to position [0, 719]
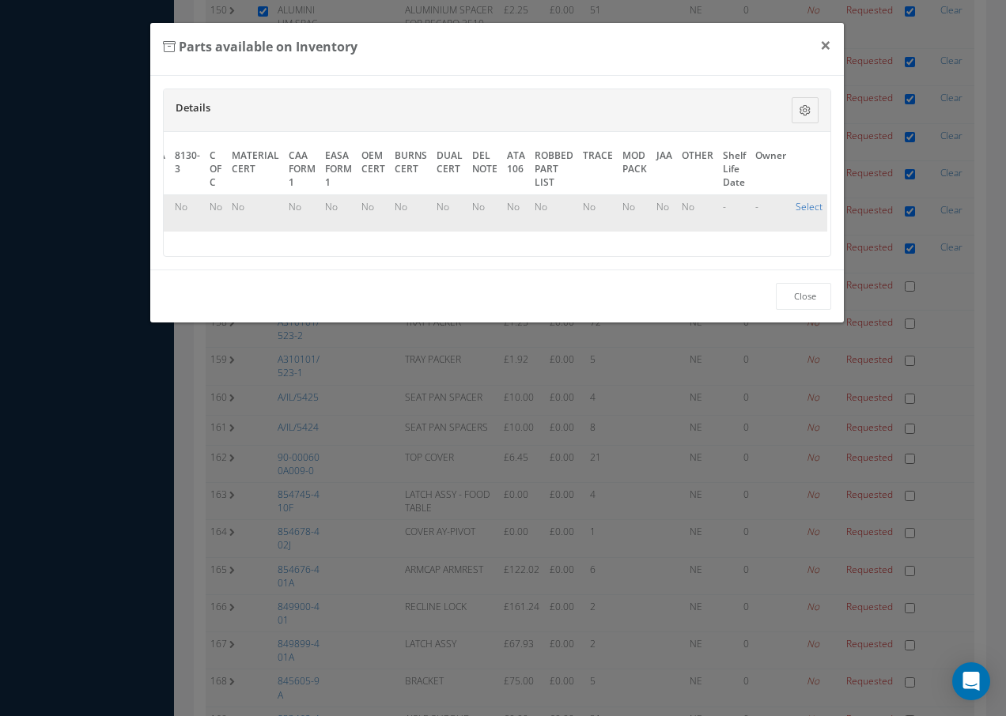
click at [813, 206] on link "Select" at bounding box center [808, 206] width 27 height 13
checkbox input "true"
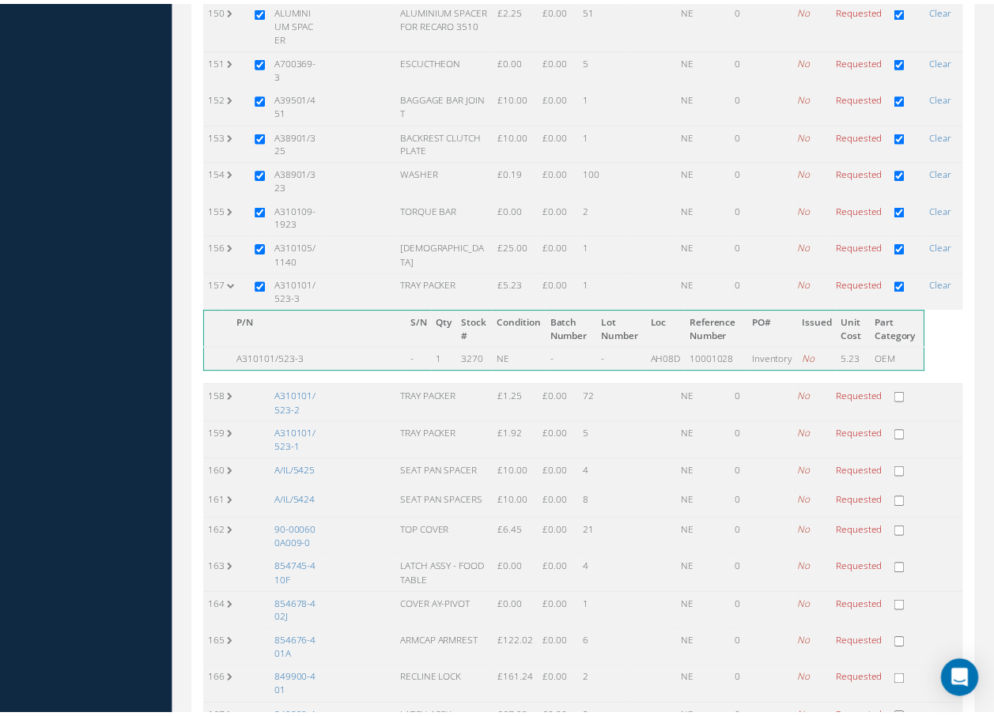
scroll to position [5930, 0]
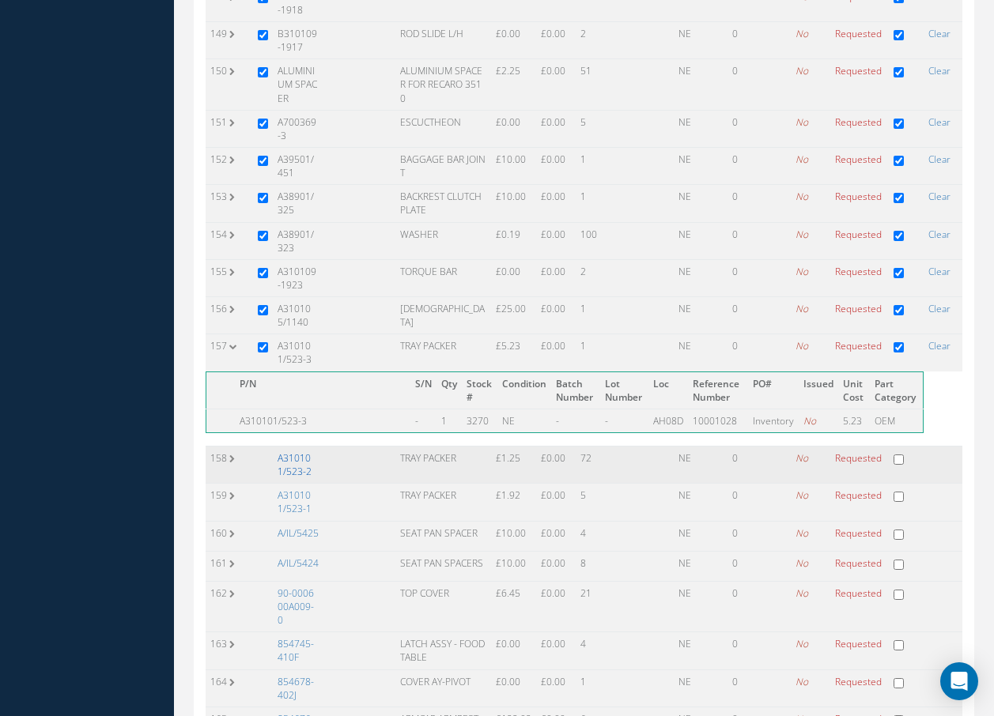
click at [299, 451] on link "A310101/523-2" at bounding box center [295, 464] width 34 height 27
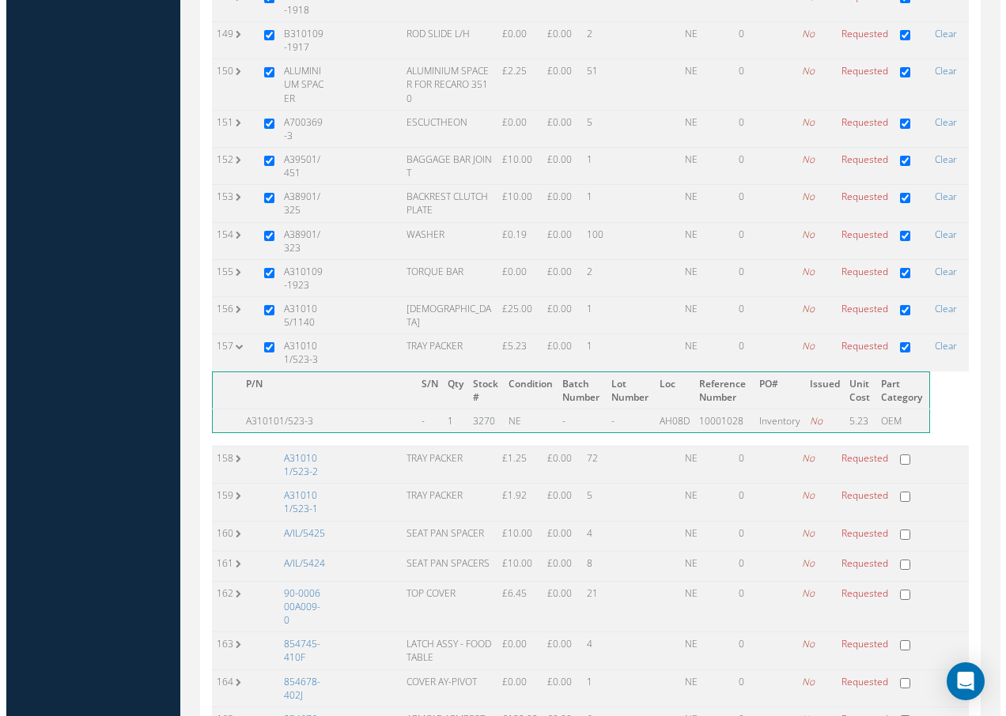
scroll to position [5854, 0]
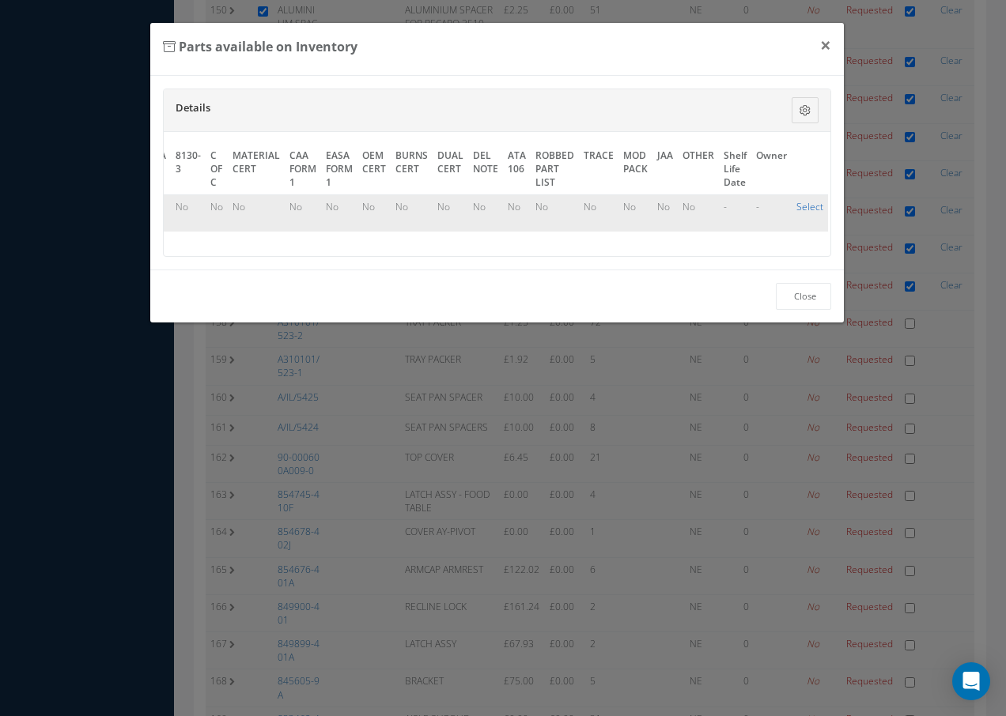
click at [797, 202] on link "Select" at bounding box center [809, 206] width 27 height 13
checkbox input "true"
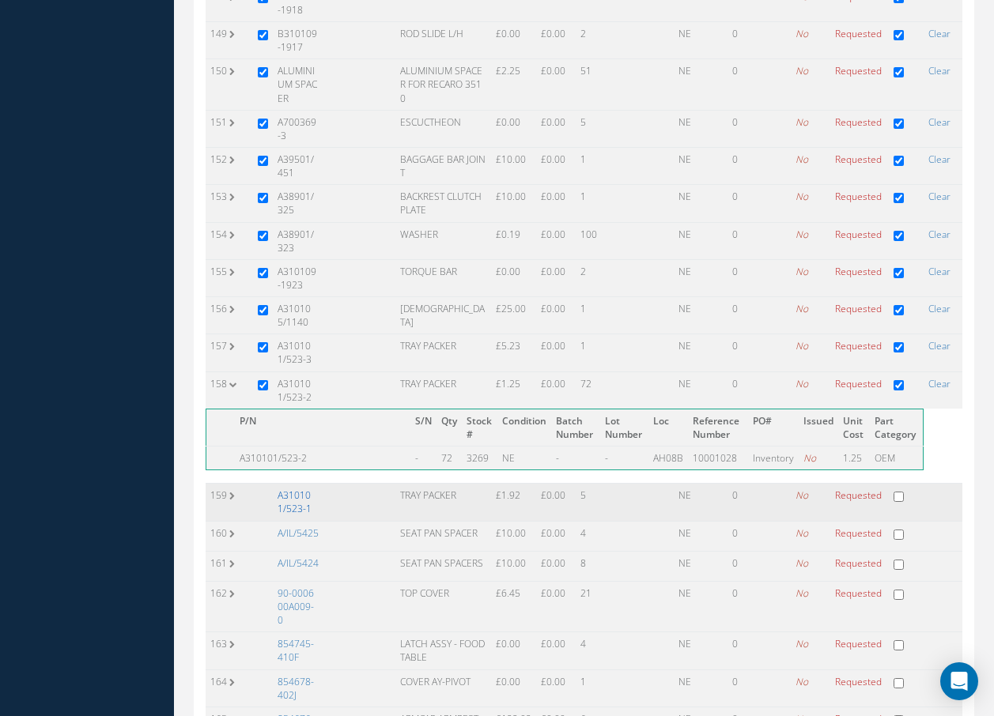
click at [305, 489] on link "A310101/523-1" at bounding box center [295, 502] width 34 height 27
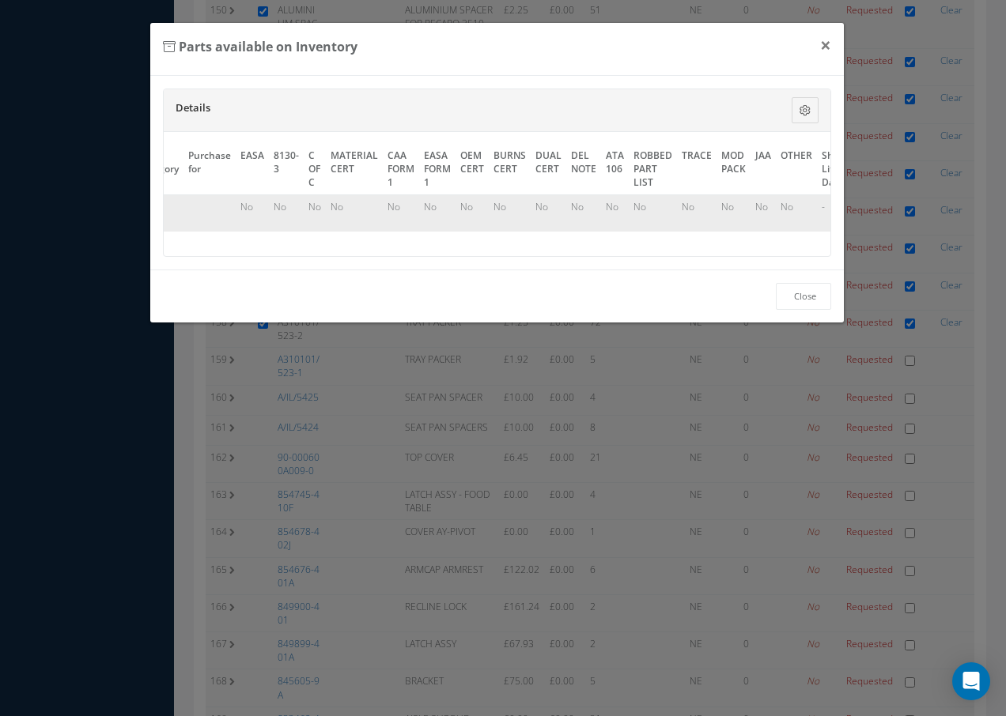
scroll to position [0, 719]
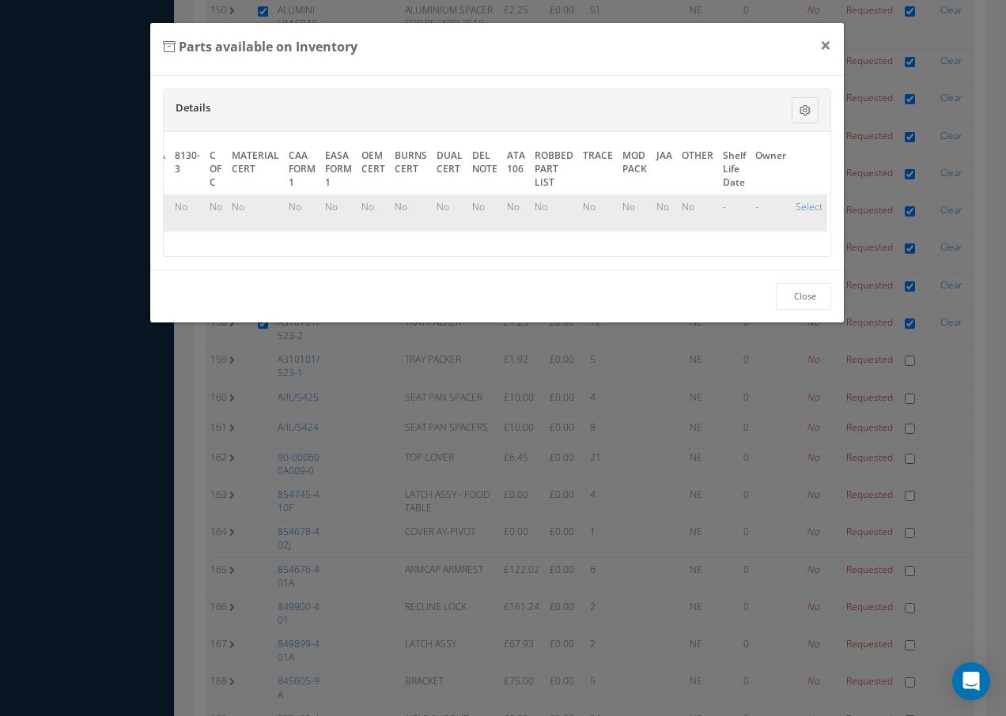
click at [802, 198] on td "Select" at bounding box center [809, 212] width 36 height 37
click at [805, 210] on link "Select" at bounding box center [808, 206] width 27 height 13
checkbox input "true"
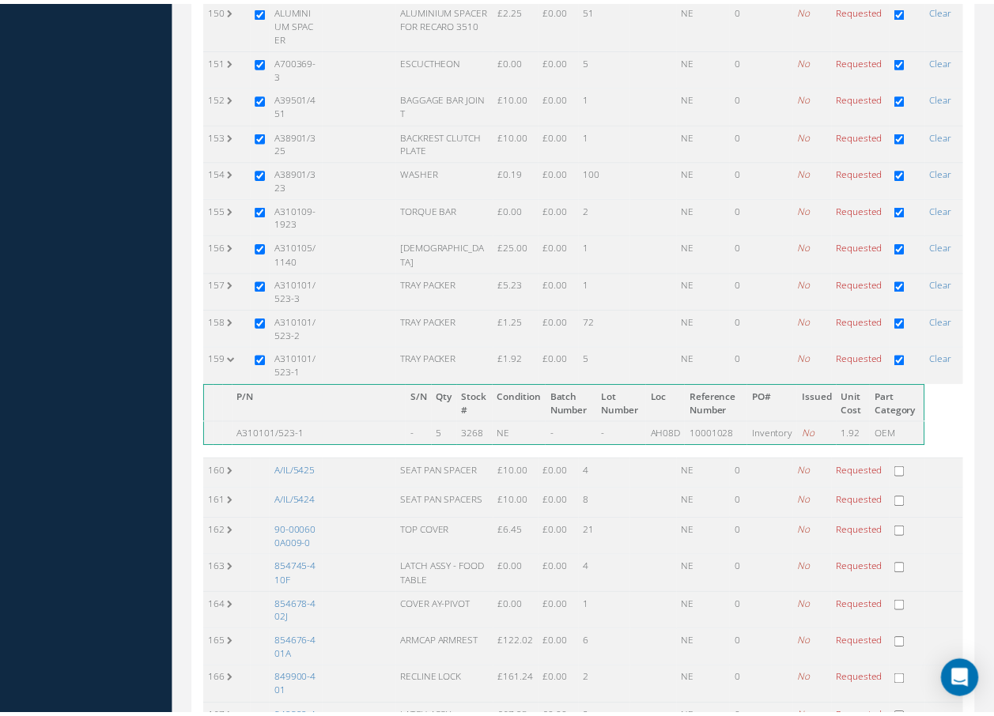
scroll to position [5930, 0]
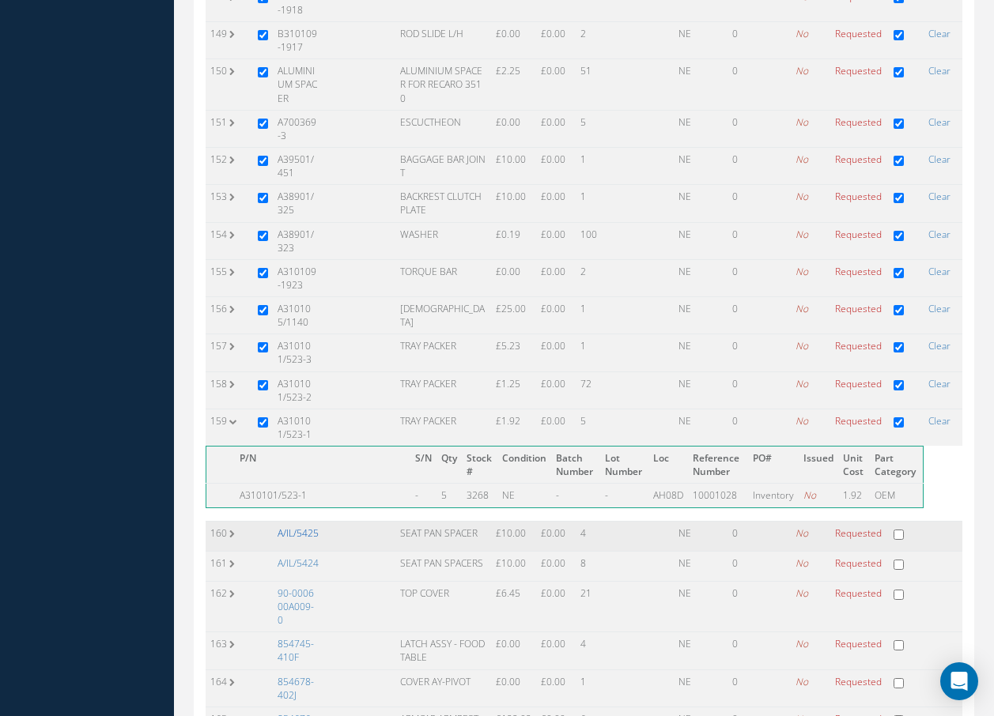
click at [294, 527] on link "A/IL/5425" at bounding box center [298, 533] width 41 height 13
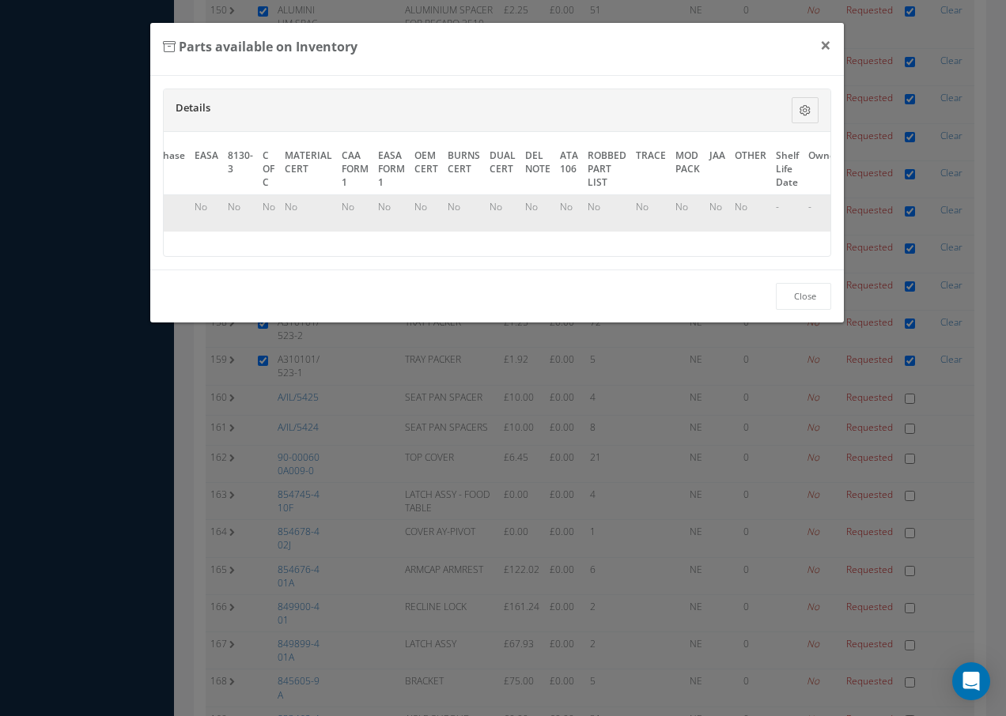
scroll to position [0, 722]
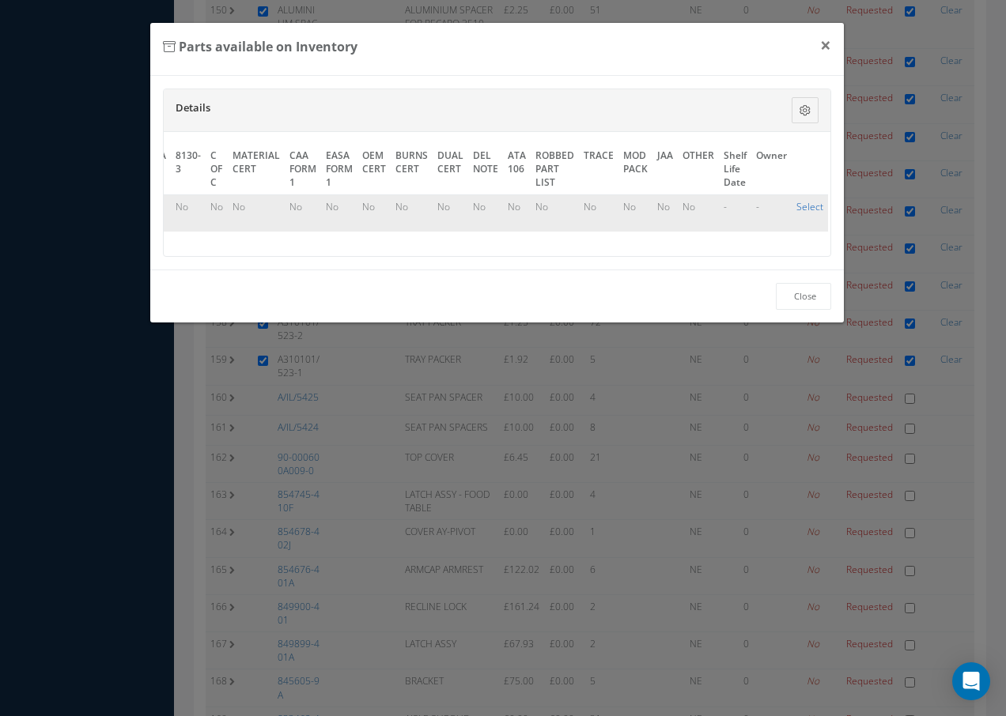
click at [801, 202] on link "Select" at bounding box center [809, 206] width 27 height 13
checkbox input "true"
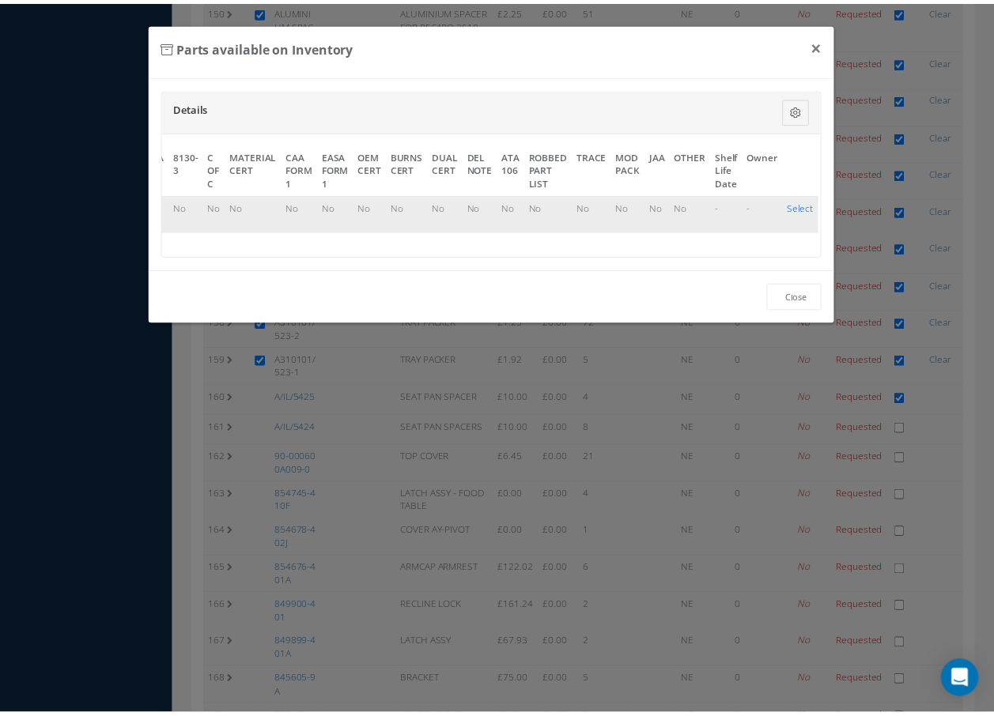
scroll to position [5930, 0]
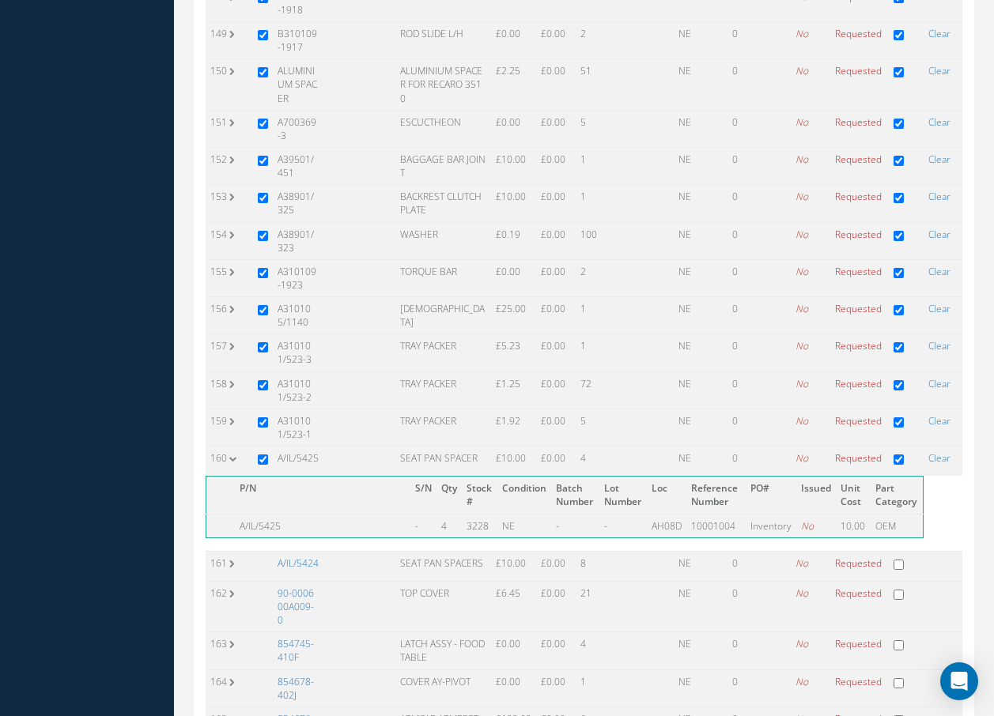
click at [305, 557] on link "A/IL/5424" at bounding box center [298, 563] width 41 height 13
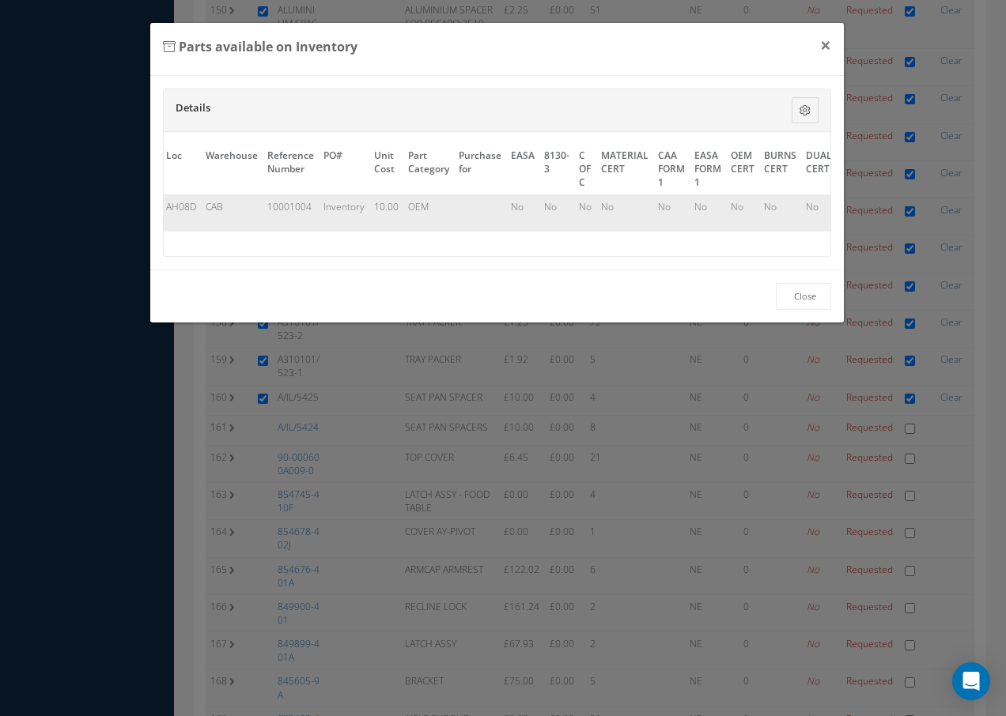
scroll to position [0, 319]
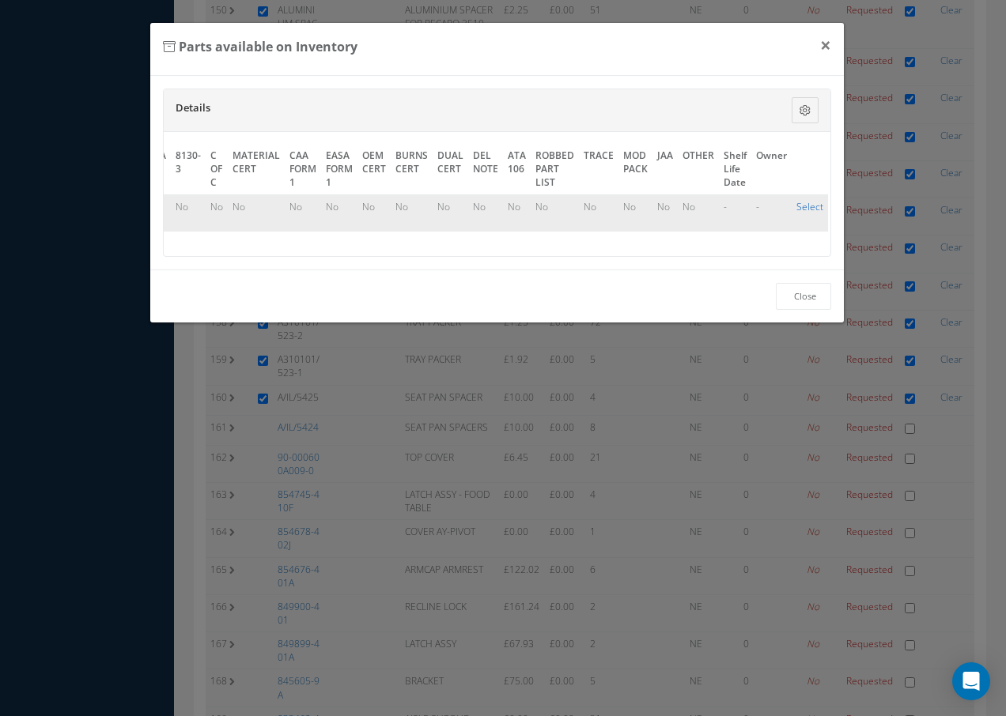
click at [802, 207] on link "Select" at bounding box center [809, 206] width 27 height 13
checkbox input "true"
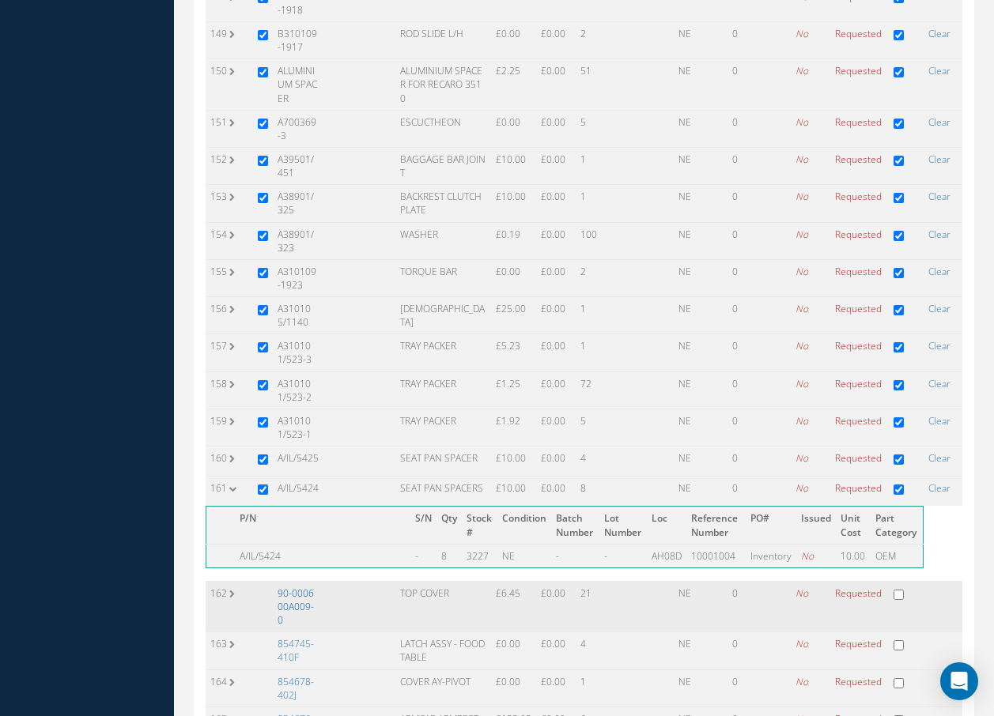
click at [314, 587] on link "90-000600A009-0" at bounding box center [296, 607] width 36 height 40
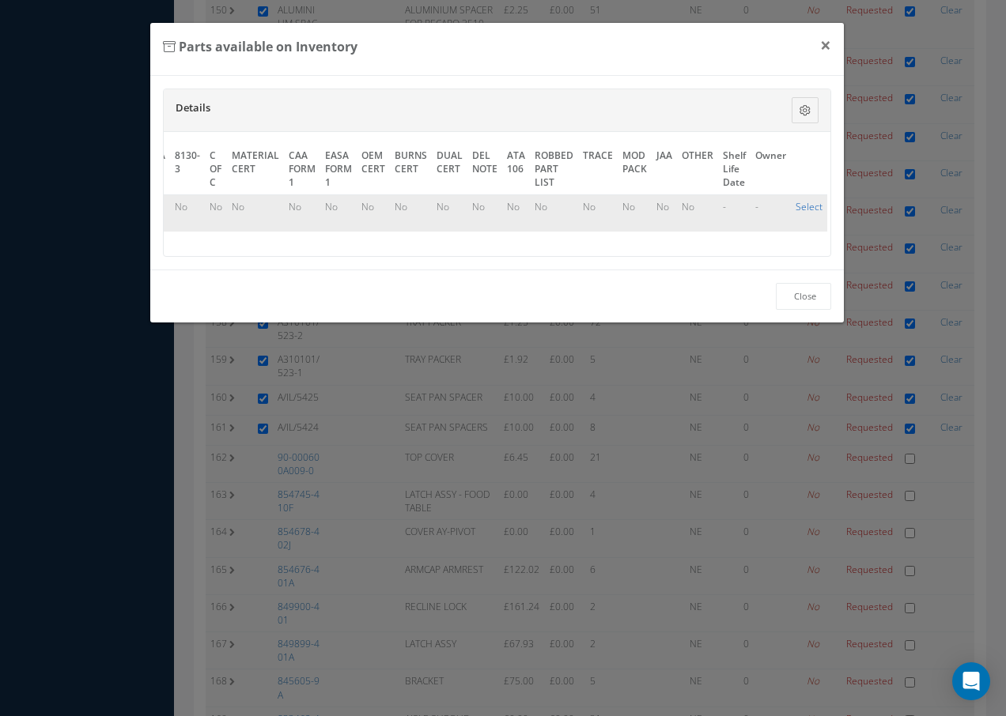
click at [800, 210] on link "Select" at bounding box center [808, 206] width 27 height 13
checkbox input "true"
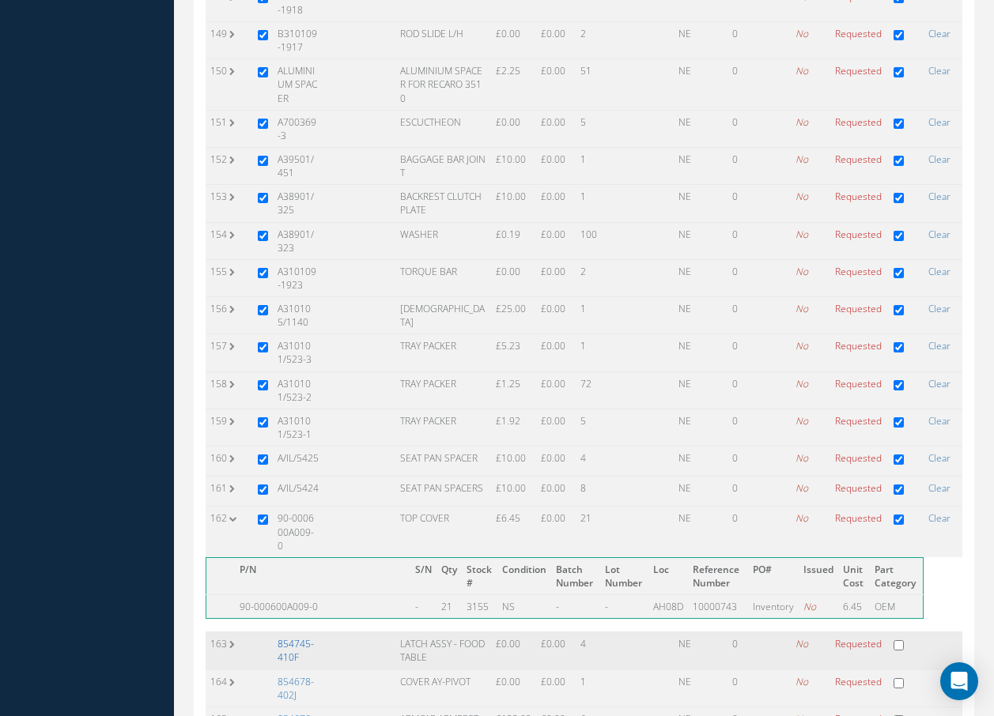
click at [290, 637] on link "854745-410F" at bounding box center [296, 650] width 36 height 27
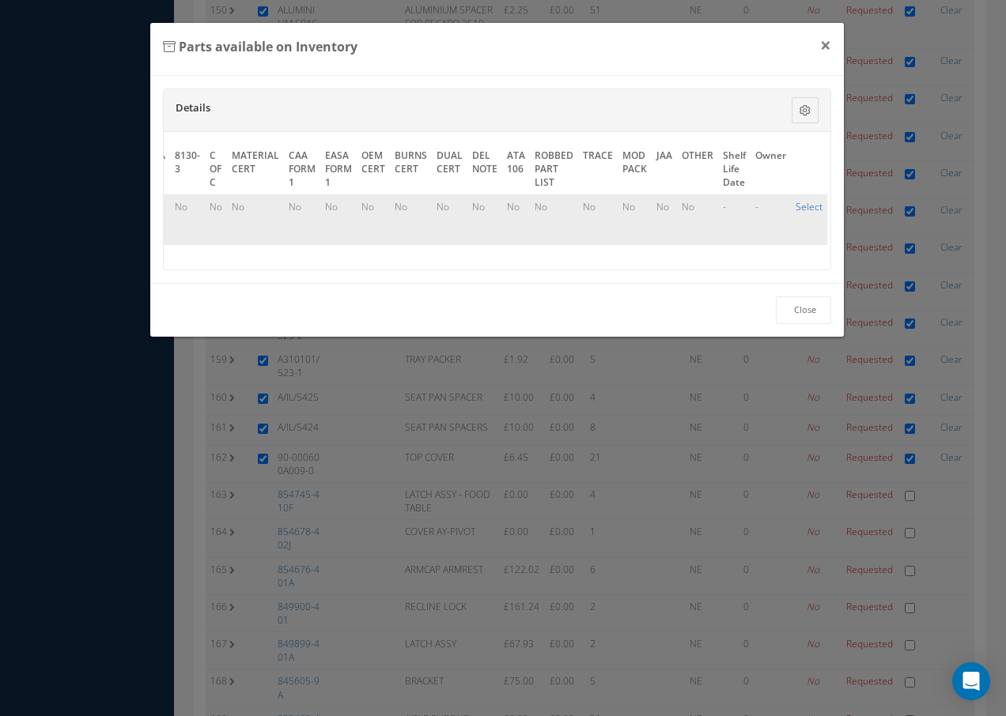
click at [802, 202] on link "Select" at bounding box center [808, 206] width 27 height 13
checkbox input "true"
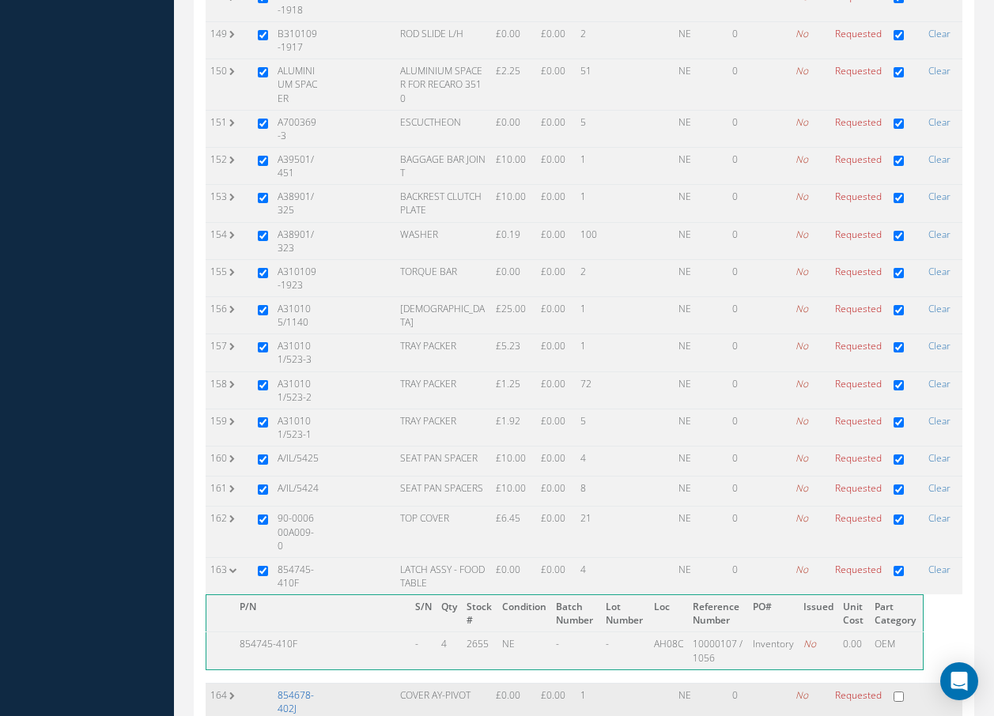
click at [281, 689] on link "854678-402J" at bounding box center [296, 702] width 36 height 27
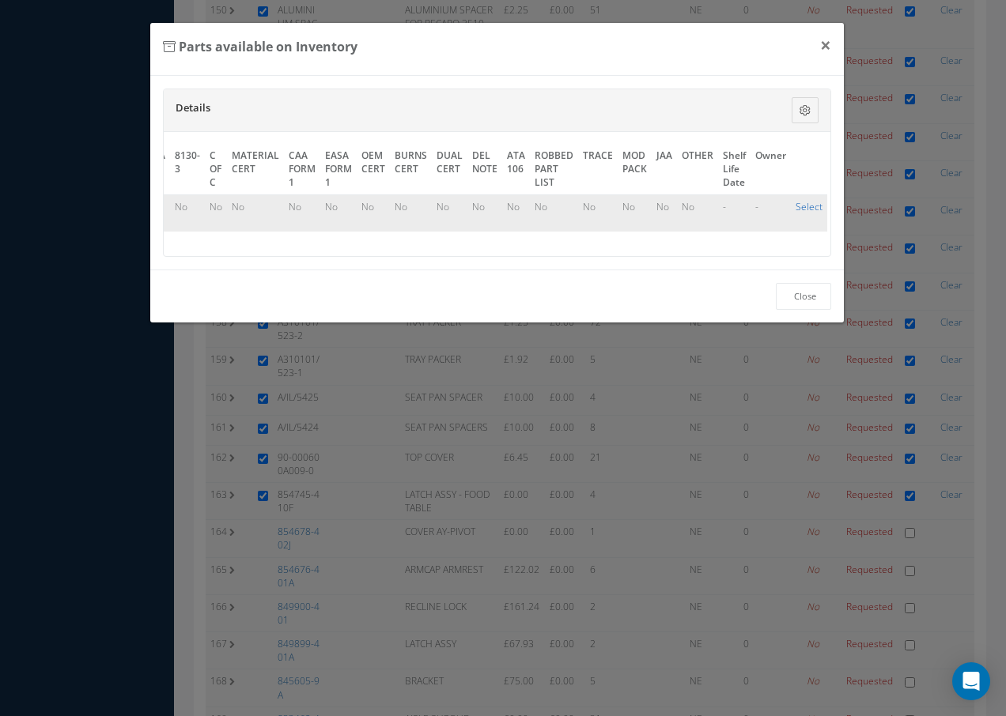
click at [801, 203] on link "Select" at bounding box center [808, 206] width 27 height 13
checkbox input "true"
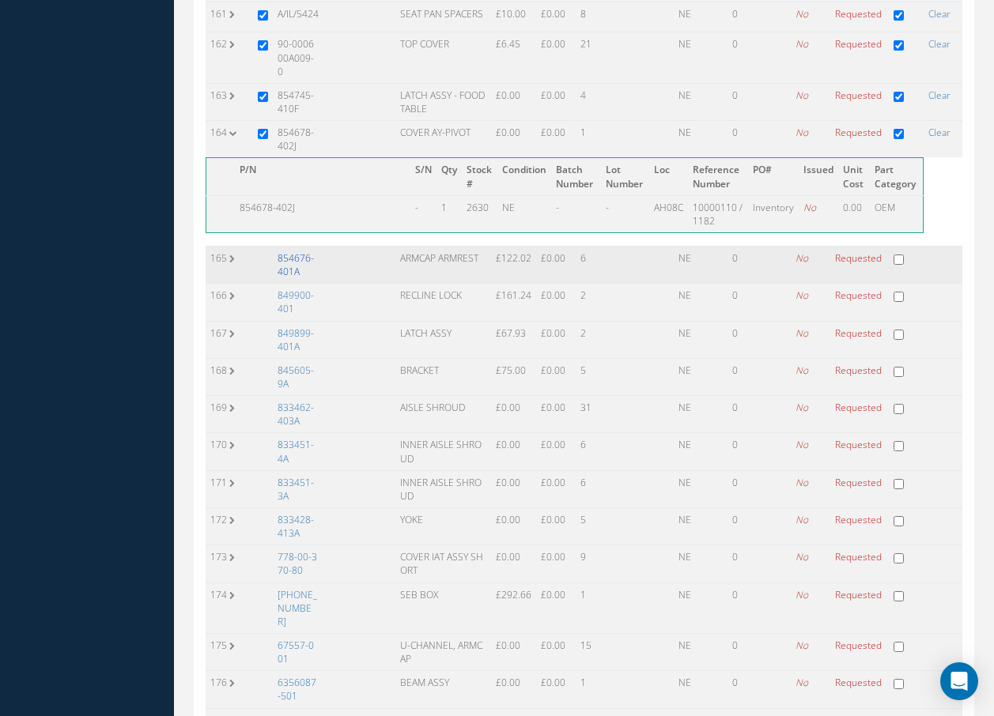
click at [302, 251] on link "854676-401A" at bounding box center [296, 264] width 36 height 27
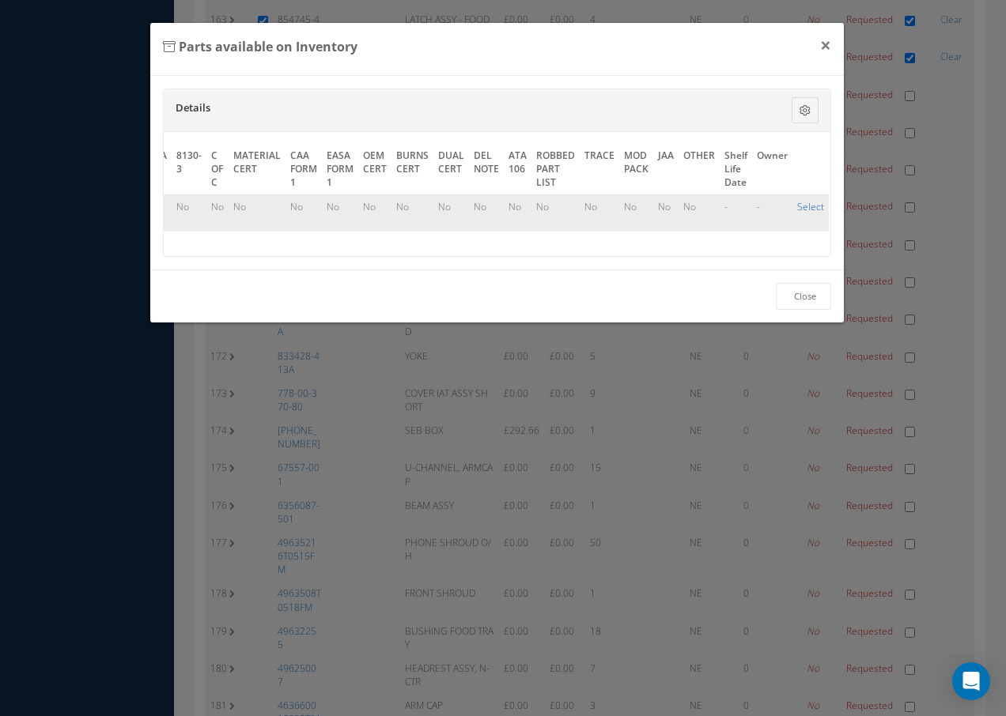
click at [797, 206] on link "Select" at bounding box center [810, 206] width 27 height 13
checkbox input "true"
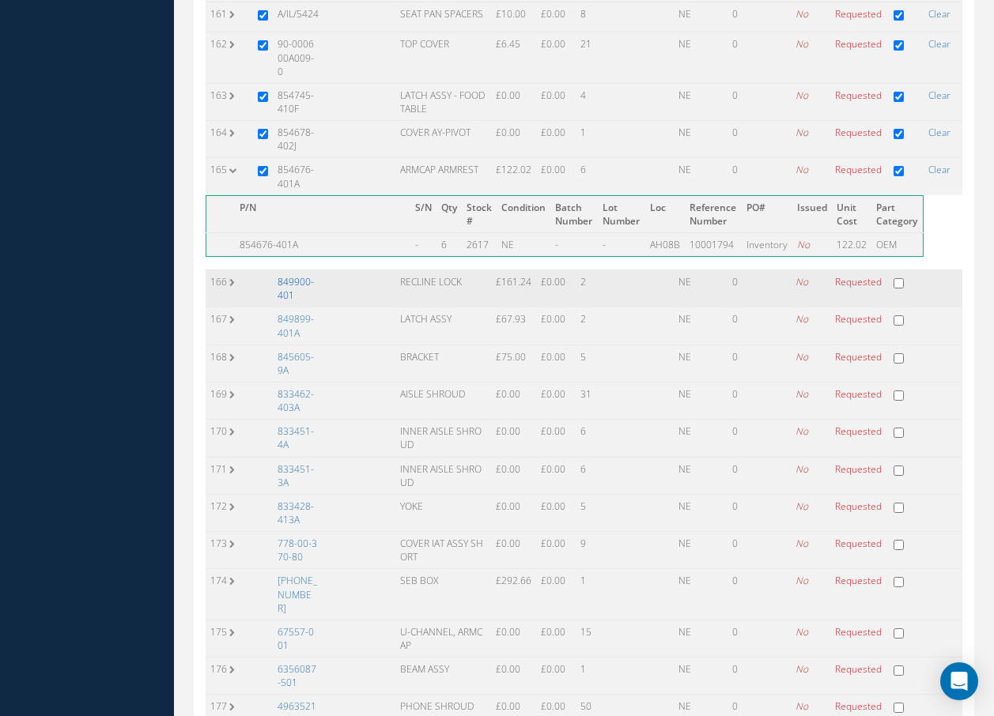
click at [305, 275] on link "849900-401" at bounding box center [296, 288] width 36 height 27
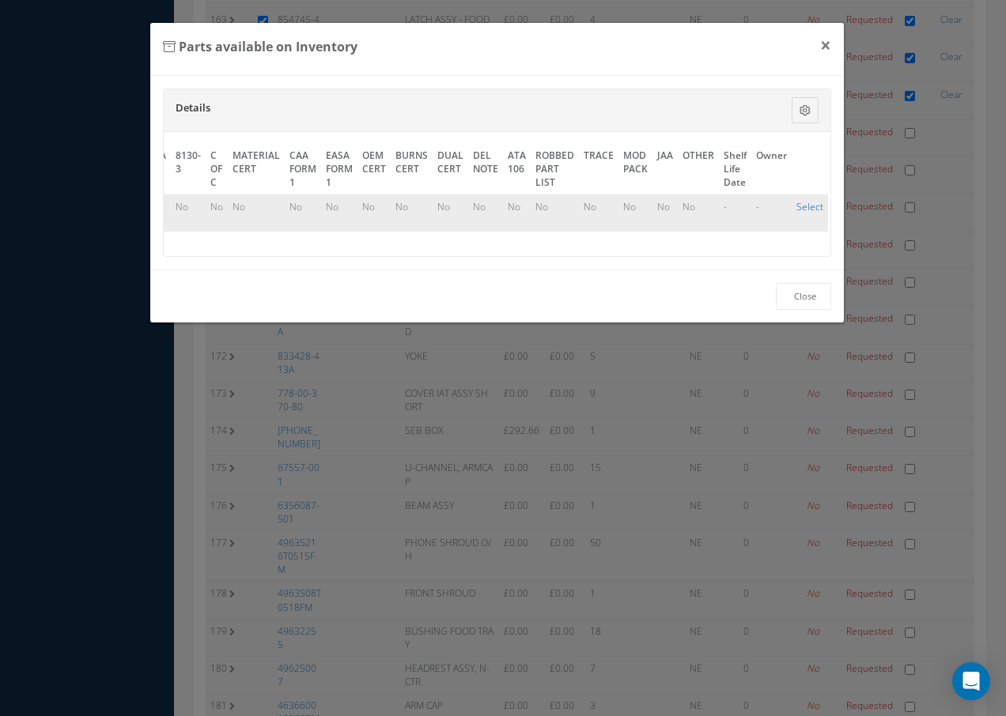
click at [799, 206] on link "Select" at bounding box center [809, 206] width 27 height 13
checkbox input "true"
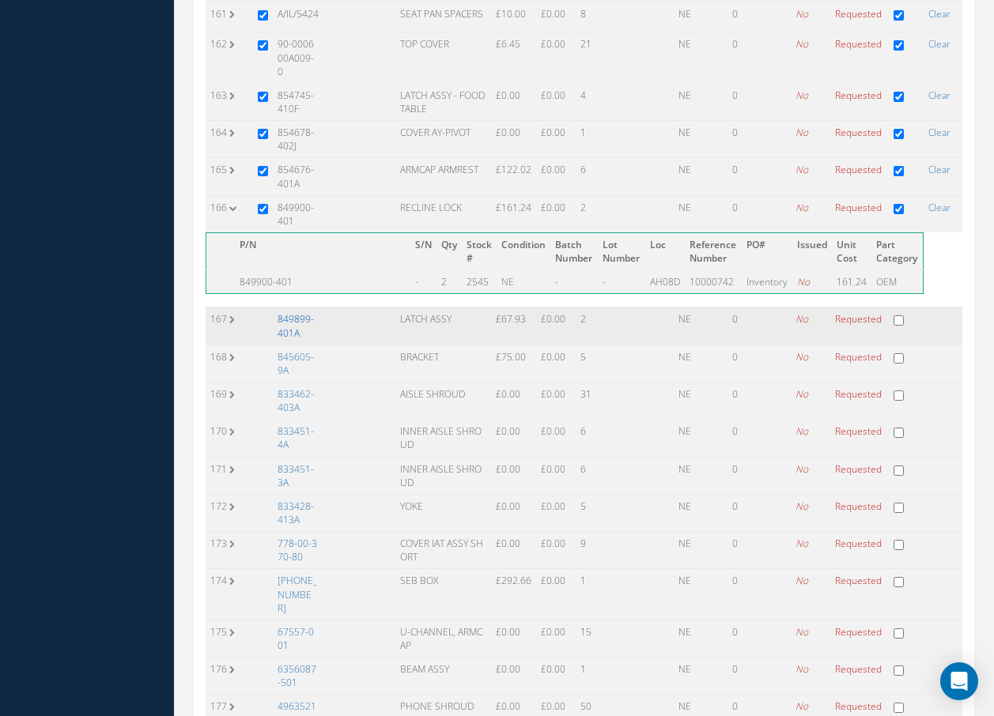
click at [312, 312] on link "849899-401A" at bounding box center [296, 325] width 36 height 27
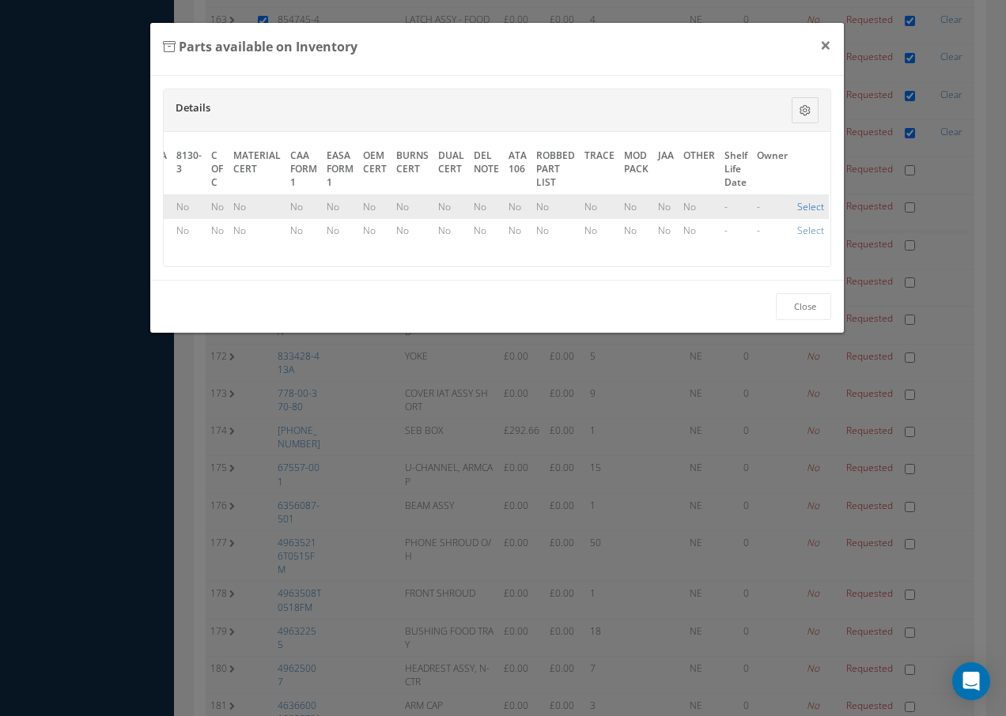
click at [802, 206] on link "Select" at bounding box center [810, 206] width 27 height 13
checkbox input "true"
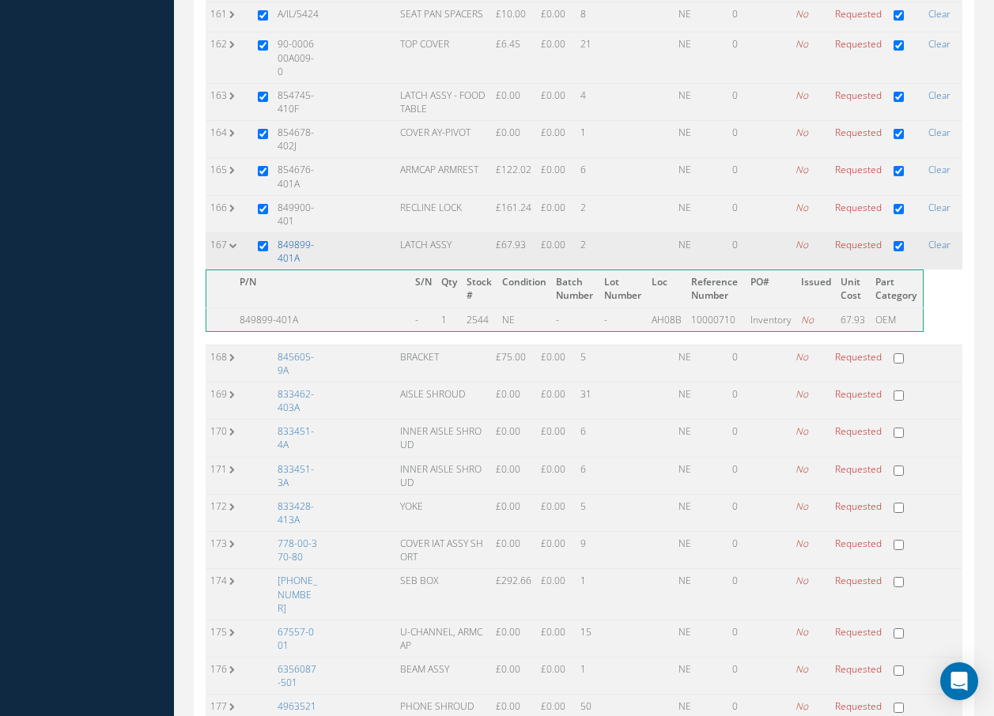
click at [300, 238] on link "849899-401A" at bounding box center [296, 251] width 36 height 27
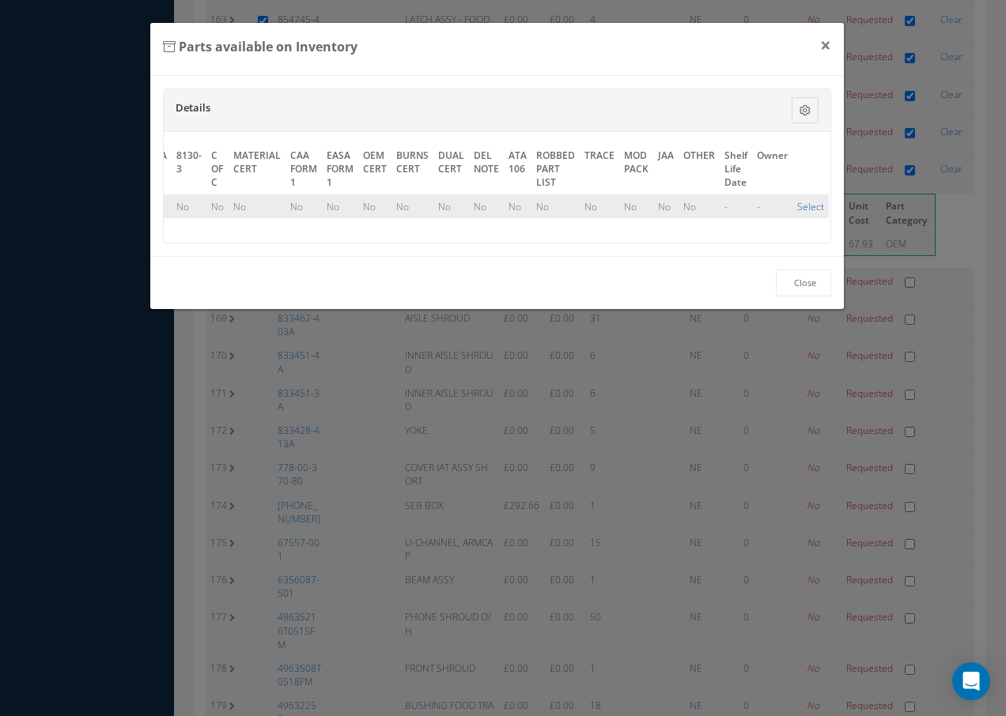
click at [802, 210] on link "Select" at bounding box center [810, 206] width 27 height 13
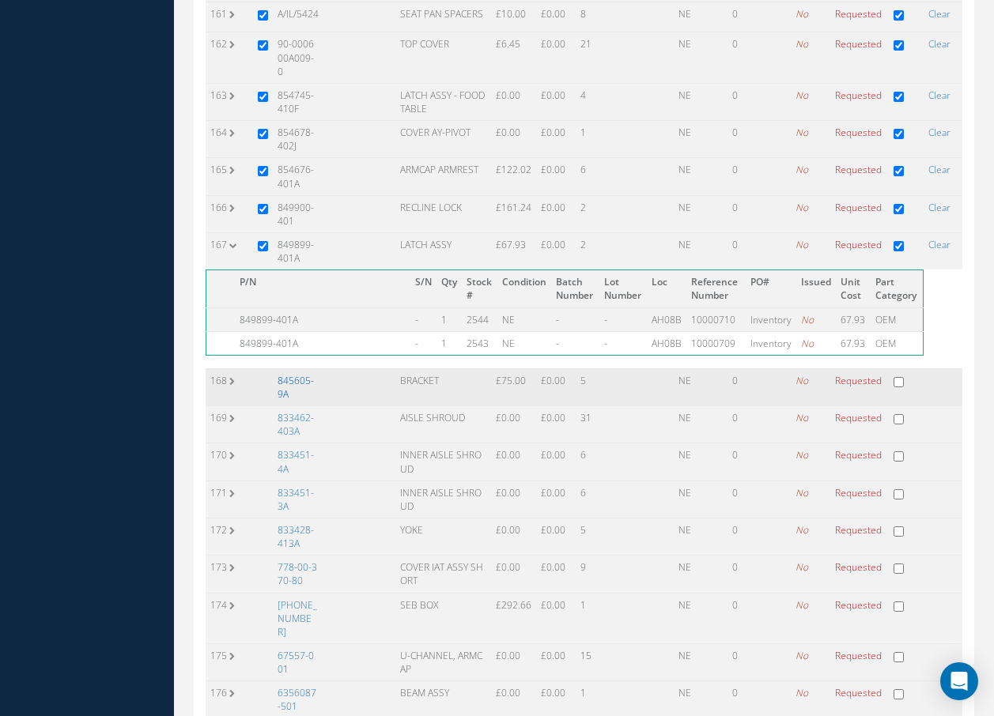
click at [289, 374] on link "845605-9A" at bounding box center [296, 387] width 36 height 27
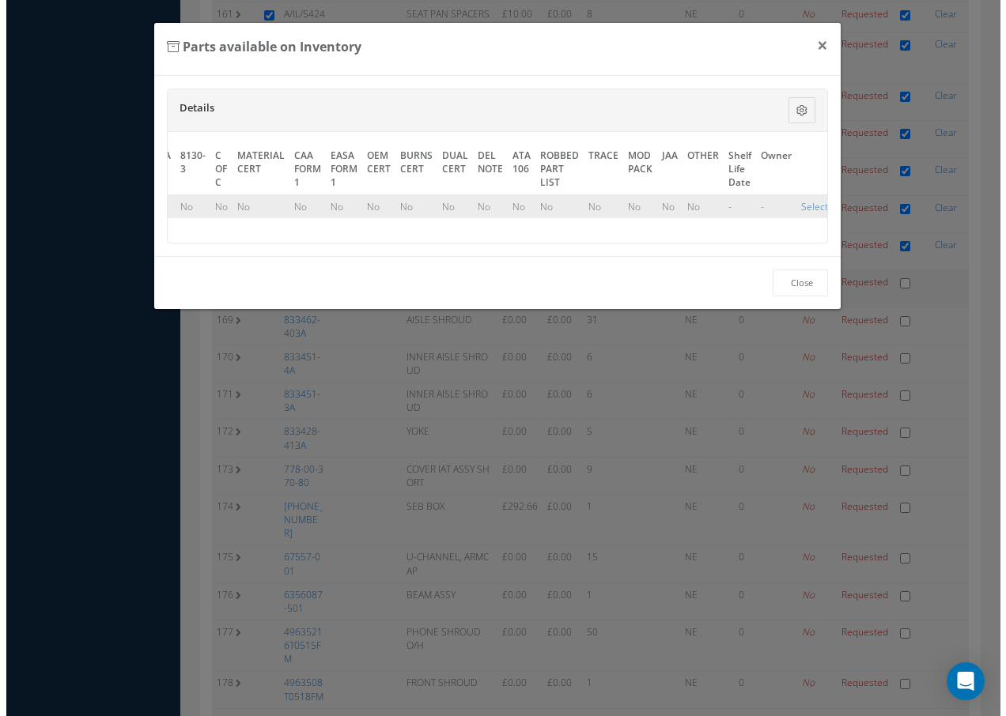
scroll to position [6329, 0]
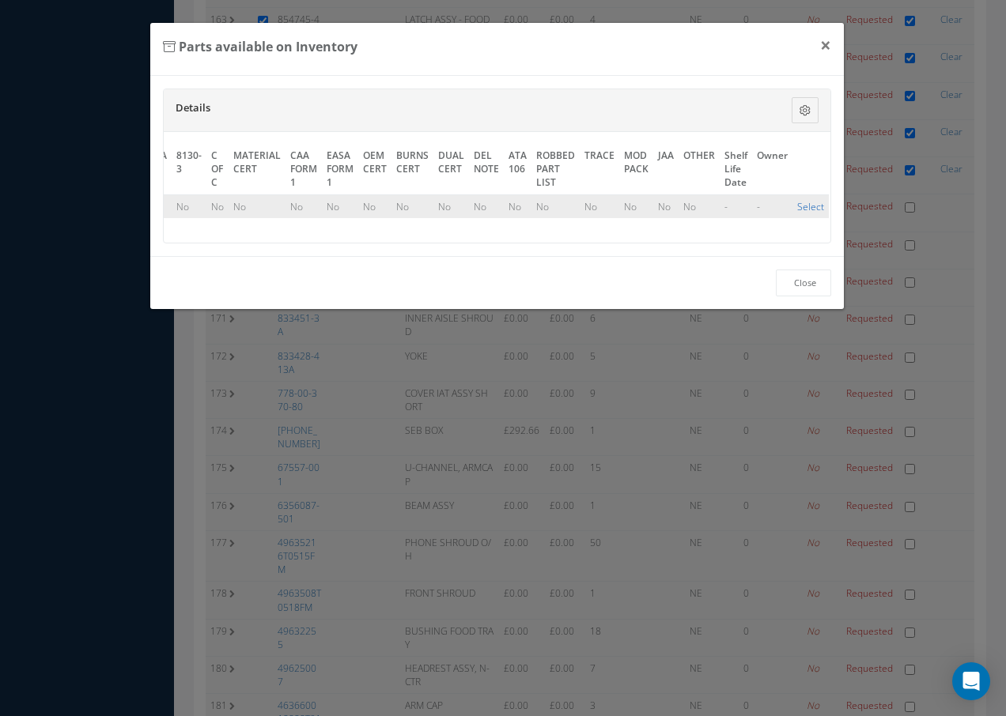
click at [804, 206] on link "Select" at bounding box center [810, 206] width 27 height 13
checkbox input "true"
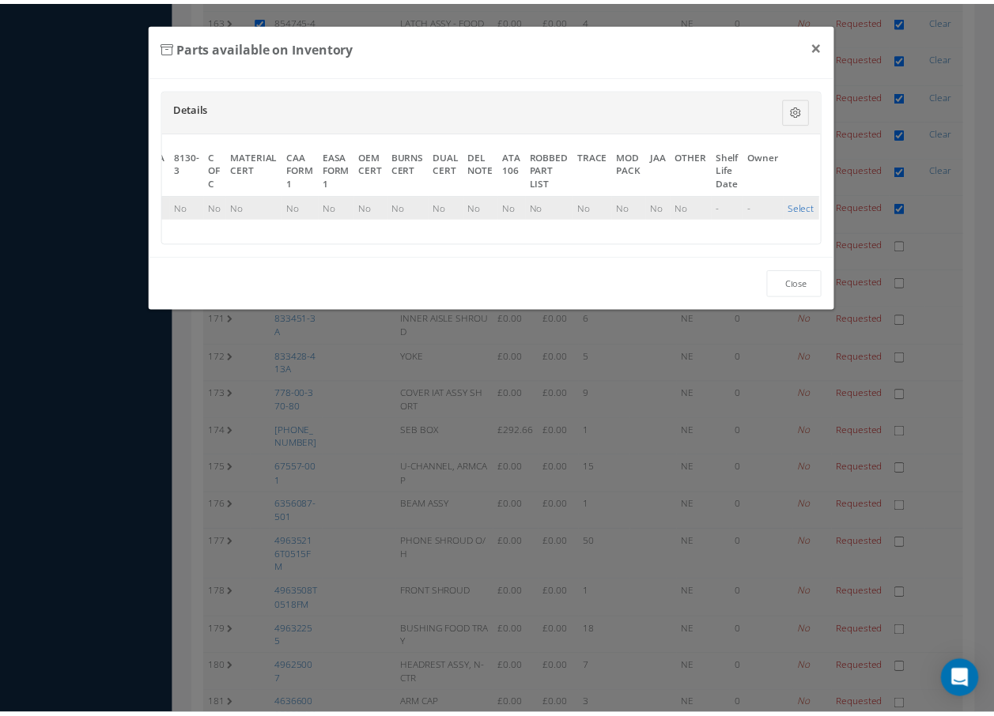
scroll to position [6404, 0]
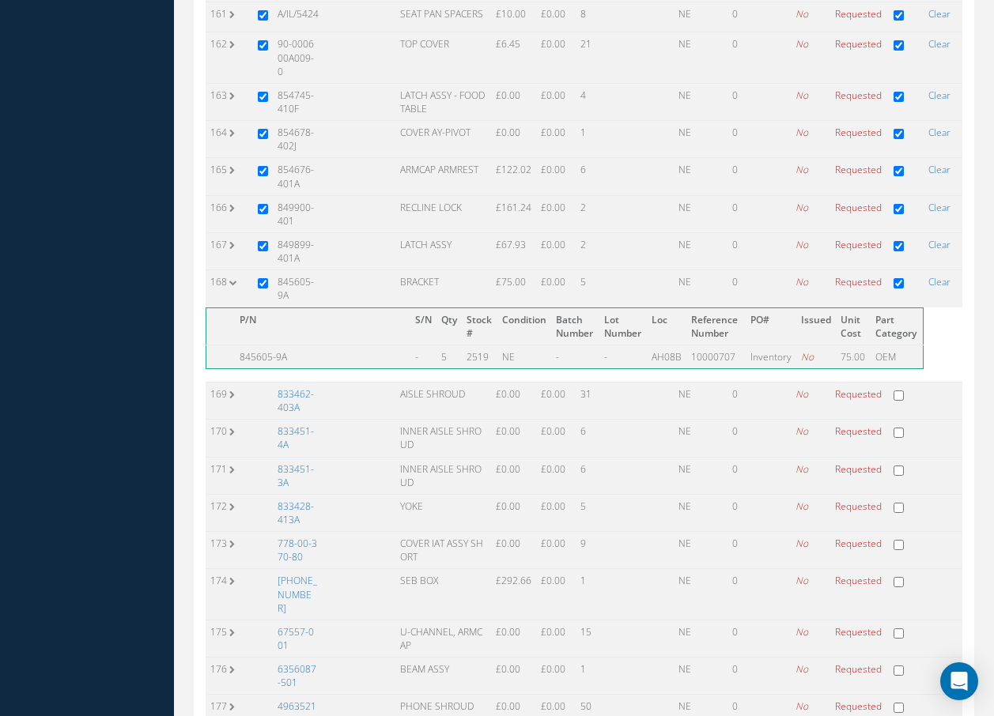
click at [291, 387] on link "833462-403A" at bounding box center [296, 400] width 36 height 27
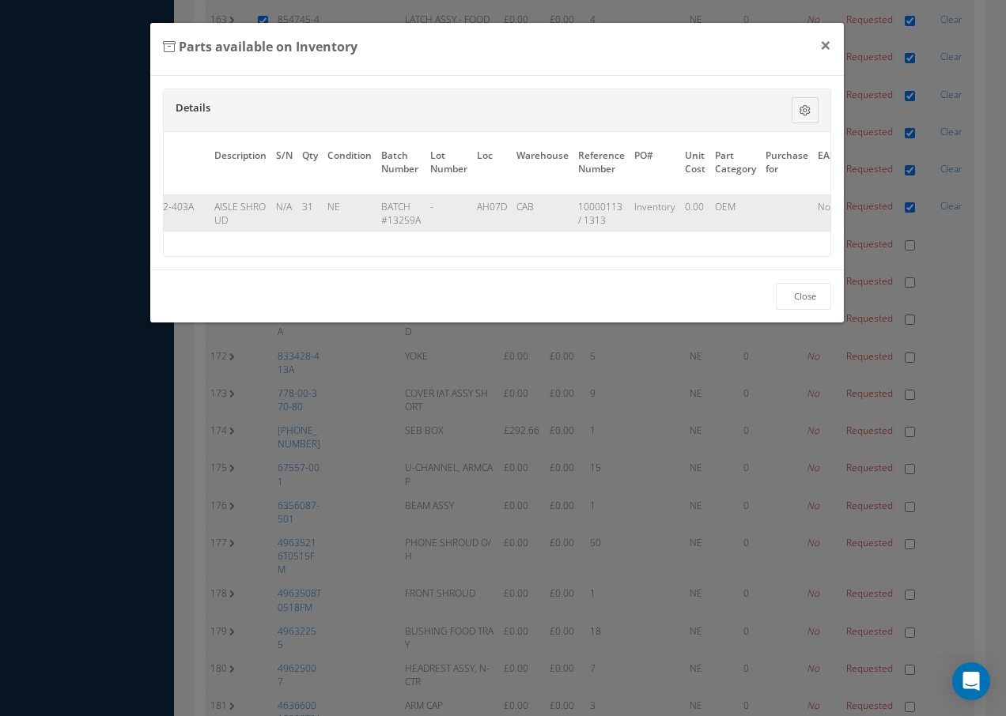
scroll to position [0, 719]
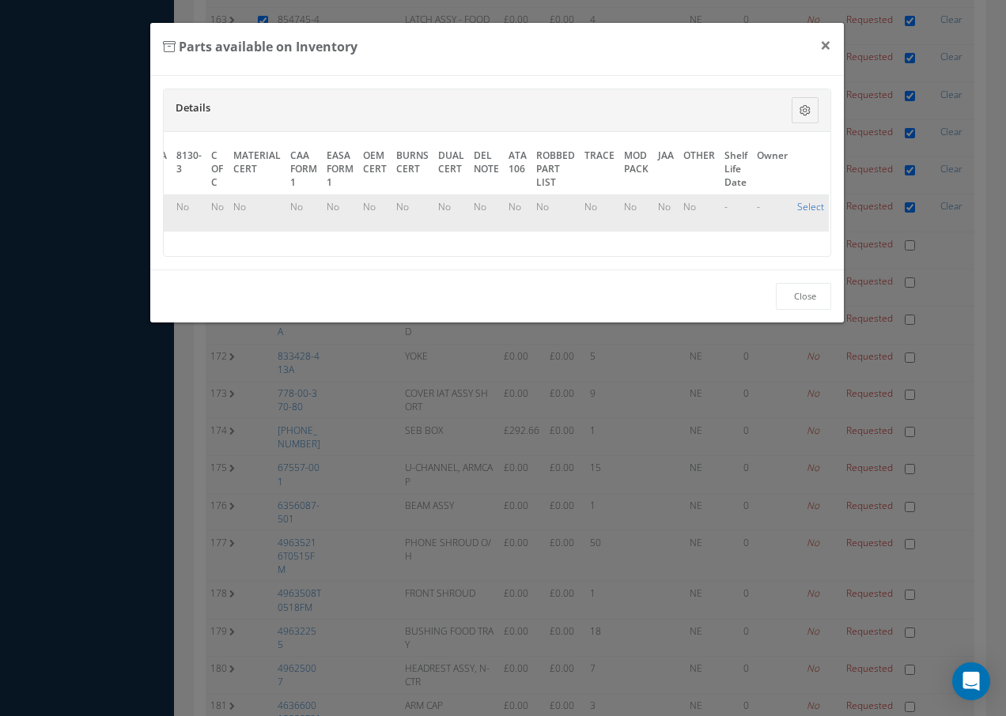
click at [797, 206] on link "Select" at bounding box center [810, 206] width 27 height 13
checkbox input "true"
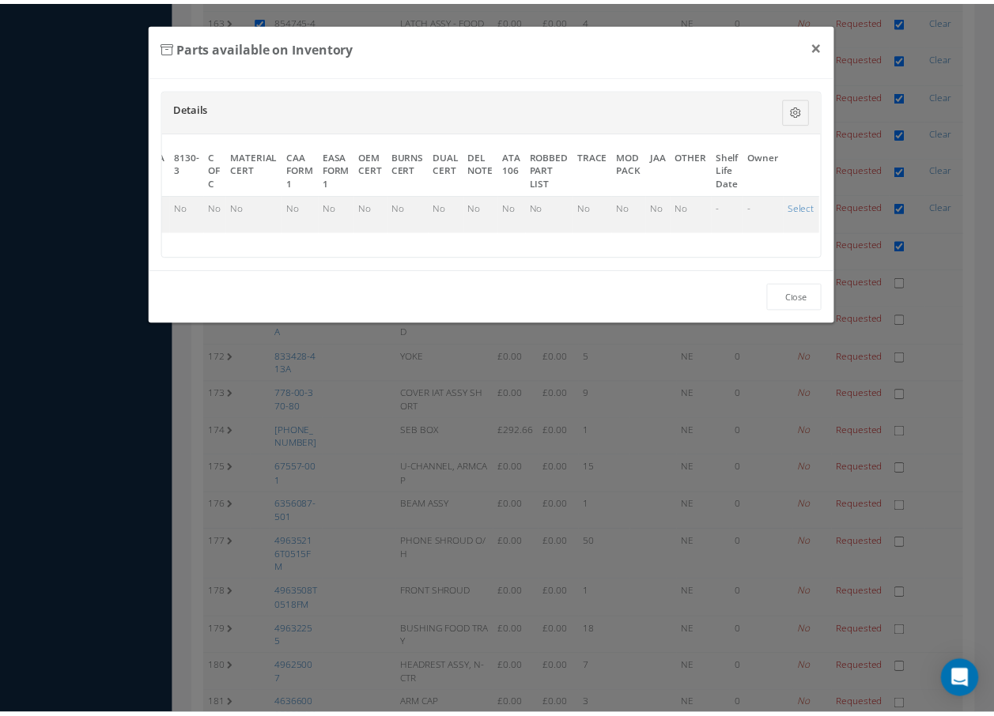
scroll to position [6404, 0]
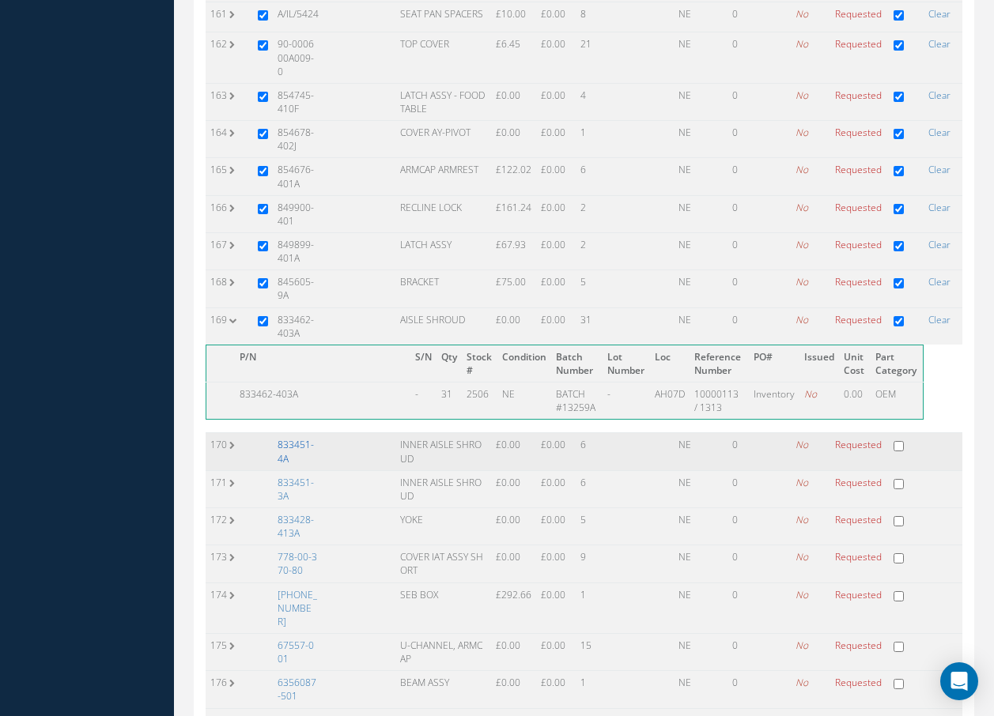
click at [294, 438] on link "833451-4A" at bounding box center [296, 451] width 36 height 27
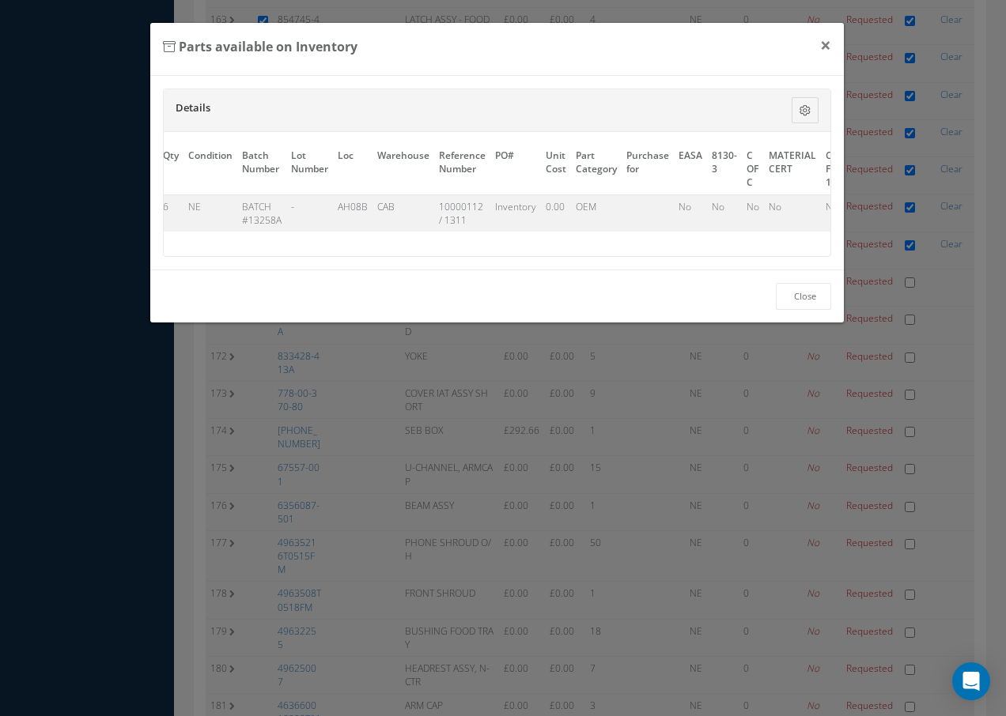
scroll to position [0, 719]
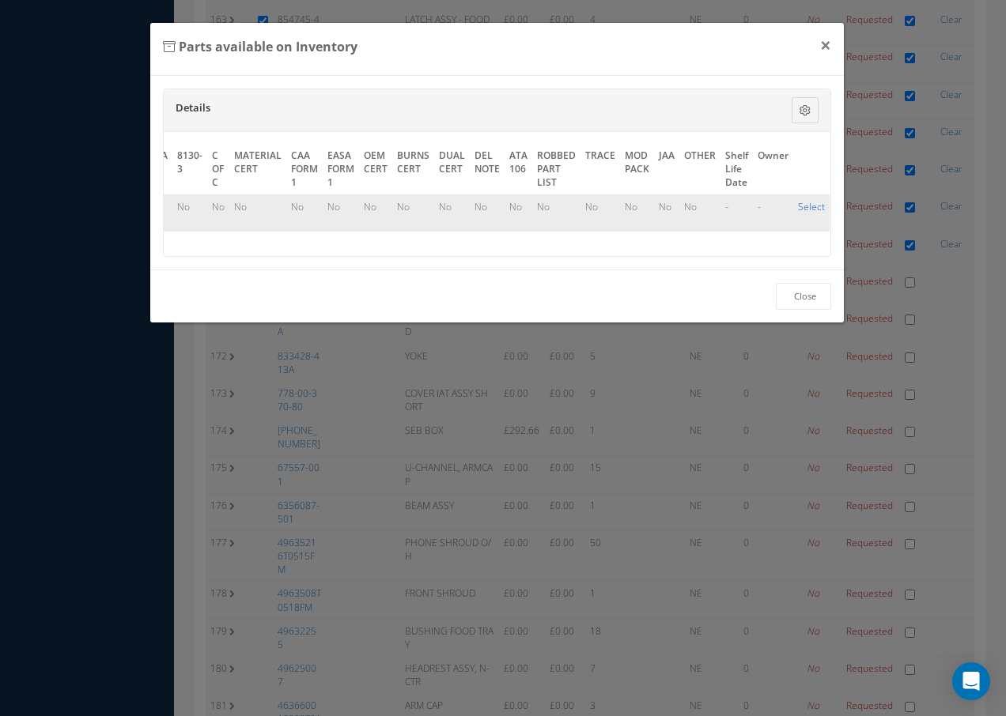
click at [799, 200] on link "Select" at bounding box center [811, 206] width 27 height 13
checkbox input "true"
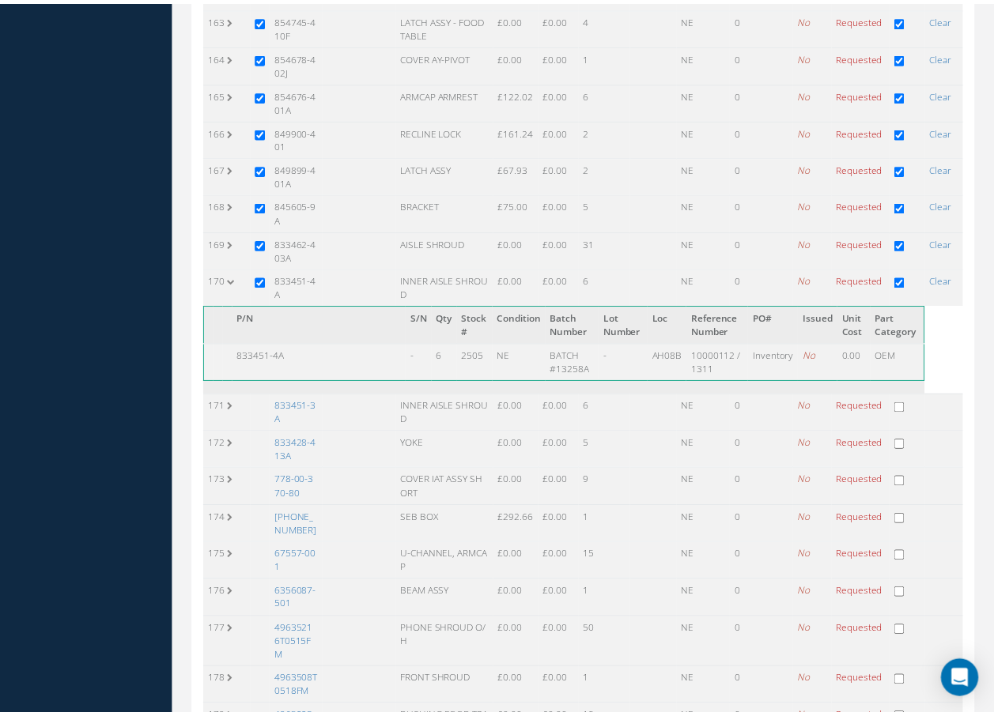
scroll to position [6404, 0]
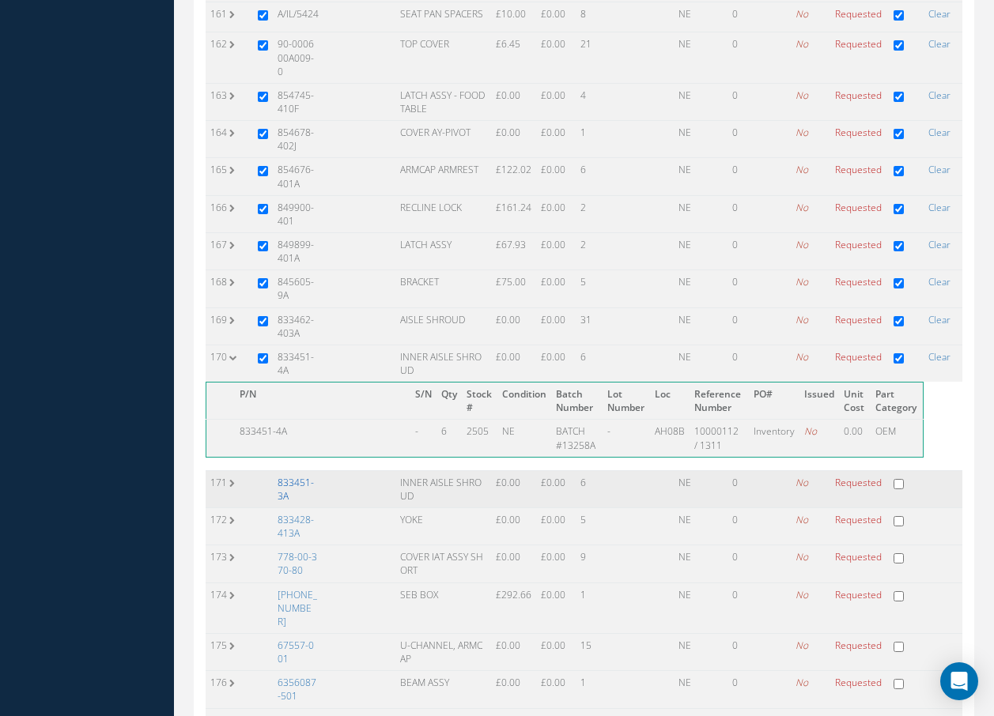
click at [313, 476] on link "833451-3A" at bounding box center [296, 489] width 36 height 27
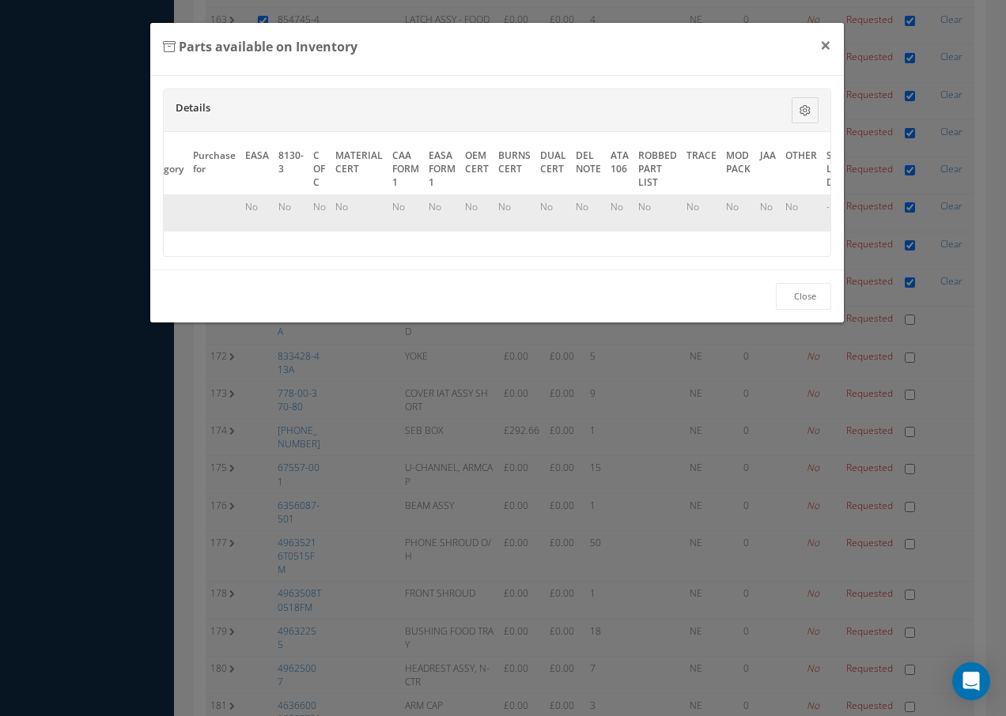
scroll to position [0, 719]
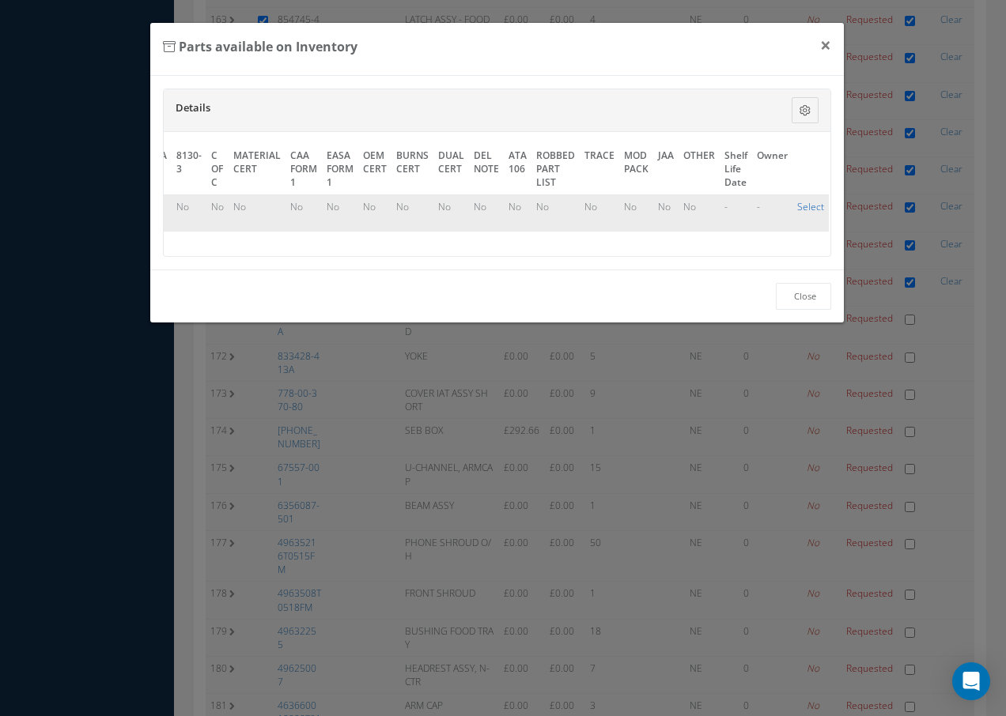
click at [805, 207] on link "Select" at bounding box center [810, 206] width 27 height 13
checkbox input "true"
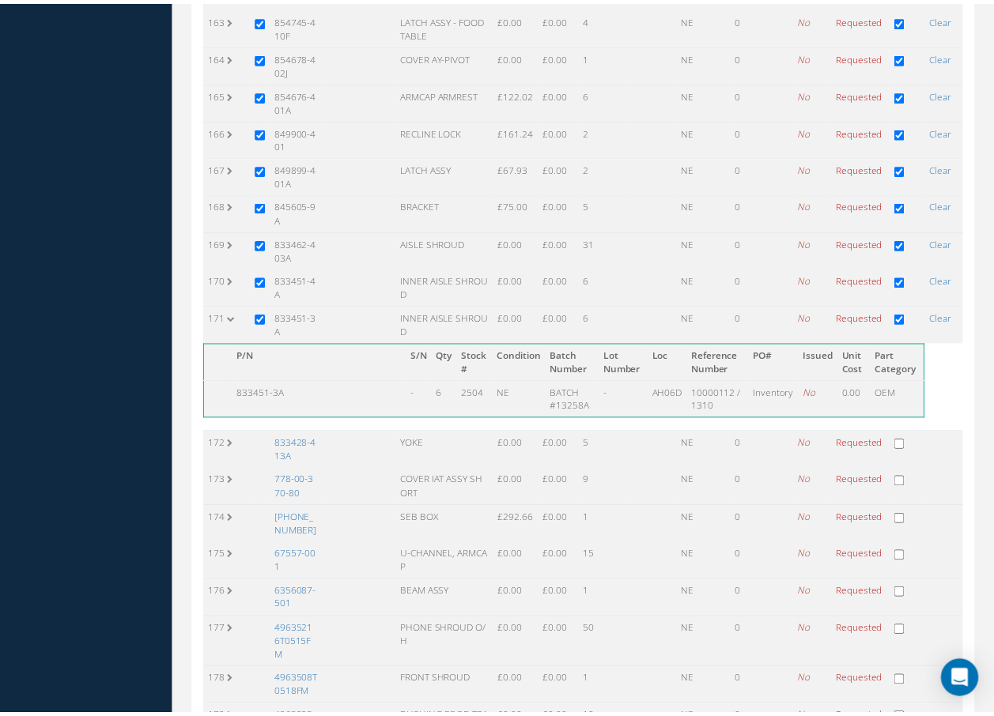
scroll to position [6404, 0]
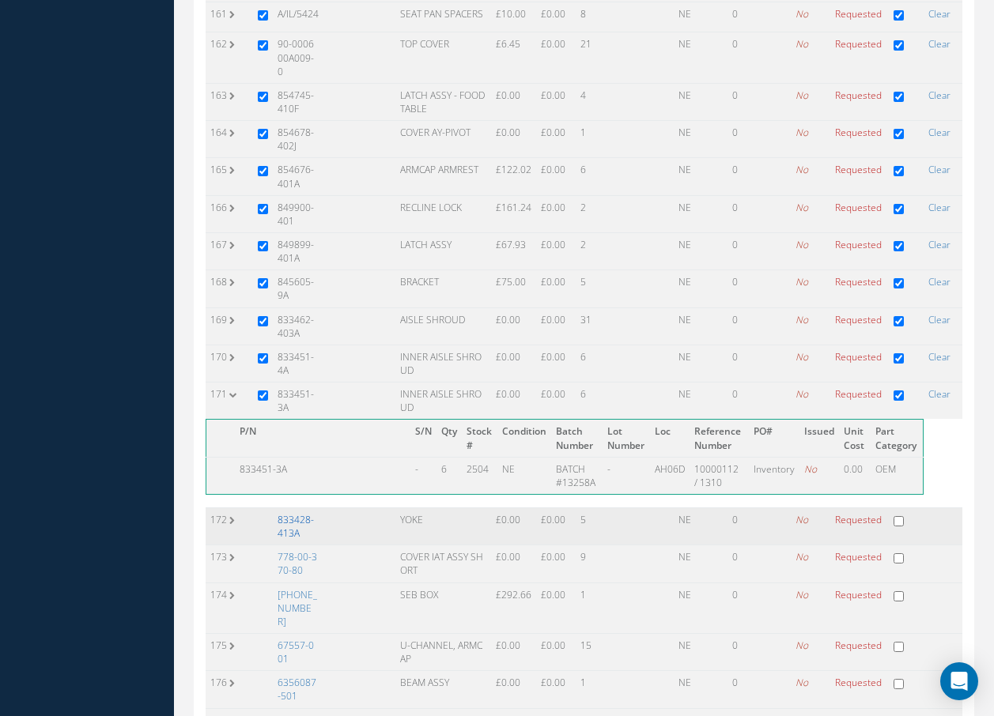
click at [288, 513] on link "833428-413A" at bounding box center [296, 526] width 36 height 27
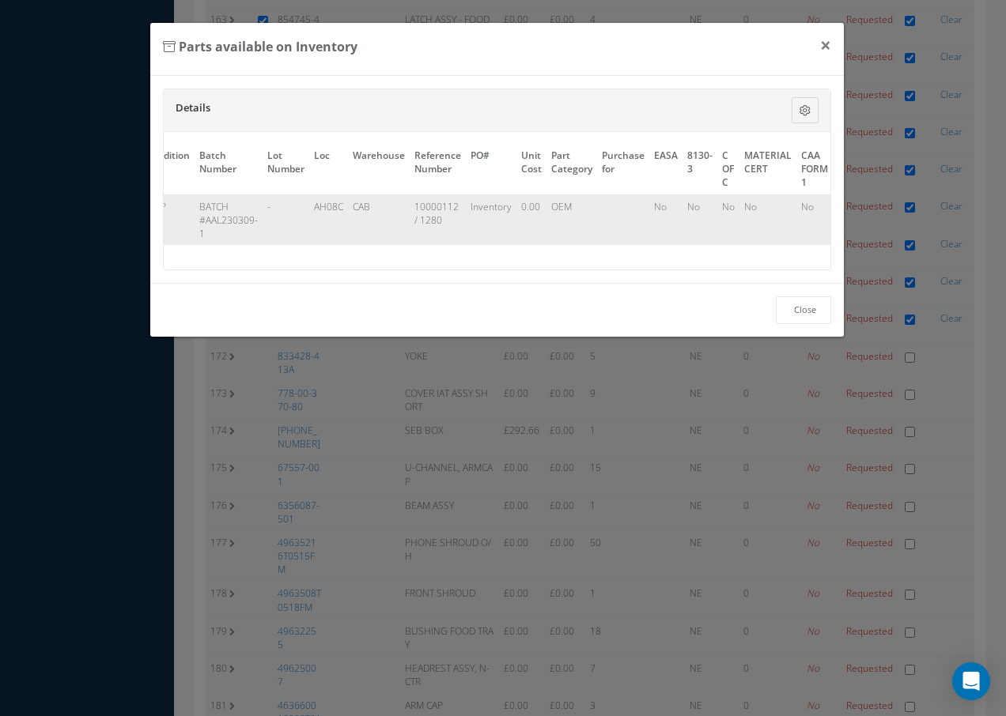
scroll to position [0, 738]
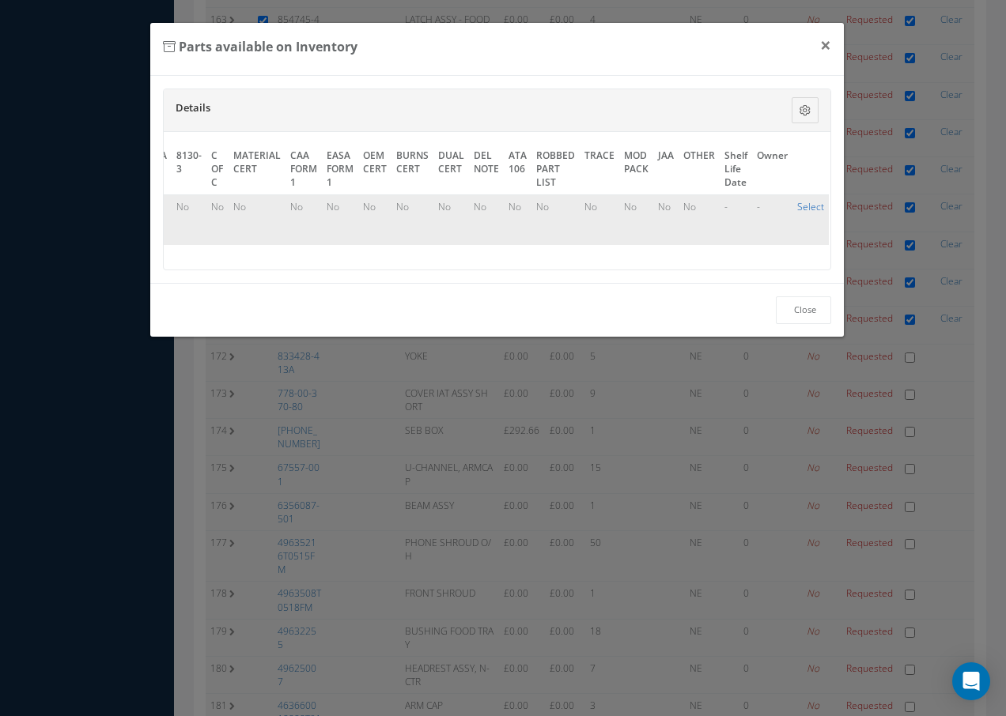
click at [806, 206] on link "Select" at bounding box center [810, 206] width 27 height 13
checkbox input "true"
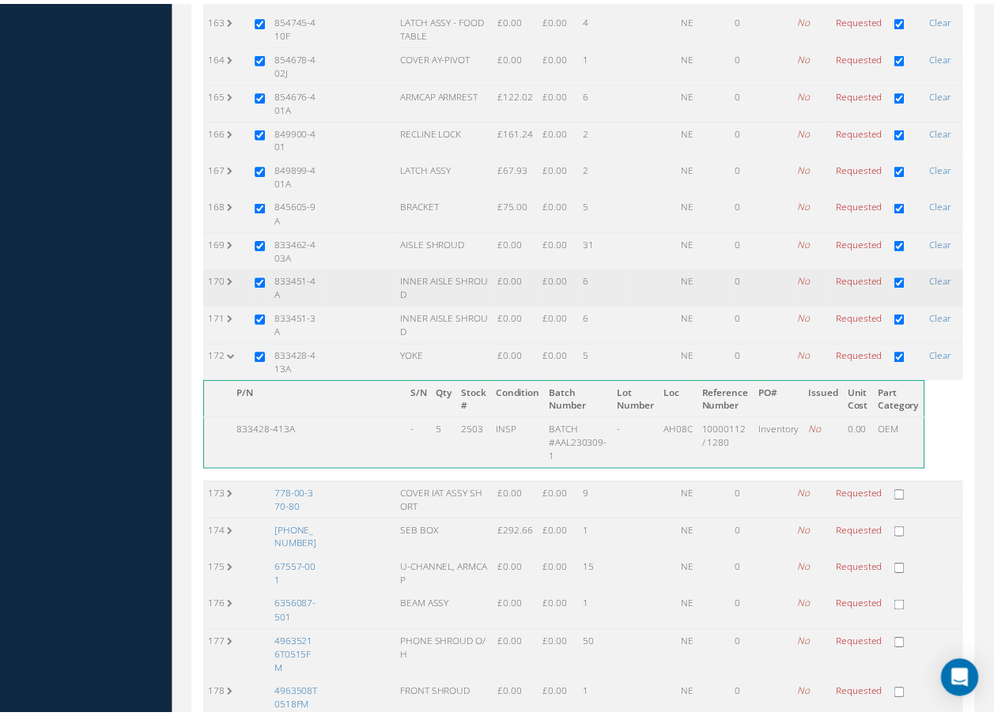
scroll to position [6404, 0]
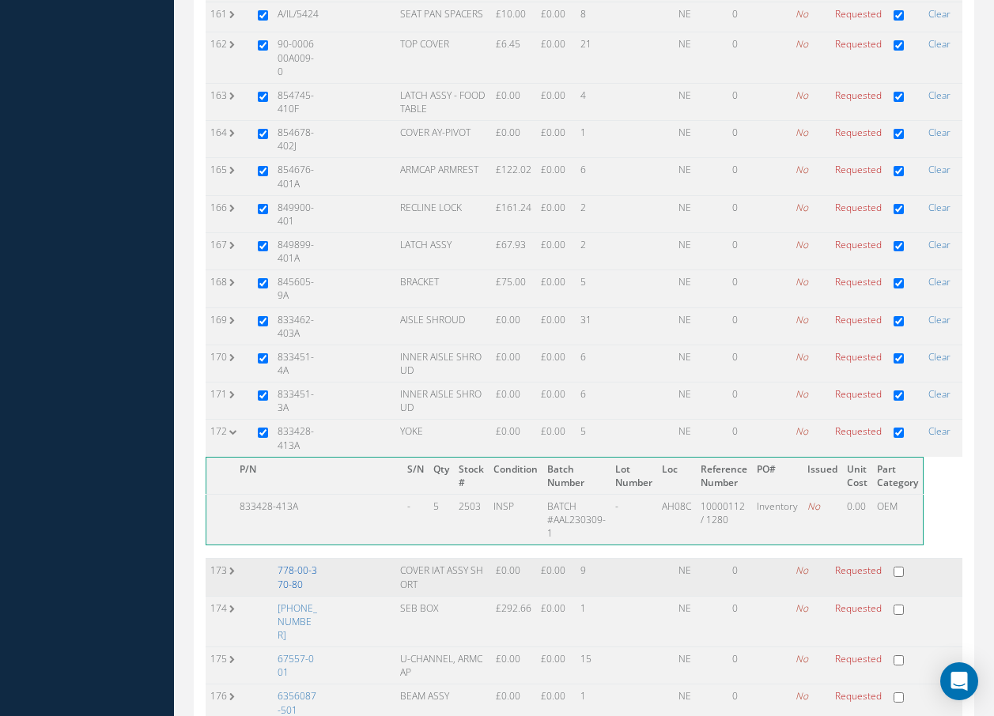
click at [304, 564] on link "778-00-370-80" at bounding box center [298, 577] width 40 height 27
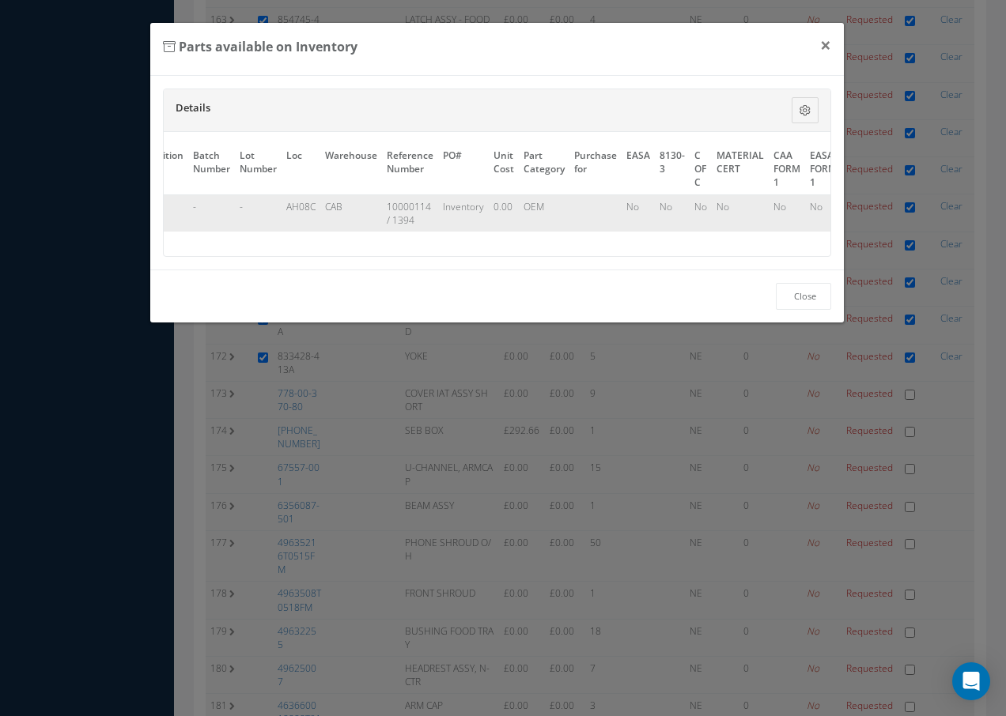
scroll to position [0, 718]
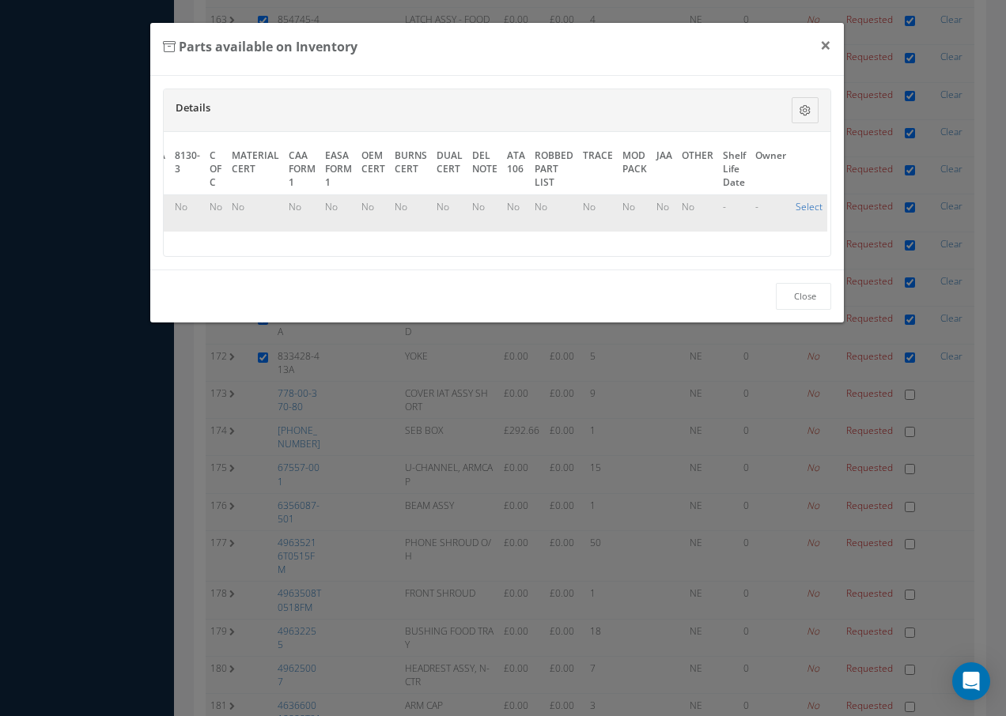
click at [804, 204] on link "Select" at bounding box center [808, 206] width 27 height 13
checkbox input "true"
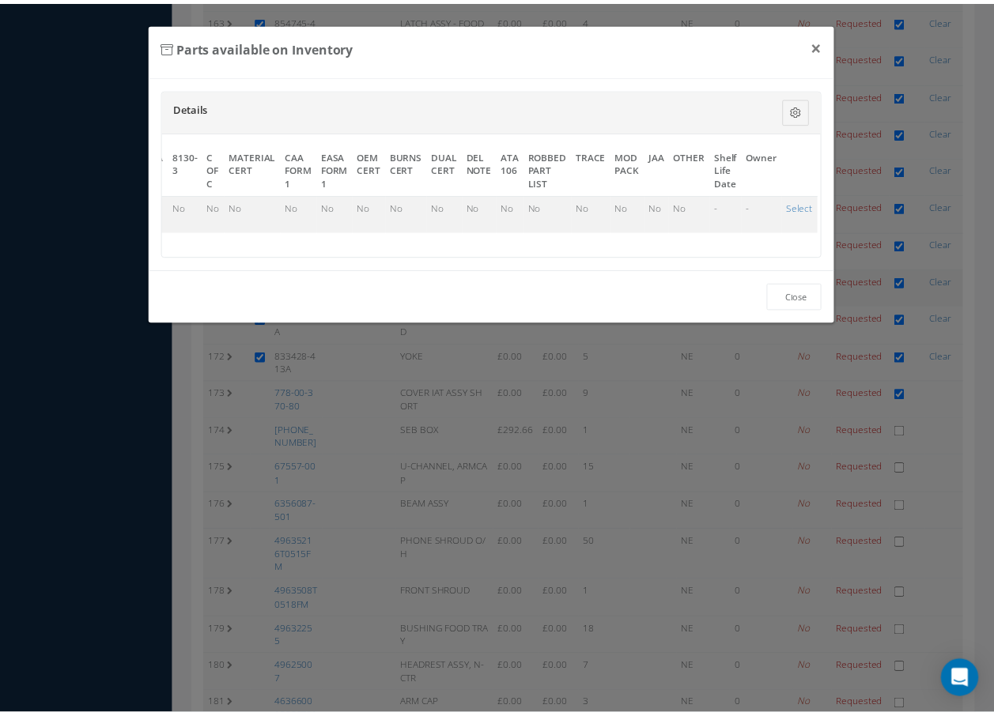
scroll to position [6404, 0]
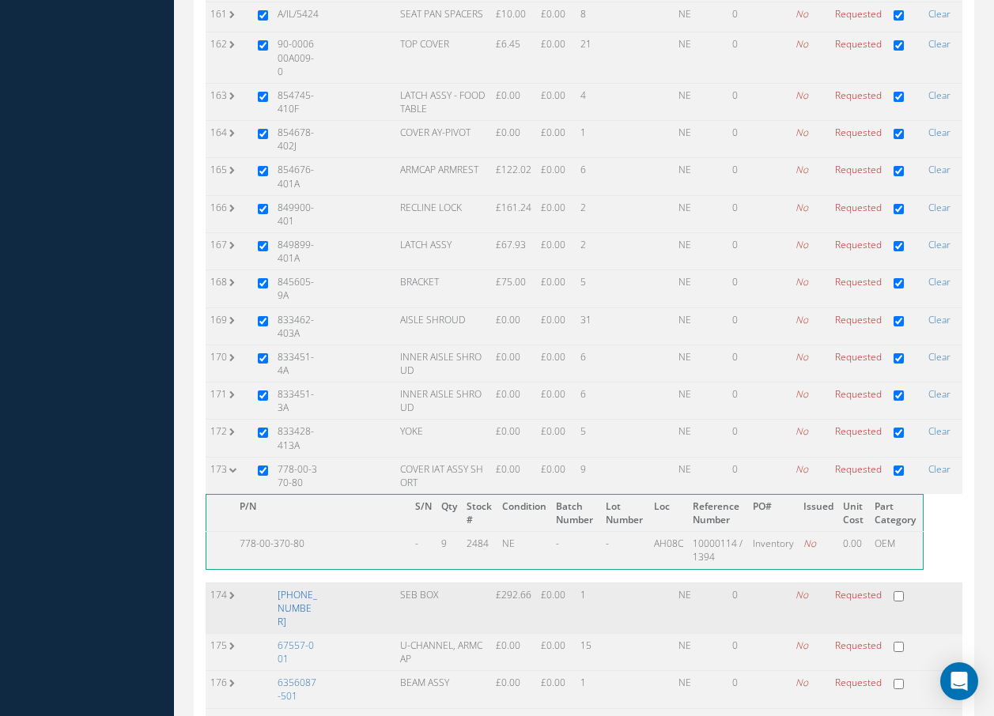
click at [307, 588] on link "[PHONE_NUMBER]" at bounding box center [298, 608] width 40 height 40
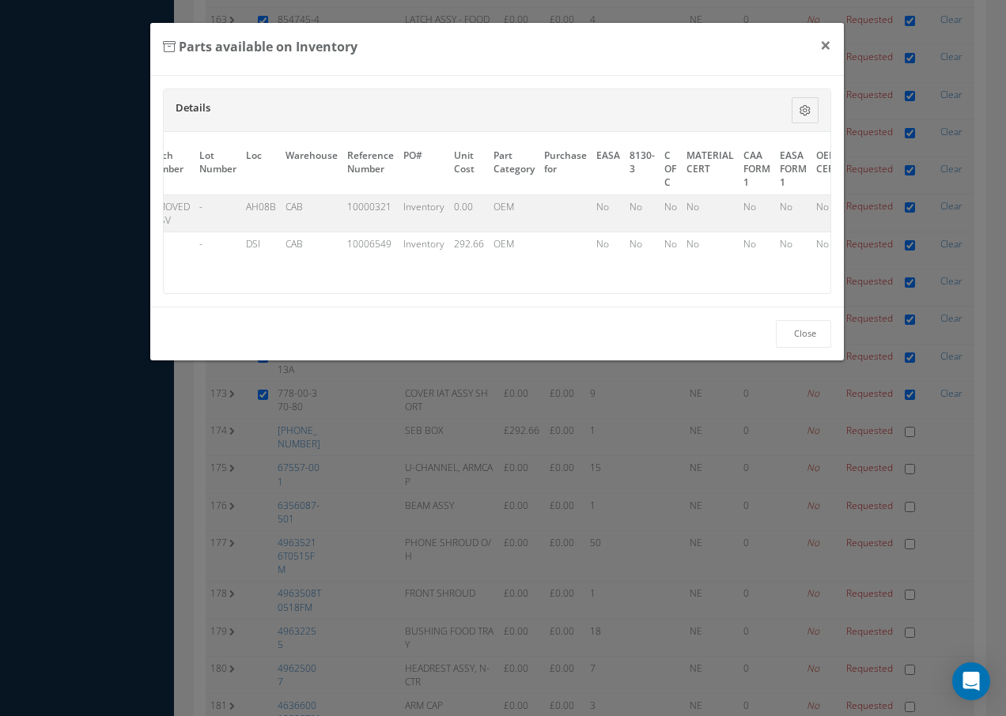
scroll to position [0, 733]
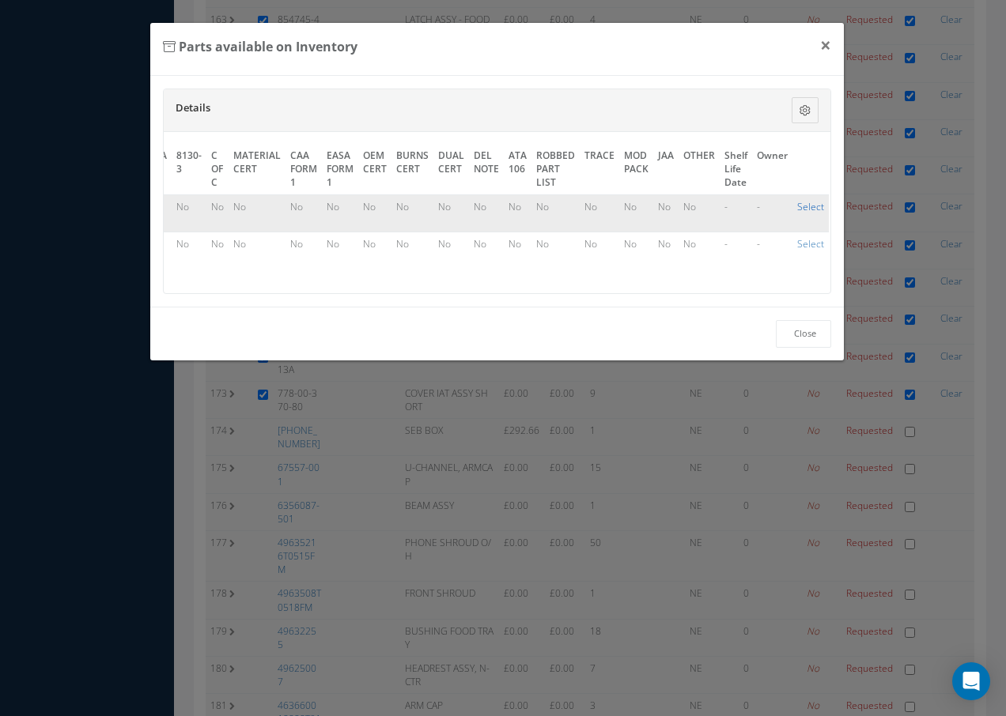
click at [810, 208] on link "Select" at bounding box center [810, 206] width 27 height 13
checkbox input "true"
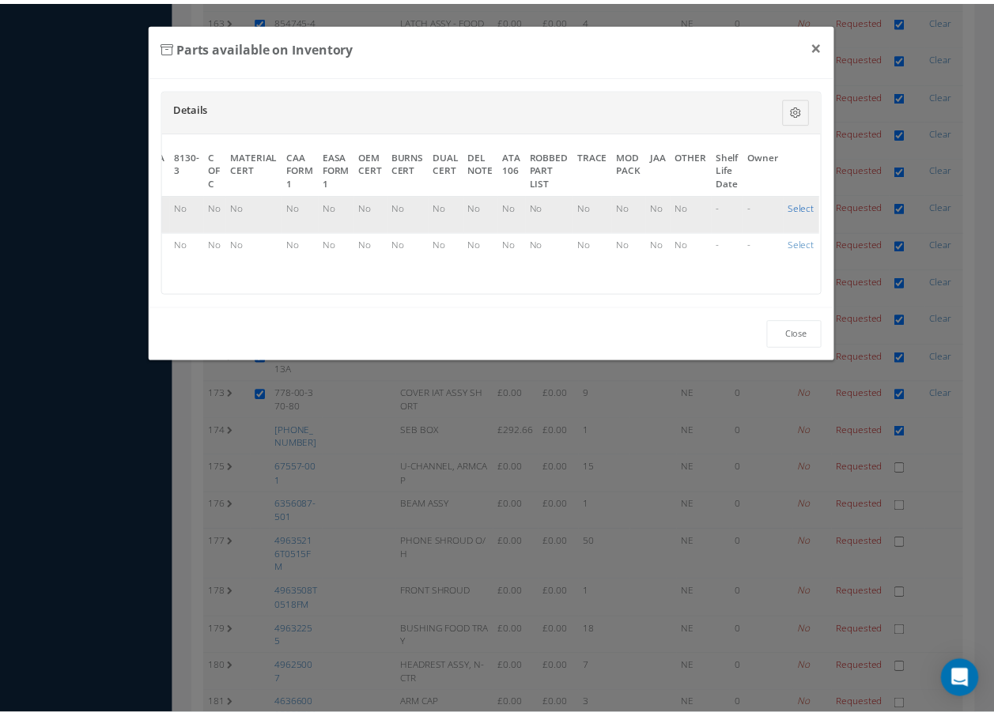
scroll to position [6404, 0]
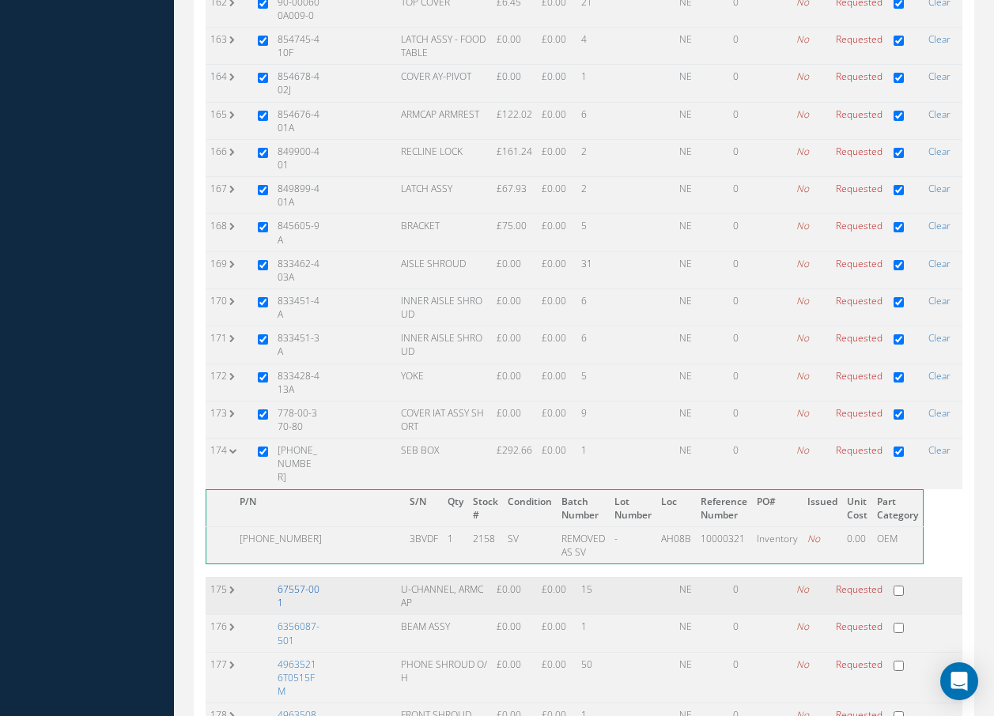
click at [316, 583] on link "67557-001" at bounding box center [299, 596] width 42 height 27
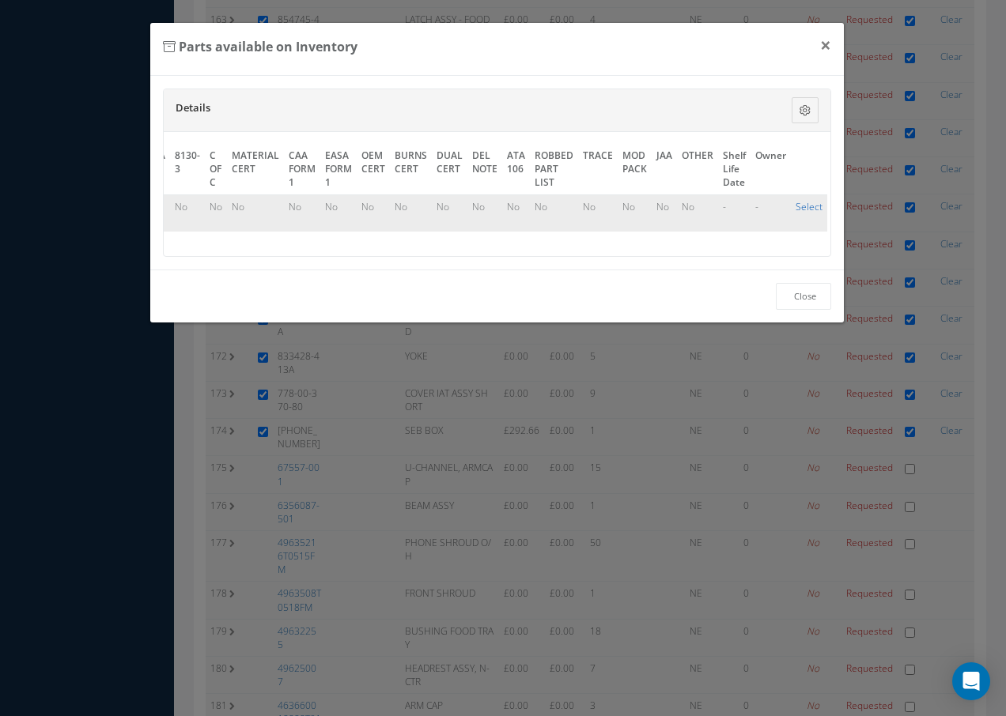
click at [803, 205] on link "Select" at bounding box center [808, 206] width 27 height 13
checkbox input "true"
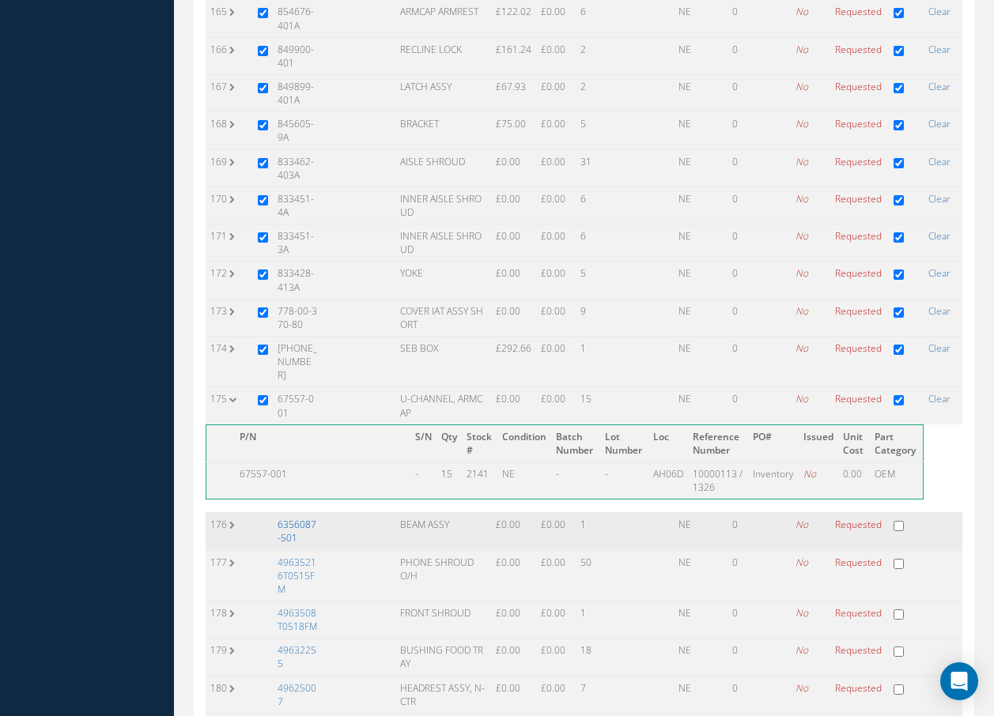
click at [293, 518] on link "6356087-501" at bounding box center [297, 531] width 39 height 27
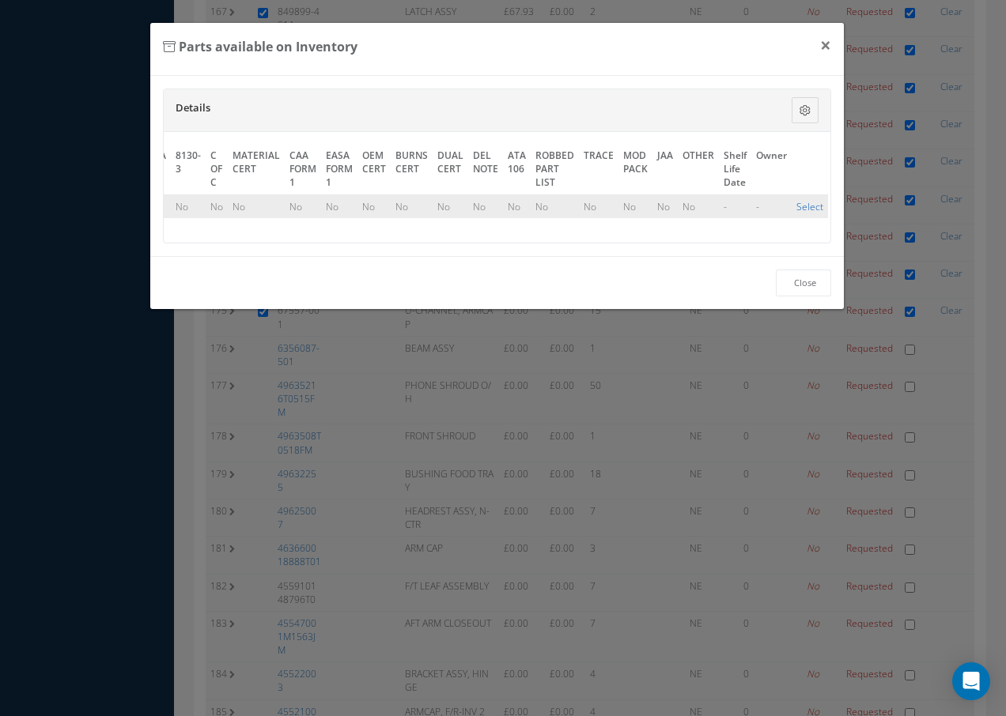
click at [796, 210] on link "Select" at bounding box center [809, 206] width 27 height 13
checkbox input "true"
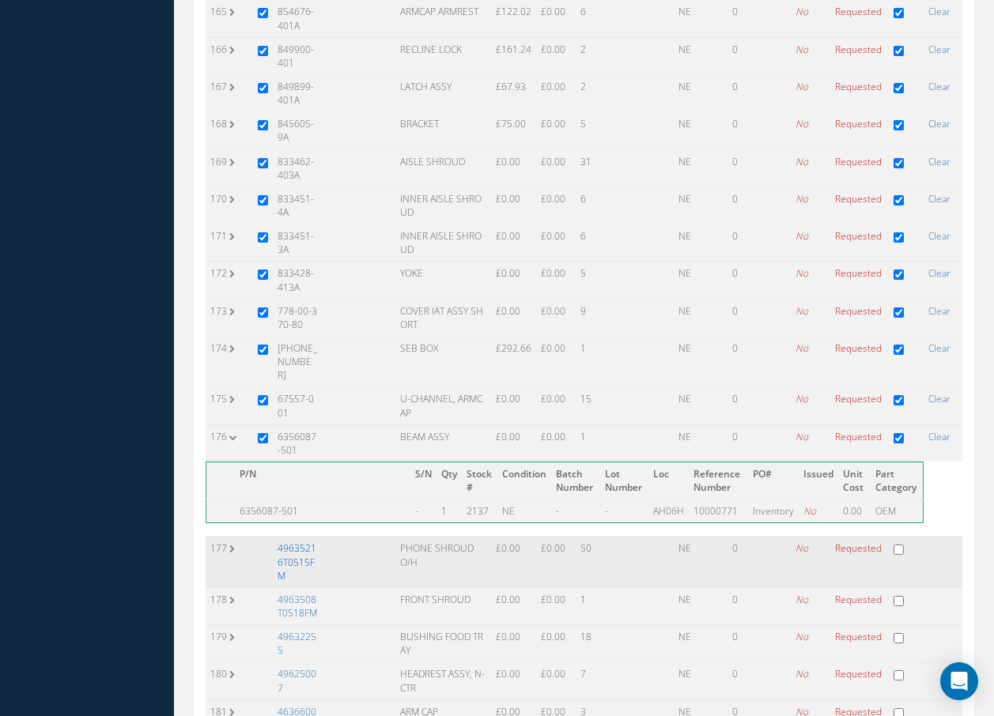
click at [303, 542] on link "49635216T0515FM" at bounding box center [297, 562] width 39 height 40
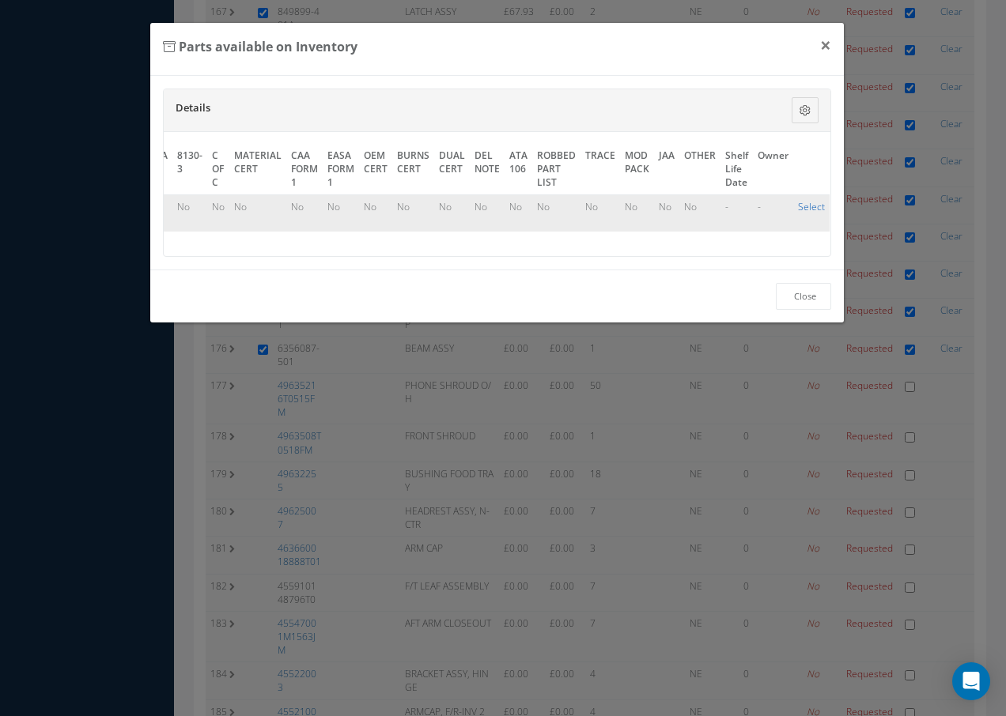
click at [801, 205] on link "Select" at bounding box center [811, 206] width 27 height 13
checkbox input "true"
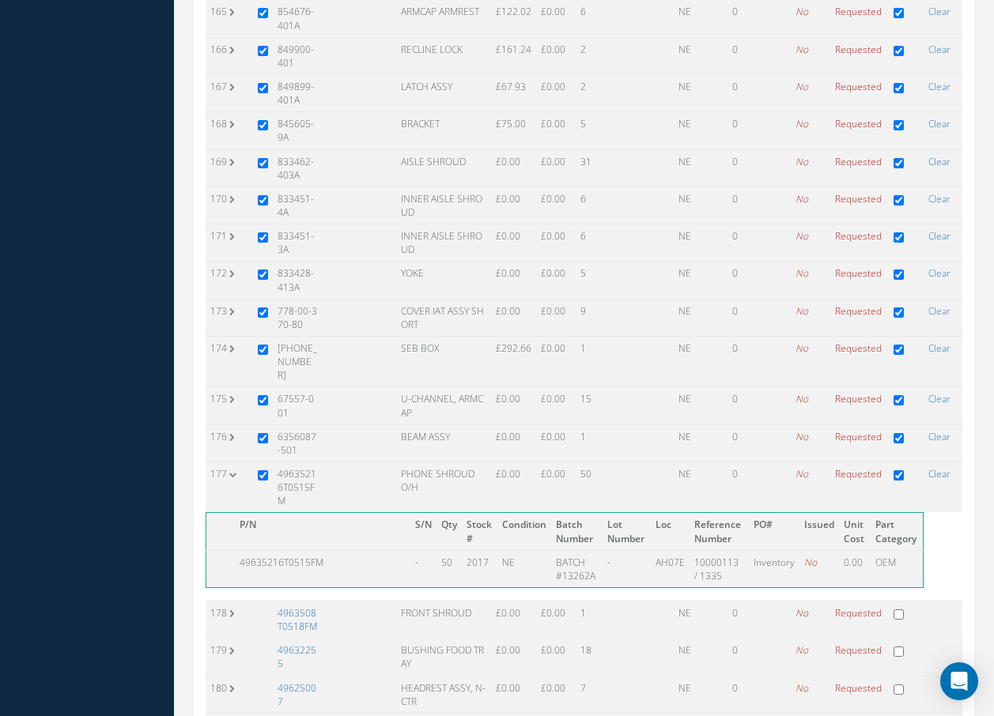
click at [283, 606] on link "4963508T0518FM" at bounding box center [298, 619] width 40 height 27
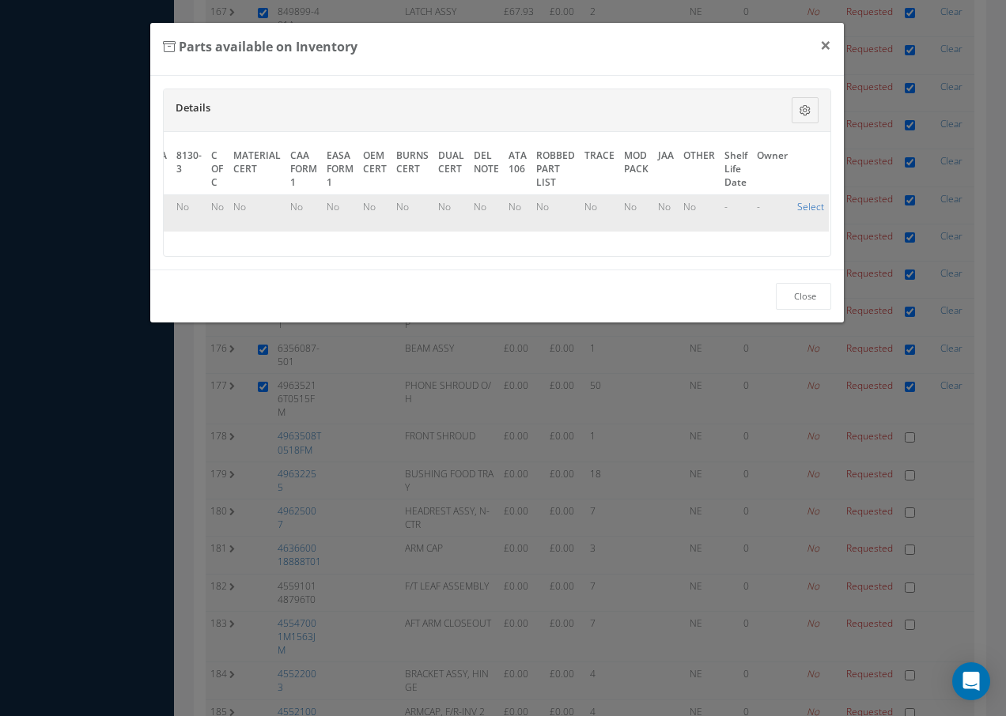
click at [805, 205] on link "Select" at bounding box center [810, 206] width 27 height 13
checkbox input "true"
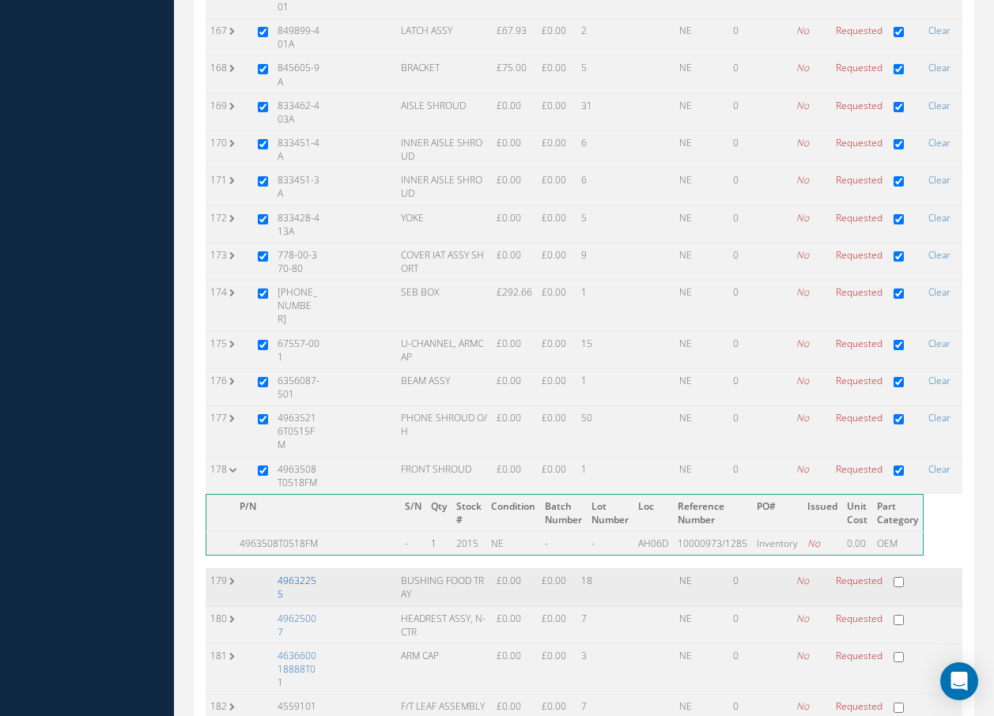
click at [310, 574] on link "49632255" at bounding box center [297, 587] width 39 height 27
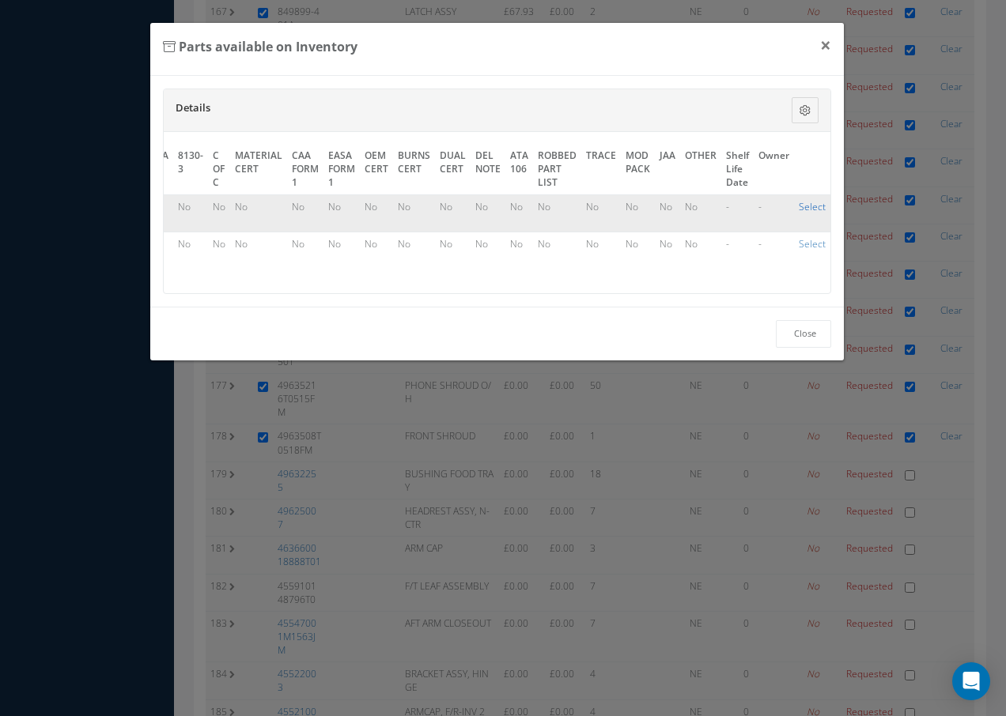
click at [799, 206] on link "Select" at bounding box center [812, 206] width 27 height 13
checkbox input "true"
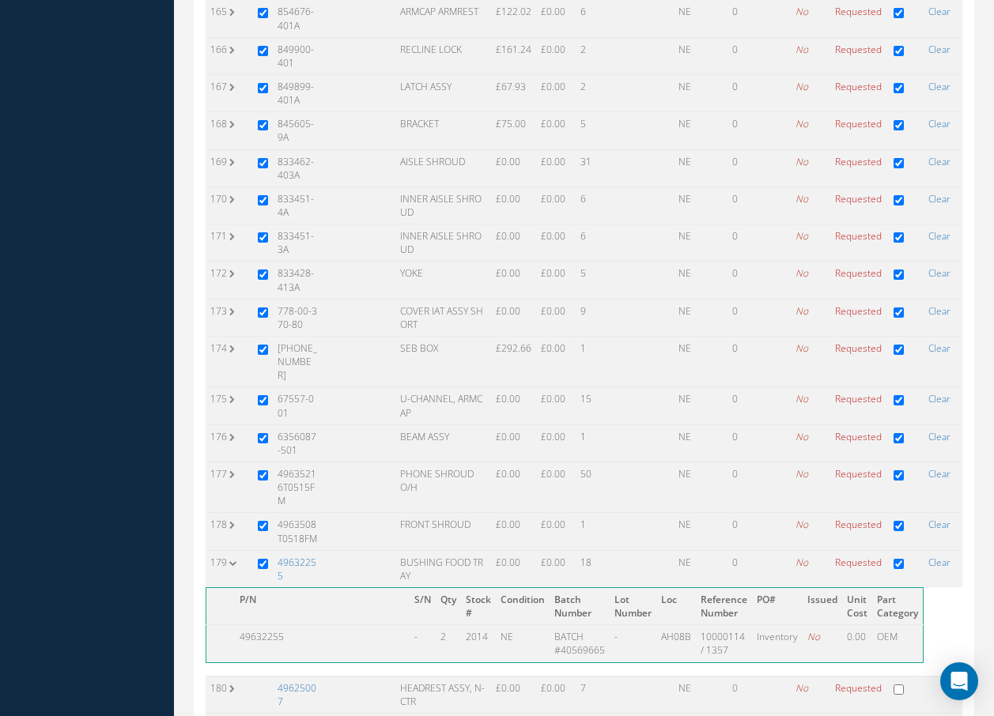
click at [298, 556] on link "49632255" at bounding box center [297, 569] width 39 height 27
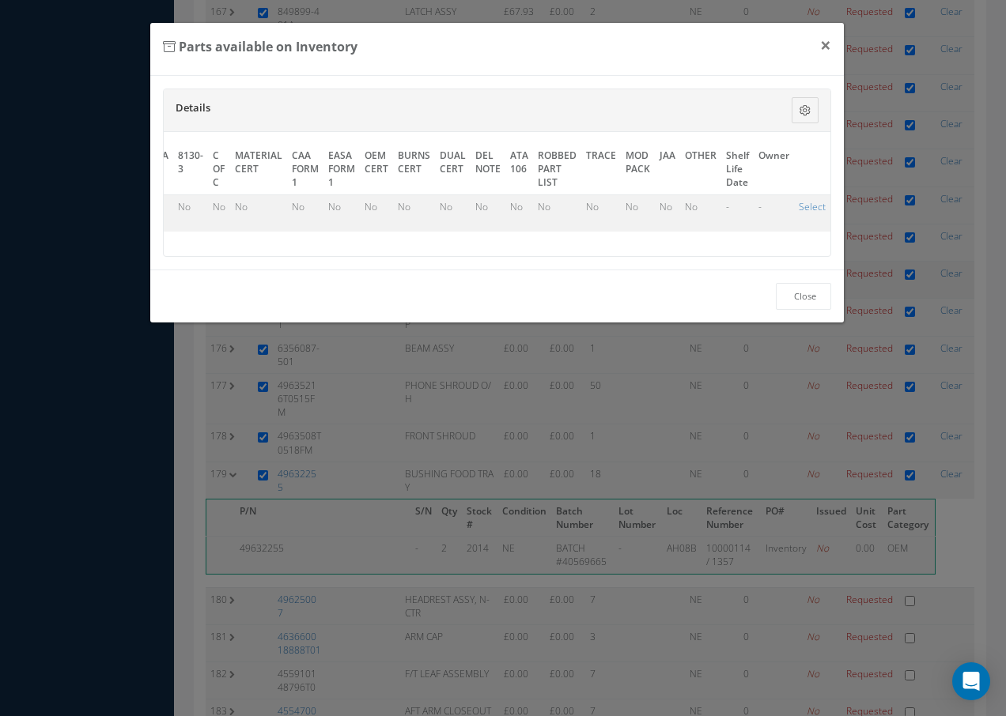
click at [799, 203] on link "Select" at bounding box center [812, 206] width 27 height 13
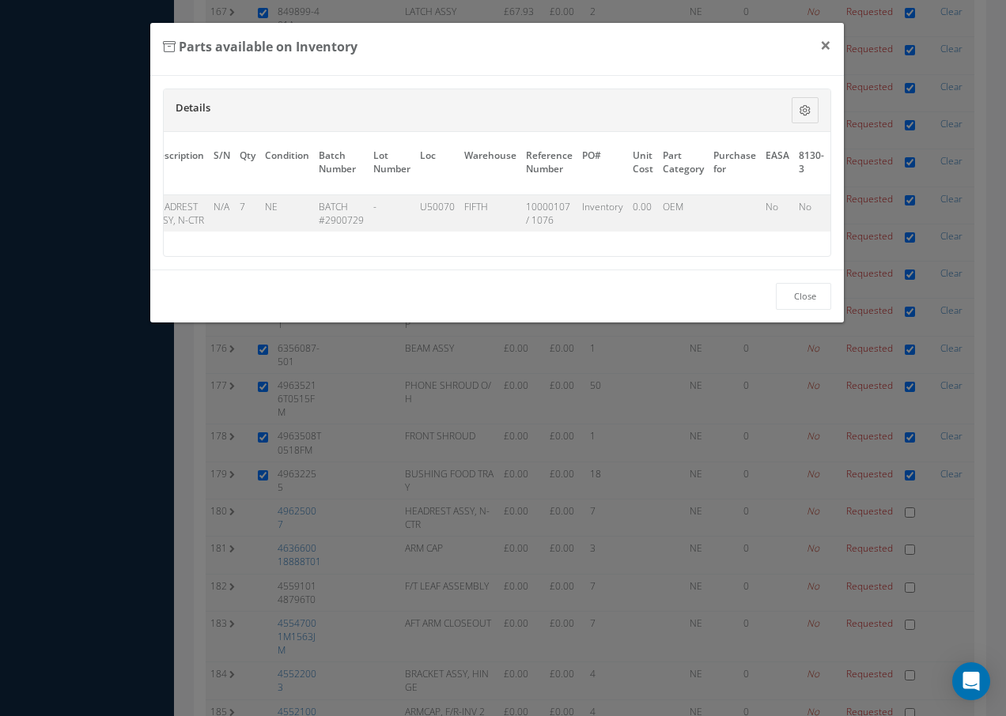
scroll to position [0, 0]
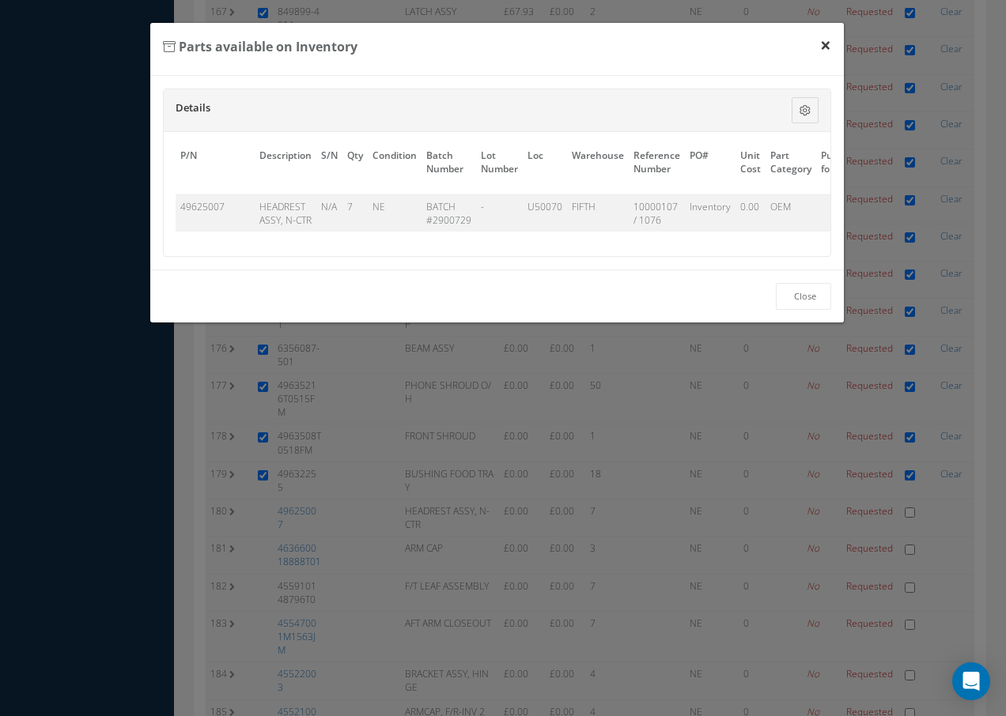
click at [821, 46] on button "×" at bounding box center [825, 45] width 36 height 44
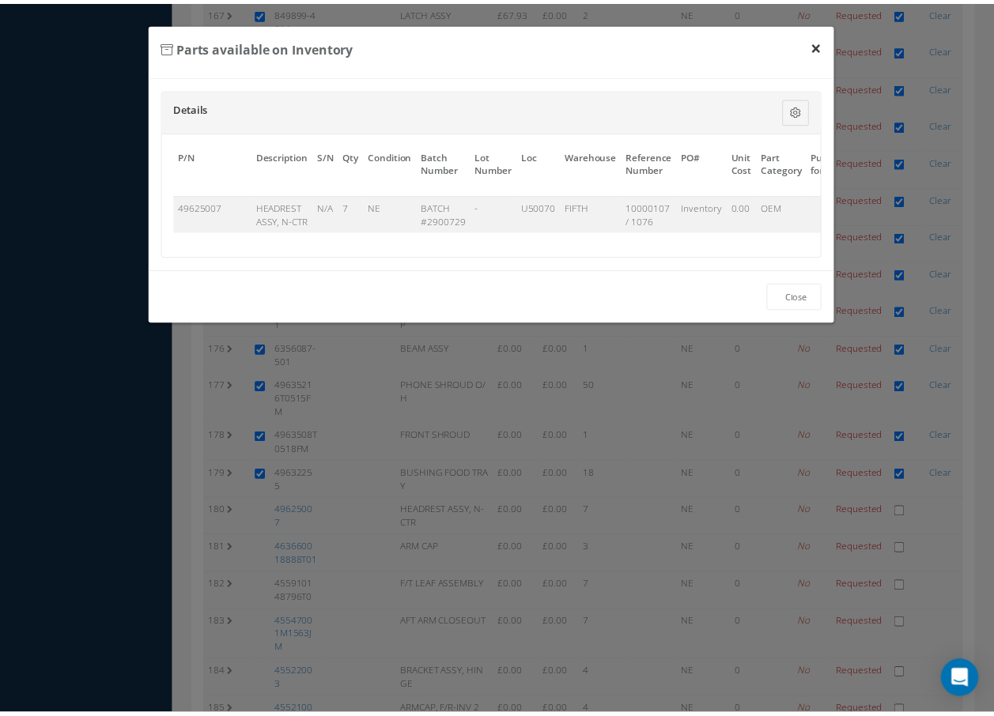
scroll to position [6562, 0]
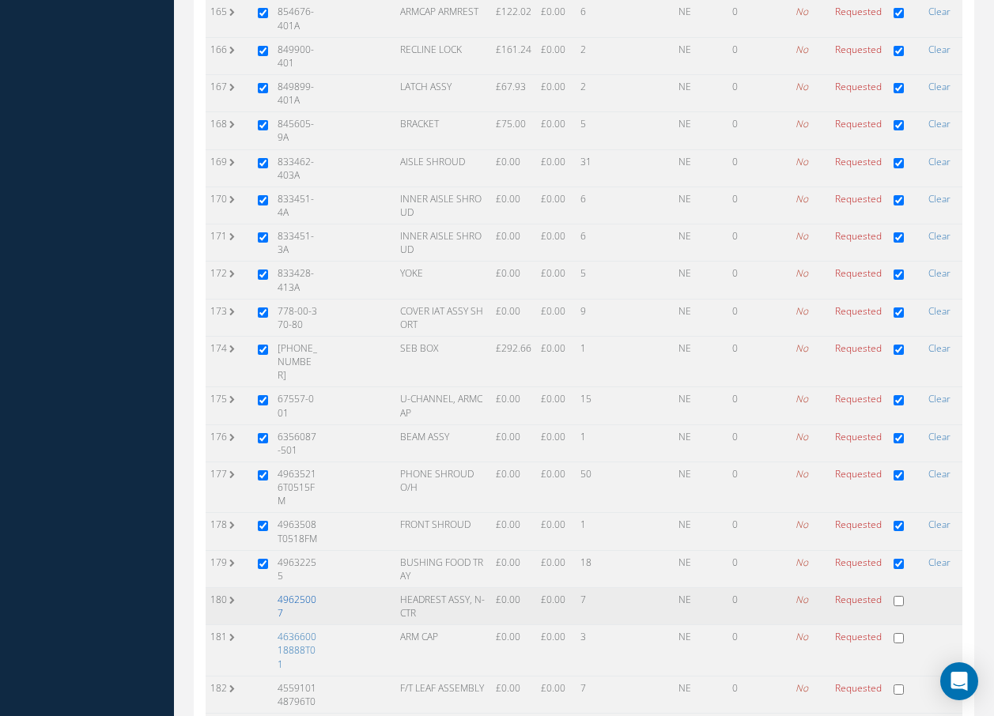
click at [301, 593] on link "49625007" at bounding box center [297, 606] width 39 height 27
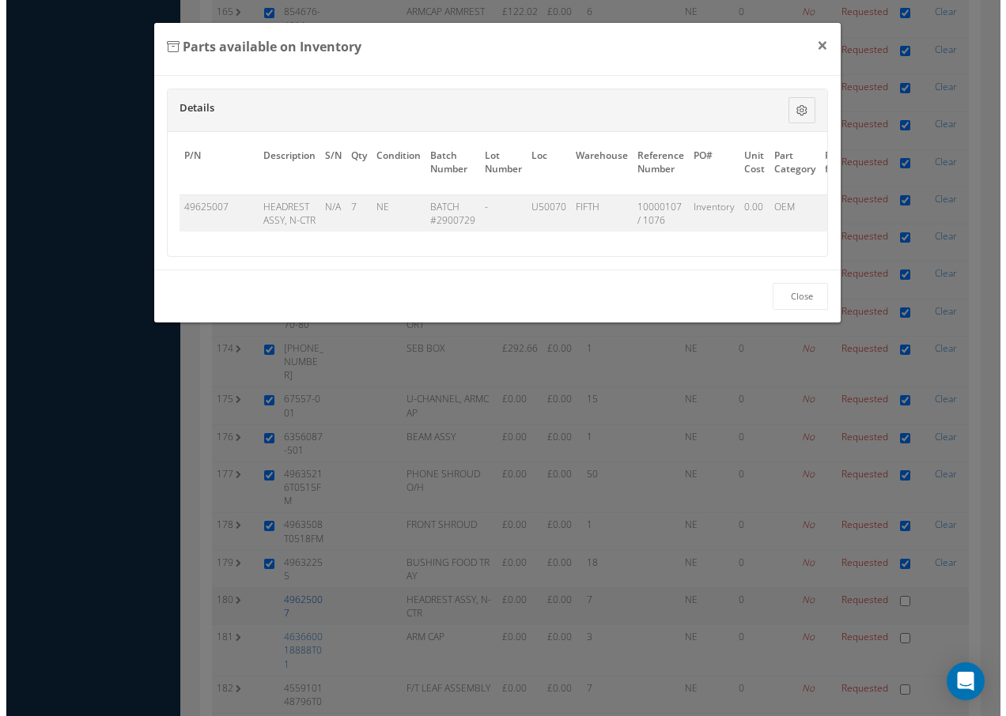
scroll to position [6486, 0]
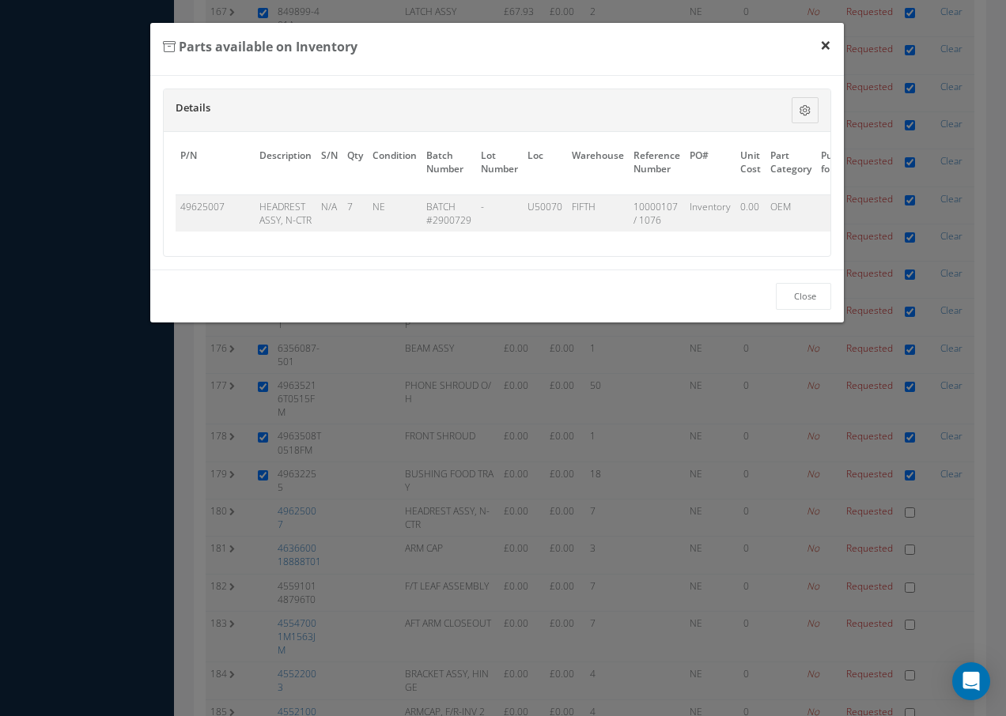
click at [825, 46] on button "×" at bounding box center [825, 45] width 36 height 44
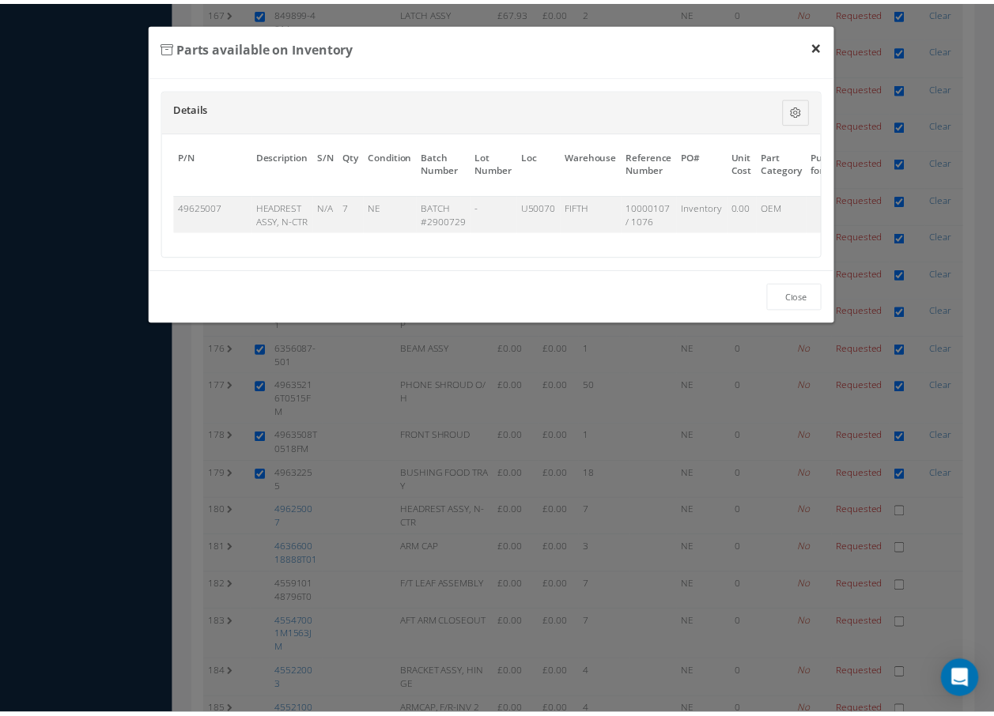
scroll to position [6562, 0]
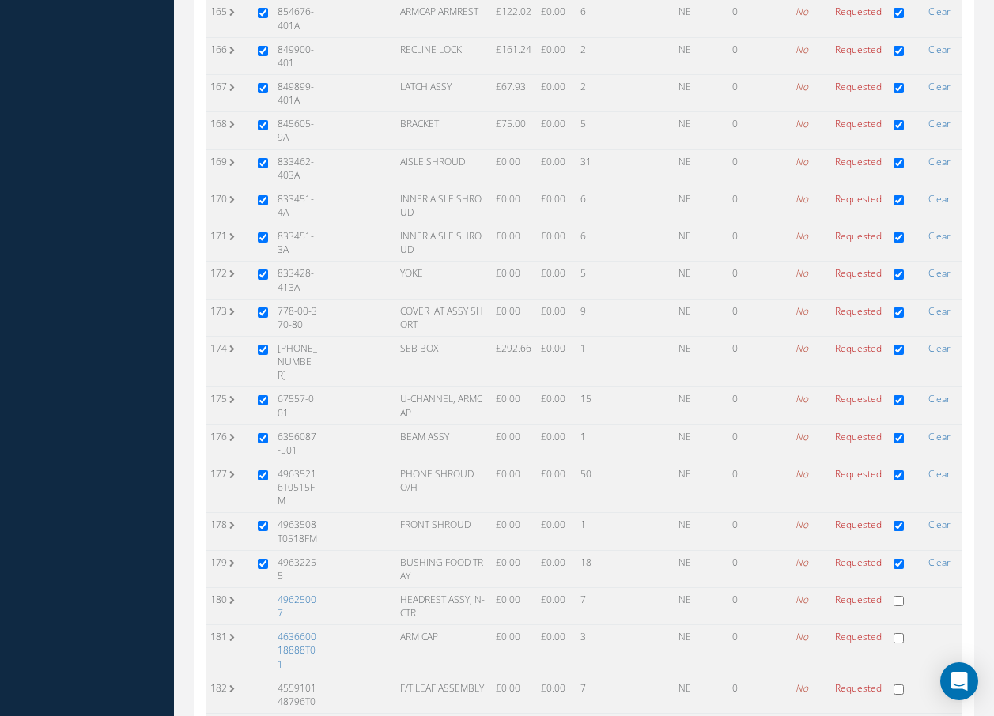
drag, startPoint x: 299, startPoint y: 467, endPoint x: 311, endPoint y: 470, distance: 12.3
click at [299, 630] on link "463660018888T01" at bounding box center [297, 650] width 39 height 40
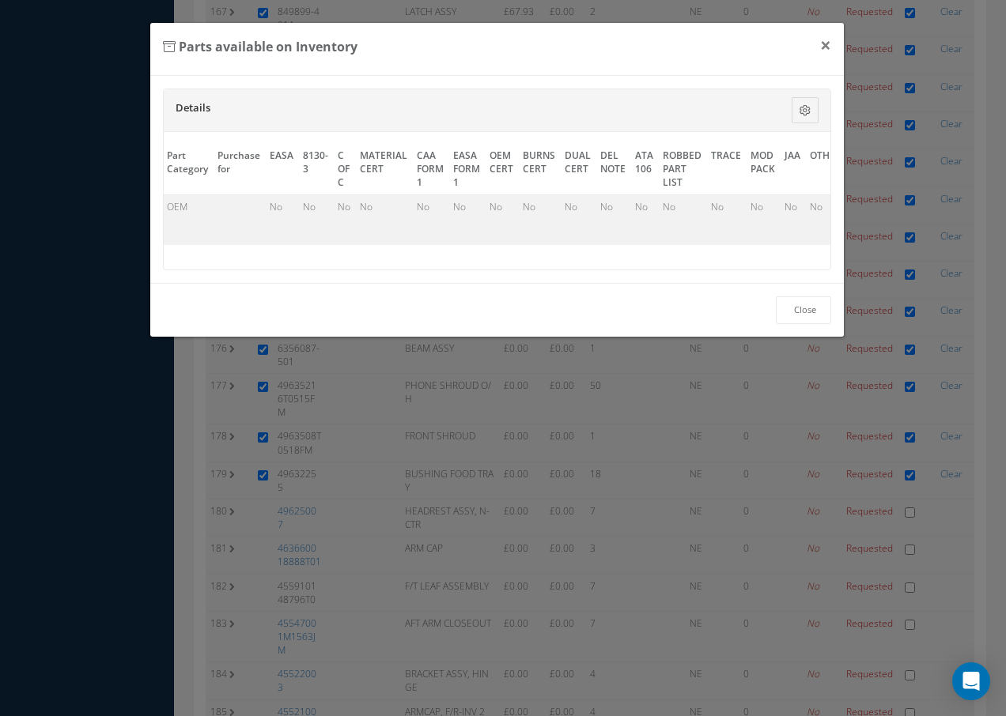
scroll to position [0, 737]
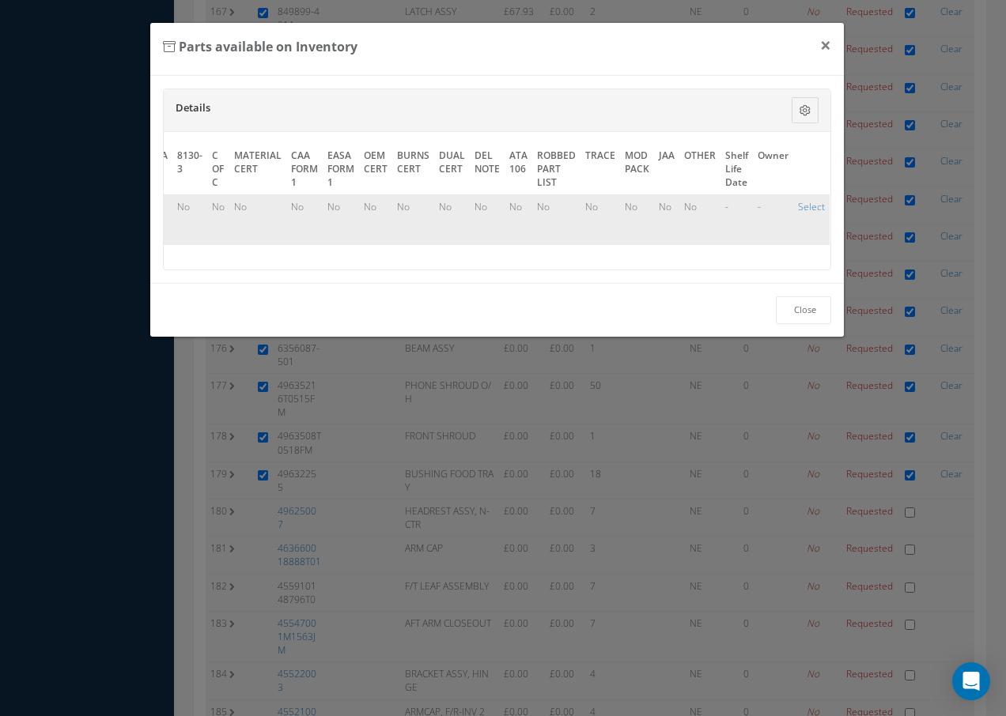
click at [809, 197] on td "Select" at bounding box center [811, 219] width 36 height 51
click at [807, 204] on link "Select" at bounding box center [811, 206] width 27 height 13
checkbox input "true"
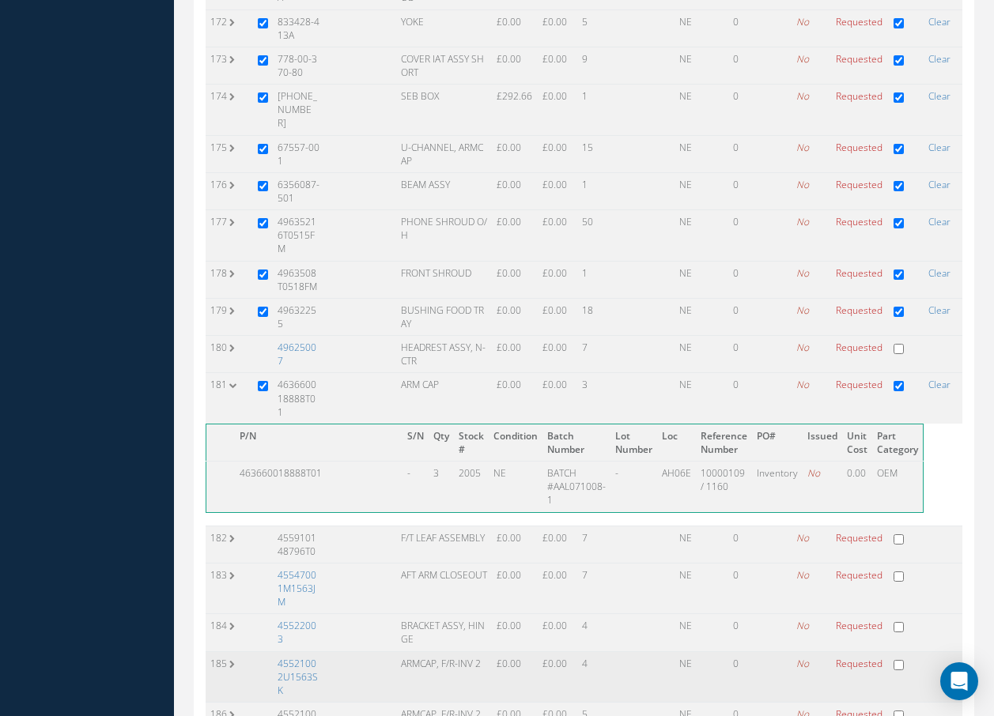
scroll to position [6800, 0]
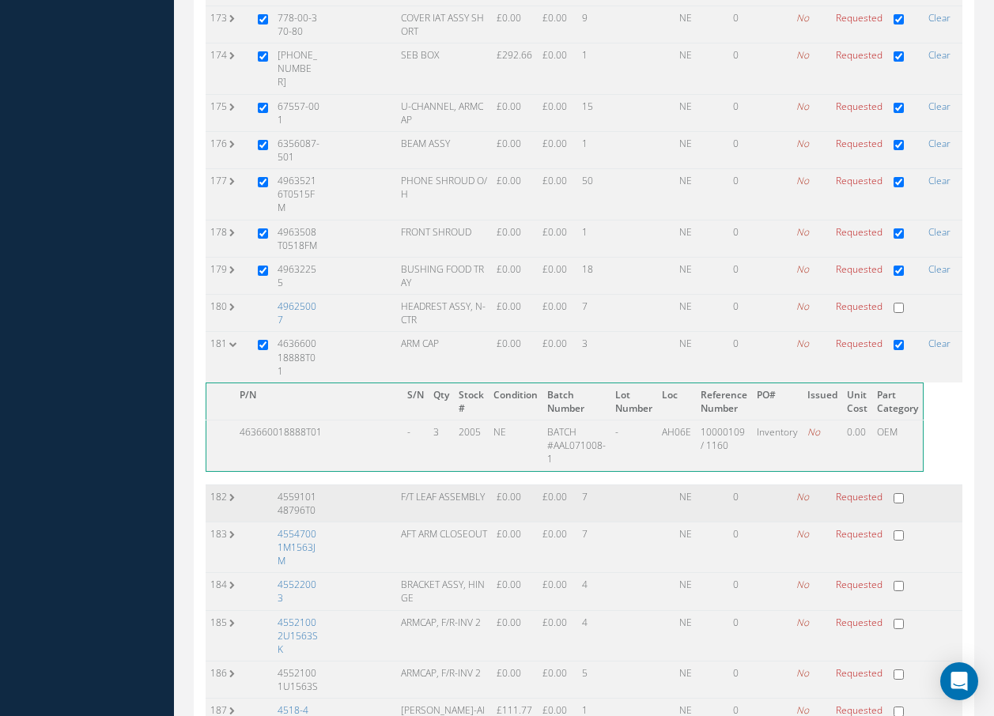
click at [296, 485] on td "455910148796T0" at bounding box center [298, 503] width 51 height 37
click at [307, 485] on td "455910148796T0" at bounding box center [298, 503] width 51 height 37
click at [230, 485] on td "182" at bounding box center [229, 503] width 47 height 37
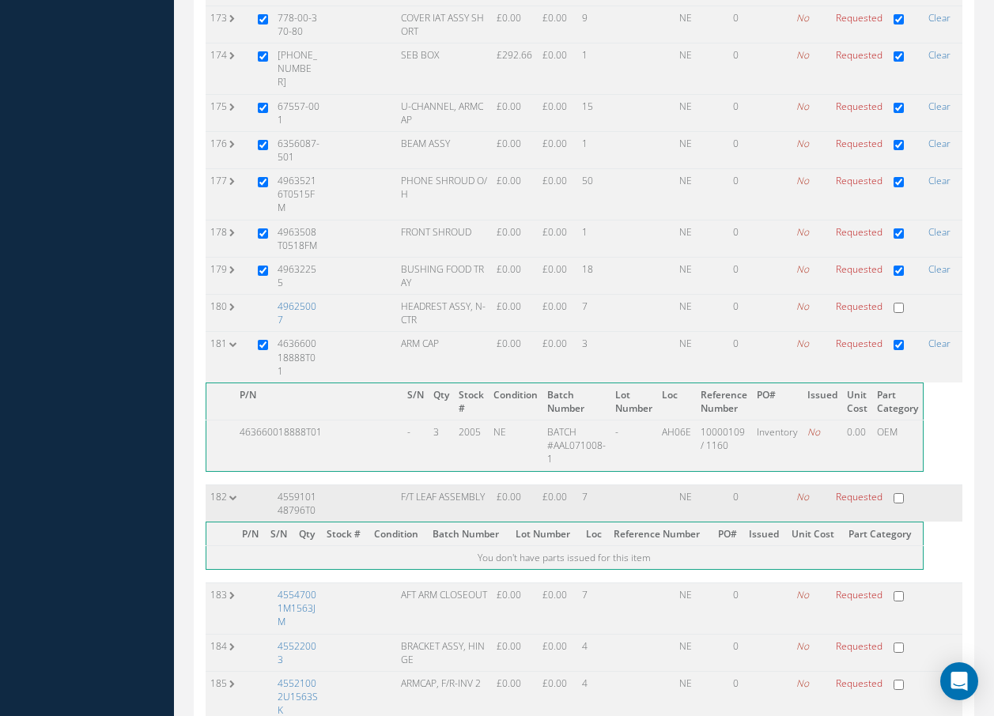
click at [230, 485] on td "182" at bounding box center [229, 503] width 47 height 37
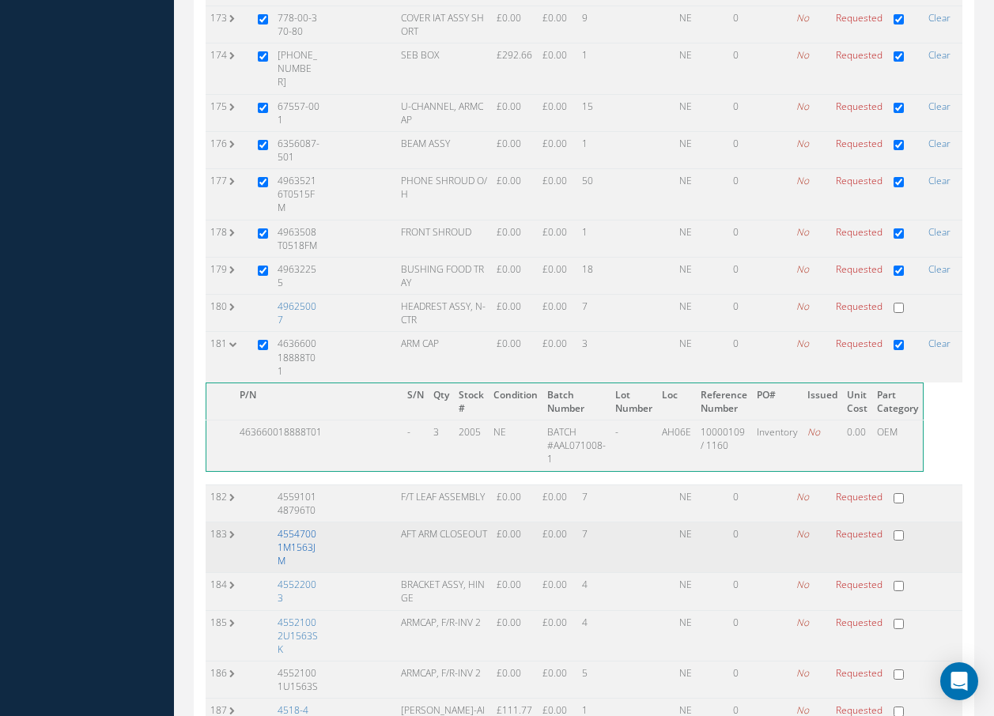
click at [290, 527] on link "45547001M1563JM" at bounding box center [297, 547] width 39 height 40
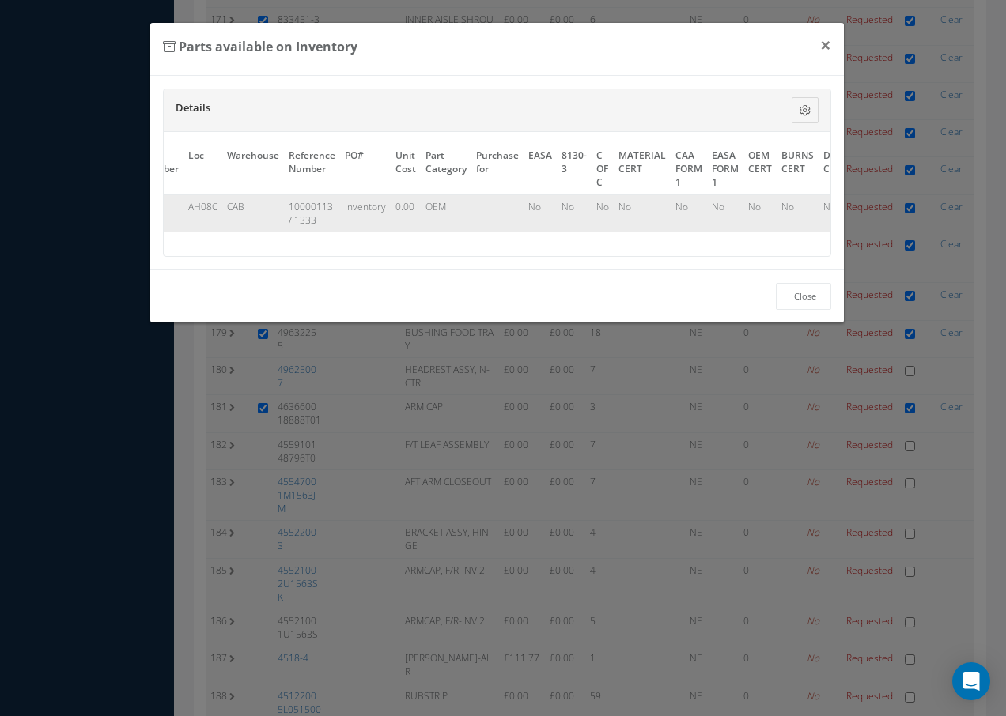
scroll to position [0, 729]
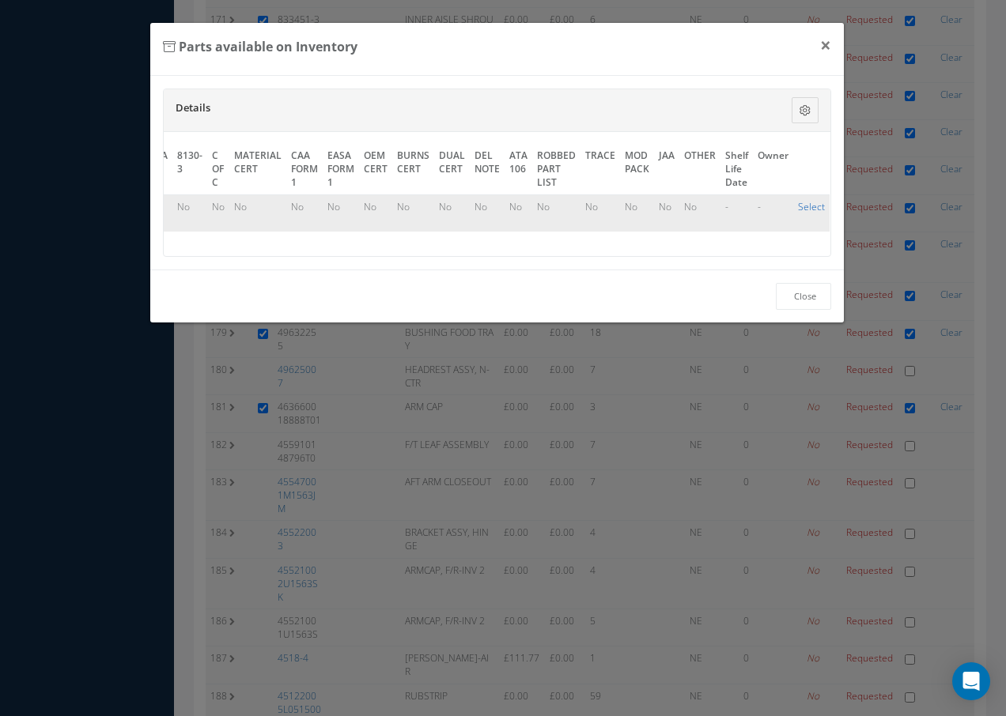
click at [799, 206] on link "Select" at bounding box center [811, 206] width 27 height 13
checkbox input "true"
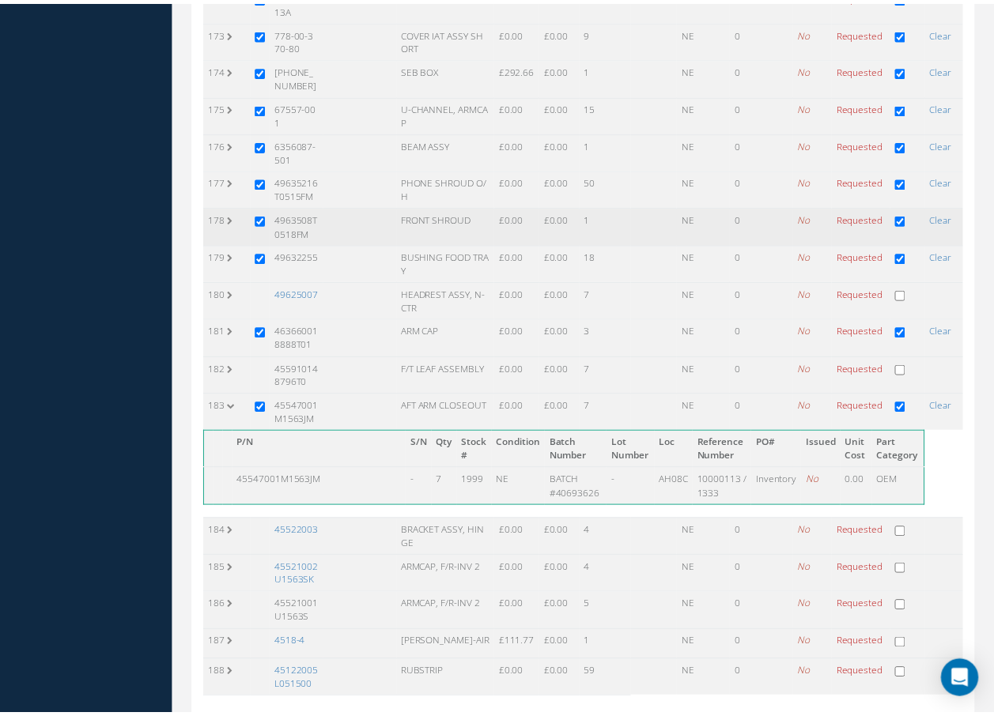
scroll to position [6704, 0]
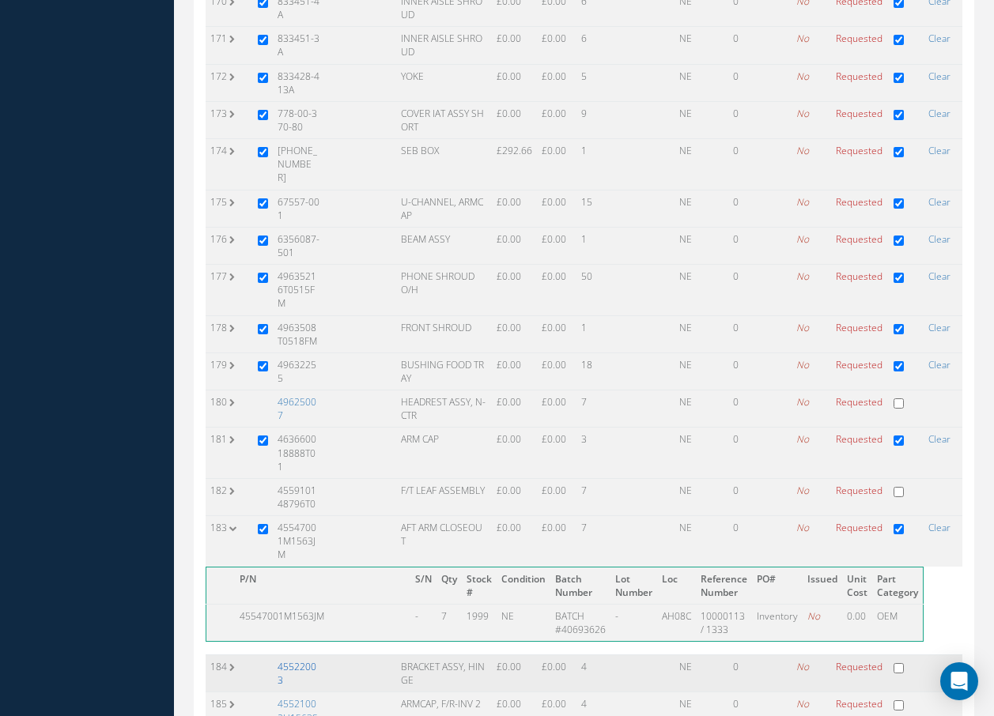
click at [300, 660] on link "45522003" at bounding box center [297, 673] width 39 height 27
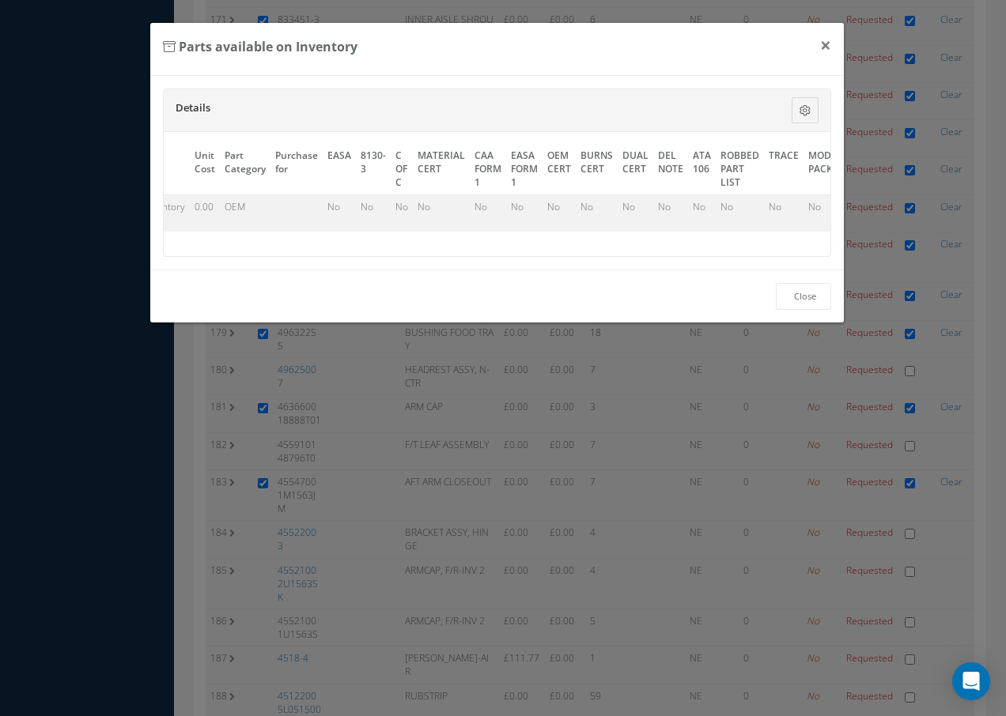
scroll to position [0, 723]
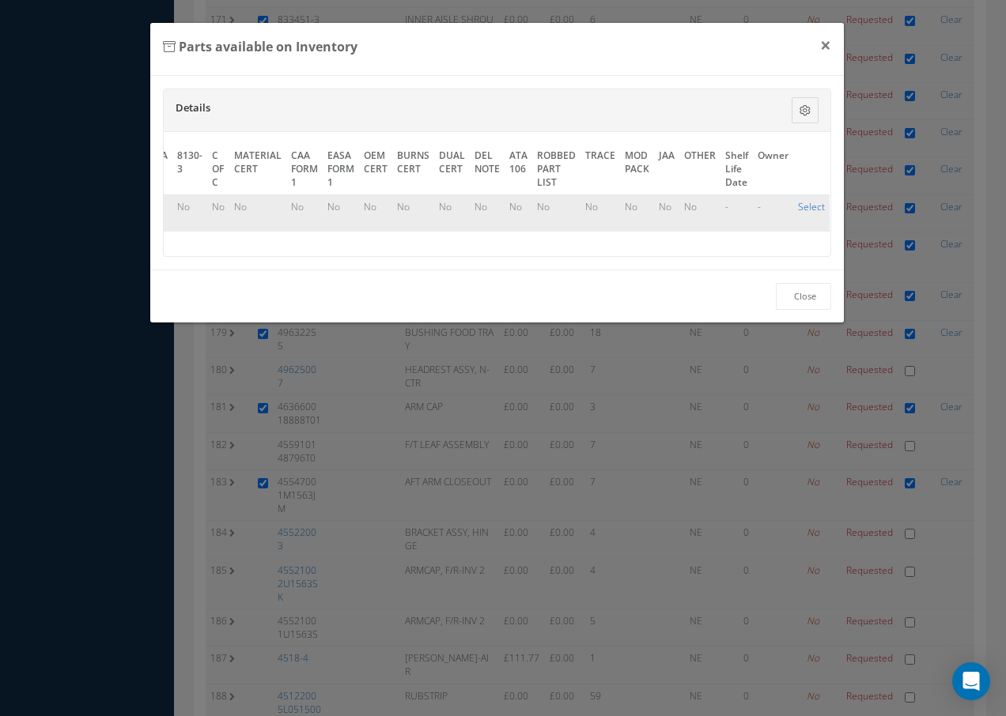
click at [798, 206] on link "Select" at bounding box center [811, 206] width 27 height 13
checkbox input "true"
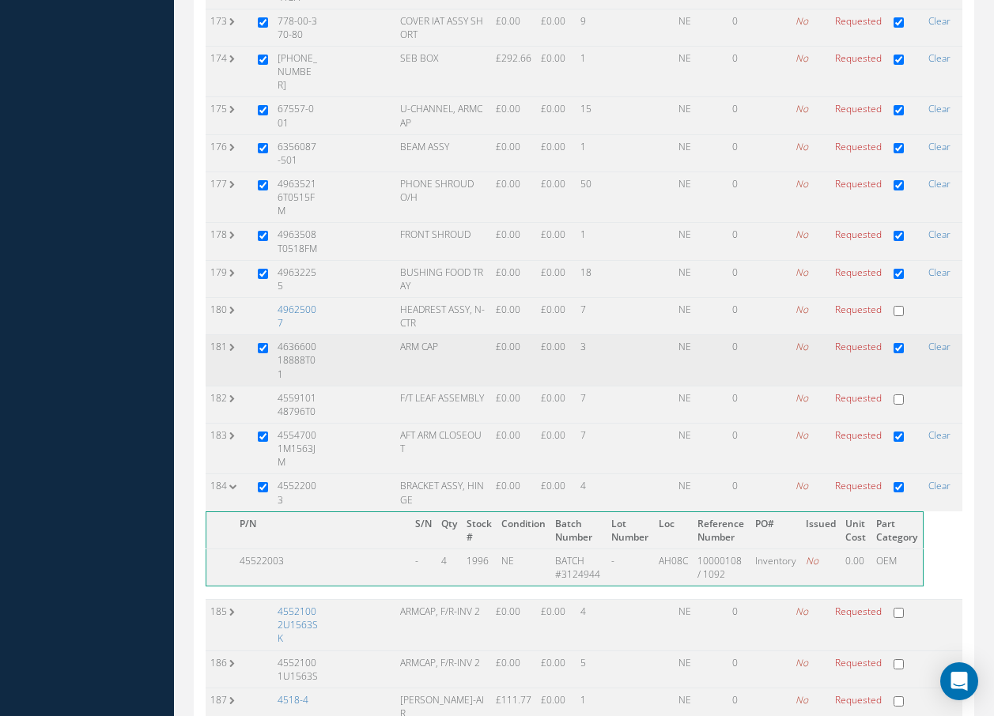
scroll to position [6860, 0]
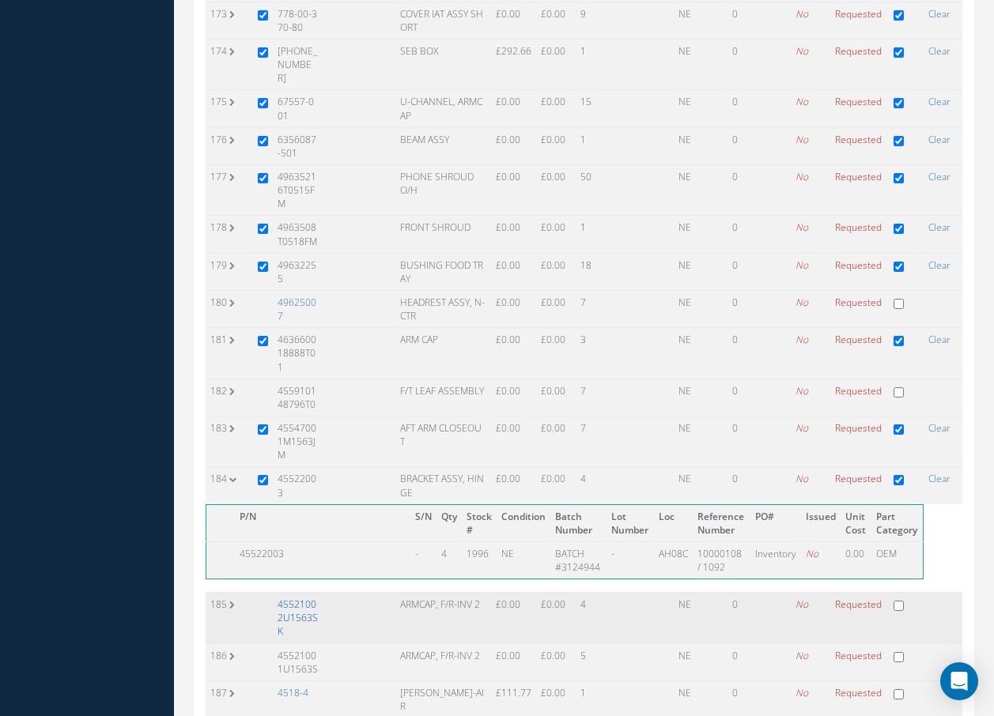
click at [311, 598] on link "45521002U1563SK" at bounding box center [298, 618] width 40 height 40
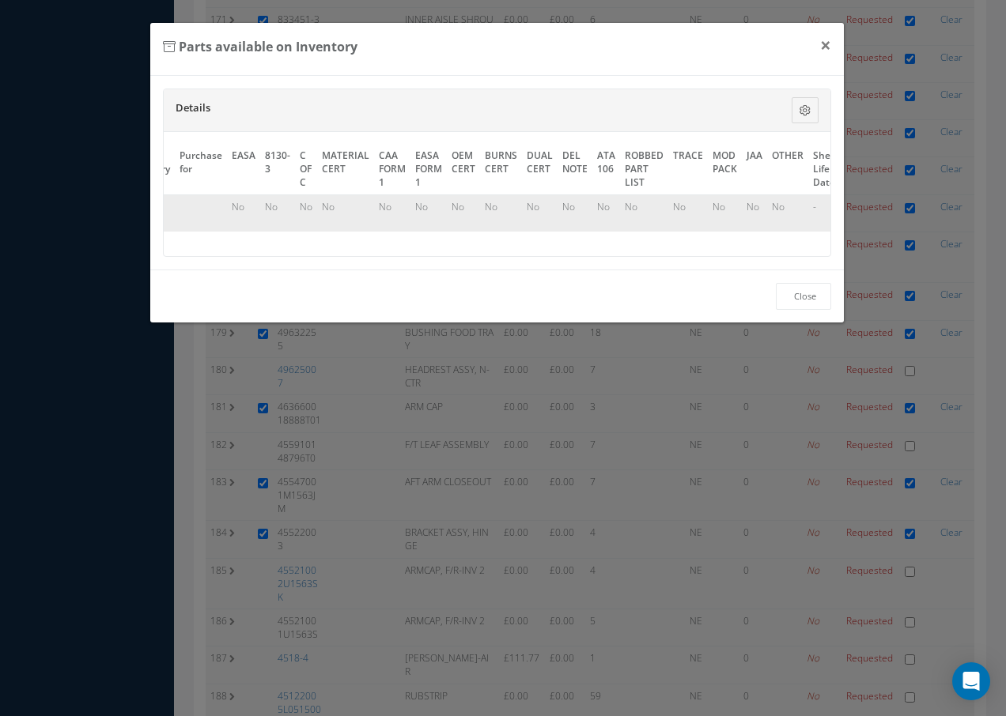
scroll to position [0, 729]
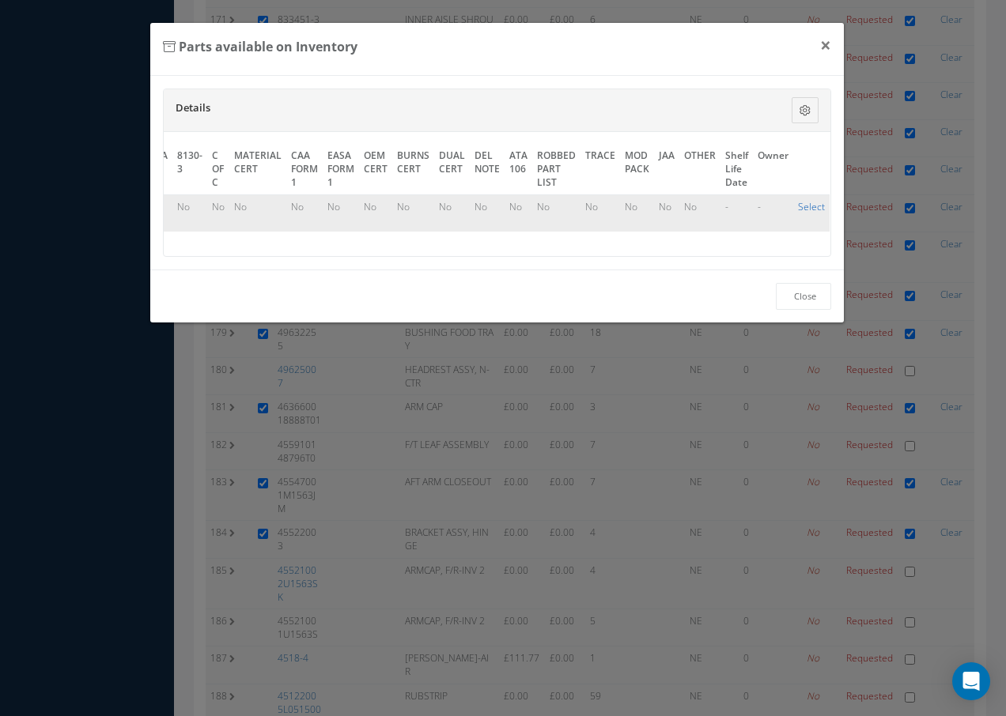
click at [804, 210] on link "Select" at bounding box center [811, 206] width 27 height 13
checkbox input "true"
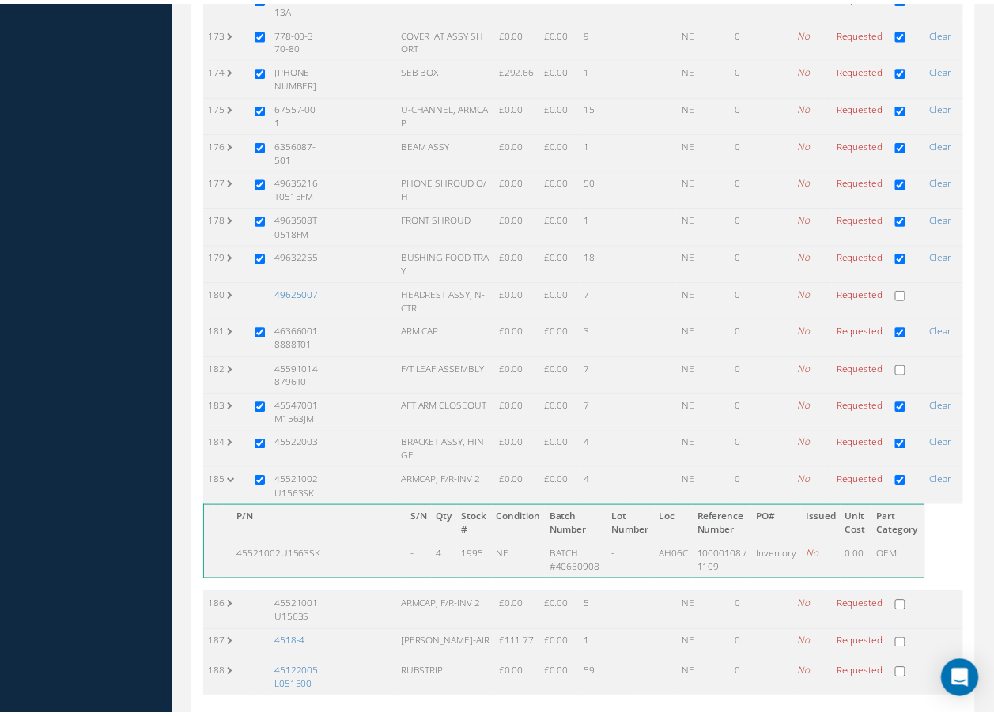
scroll to position [6704, 0]
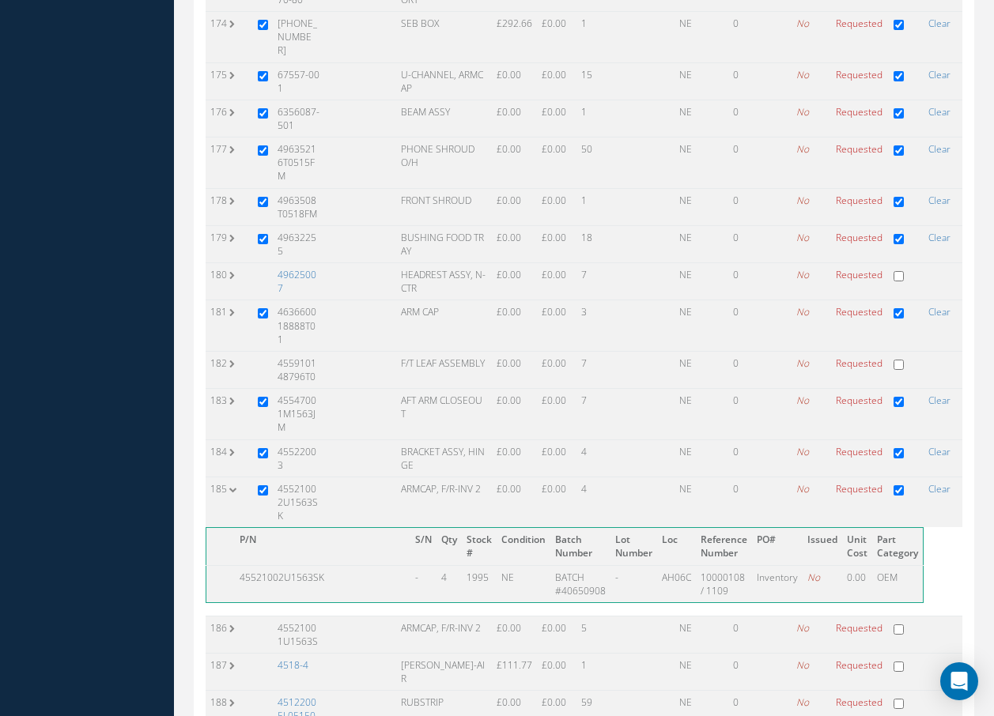
scroll to position [6860, 0]
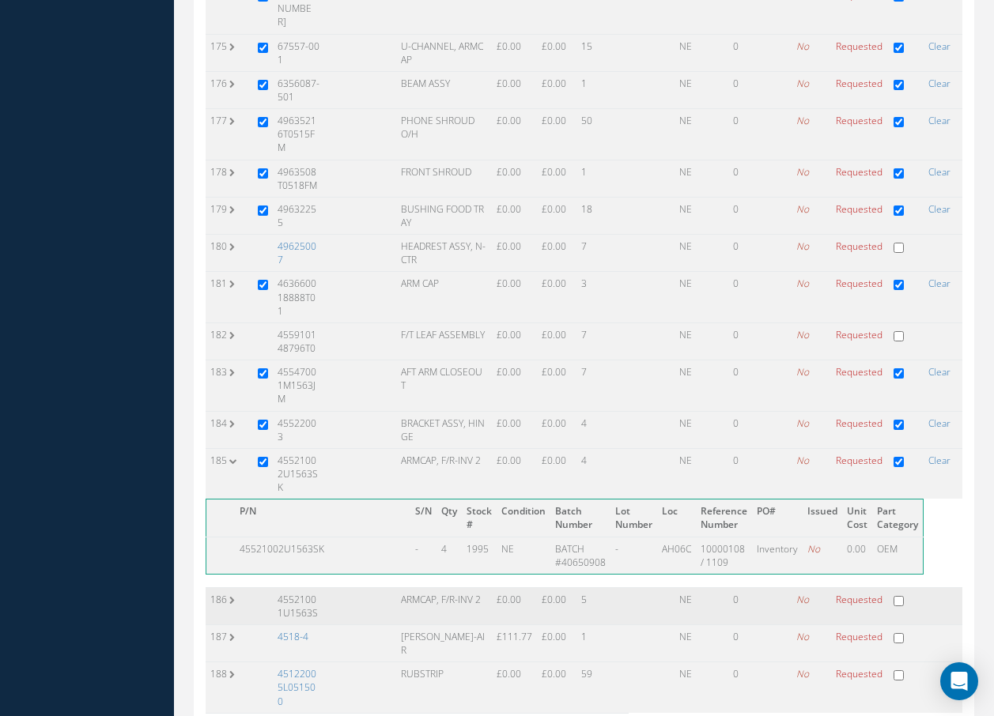
click at [230, 587] on td "186" at bounding box center [229, 605] width 47 height 37
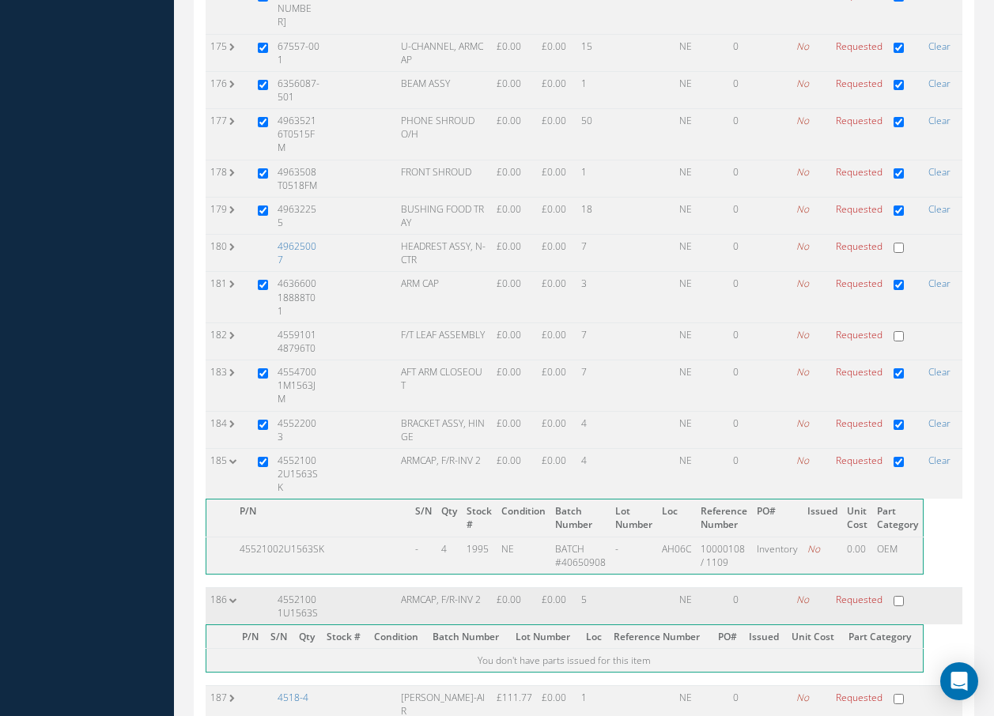
click at [230, 587] on td "186" at bounding box center [229, 605] width 47 height 37
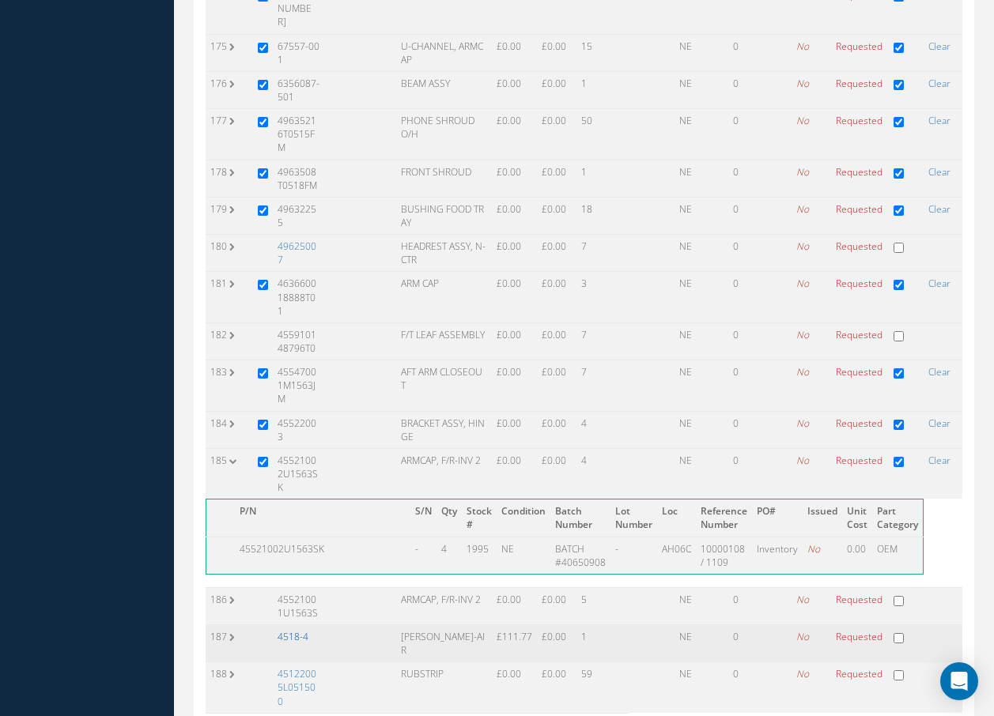
click at [298, 630] on link "4518-4" at bounding box center [293, 636] width 31 height 13
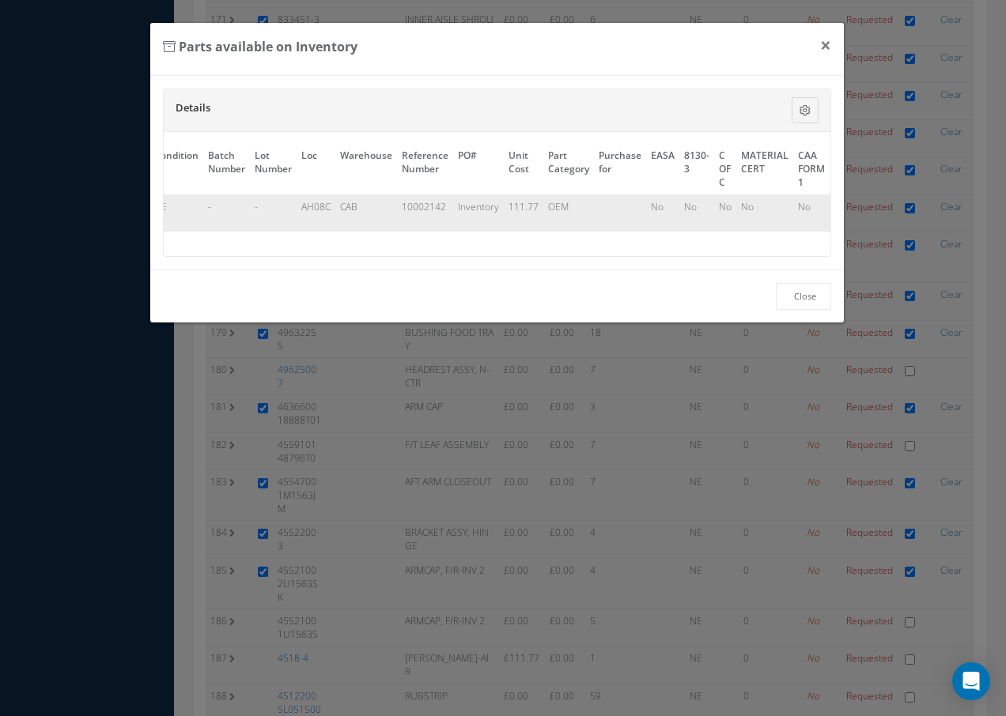
scroll to position [0, 727]
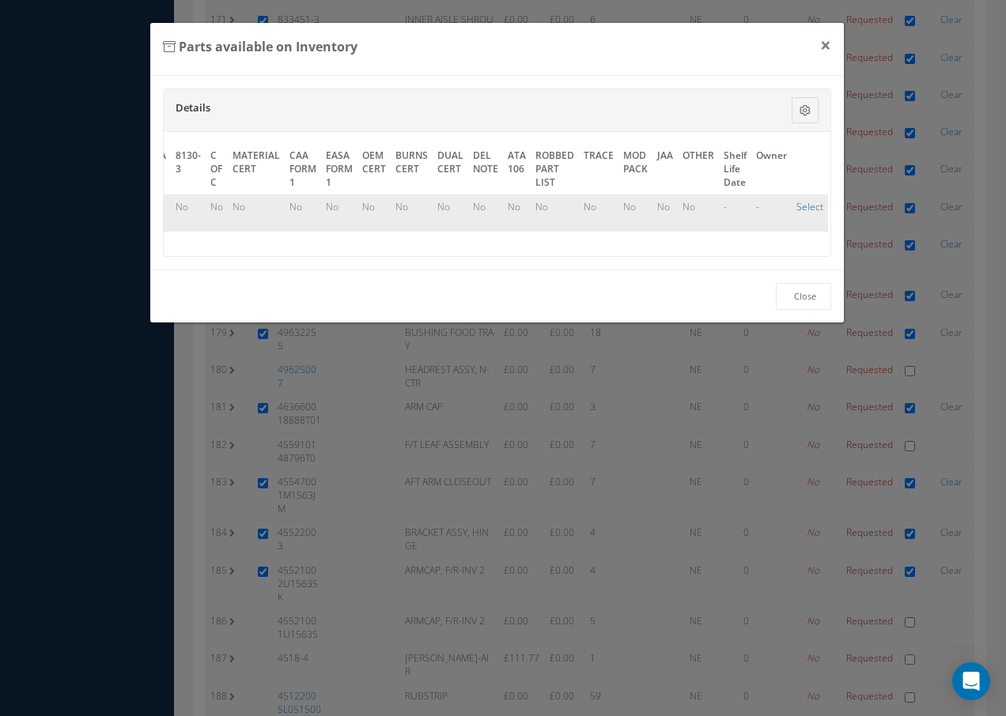
click at [807, 209] on link "Select" at bounding box center [809, 206] width 27 height 13
checkbox input "true"
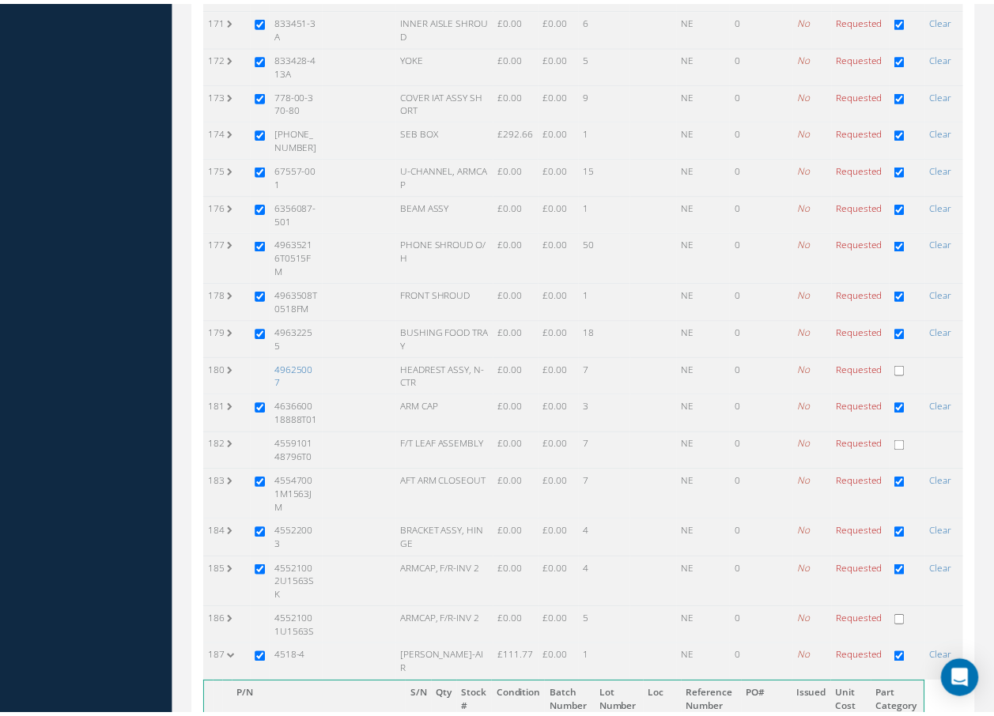
scroll to position [6704, 0]
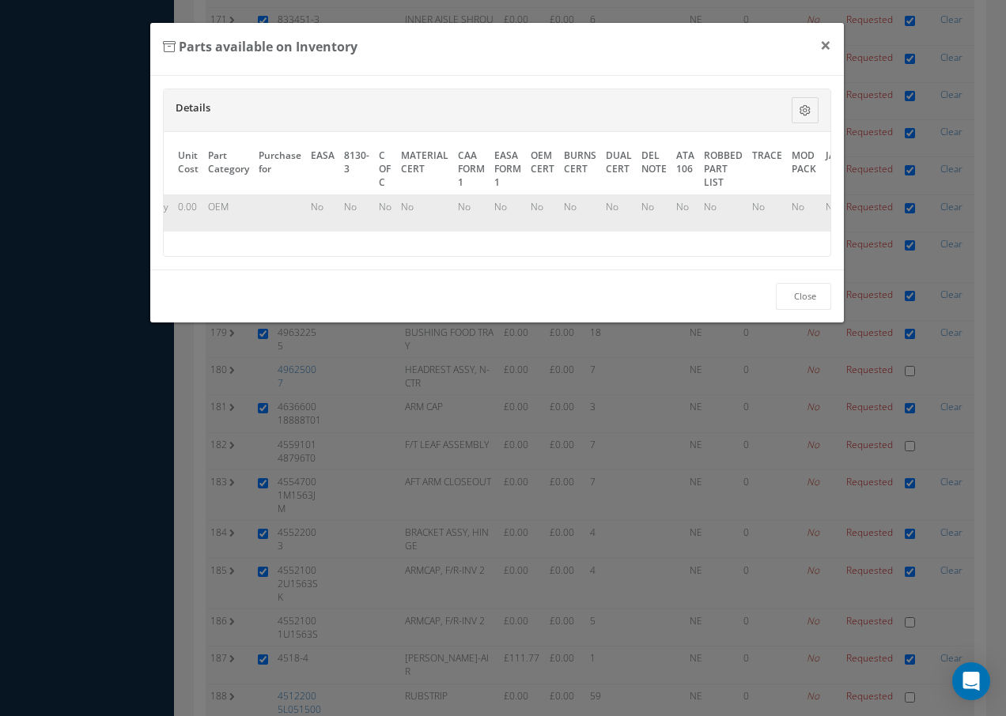
scroll to position [0, 714]
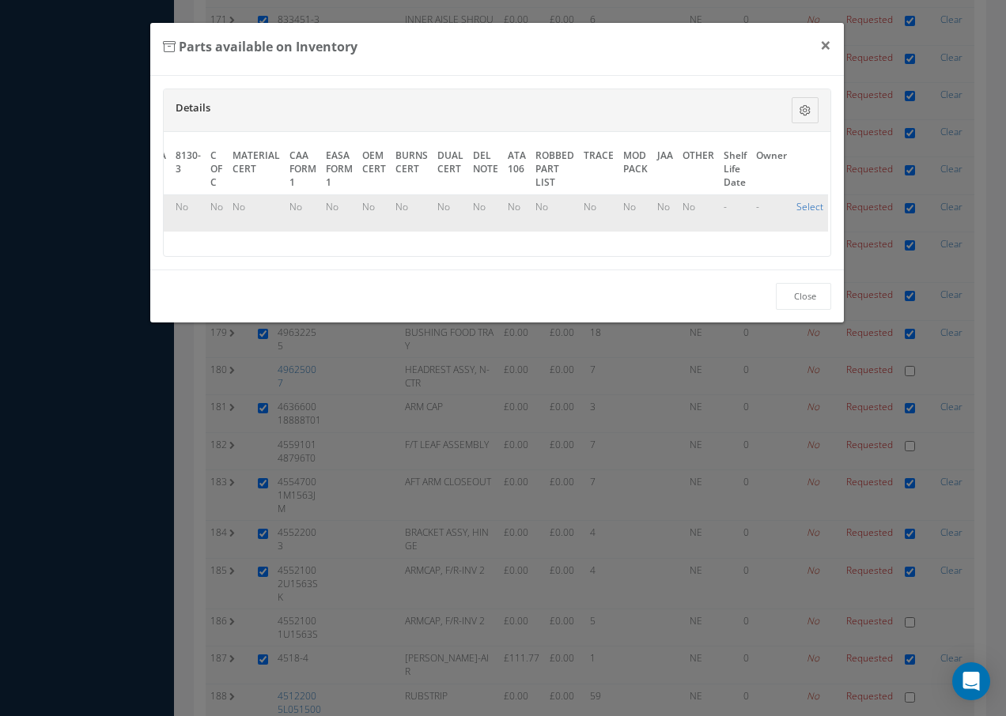
click at [804, 205] on link "Select" at bounding box center [809, 206] width 27 height 13
checkbox input "true"
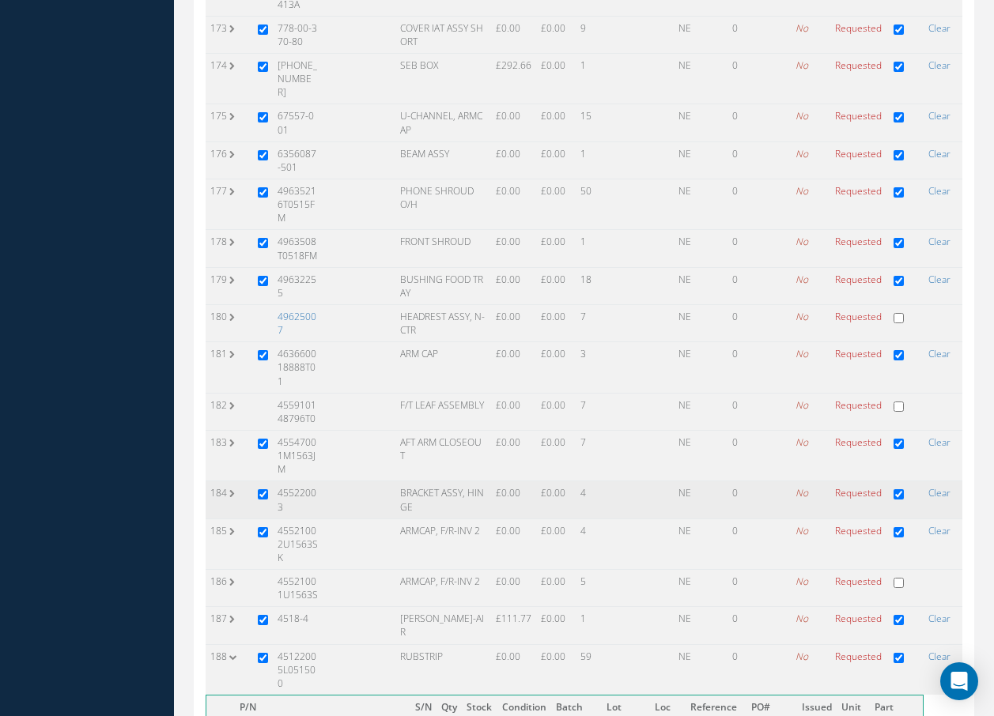
scroll to position [6860, 0]
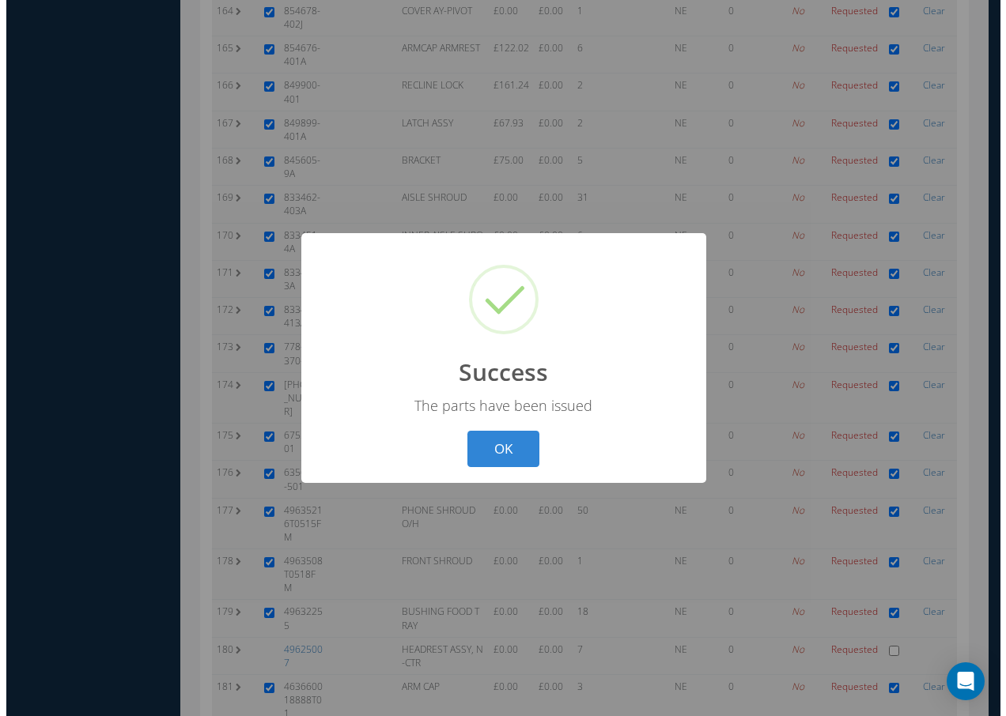
scroll to position [6628, 0]
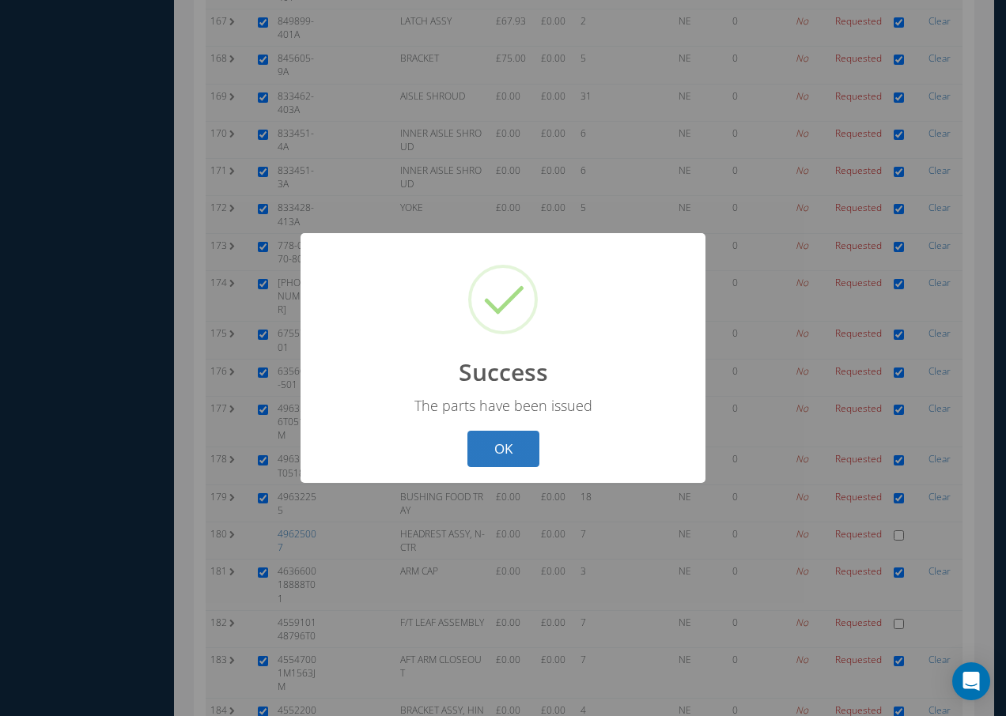
click at [529, 445] on button "OK" at bounding box center [503, 449] width 72 height 37
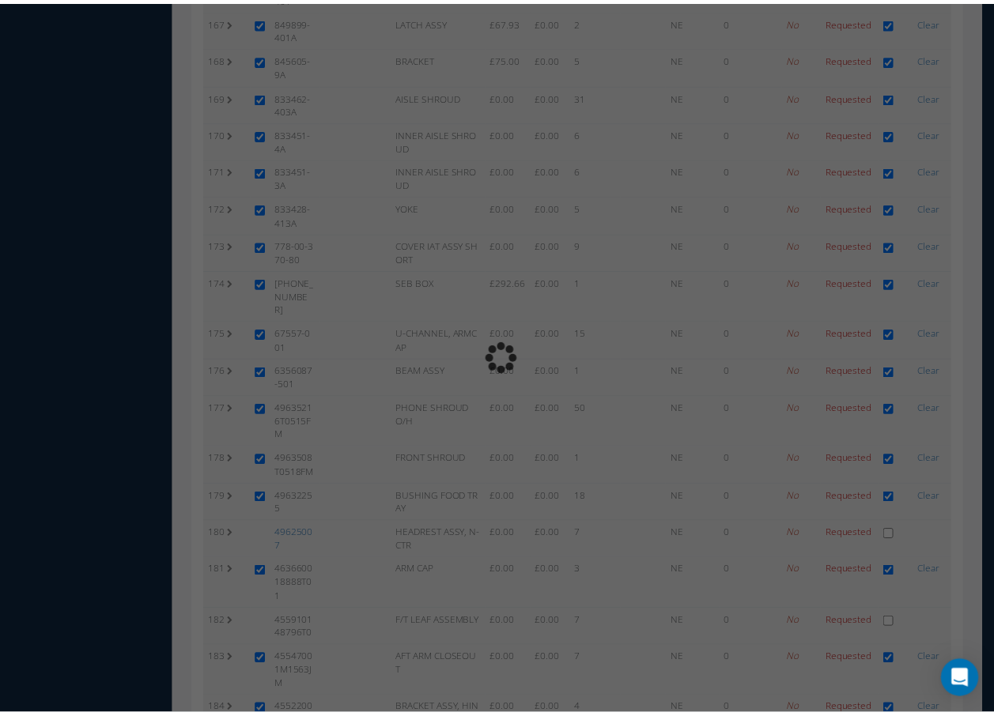
scroll to position [6771, 0]
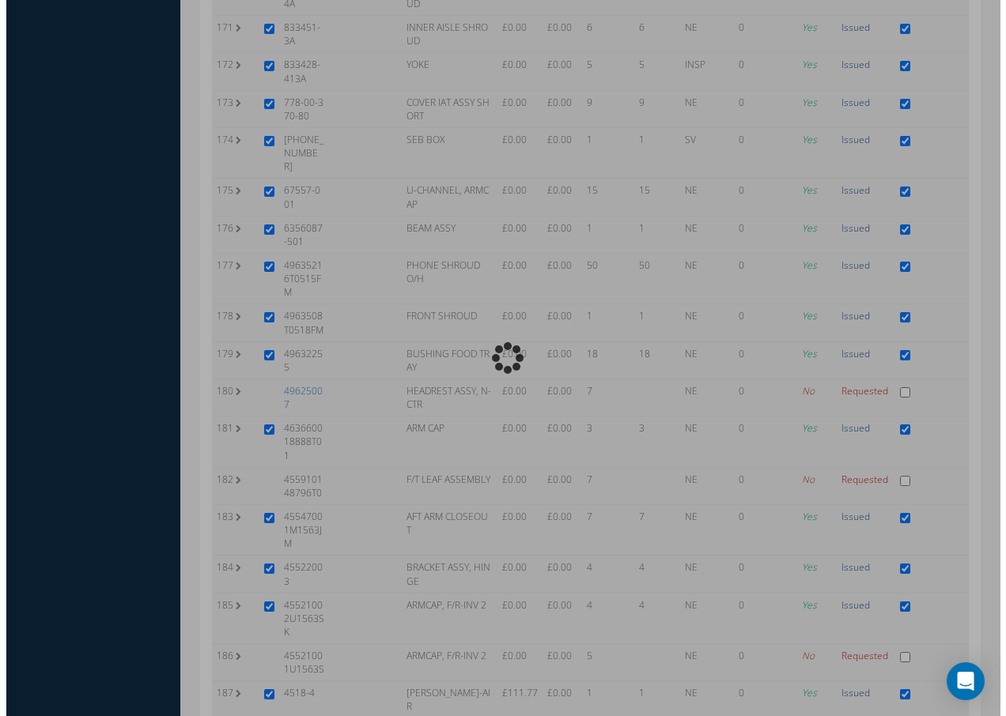
scroll to position [6628, 0]
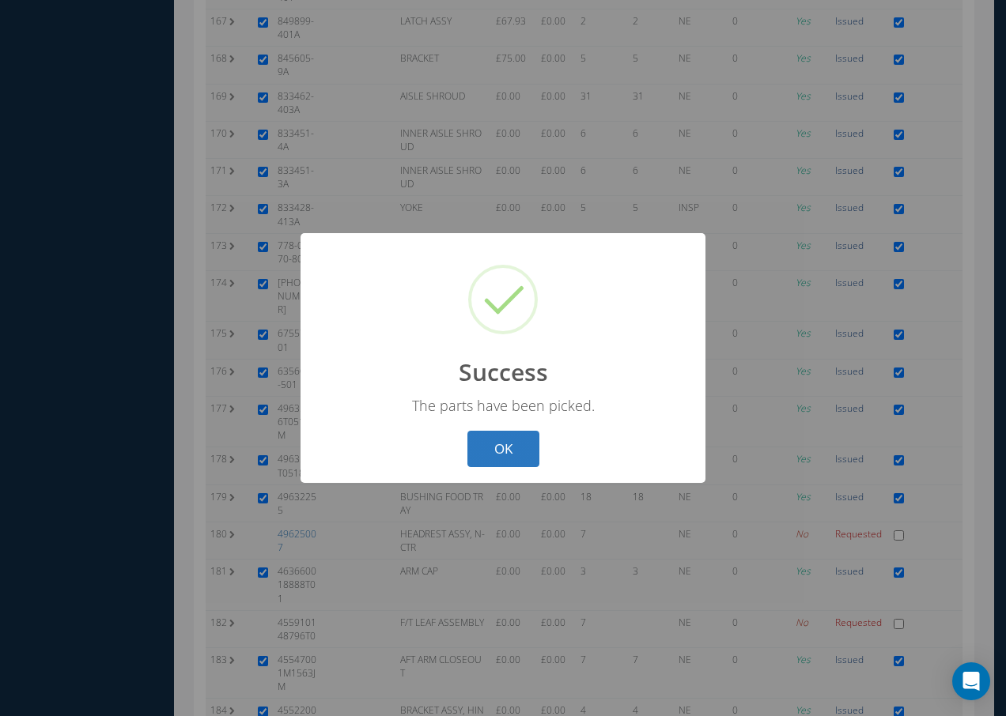
click at [521, 452] on button "OK" at bounding box center [503, 449] width 72 height 37
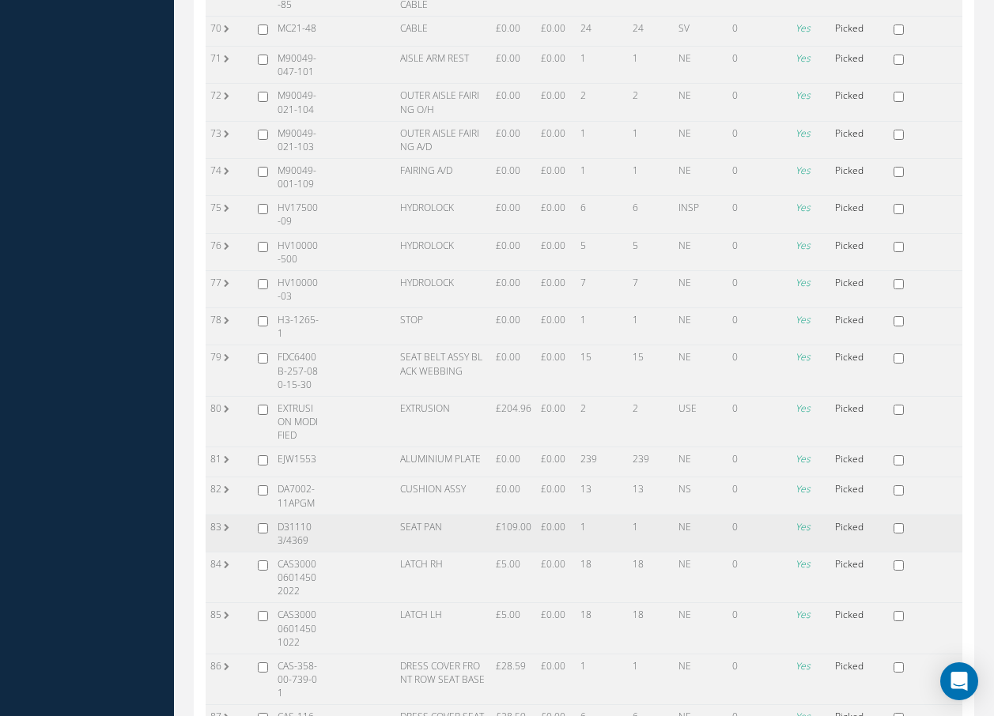
scroll to position [2581, 0]
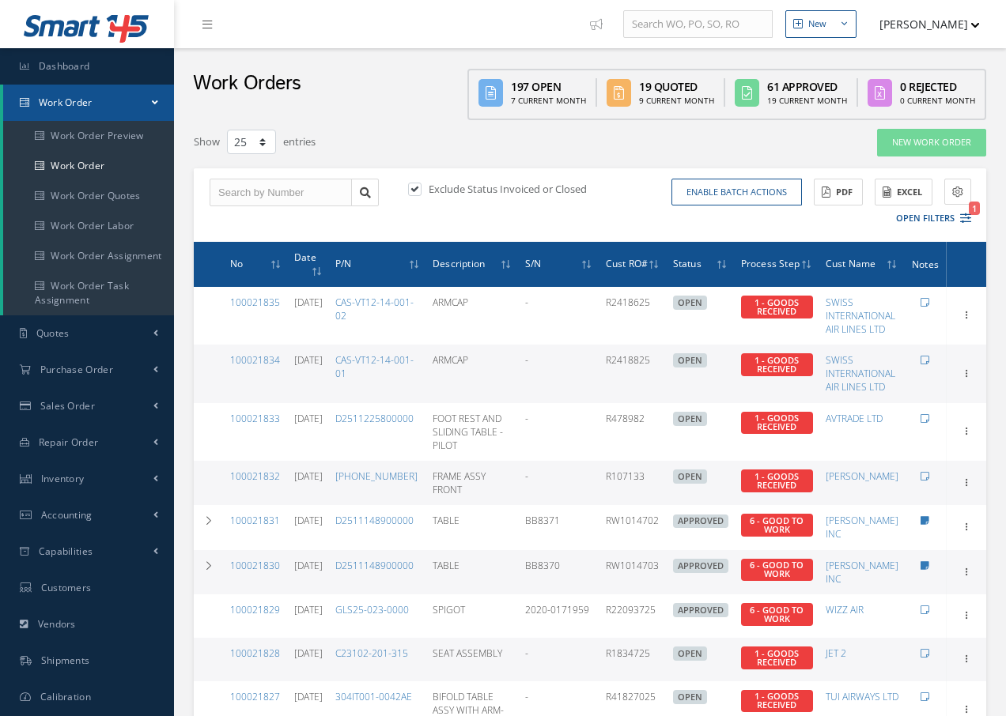
select select "25"
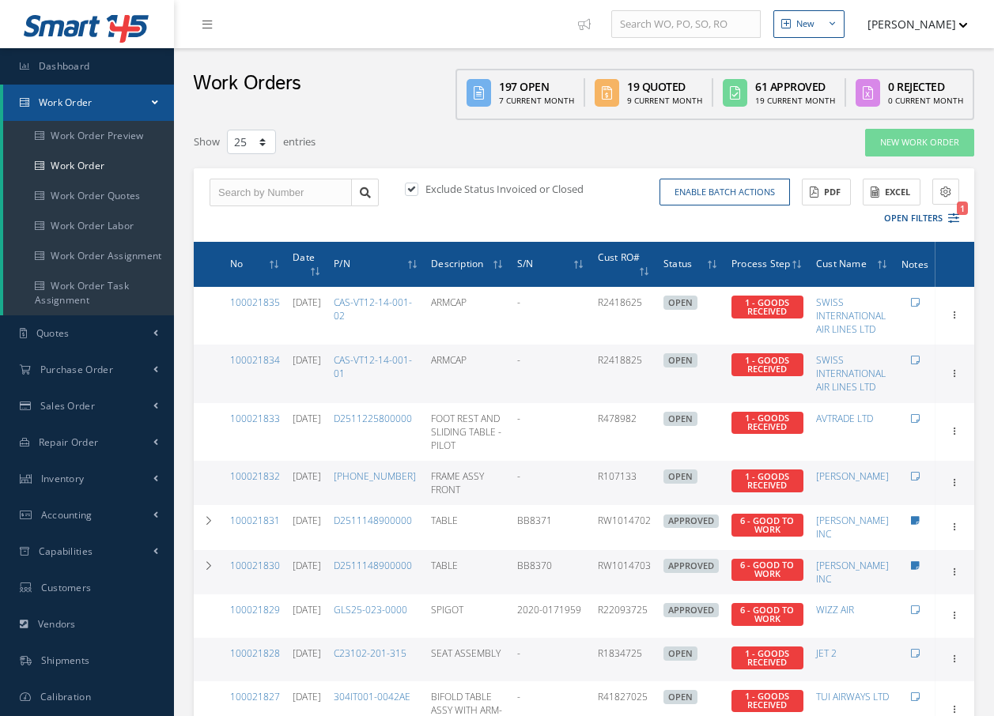
click at [70, 102] on span "Work Order" at bounding box center [66, 102] width 54 height 13
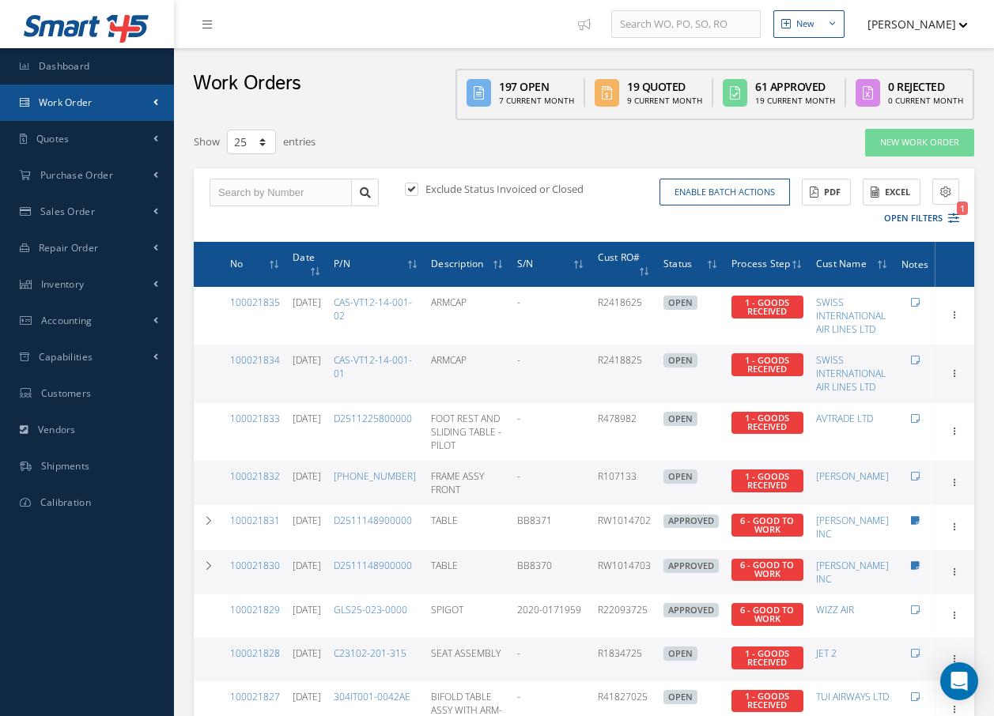
click at [77, 102] on span "Work Order" at bounding box center [66, 102] width 54 height 13
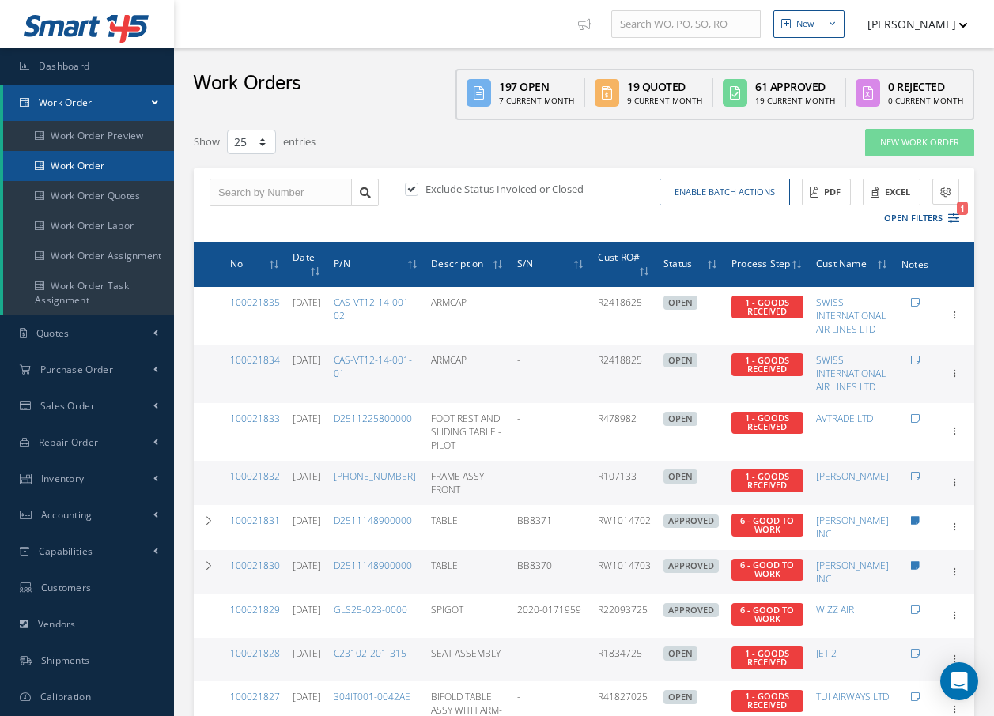
click at [65, 161] on link "Work Order" at bounding box center [88, 166] width 171 height 30
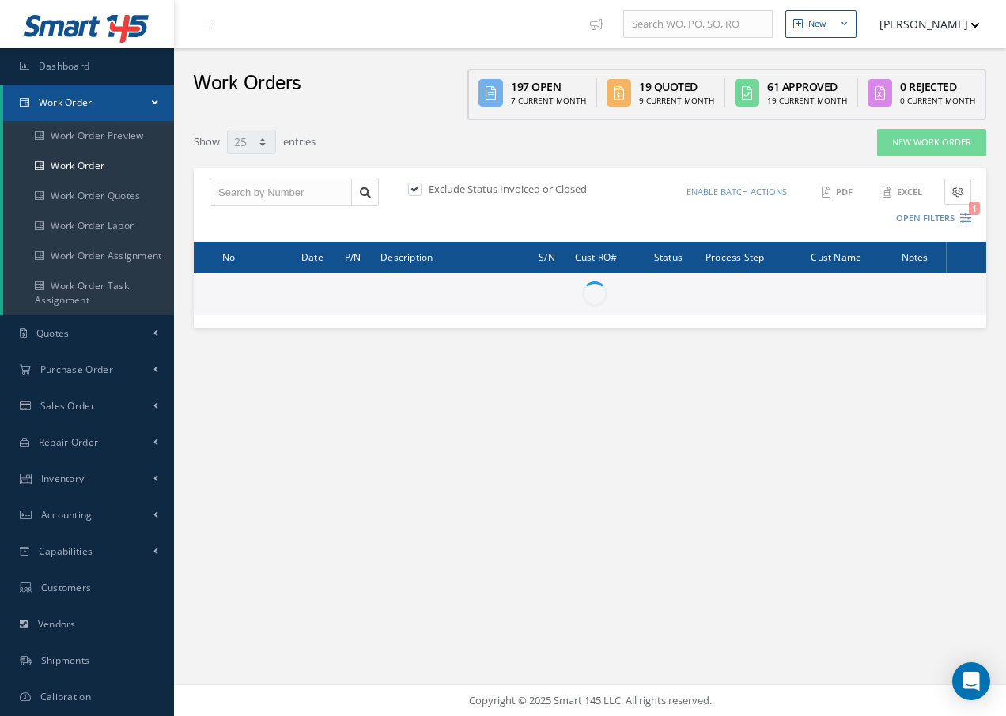
select select "25"
drag, startPoint x: 0, startPoint y: 0, endPoint x: 279, endPoint y: 172, distance: 328.0
click at [272, 189] on input "text" at bounding box center [281, 193] width 142 height 28
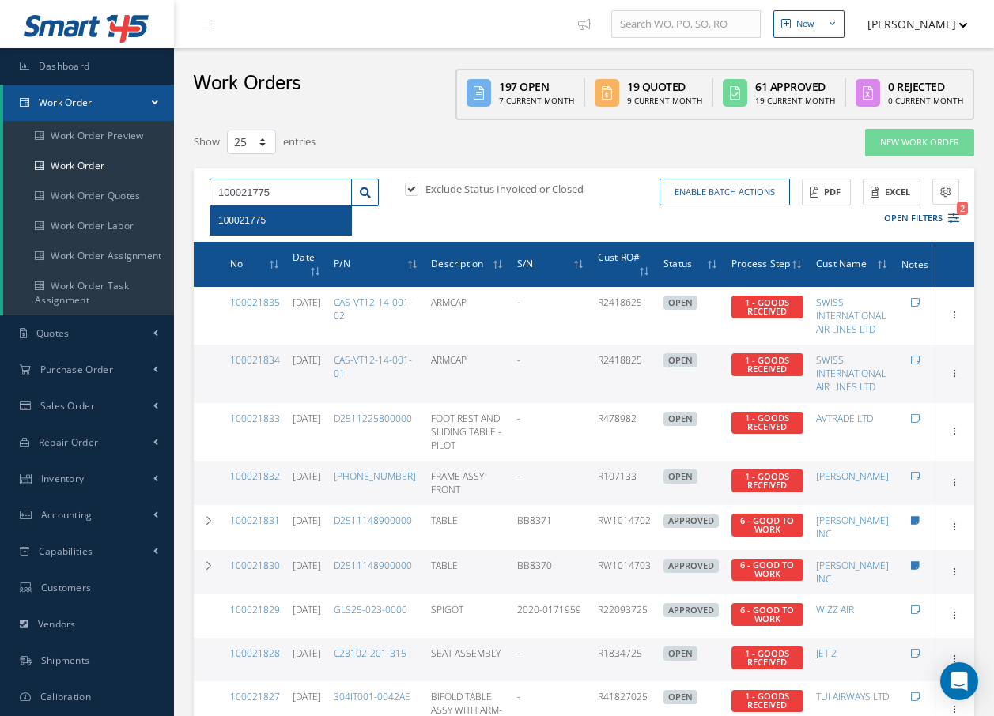
type input "100021775"
click at [257, 222] on span "100021775" at bounding box center [241, 220] width 47 height 11
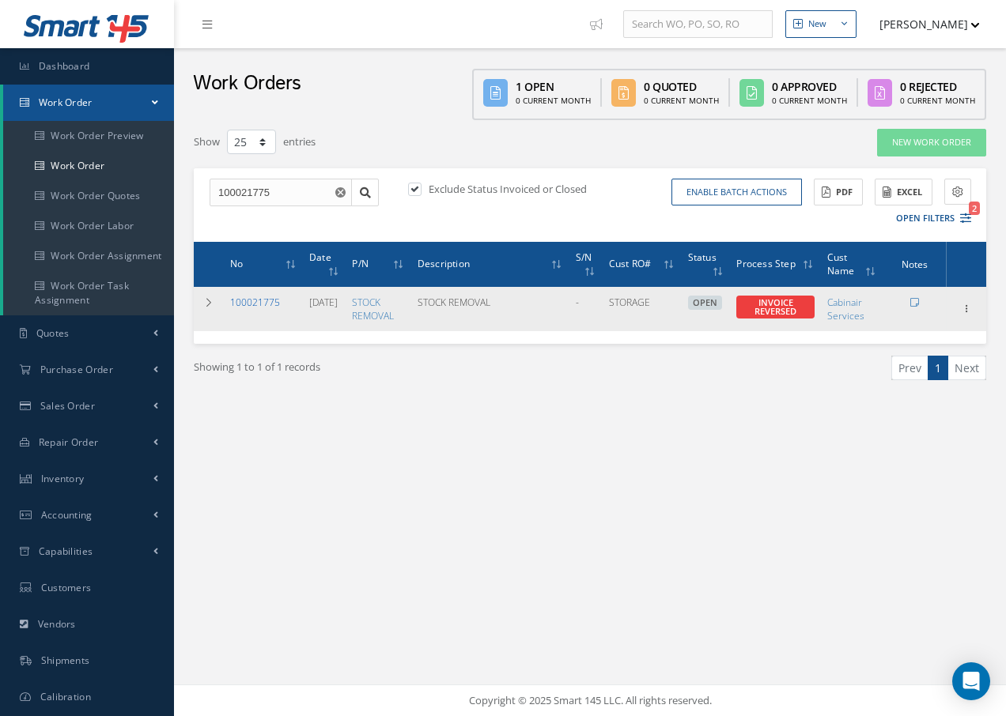
click at [262, 301] on link "100021775" at bounding box center [255, 302] width 50 height 13
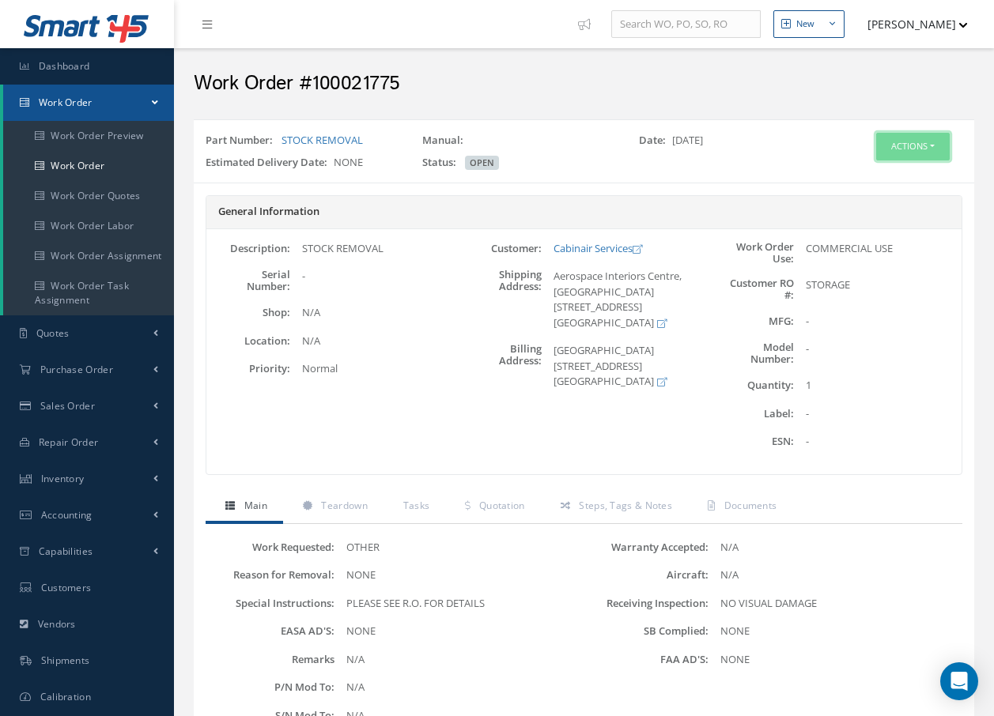
click at [910, 140] on button "Actions" at bounding box center [913, 147] width 74 height 28
click at [865, 172] on link "Edit" at bounding box center [888, 176] width 127 height 21
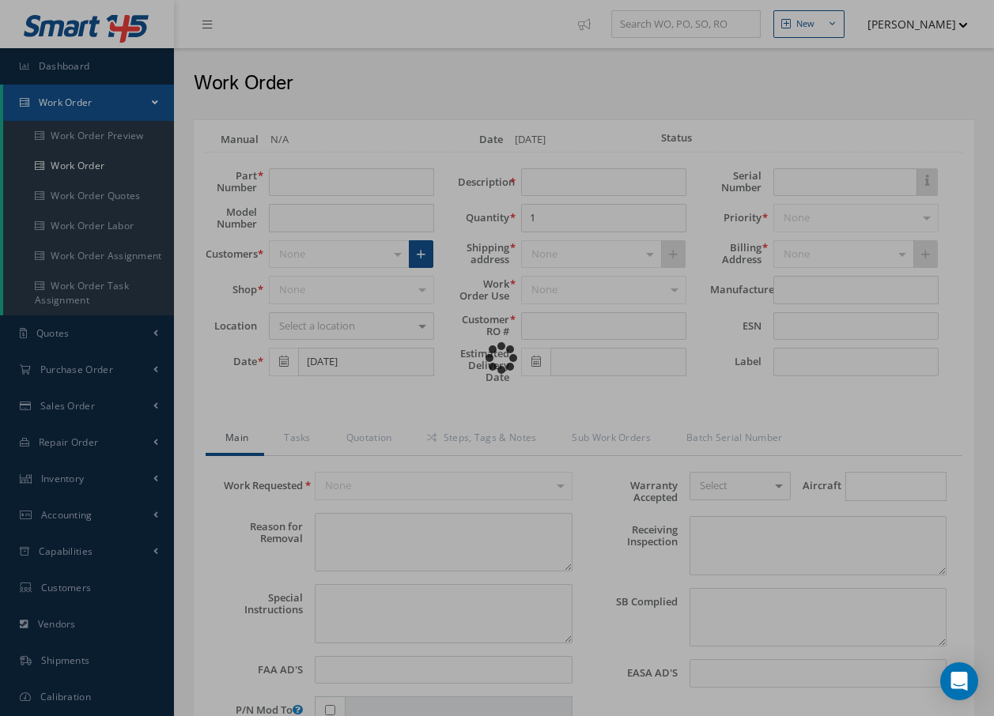
type input "STOCK REMOVAL"
type input "07/16/2025"
type input "STOCK REMOVAL"
type input "STORAGE"
type textarea "NONE"
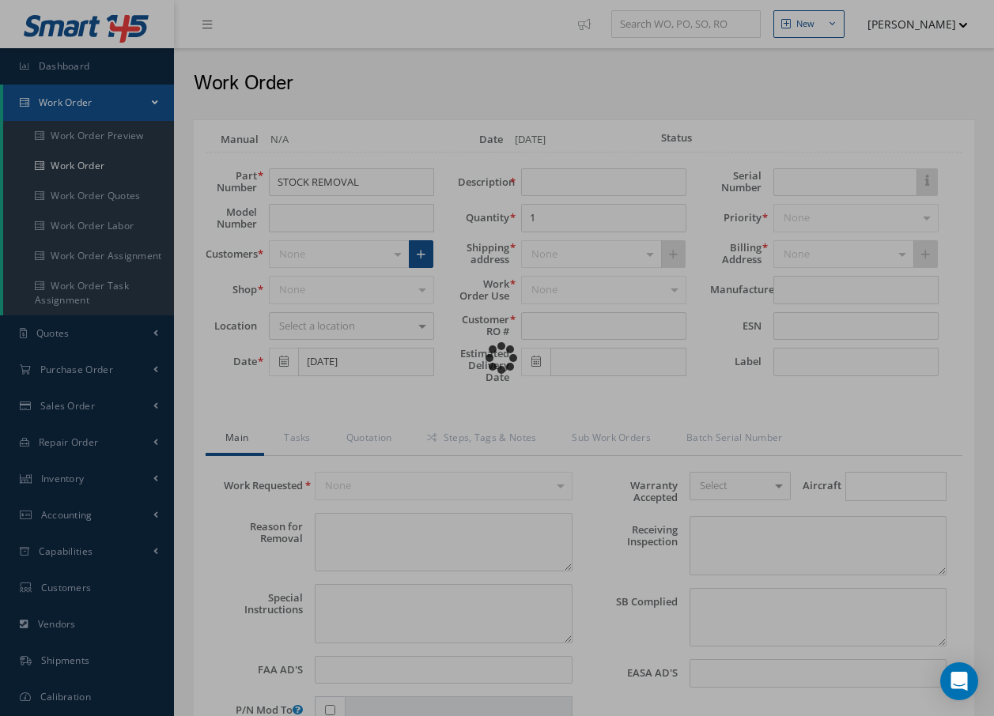
type textarea "PLEASE SEE R.O. FOR DETAILS"
type input "NONE"
type textarea "NO VISUAL DAMAGE"
type textarea "NONE"
type input "NONE"
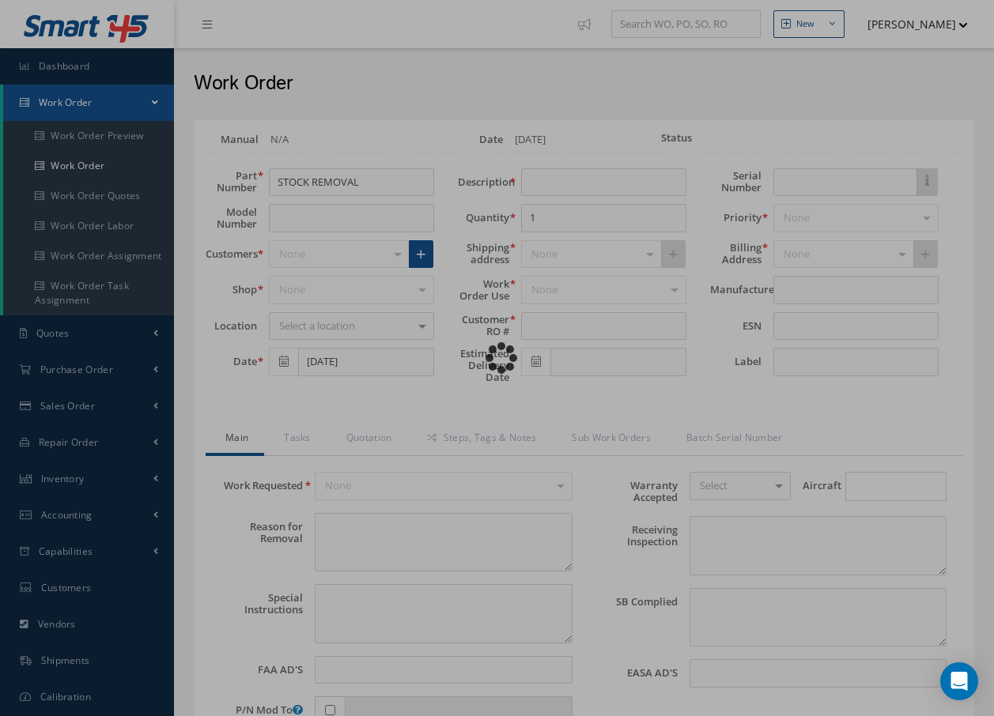
type input "07/21/2025"
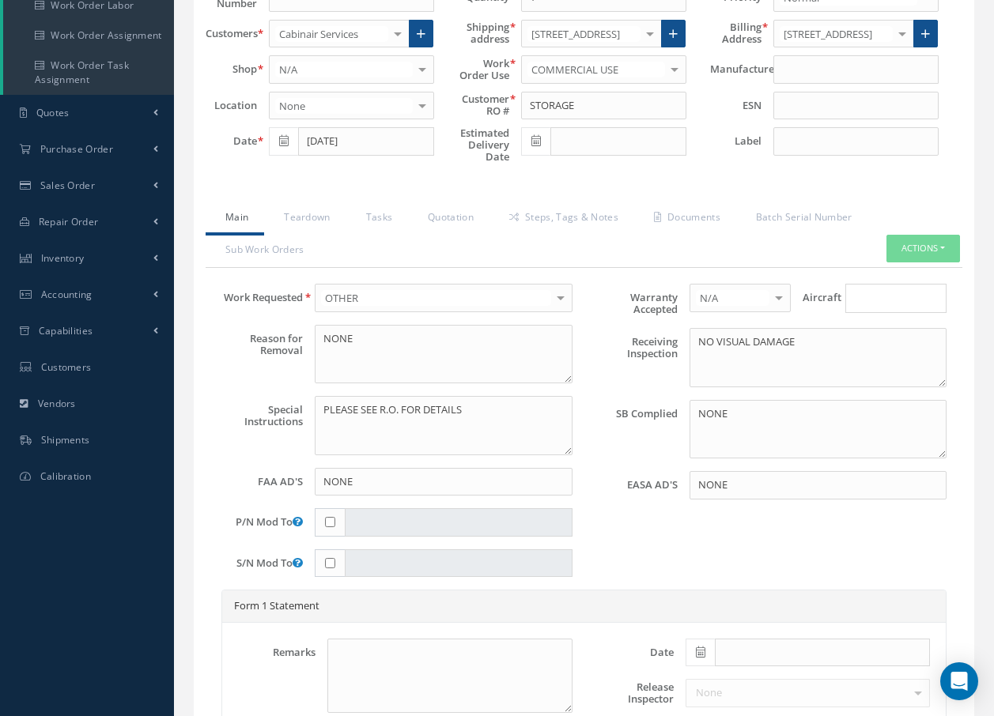
scroll to position [316, 0]
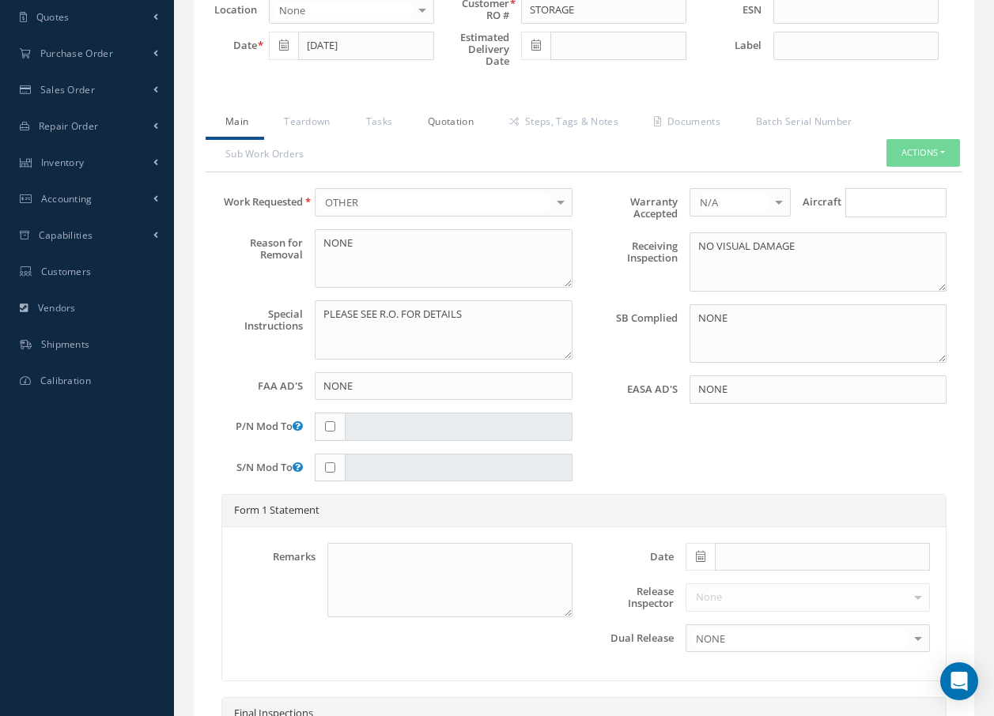
click at [460, 123] on link "Quotation" at bounding box center [448, 123] width 81 height 33
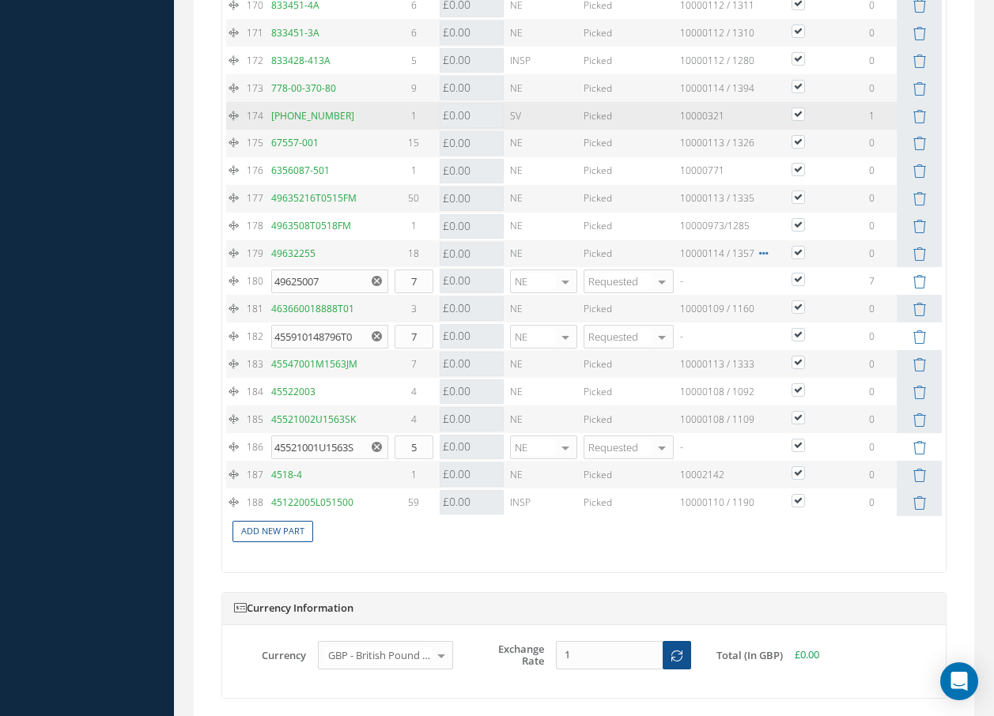
scroll to position [6371, 0]
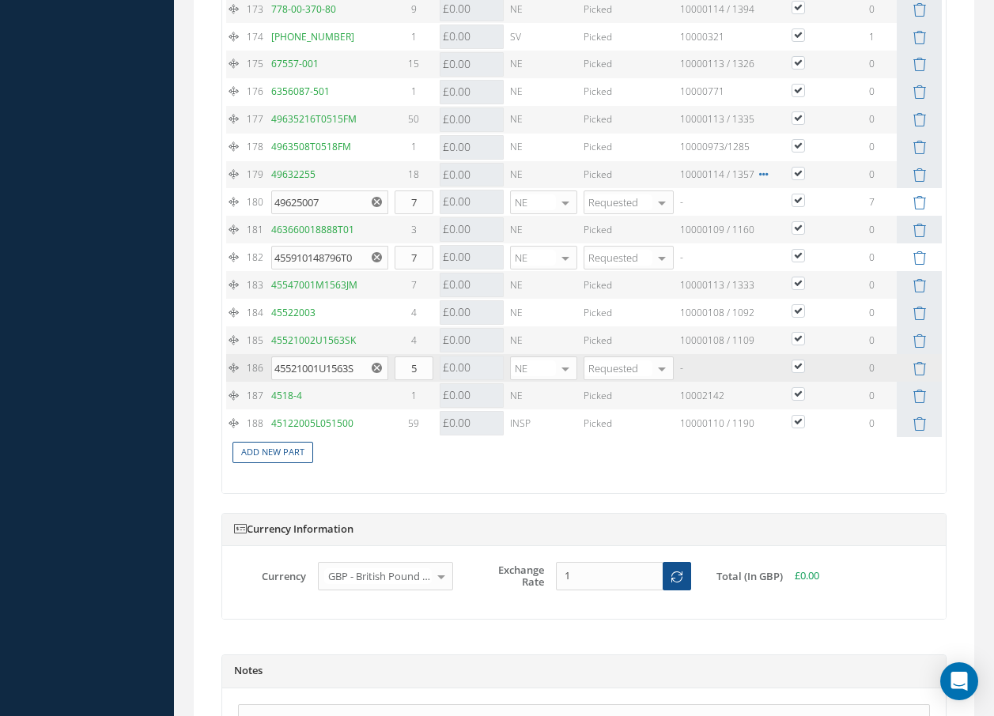
click at [377, 373] on icon "Reset" at bounding box center [377, 368] width 10 height 10
click at [362, 380] on input "text" at bounding box center [329, 369] width 117 height 24
type input "4"
drag, startPoint x: 307, startPoint y: 386, endPoint x: 282, endPoint y: 383, distance: 24.7
click at [282, 380] on input "text" at bounding box center [329, 369] width 117 height 24
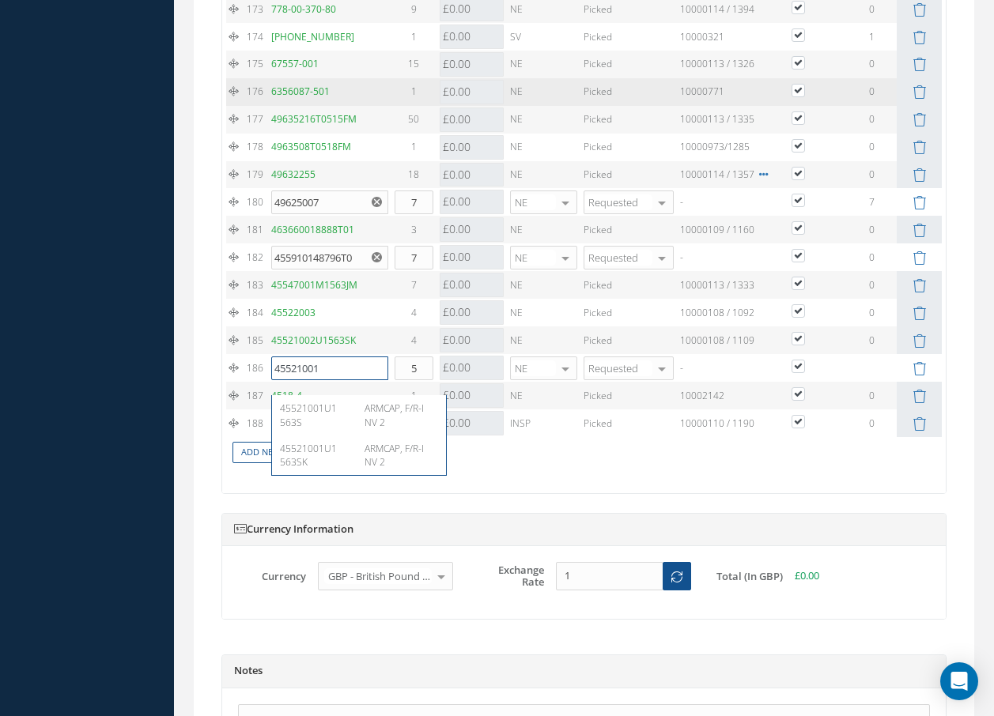
type input "45521001U"
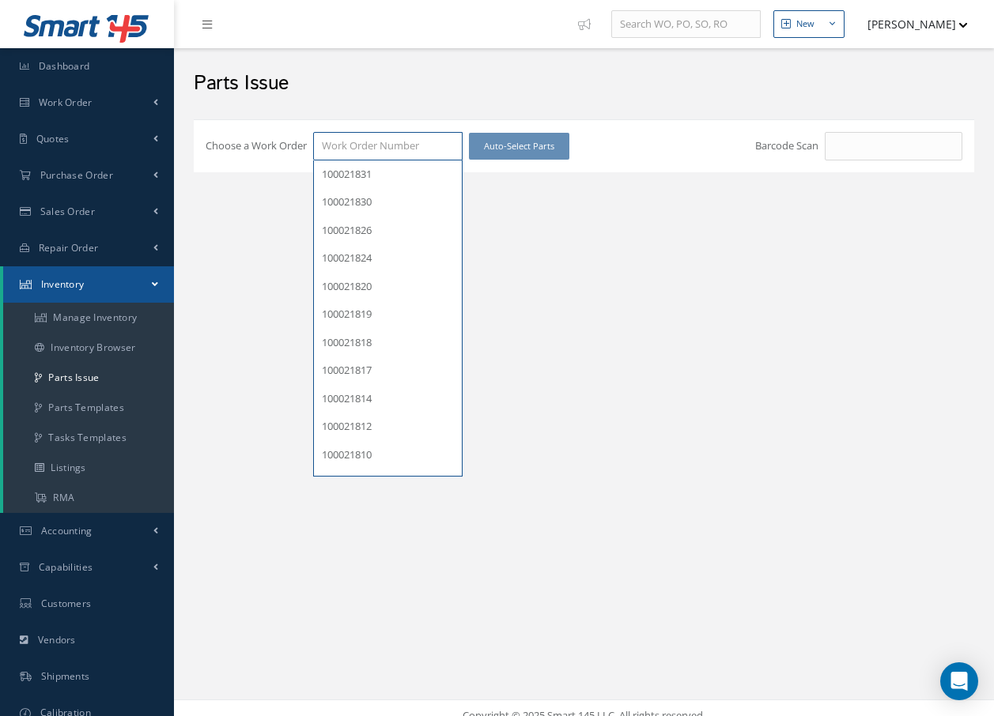
click at [451, 155] on input "Choose a Work Order" at bounding box center [387, 146] width 149 height 28
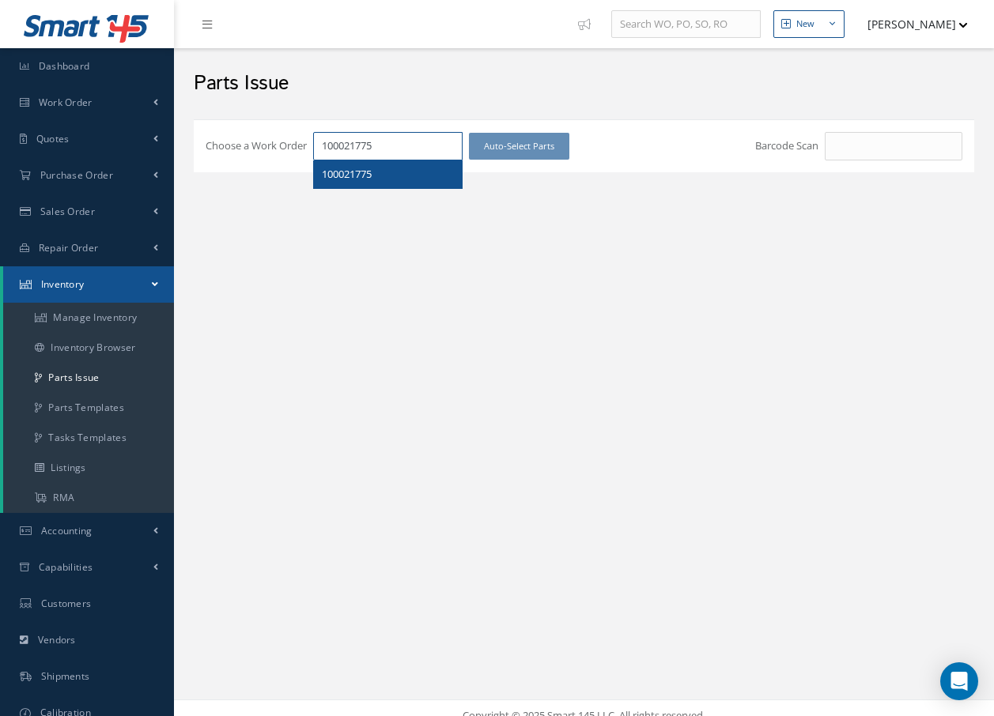
type input "100021775"
click at [401, 169] on div "100021775" at bounding box center [388, 175] width 132 height 16
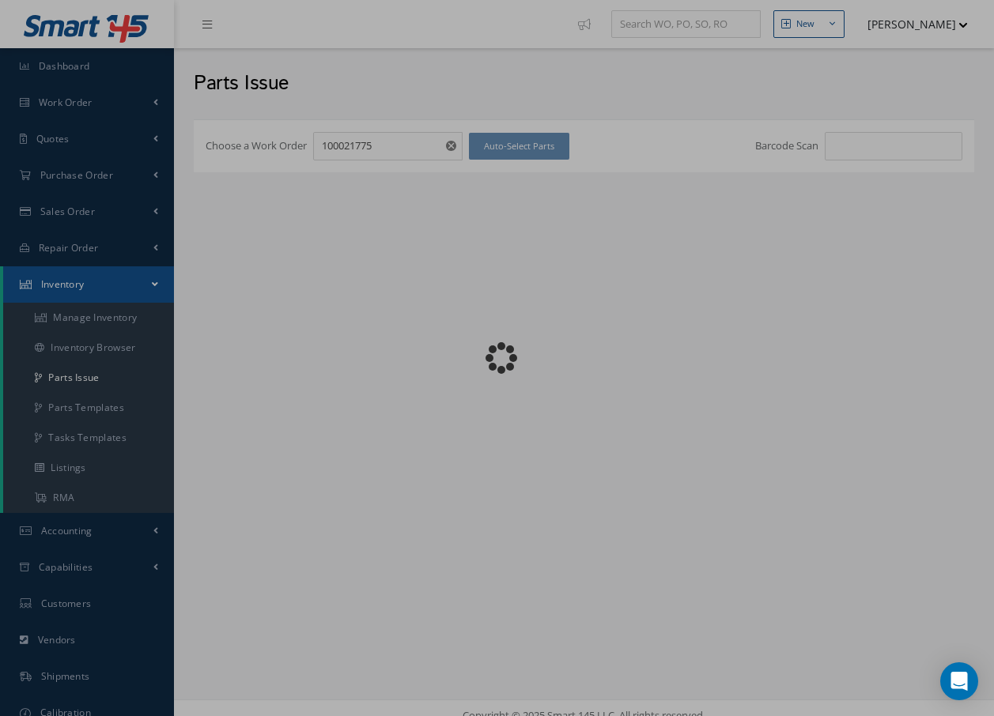
checkbox input "false"
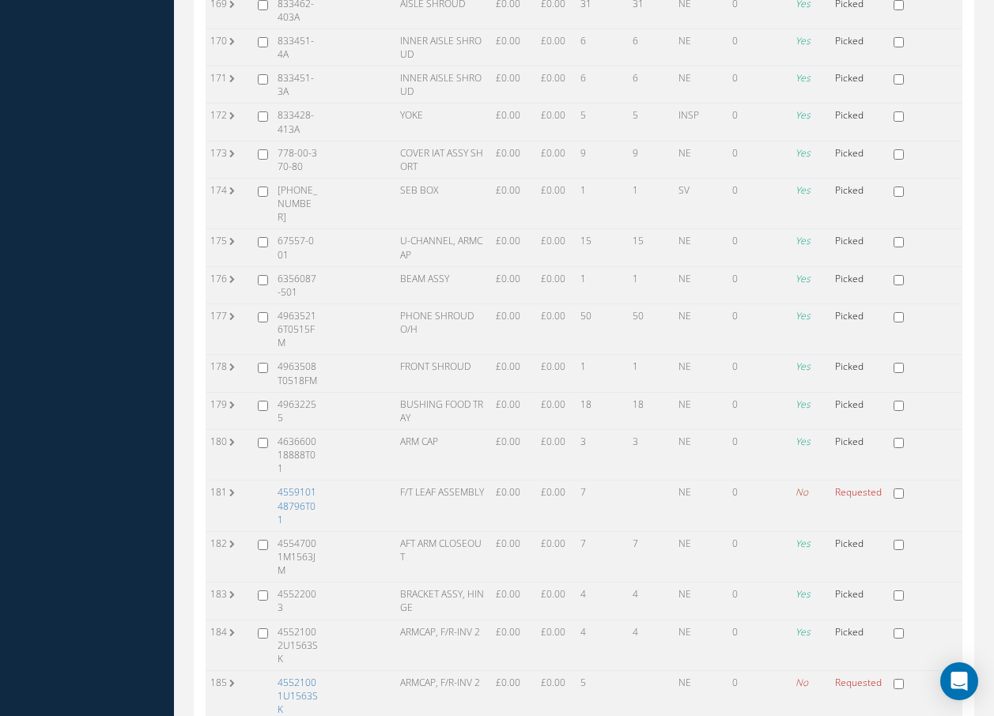
scroll to position [6761, 0]
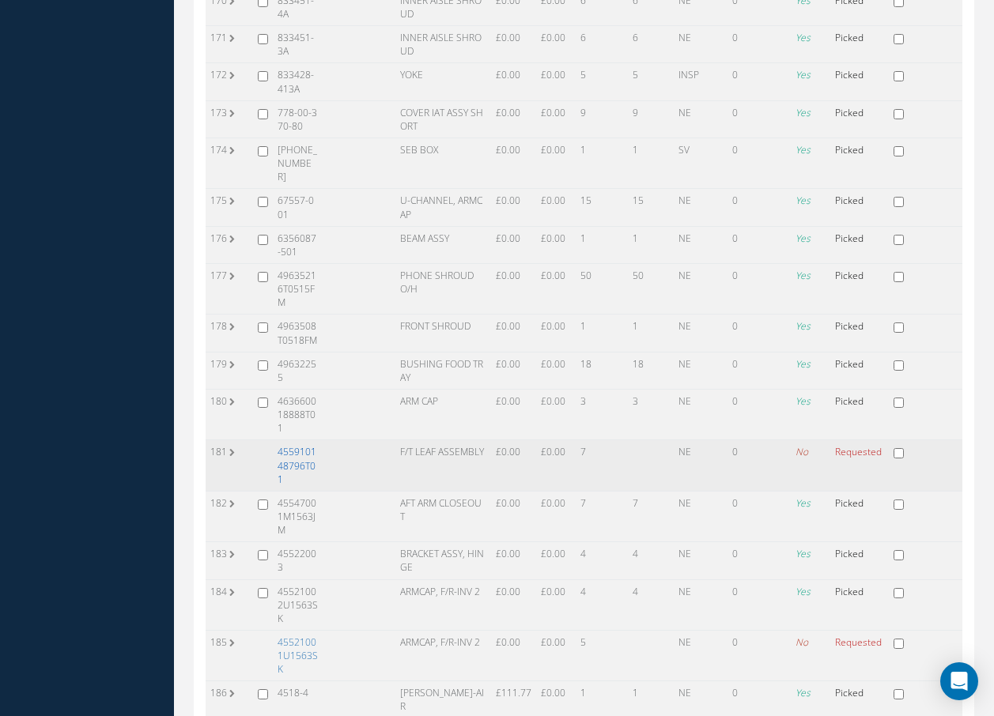
click at [295, 445] on link "455910148796T01" at bounding box center [297, 465] width 39 height 40
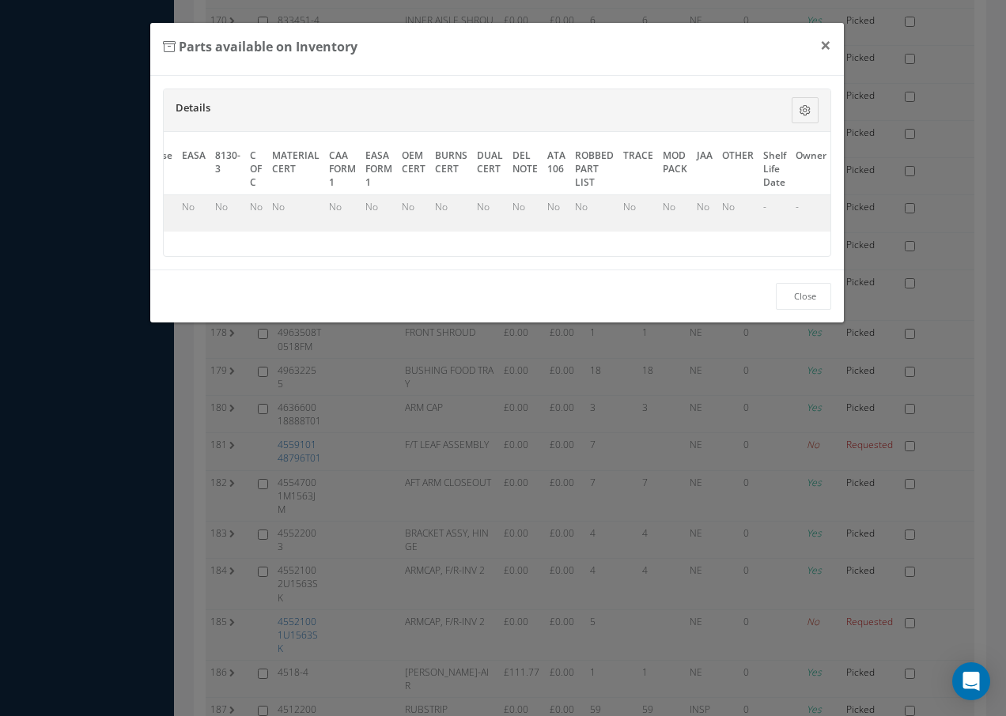
scroll to position [0, 724]
click at [810, 206] on link "Select" at bounding box center [811, 206] width 27 height 13
checkbox input "true"
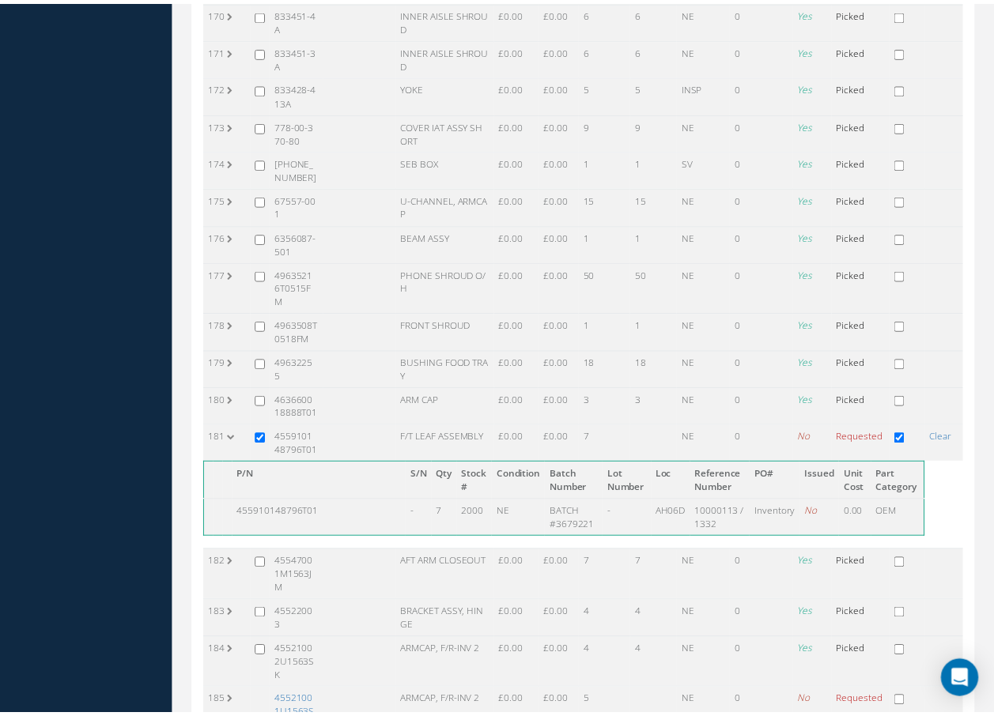
scroll to position [6666, 0]
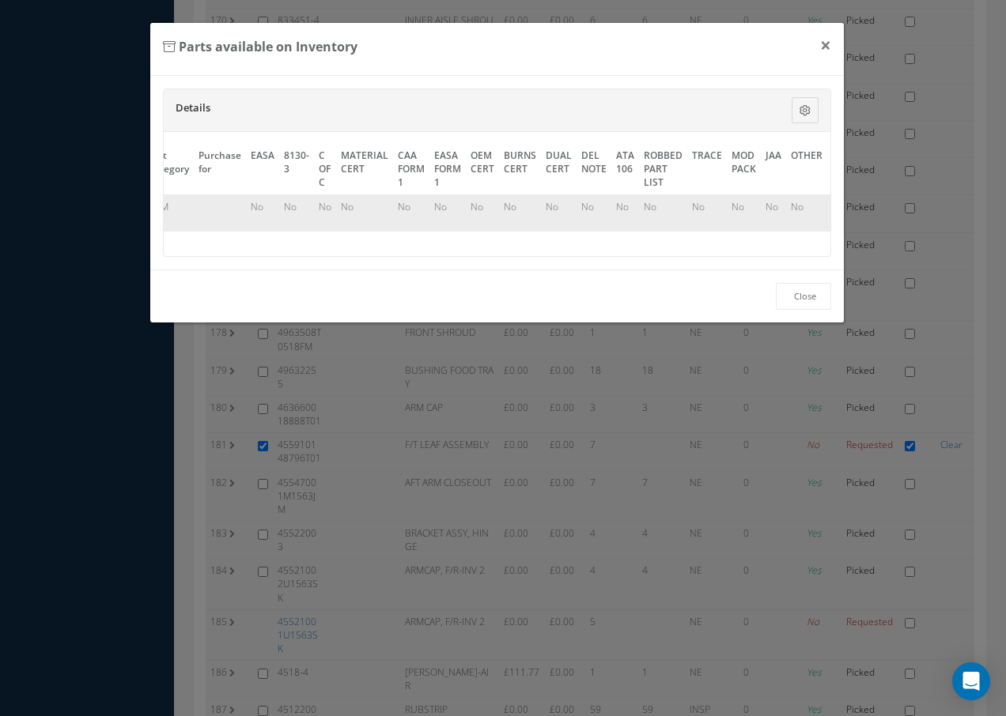
scroll to position [0, 730]
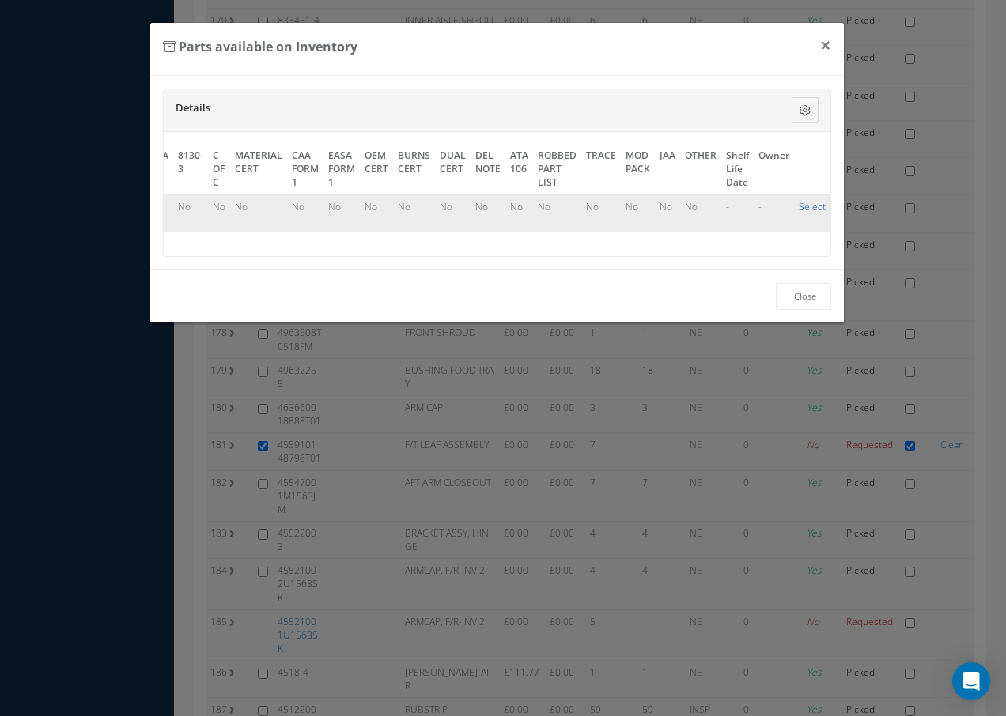
click at [799, 205] on link "Select" at bounding box center [812, 206] width 27 height 13
checkbox input "true"
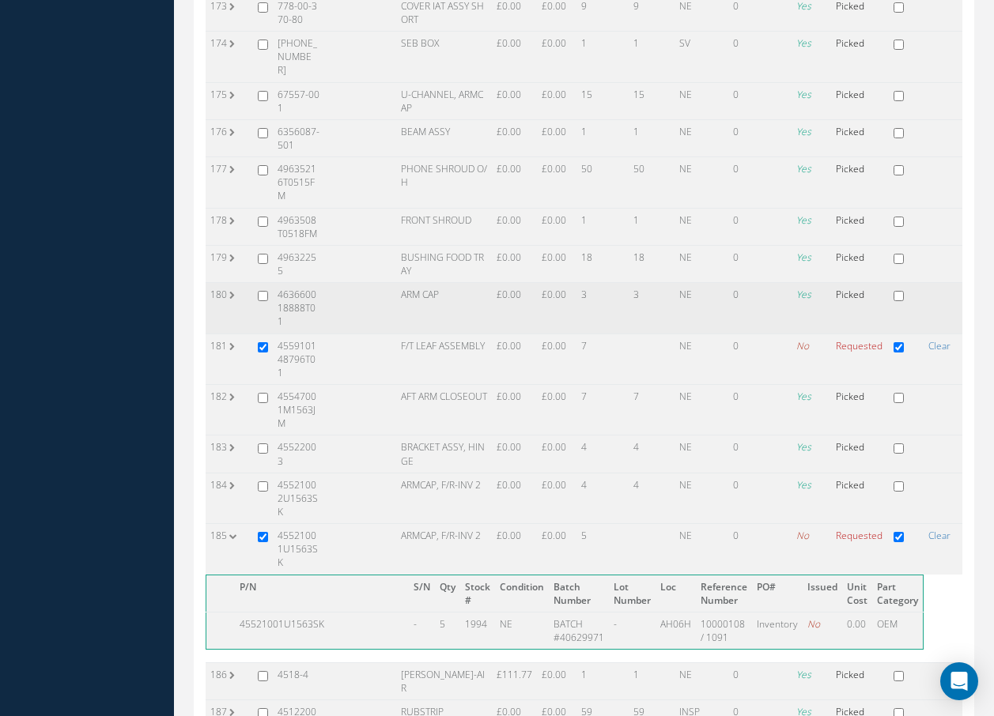
scroll to position [6824, 0]
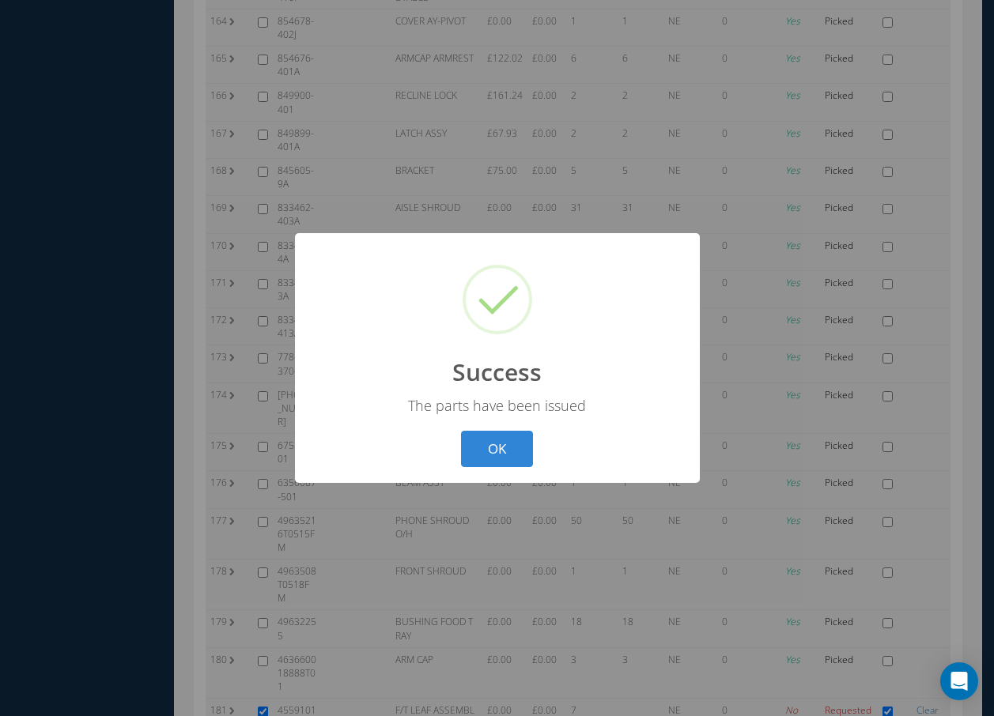
scroll to position [6590, 0]
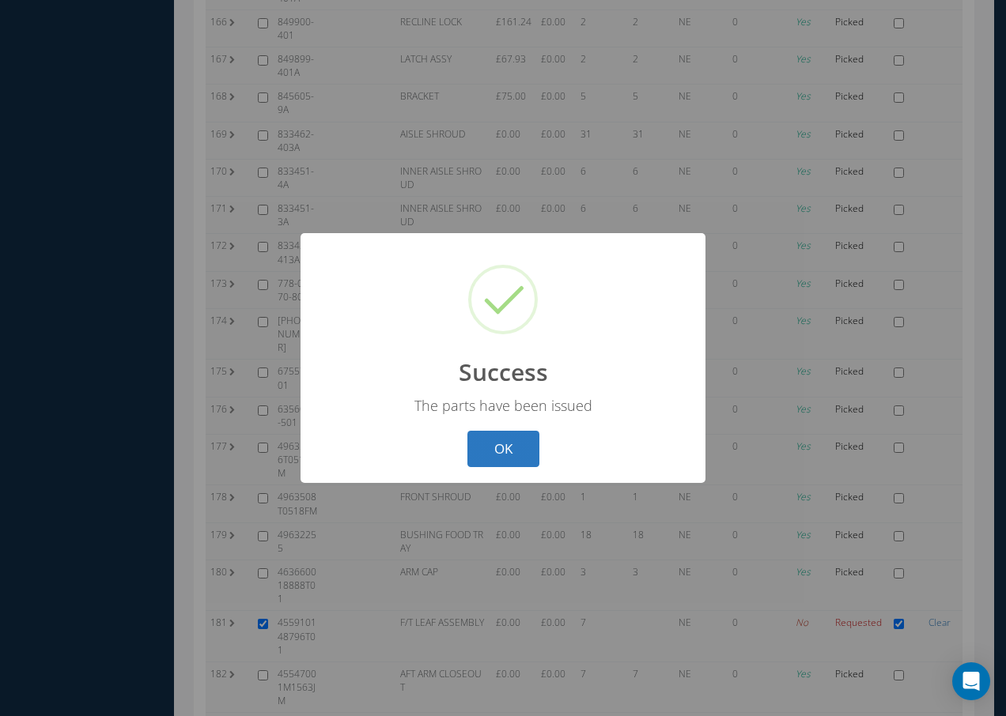
click at [512, 436] on button "OK" at bounding box center [503, 449] width 72 height 37
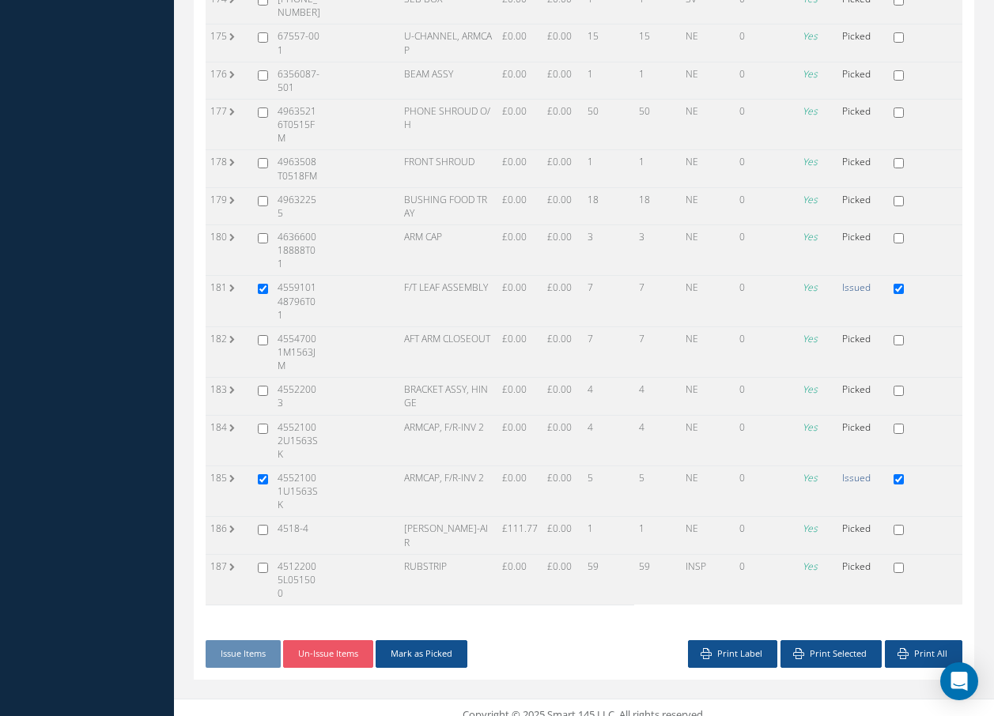
scroll to position [6625, 0]
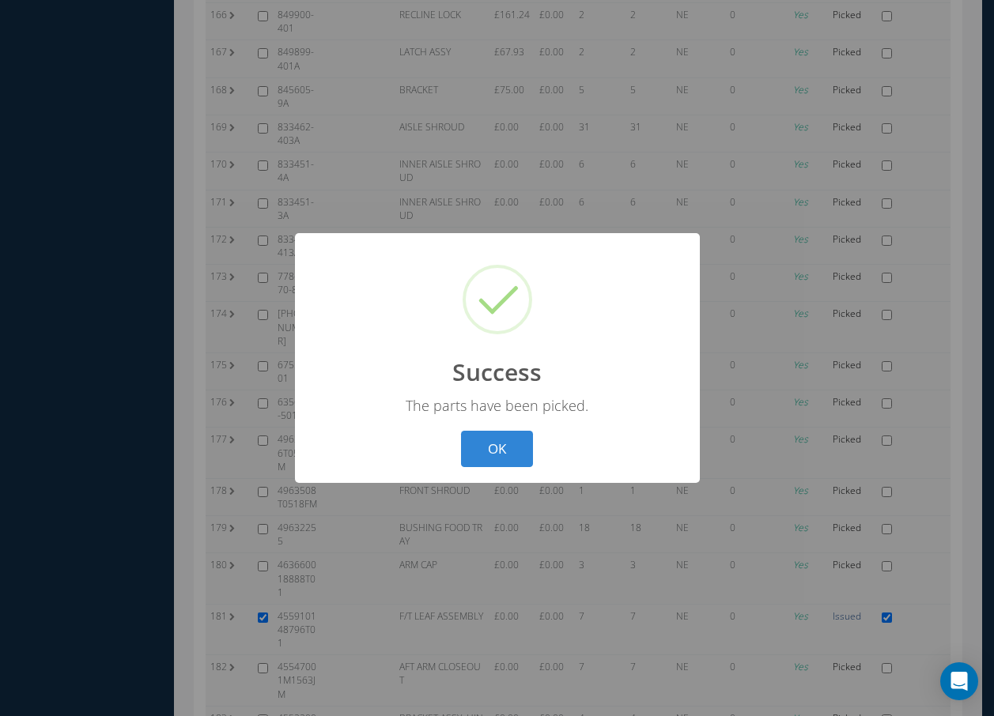
scroll to position [6576, 0]
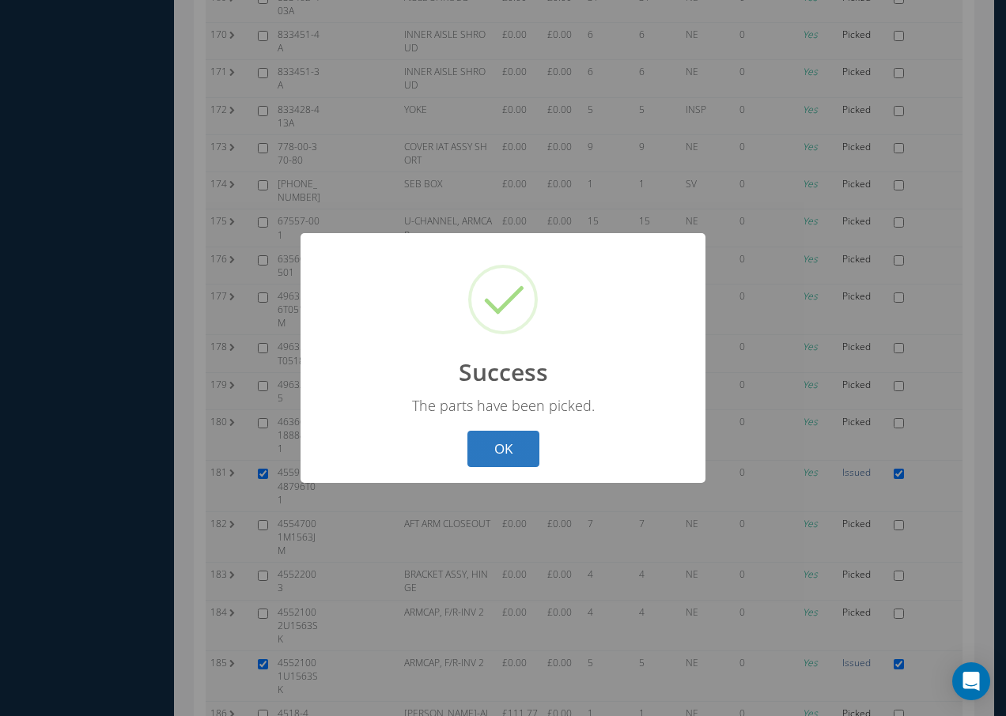
click at [493, 454] on button "OK" at bounding box center [503, 449] width 72 height 37
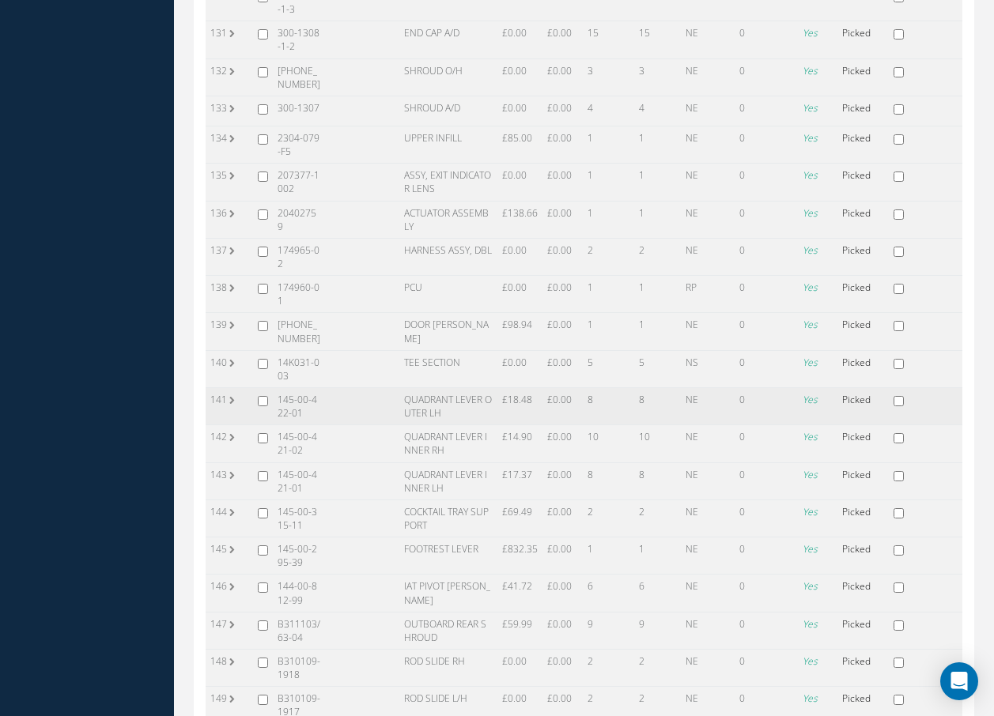
scroll to position [5123, 0]
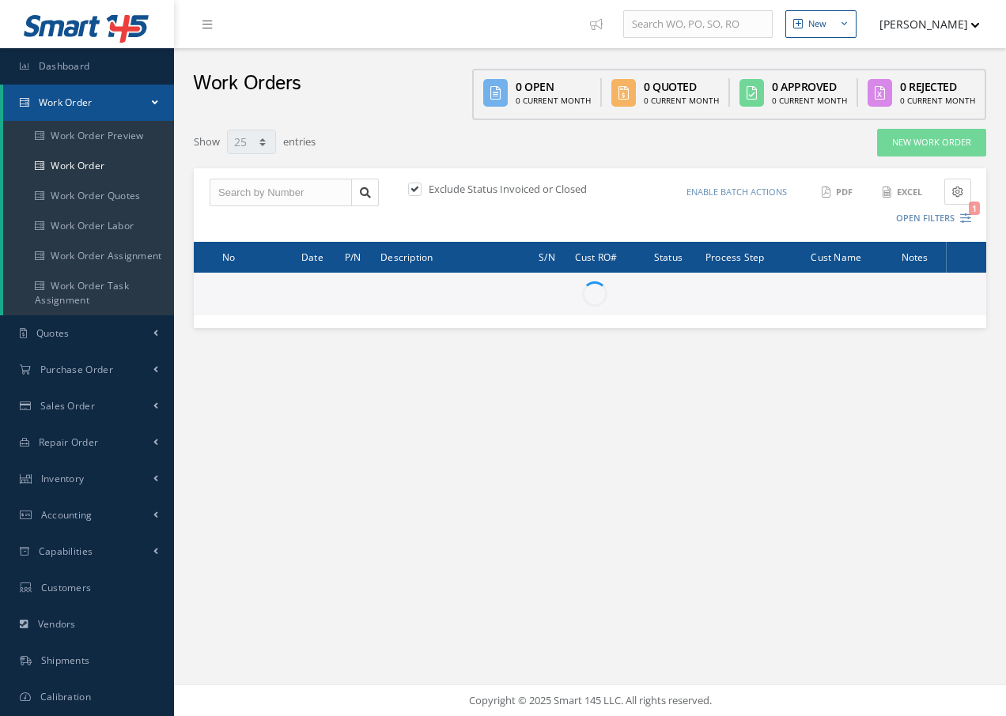
select select "25"
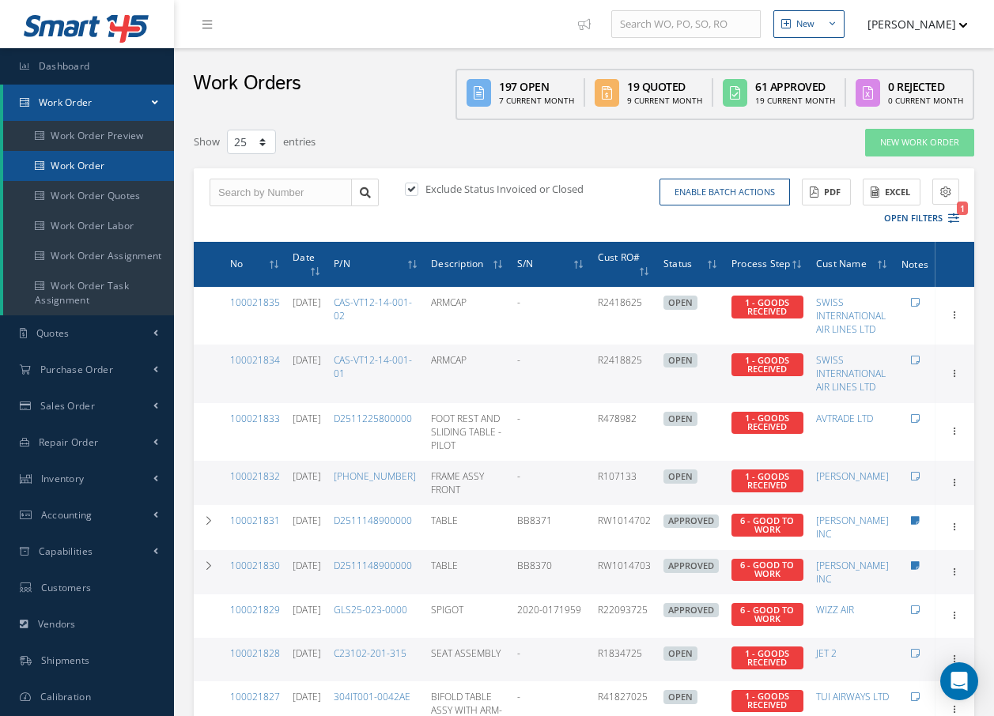
click at [91, 161] on link "Work Order" at bounding box center [88, 166] width 171 height 30
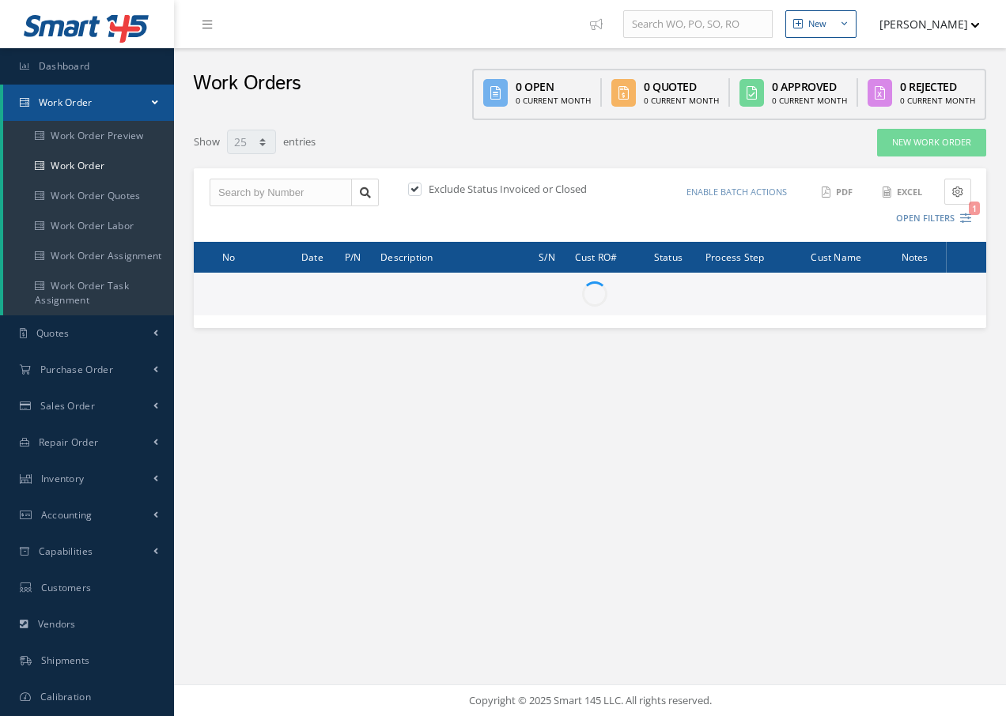
select select "25"
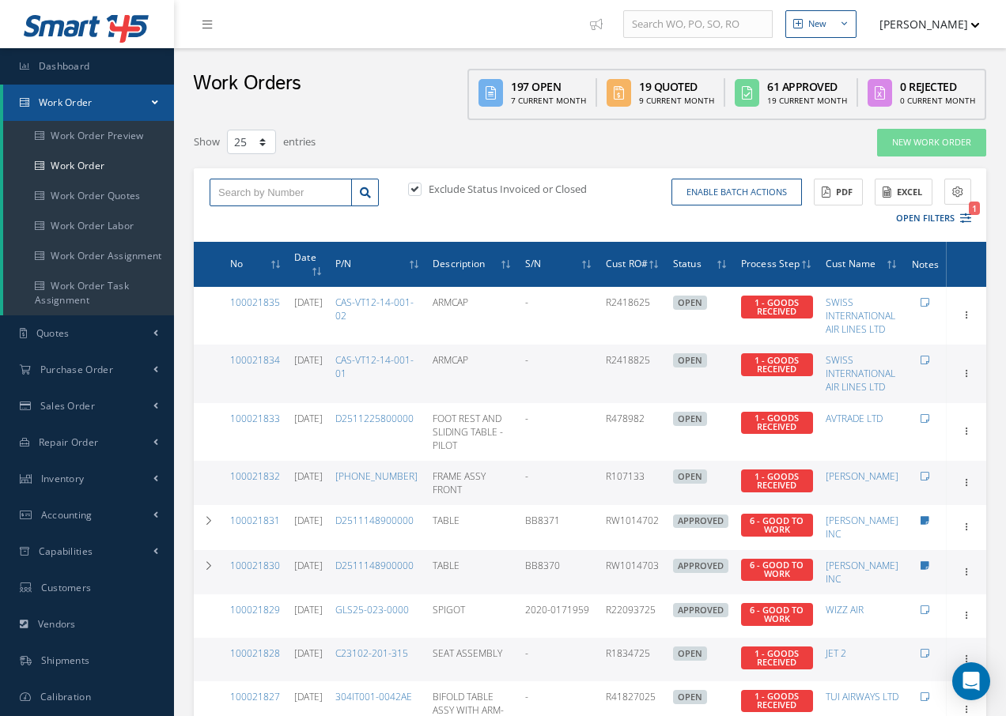
click at [230, 185] on input "text" at bounding box center [281, 193] width 142 height 28
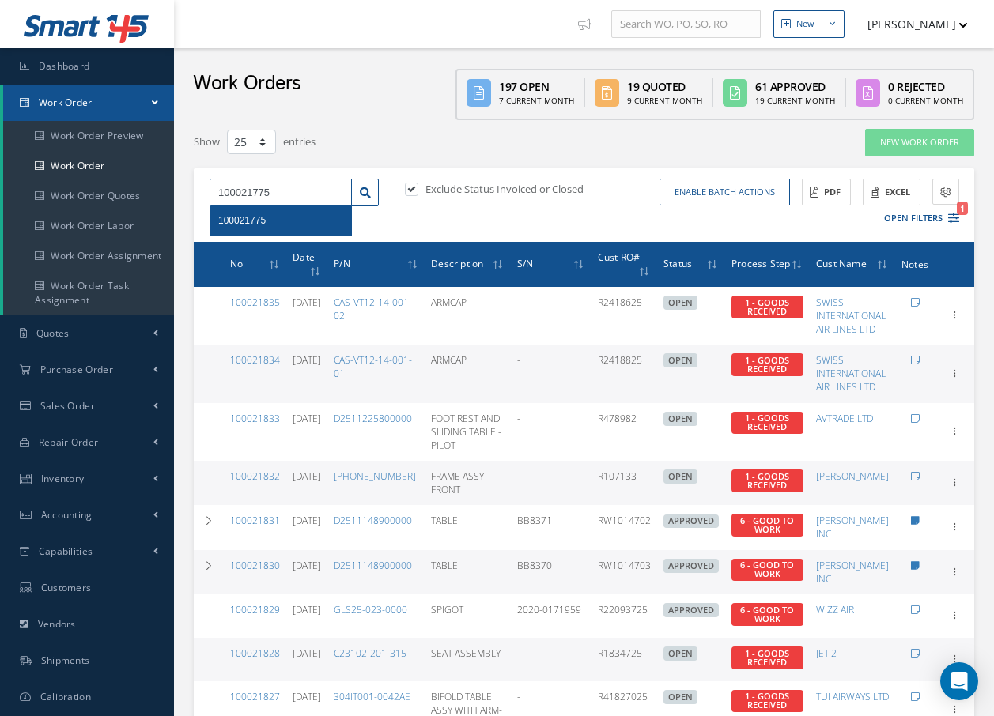
type input "100021775"
click at [243, 218] on span "100021775" at bounding box center [241, 220] width 47 height 11
